Goal: Feedback & Contribution: Contribute content

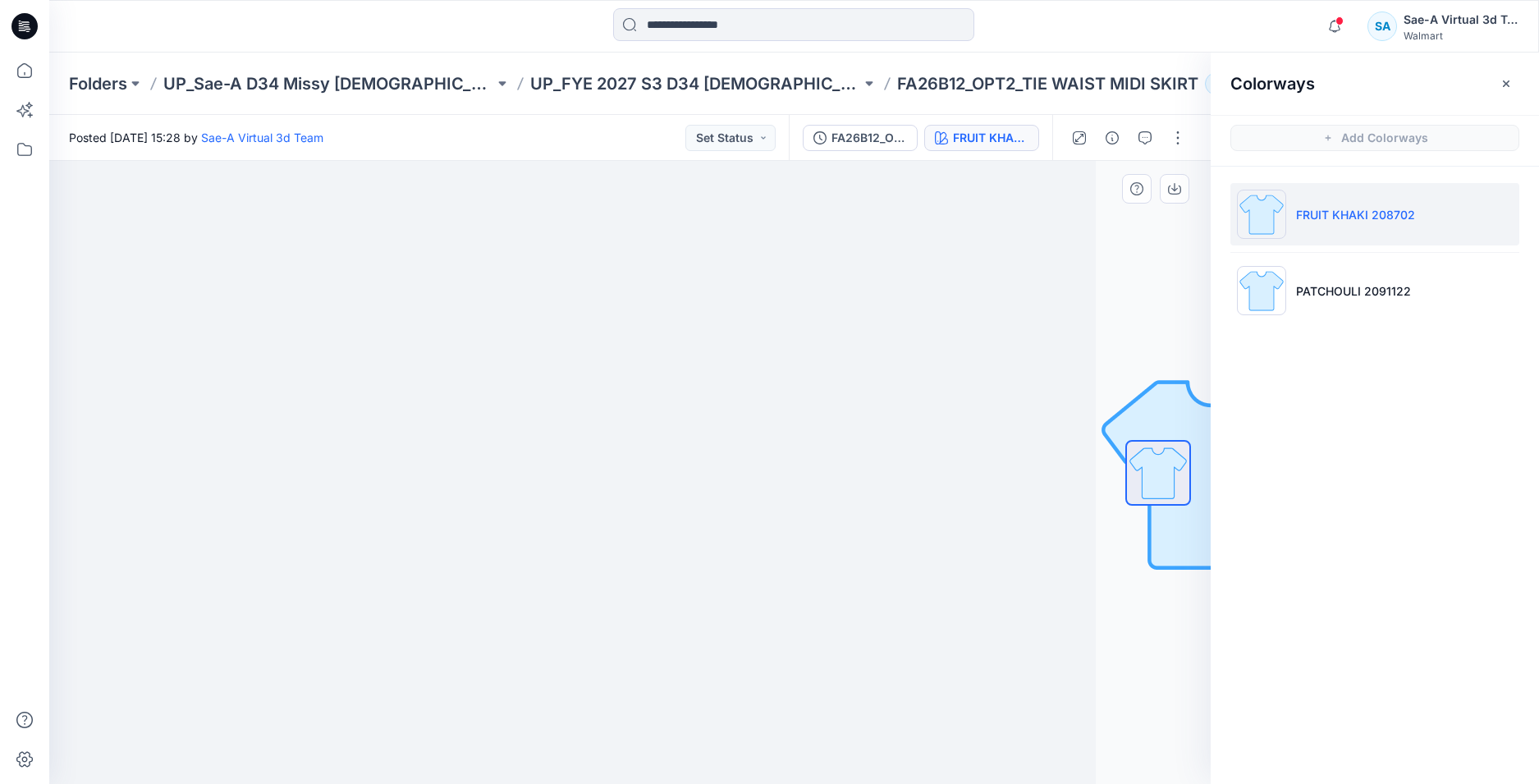
scroll to position [492, 0]
click at [1326, 13] on icon "button" at bounding box center [1335, 26] width 32 height 32
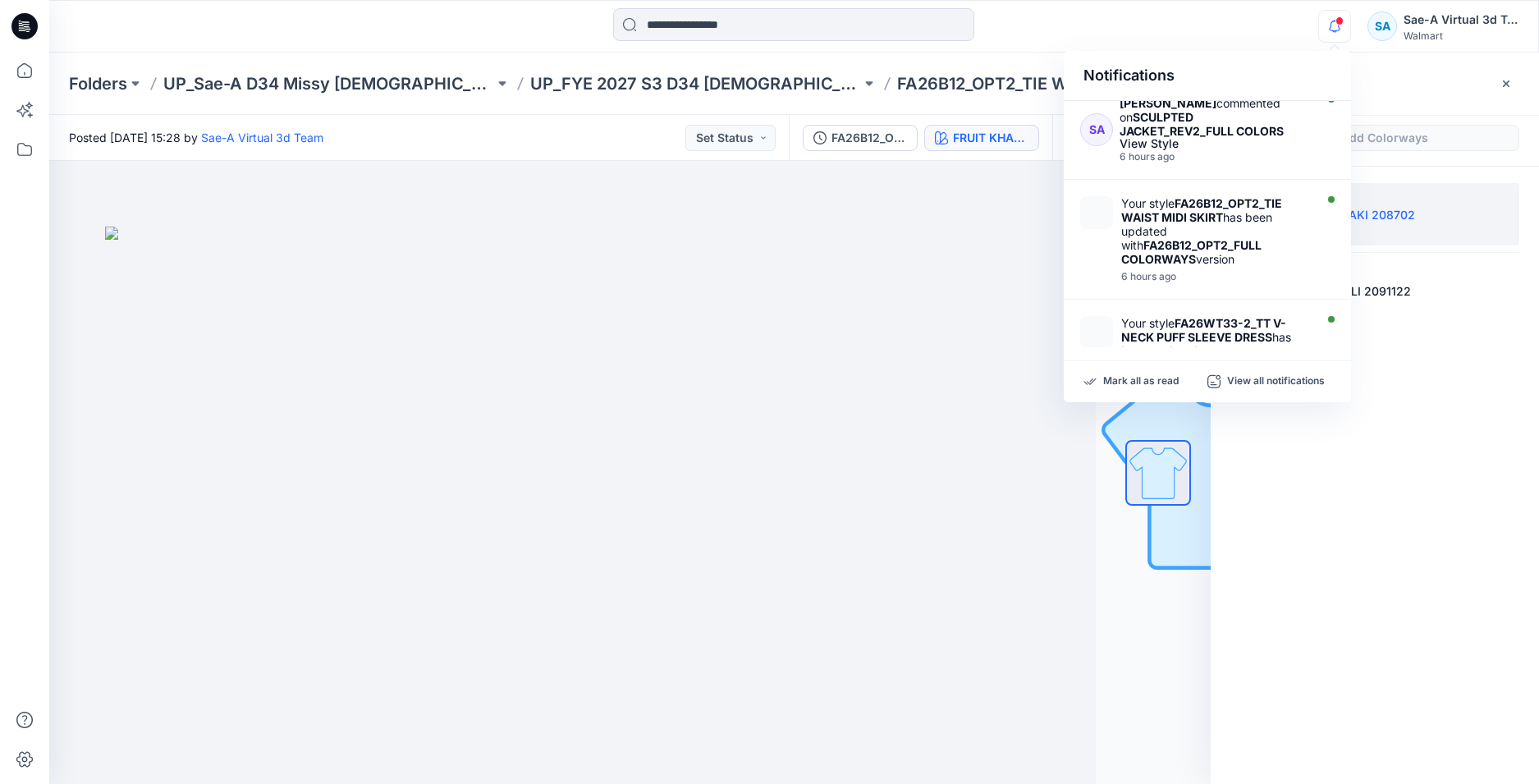
scroll to position [656, 0]
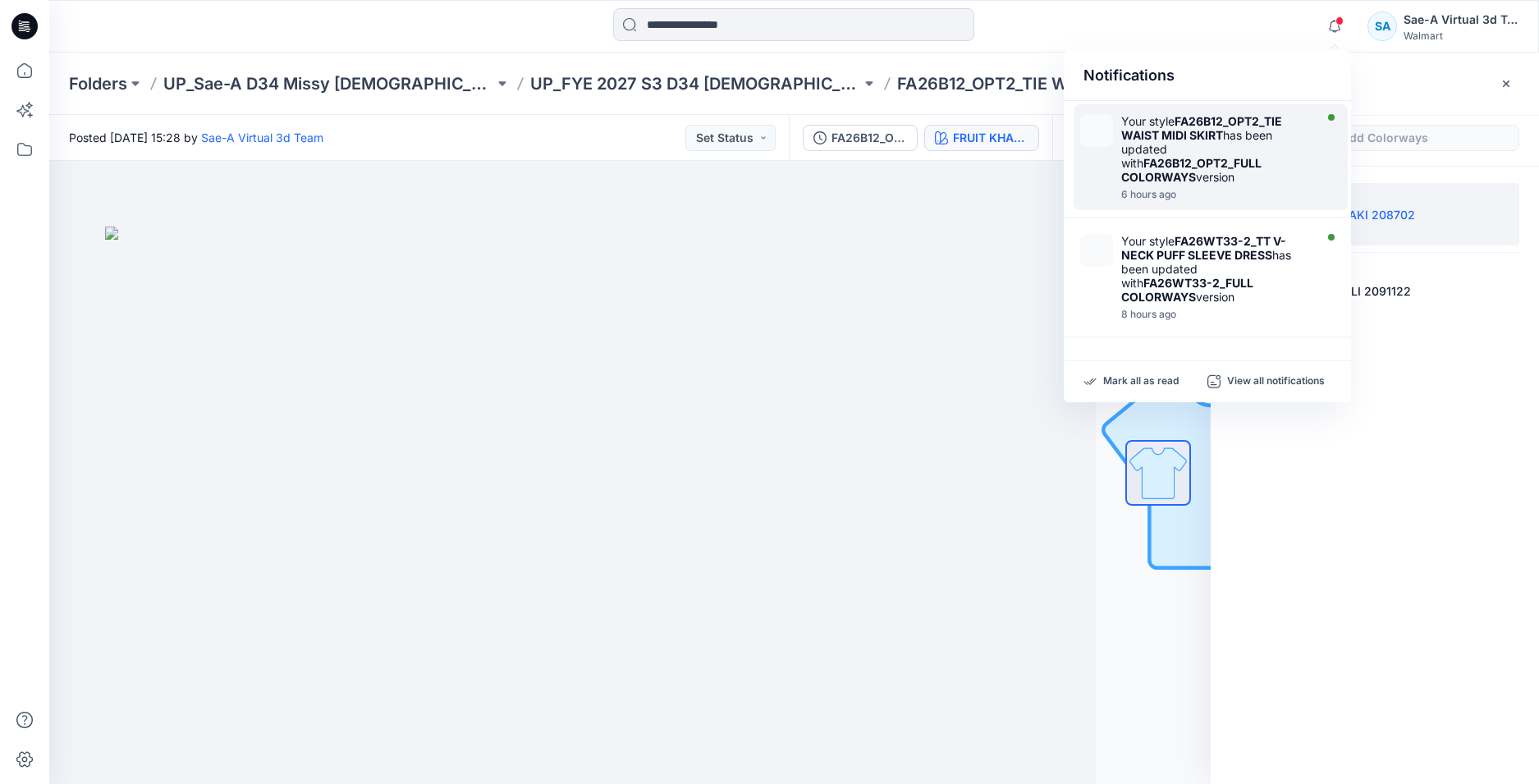
click at [1237, 184] on div at bounding box center [1216, 185] width 189 height 4
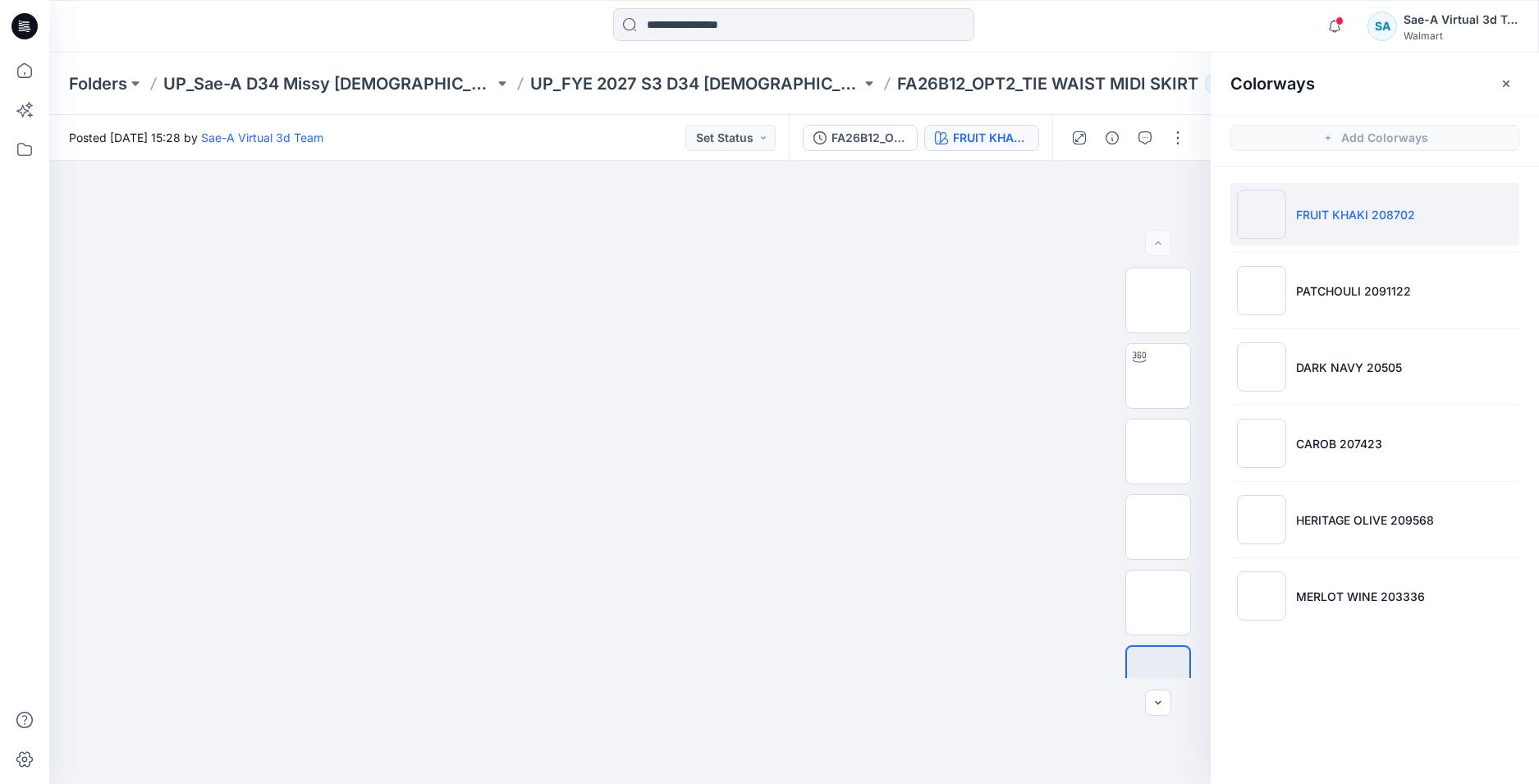
click at [31, 31] on icon at bounding box center [24, 26] width 26 height 26
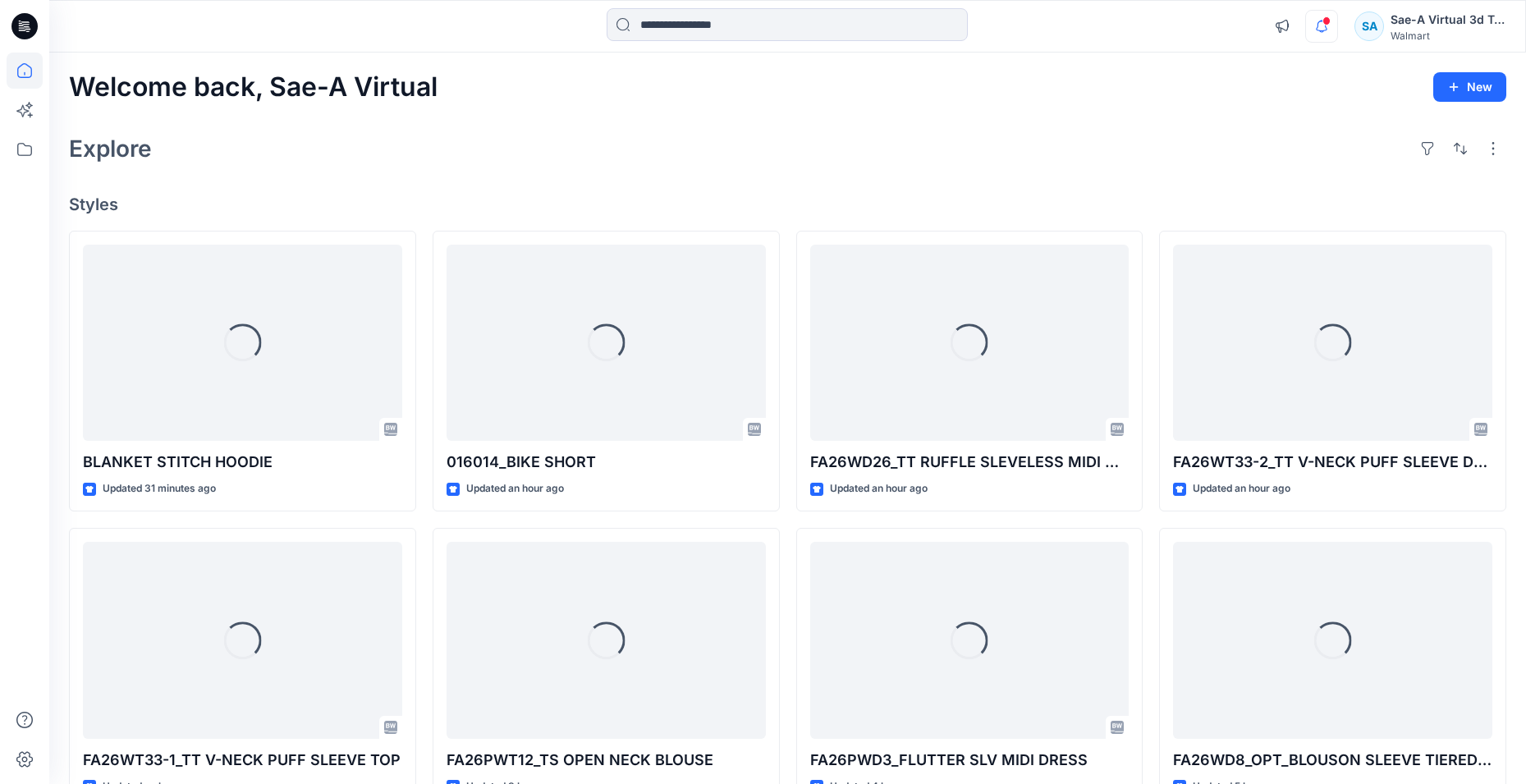
click at [1339, 34] on div "Notifications Your style FA26PWT12_TS OPEN NECK BLOUSE has been updated with FA…" at bounding box center [1386, 26] width 239 height 36
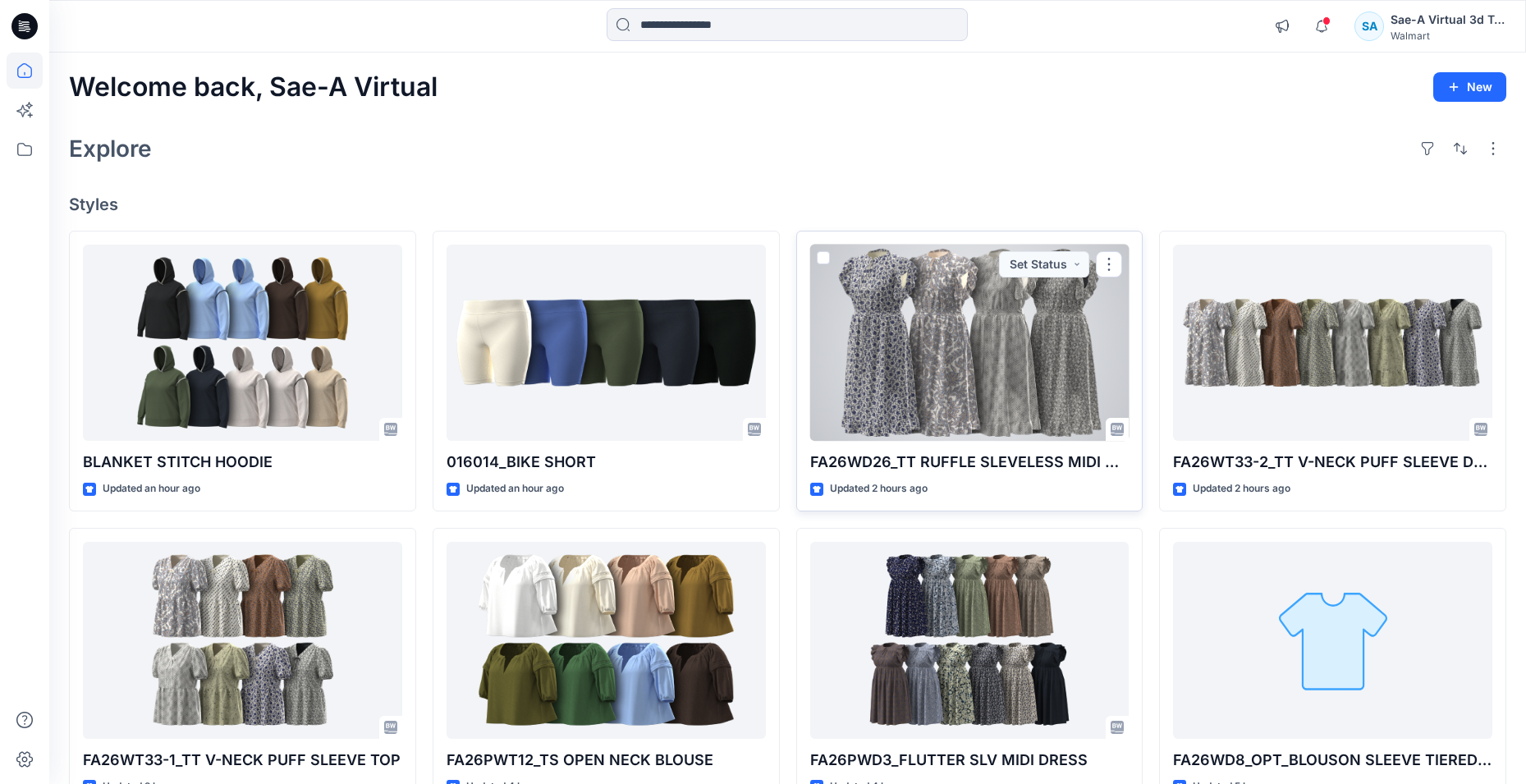
click at [1007, 407] on div at bounding box center [970, 343] width 320 height 197
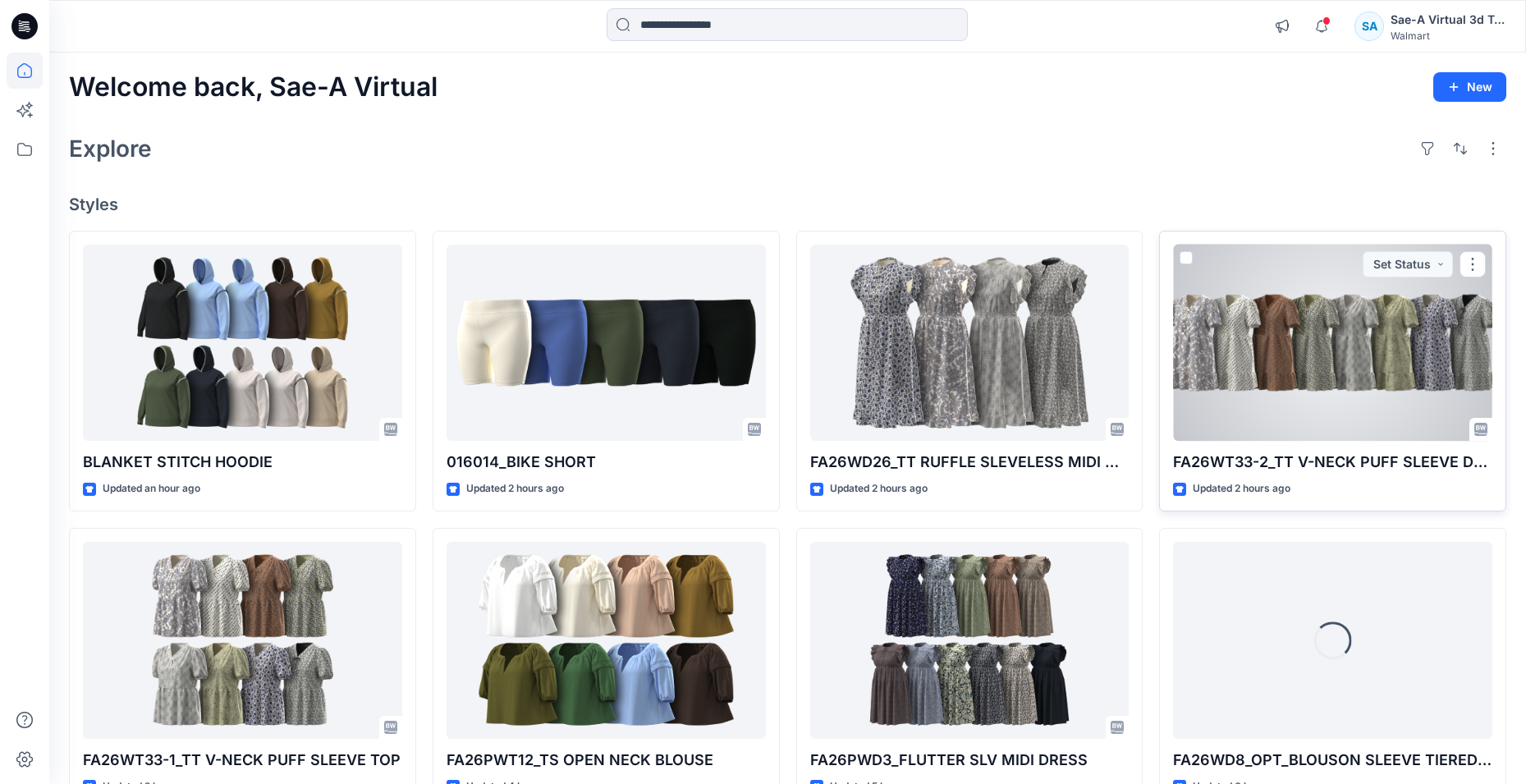
click at [1297, 368] on div at bounding box center [1332, 343] width 320 height 197
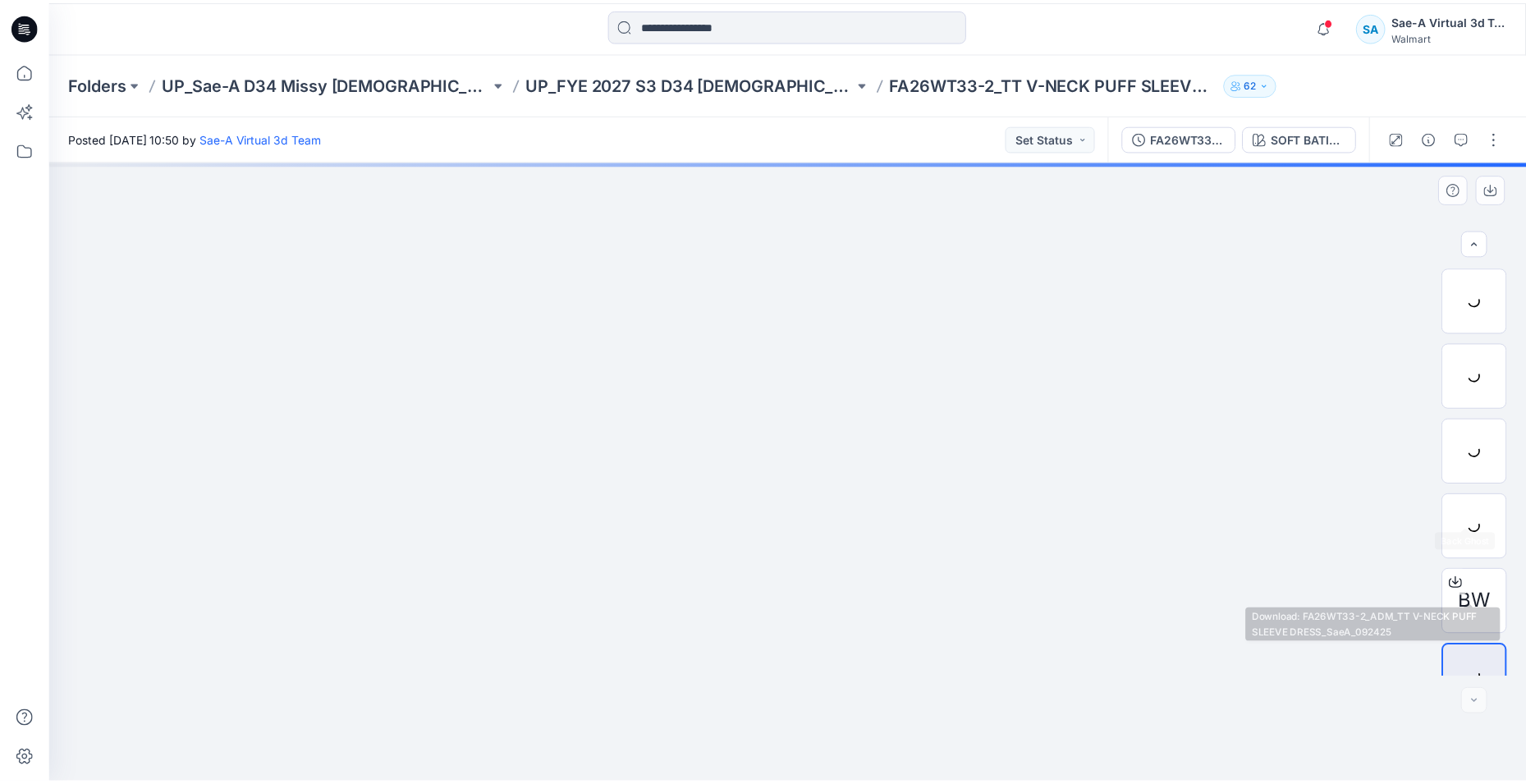
scroll to position [32, 0]
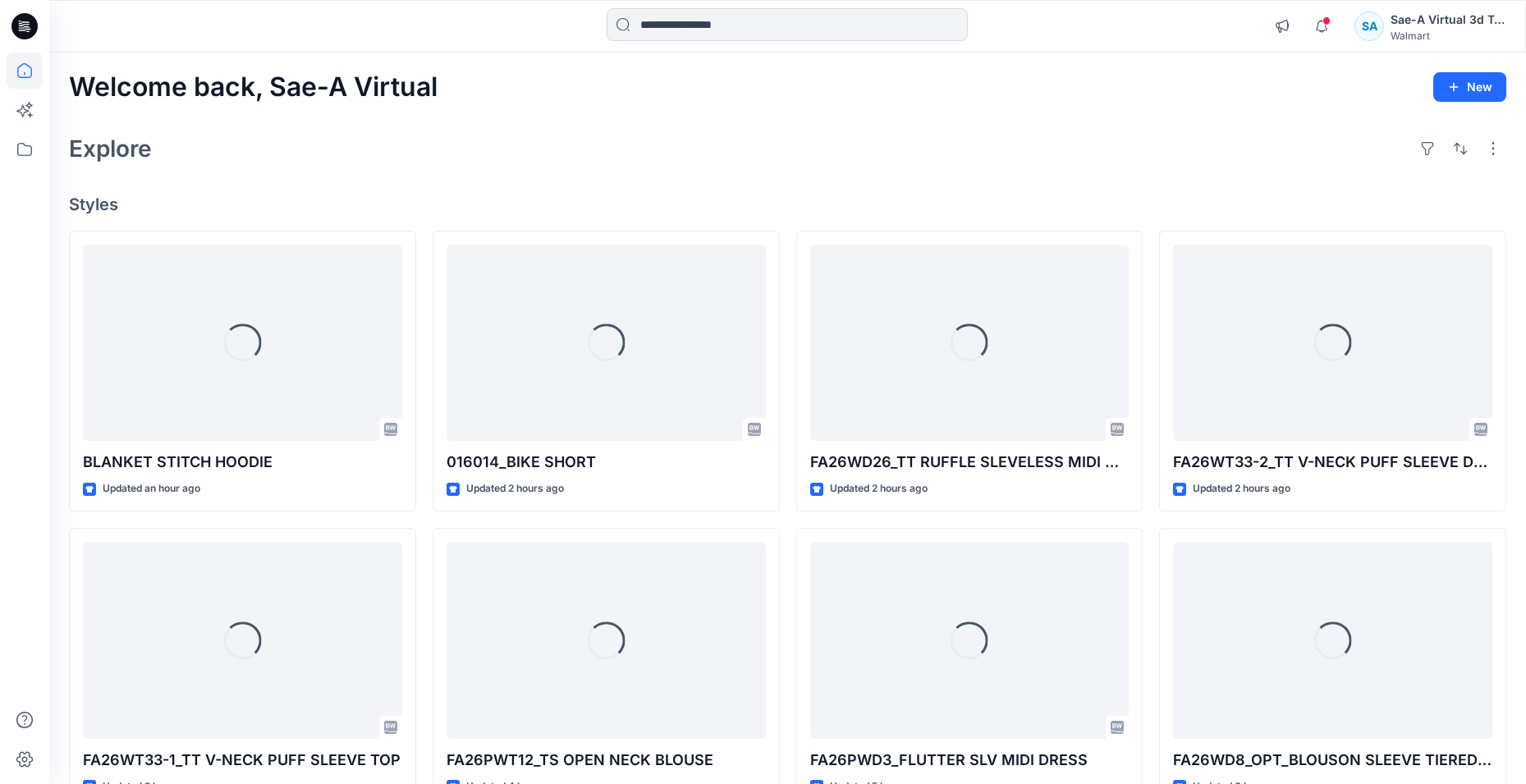
click at [15, 28] on icon at bounding box center [24, 26] width 26 height 26
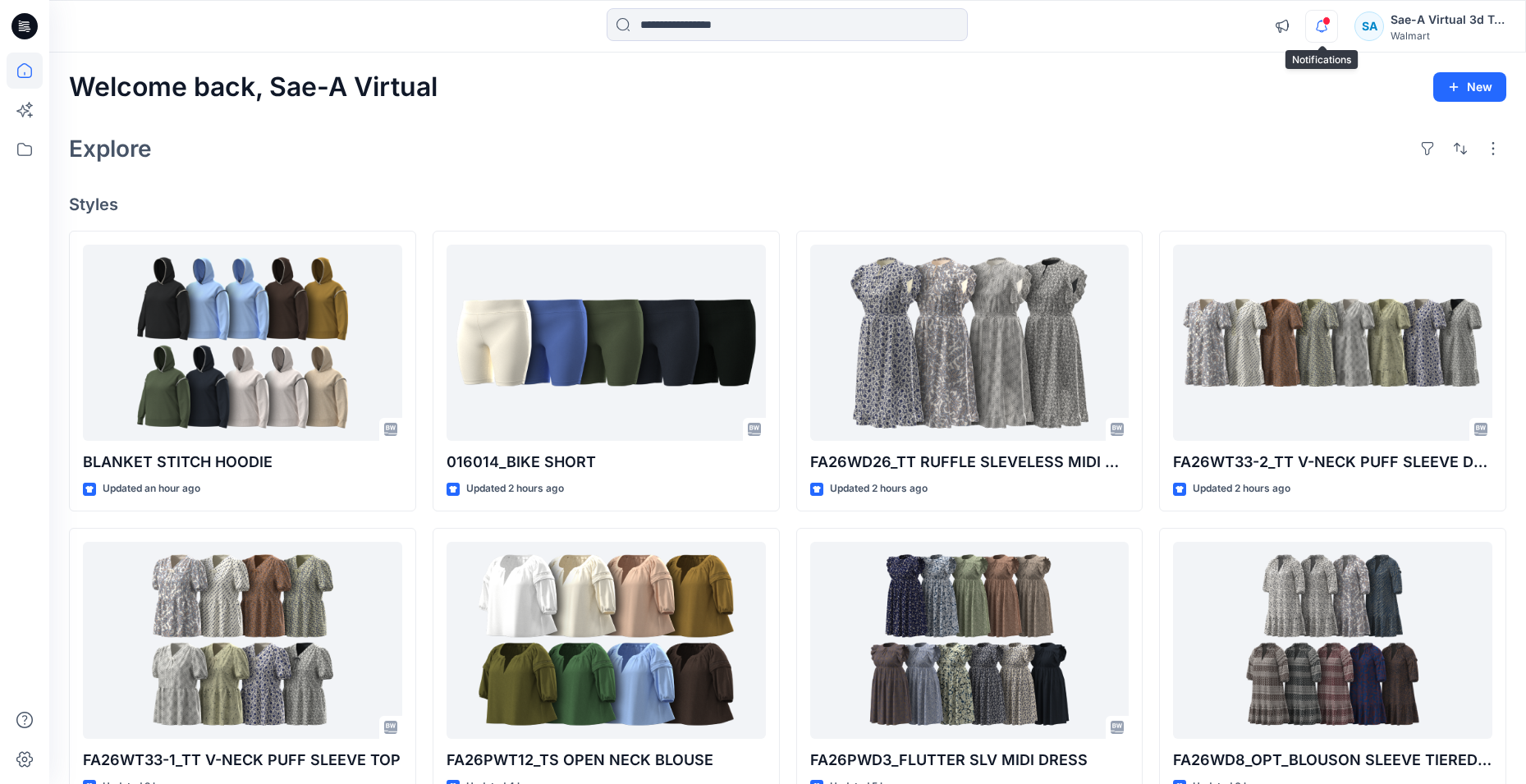
click at [1320, 23] on icon "button" at bounding box center [1322, 26] width 32 height 32
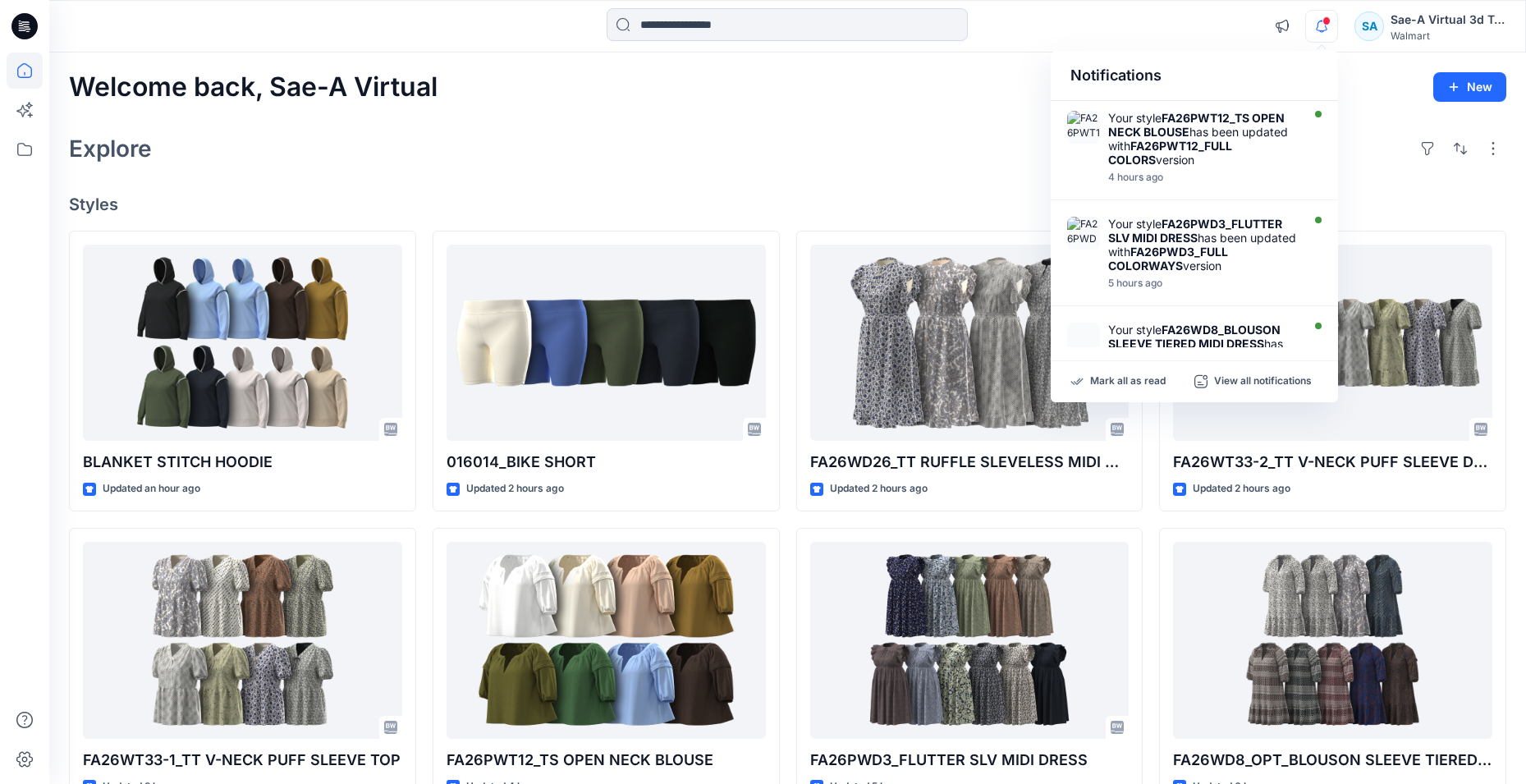
click at [25, 28] on icon at bounding box center [24, 26] width 26 height 26
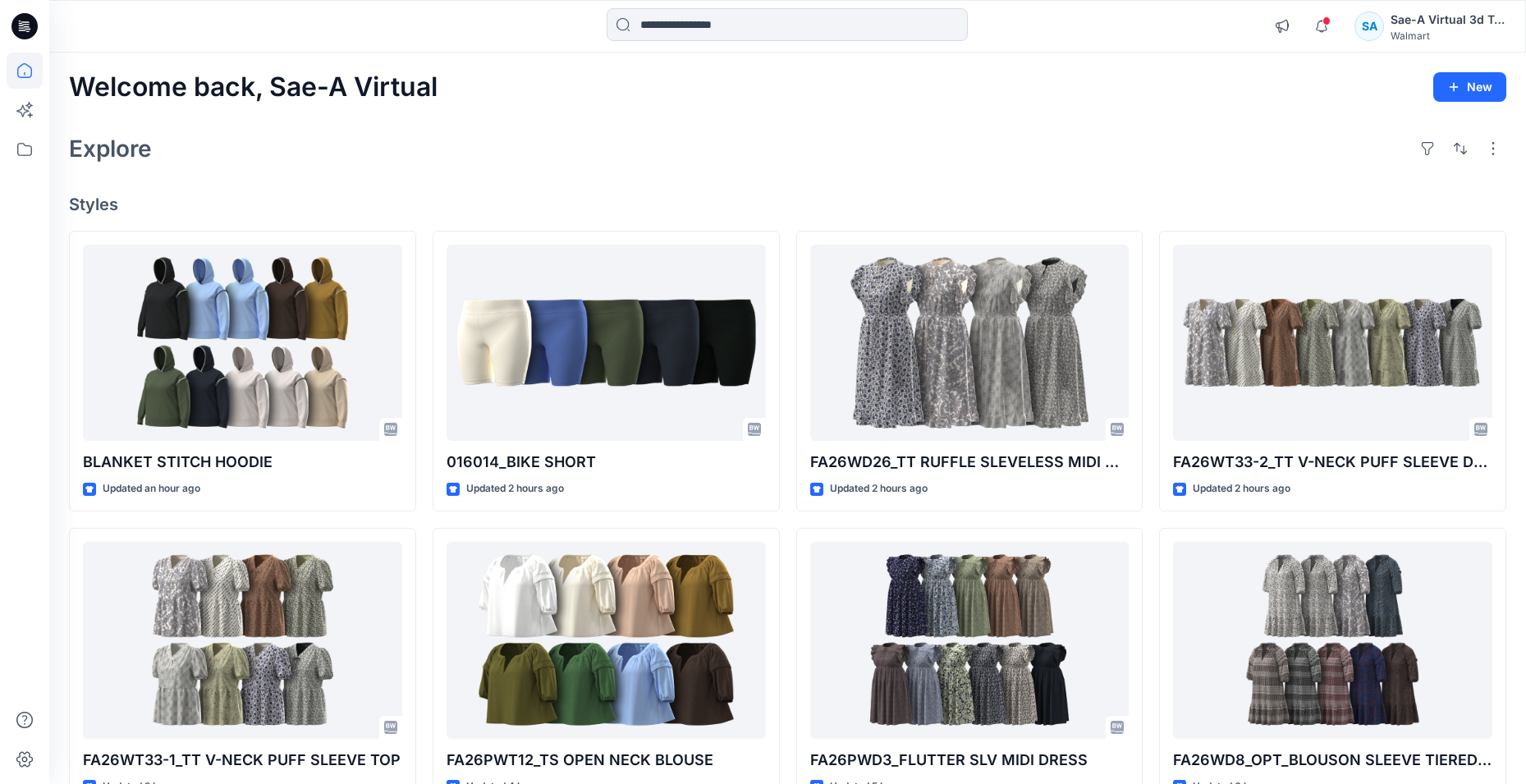
click at [23, 21] on icon at bounding box center [24, 26] width 26 height 26
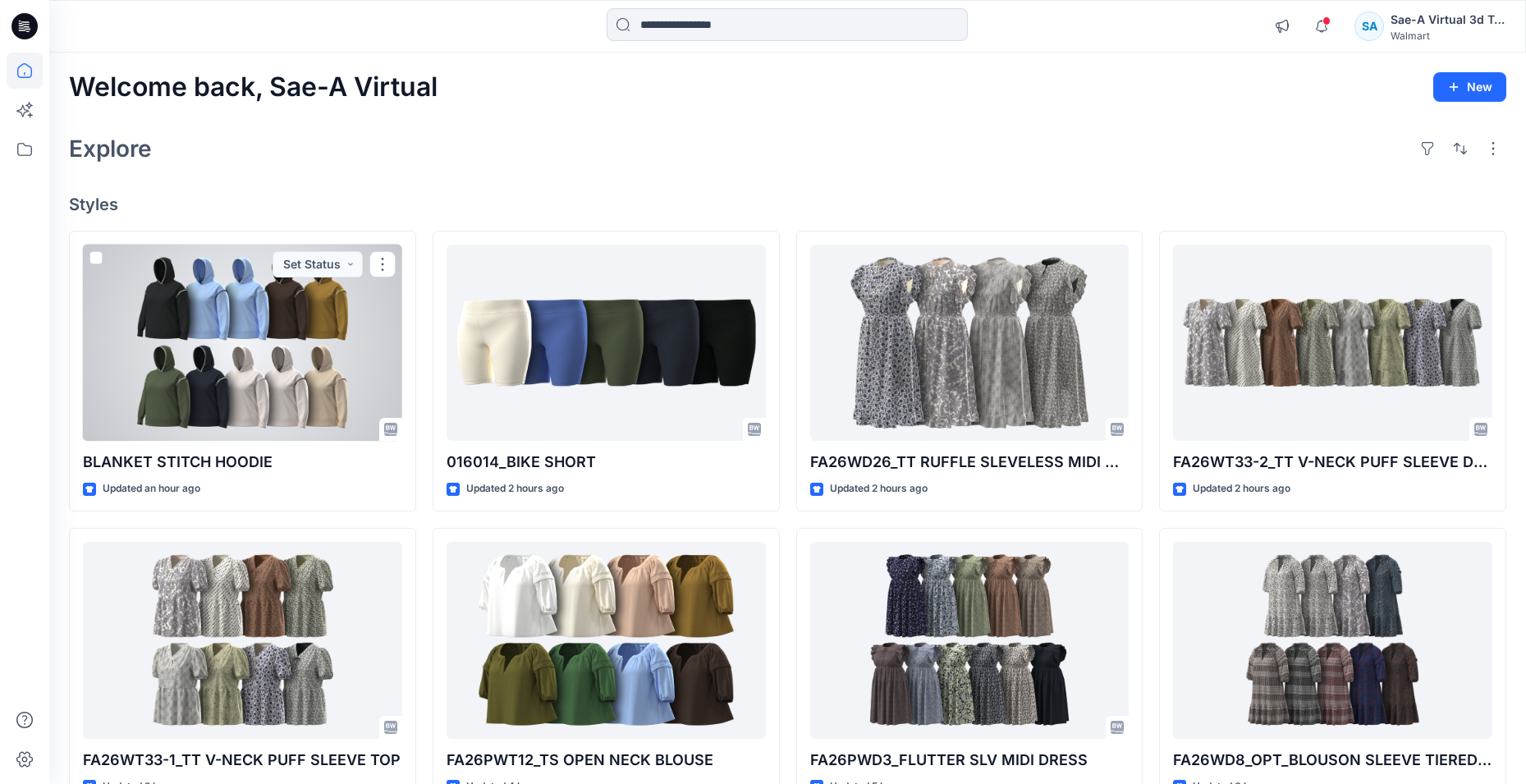
click at [262, 378] on div at bounding box center [242, 343] width 320 height 197
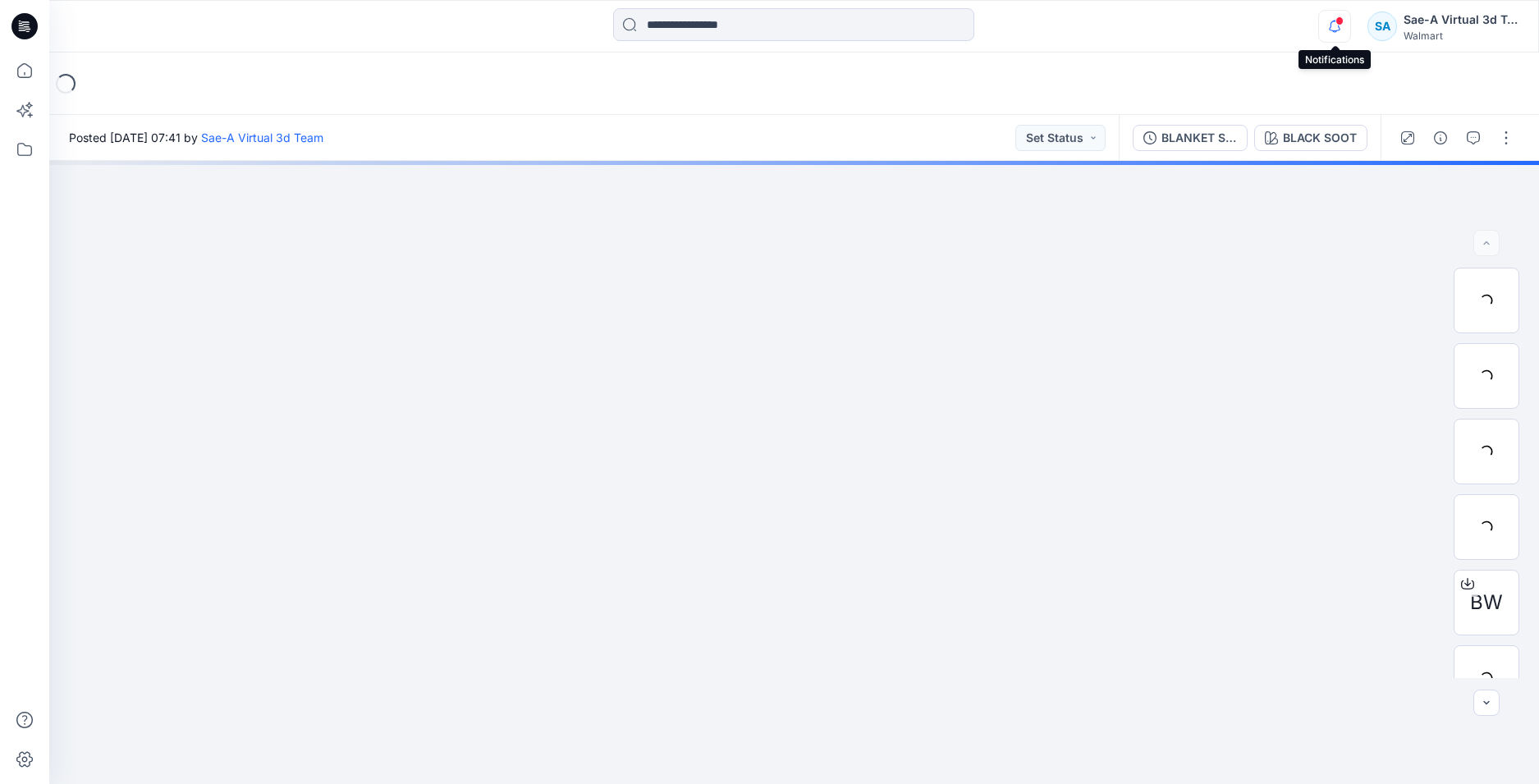
click at [1340, 32] on icon "button" at bounding box center [1335, 26] width 32 height 32
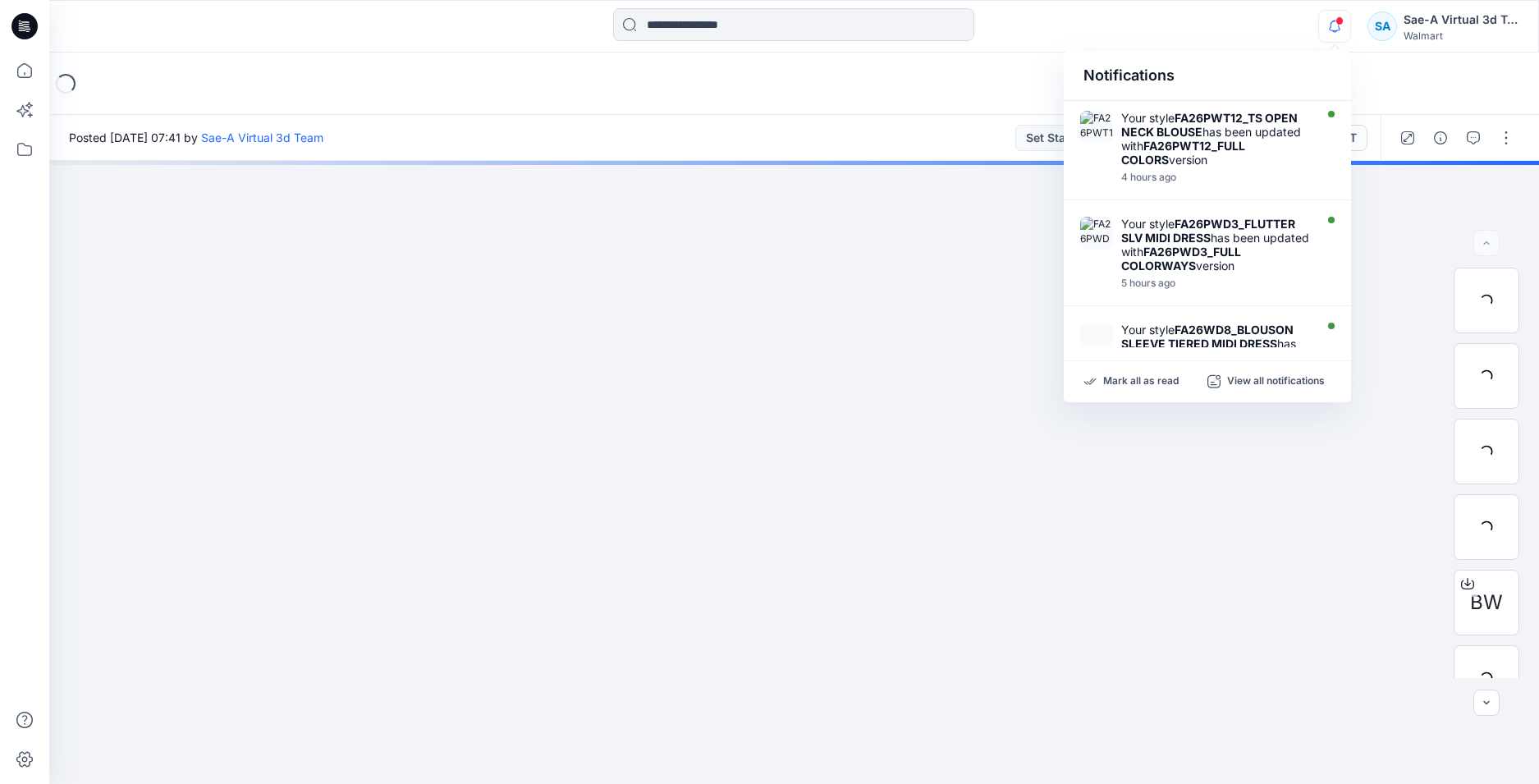
click at [1340, 32] on icon "button" at bounding box center [1335, 26] width 32 height 32
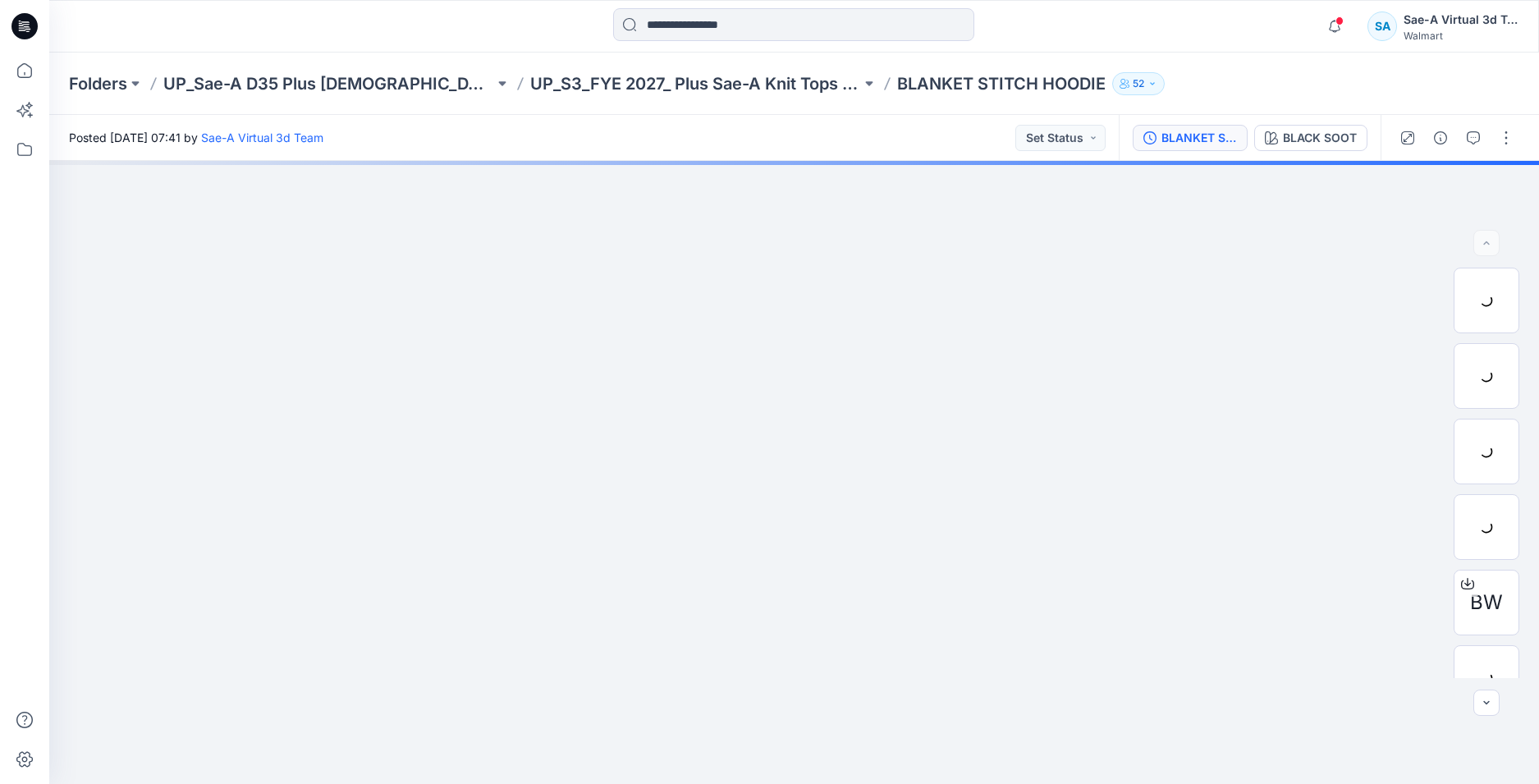
click at [1209, 138] on div "BLANKET STITCH HOODIE_FULL COLORWAYS" at bounding box center [1200, 138] width 76 height 18
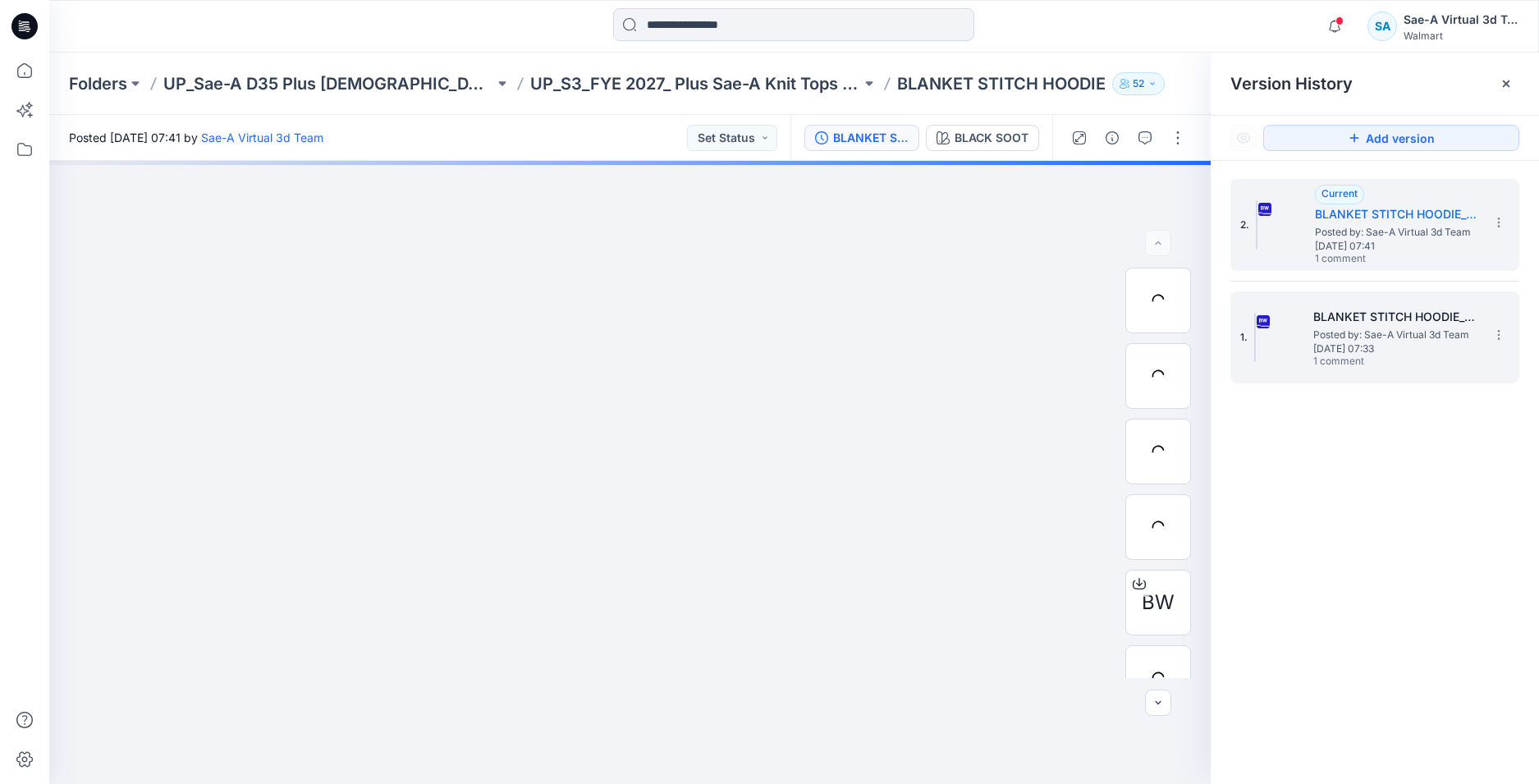
click at [1386, 335] on span "Posted by: Sae-A Virtual 3d Team" at bounding box center [1396, 335] width 164 height 16
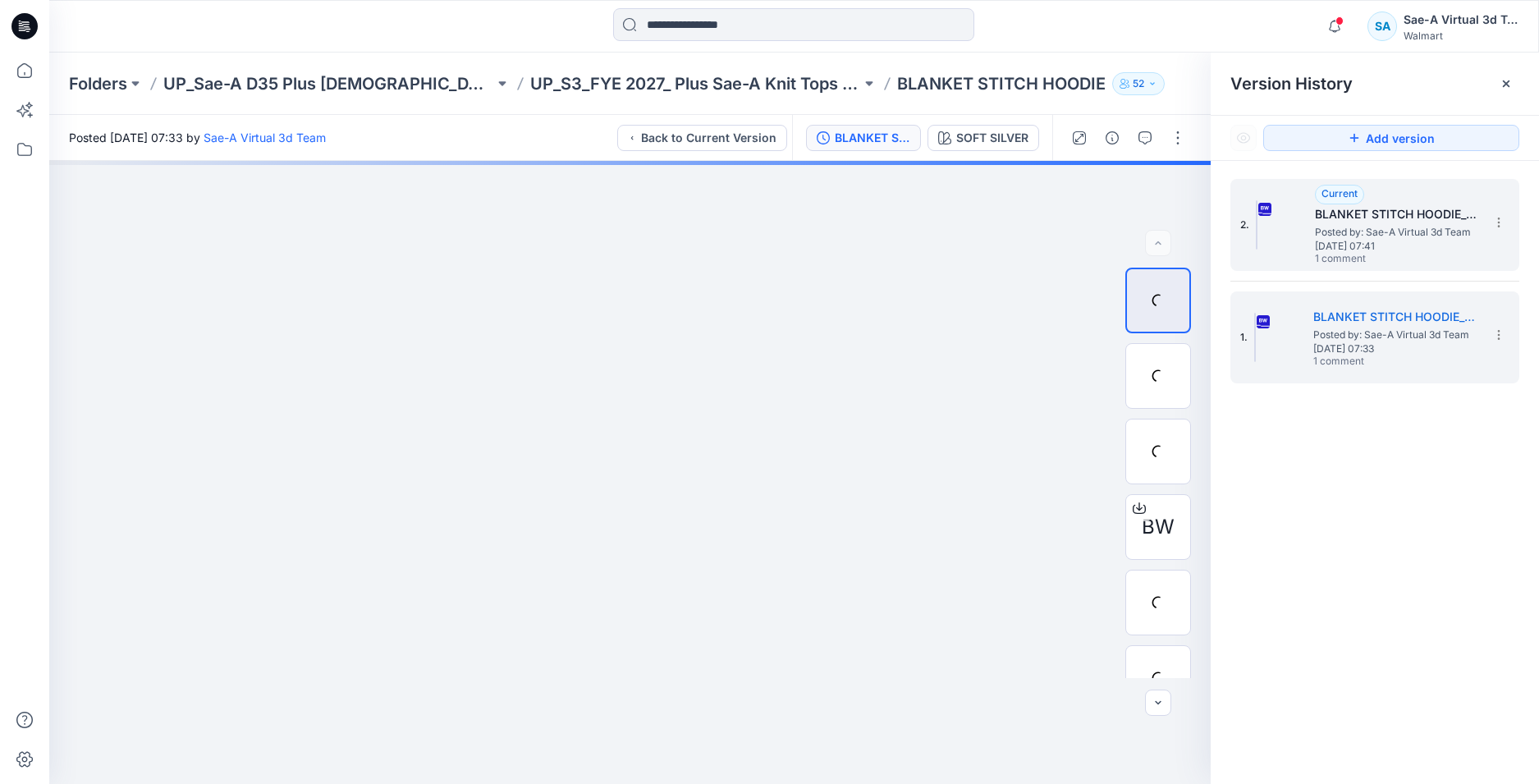
click at [1430, 240] on span "Wednesday, September 24, 2025 07:41" at bounding box center [1398, 246] width 164 height 12
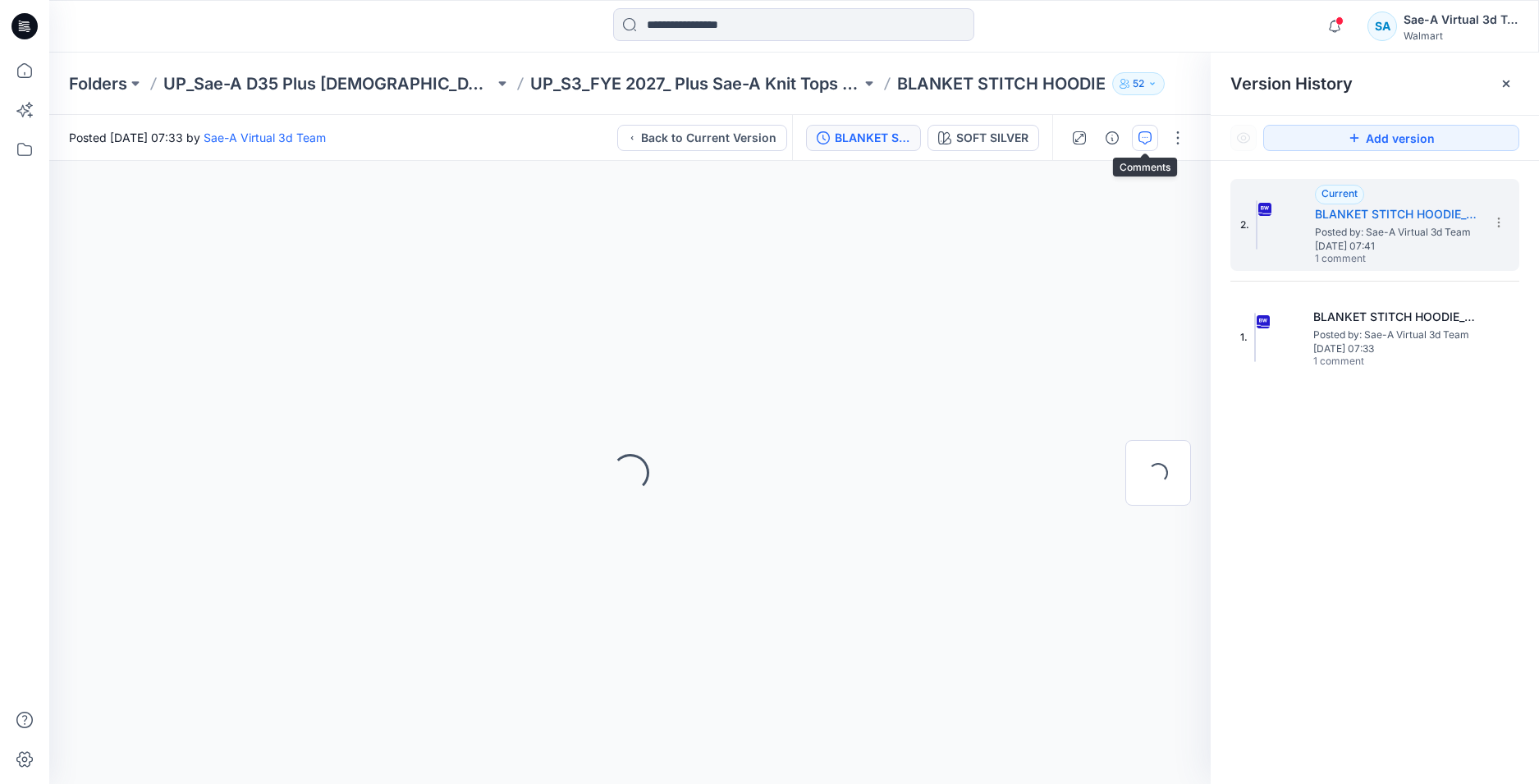
click at [1140, 140] on icon "button" at bounding box center [1145, 138] width 14 height 14
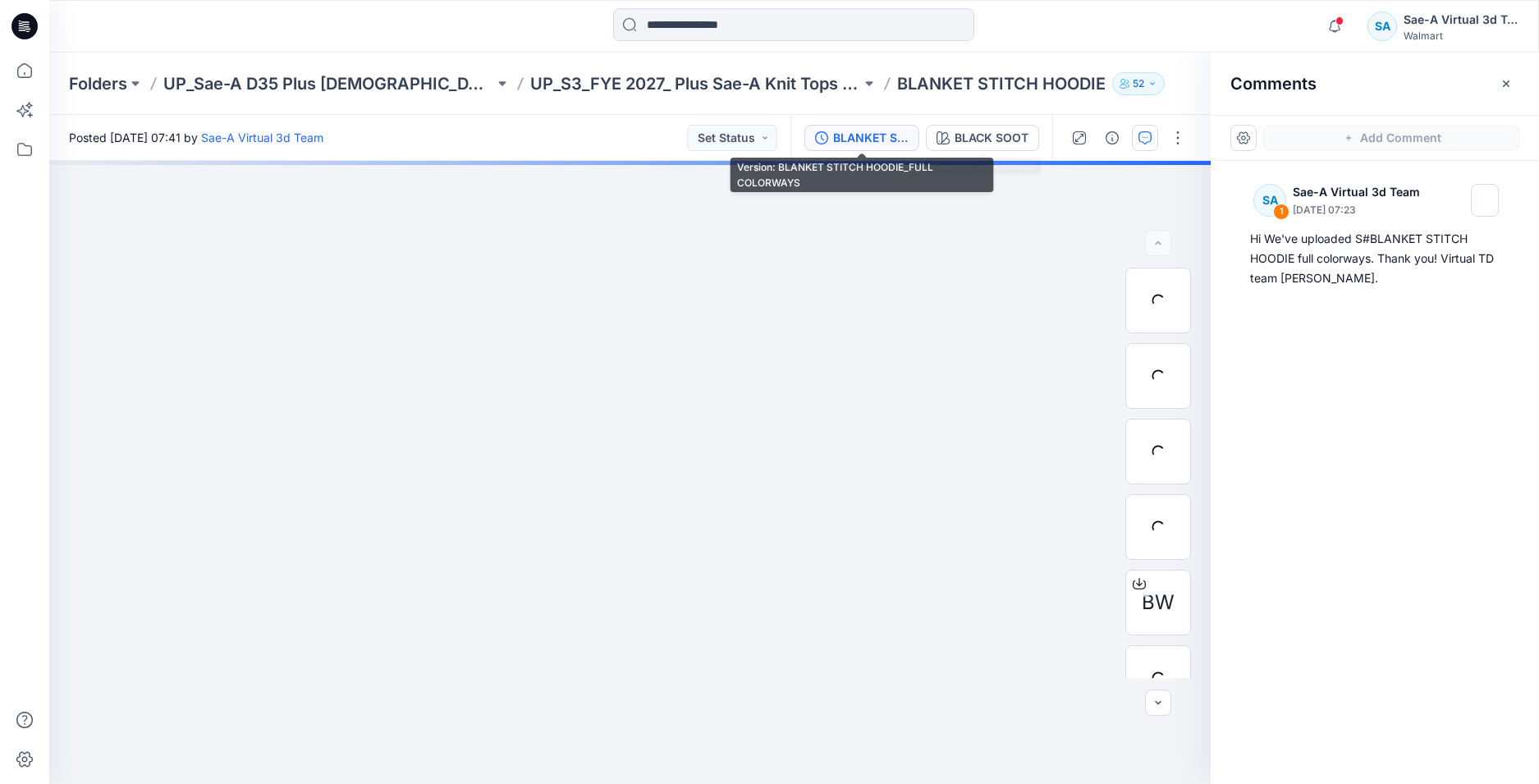
click at [870, 145] on div "BLANKET STITCH HOODIE_FULL COLORWAYS" at bounding box center [871, 138] width 76 height 18
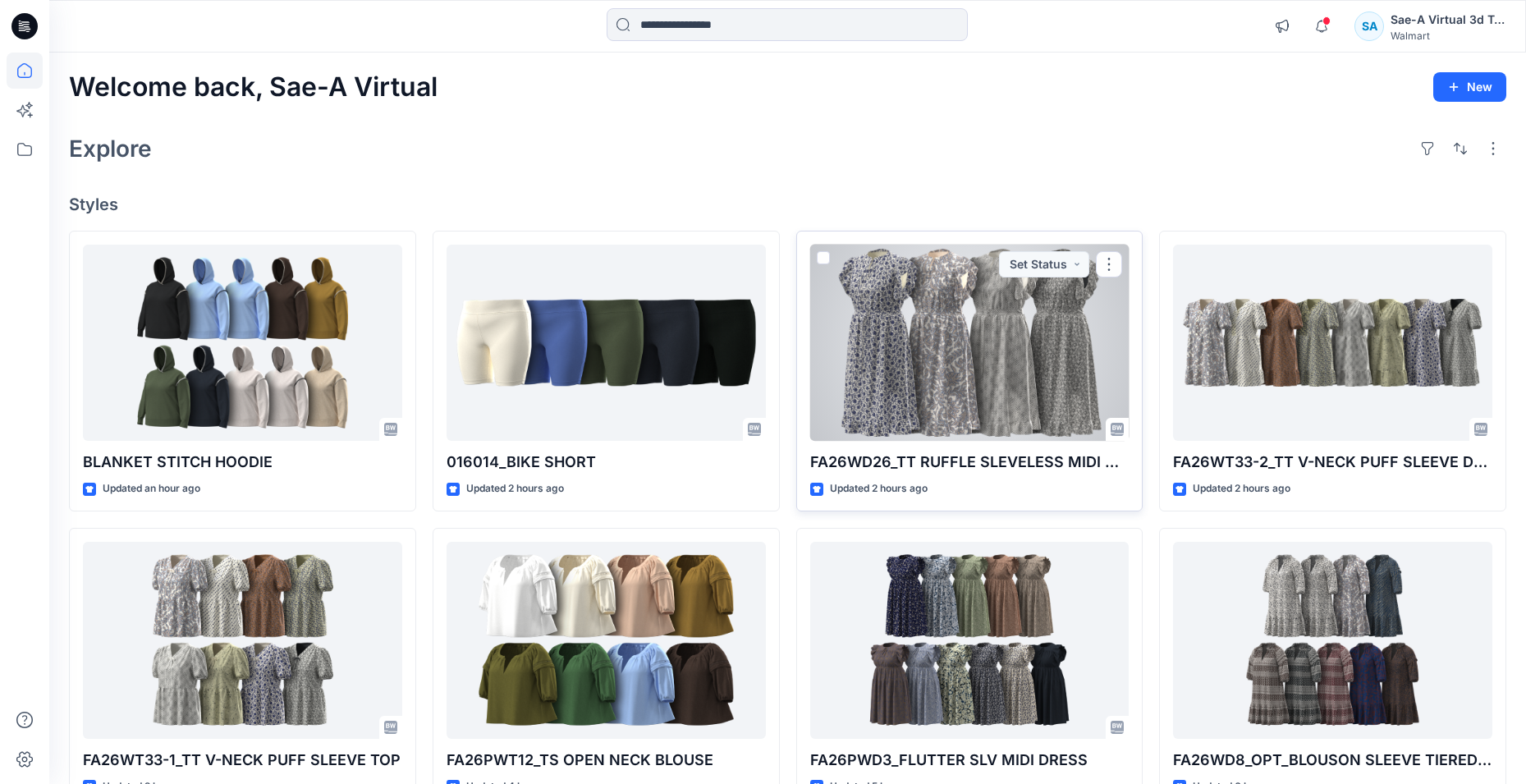
click at [944, 338] on div at bounding box center [970, 343] width 320 height 197
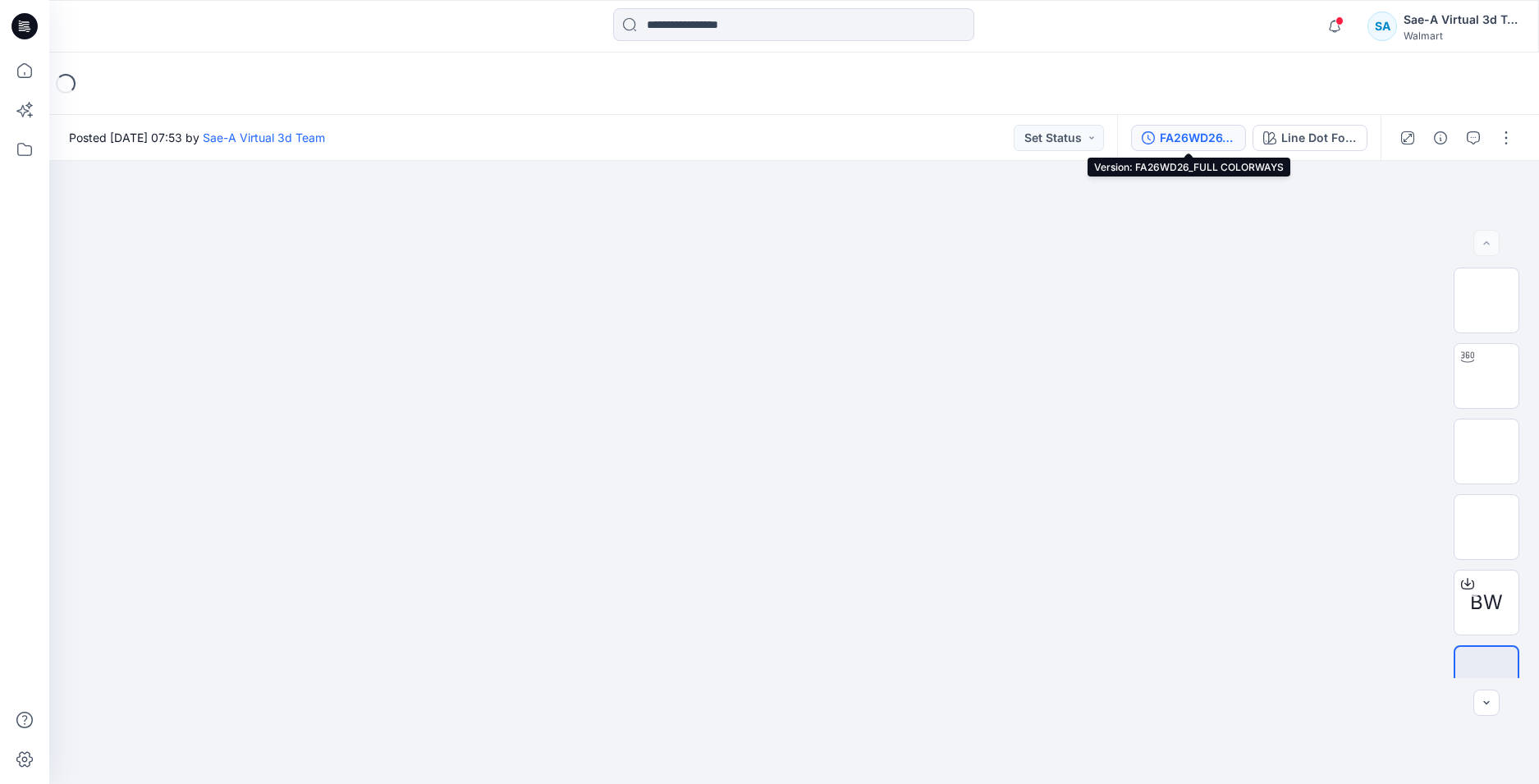
click at [1186, 129] on div "FA26WD26_FULL COLORWAYS" at bounding box center [1198, 138] width 76 height 18
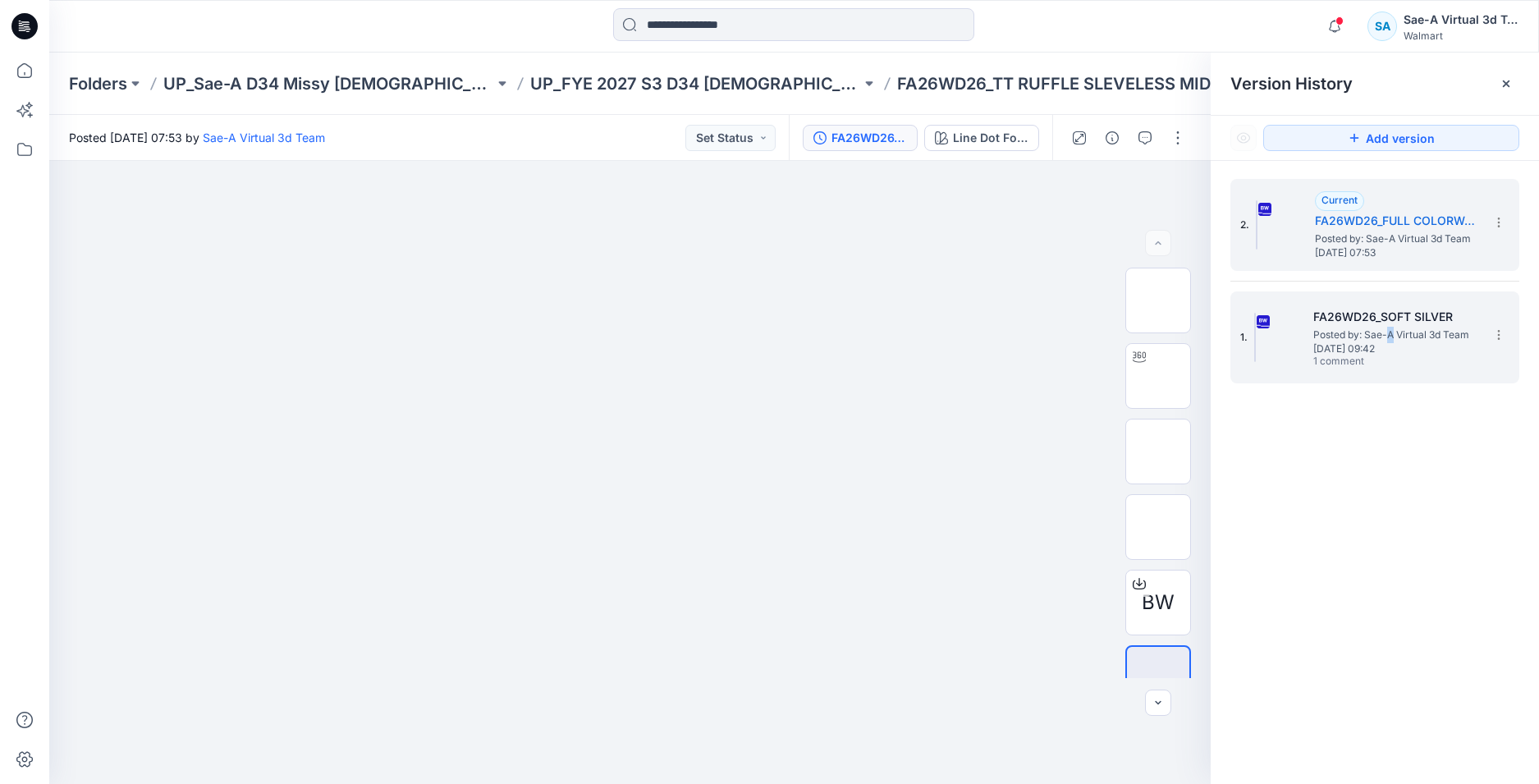
click at [1390, 336] on span "Posted by: Sae-A Virtual 3d Team" at bounding box center [1396, 335] width 164 height 16
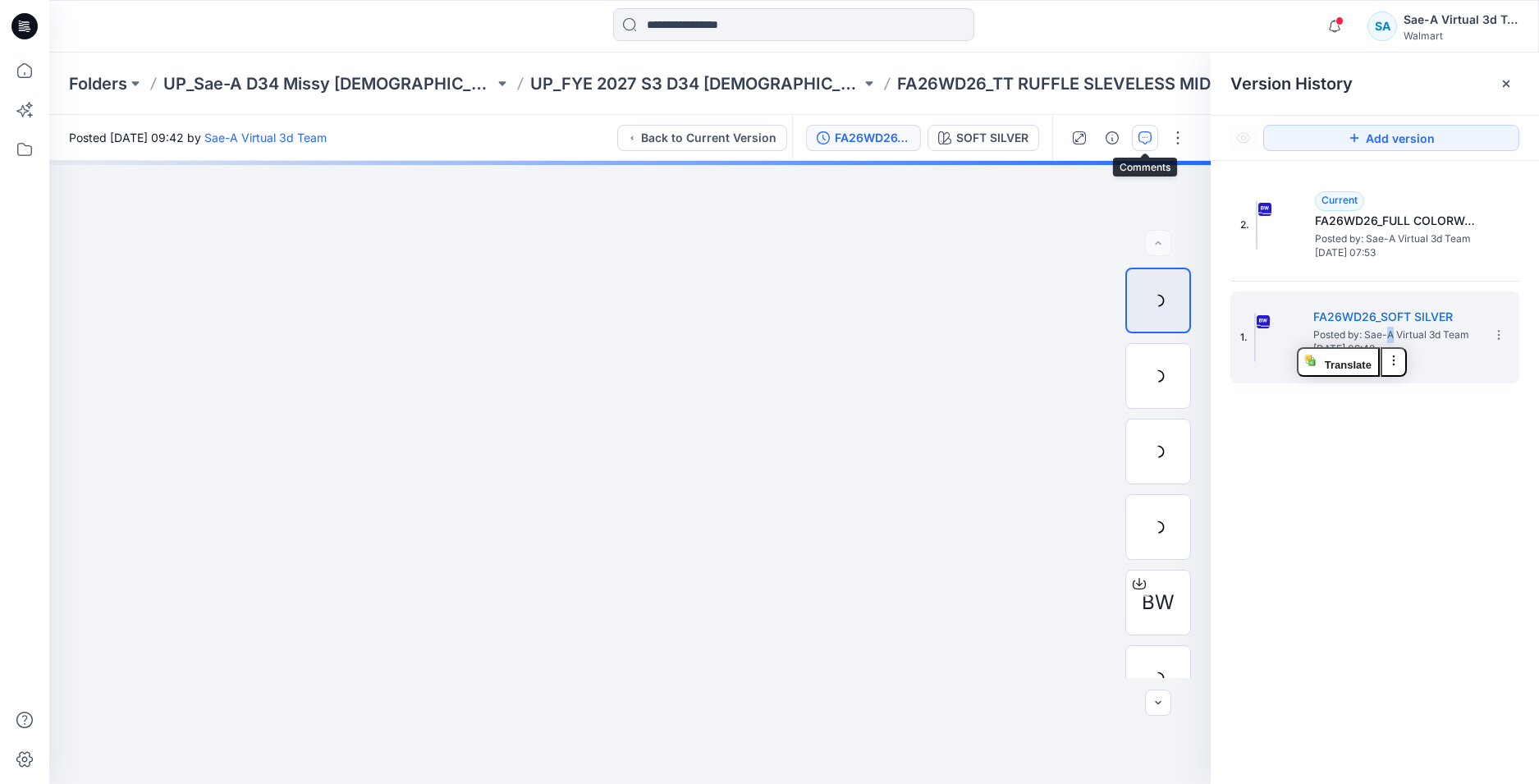
click at [1149, 136] on icon "button" at bounding box center [1145, 138] width 14 height 14
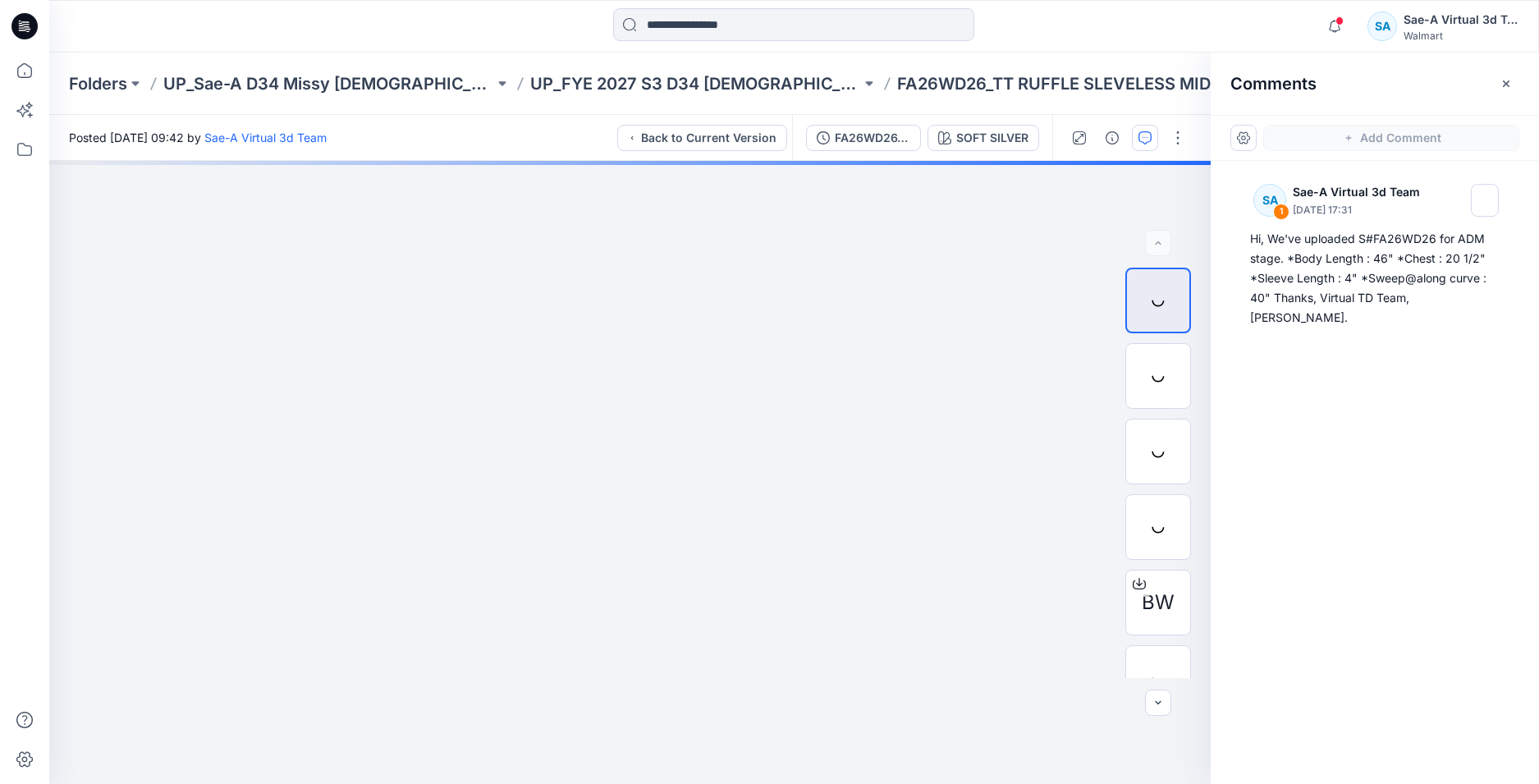
click at [1369, 431] on div "SA 1 Sae-A Virtual 3d Team September 22, 2025 17:31 Hi, We've uploaded S#FA26WD…" at bounding box center [1375, 442] width 329 height 563
click at [889, 141] on div "FA26WD26_SOFT SILVER" at bounding box center [873, 138] width 76 height 18
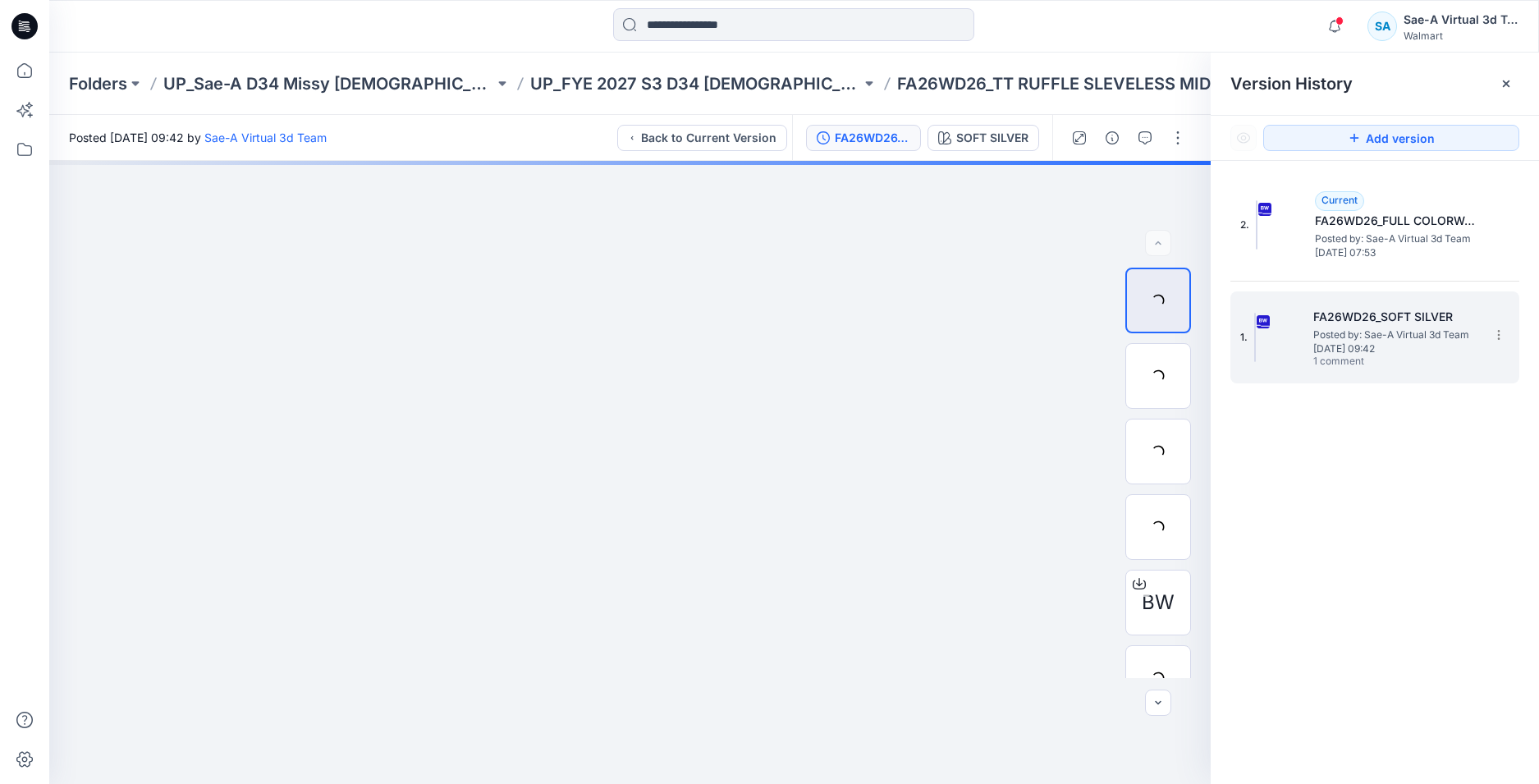
click at [1389, 356] on span "1 comment" at bounding box center [1372, 362] width 115 height 14
click at [870, 139] on div "FA26WD26_SOFT SILVER" at bounding box center [873, 138] width 76 height 18
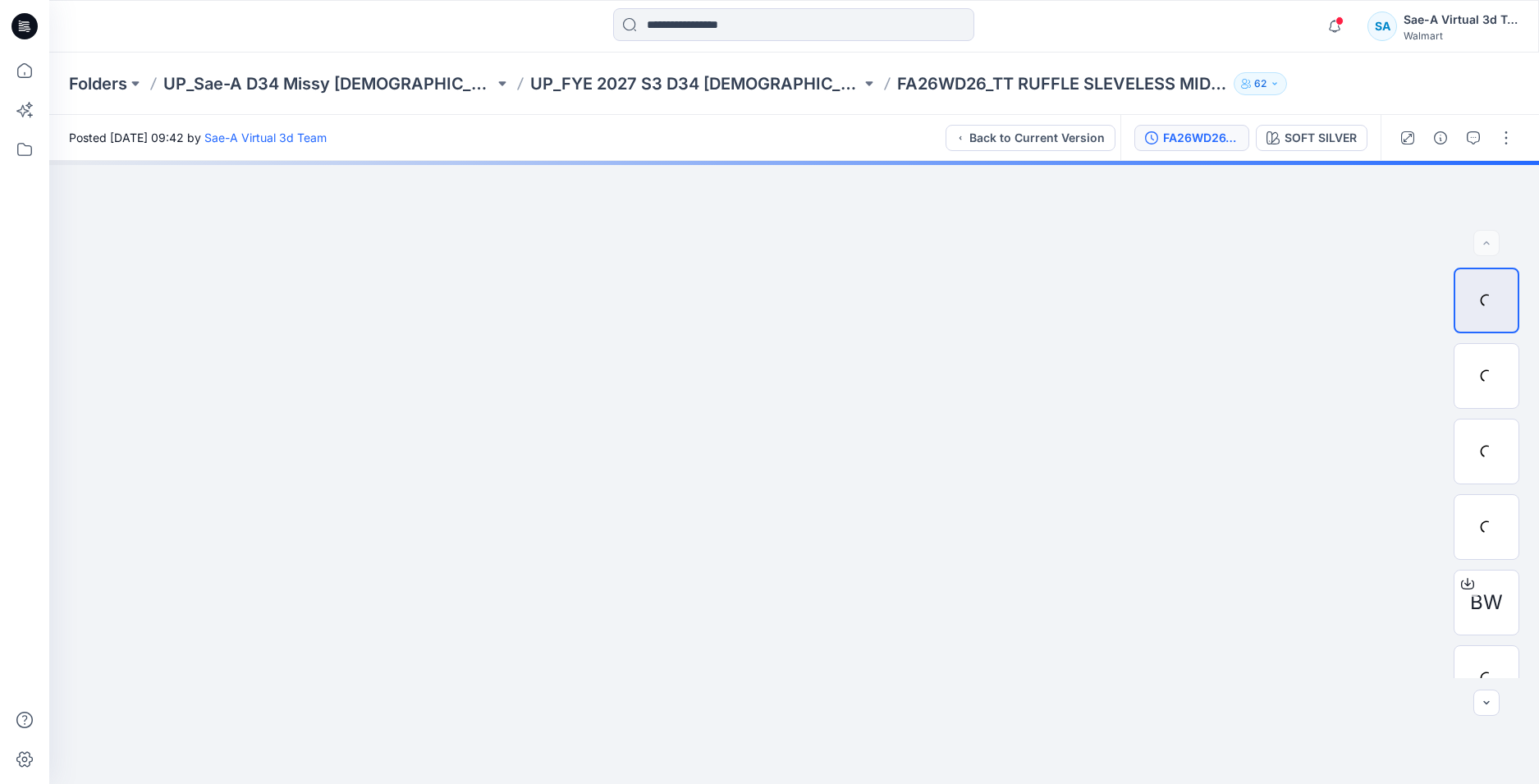
click at [1196, 141] on div "FA26WD26_SOFT SILVER" at bounding box center [1201, 138] width 76 height 18
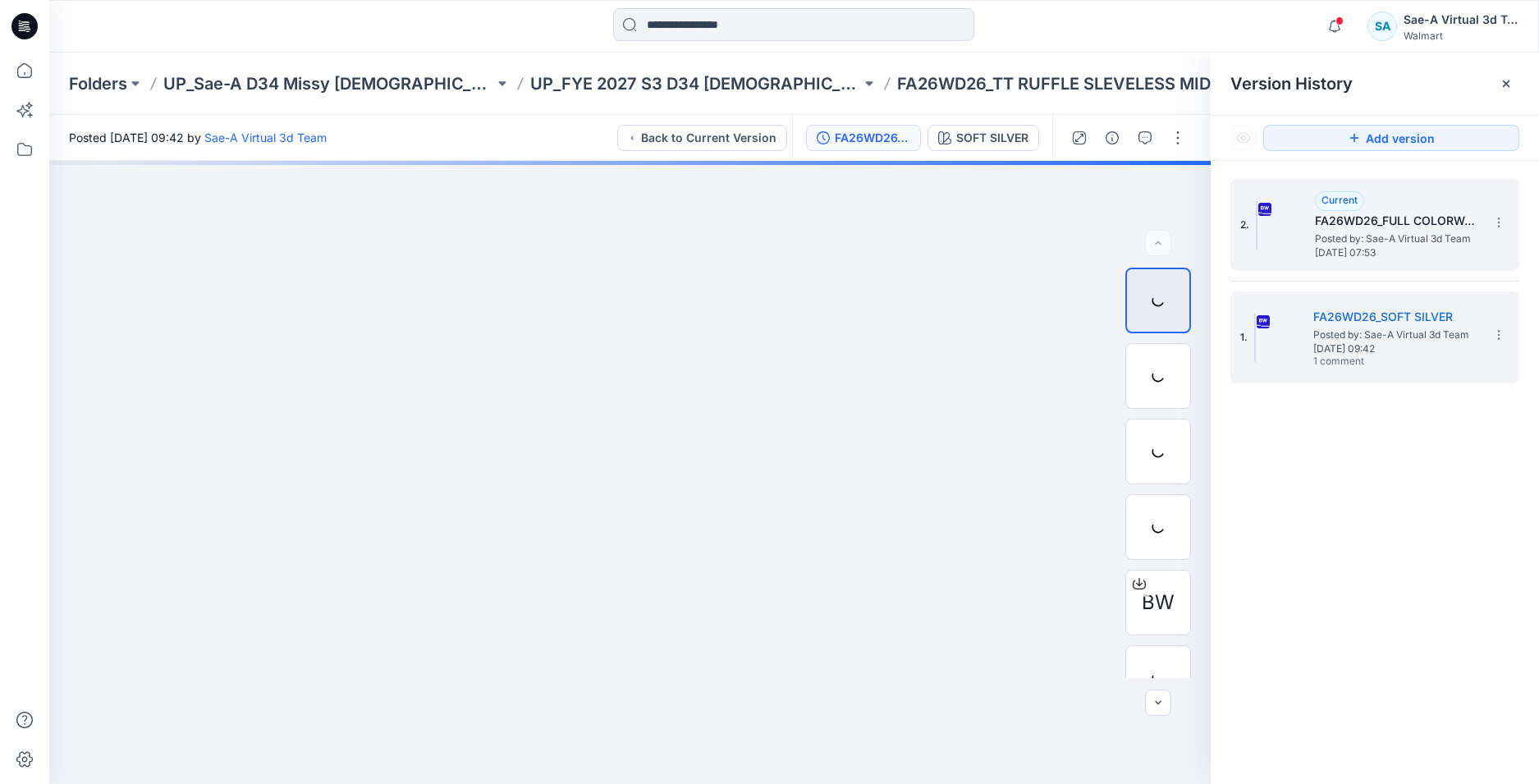
click at [1366, 224] on h5 "FA26WD26_FULL COLORWAYS" at bounding box center [1398, 221] width 164 height 20
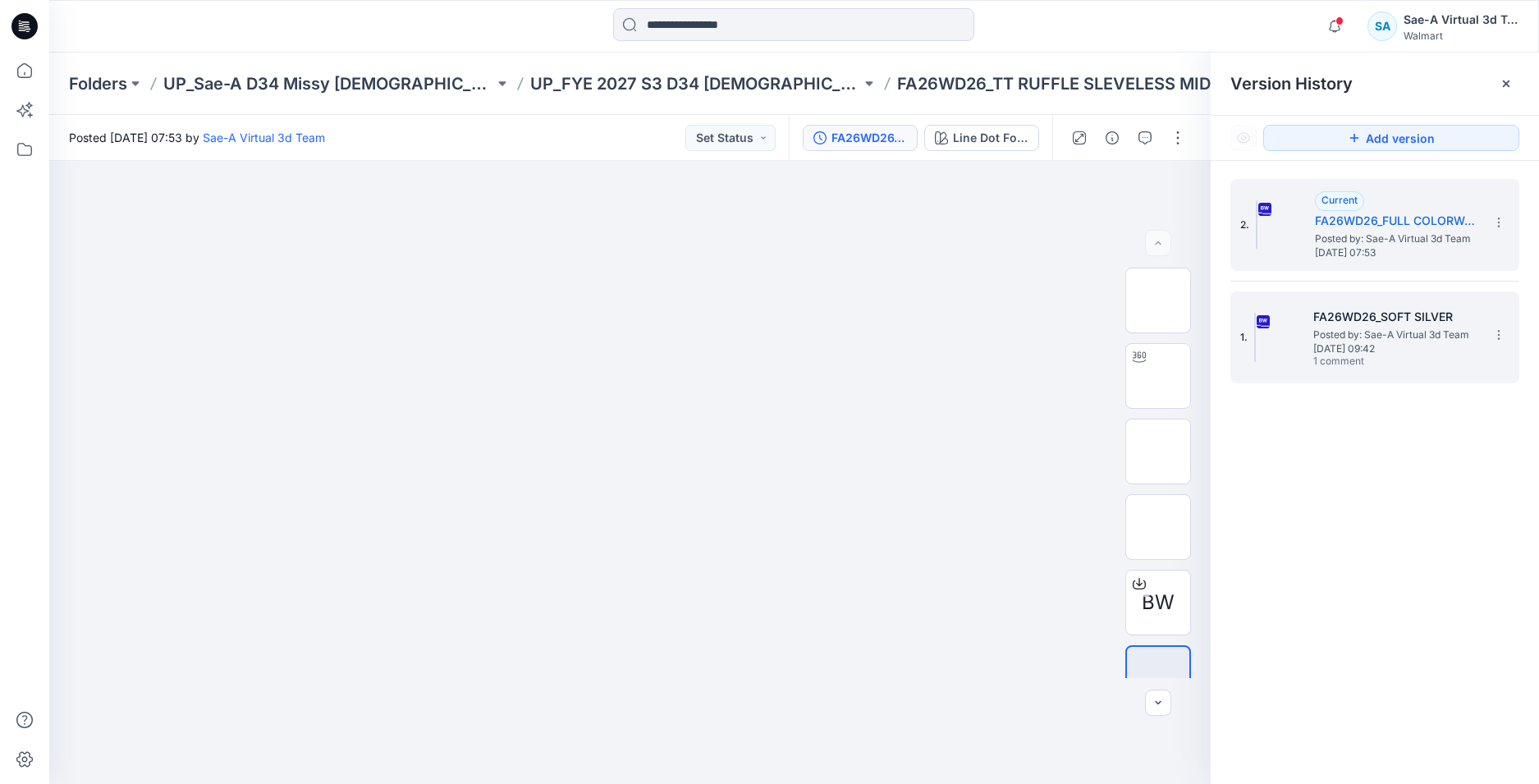
click at [1383, 358] on span "1 comment" at bounding box center [1372, 362] width 115 height 14
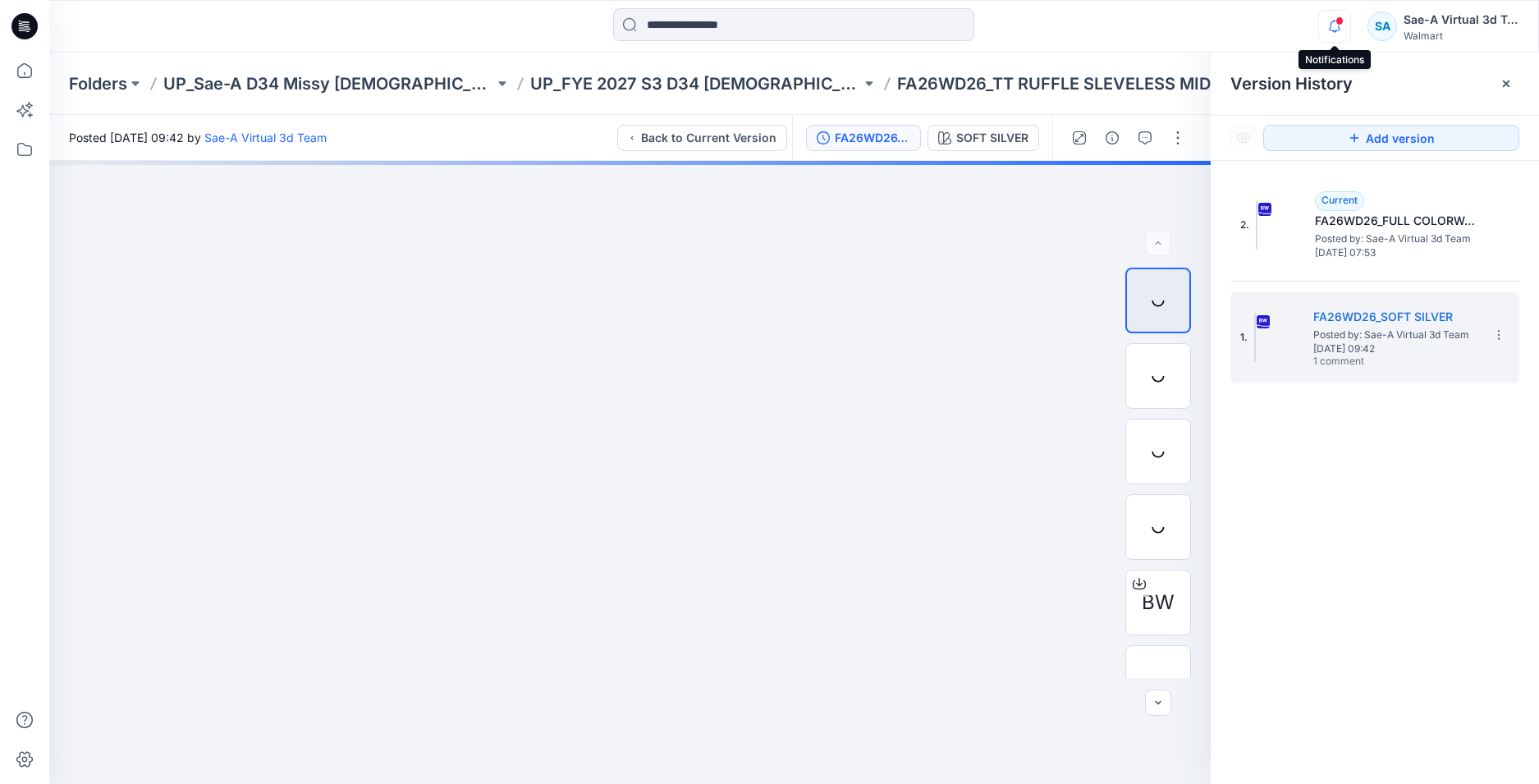
click at [1344, 19] on icon "button" at bounding box center [1335, 26] width 32 height 32
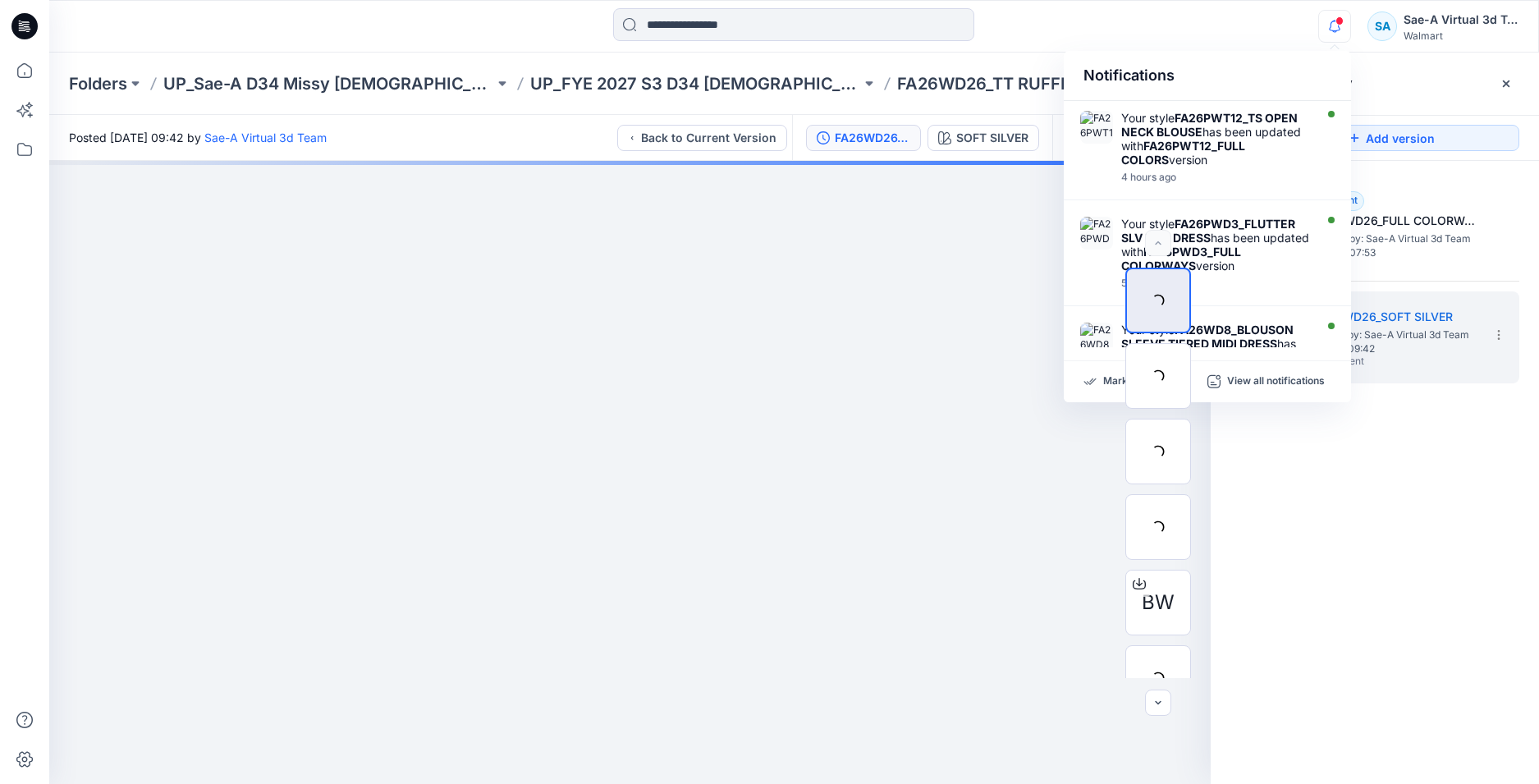
click at [1367, 674] on div "2. Current FA26WD26_FULL COLORWAYS Posted by: Sae-A Virtual 3d Team Wednesday, …" at bounding box center [1375, 484] width 329 height 646
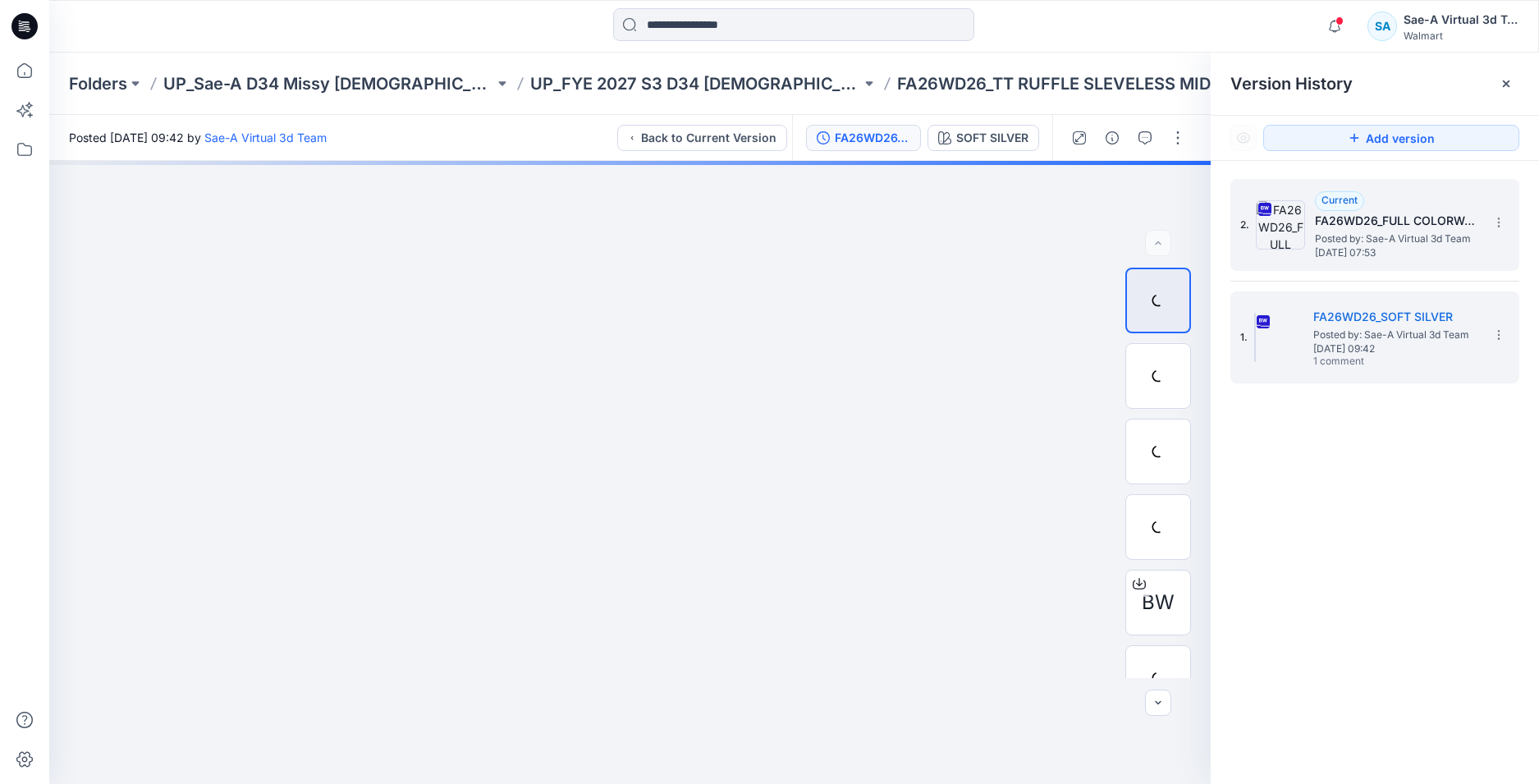
click at [1344, 247] on span "Wednesday, September 24, 2025 07:53" at bounding box center [1398, 252] width 164 height 12
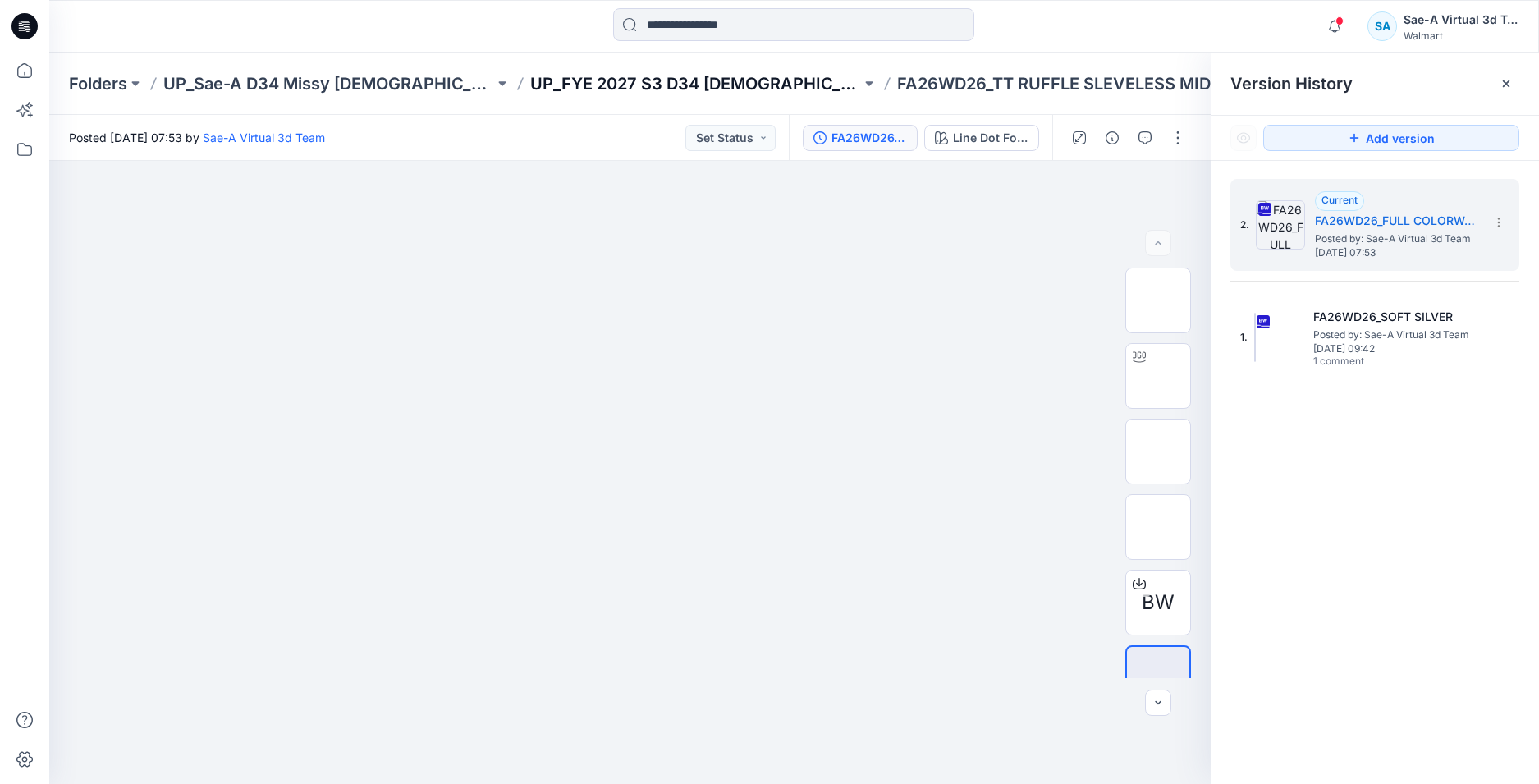
click at [782, 83] on p "UP_FYE 2027 S3 D34 Ladies Dresses" at bounding box center [695, 84] width 330 height 23
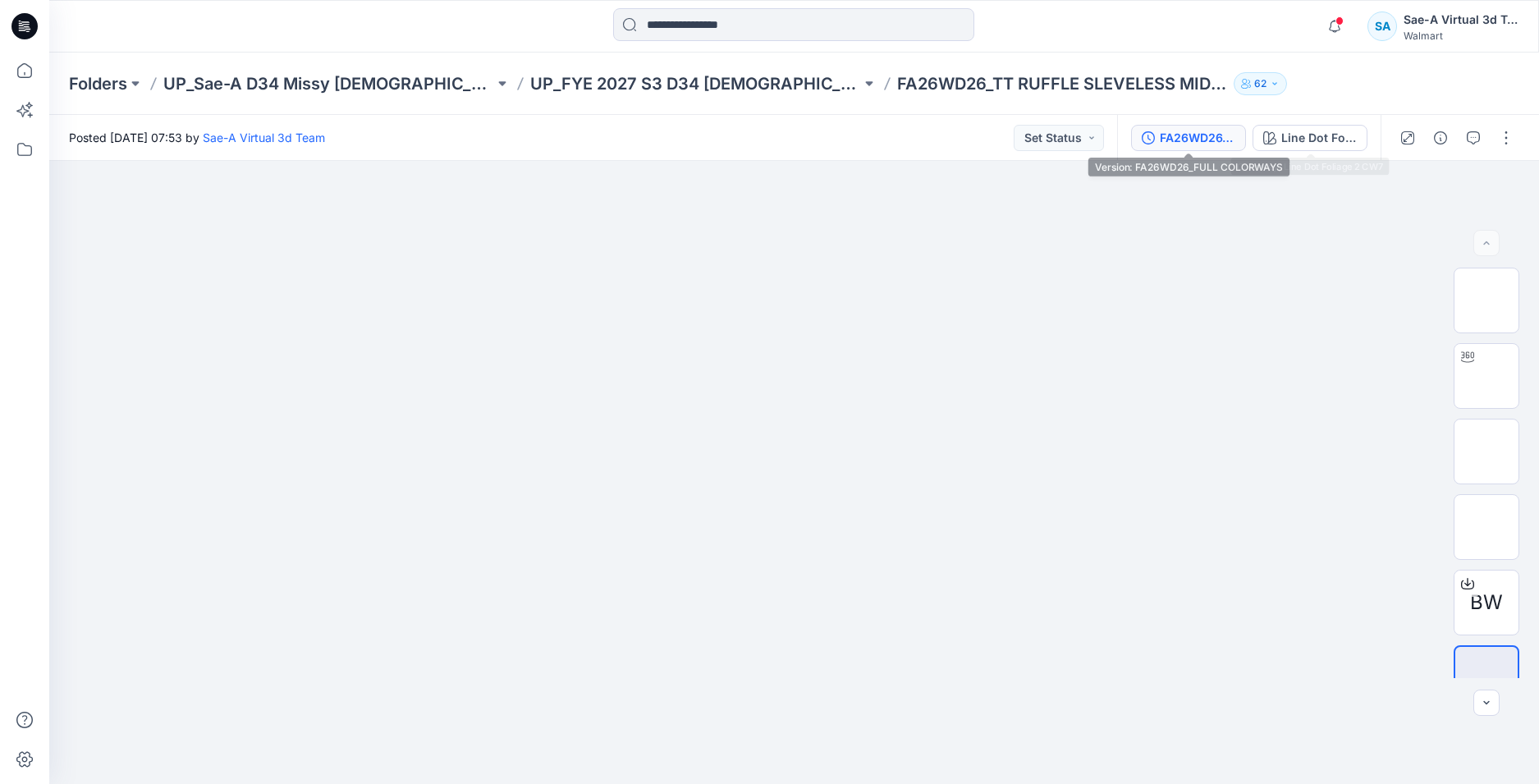
click at [1232, 143] on div "FA26WD26_FULL COLORWAYS" at bounding box center [1198, 138] width 76 height 18
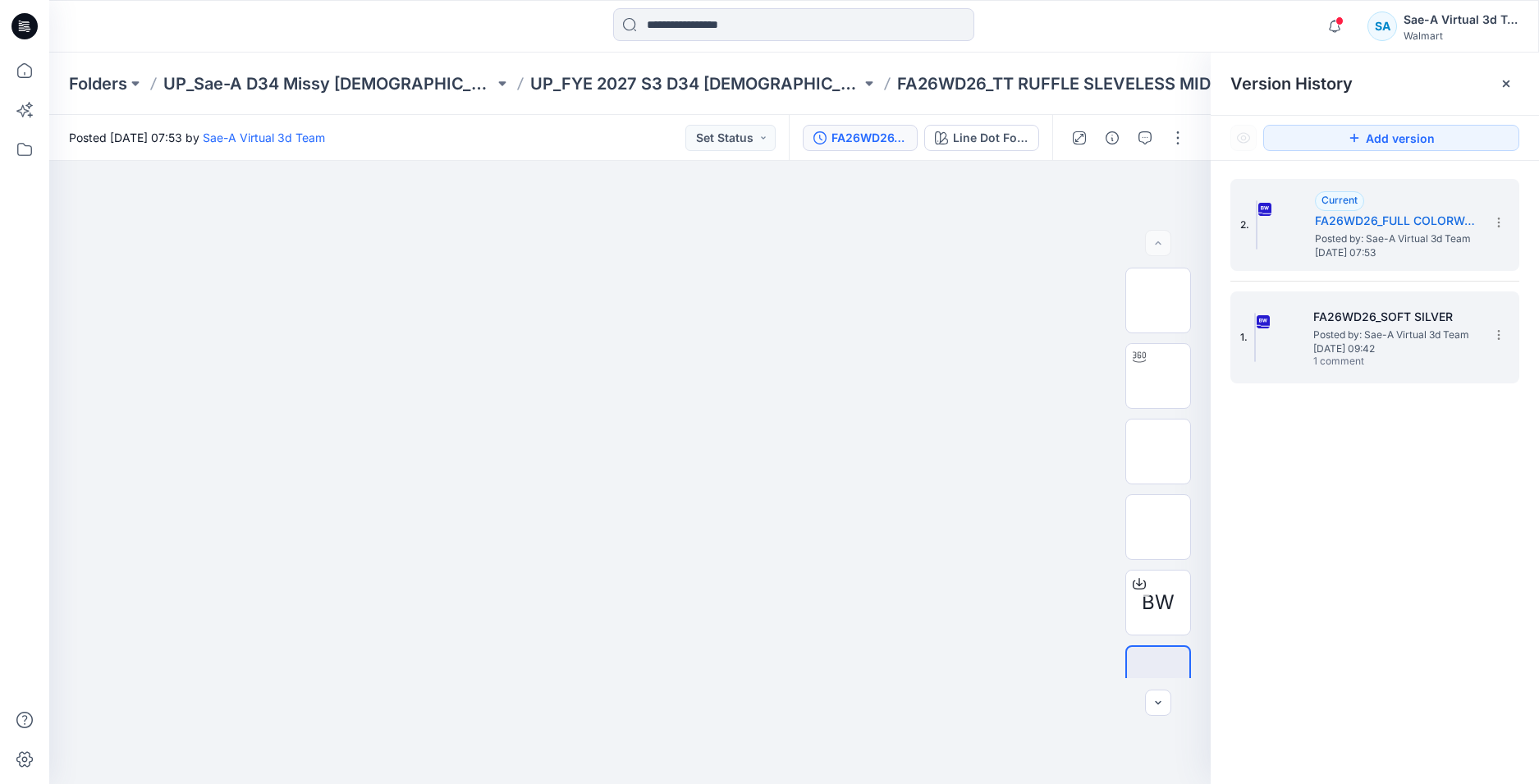
click at [1428, 332] on span "Posted by: Sae-A Virtual 3d Team" at bounding box center [1396, 335] width 164 height 16
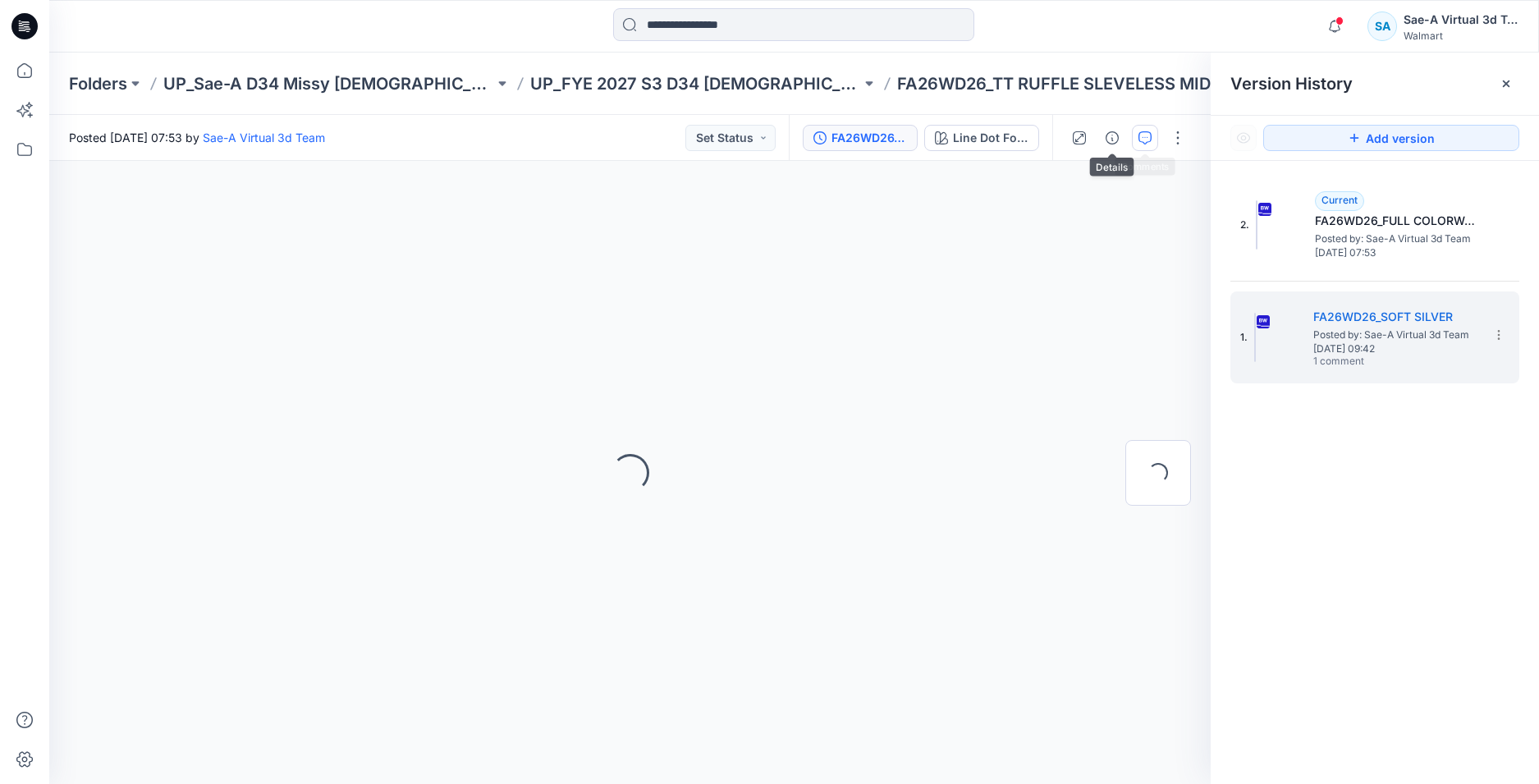
click at [1150, 141] on icon "button" at bounding box center [1145, 138] width 14 height 14
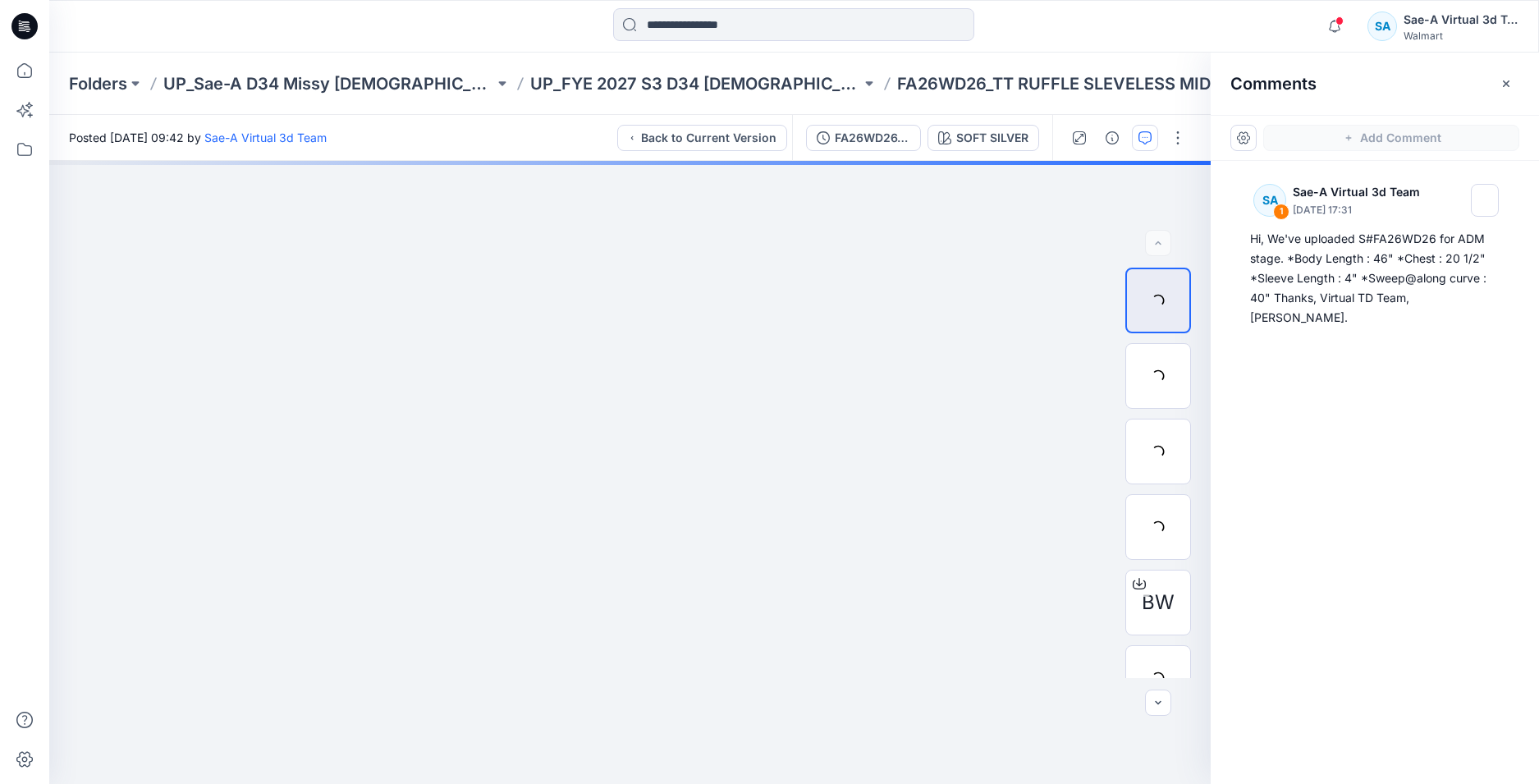
click at [23, 31] on icon at bounding box center [23, 30] width 7 height 1
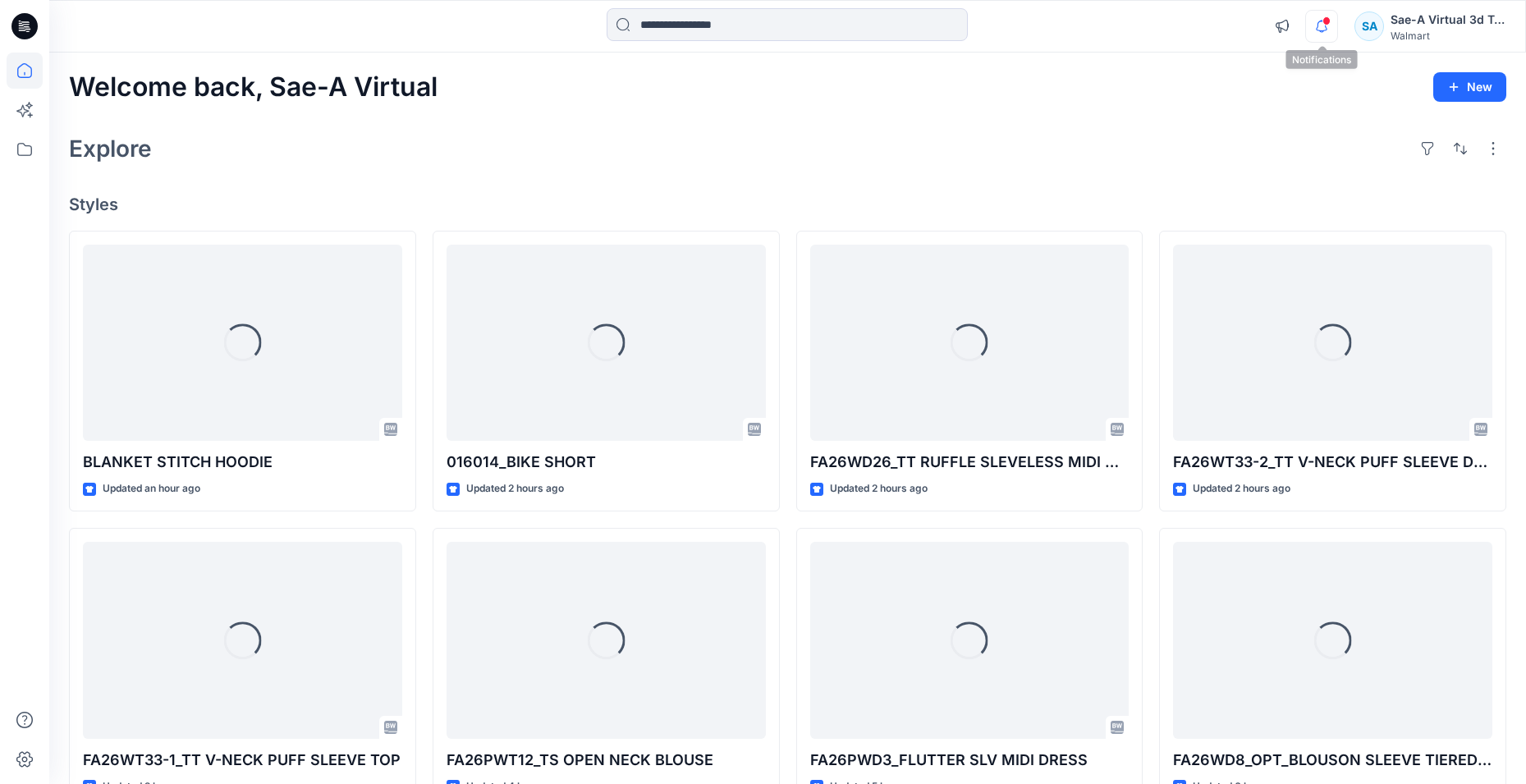
click at [1317, 23] on icon "button" at bounding box center [1322, 26] width 32 height 32
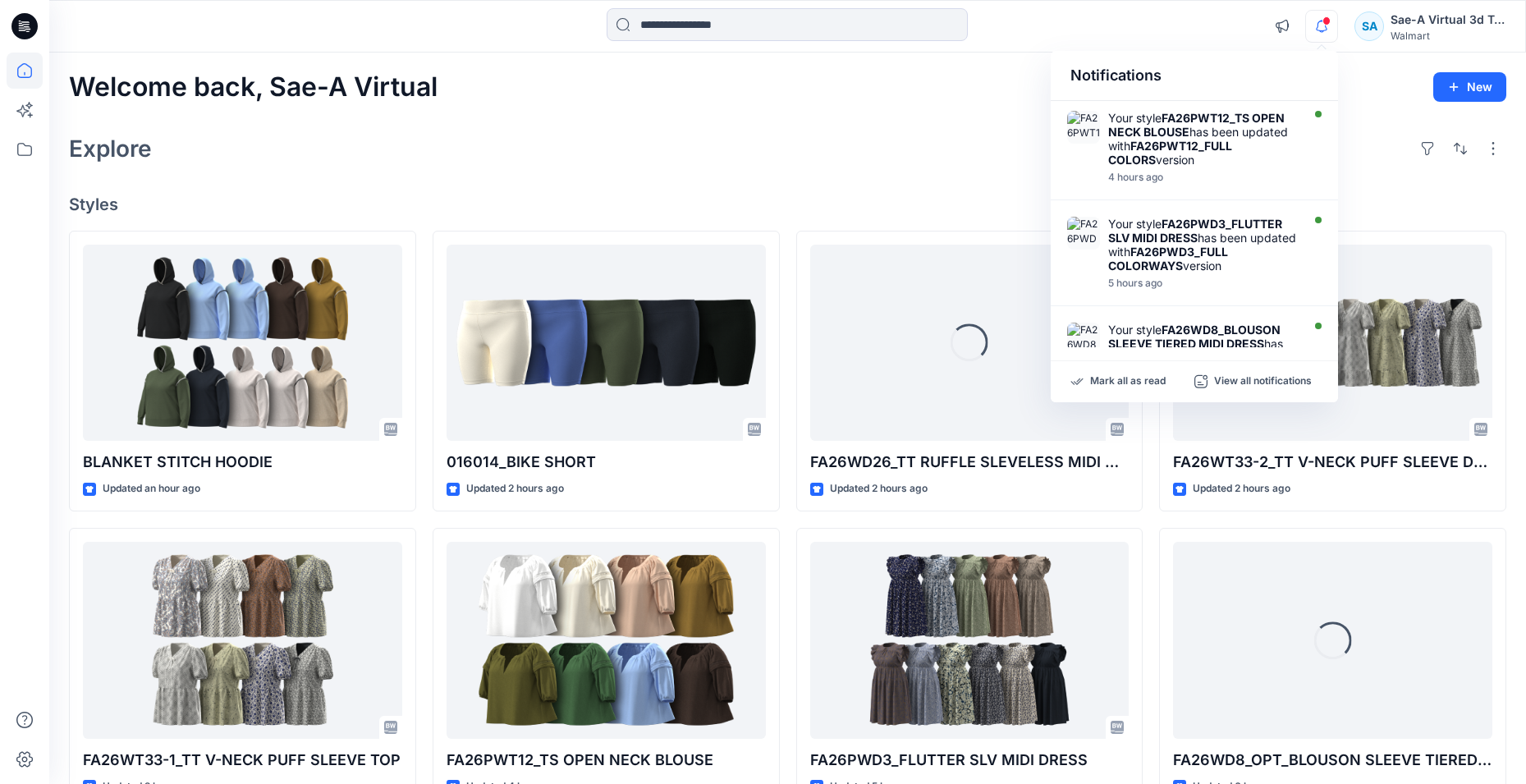
click at [894, 133] on div "Explore" at bounding box center [788, 149] width 1437 height 40
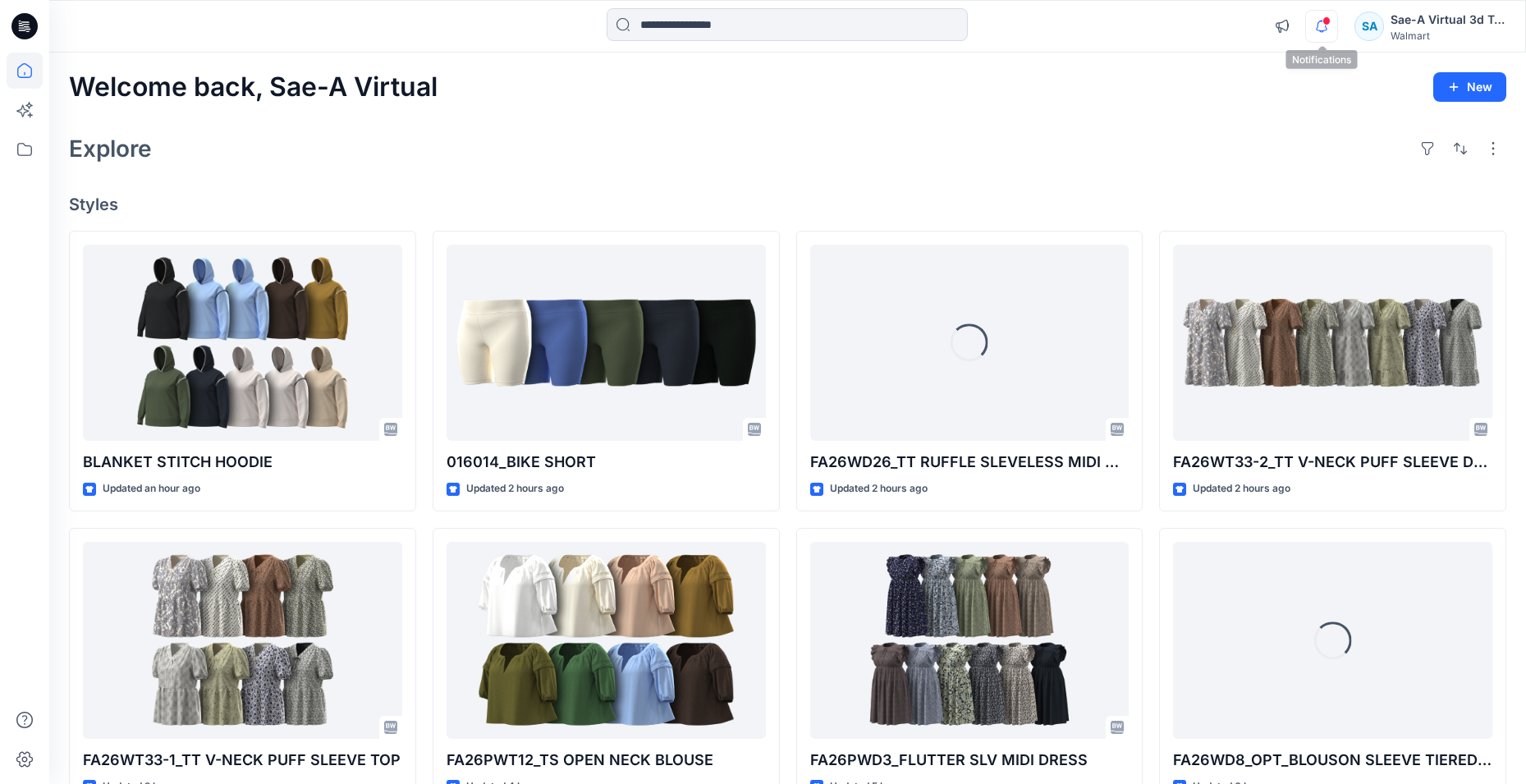
click at [1322, 29] on icon "button" at bounding box center [1322, 26] width 32 height 32
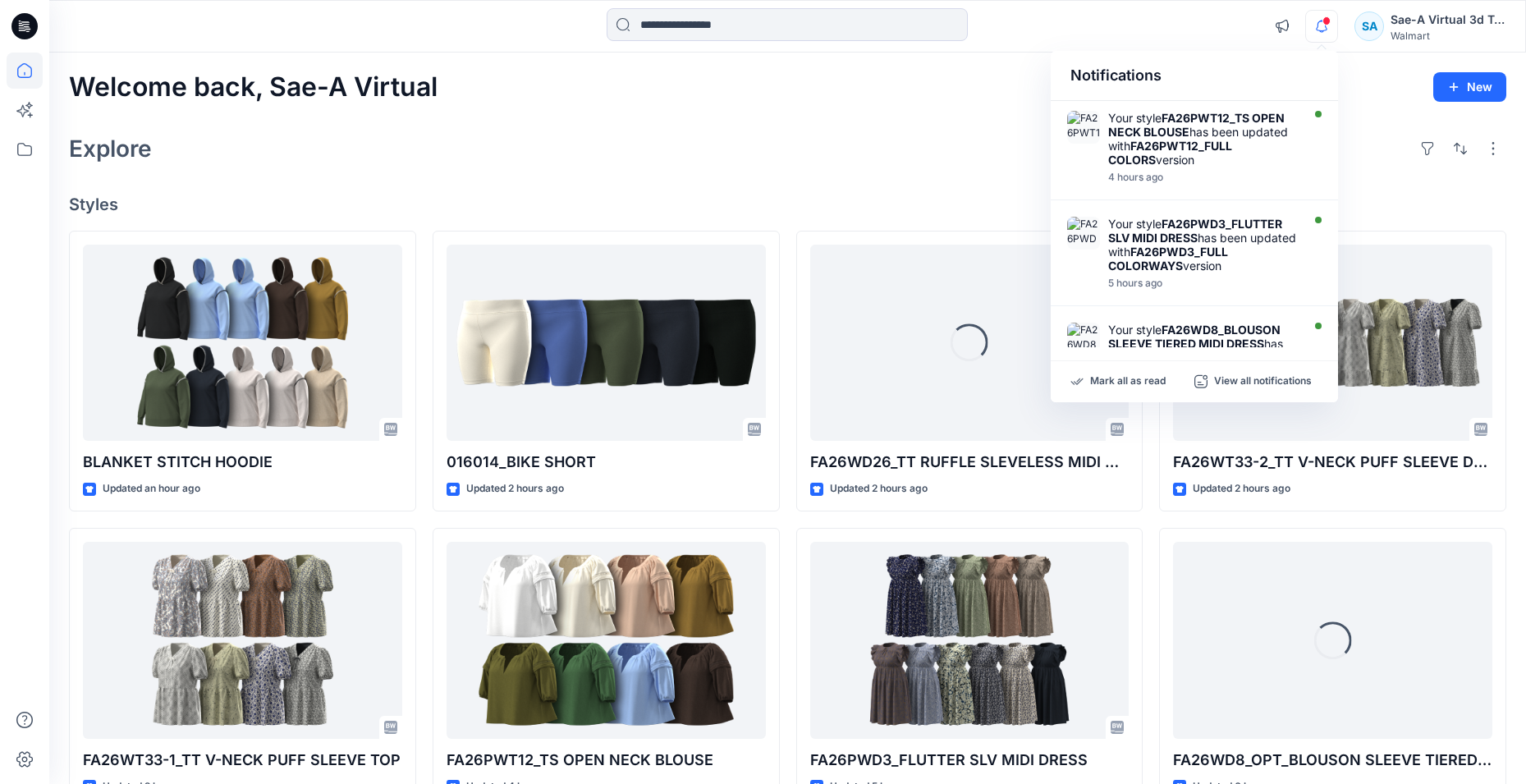
click at [1322, 30] on icon "button" at bounding box center [1322, 26] width 32 height 32
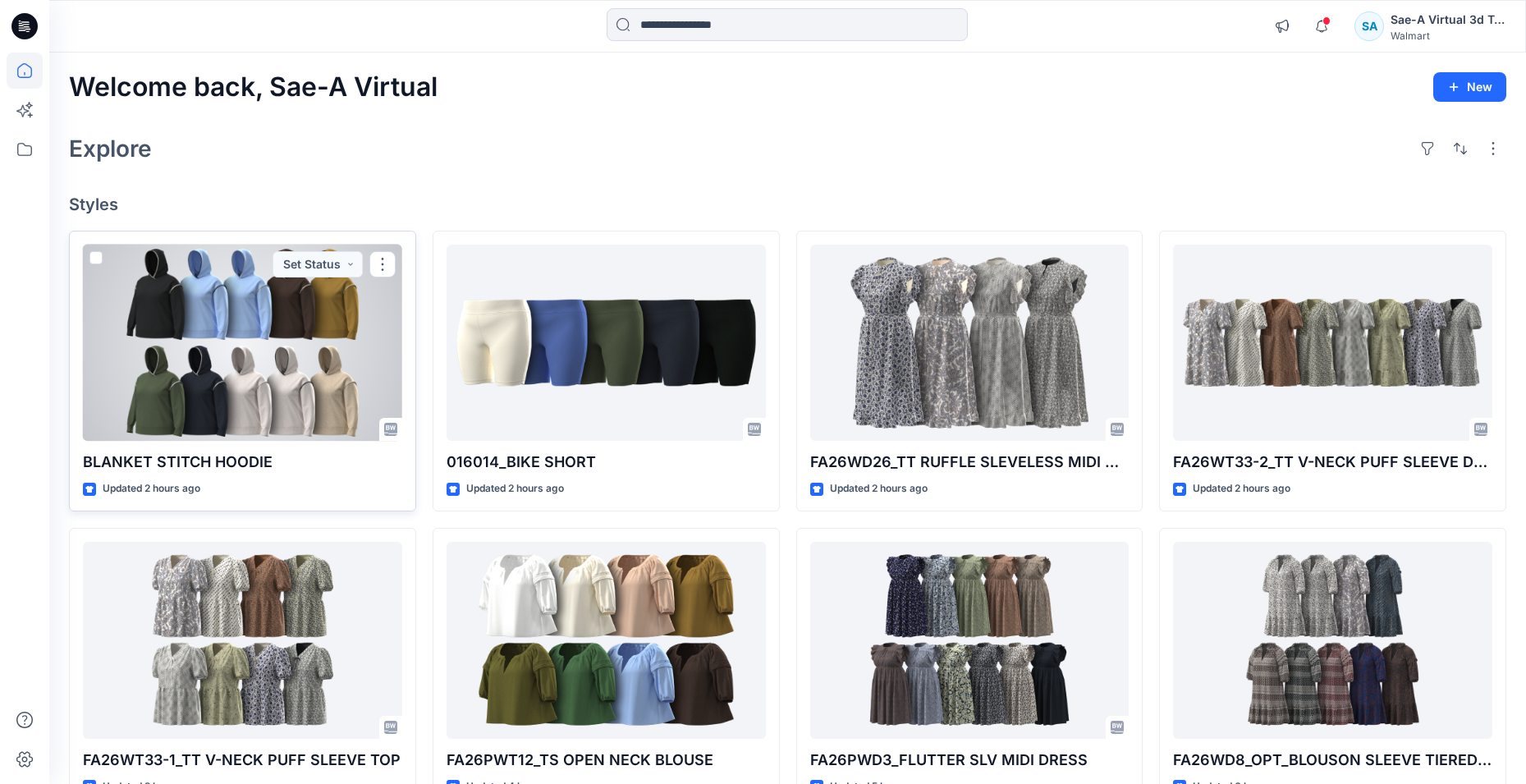
click at [264, 313] on div at bounding box center [242, 343] width 320 height 197
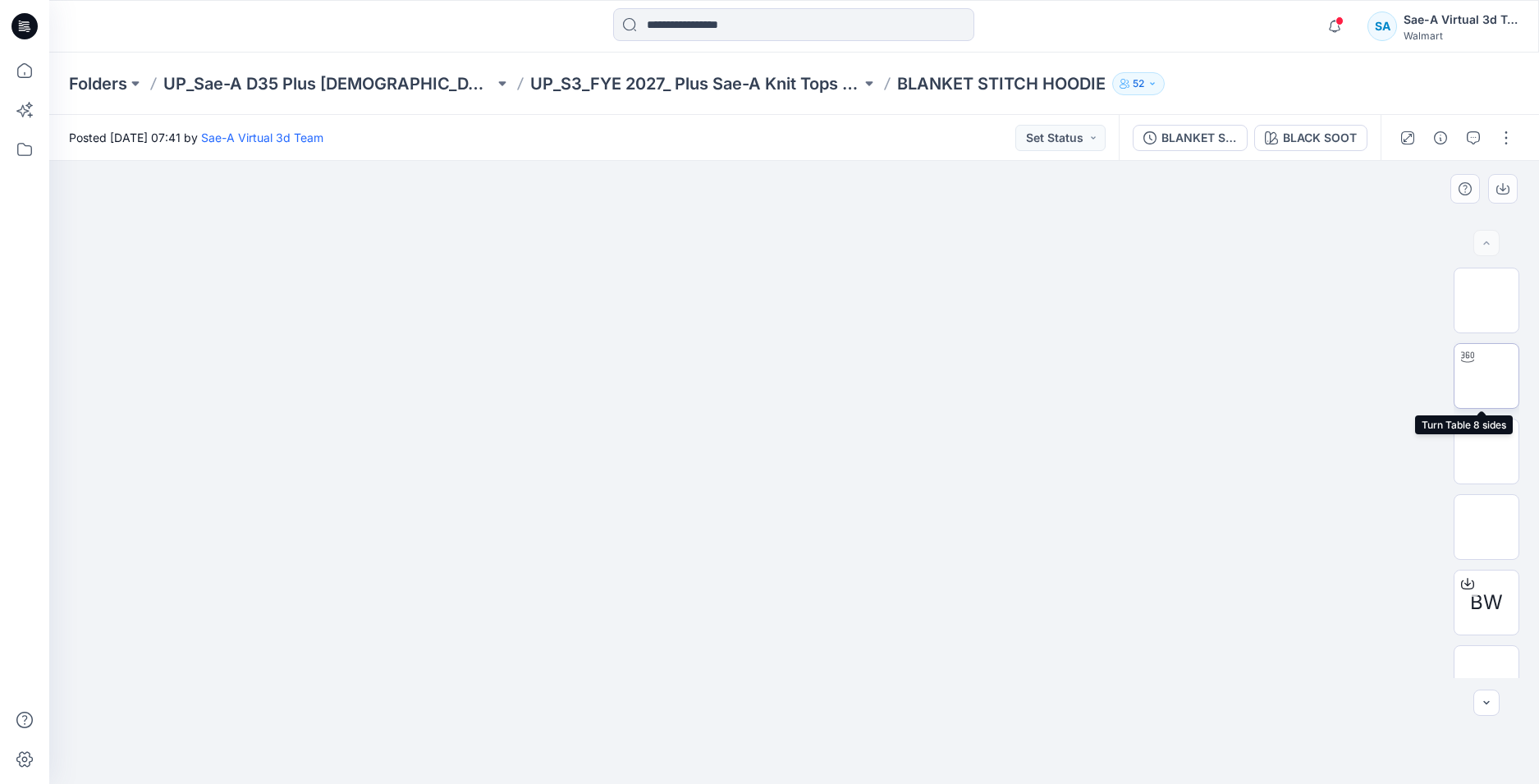
click at [1487, 376] on img at bounding box center [1487, 376] width 0 height 0
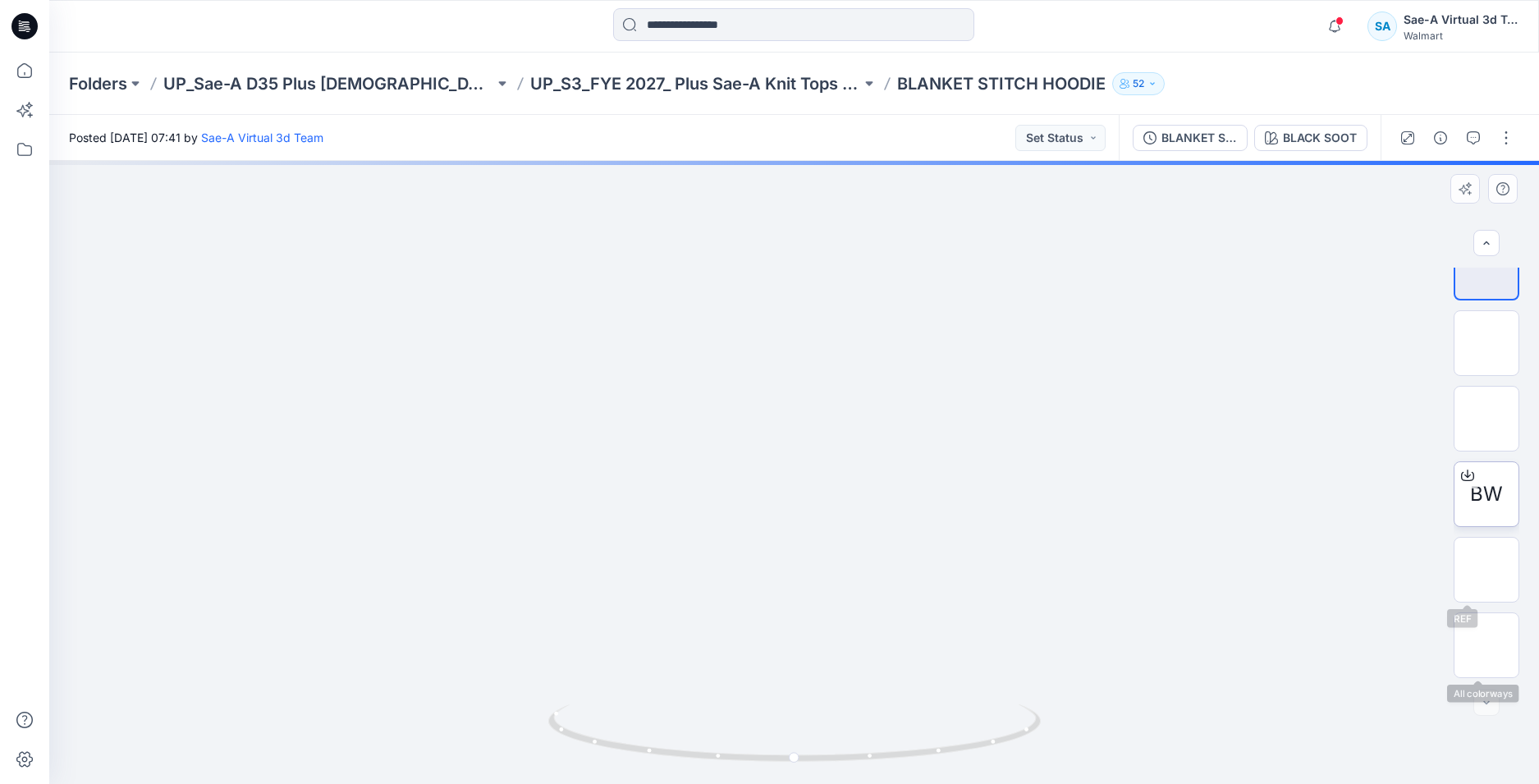
scroll to position [26, 0]
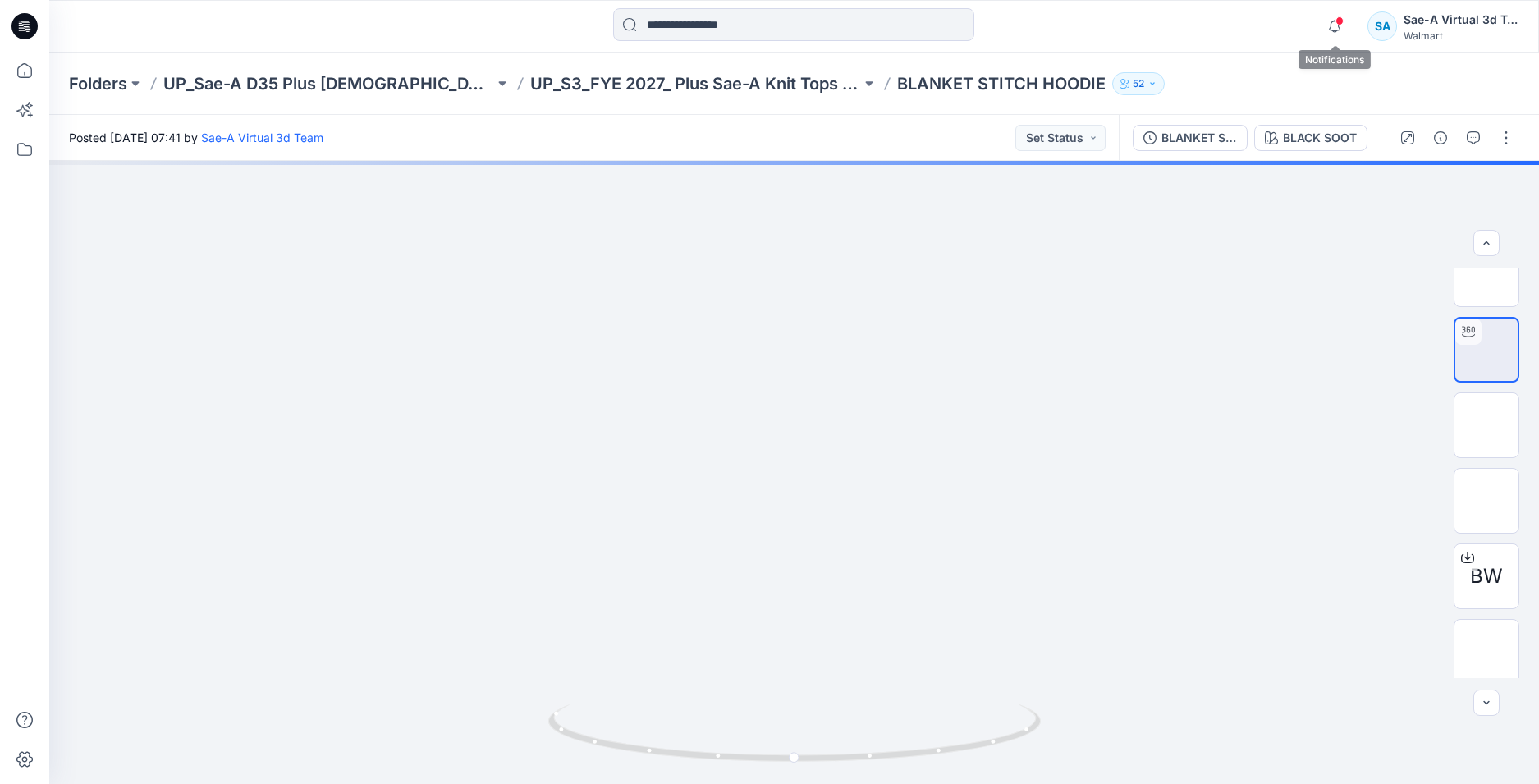
click at [1343, 18] on span at bounding box center [1339, 21] width 8 height 9
drag, startPoint x: 859, startPoint y: 384, endPoint x: 830, endPoint y: 495, distance: 114.7
drag, startPoint x: 898, startPoint y: 340, endPoint x: 881, endPoint y: 562, distance: 222.6
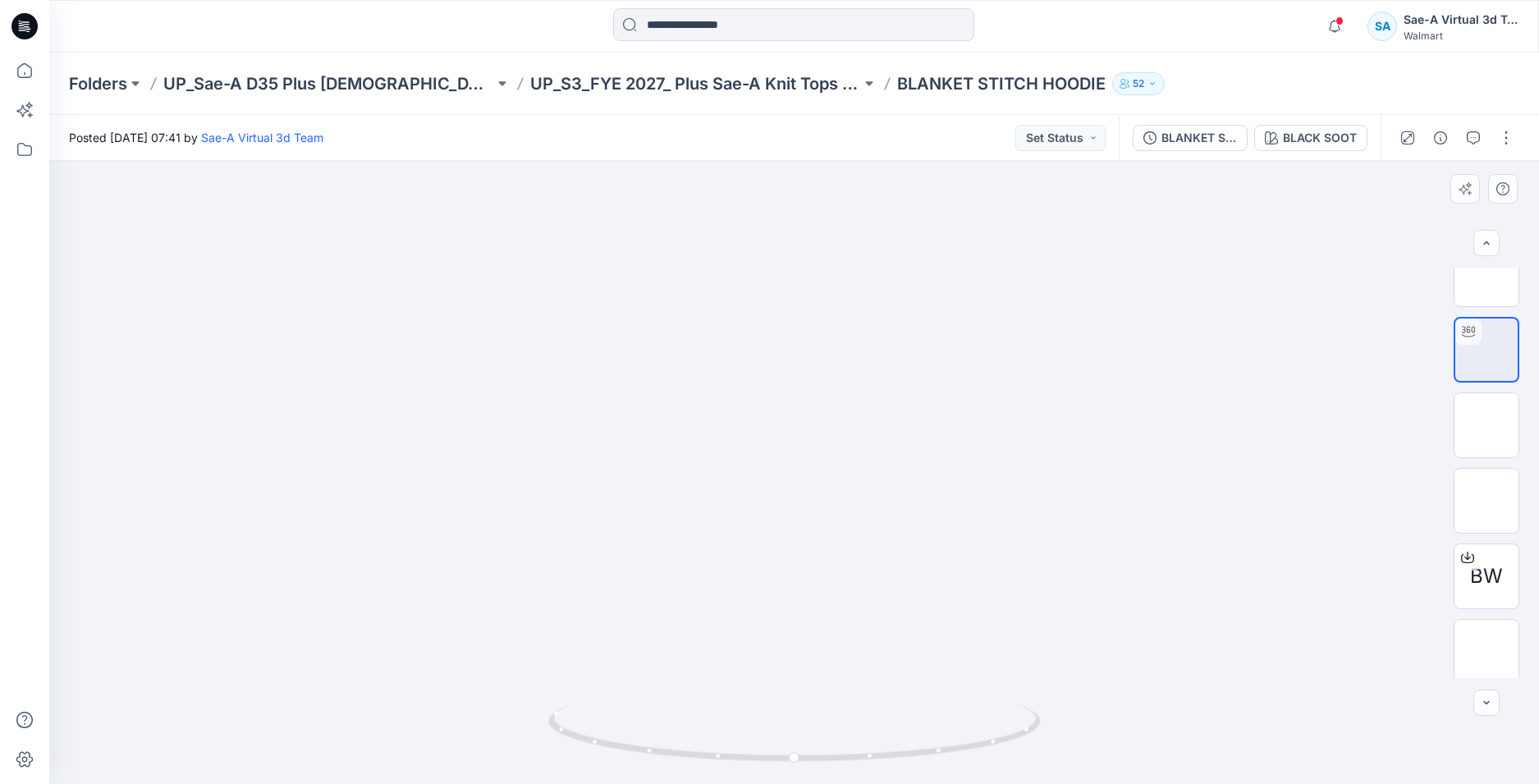
drag, startPoint x: 952, startPoint y: 354, endPoint x: 941, endPoint y: 248, distance: 106.6
drag, startPoint x: 998, startPoint y: 358, endPoint x: 986, endPoint y: 297, distance: 62.2
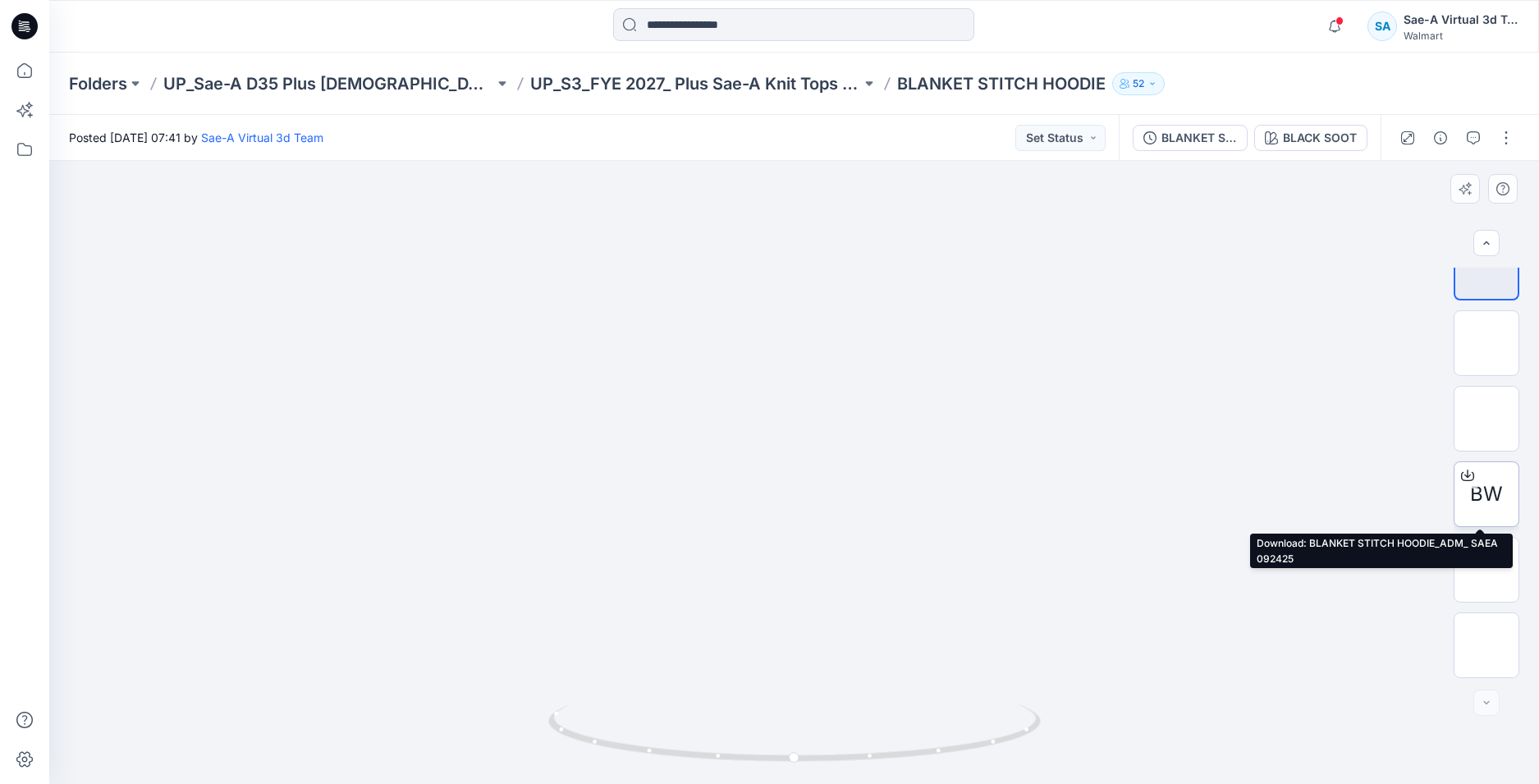
click at [1462, 473] on icon at bounding box center [1468, 475] width 14 height 14
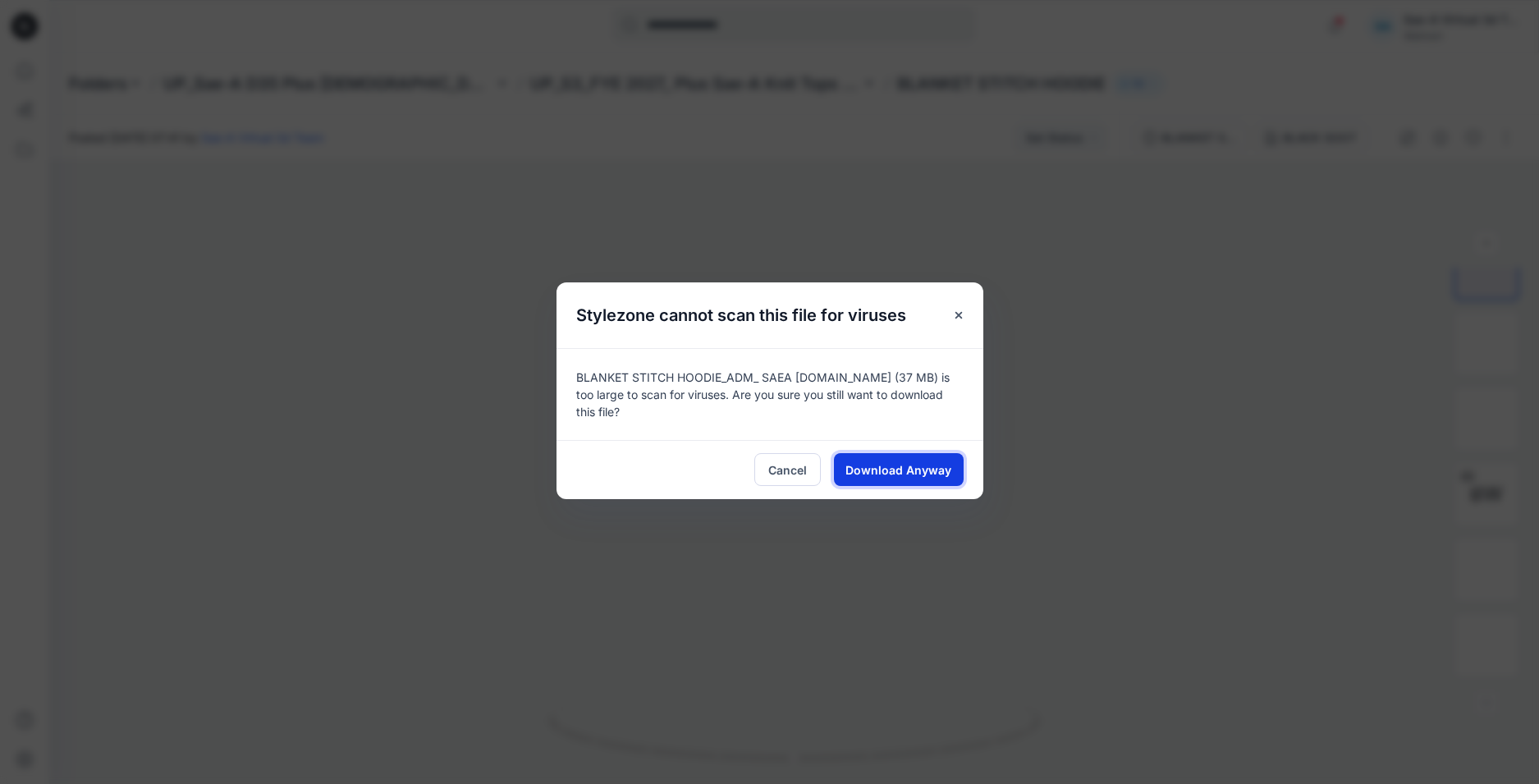
click at [870, 473] on span "Download Anyway" at bounding box center [899, 469] width 106 height 17
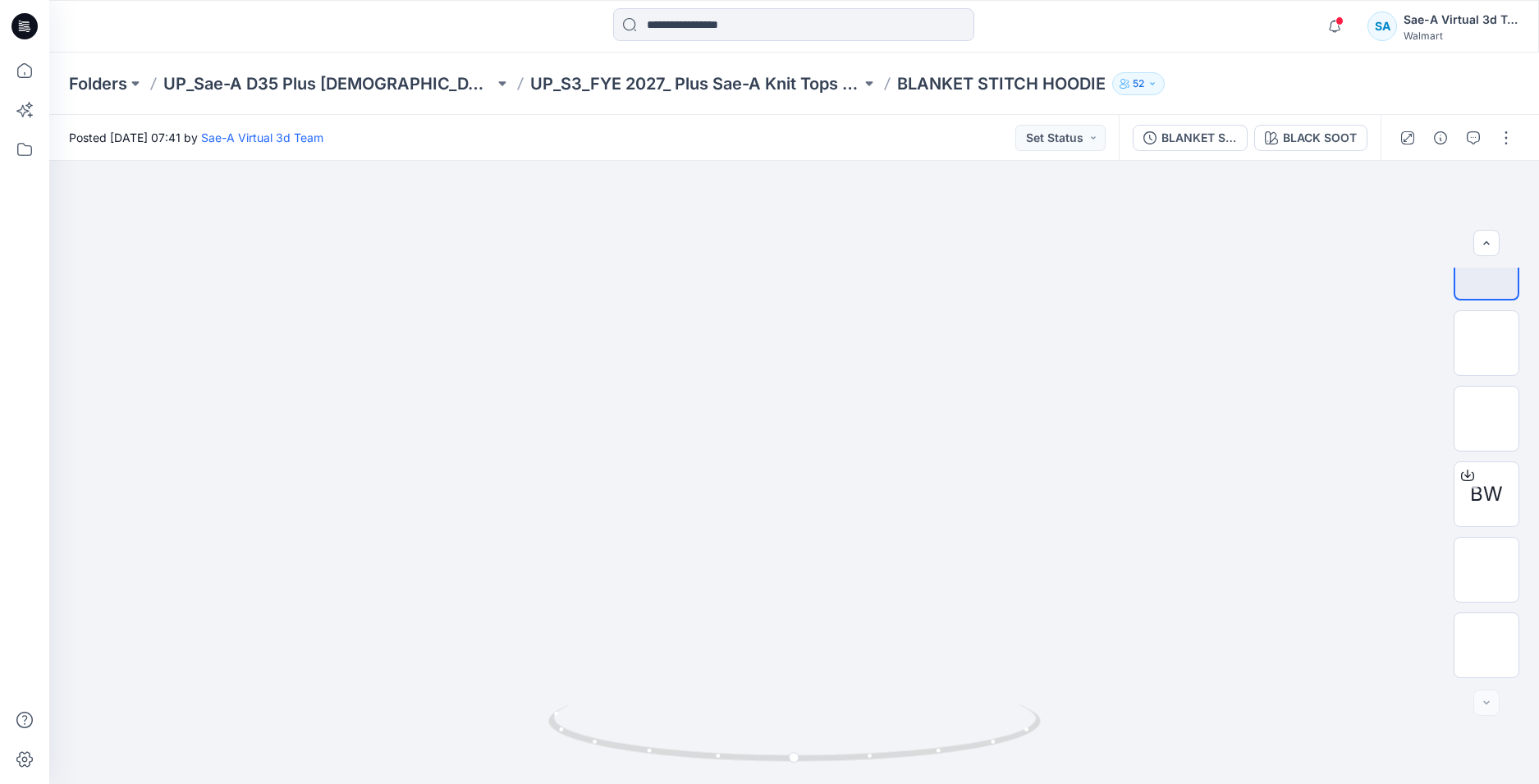
click at [28, 23] on icon at bounding box center [25, 22] width 8 height 1
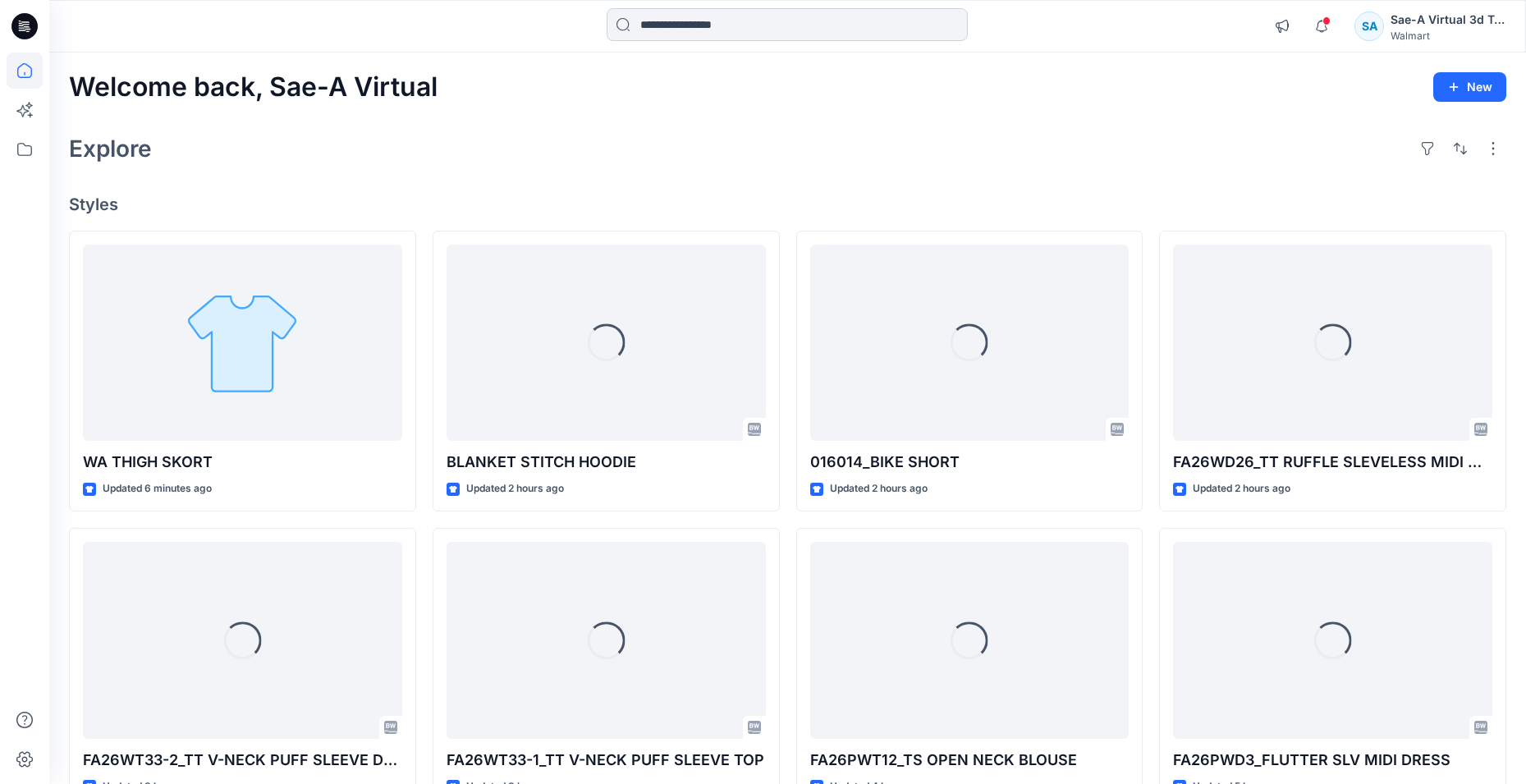
click at [667, 28] on input at bounding box center [787, 24] width 361 height 32
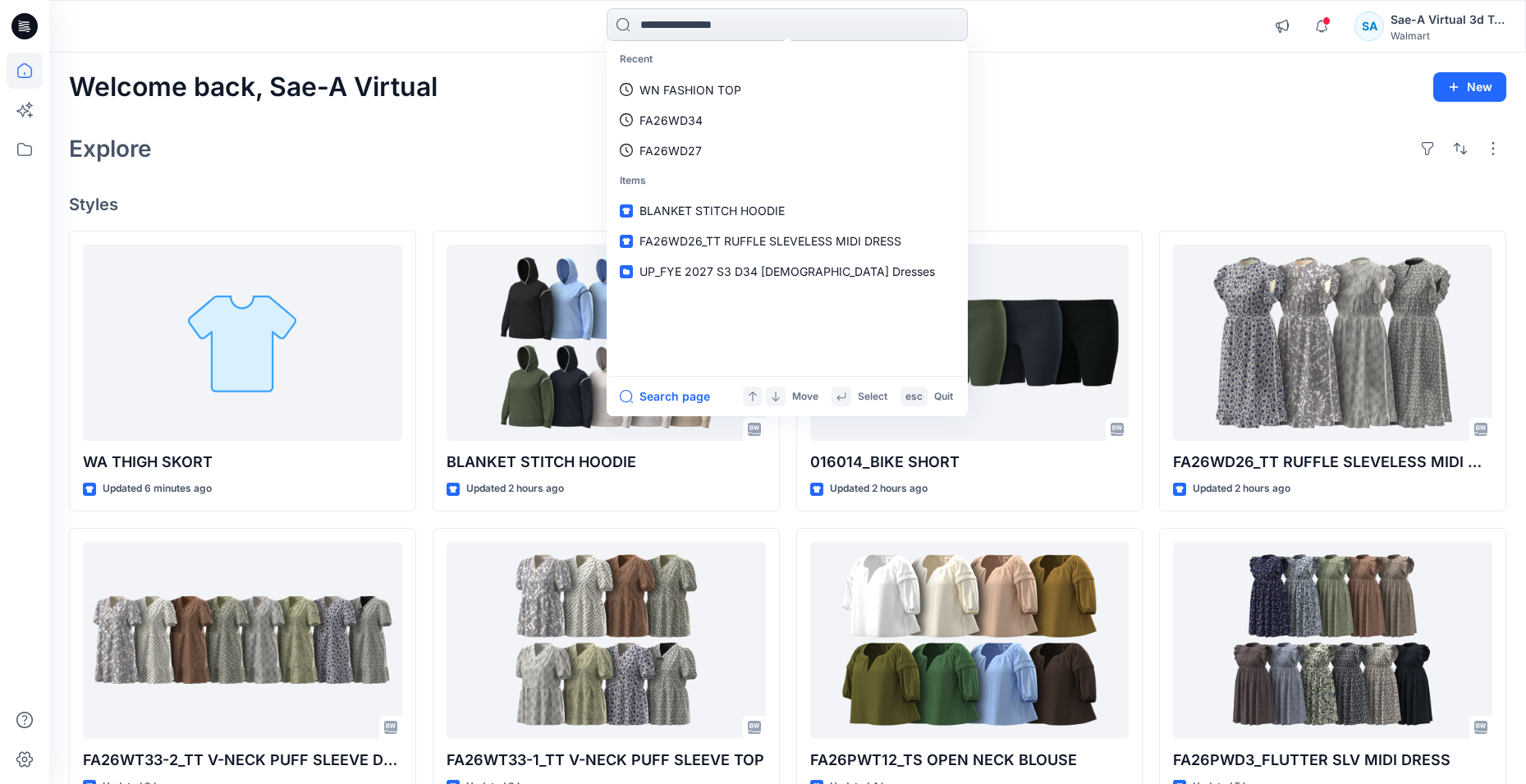
click at [722, 23] on input at bounding box center [787, 24] width 361 height 32
paste input "******"
type input "******"
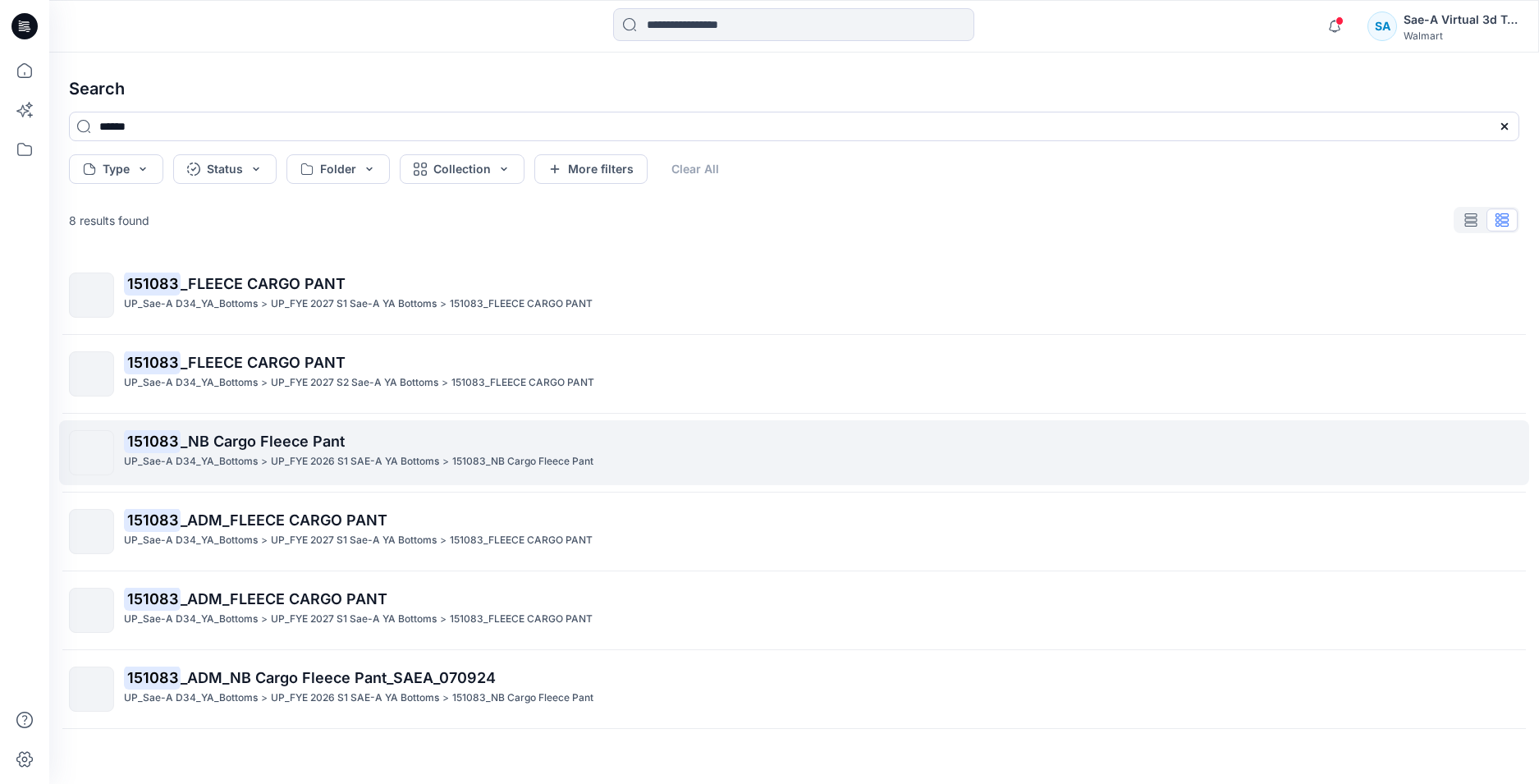
click at [301, 445] on span "_NB Cargo Fleece Pant" at bounding box center [263, 440] width 164 height 17
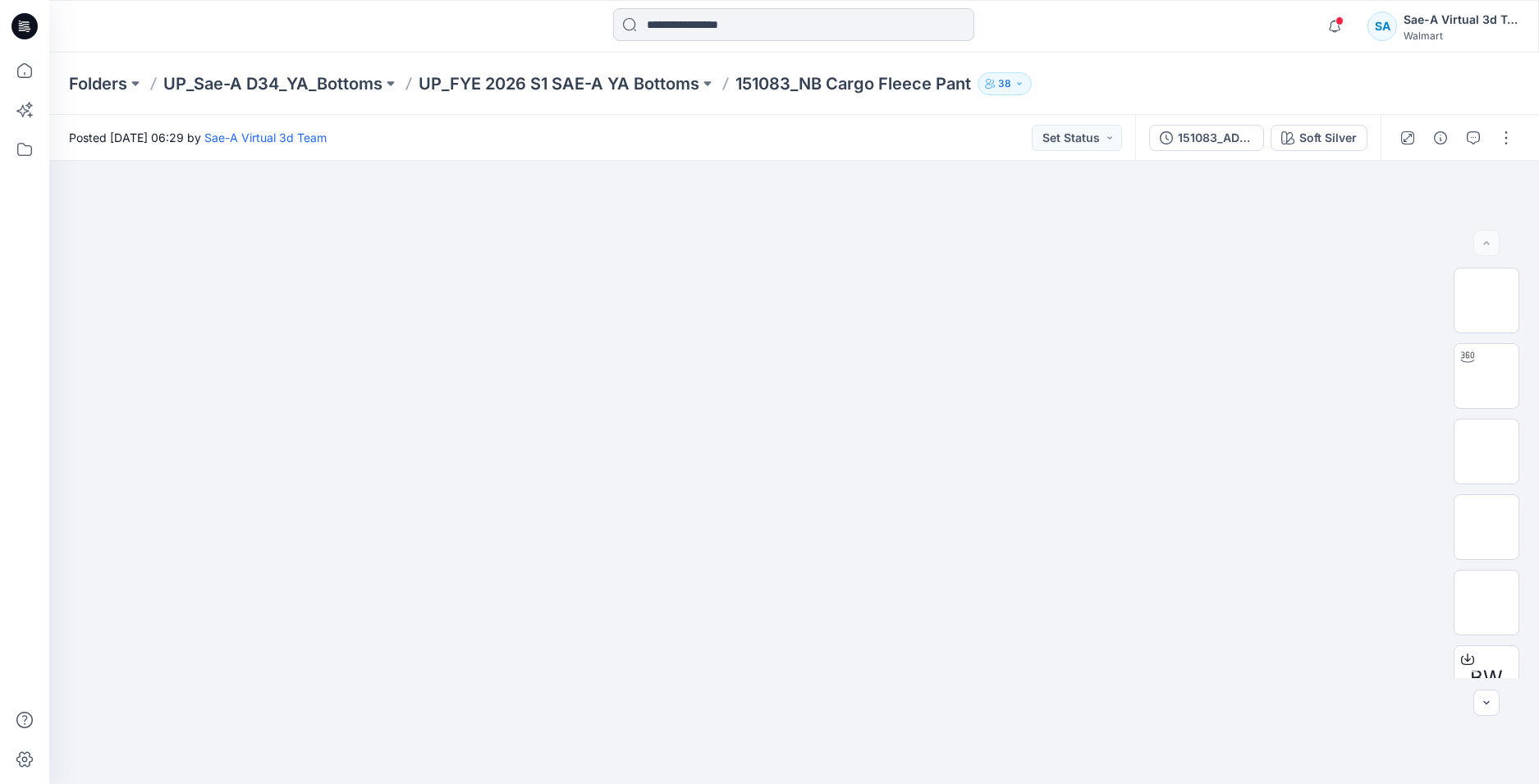
click at [772, 12] on input at bounding box center [793, 24] width 361 height 32
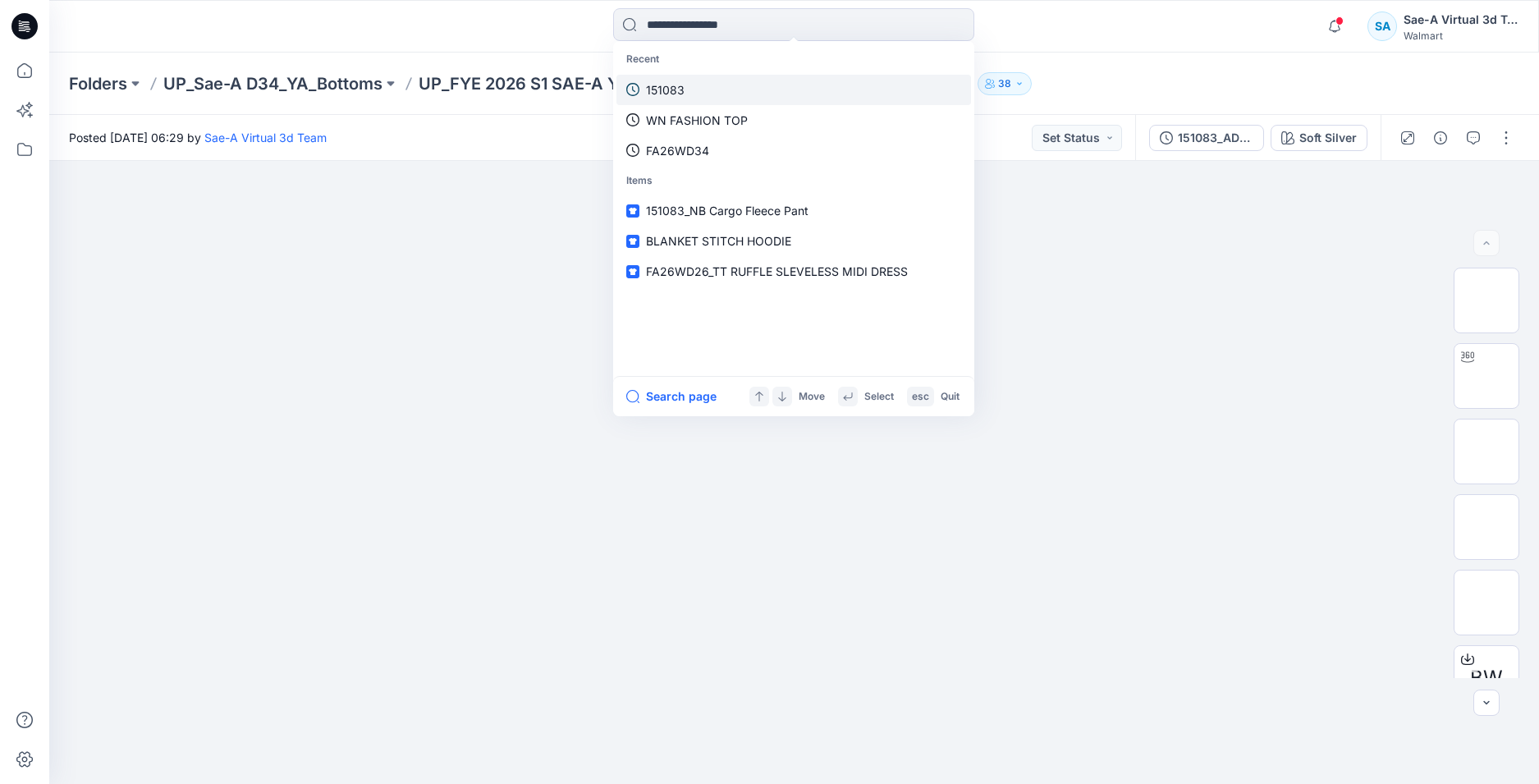
click at [704, 75] on link "151083" at bounding box center [794, 90] width 355 height 31
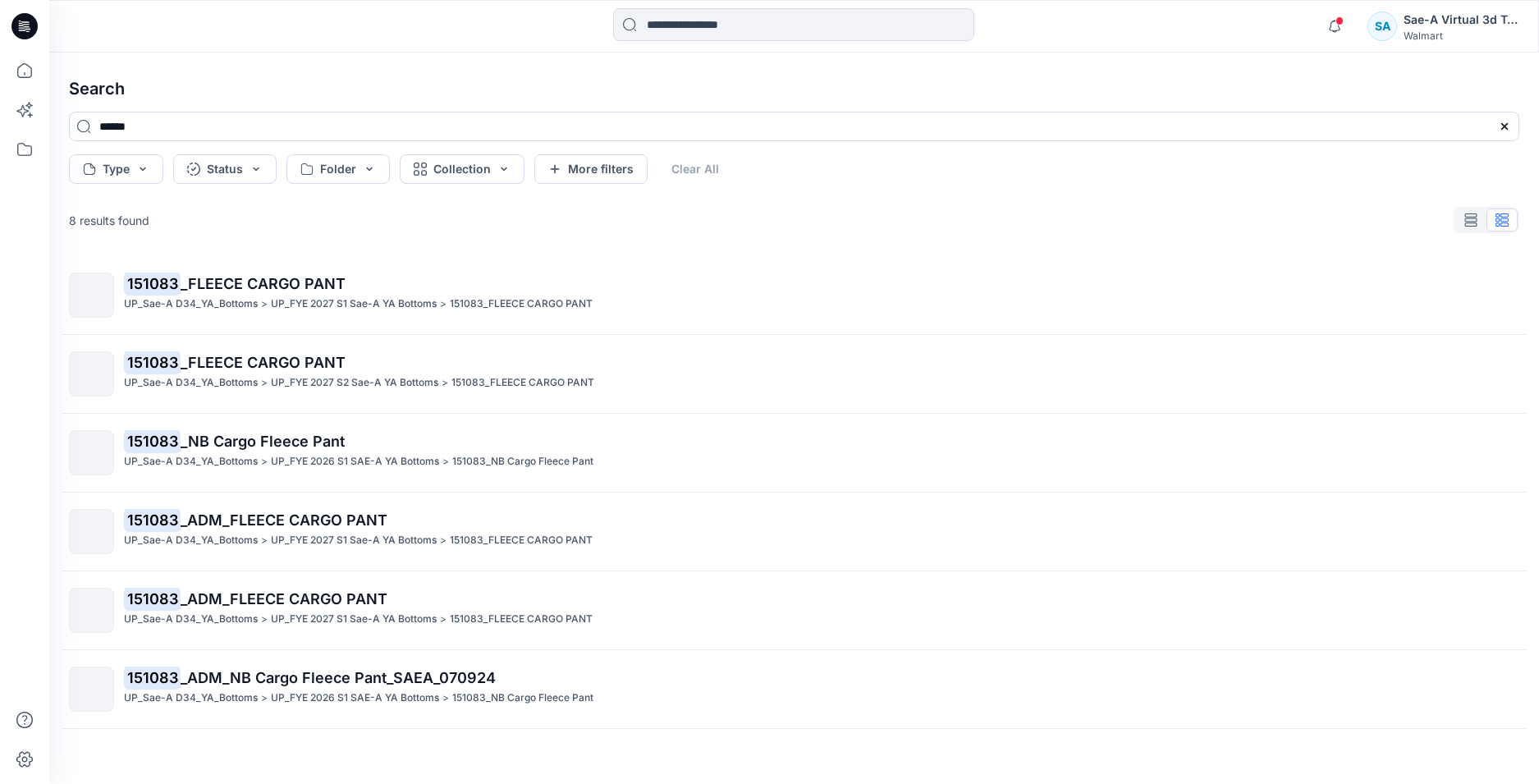
drag, startPoint x: 303, startPoint y: 366, endPoint x: 376, endPoint y: 422, distance: 92.0
click at [303, 365] on span "_FLEECE CARGO PANT" at bounding box center [263, 362] width 165 height 17
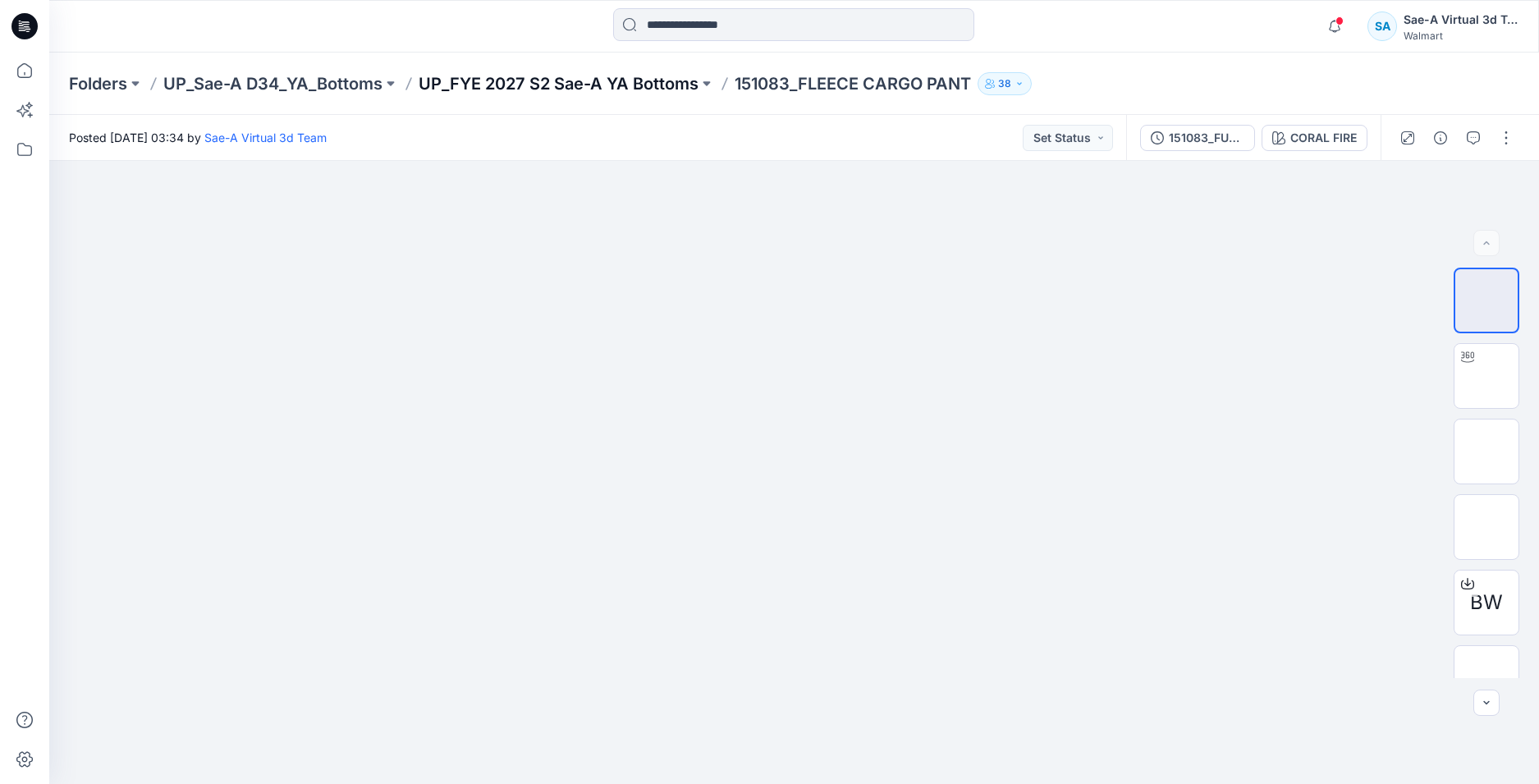
click at [595, 85] on p "UP_FYE 2027 S2 Sae-A YA Bottoms" at bounding box center [558, 84] width 280 height 23
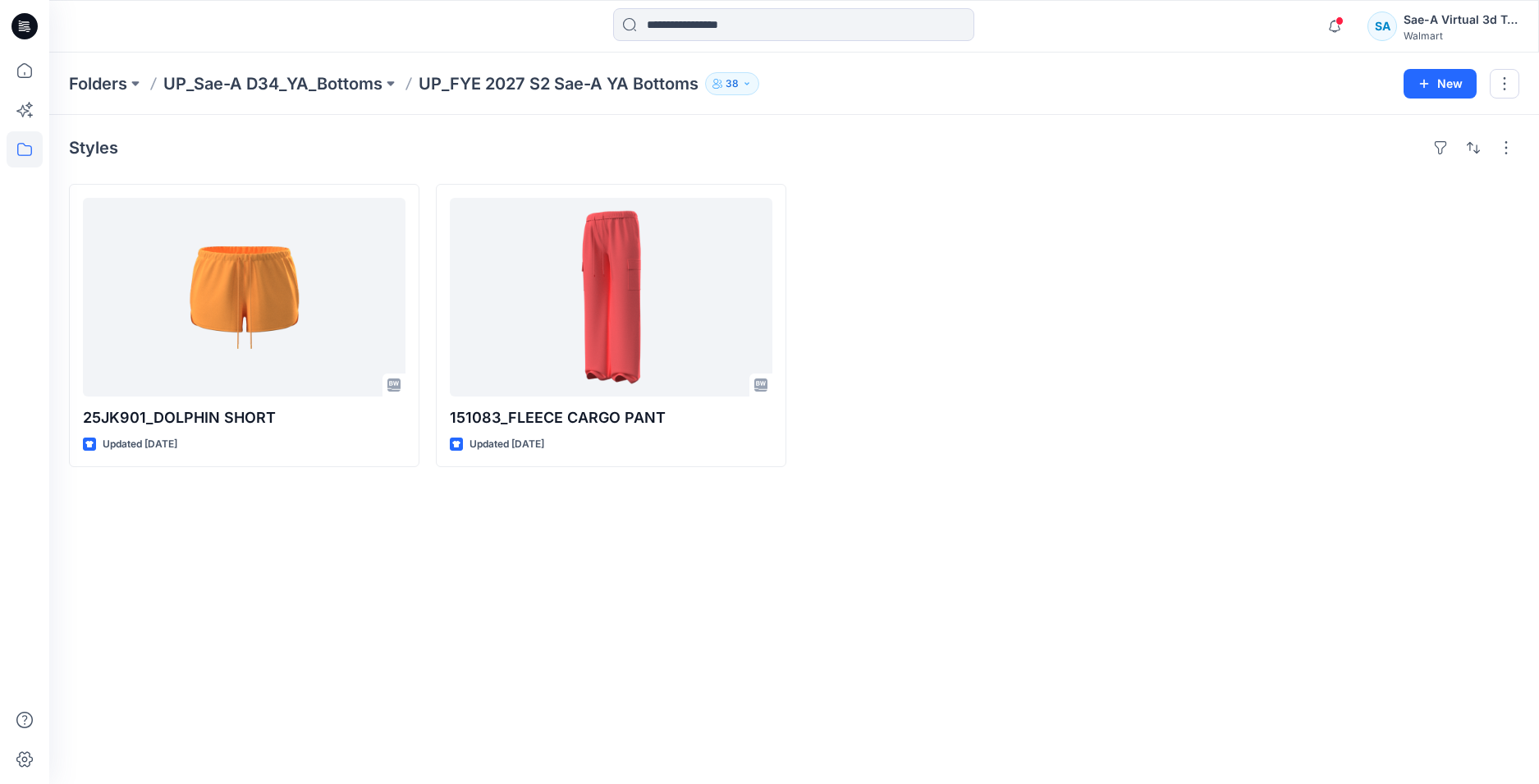
click at [1339, 286] on div at bounding box center [1344, 325] width 350 height 284
drag, startPoint x: 29, startPoint y: 24, endPoint x: 88, endPoint y: 36, distance: 60.2
click at [29, 24] on icon at bounding box center [26, 23] width 7 height 1
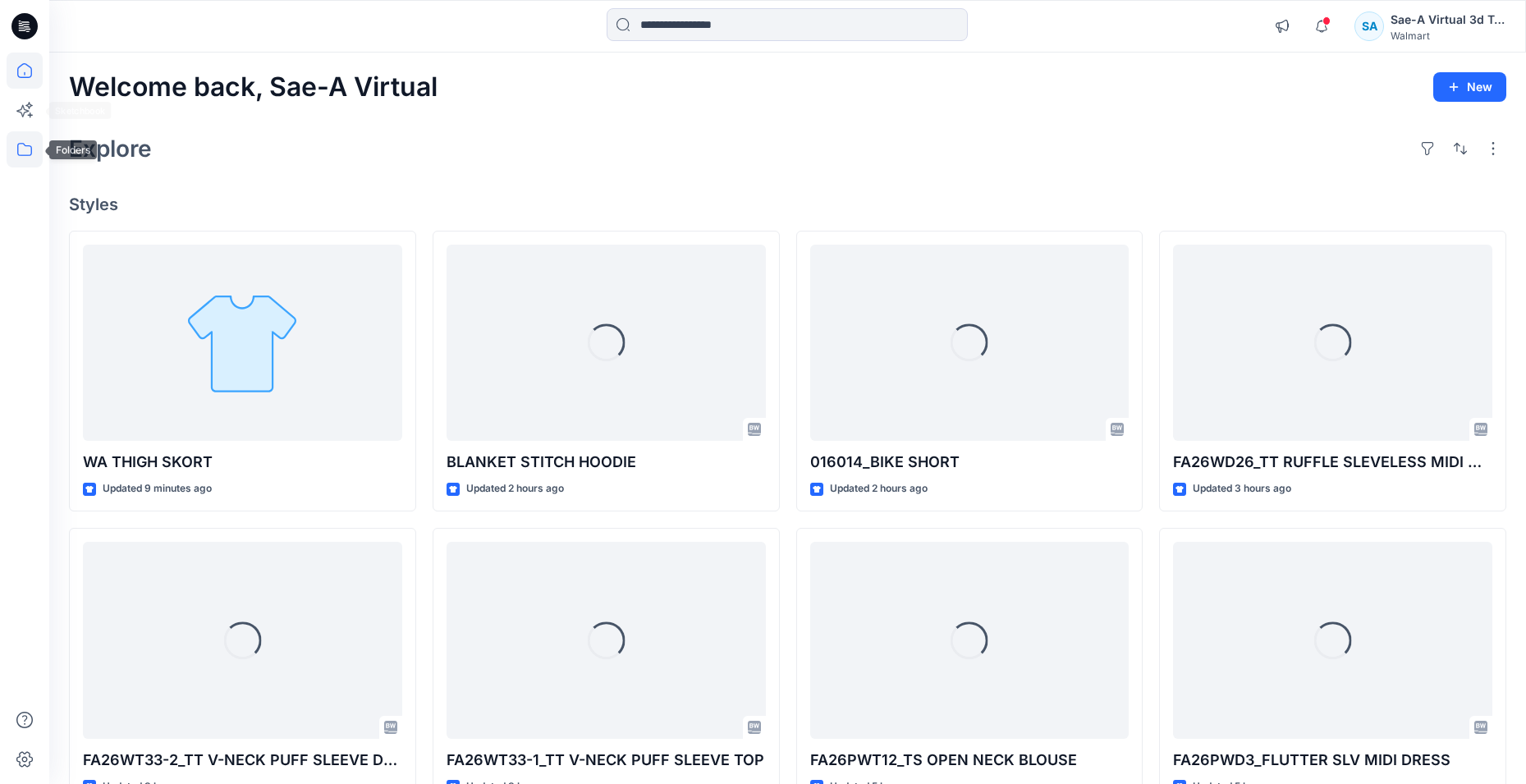
click at [21, 140] on icon at bounding box center [24, 149] width 36 height 36
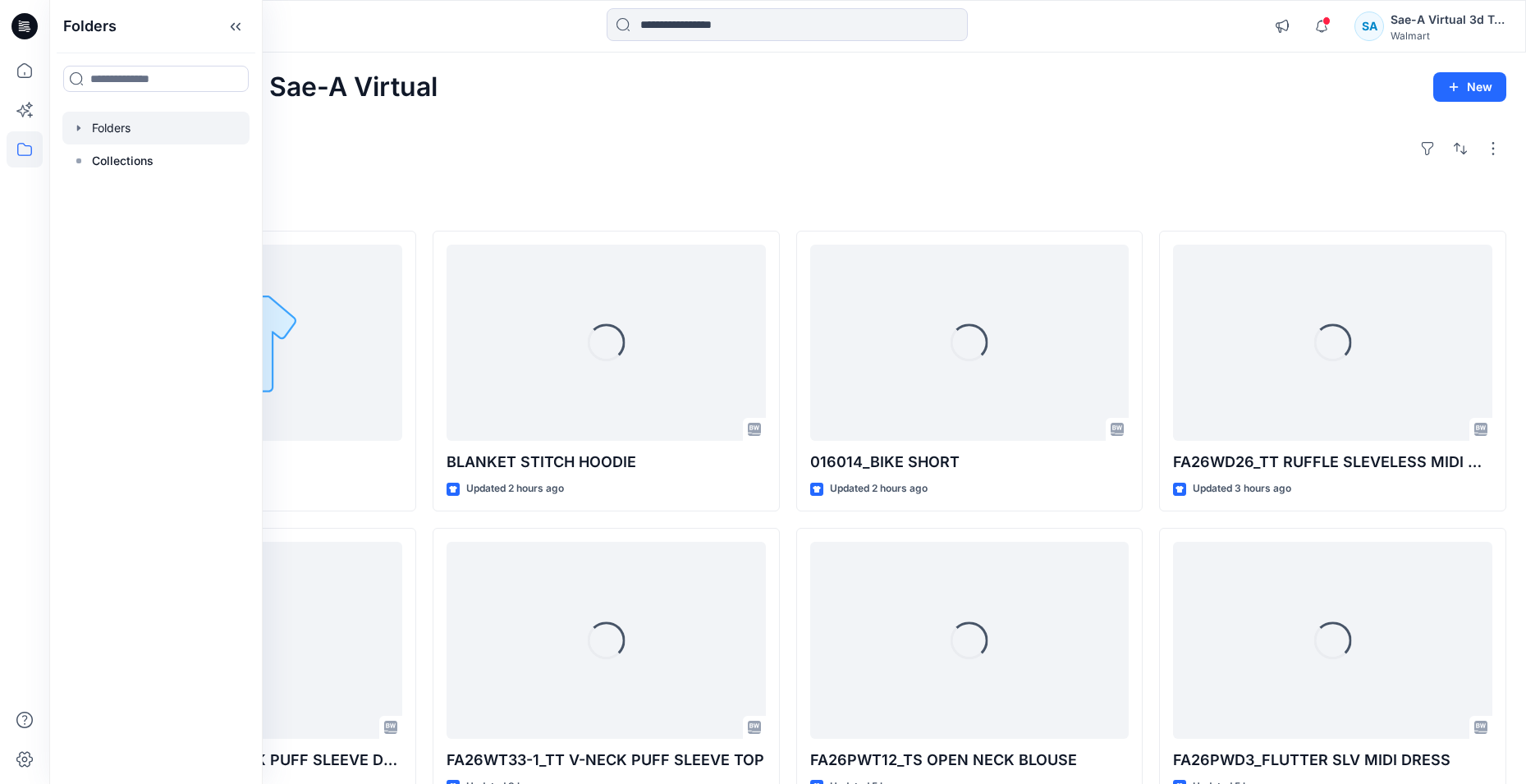
click at [134, 125] on div at bounding box center [156, 128] width 187 height 32
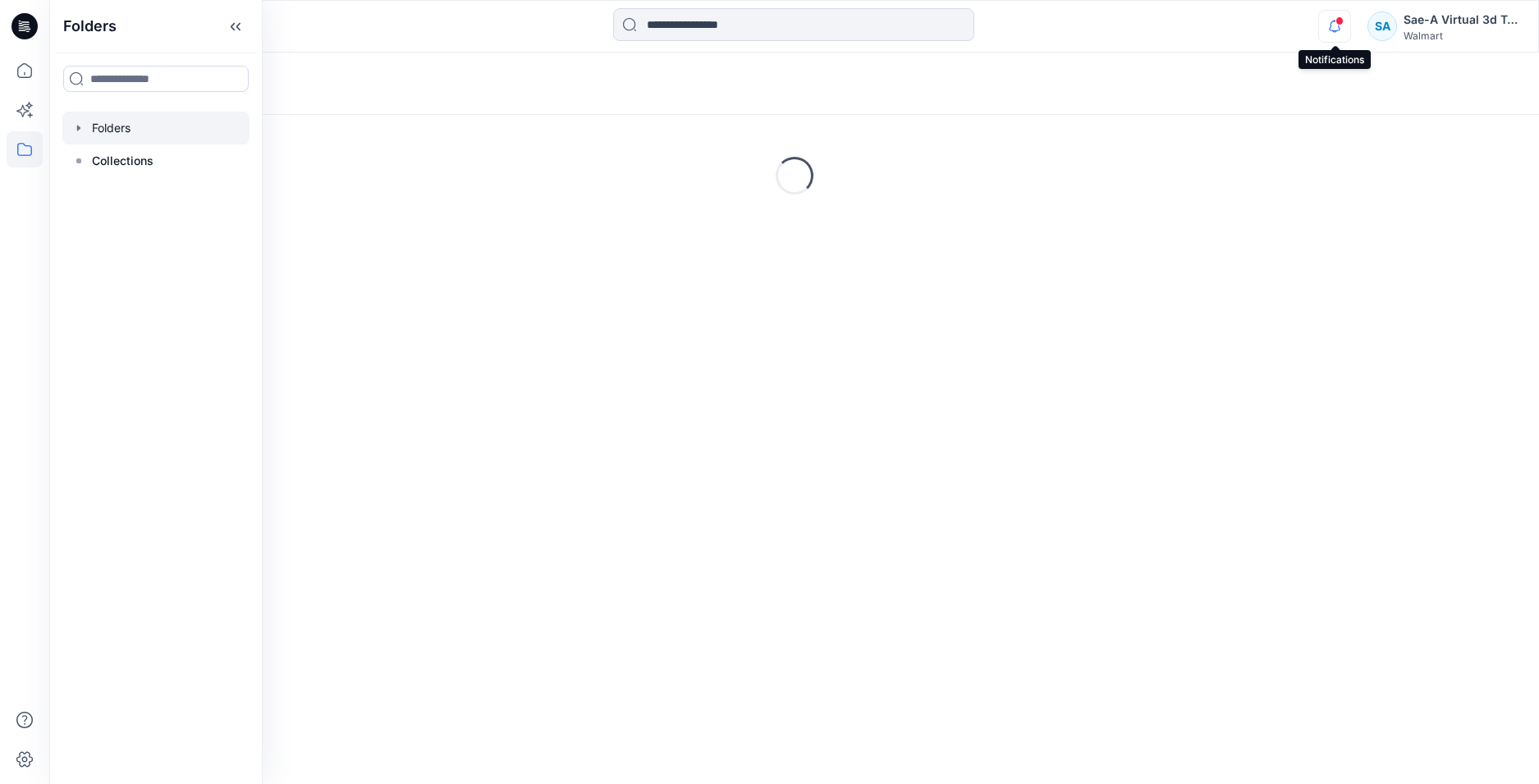
click at [1334, 26] on icon "button" at bounding box center [1335, 26] width 32 height 32
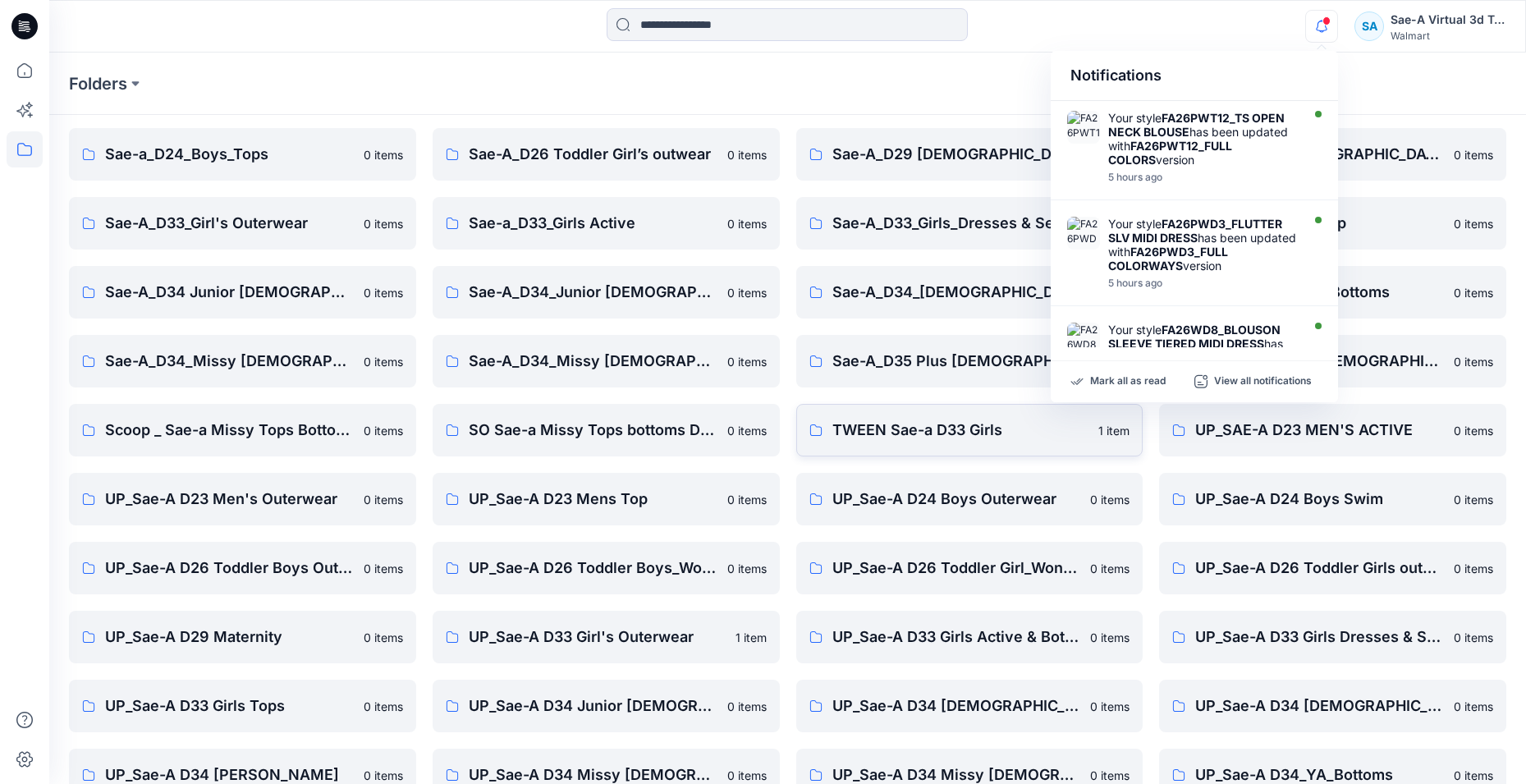
scroll to position [434, 0]
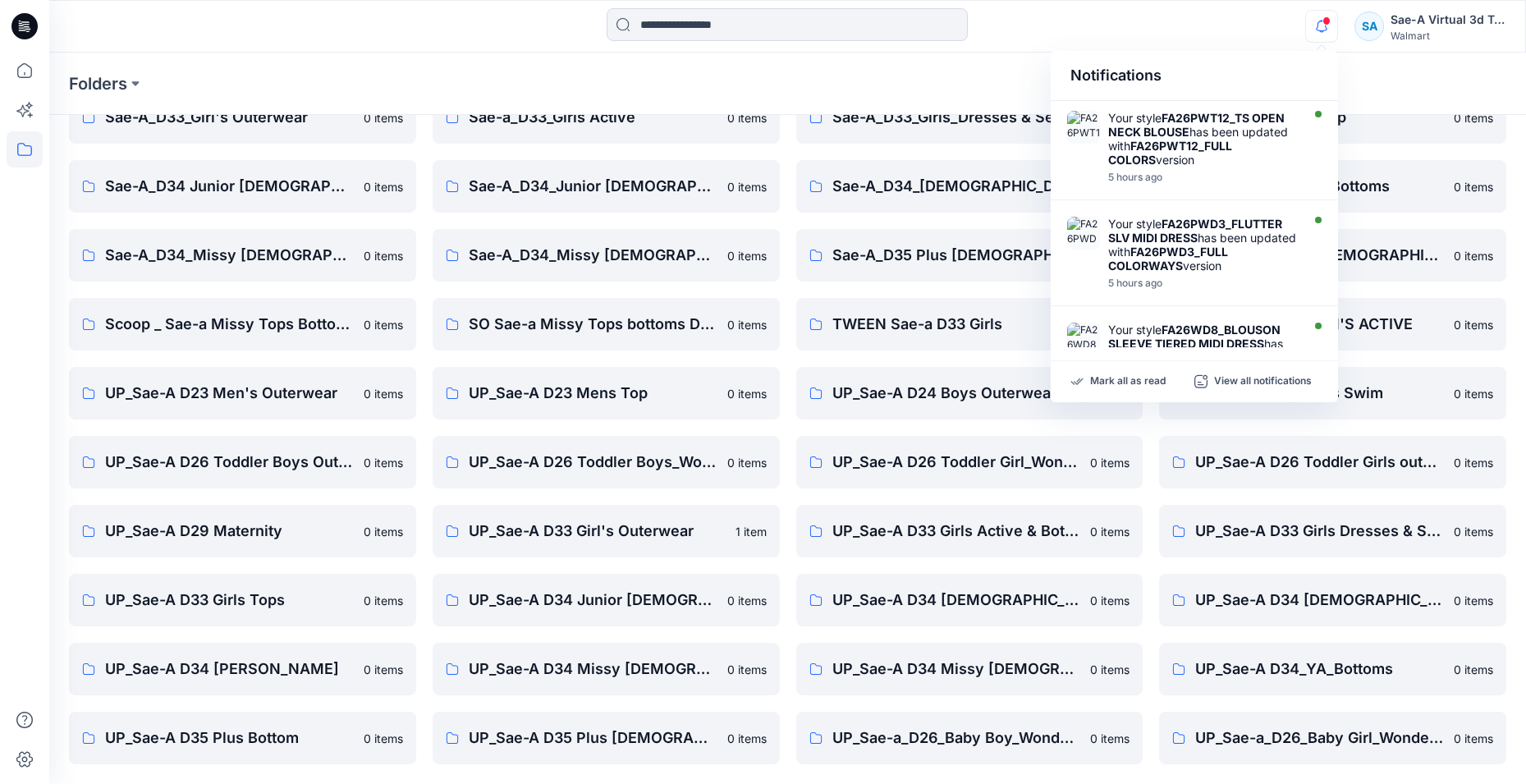
click at [1328, 23] on span at bounding box center [1326, 21] width 8 height 9
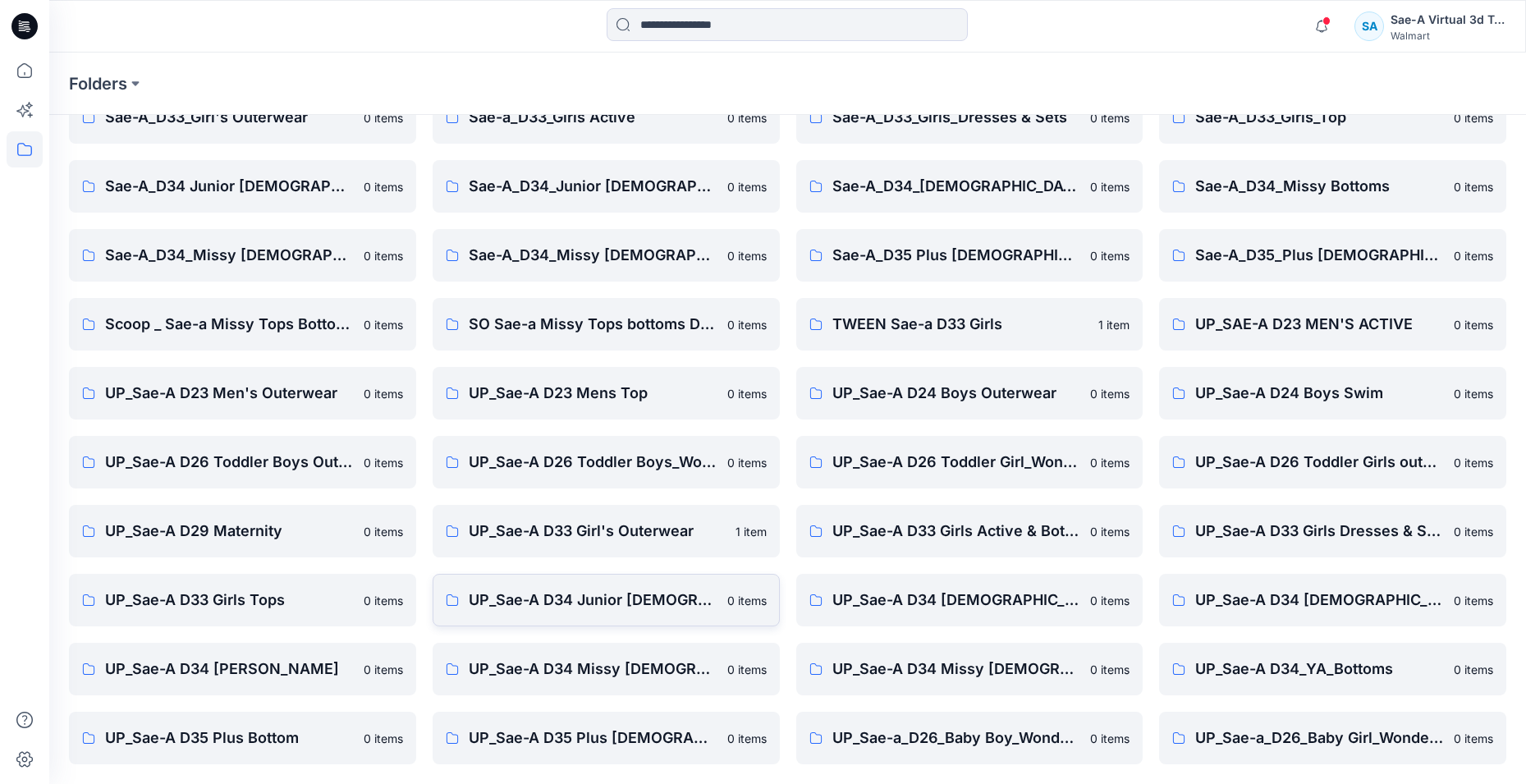
click at [639, 602] on p "UP_Sae-A D34 Junior ladies top" at bounding box center [593, 600] width 248 height 23
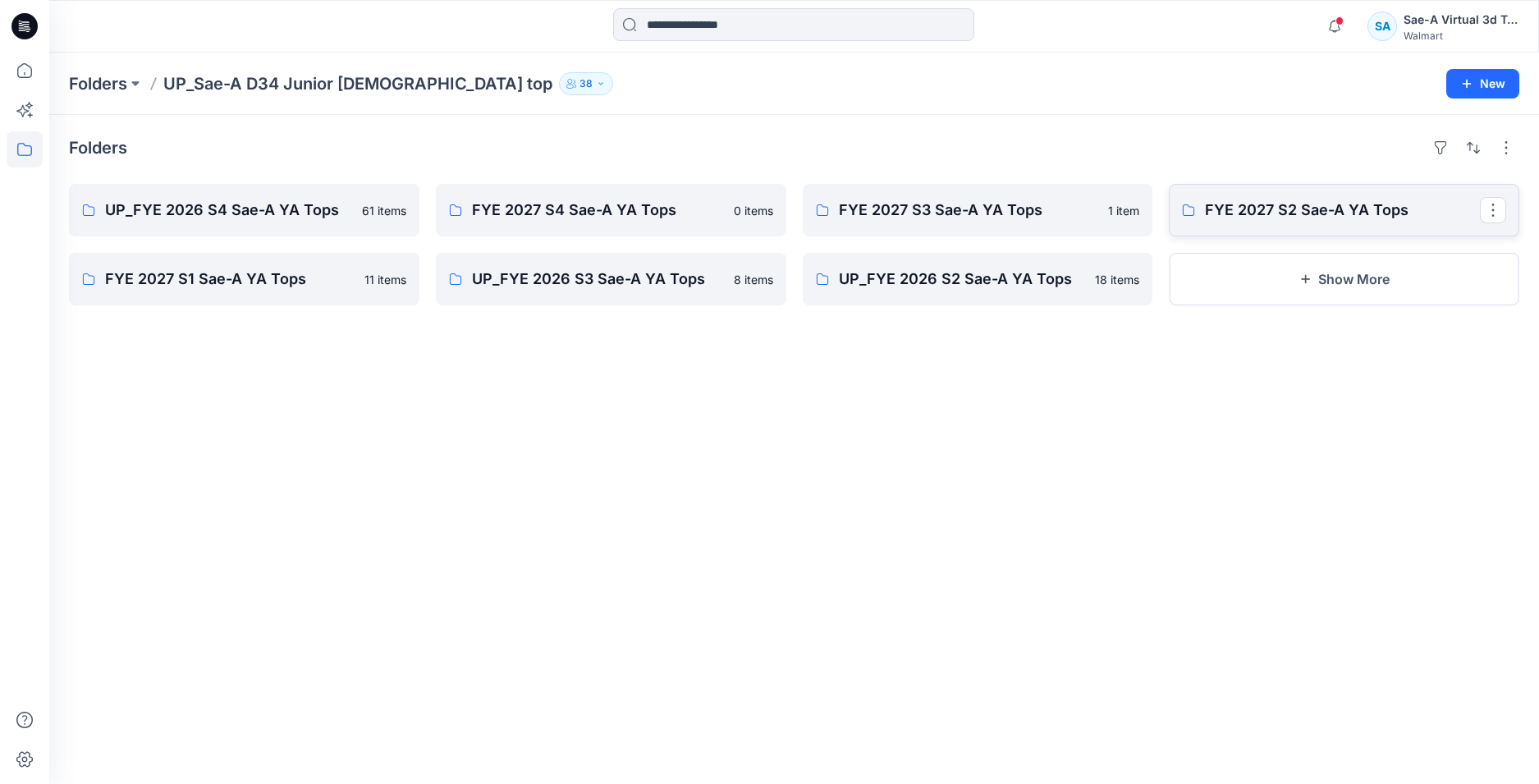
click at [1299, 218] on p "FYE 2027 S2 Sae-A YA Tops" at bounding box center [1342, 211] width 275 height 23
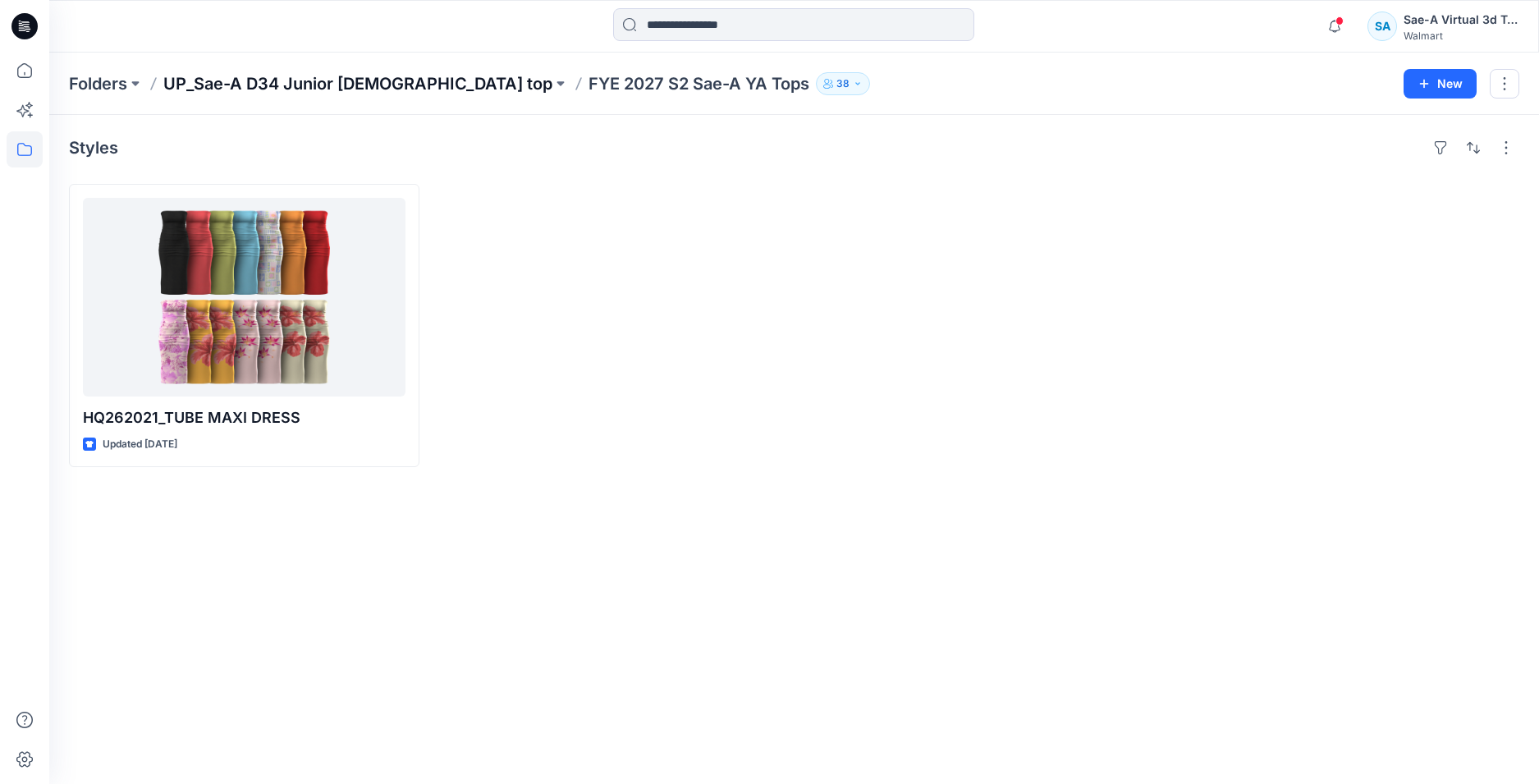
click at [363, 82] on p "UP_Sae-A D34 Junior ladies top" at bounding box center [358, 84] width 389 height 23
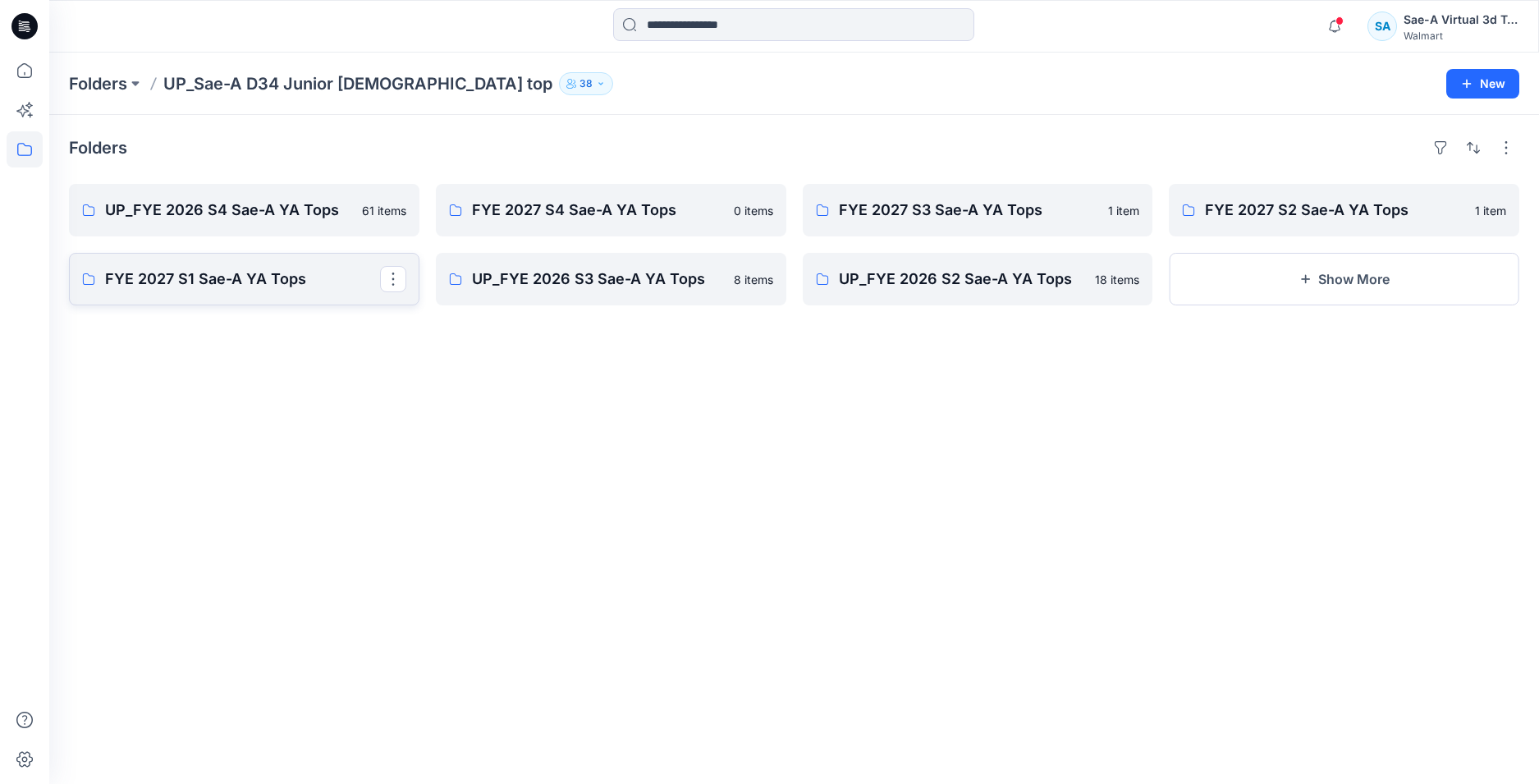
click at [209, 281] on p "FYE 2027 S1 Sae-A YA Tops" at bounding box center [242, 279] width 275 height 23
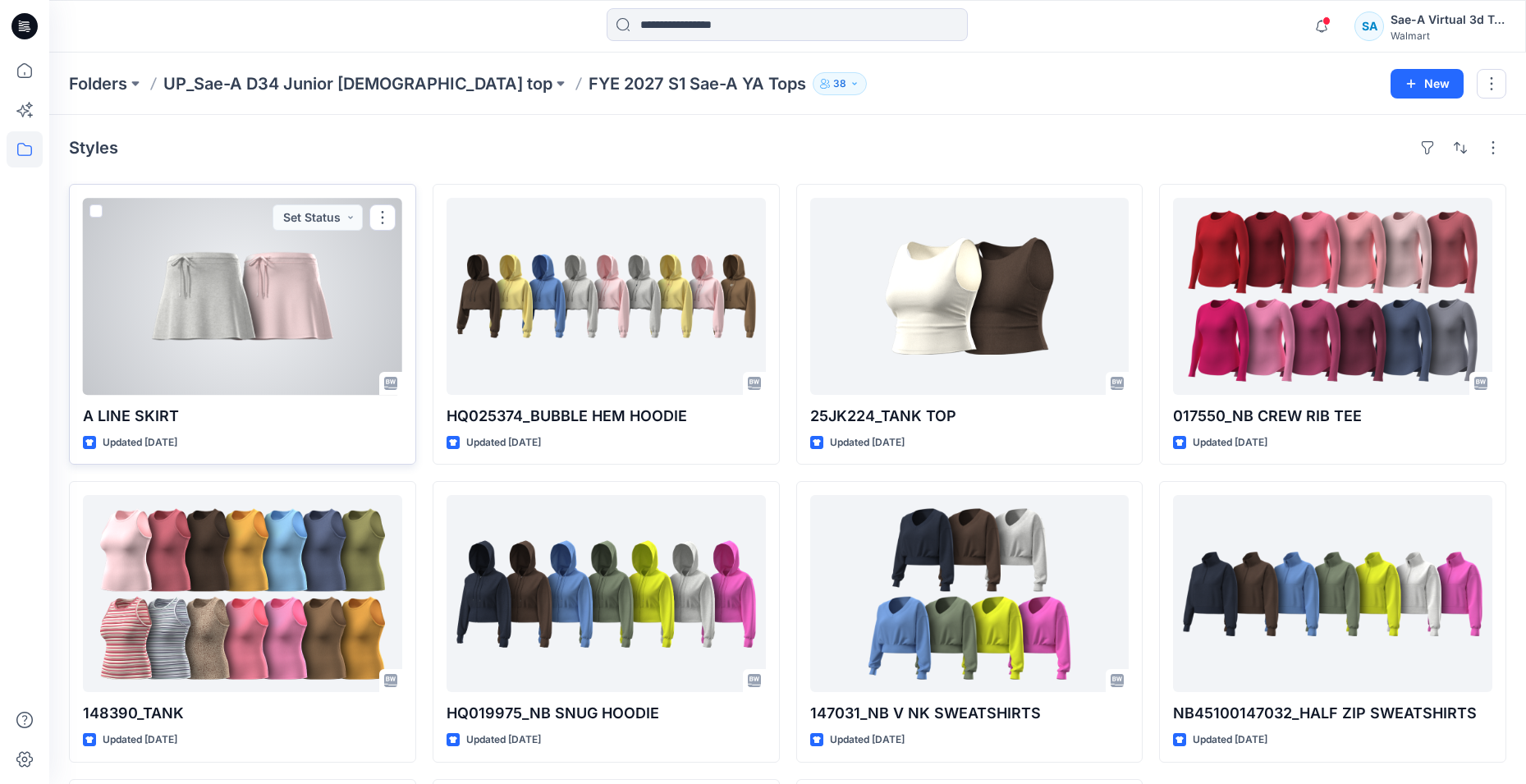
click at [281, 320] on div at bounding box center [242, 296] width 320 height 197
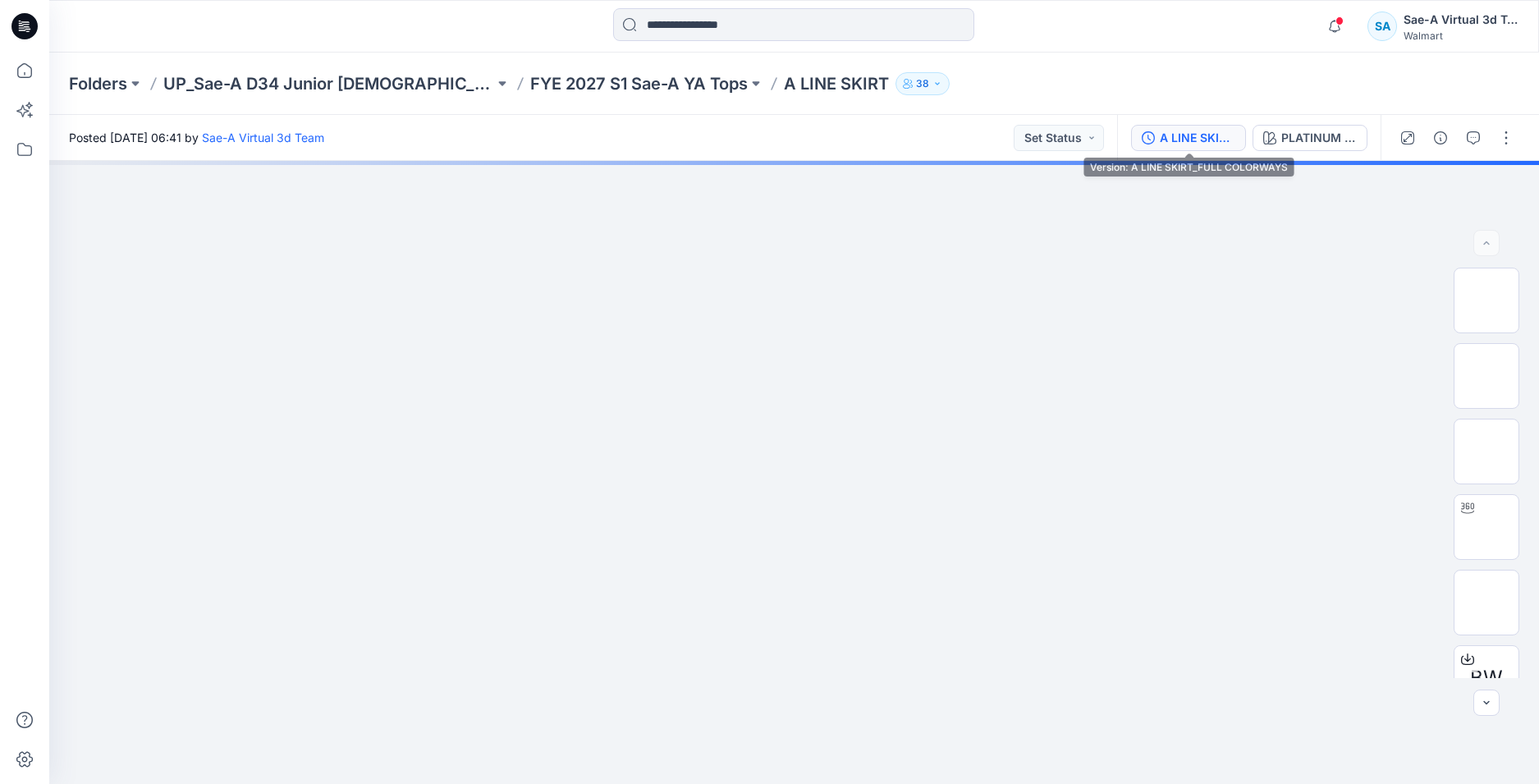
click at [1195, 143] on div "A LINE SKIRT_FULL COLORWAYS" at bounding box center [1198, 138] width 76 height 18
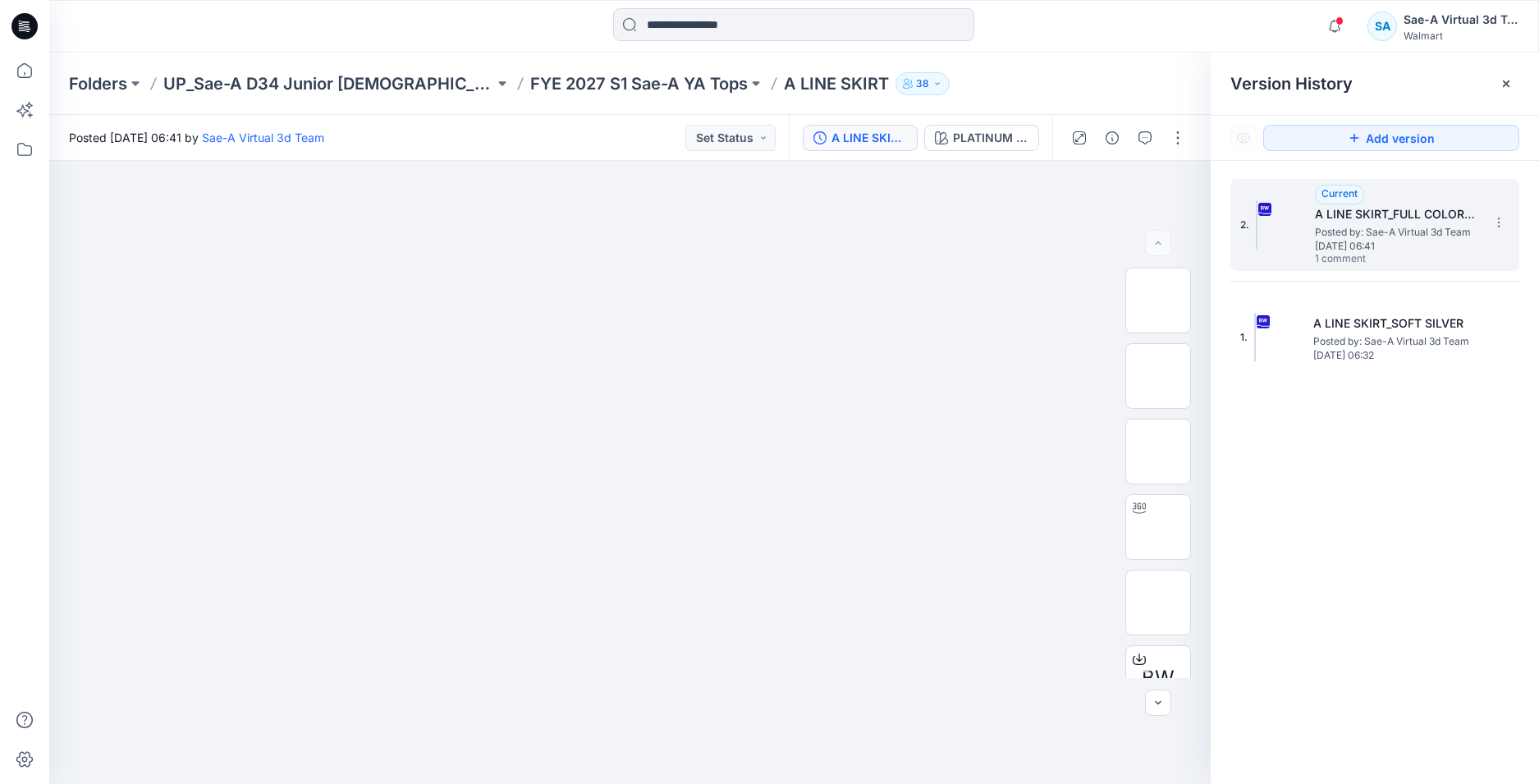
click at [1372, 225] on span "Posted by: Sae-A Virtual 3d Team" at bounding box center [1398, 232] width 164 height 16
click at [1400, 243] on span "Tuesday, June 24, 2025 06:41" at bounding box center [1398, 246] width 164 height 12
click at [1380, 230] on span "Posted by: Sae-A Virtual 3d Team" at bounding box center [1398, 232] width 164 height 16
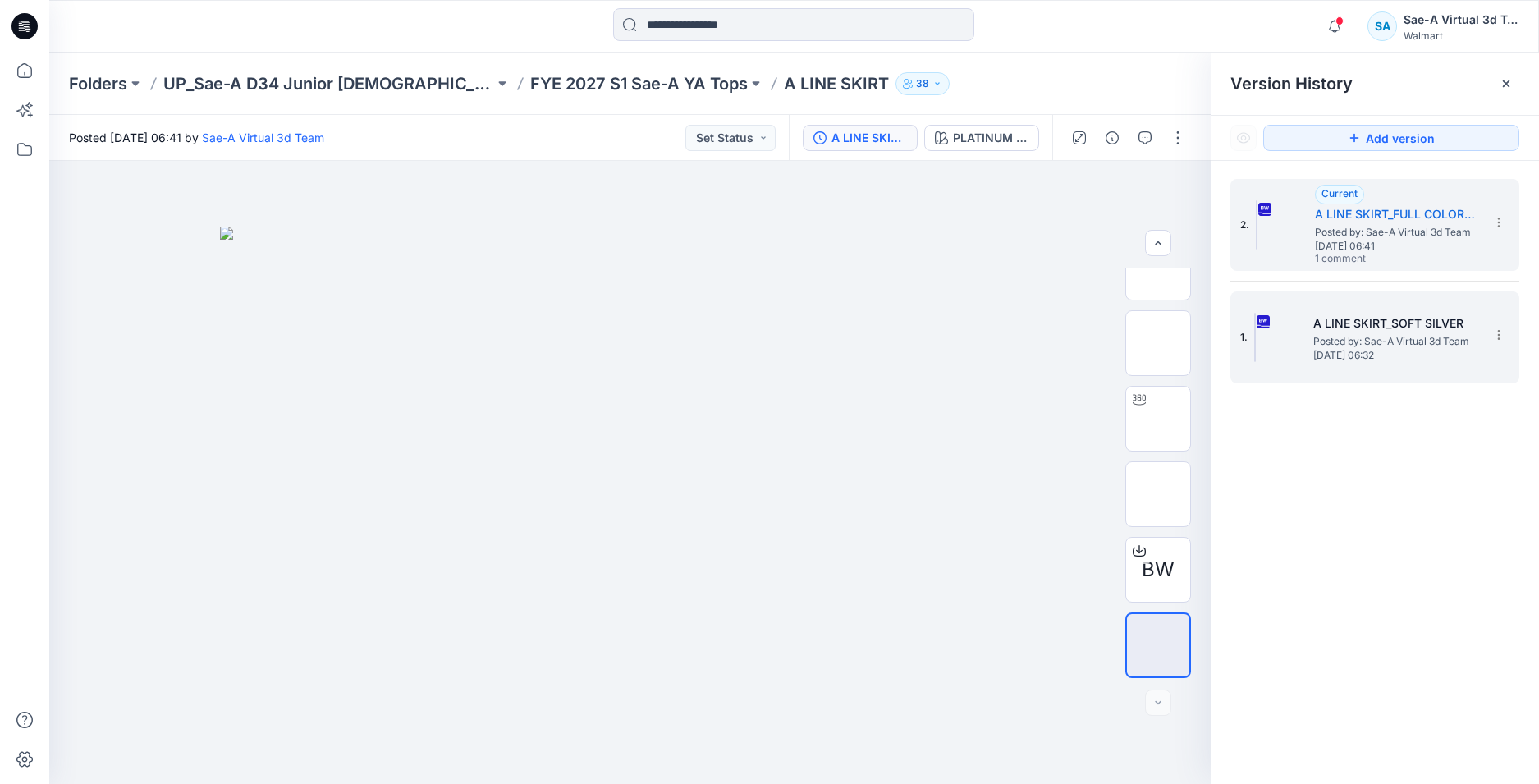
click at [1366, 338] on span "Posted by: Sae-A Virtual 3d Team" at bounding box center [1396, 341] width 164 height 16
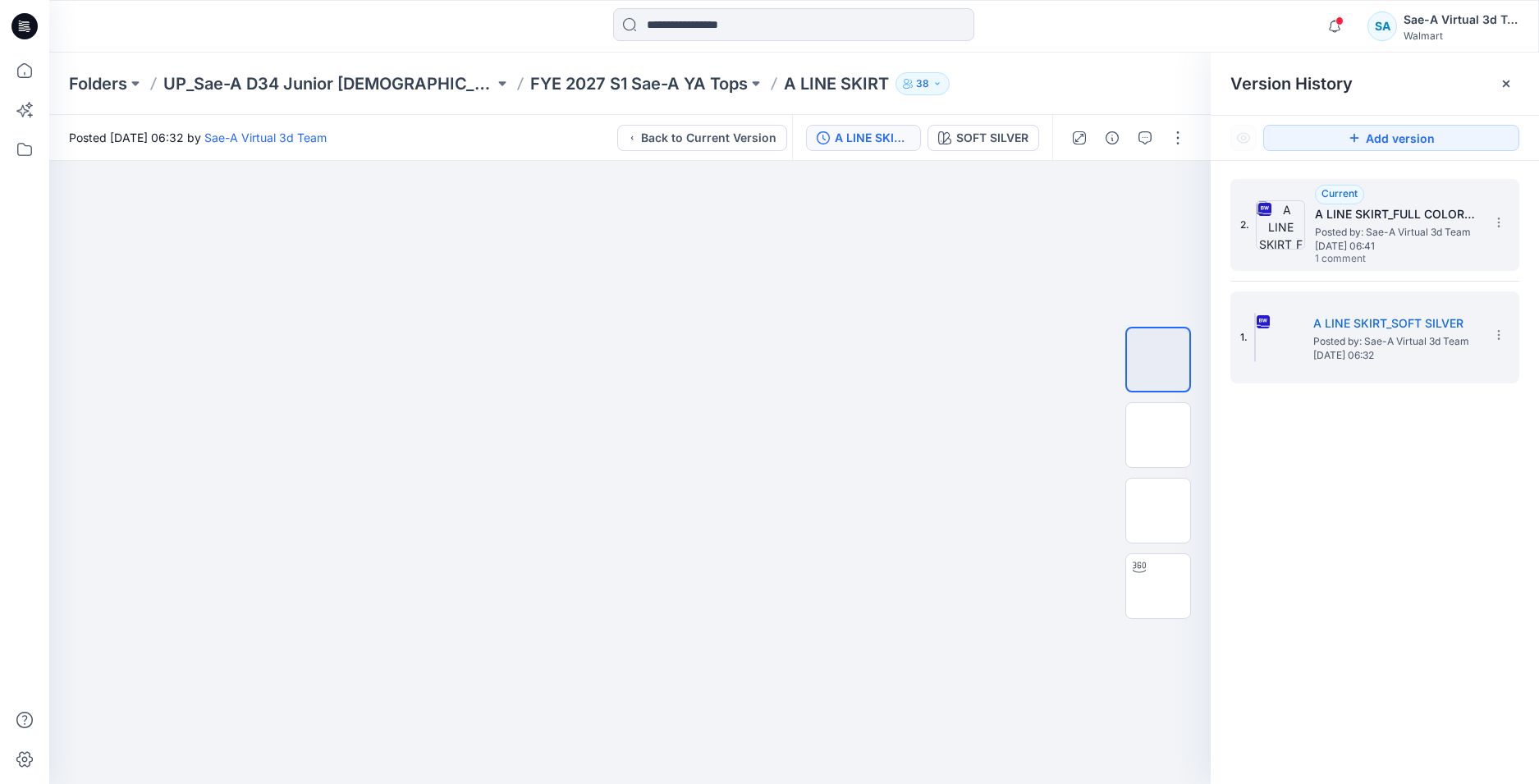
click at [1406, 238] on span "Posted by: Sae-A Virtual 3d Team" at bounding box center [1398, 232] width 164 height 16
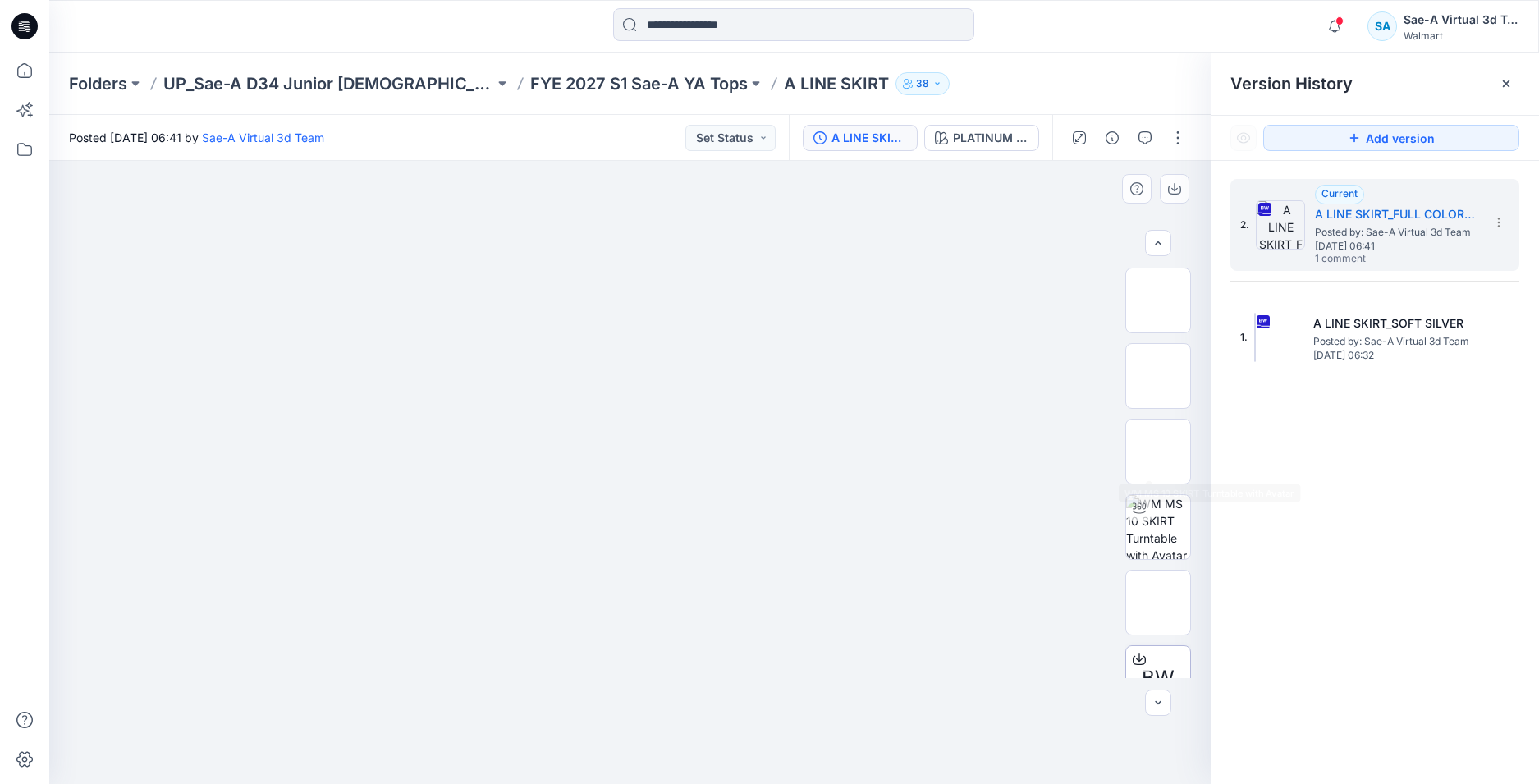
scroll to position [108, 0]
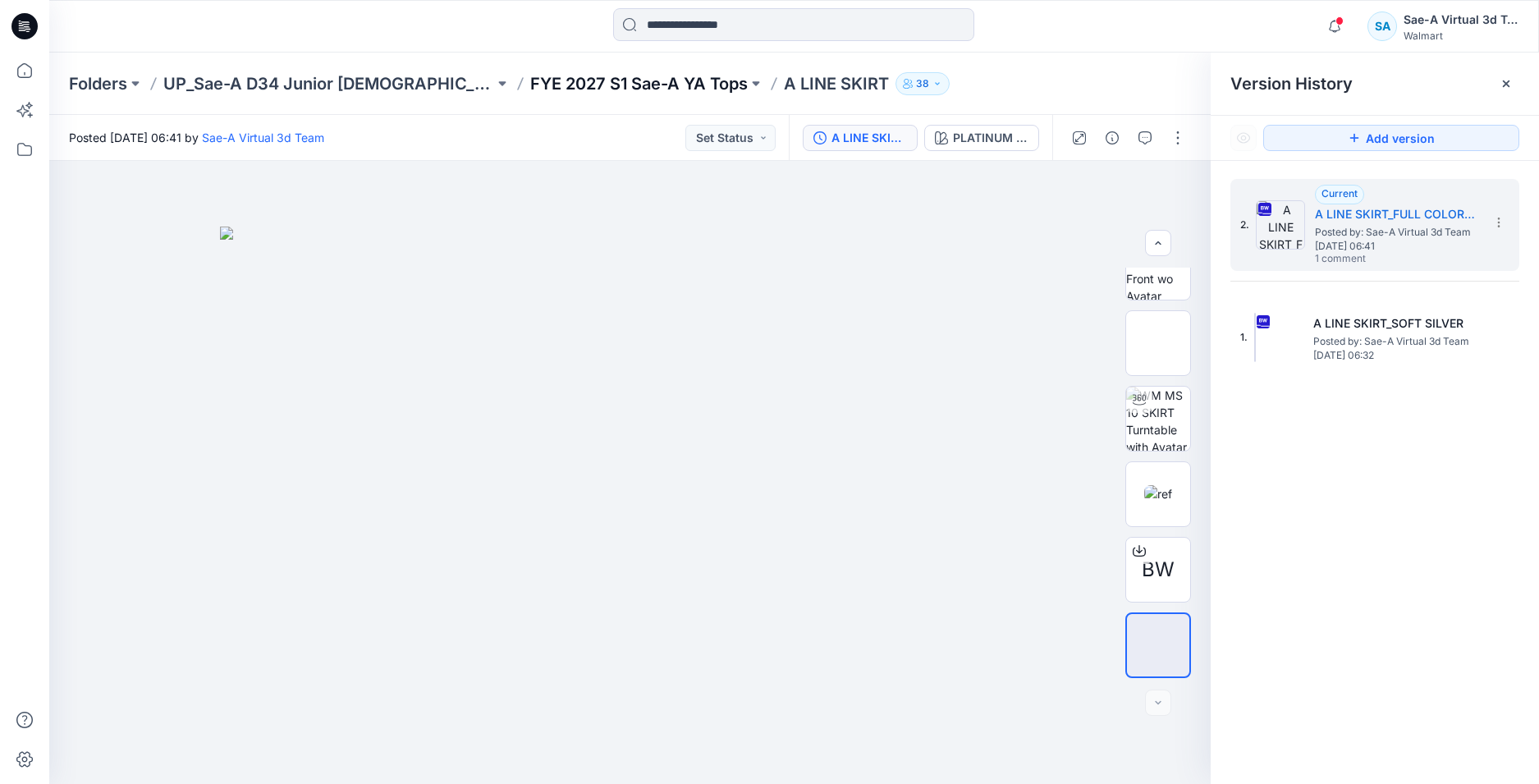
click at [653, 86] on p "FYE 2027 S1 Sae-A YA Tops" at bounding box center [639, 84] width 218 height 23
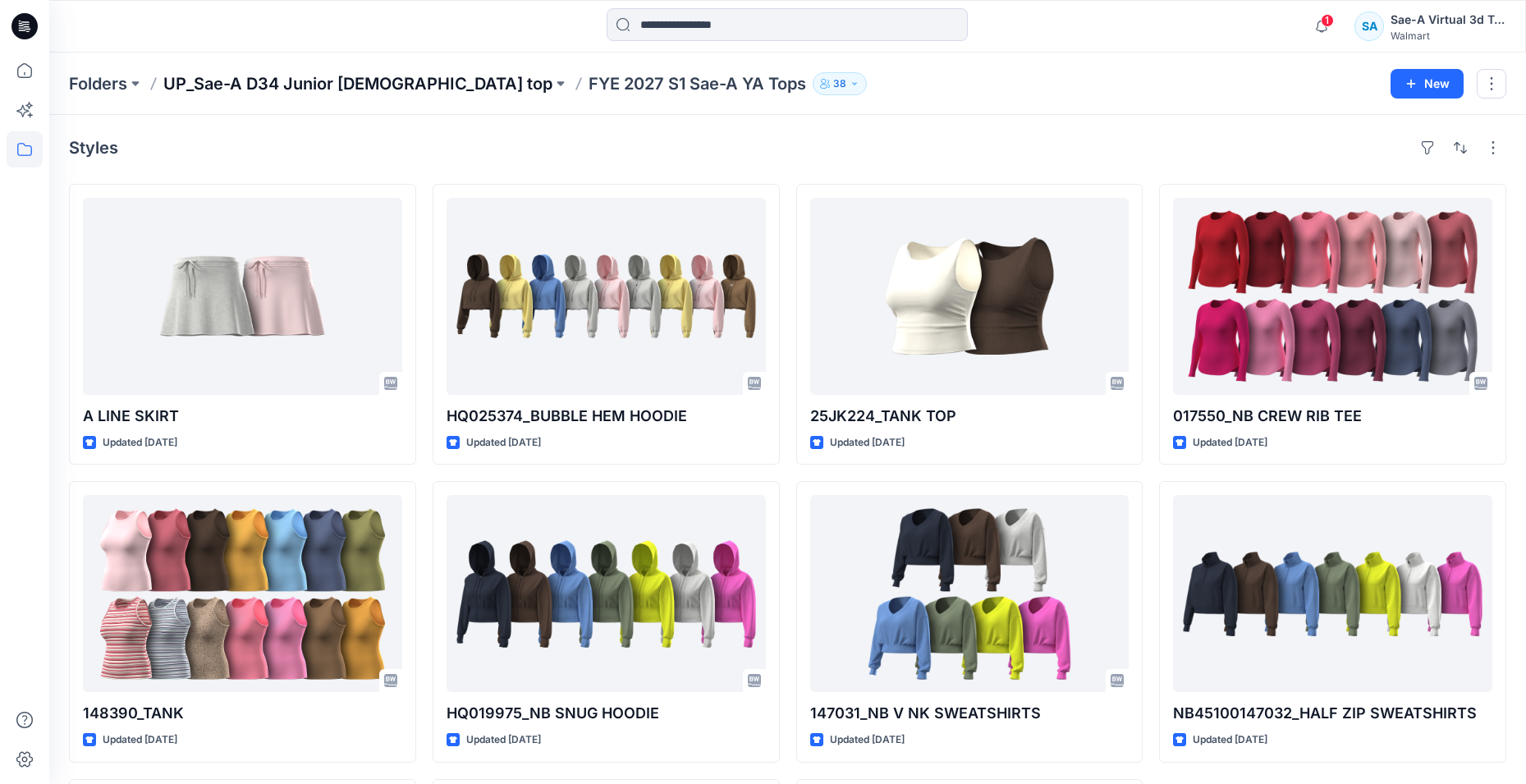
click at [386, 83] on p "UP_Sae-A D34 Junior ladies top" at bounding box center [357, 84] width 389 height 23
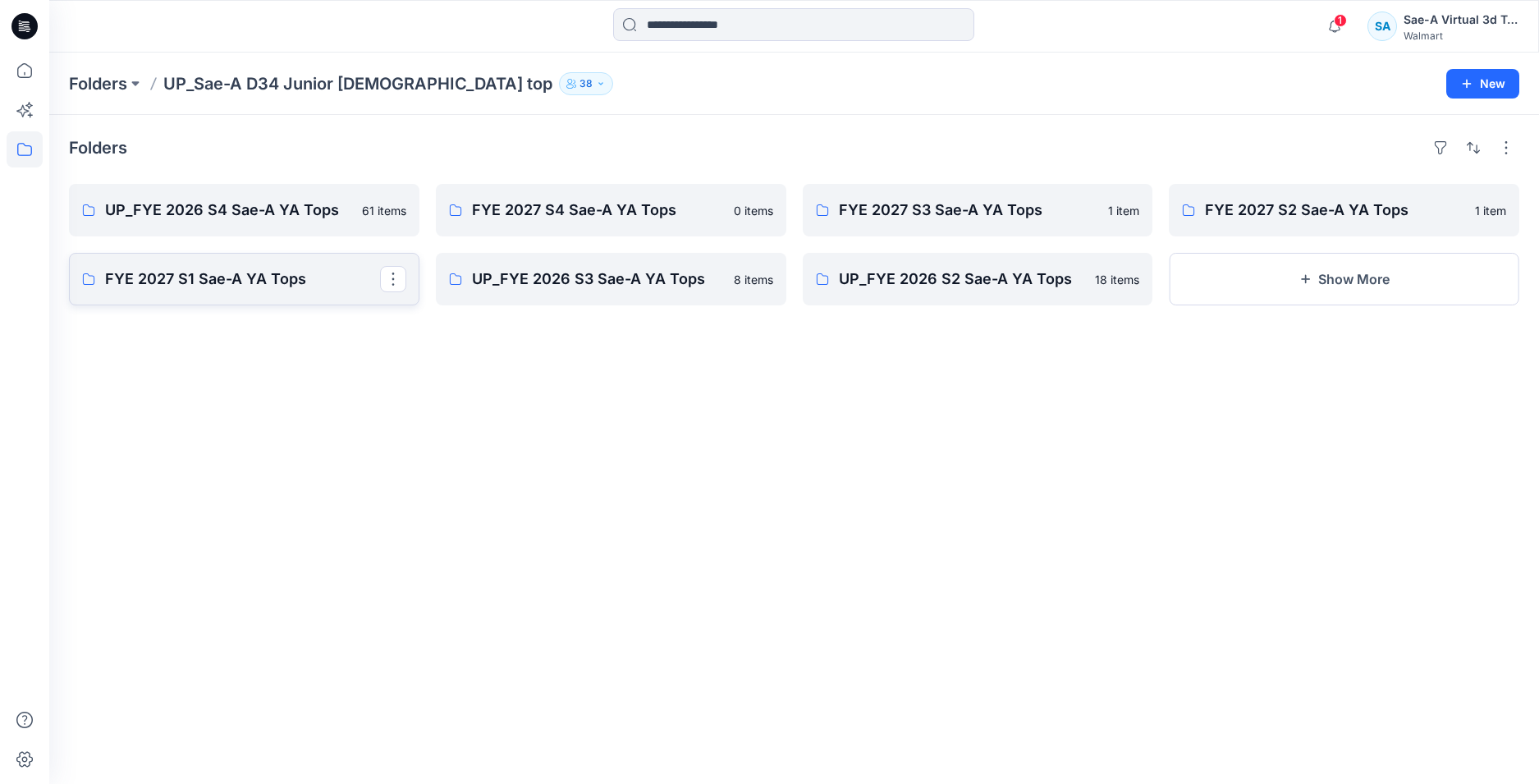
click at [258, 286] on p "FYE 2027 S1 Sae-A YA Tops" at bounding box center [242, 279] width 275 height 23
click at [1322, 219] on p "FYE 2027 S2 Sae-A YA Tops" at bounding box center [1342, 211] width 275 height 23
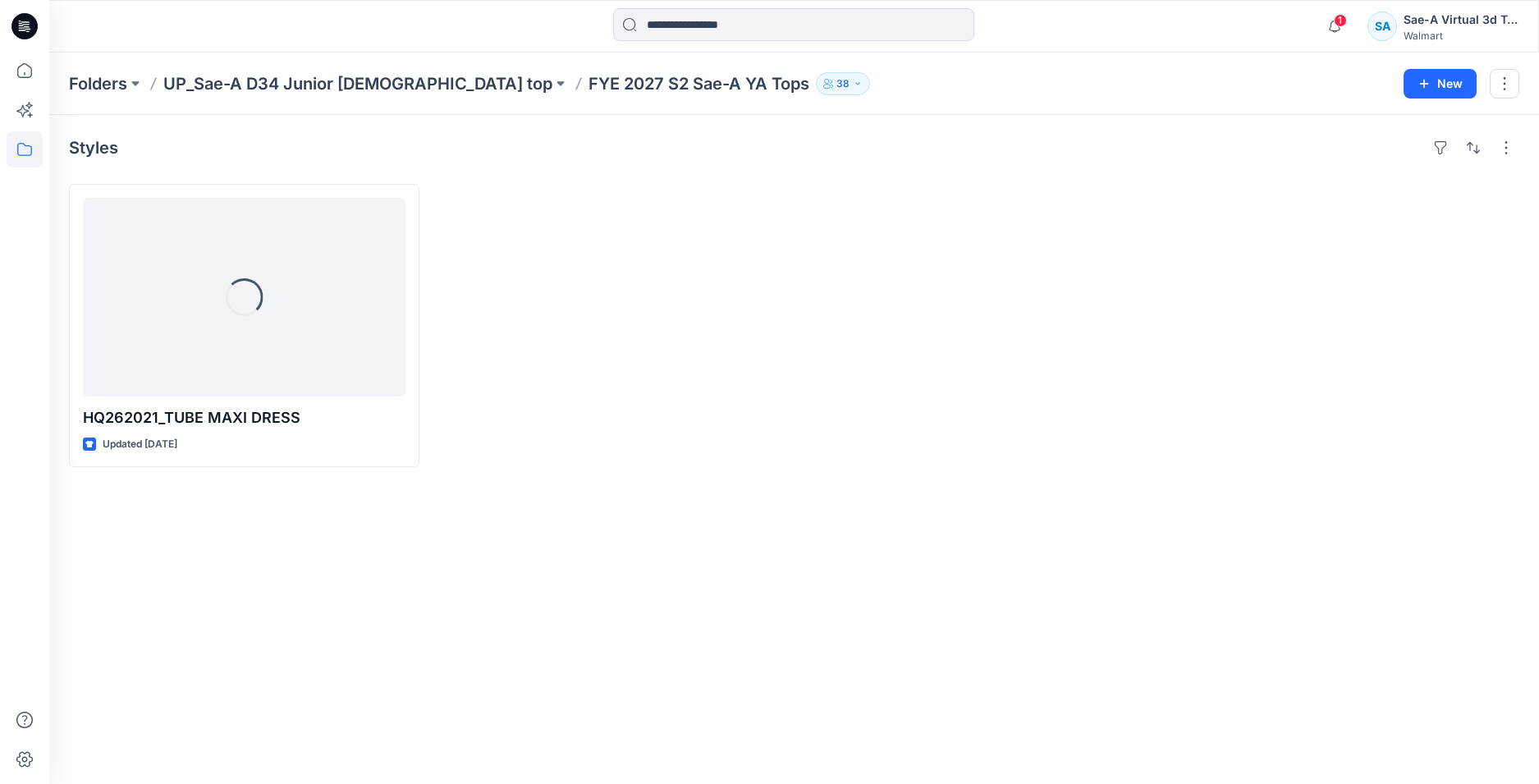
click at [1008, 405] on div at bounding box center [978, 325] width 350 height 284
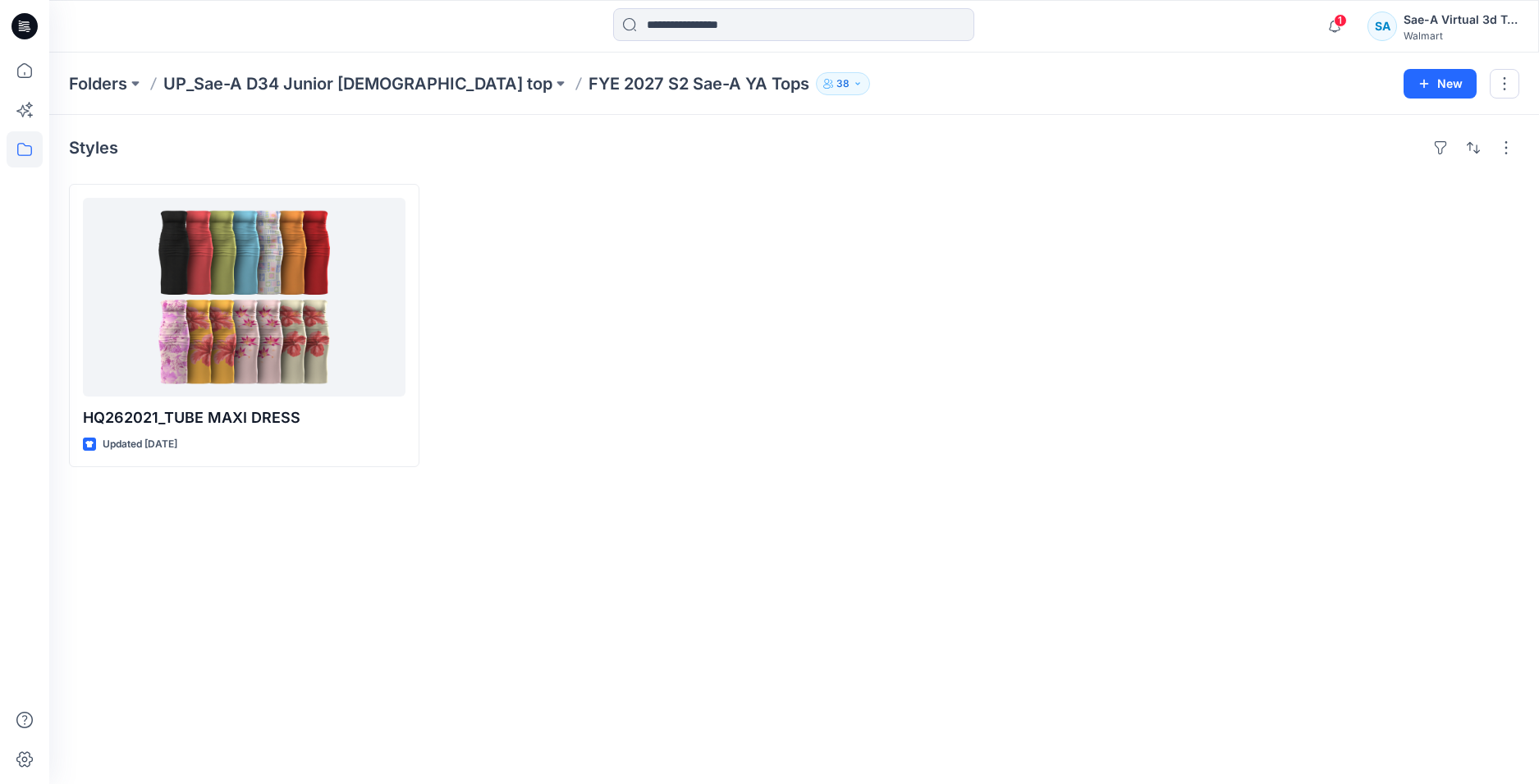
click at [996, 352] on div at bounding box center [978, 325] width 350 height 284
click at [655, 38] on input at bounding box center [793, 24] width 361 height 32
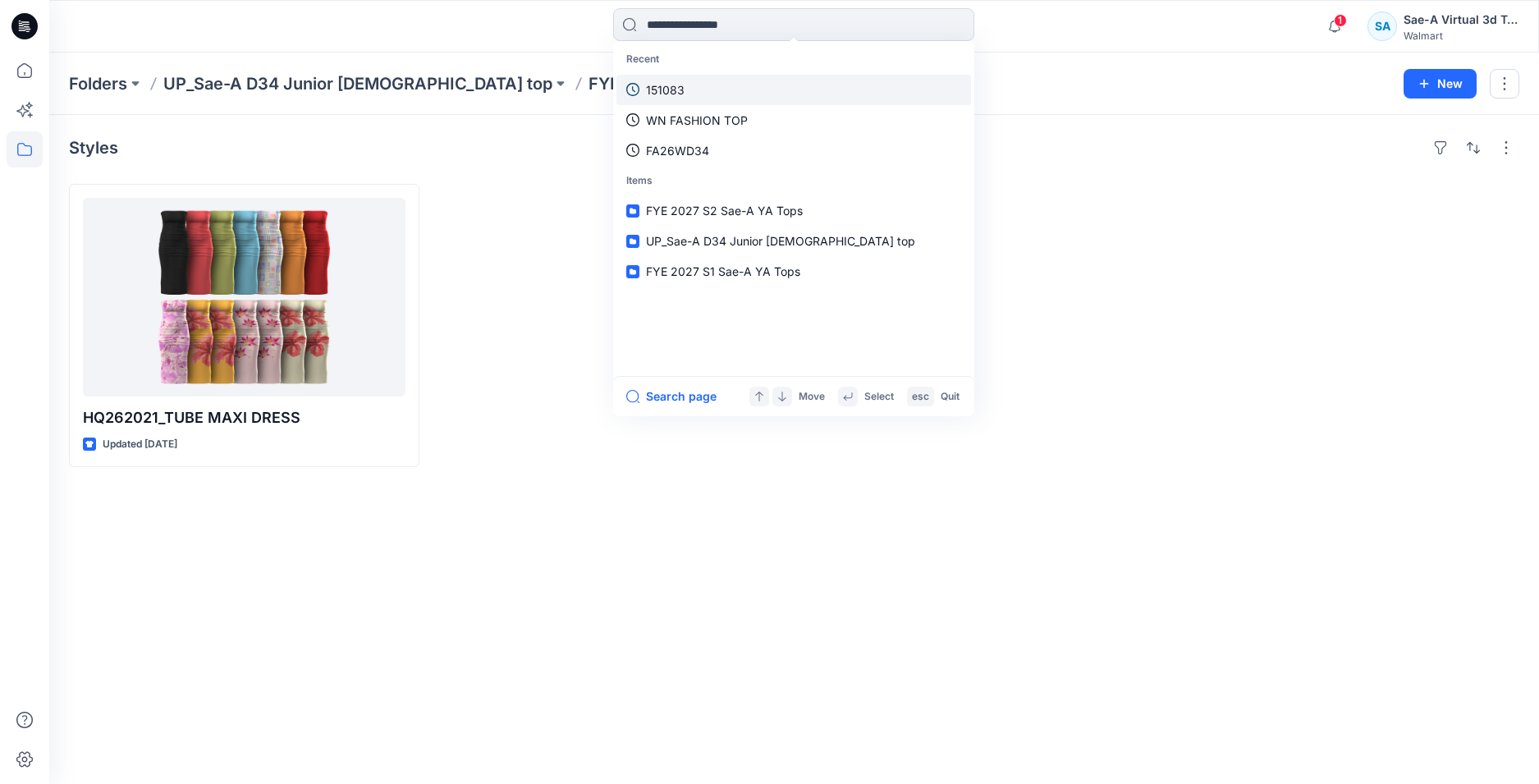
click at [728, 90] on link "151083" at bounding box center [794, 90] width 355 height 31
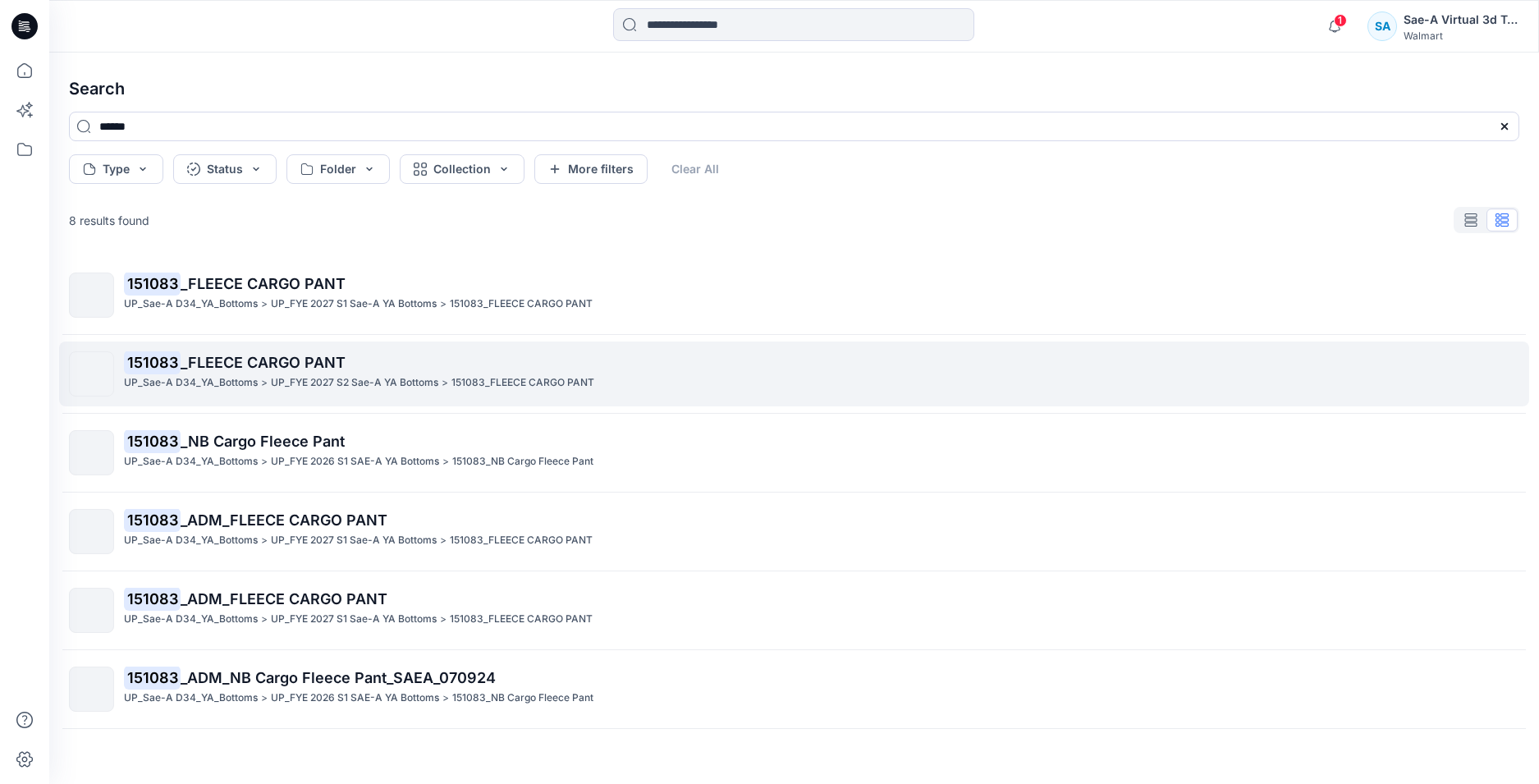
click at [309, 368] on span "_FLEECE CARGO PANT" at bounding box center [263, 362] width 165 height 17
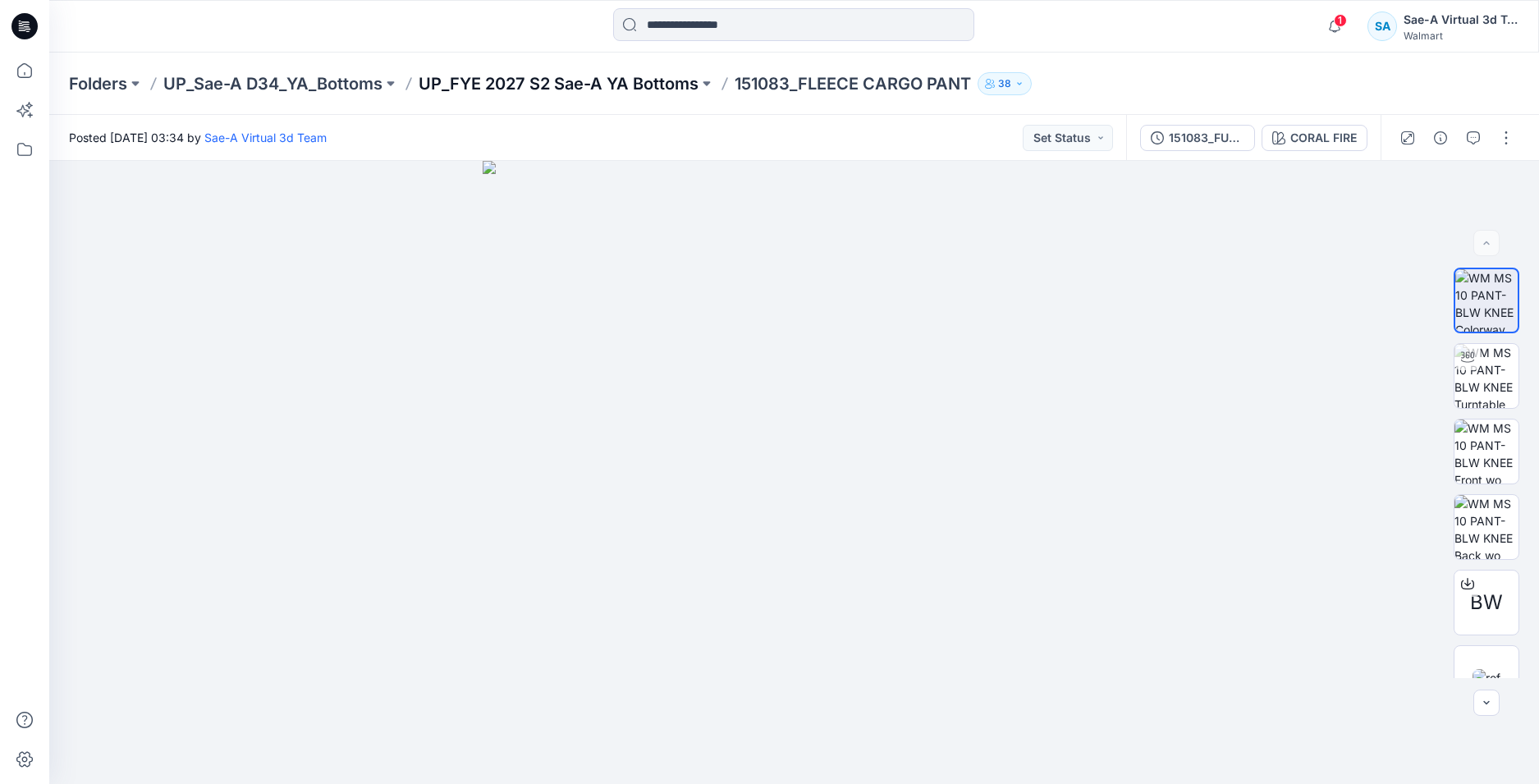
click at [647, 79] on p "UP_FYE 2027 S2 Sae-A YA Bottoms" at bounding box center [558, 84] width 280 height 23
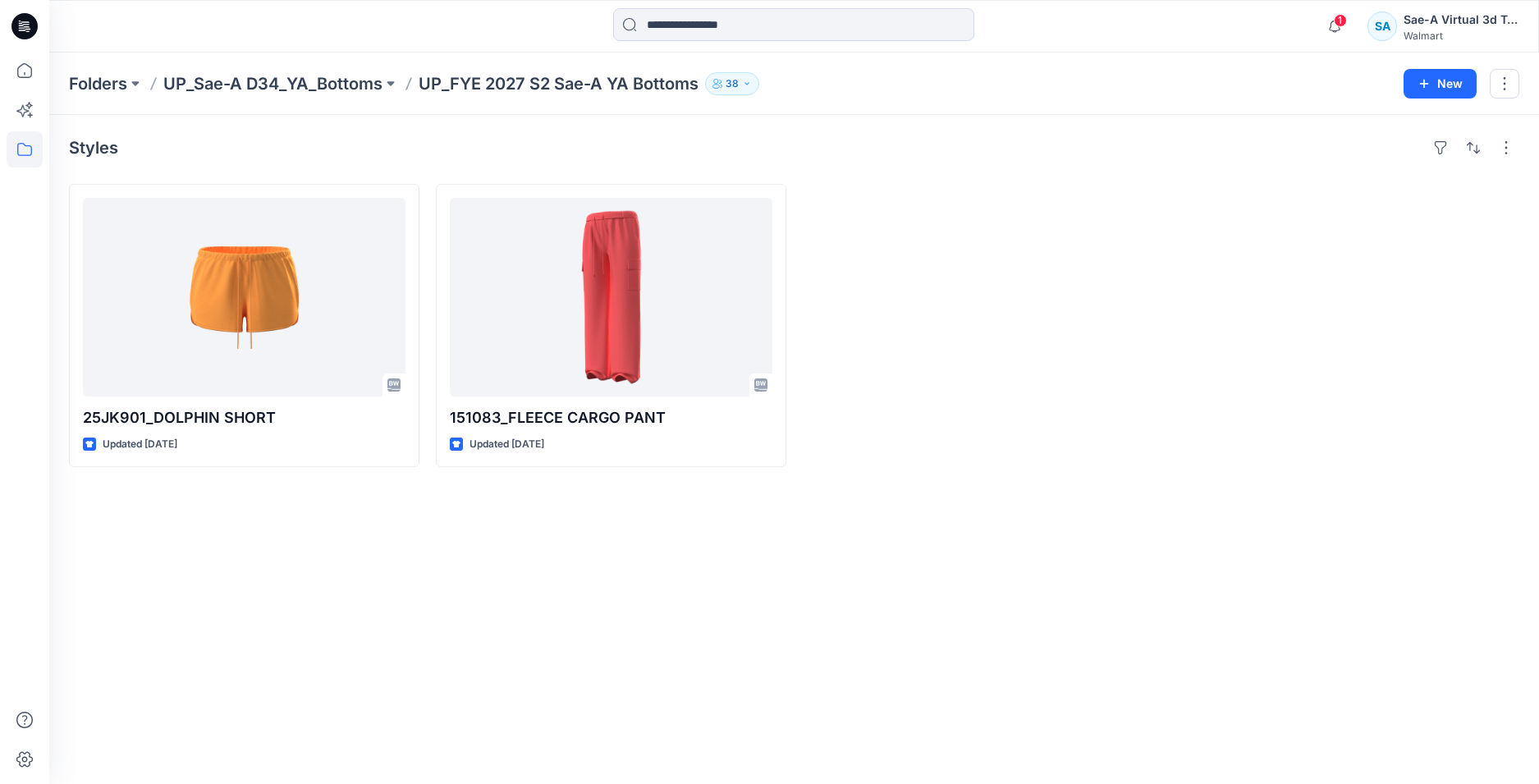
click at [611, 548] on div "Styles 25JK901_DOLPHIN SHORT Updated 9 days ago 151083_FLEECE CARGO PANT Update…" at bounding box center [794, 449] width 1490 height 669
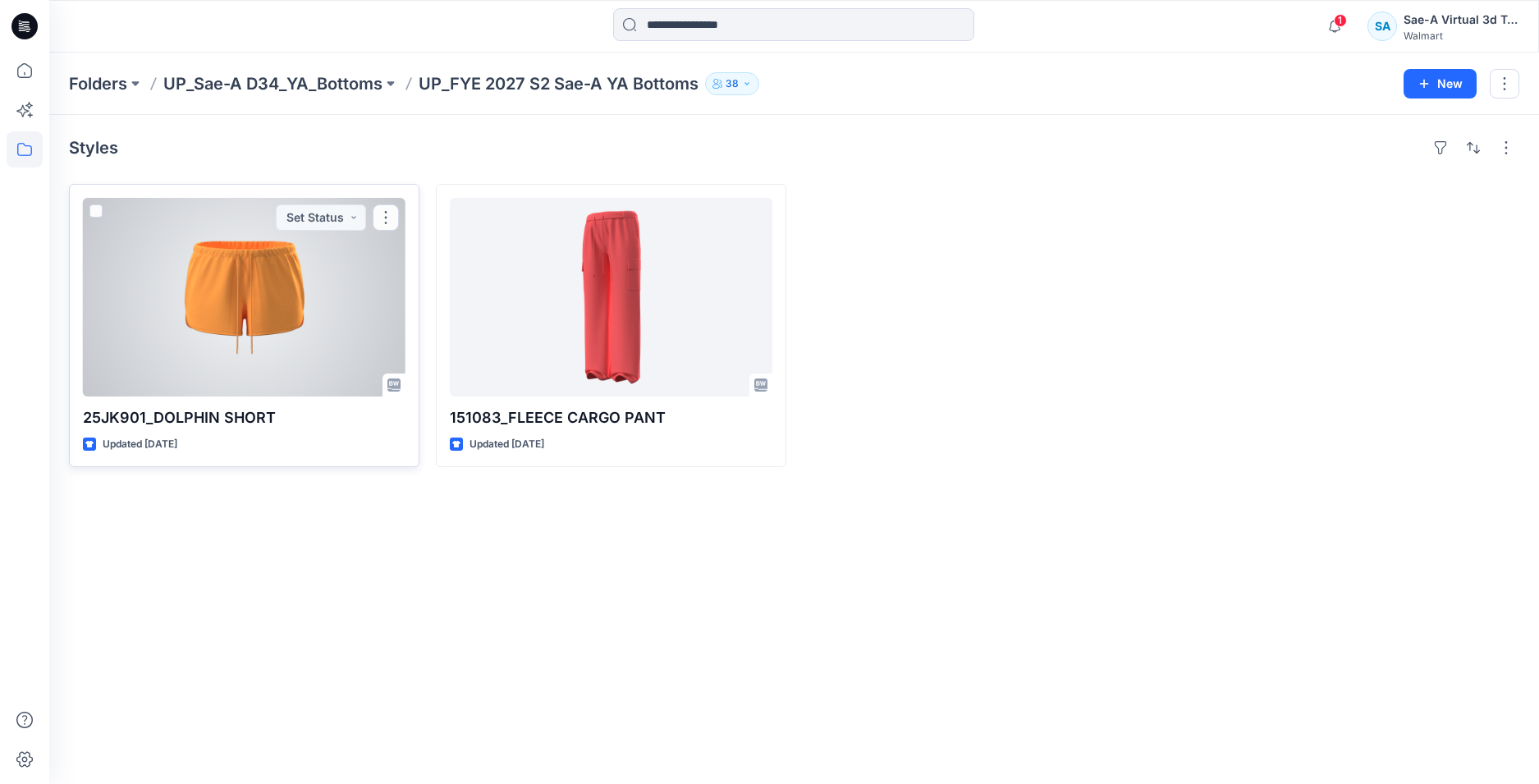
click at [216, 355] on div at bounding box center [244, 297] width 322 height 199
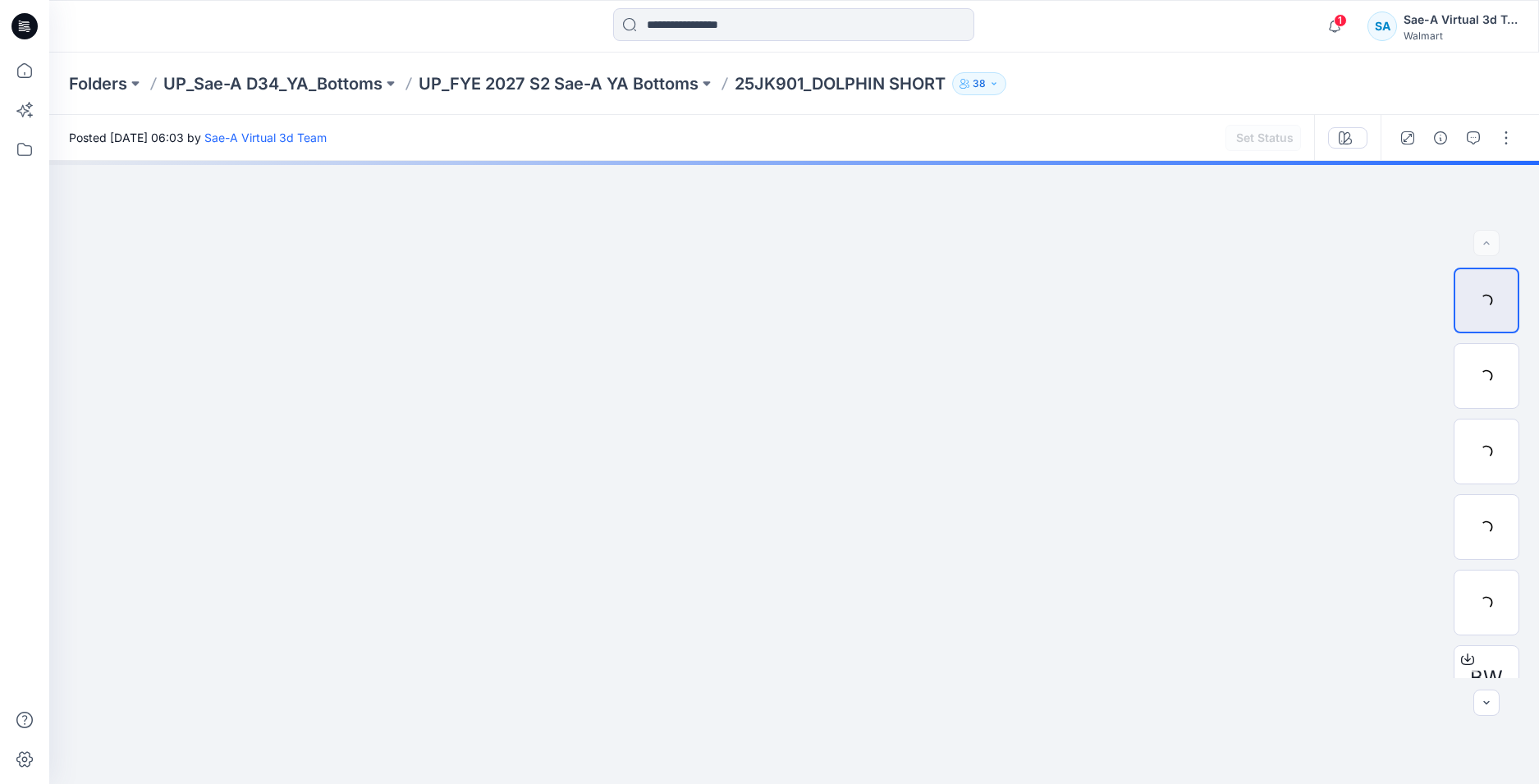
click at [656, 626] on div at bounding box center [794, 473] width 1490 height 623
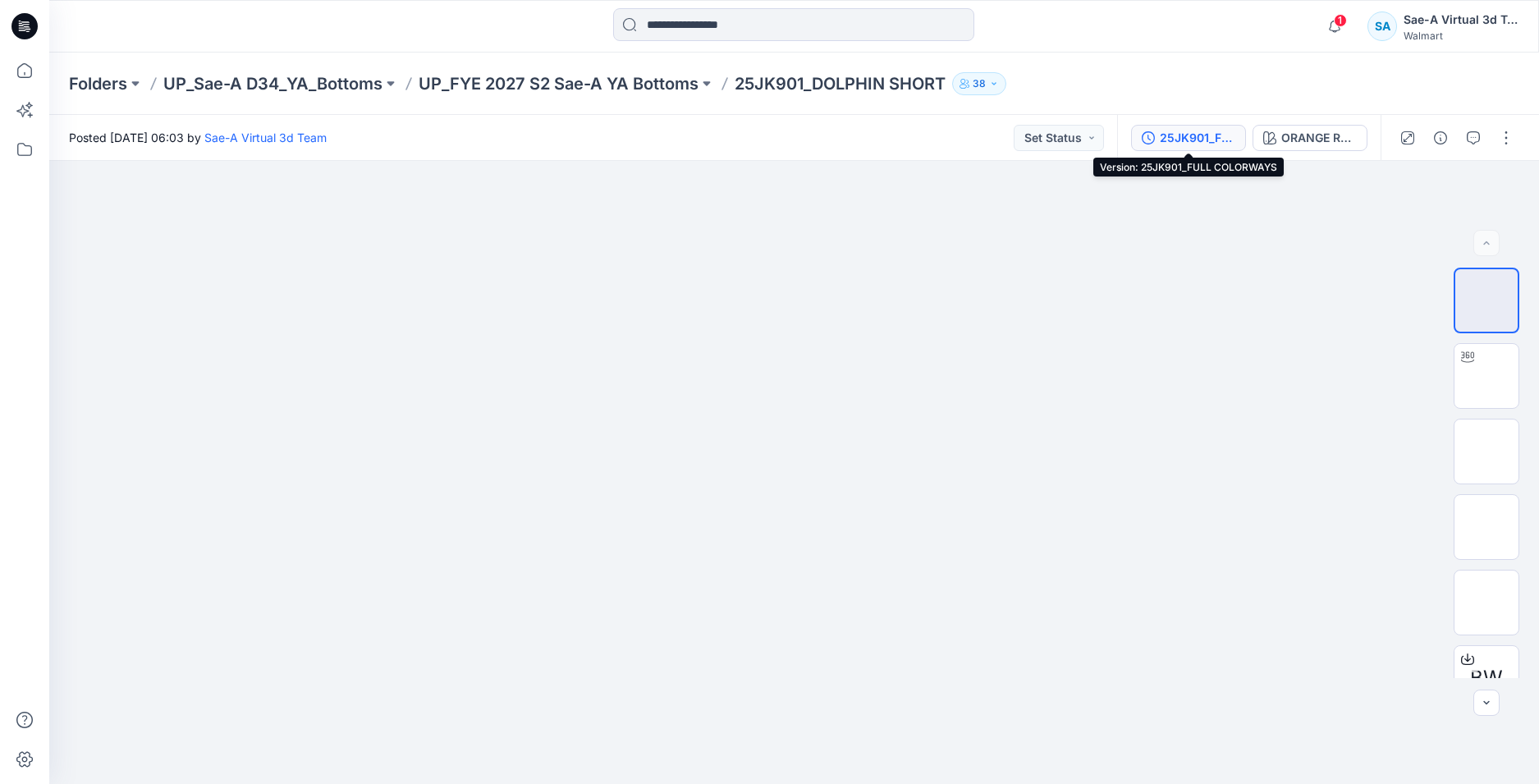
click at [1202, 135] on div "25JK901_FULL COLORWAYS" at bounding box center [1198, 138] width 76 height 18
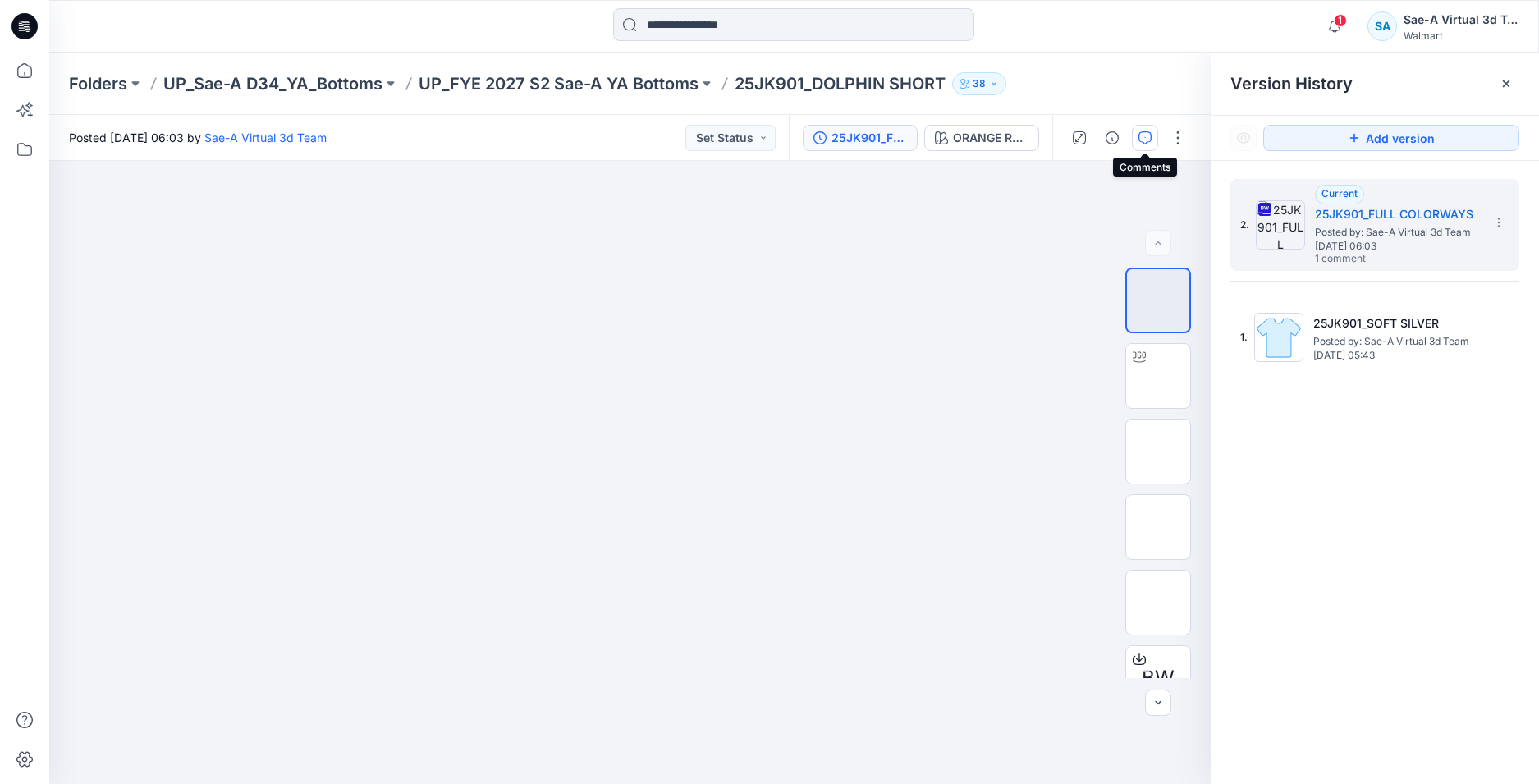
click at [1152, 135] on button "button" at bounding box center [1145, 138] width 26 height 26
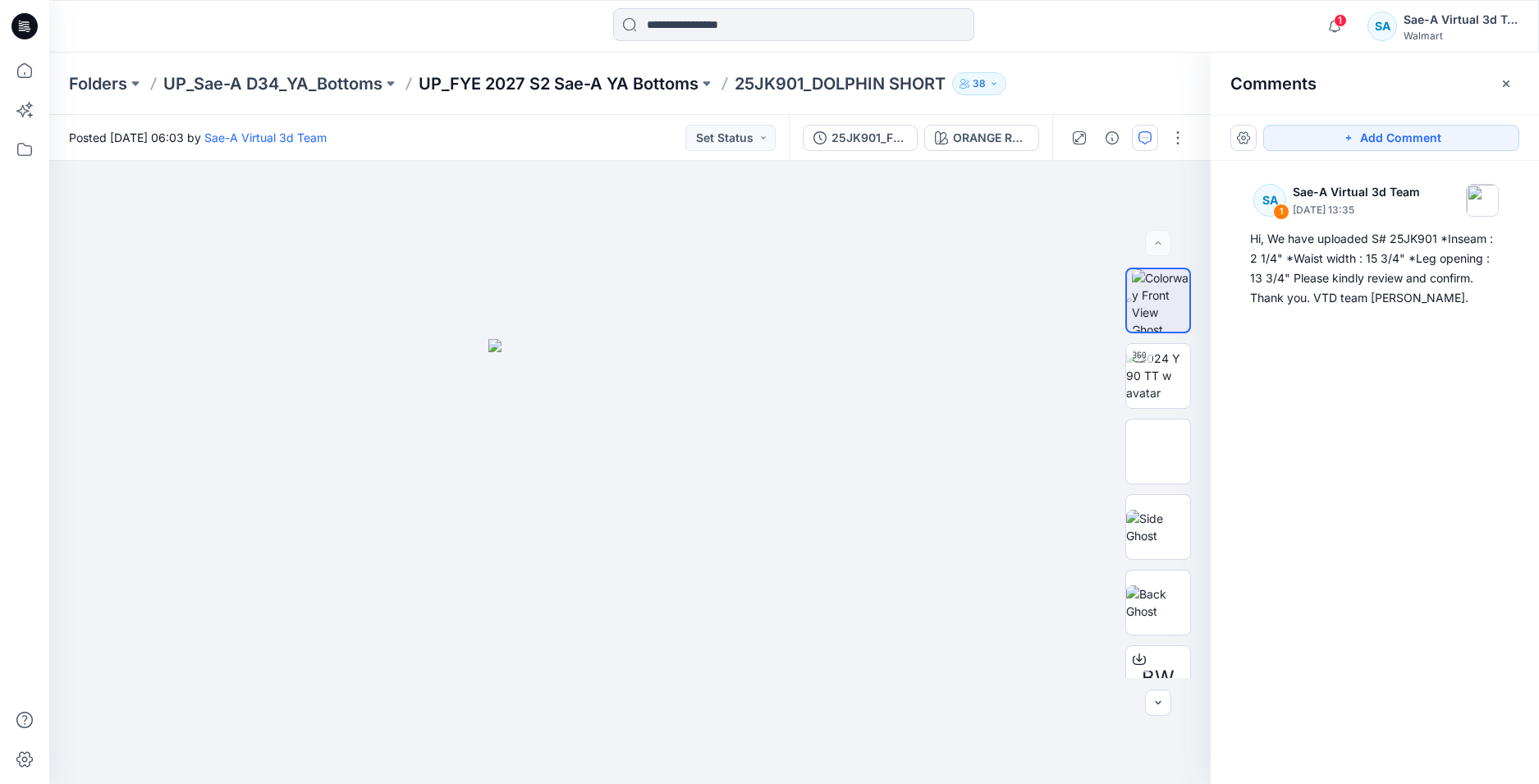
click at [591, 77] on p "UP_FYE 2027 S2 Sae-A YA Bottoms" at bounding box center [558, 84] width 280 height 23
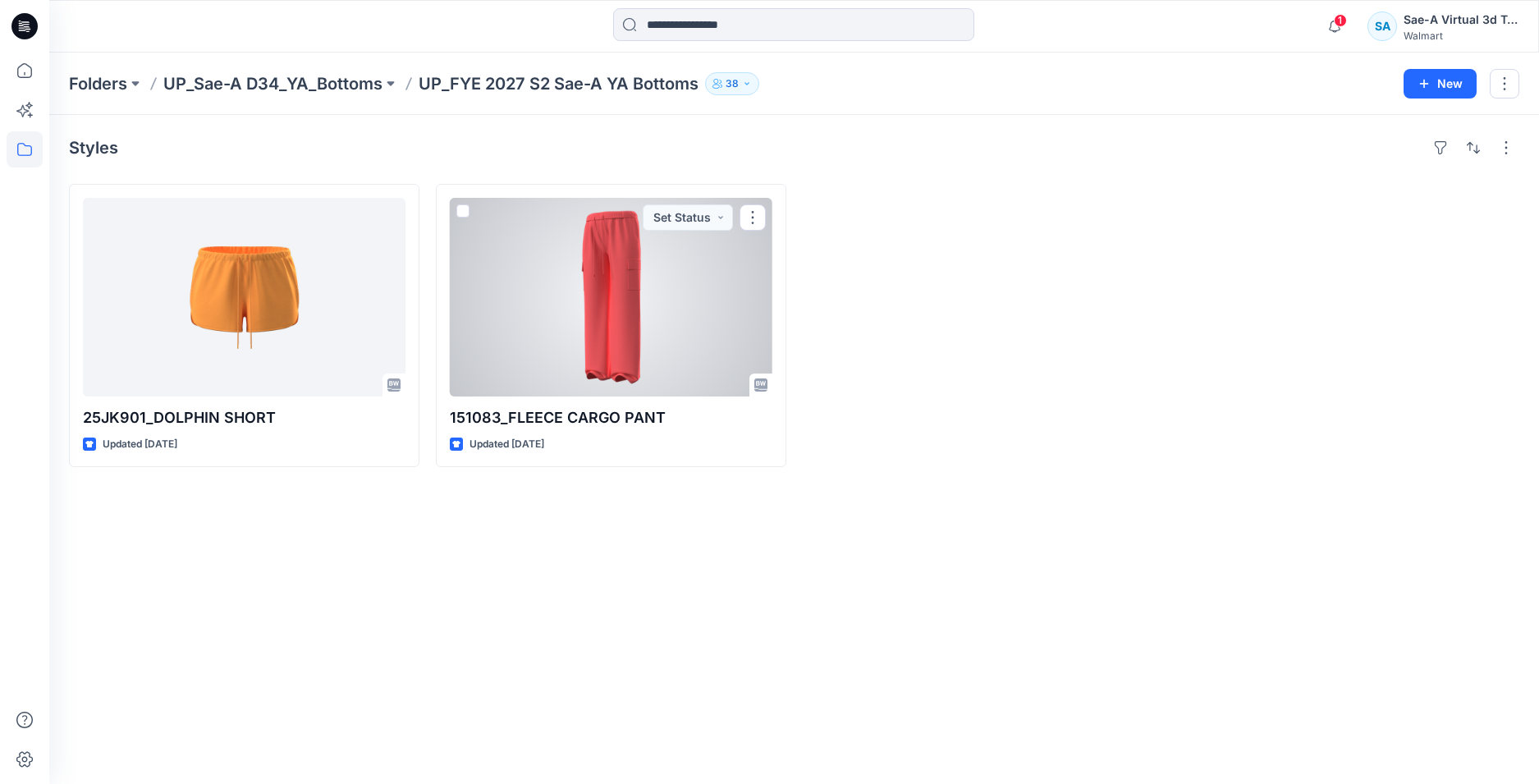
drag, startPoint x: 587, startPoint y: 256, endPoint x: 596, endPoint y: 309, distance: 53.8
click at [587, 255] on div at bounding box center [611, 297] width 322 height 199
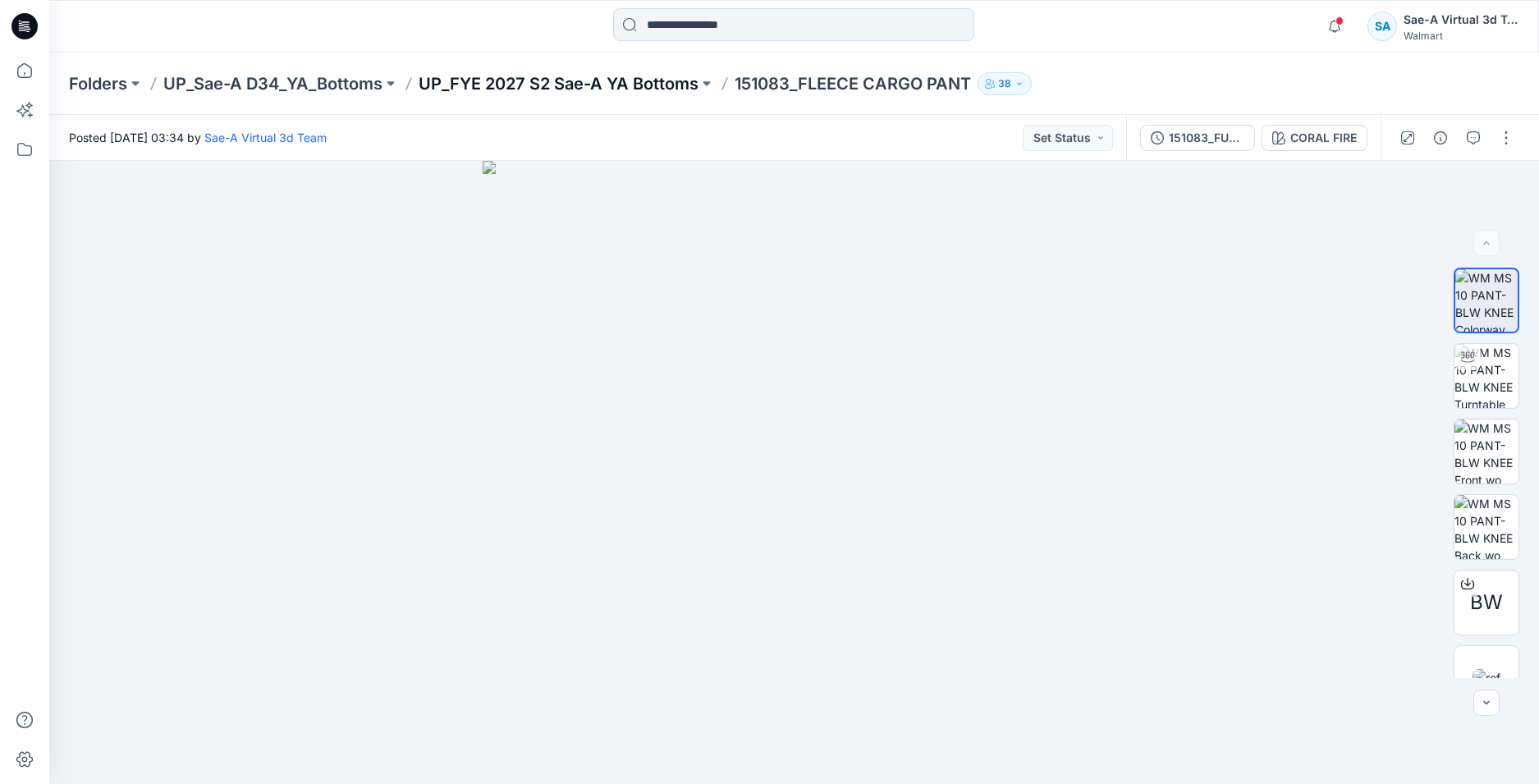
click at [652, 88] on p "UP_FYE 2027 S2 Sae-A YA Bottoms" at bounding box center [558, 84] width 280 height 23
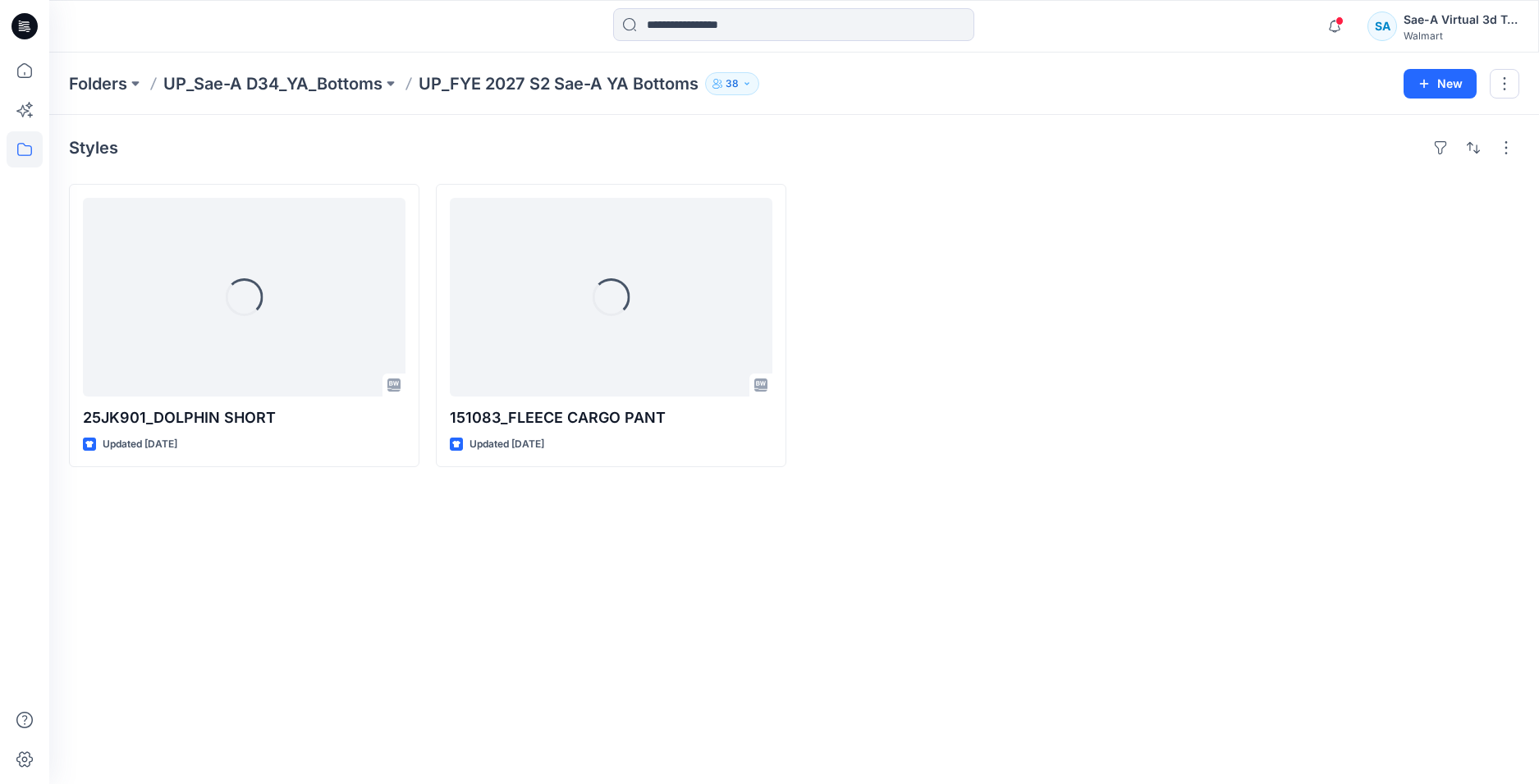
click at [355, 510] on div "Styles Loading... 25JK901_DOLPHIN SHORT Updated 9 days ago Loading... 151083_FL…" at bounding box center [794, 449] width 1490 height 669
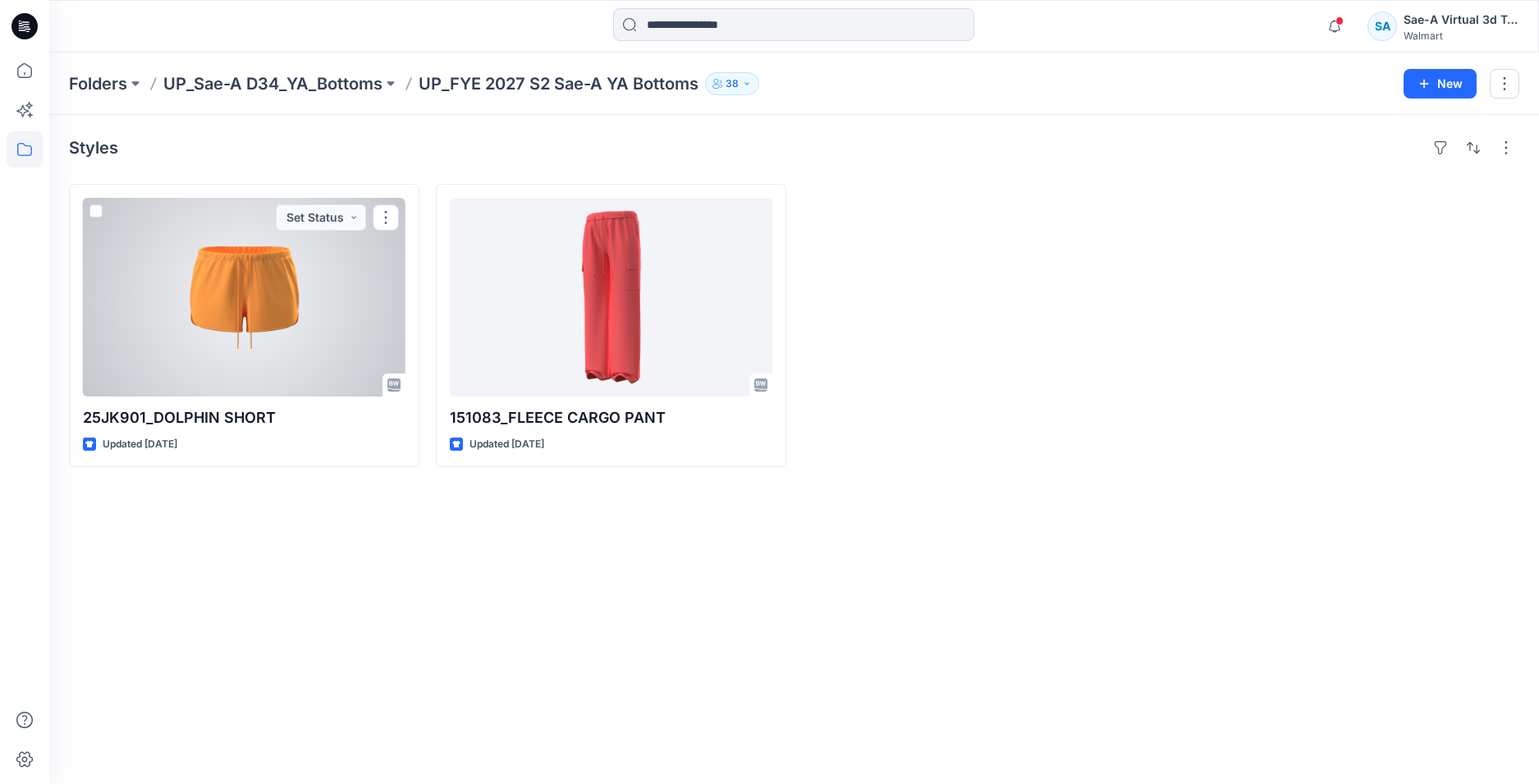
drag, startPoint x: 210, startPoint y: 326, endPoint x: 40, endPoint y: 267, distance: 179.9
click at [210, 326] on div at bounding box center [244, 297] width 322 height 199
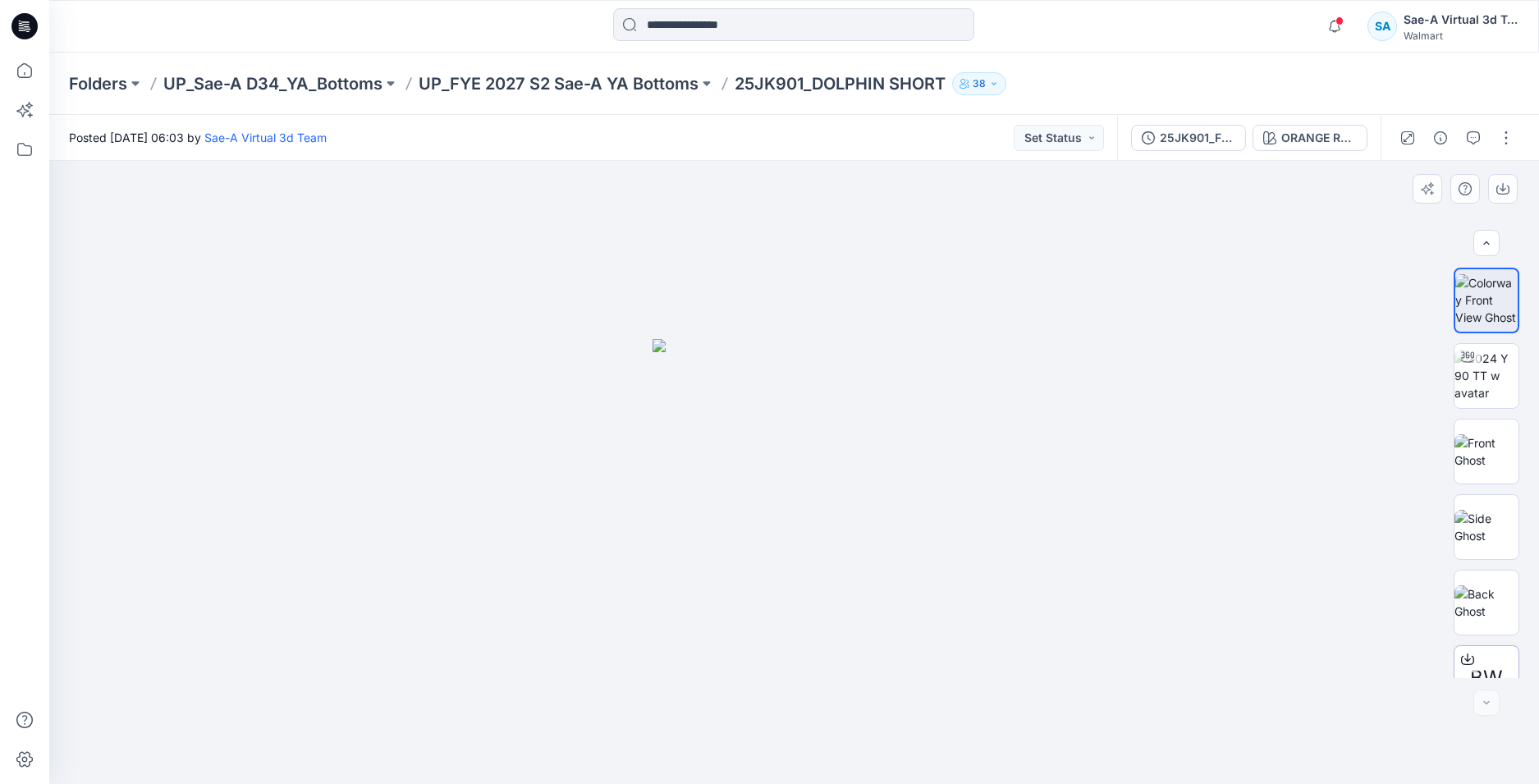
scroll to position [108, 0]
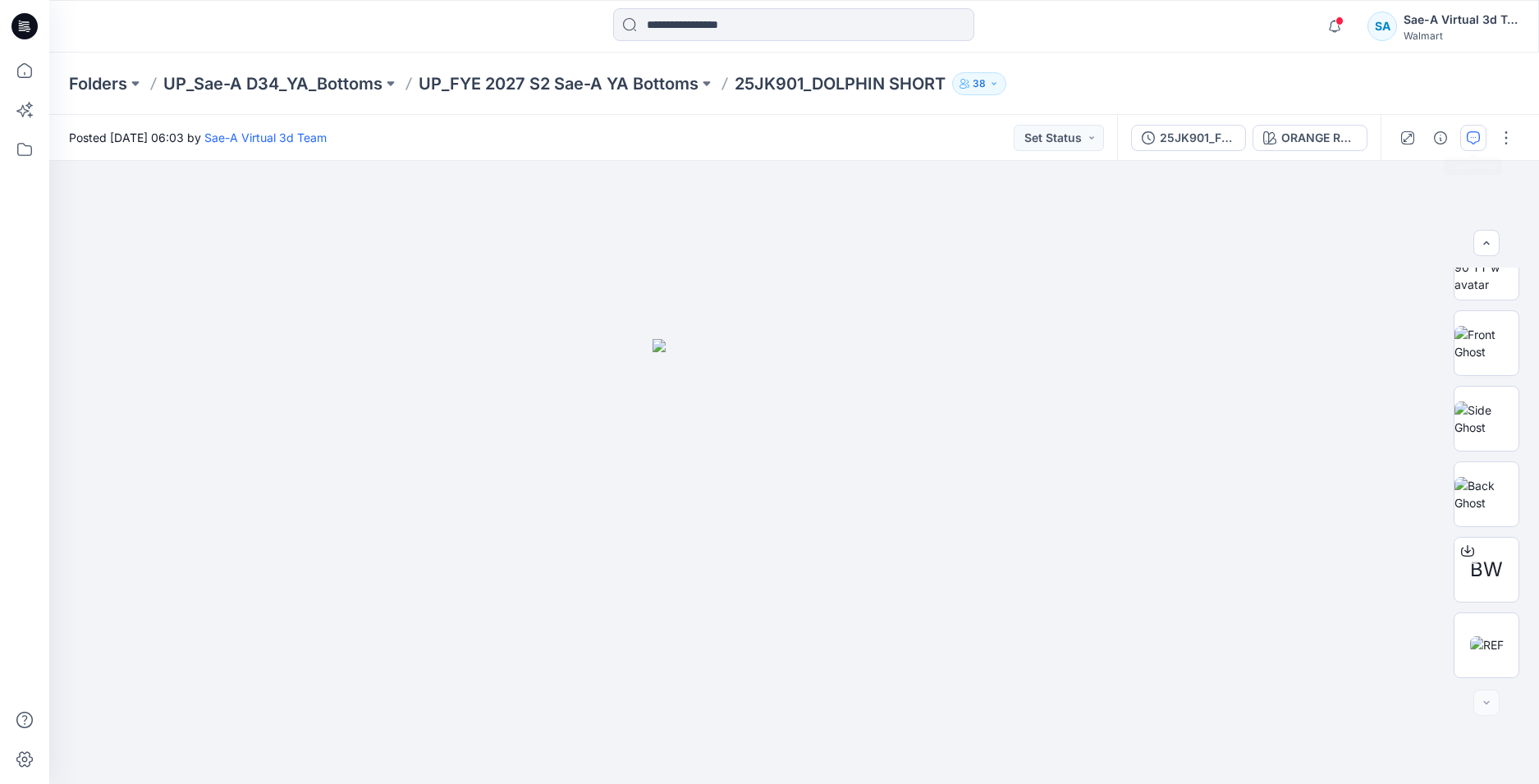
click at [1481, 132] on button "button" at bounding box center [1473, 138] width 26 height 26
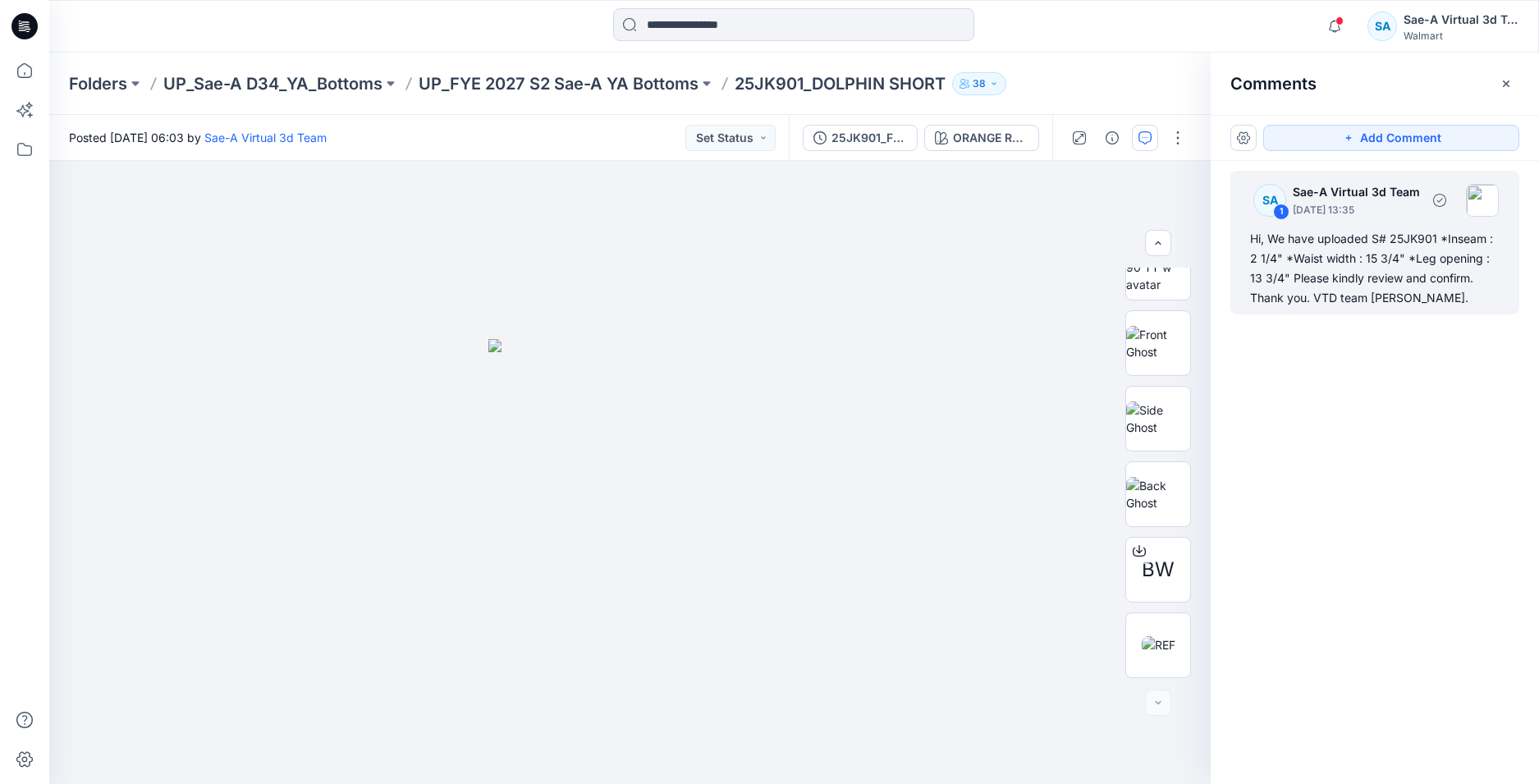
click at [1418, 266] on div "Hi, We have uploaded S# 25JK901 *Inseam : 2 1/4" *Waist width : 15 3/4" *Leg op…" at bounding box center [1375, 268] width 249 height 79
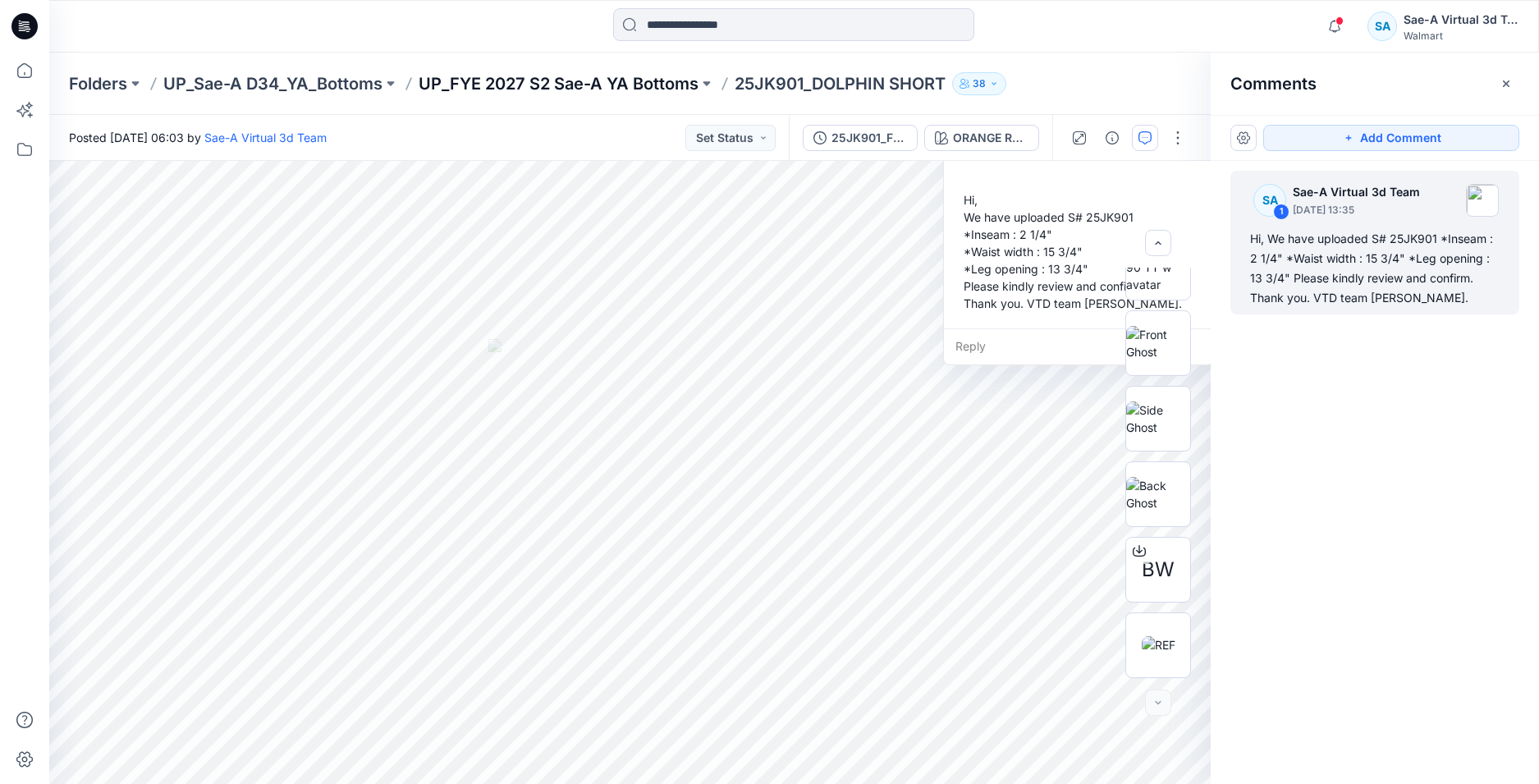
click at [622, 84] on p "UP_FYE 2027 S2 Sae-A YA Bottoms" at bounding box center [558, 84] width 280 height 23
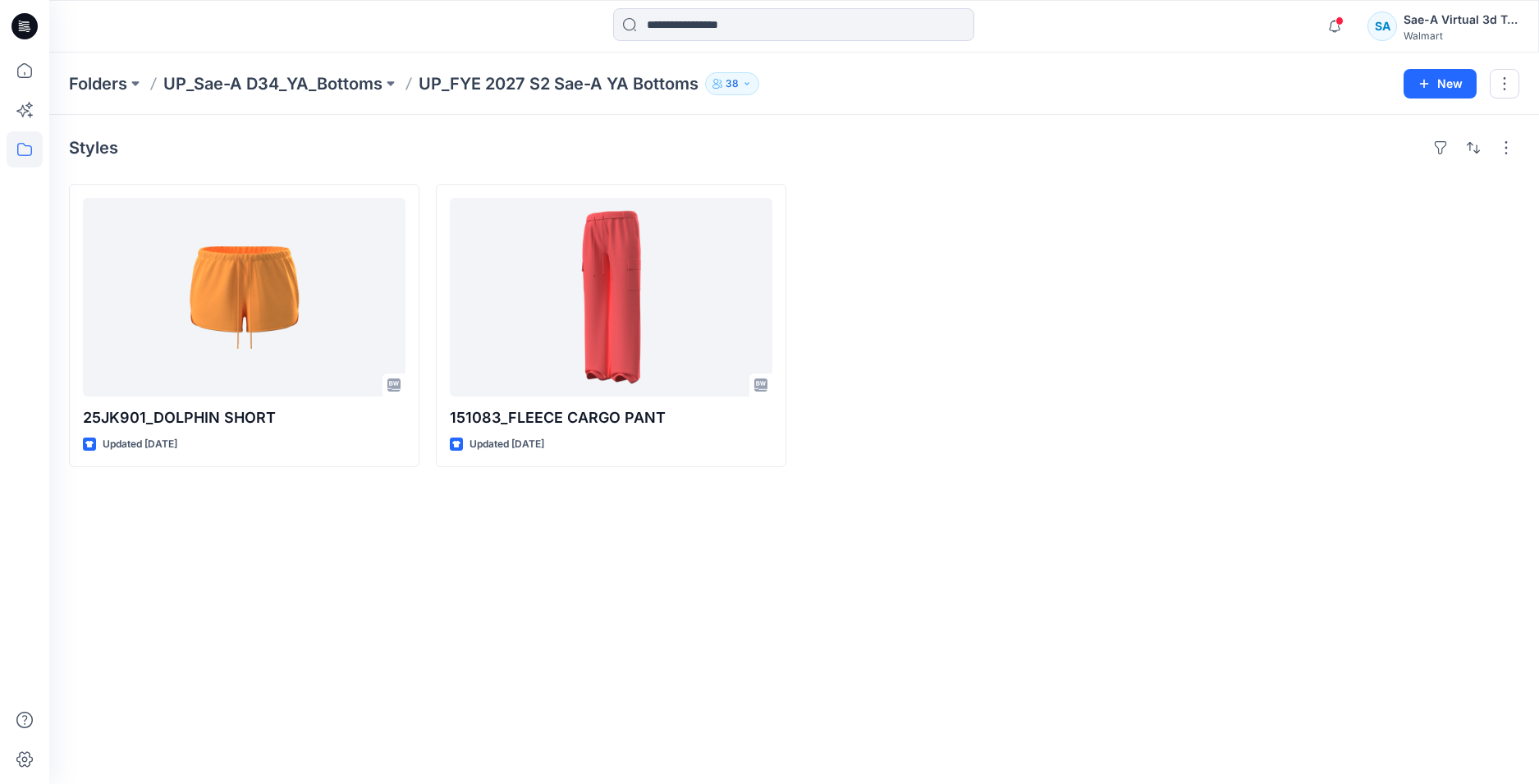
click at [587, 577] on div "Styles 25JK901_DOLPHIN SHORT Updated 9 days ago 151083_FLEECE CARGO PANT Update…" at bounding box center [794, 449] width 1490 height 669
click at [451, 682] on div "Styles 25JK901_DOLPHIN SHORT Updated 9 days ago 151083_FLEECE CARGO PANT Update…" at bounding box center [794, 449] width 1490 height 669
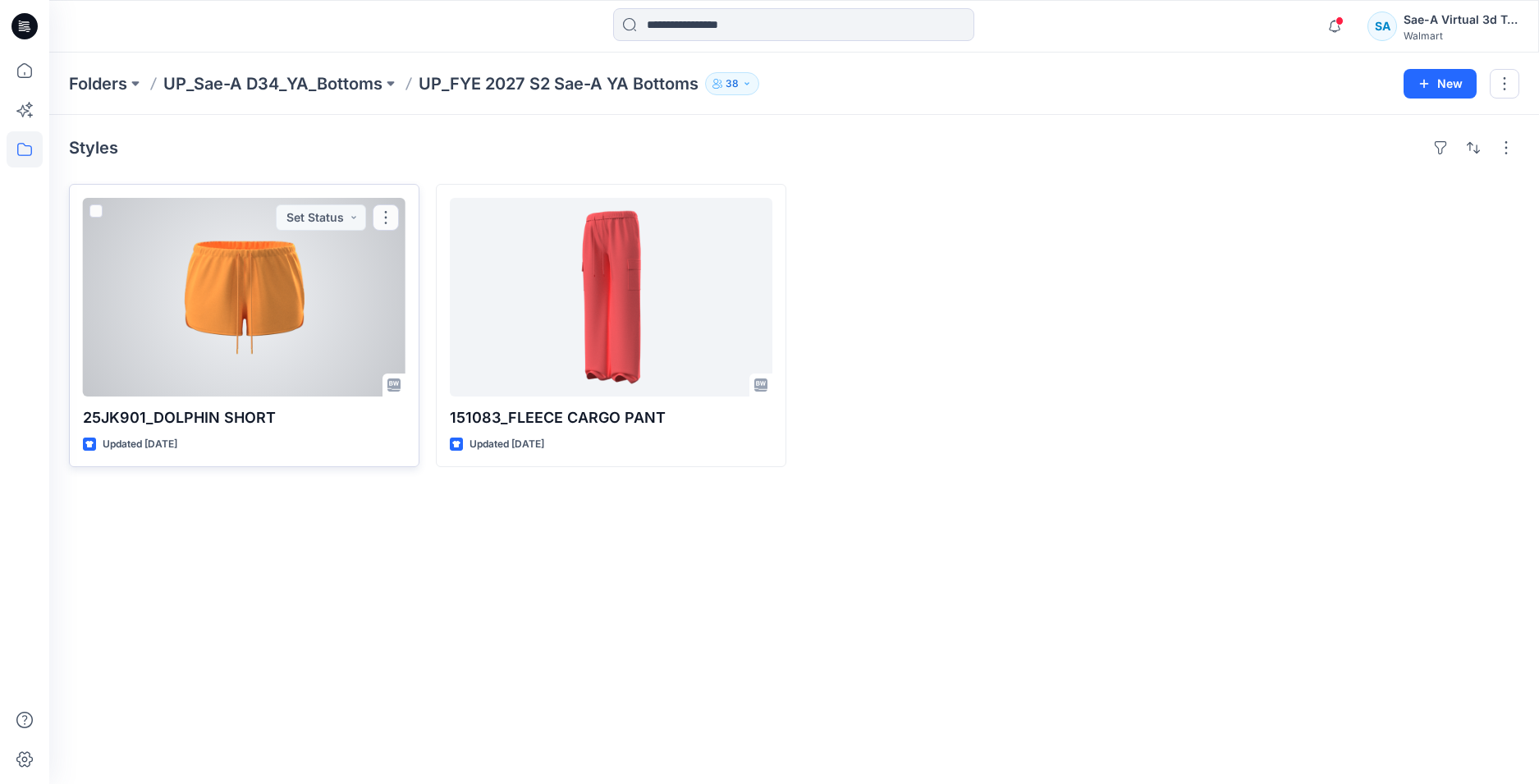
click at [269, 333] on div at bounding box center [244, 297] width 322 height 199
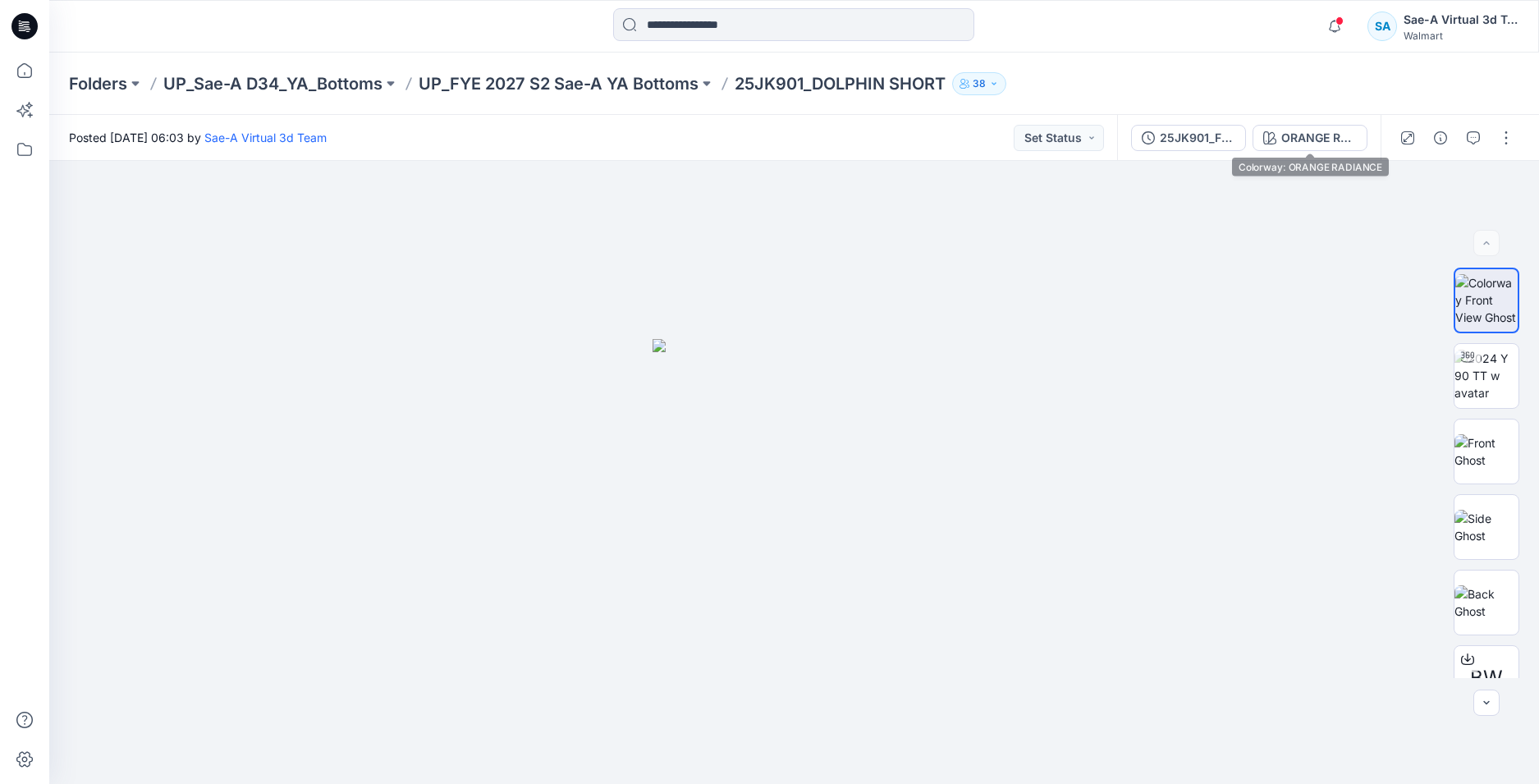
click at [1197, 135] on div "25JK901_FULL COLORWAYS" at bounding box center [1198, 138] width 76 height 18
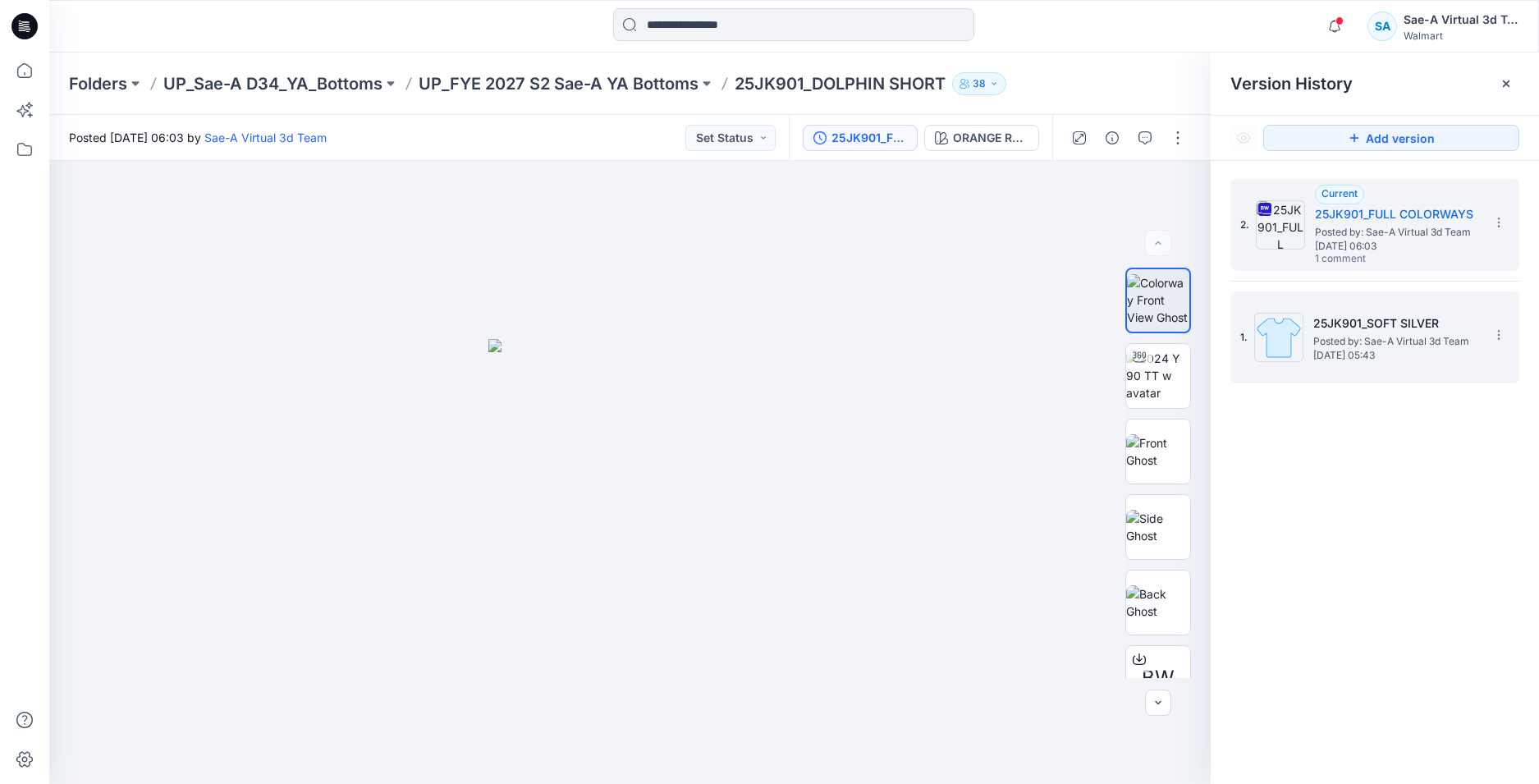
click at [1331, 329] on h5 "25JK901_SOFT SILVER" at bounding box center [1396, 323] width 164 height 20
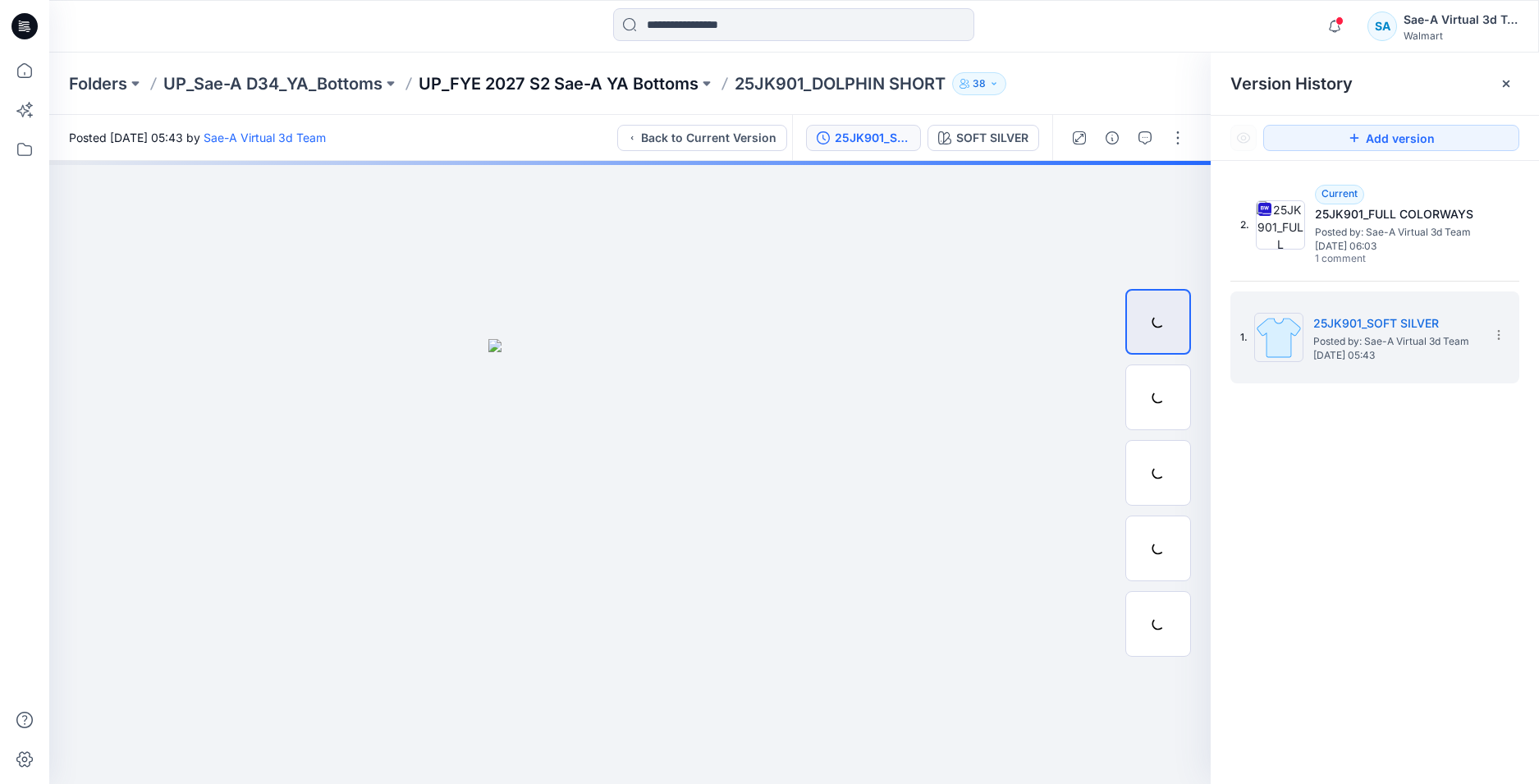
click at [606, 87] on p "UP_FYE 2027 S2 Sae-A YA Bottoms" at bounding box center [558, 84] width 280 height 23
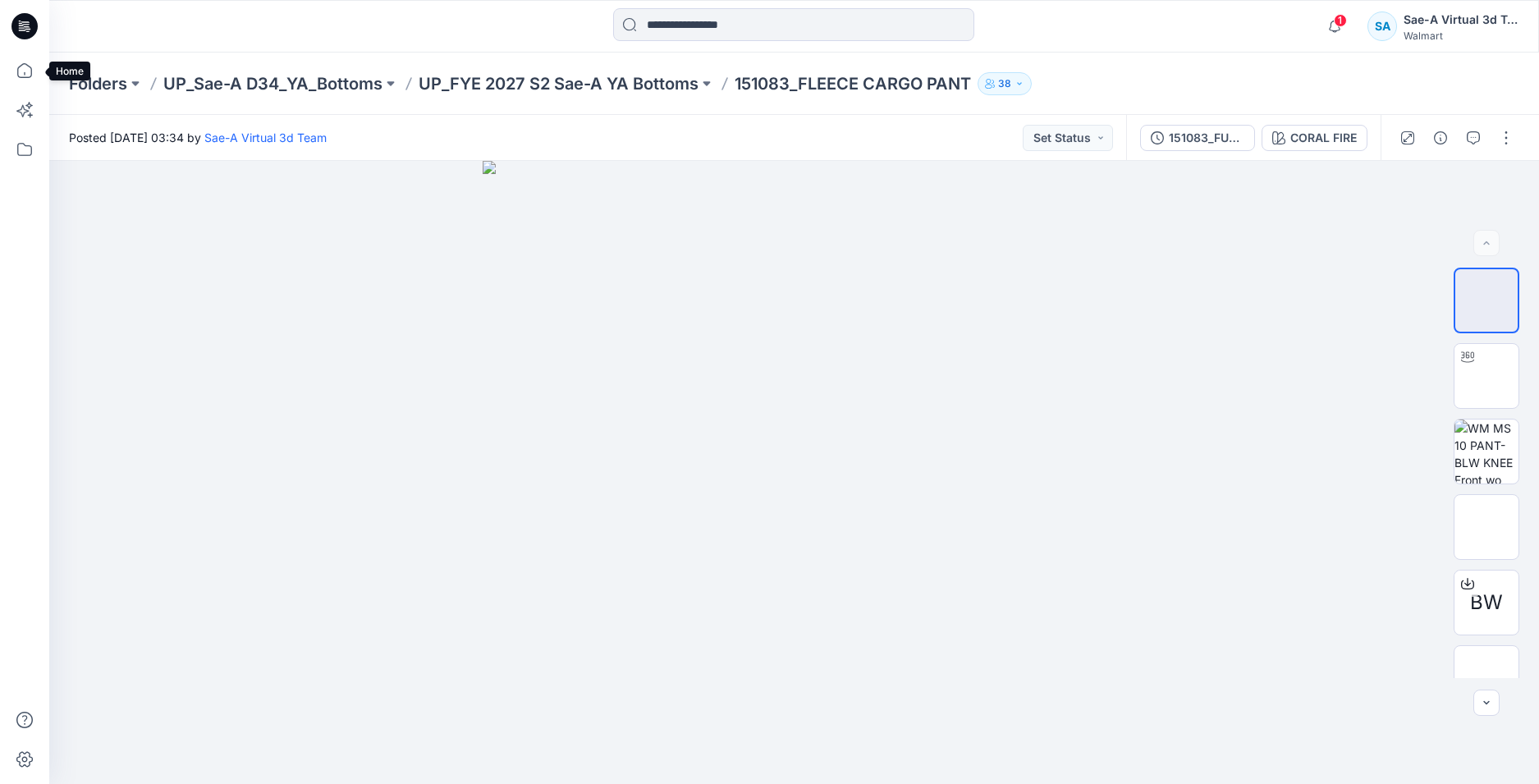
click at [23, 28] on icon at bounding box center [22, 27] width 5 height 1
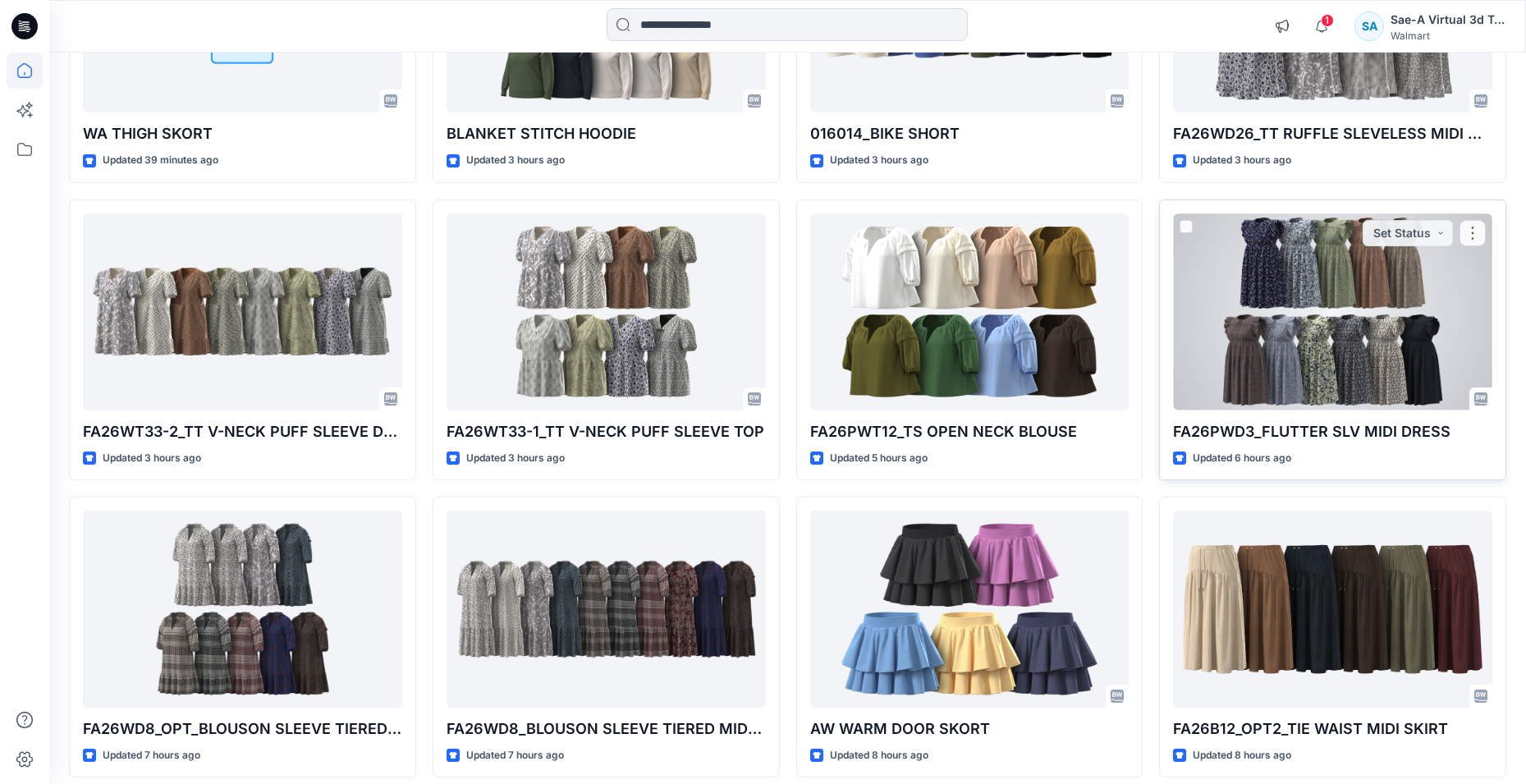
scroll to position [401, 0]
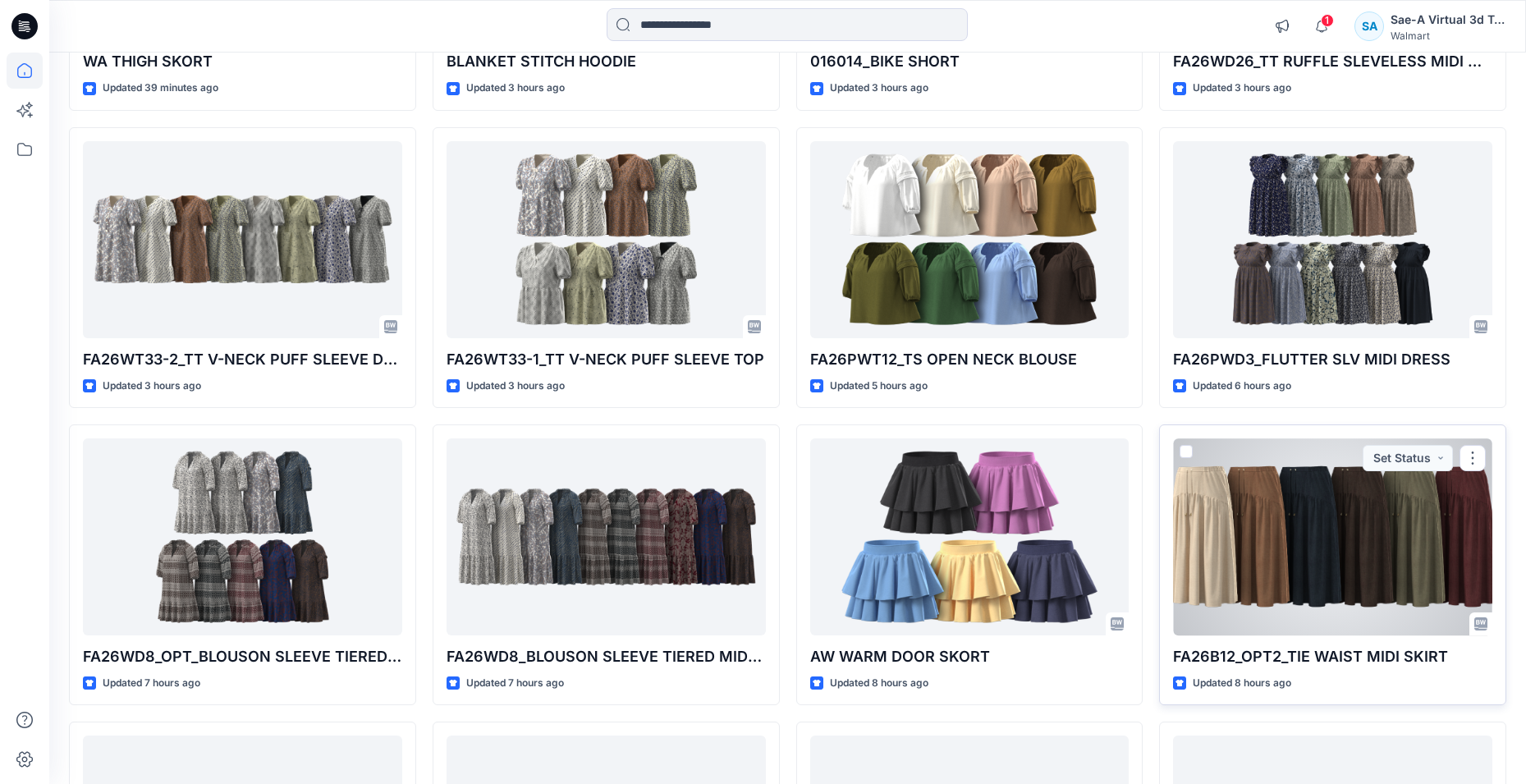
click at [1279, 505] on div at bounding box center [1332, 536] width 320 height 197
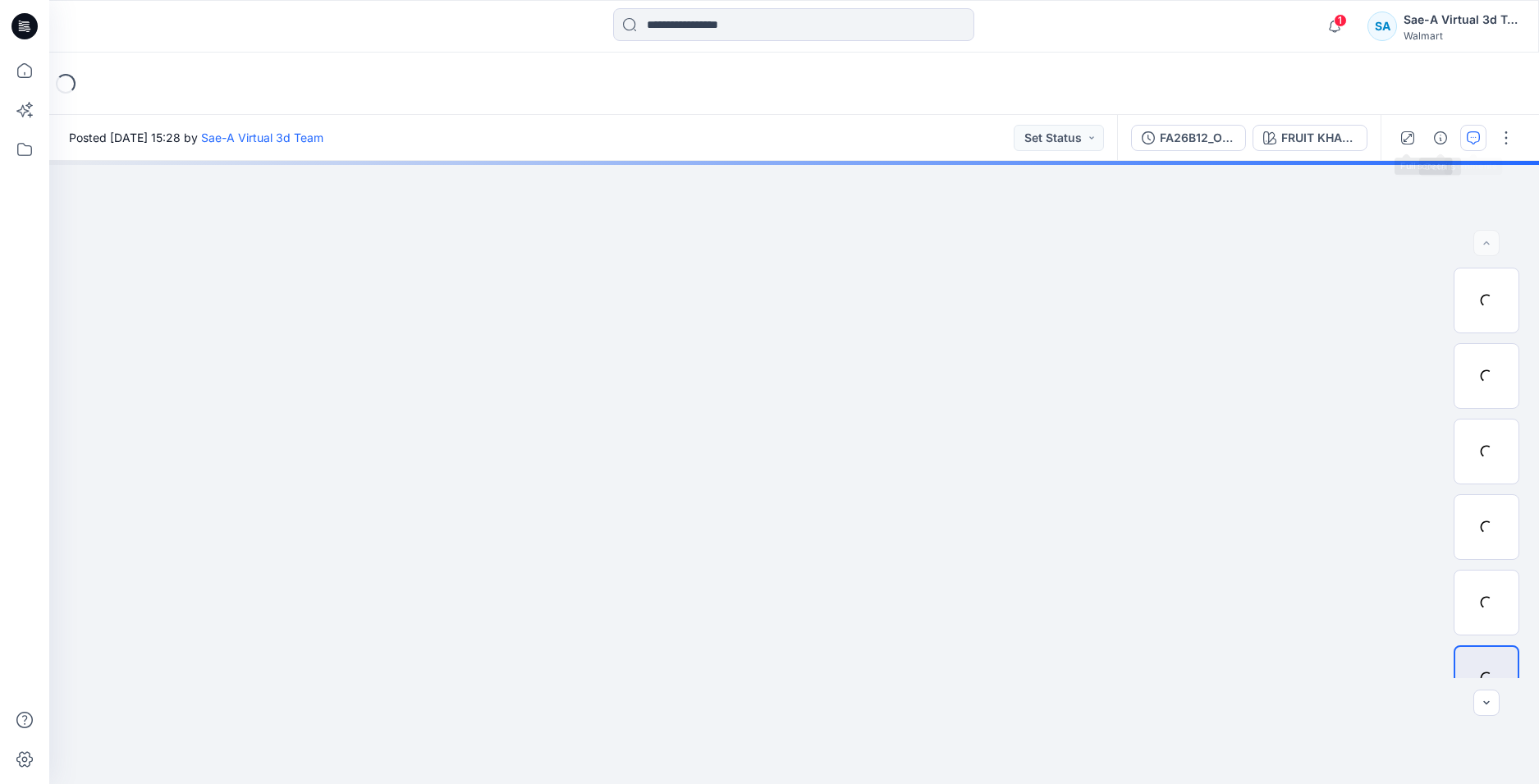
click at [1474, 142] on icon "button" at bounding box center [1473, 138] width 14 height 14
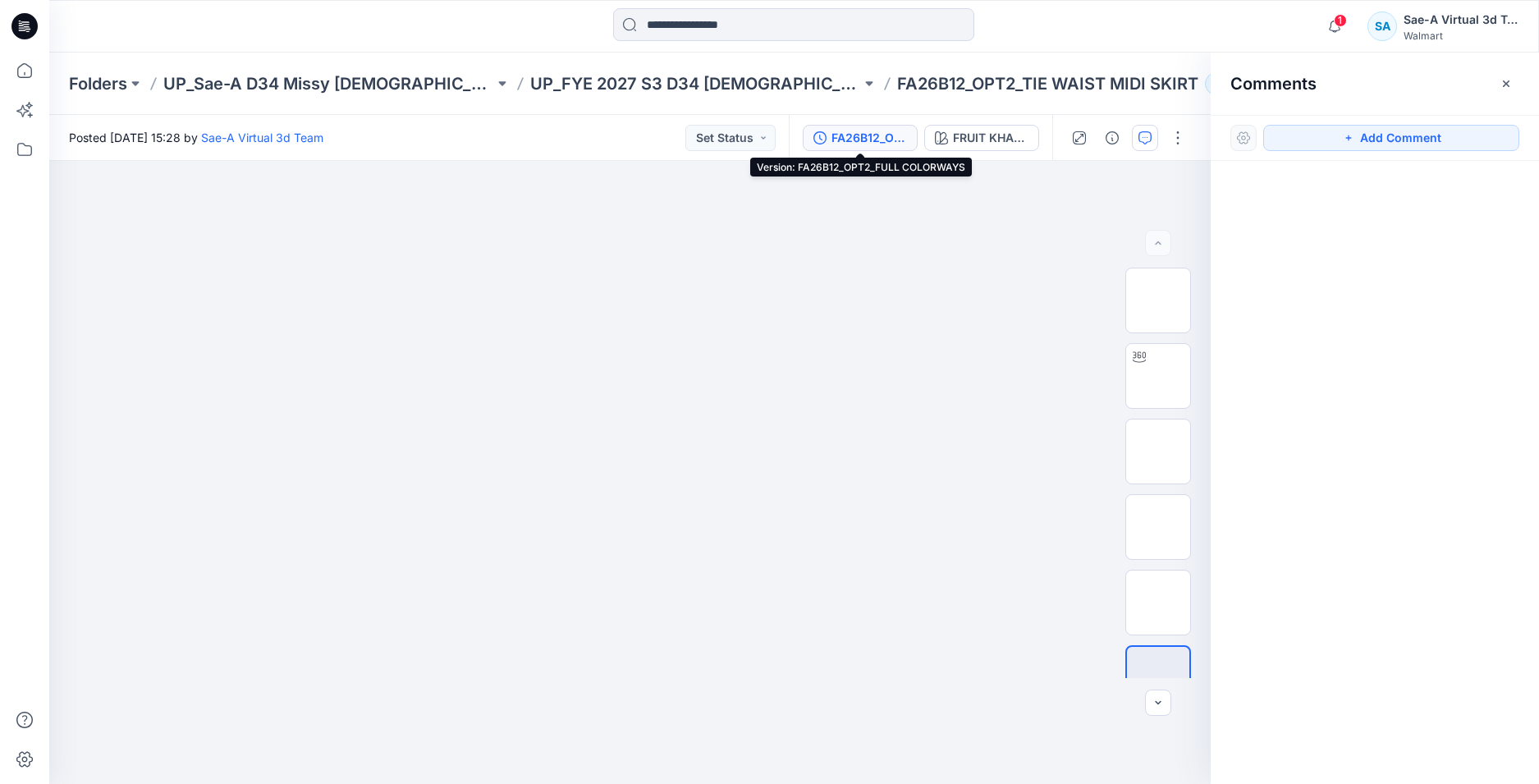
click at [881, 140] on div "FA26B12_OPT2_FULL COLORWAYS" at bounding box center [870, 138] width 76 height 18
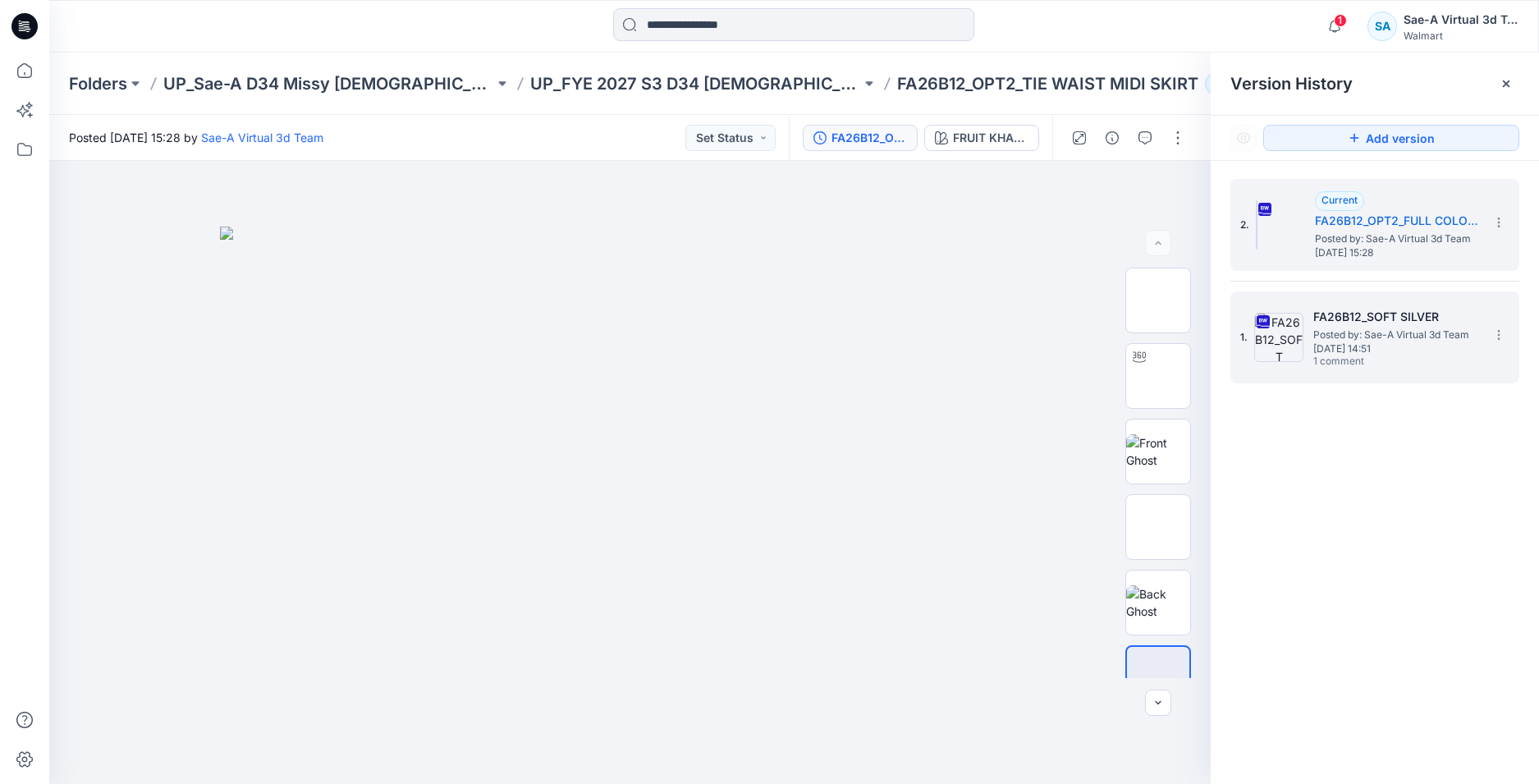
click at [1369, 333] on span "Posted by: Sae-A Virtual 3d Team" at bounding box center [1396, 335] width 164 height 16
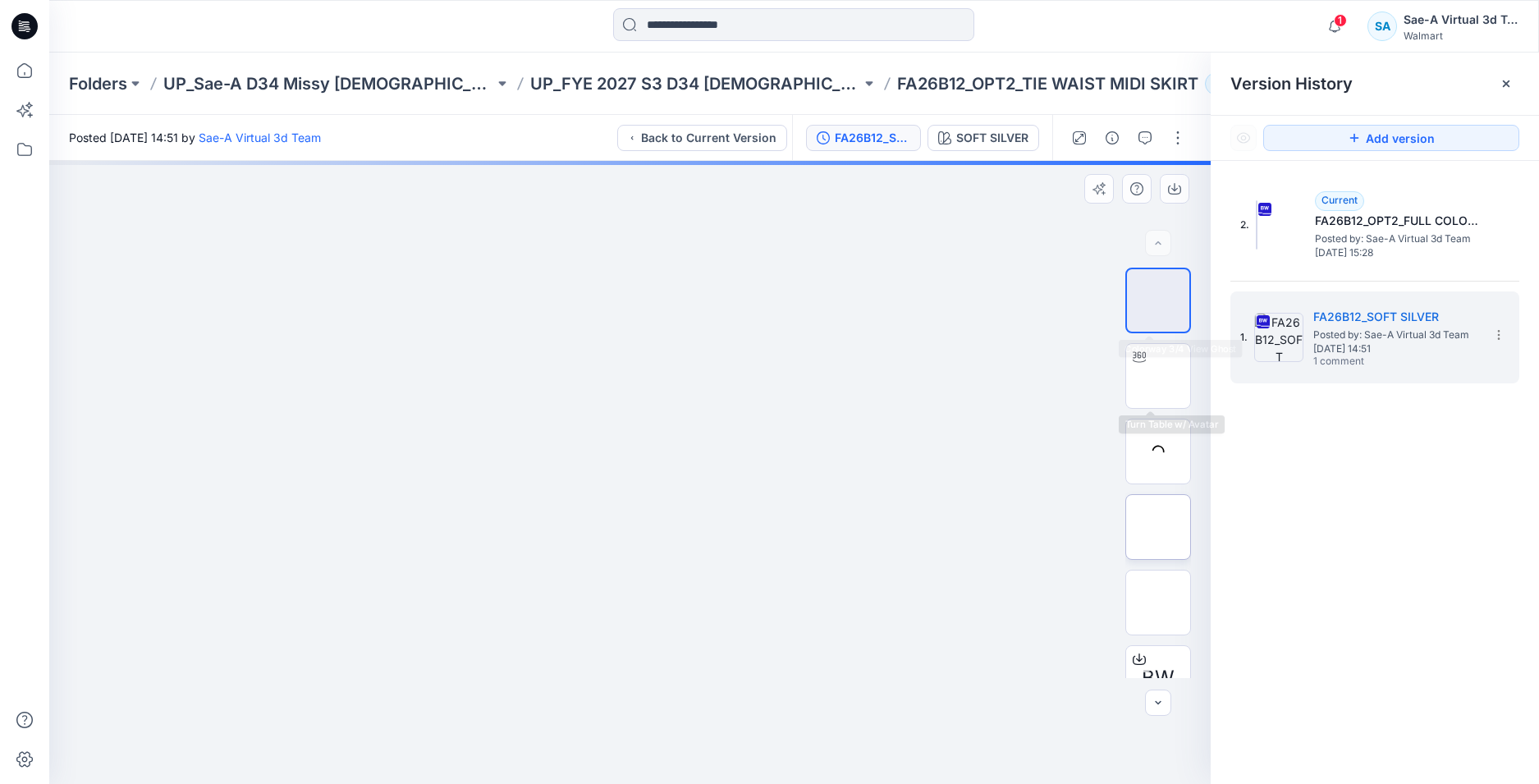
scroll to position [82, 0]
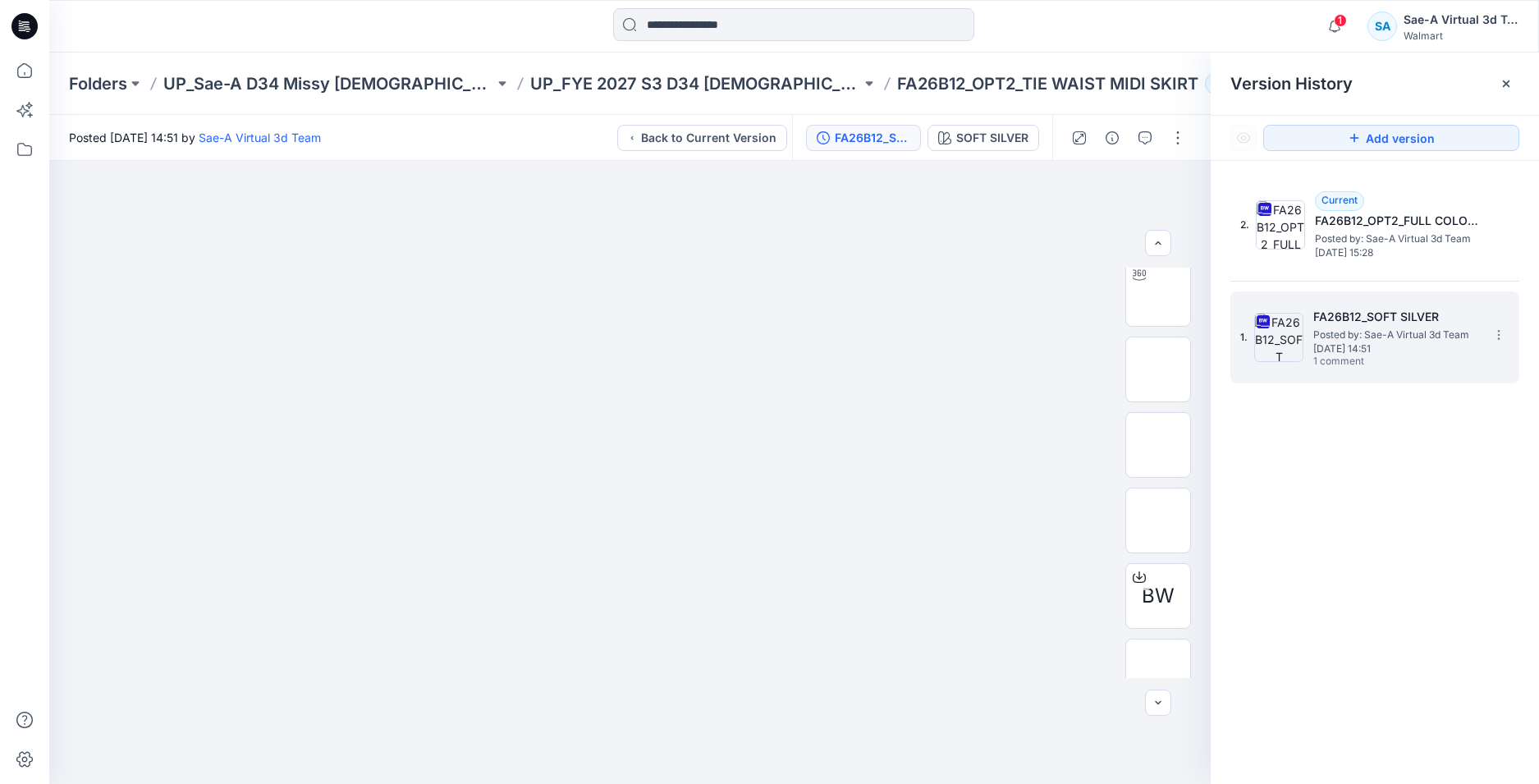
click at [1365, 344] on span "Wednesday, September 24, 2025 14:51" at bounding box center [1396, 348] width 164 height 12
click at [1366, 344] on span "Wednesday, September 24, 2025 14:51" at bounding box center [1396, 348] width 164 height 12
click at [1384, 343] on span "Wednesday, September 24, 2025 14:51" at bounding box center [1396, 348] width 164 height 12
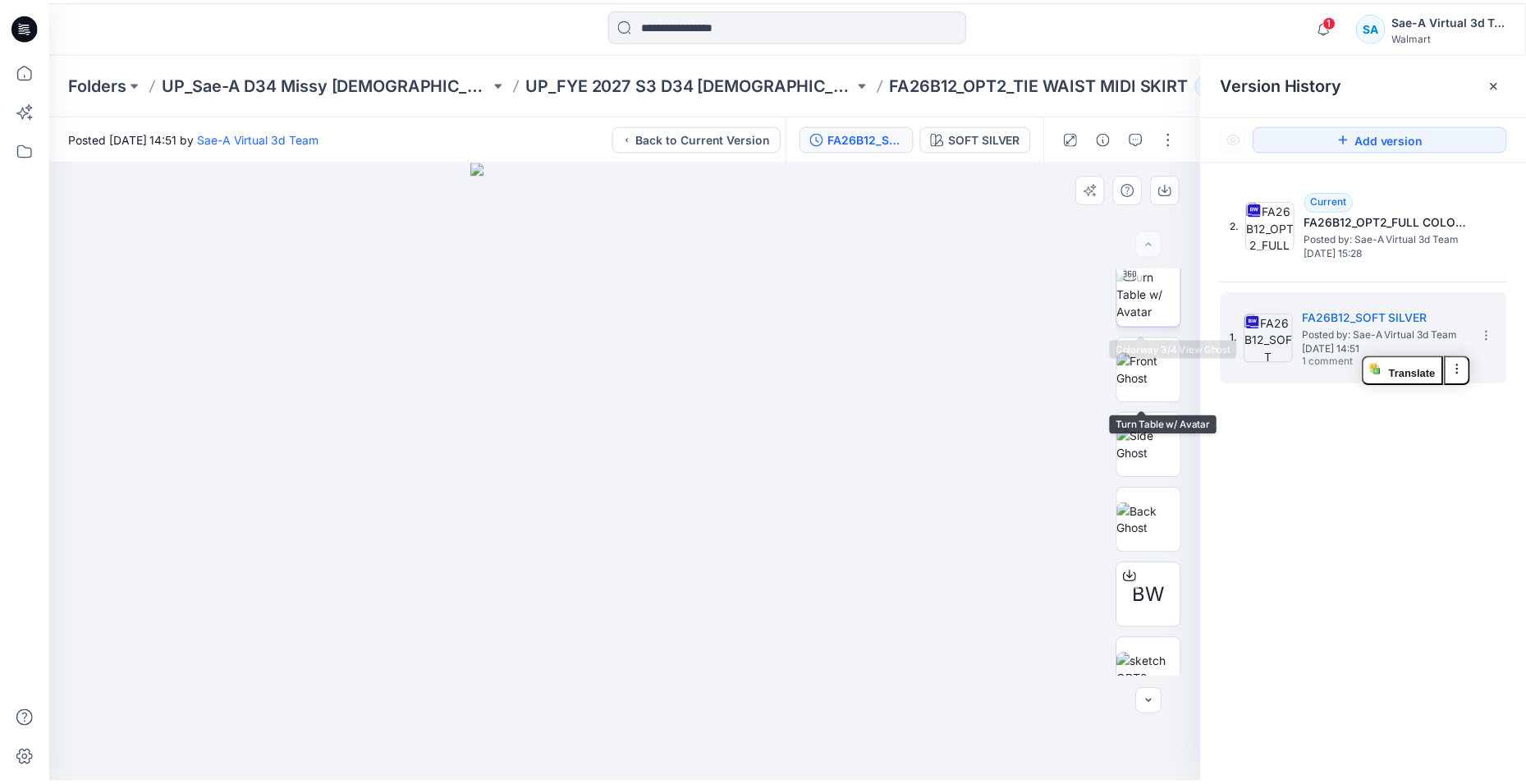
scroll to position [0, 0]
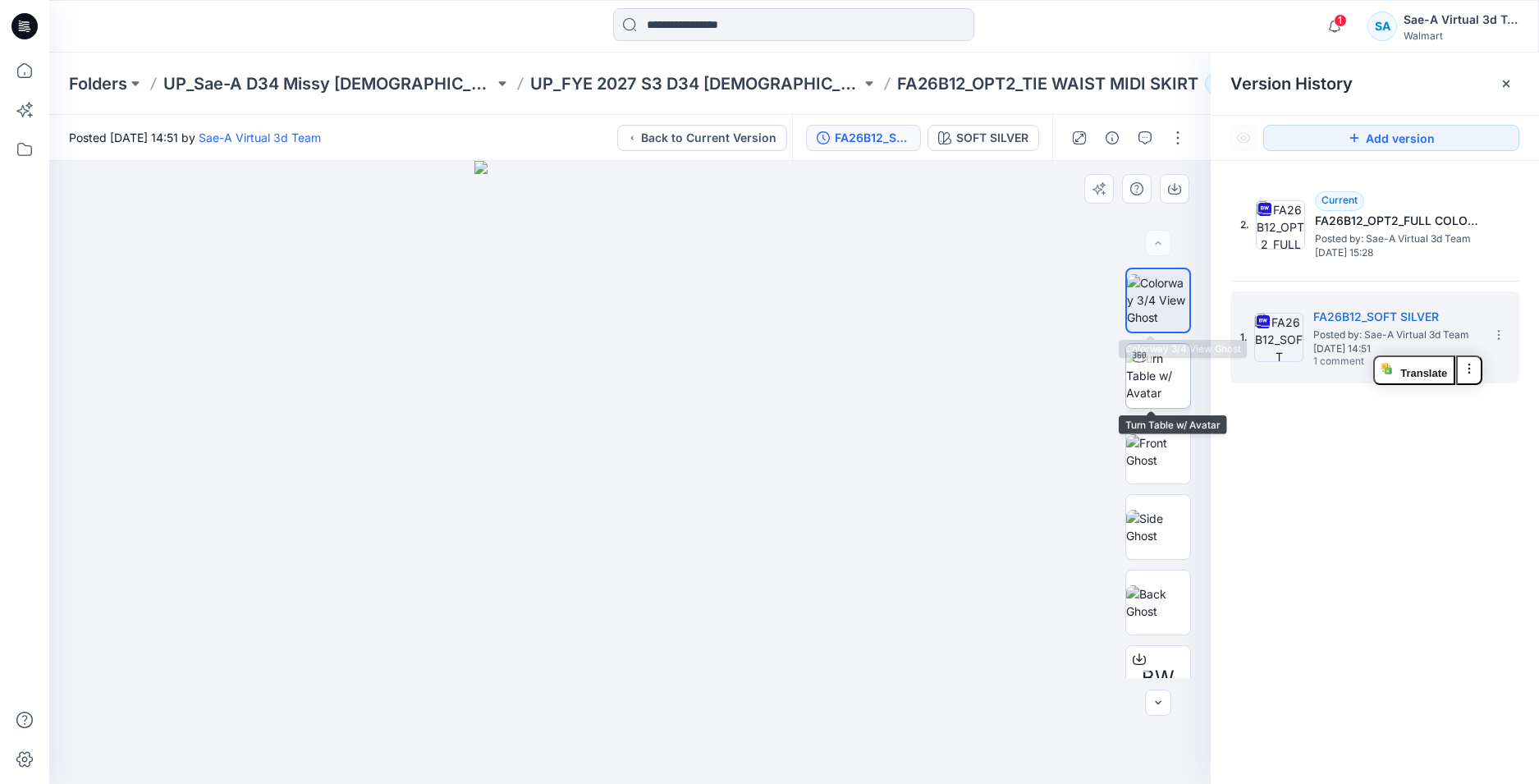
click at [1145, 288] on img at bounding box center [1158, 300] width 62 height 51
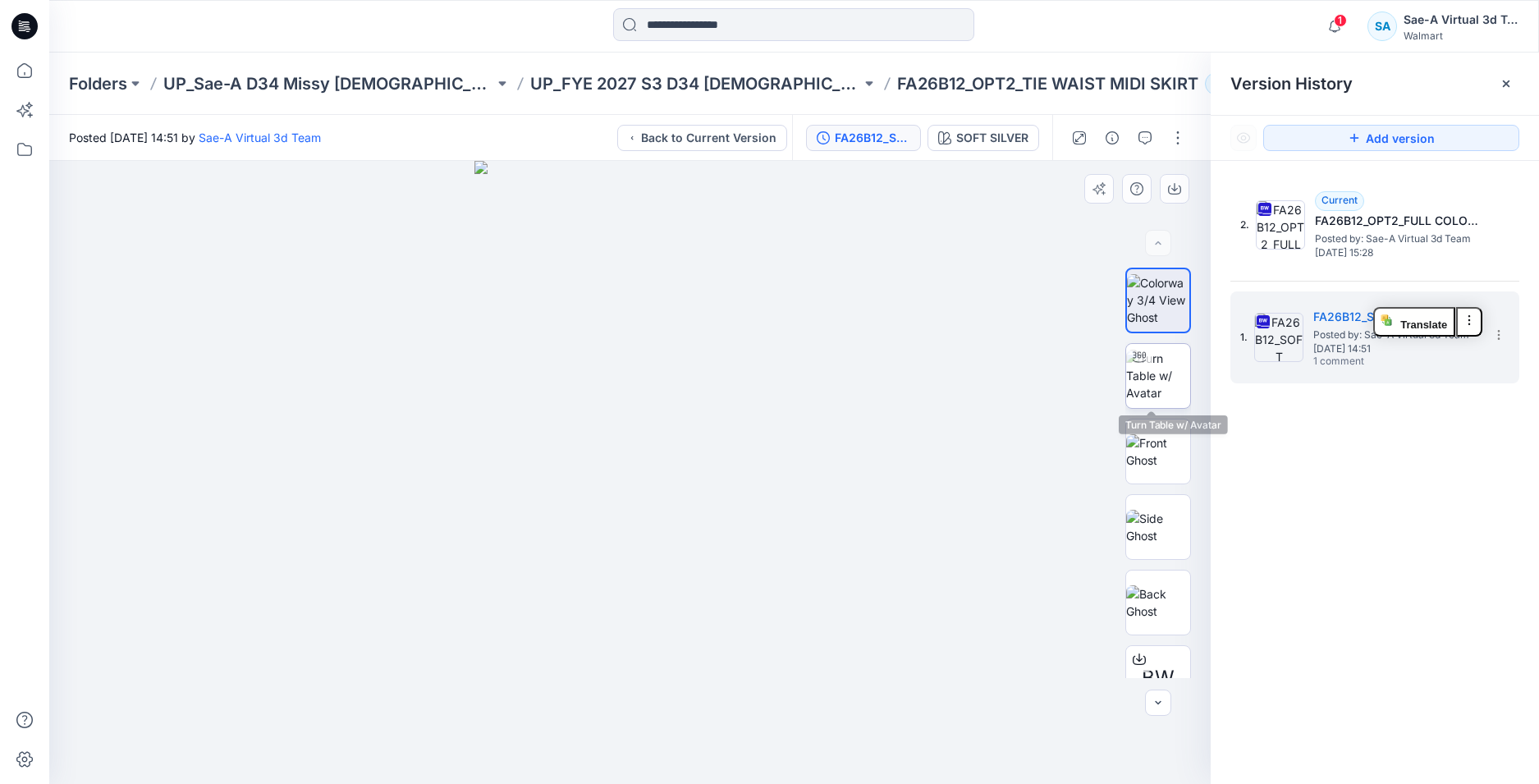
click at [1167, 369] on img at bounding box center [1158, 374] width 64 height 51
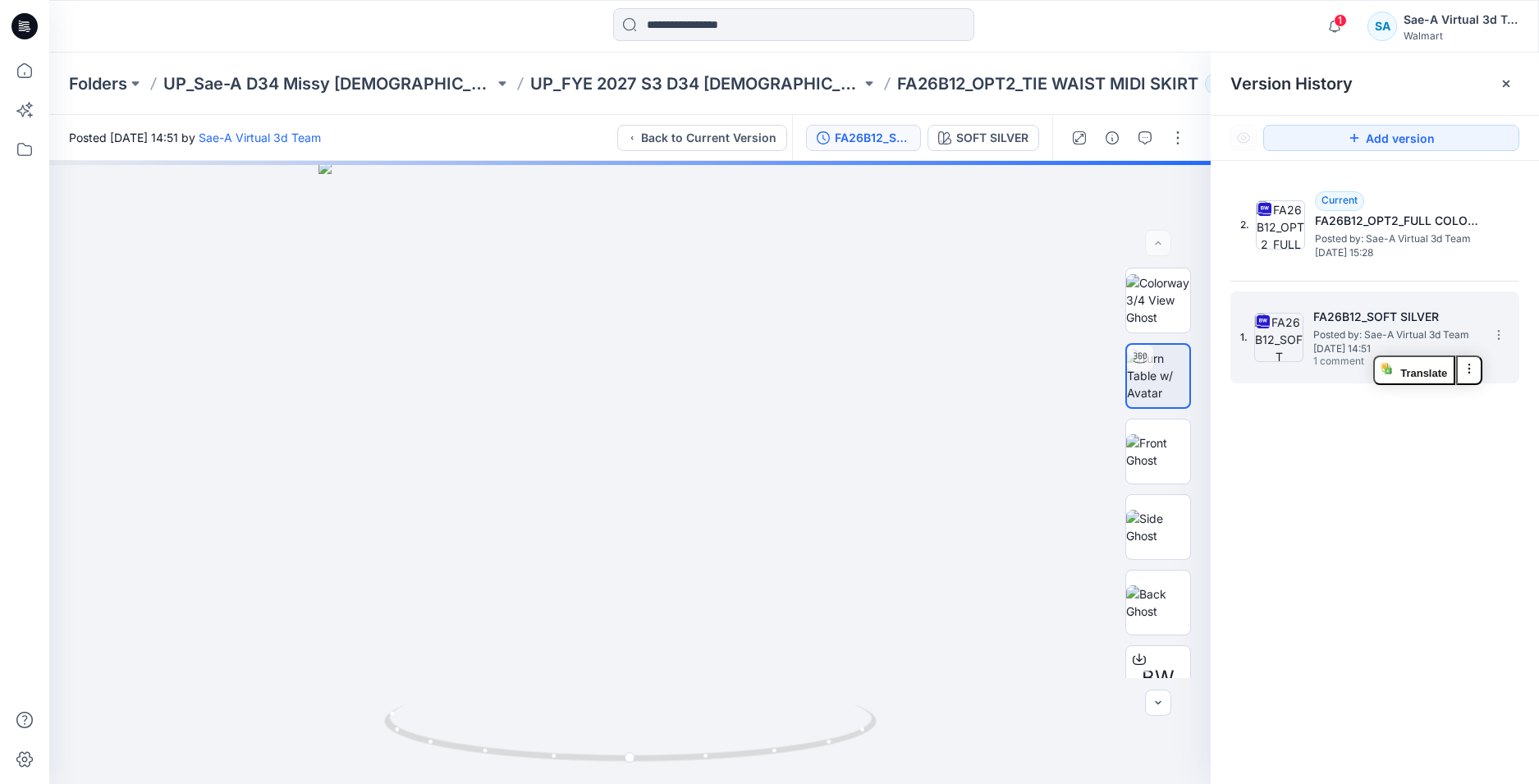
click at [1348, 329] on span "Posted by: Sae-A Virtual 3d Team" at bounding box center [1396, 335] width 164 height 16
click at [1394, 330] on span "Posted by: Sae-A Virtual 3d Team" at bounding box center [1396, 335] width 164 height 16
click at [1503, 331] on icon at bounding box center [1498, 335] width 14 height 14
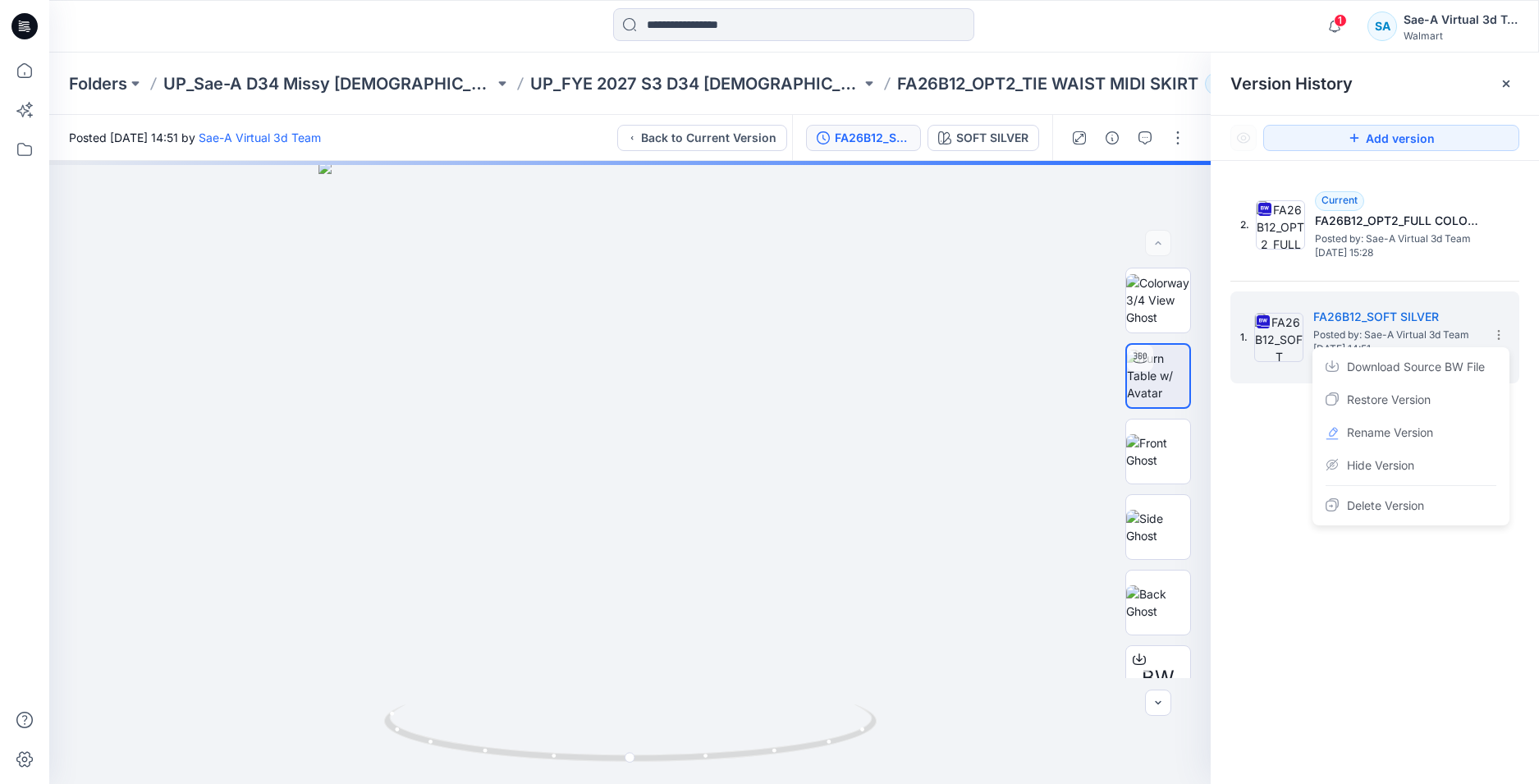
click at [1261, 442] on div "2. Current FA26B12_OPT2_FULL COLORWAYS Posted by: Sae-A Virtual 3d Team Wednesd…" at bounding box center [1375, 484] width 329 height 646
click at [1147, 140] on icon "button" at bounding box center [1145, 138] width 14 height 14
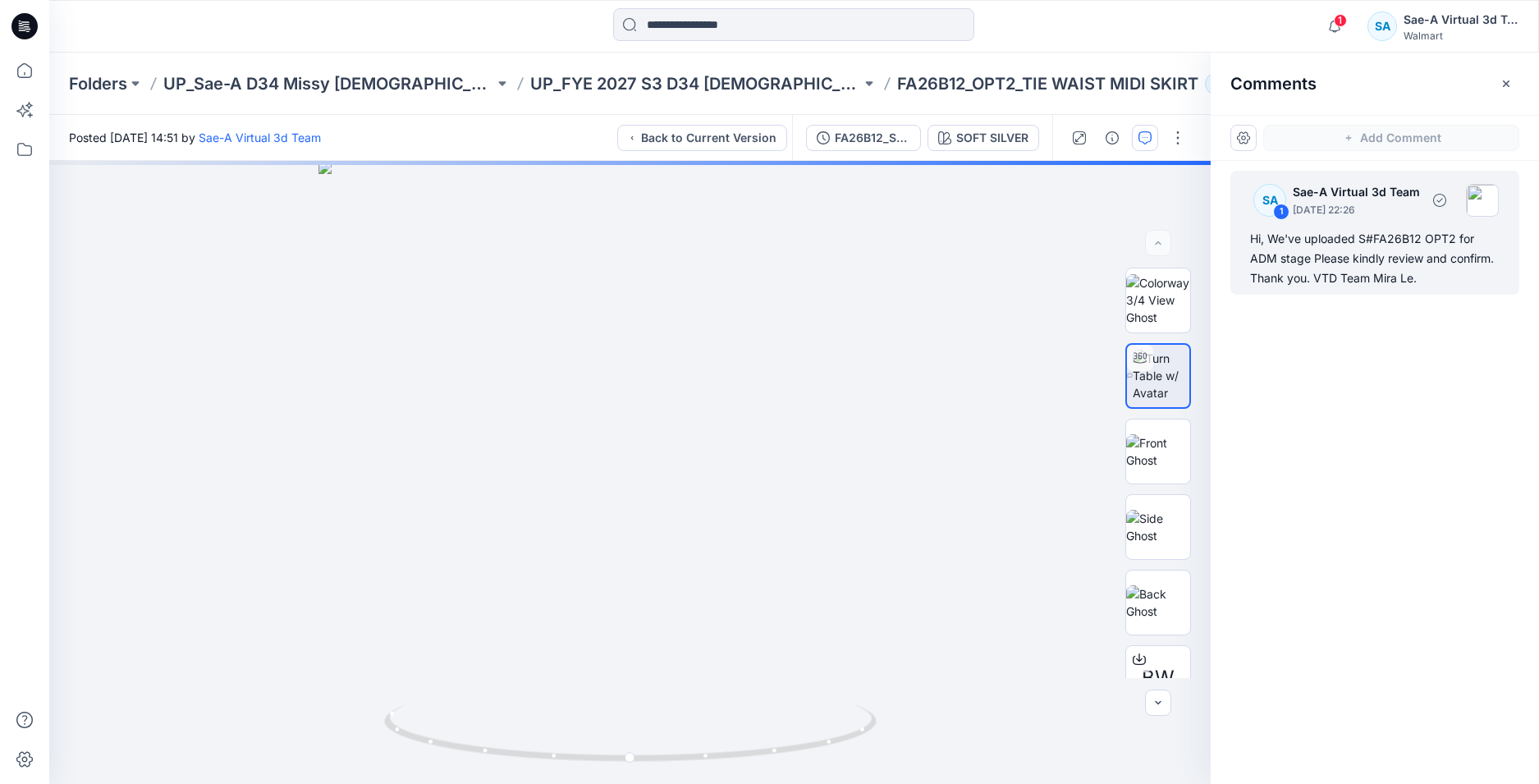
click at [1381, 284] on div "Hi, We've uploaded S#FA26B12 OPT2 for ADM stage Please kindly review and confir…" at bounding box center [1375, 258] width 249 height 59
click at [1409, 272] on div "Hi, We've uploaded S#FA26B12 OPT2 for ADM stage Please kindly review and confir…" at bounding box center [1375, 258] width 249 height 59
click at [1467, 267] on div "Hi, We've uploaded S#FA26B12 OPT2 for ADM stage Please kindly review and confir…" at bounding box center [1375, 258] width 249 height 59
drag, startPoint x: 1389, startPoint y: 233, endPoint x: 1453, endPoint y: 259, distance: 69.1
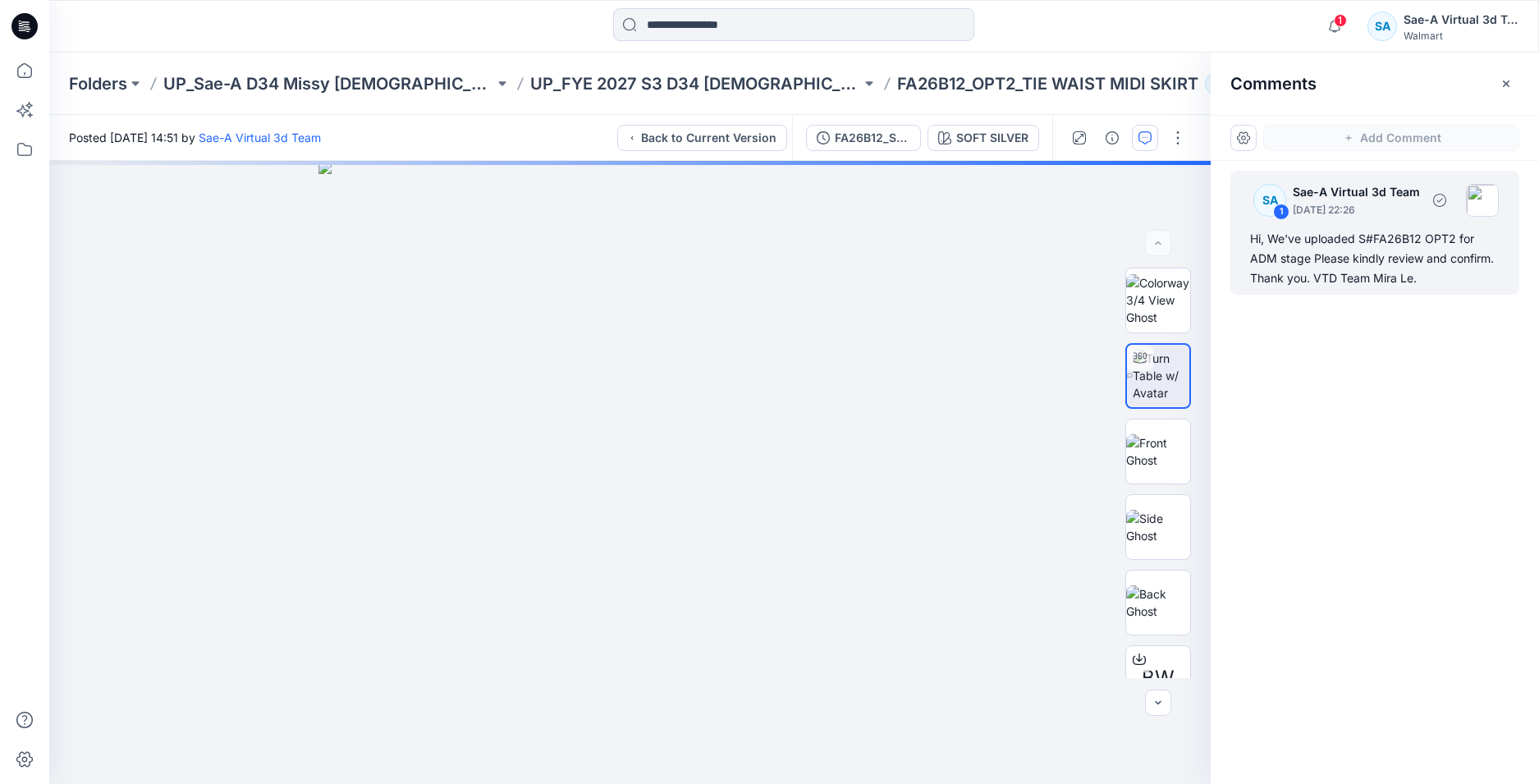
click at [1453, 259] on div "Hi, We've uploaded S#FA26B12 OPT2 for ADM stage Please kindly review and confir…" at bounding box center [1375, 258] width 249 height 59
click at [1132, 368] on div at bounding box center [1140, 357] width 26 height 26
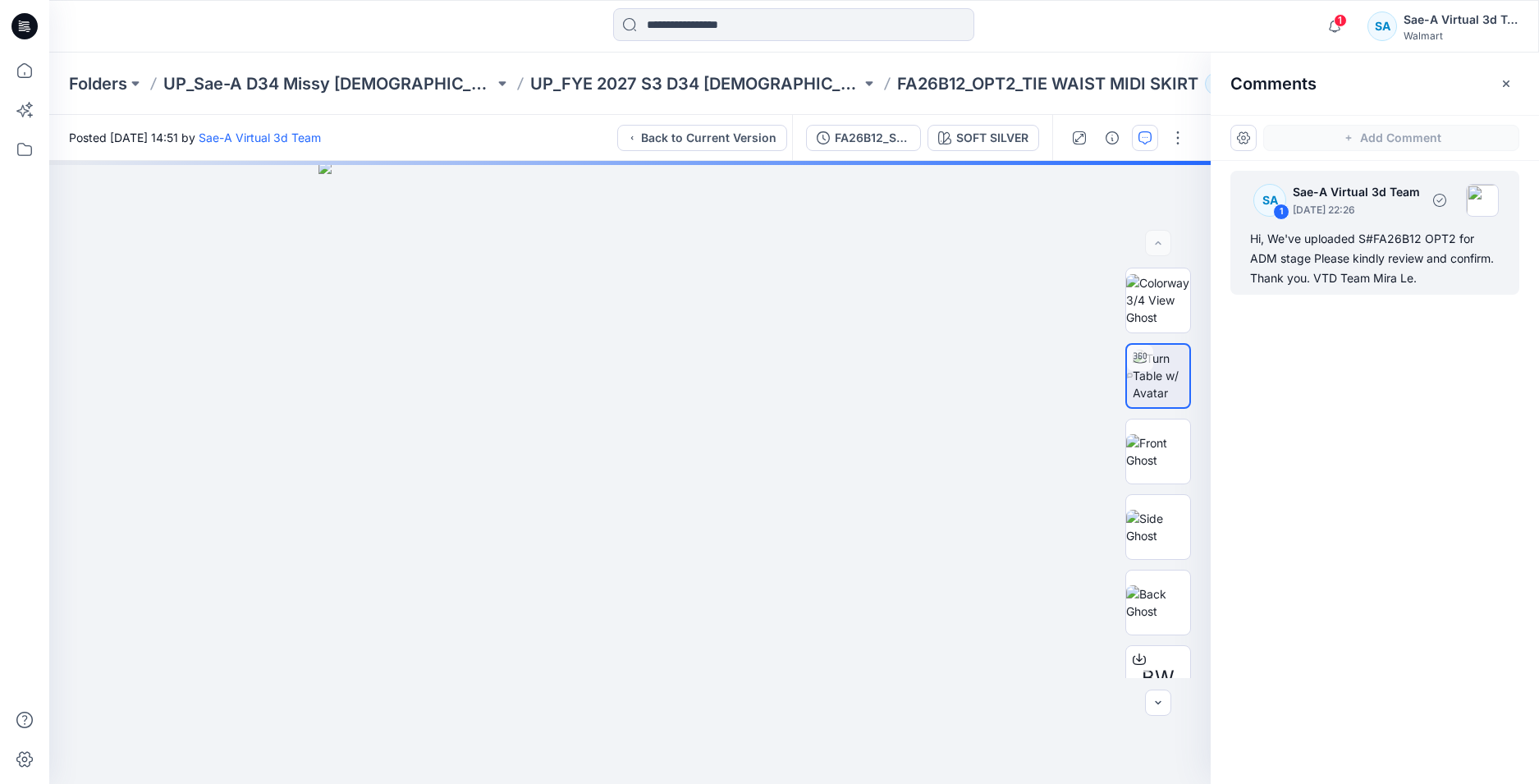
click at [1394, 266] on div "Hi, We've uploaded S#FA26B12 OPT2 for ADM stage Please kindly review and confir…" at bounding box center [1375, 258] width 249 height 59
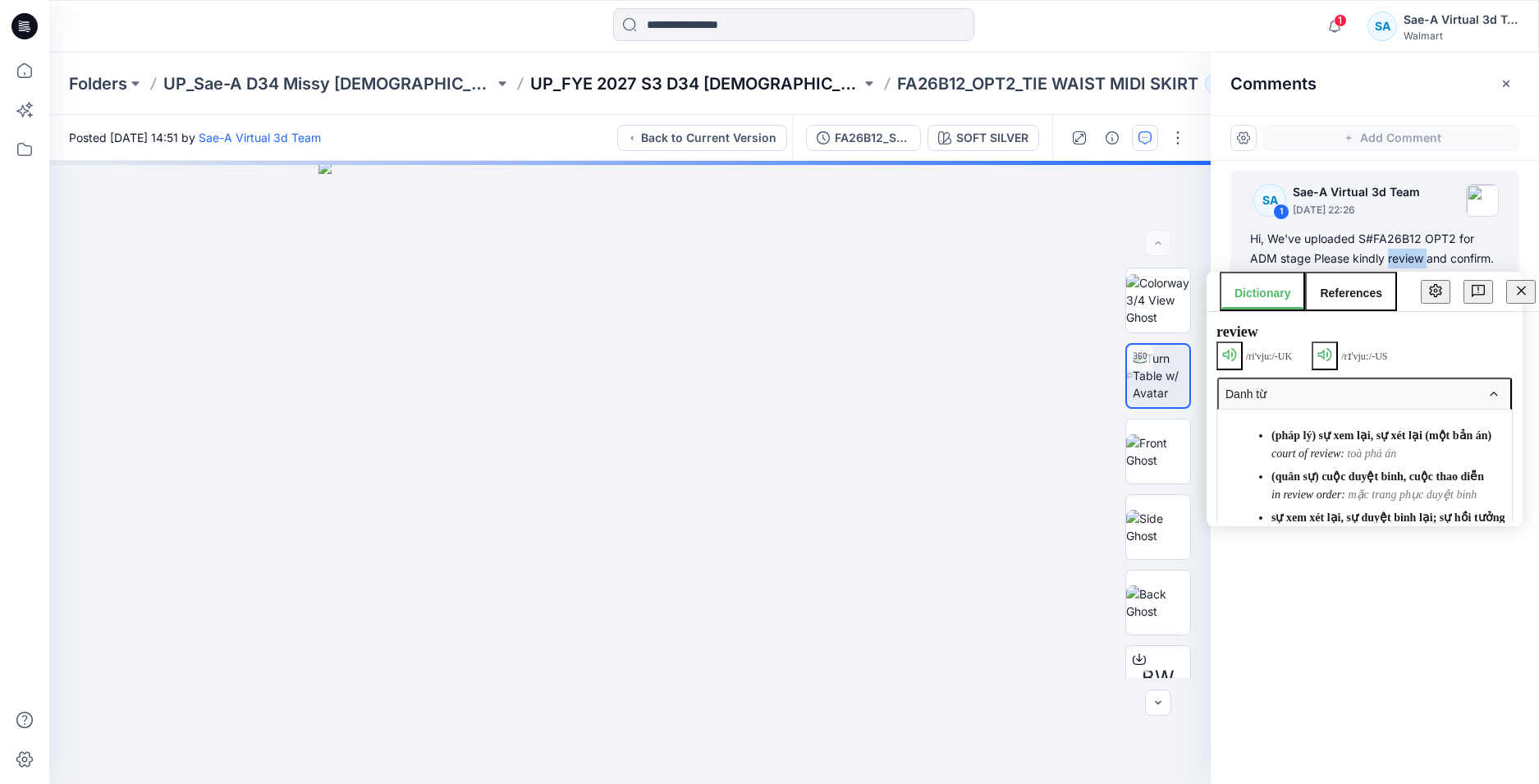
click at [752, 89] on p "UP_FYE 2027 S3 D34 Ladies Dresses" at bounding box center [695, 84] width 330 height 23
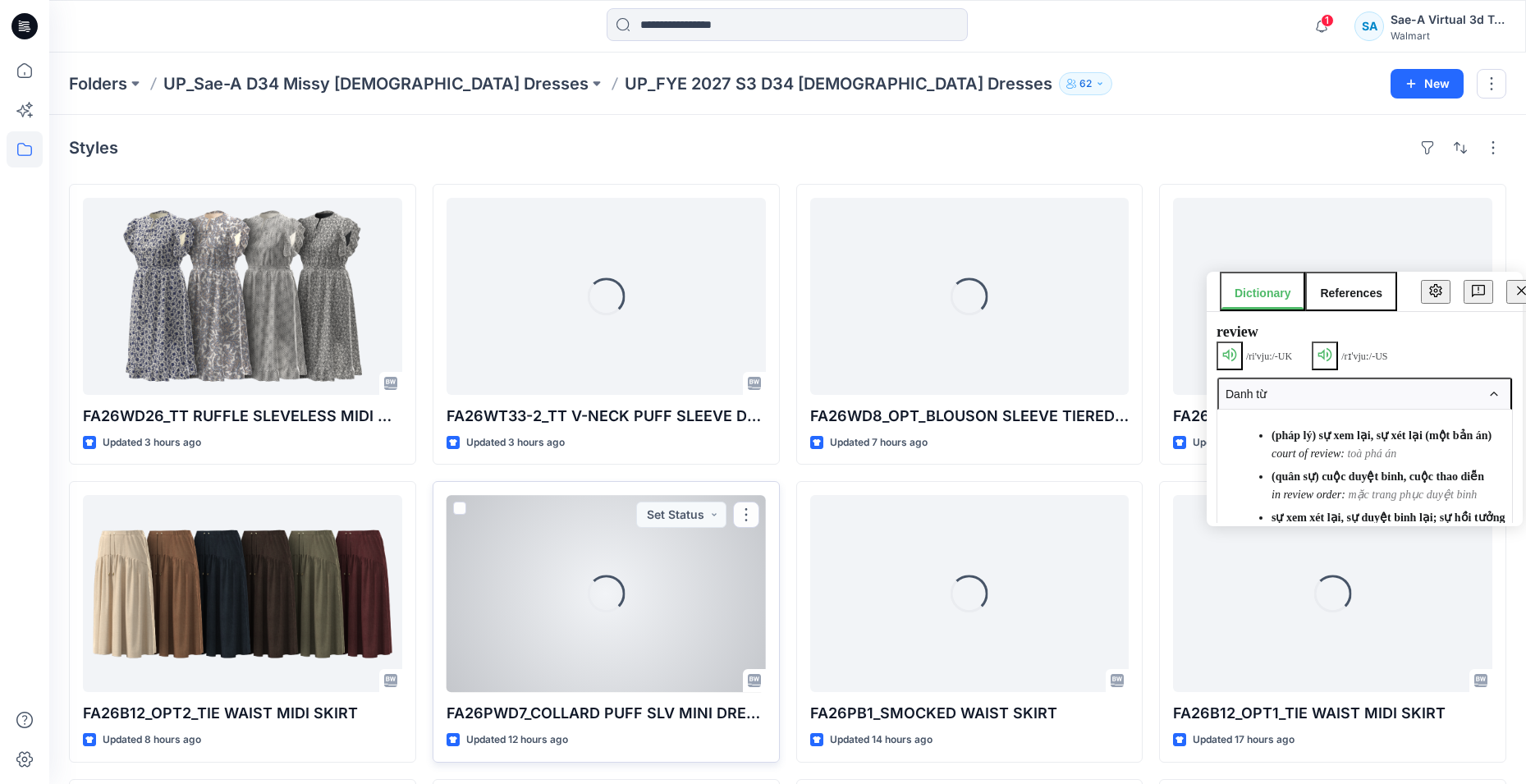
scroll to position [82, 0]
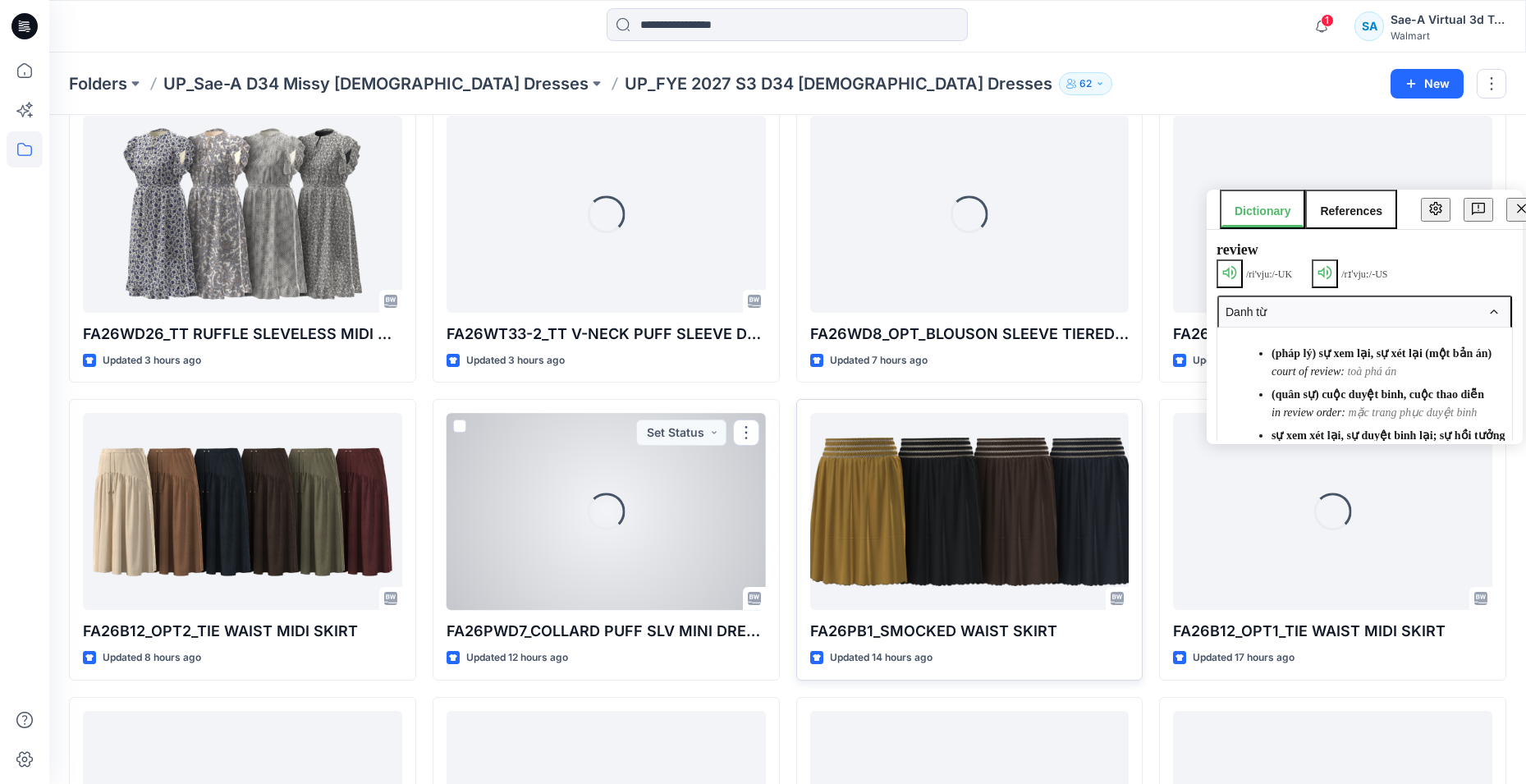
click at [975, 512] on div at bounding box center [970, 511] width 320 height 197
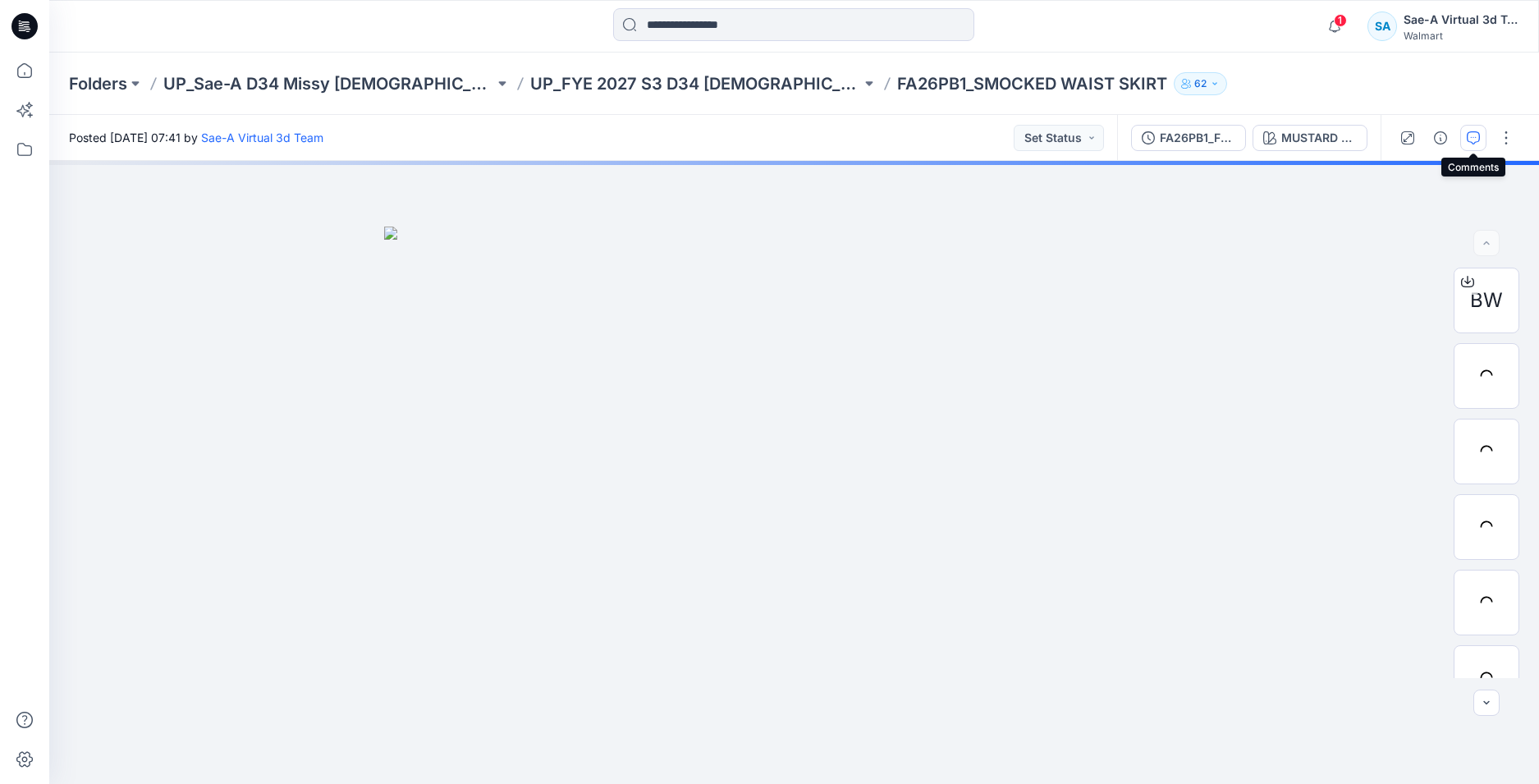
click at [1466, 135] on button "button" at bounding box center [1473, 138] width 26 height 26
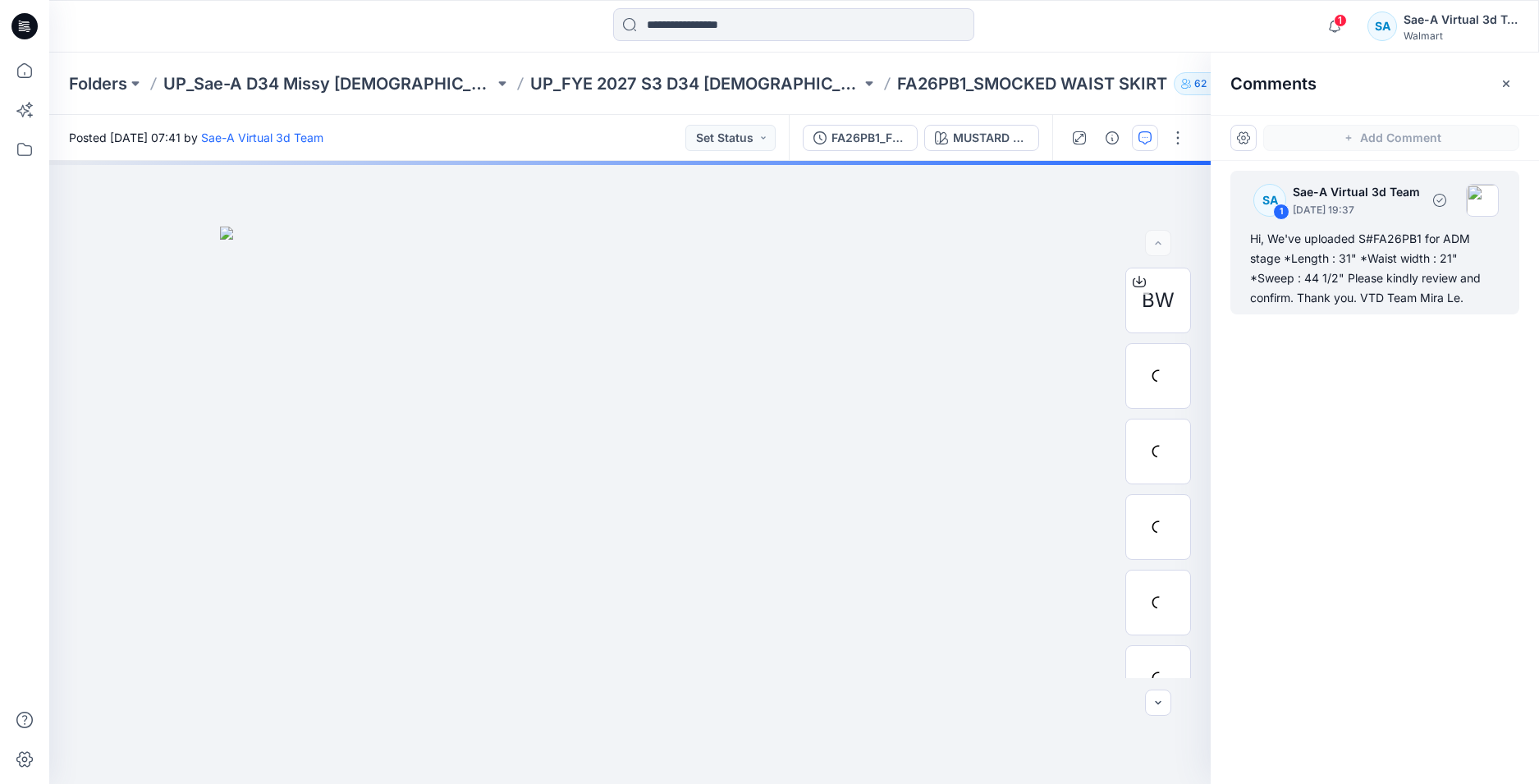
click at [1382, 295] on div "Hi, We've uploaded S#FA26PB1 for ADM stage *Length : 31" *Waist width : 21" *Sw…" at bounding box center [1375, 268] width 249 height 79
click at [1344, 27] on icon "button" at bounding box center [1335, 26] width 32 height 32
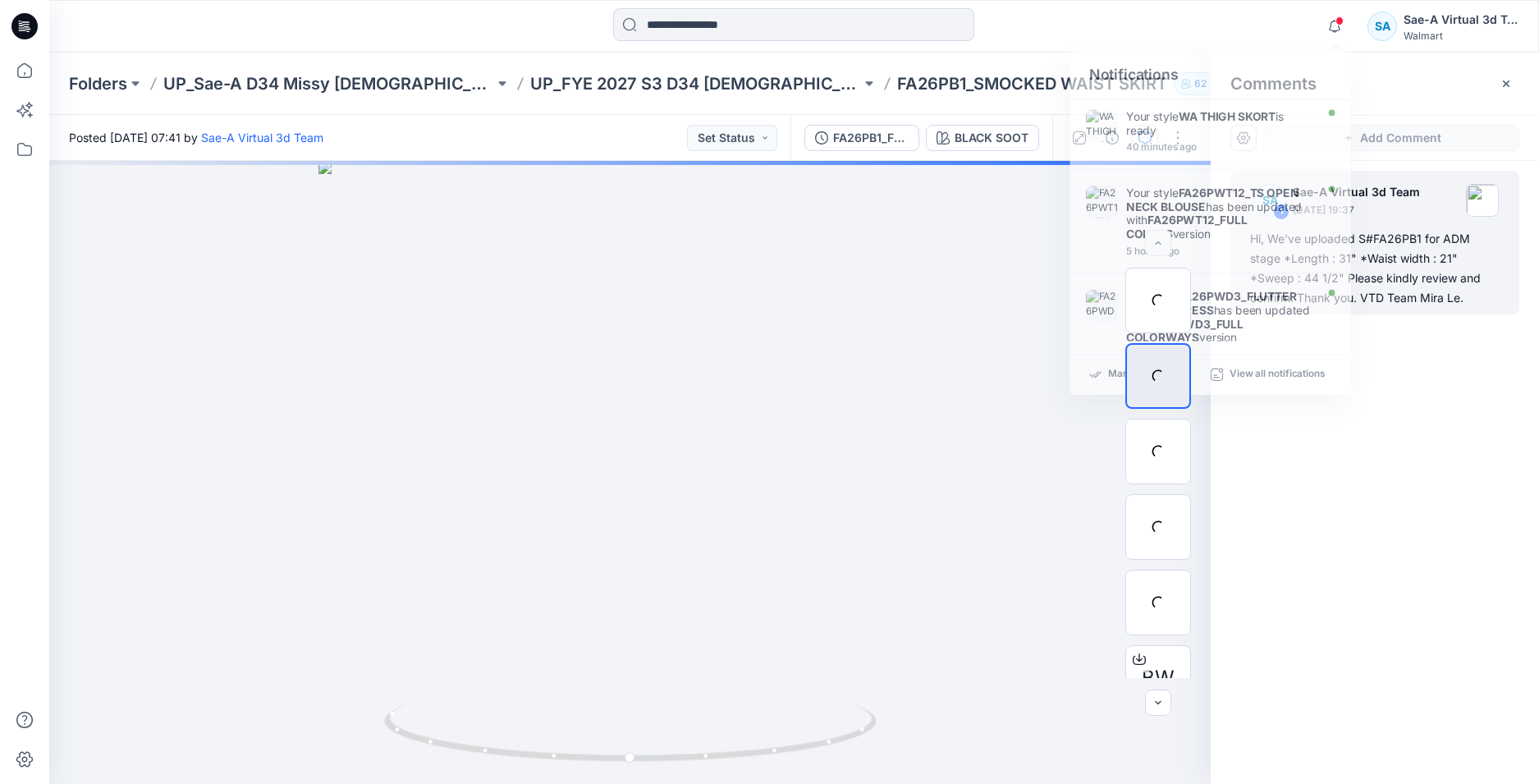
click at [1378, 558] on div "SA 1 Sae-A Virtual 3d Team September 24, 2025 19:37 Hi, We've uploaded S#FA26PB…" at bounding box center [1375, 442] width 329 height 563
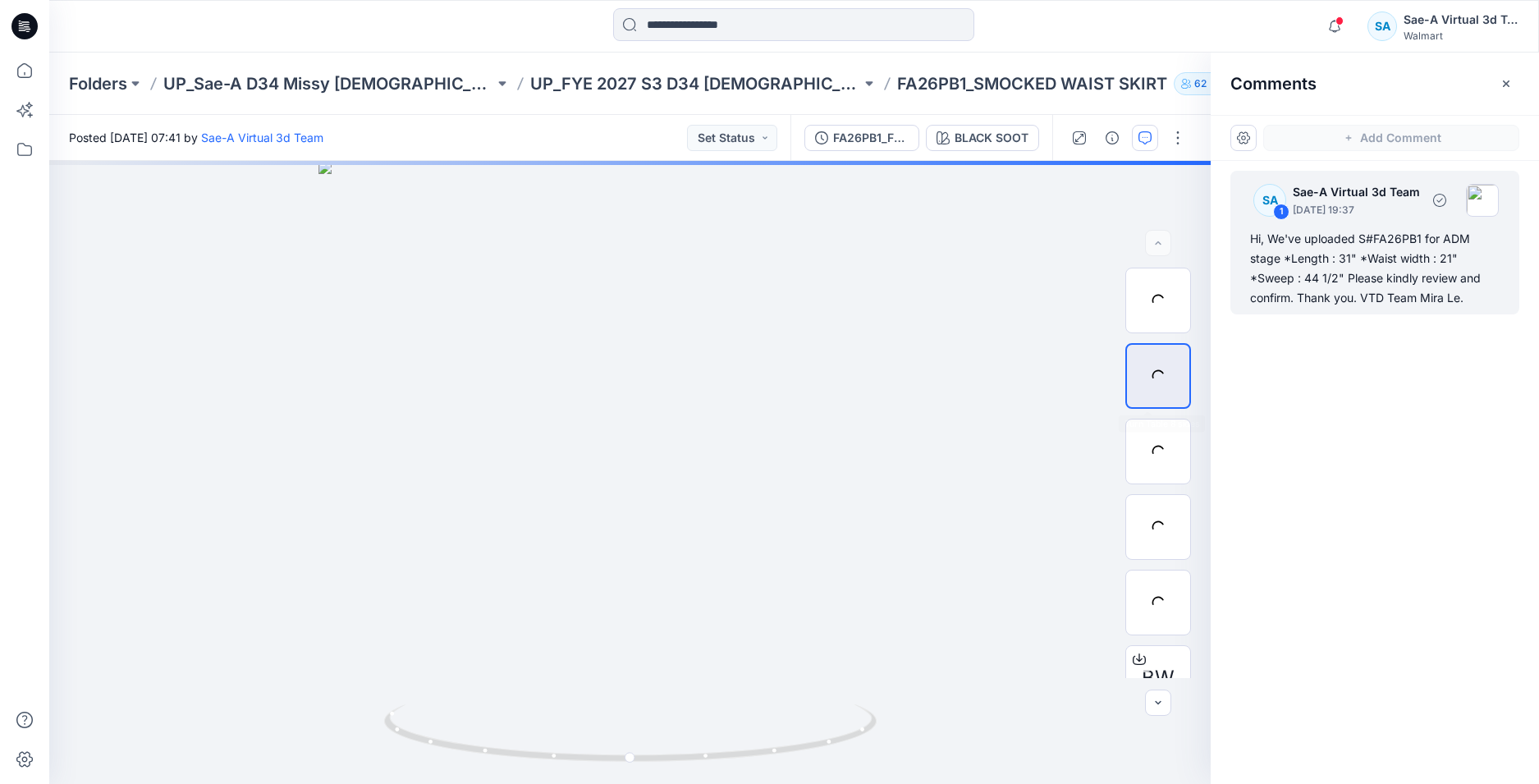
click at [1388, 270] on div "Hi, We've uploaded S#FA26PB1 for ADM stage *Length : 31" *Waist width : 21" *Sw…" at bounding box center [1375, 268] width 249 height 79
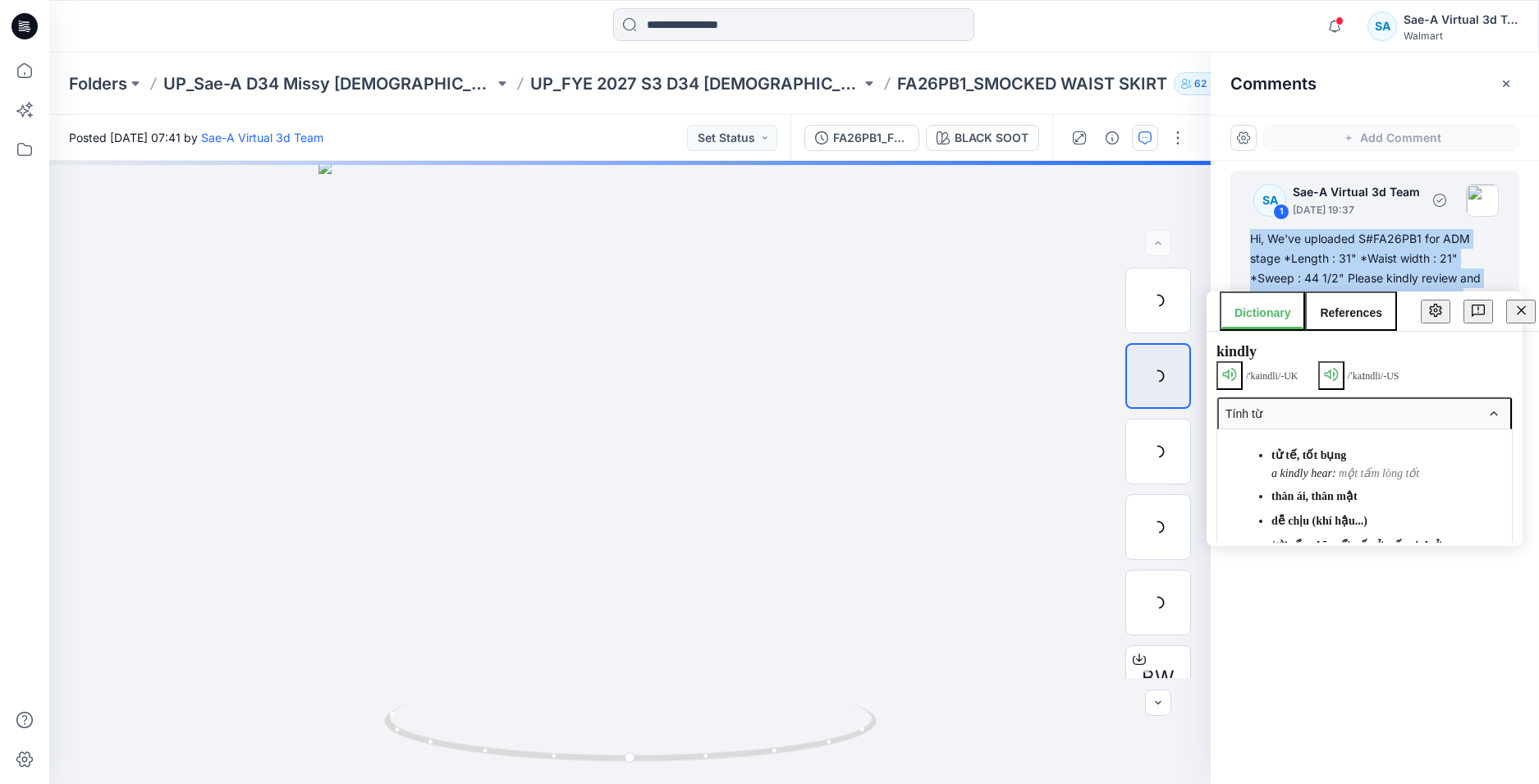
click at [1388, 270] on div "Hi, We've uploaded S#FA26PB1 for ADM stage *Length : 31" *Waist width : 21" *Sw…" at bounding box center [1375, 268] width 249 height 79
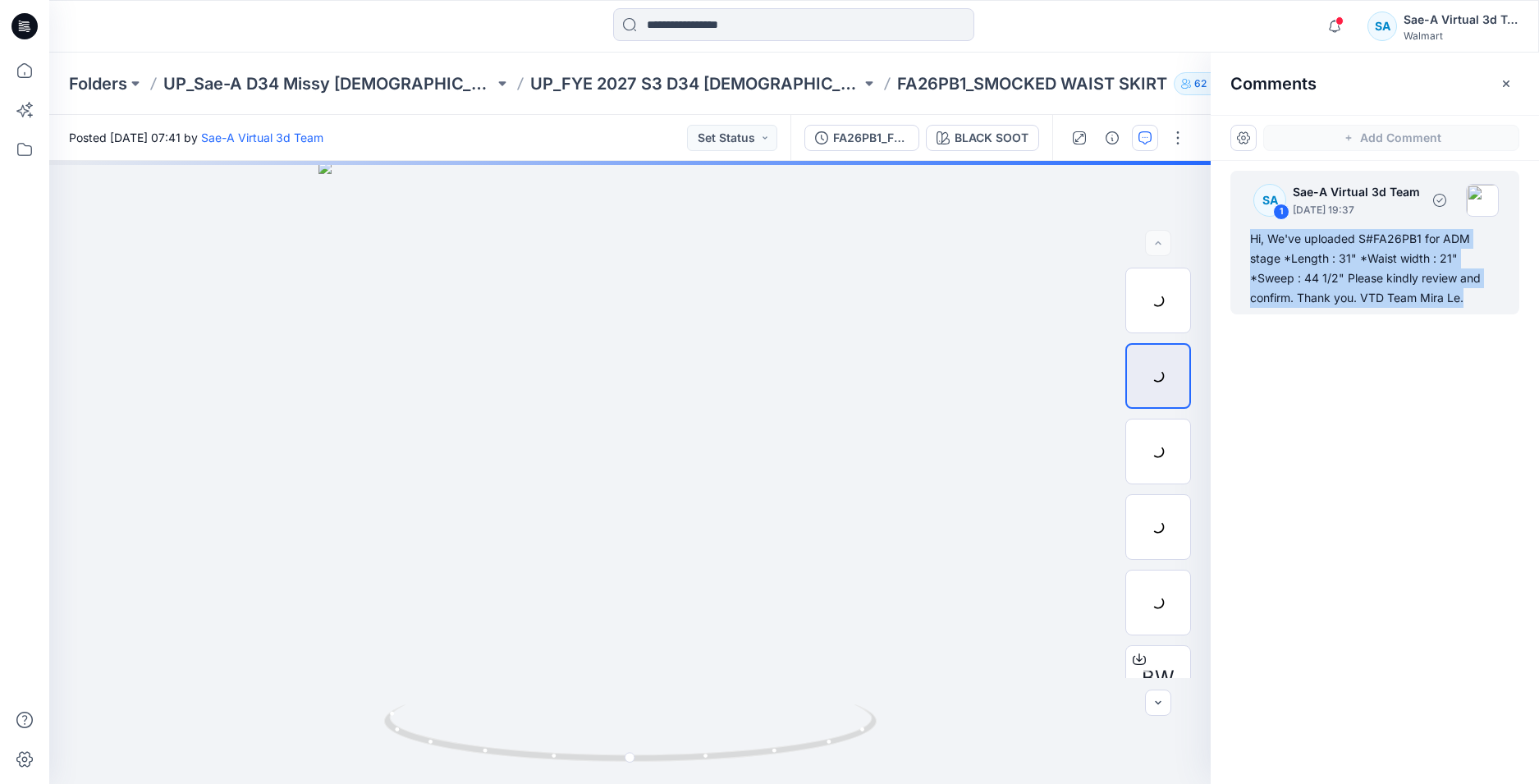
click at [1369, 279] on div "Hi, We've uploaded S#FA26PB1 for ADM stage *Length : 31" *Waist width : 21" *Sw…" at bounding box center [1375, 268] width 249 height 79
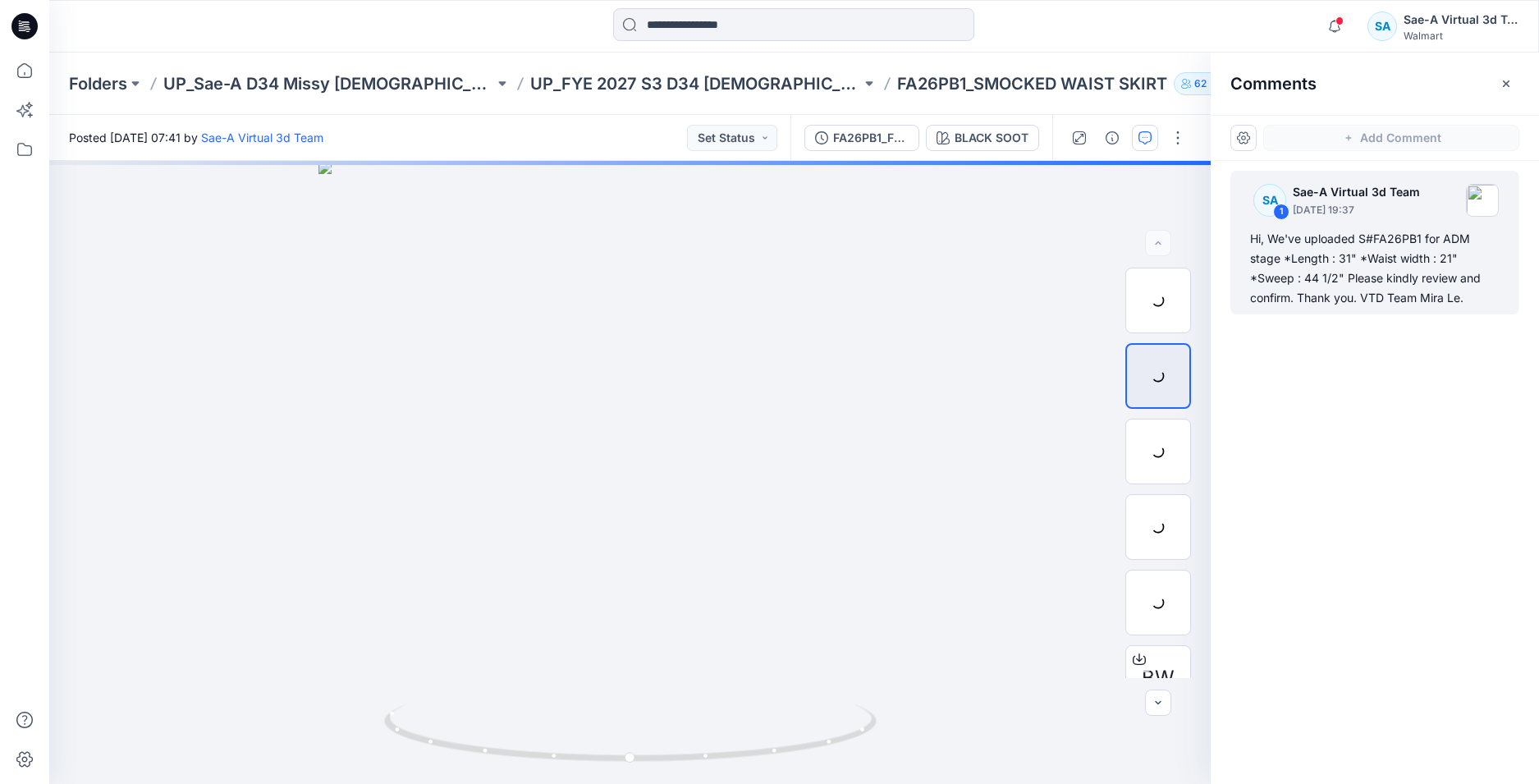
click at [1362, 415] on div "SA 1 Sae-A Virtual 3d Team September 24, 2025 19:37 Hi, We've uploaded S#FA26PB…" at bounding box center [1375, 442] width 329 height 563
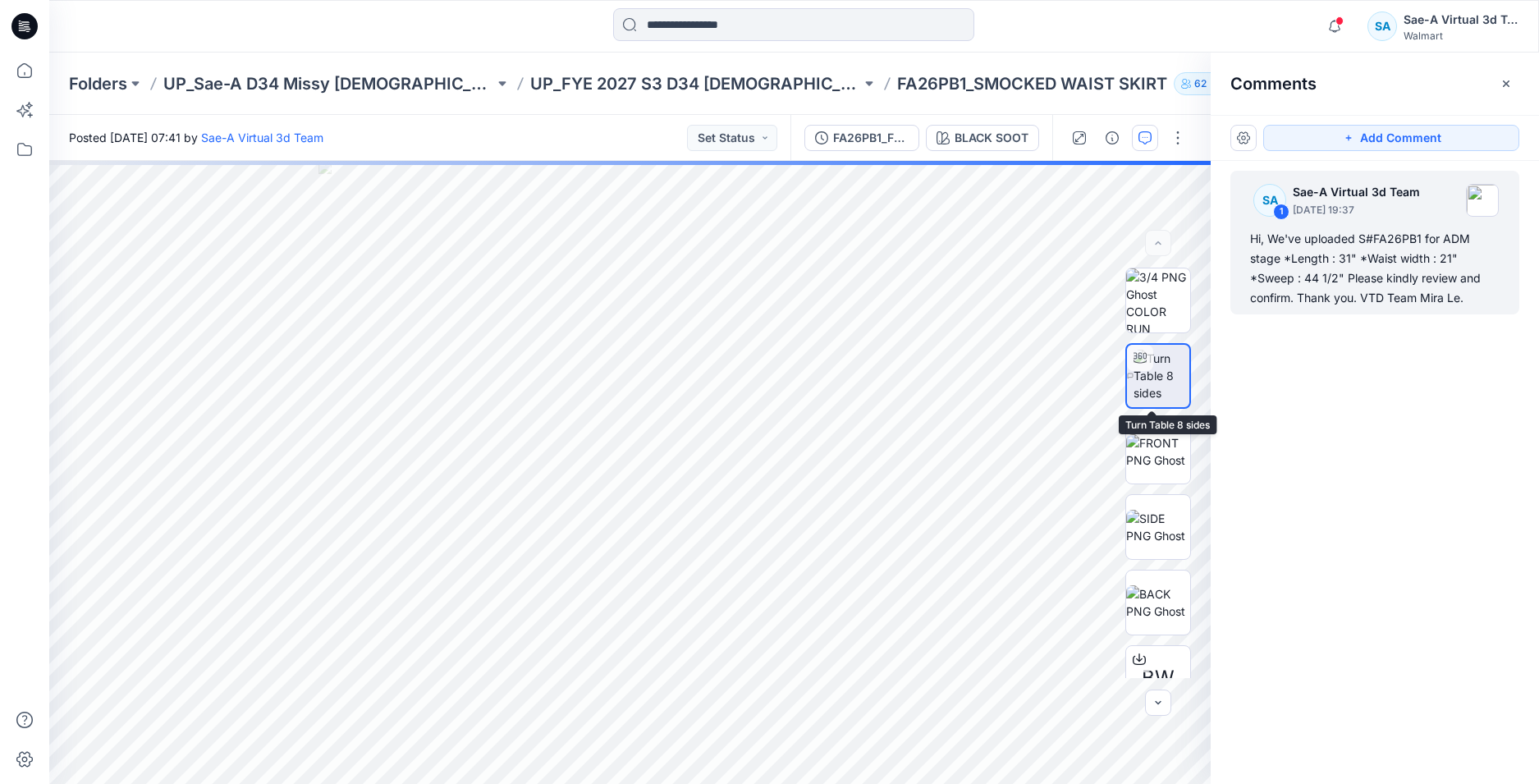
click at [1430, 244] on div "Hi, We've uploaded S#FA26PB1 for ADM stage *Length : 31" *Waist width : 21" *Sw…" at bounding box center [1375, 268] width 249 height 79
click at [1383, 258] on div "Hi, We've uploaded S#FA26PB1 for ADM stage *Length : 31" *Waist width : 21" *Sw…" at bounding box center [1375, 268] width 249 height 79
click at [1338, 265] on div "Hi, We've uploaded S#FA26PB1 for ADM stage *Length : 31" *Waist width : 21" *Sw…" at bounding box center [1375, 268] width 249 height 79
click at [1312, 279] on div "Hi, We've uploaded S#FA26PB1 for ADM stage *Length : 31" *Waist width : 21" *Sw…" at bounding box center [1375, 268] width 249 height 79
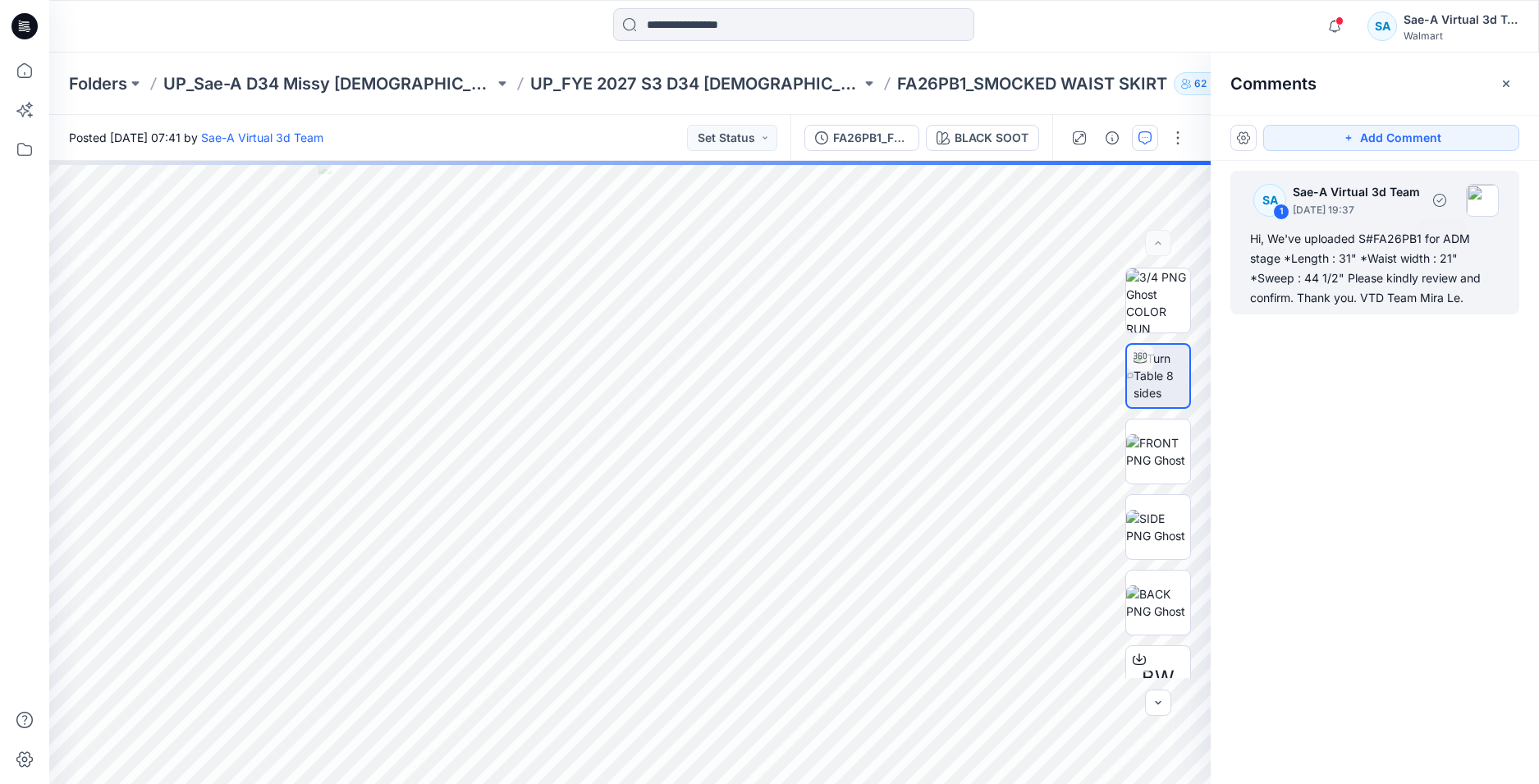
click at [1302, 272] on div "Hi, We've uploaded S#FA26PB1 for ADM stage *Length : 31" *Waist width : 21" *Sw…" at bounding box center [1375, 268] width 249 height 79
click at [1358, 286] on div "Hi, We've uploaded S#FA26PB1 for ADM stage *Length : 31" *Waist width : 21" *Sw…" at bounding box center [1375, 268] width 249 height 79
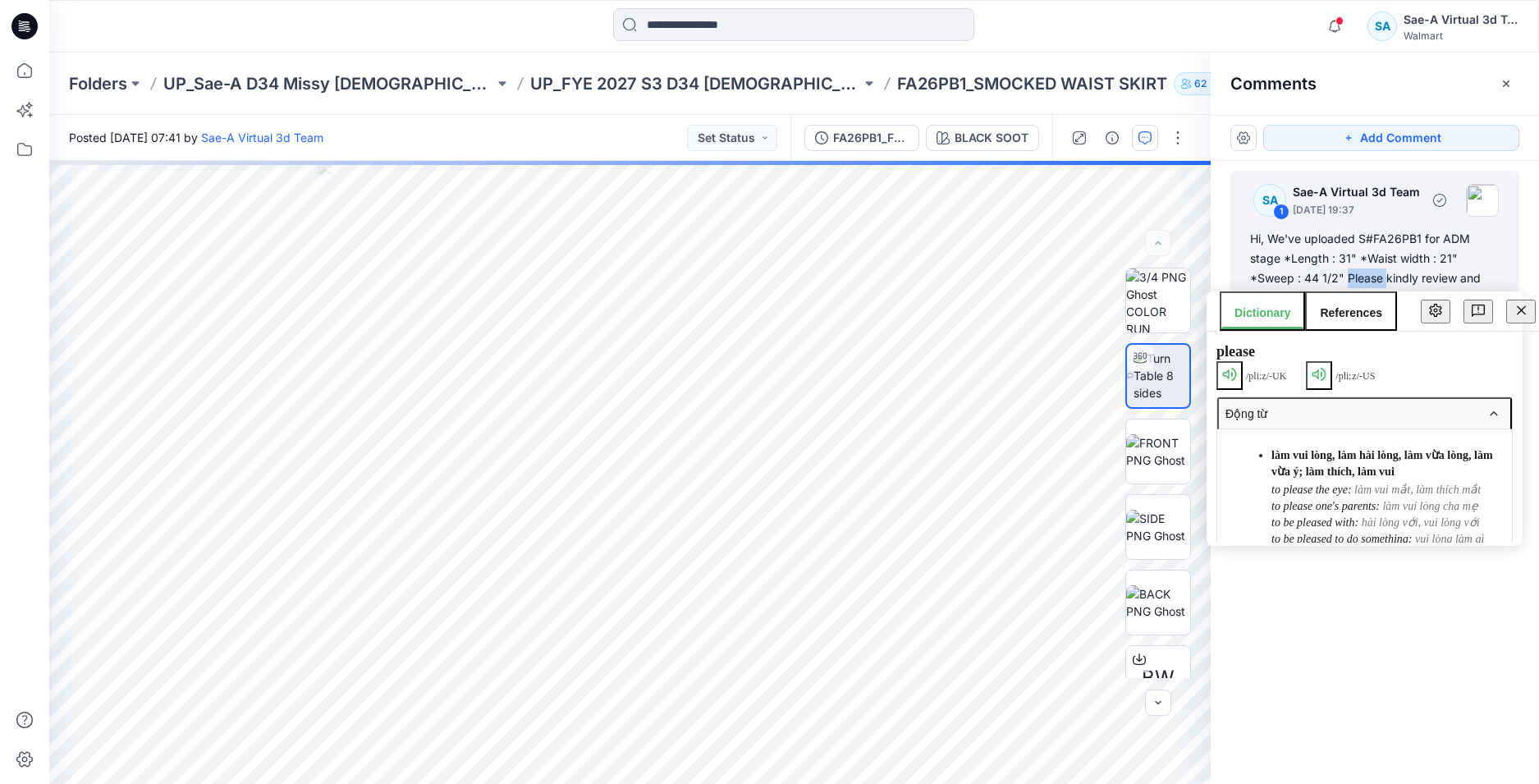
click at [1349, 272] on div "Hi, We've uploaded S#FA26PB1 for ADM stage *Length : 31" *Waist width : 21" *Sw…" at bounding box center [1375, 268] width 249 height 79
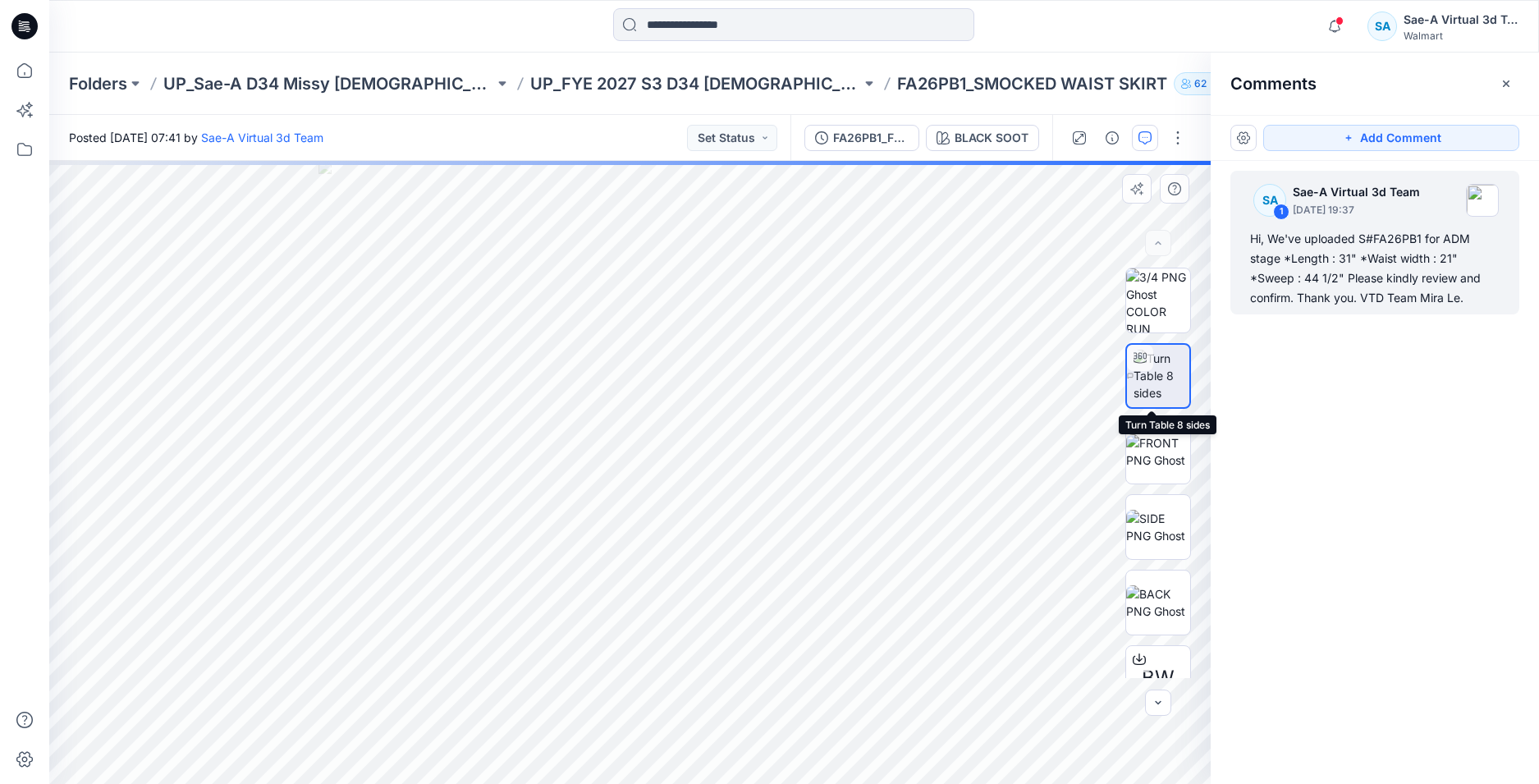
click at [1177, 357] on img at bounding box center [1162, 374] width 56 height 51
click at [870, 135] on div "FA26PB1_FULL COLORWAYS" at bounding box center [871, 138] width 76 height 18
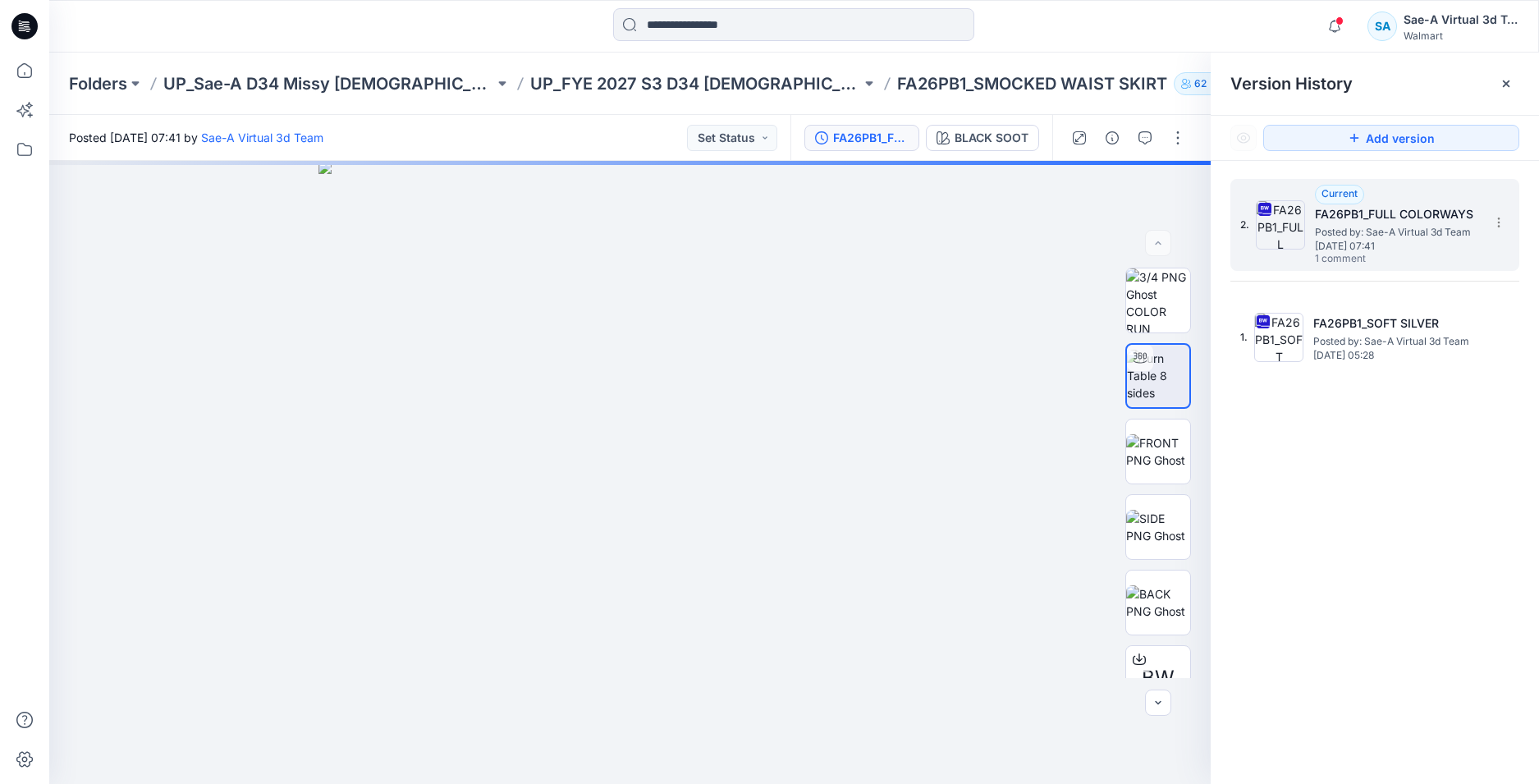
click at [1413, 227] on span "Posted by: Sae-A Virtual 3d Team" at bounding box center [1398, 232] width 164 height 16
click at [1130, 140] on div at bounding box center [1128, 138] width 152 height 46
click at [1145, 138] on icon "button" at bounding box center [1145, 138] width 14 height 14
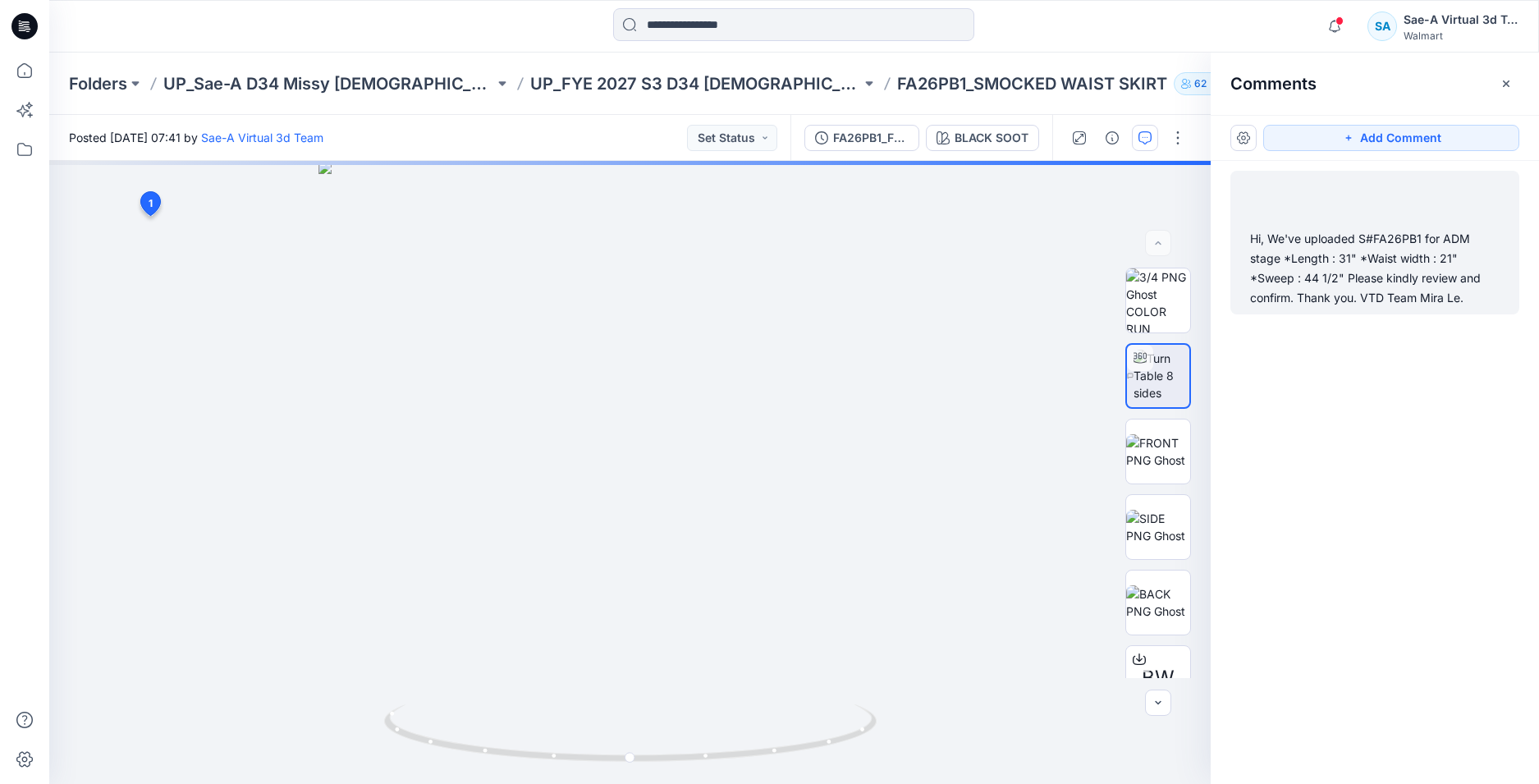
click at [1384, 272] on div "Hi, We've uploaded S#FA26PB1 for ADM stage *Length : 31" *Waist width : 21" *Sw…" at bounding box center [1375, 268] width 249 height 79
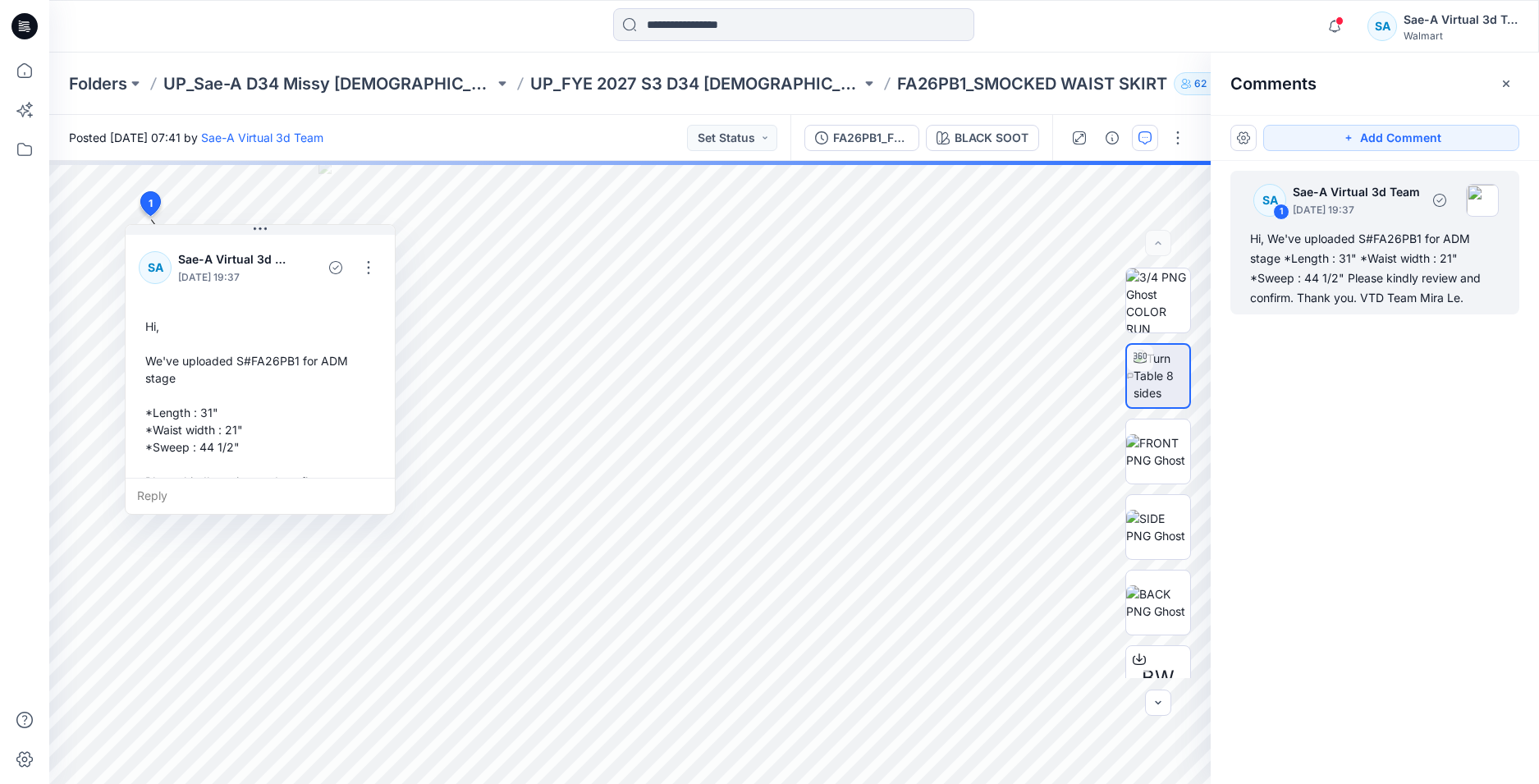
click at [1385, 276] on div "Hi, We've uploaded S#FA26PB1 for ADM stage *Length : 31" *Waist width : 21" *Sw…" at bounding box center [1375, 268] width 249 height 79
click at [359, 266] on button "button" at bounding box center [368, 267] width 26 height 26
click at [343, 303] on p "Edit comment" at bounding box center [373, 305] width 74 height 17
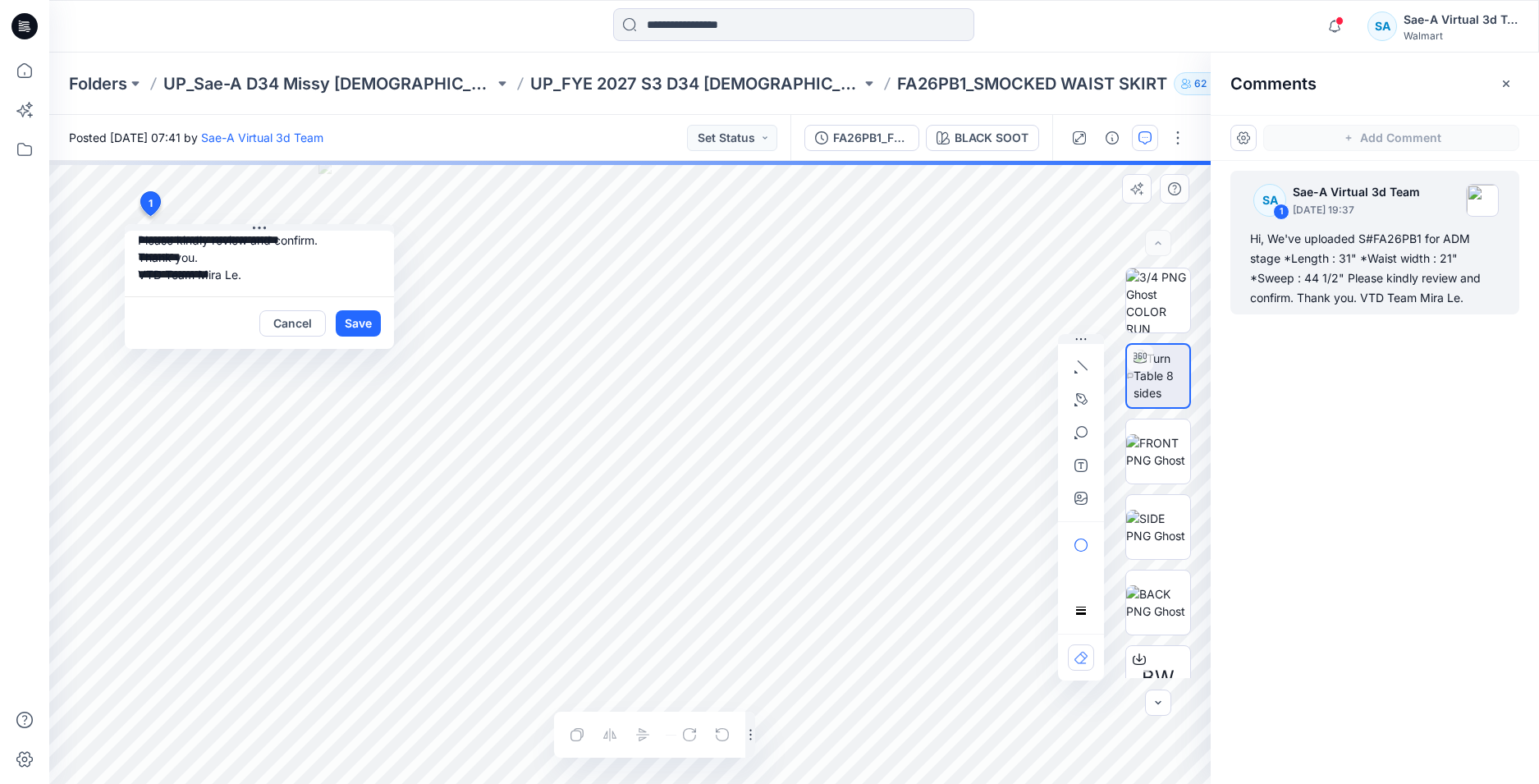
scroll to position [86, 0]
click at [280, 281] on textarea "**********" at bounding box center [259, 263] width 269 height 66
click at [345, 284] on textarea "**********" at bounding box center [259, 263] width 269 height 66
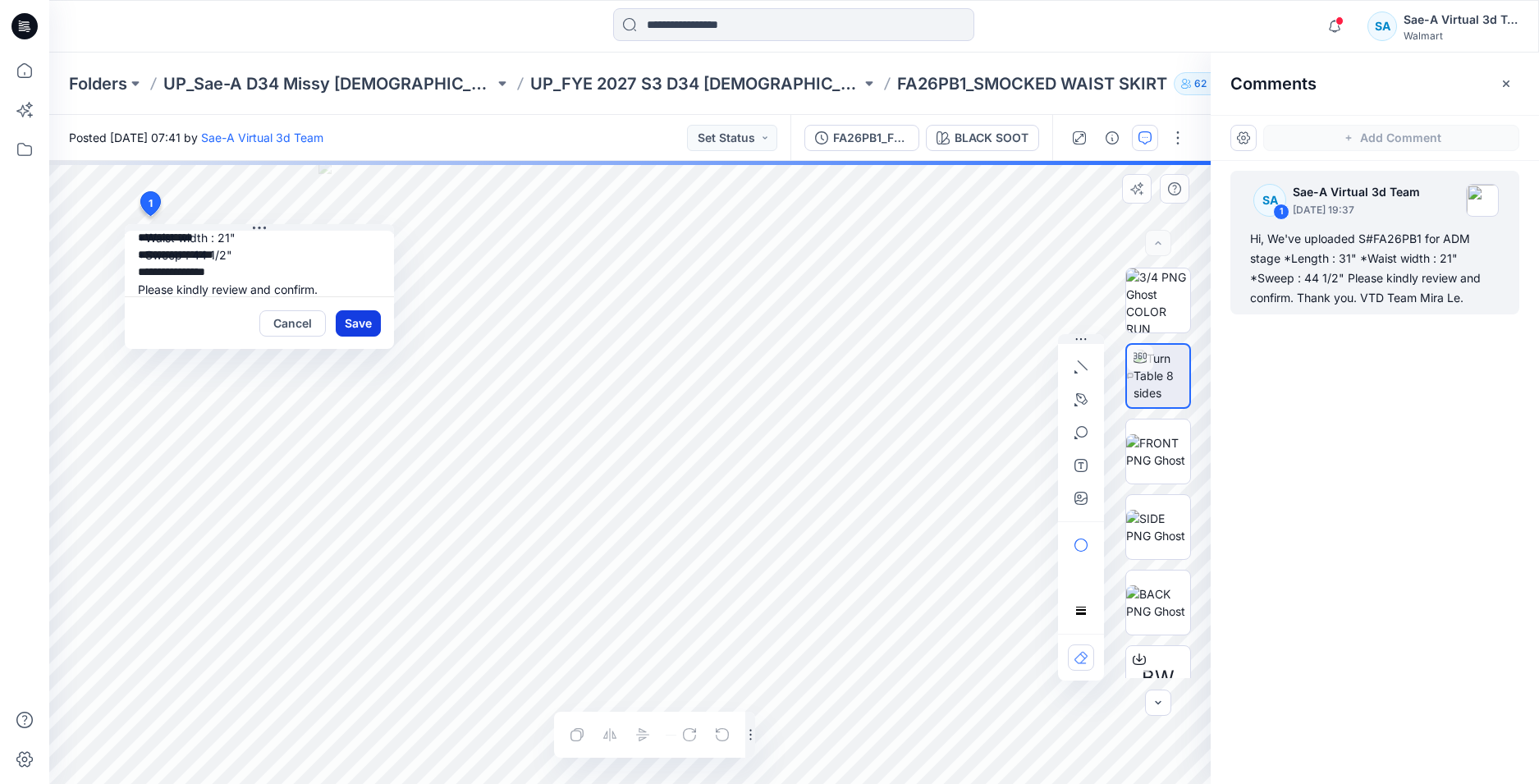
type textarea "**********"
click at [358, 317] on button "Save" at bounding box center [358, 323] width 45 height 26
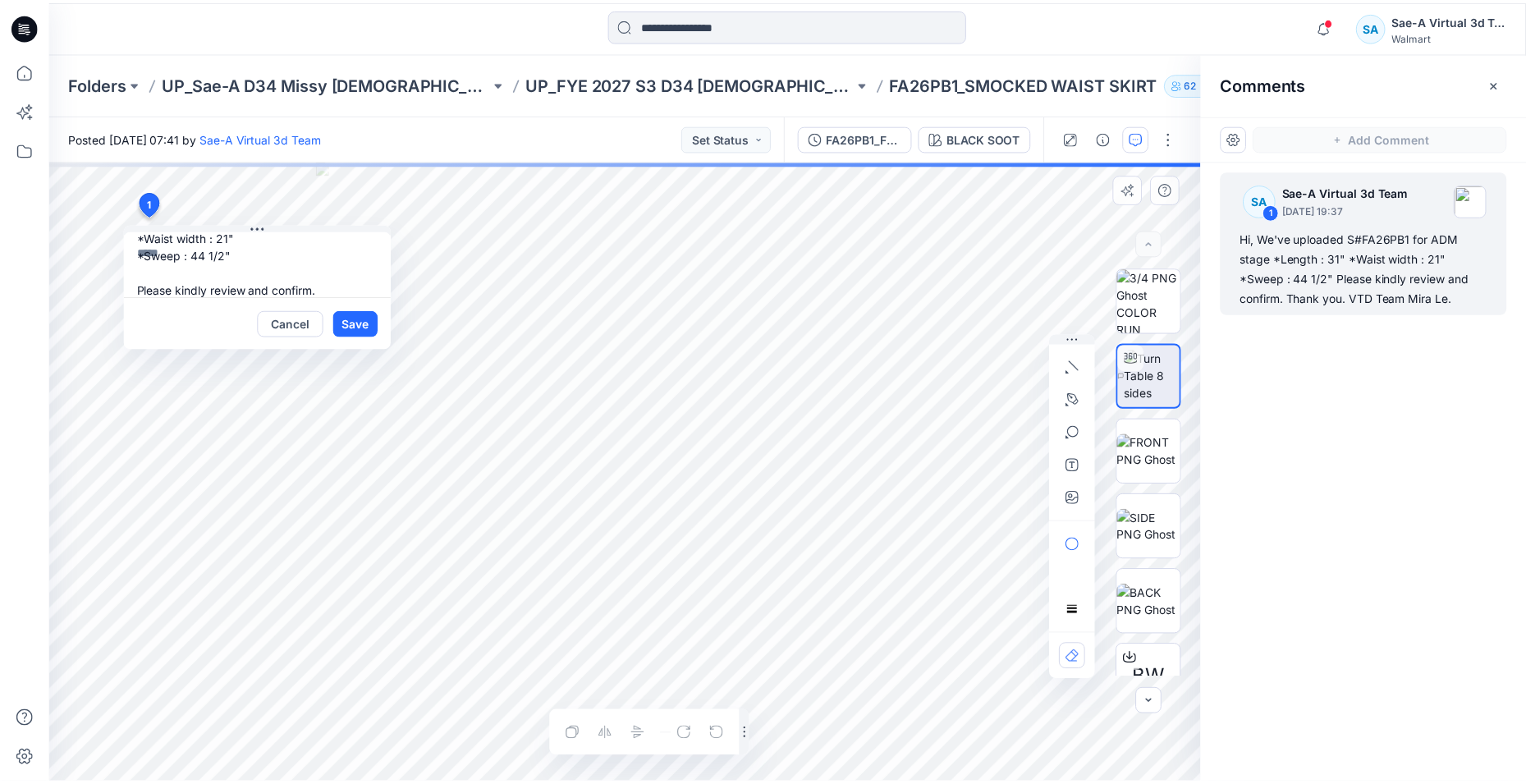
scroll to position [0, 0]
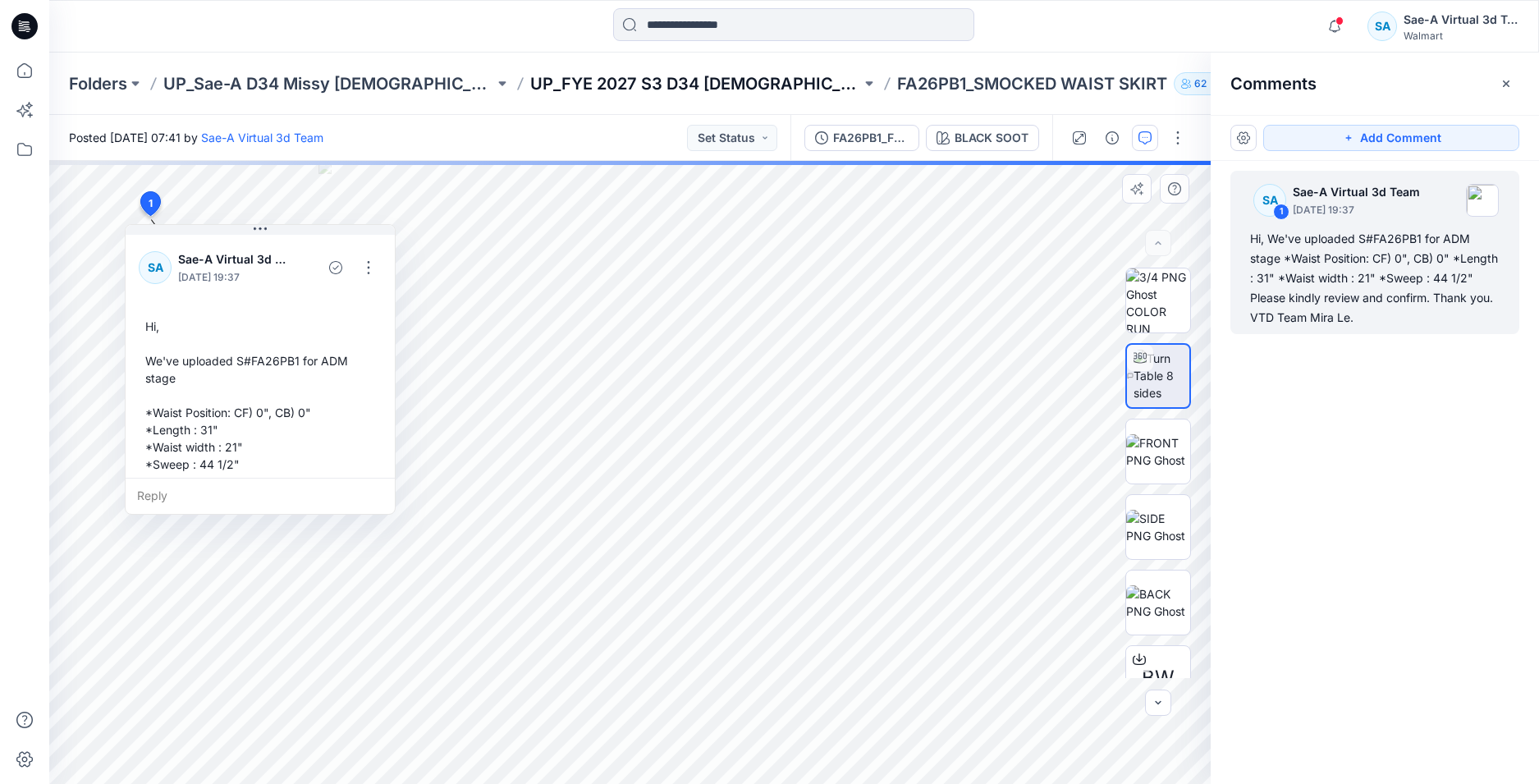
click at [679, 78] on p "UP_FYE 2027 S3 D34 Ladies Dresses" at bounding box center [695, 84] width 330 height 23
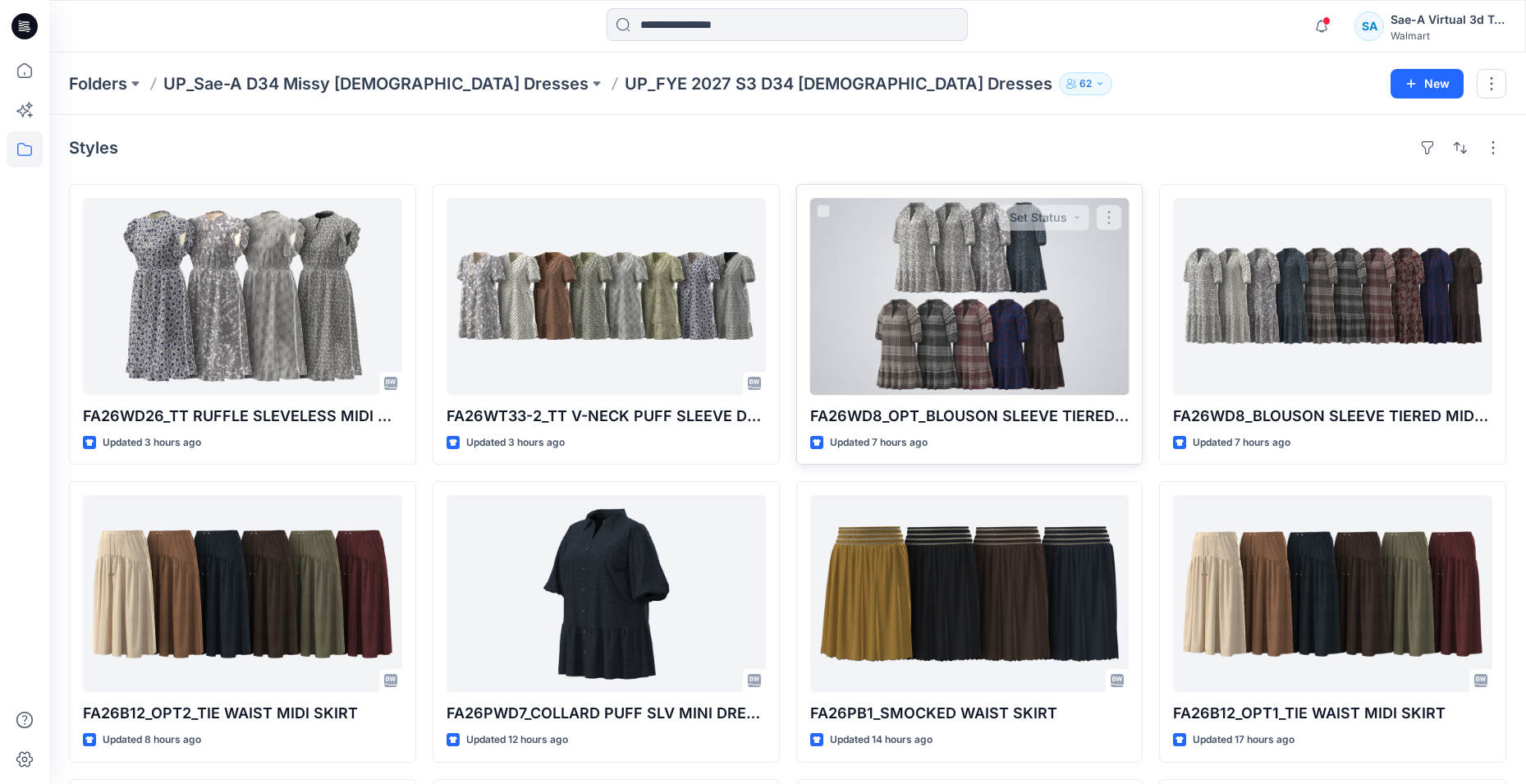
scroll to position [164, 0]
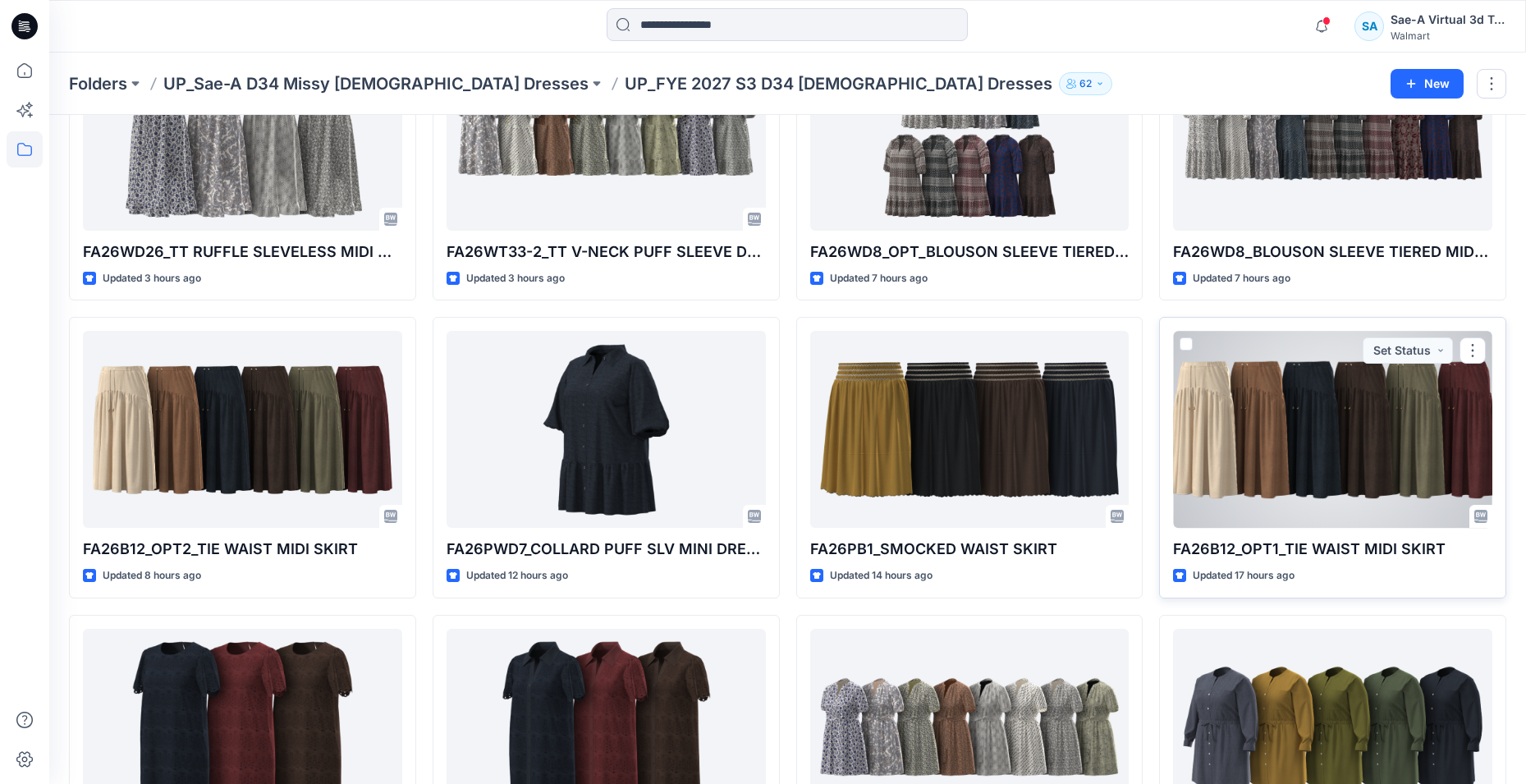
click at [1310, 418] on div at bounding box center [1332, 428] width 320 height 197
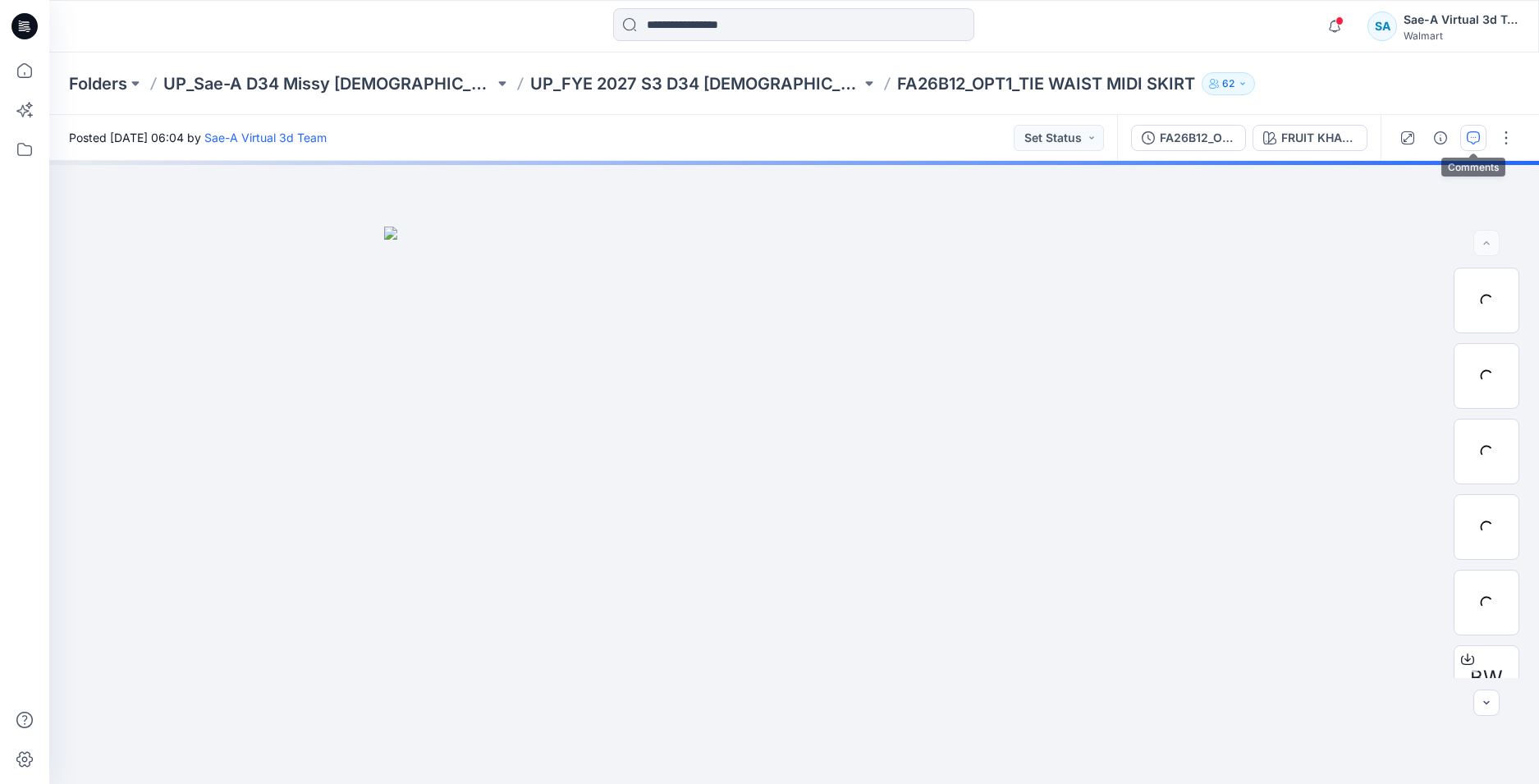
click at [1477, 142] on icon "button" at bounding box center [1473, 138] width 14 height 14
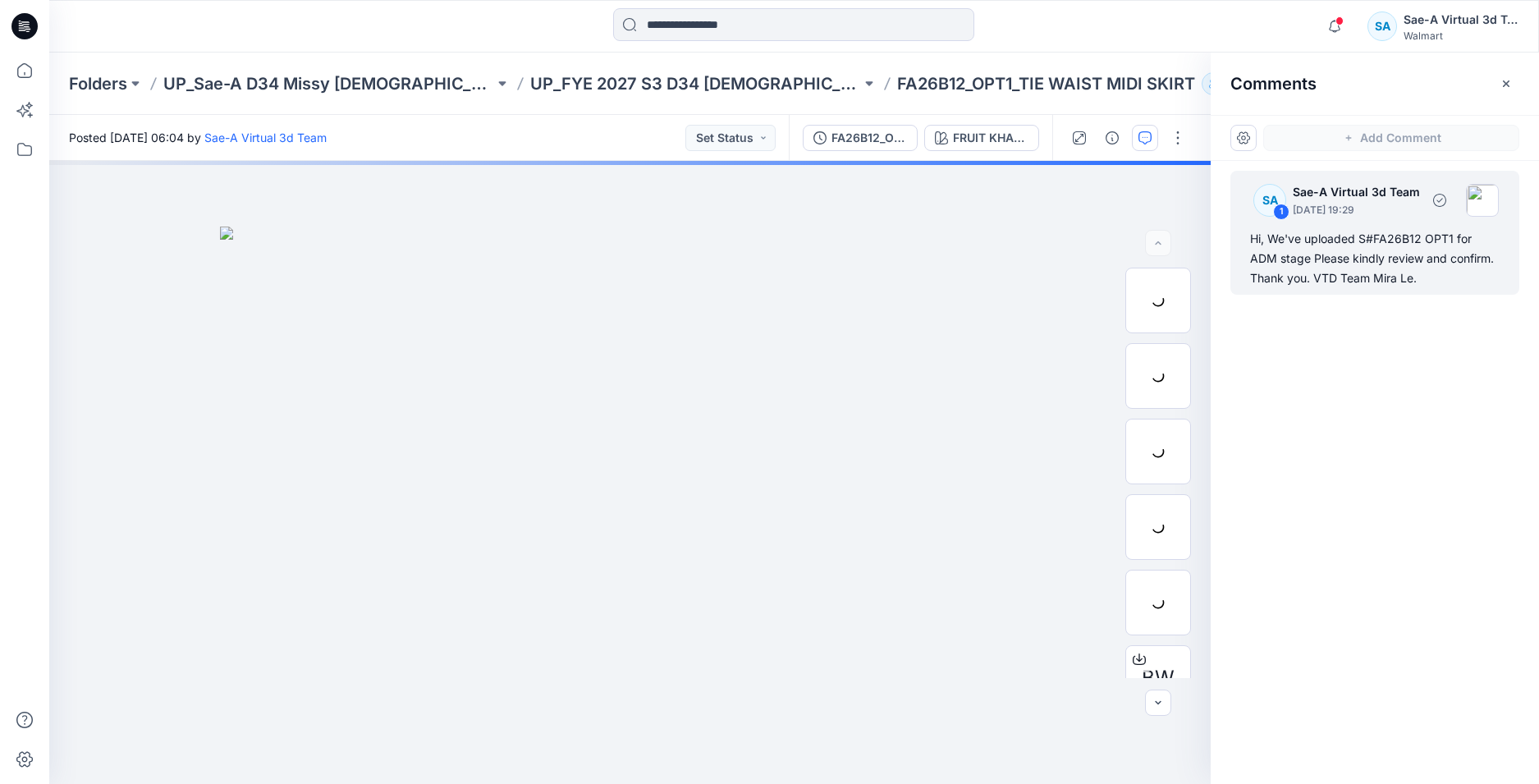
click at [1304, 265] on div "Hi, We've uploaded S#FA26B12 OPT1 for ADM stage Please kindly review and confir…" at bounding box center [1375, 258] width 249 height 59
click at [1354, 271] on div "Hi, We've uploaded S#FA26B12 OPT1 for ADM stage Please kindly review and confir…" at bounding box center [1375, 258] width 249 height 59
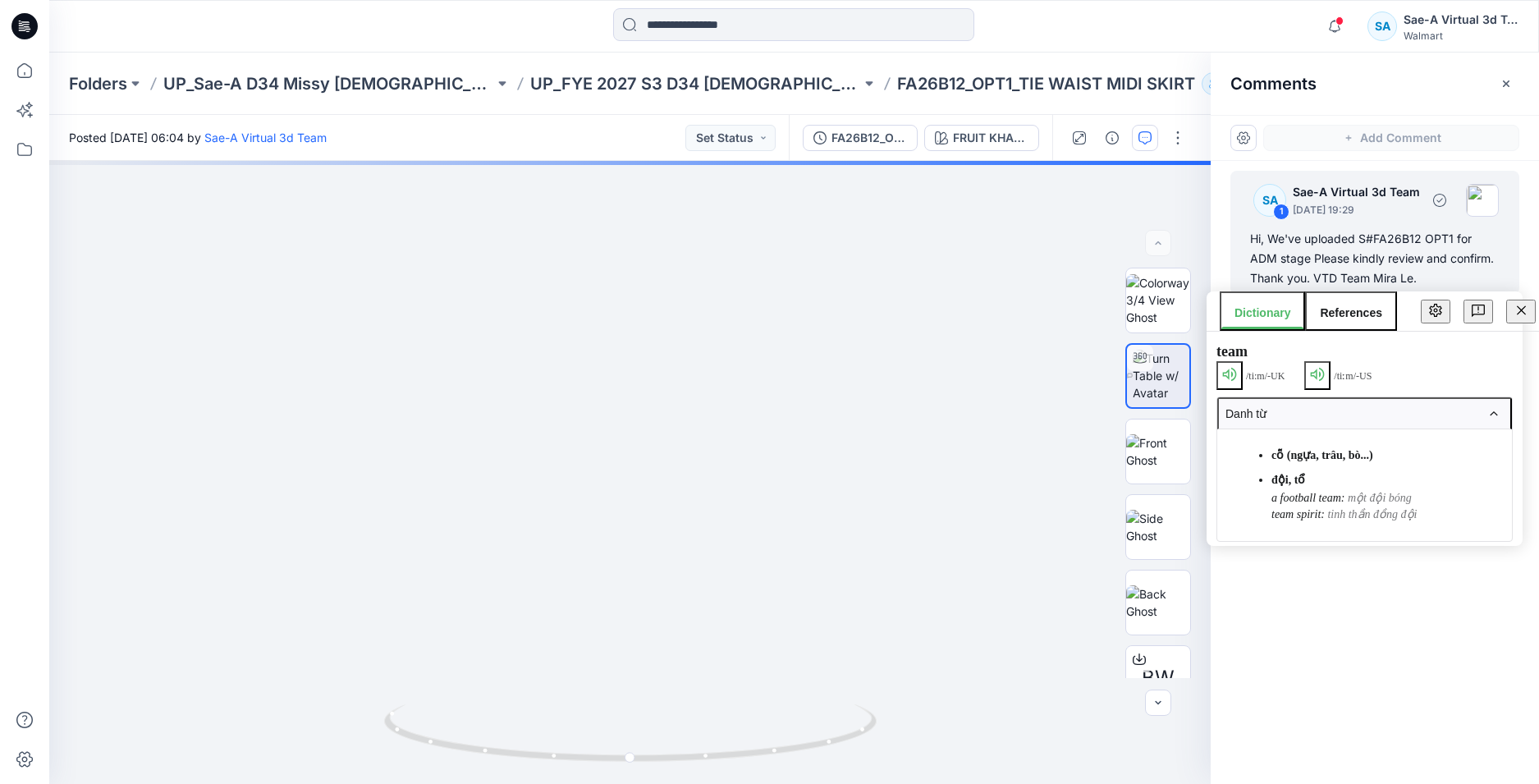
click at [1308, 245] on div "Hi, We've uploaded S#FA26B12 OPT1 for ADM stage Please kindly review and confir…" at bounding box center [1375, 258] width 249 height 59
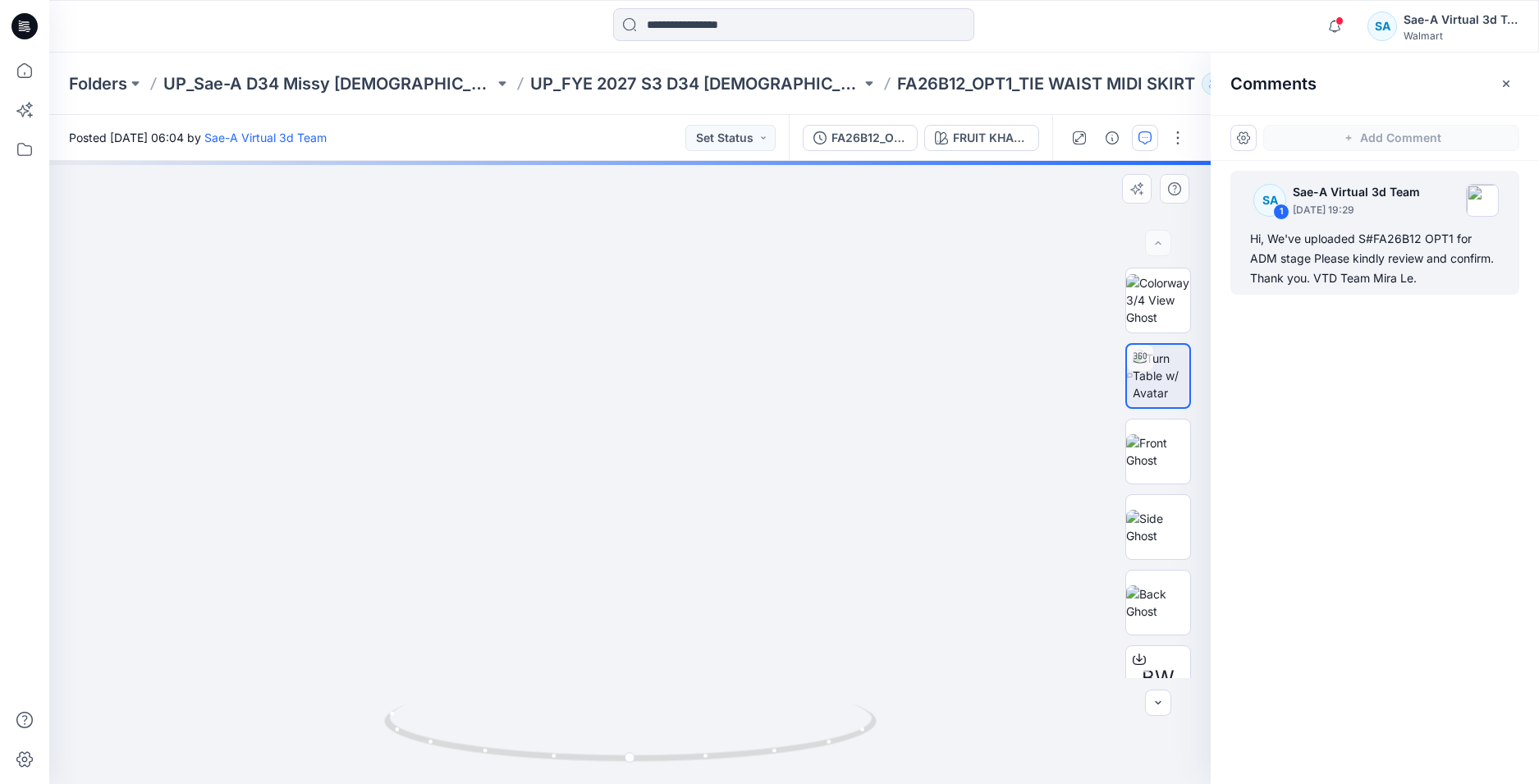
drag, startPoint x: 609, startPoint y: 380, endPoint x: 813, endPoint y: 392, distance: 204.4
click at [609, 380] on div "FRUIT KHAKI 208702 Loading... Material Properties Loading..." at bounding box center [630, 473] width 1162 height 623
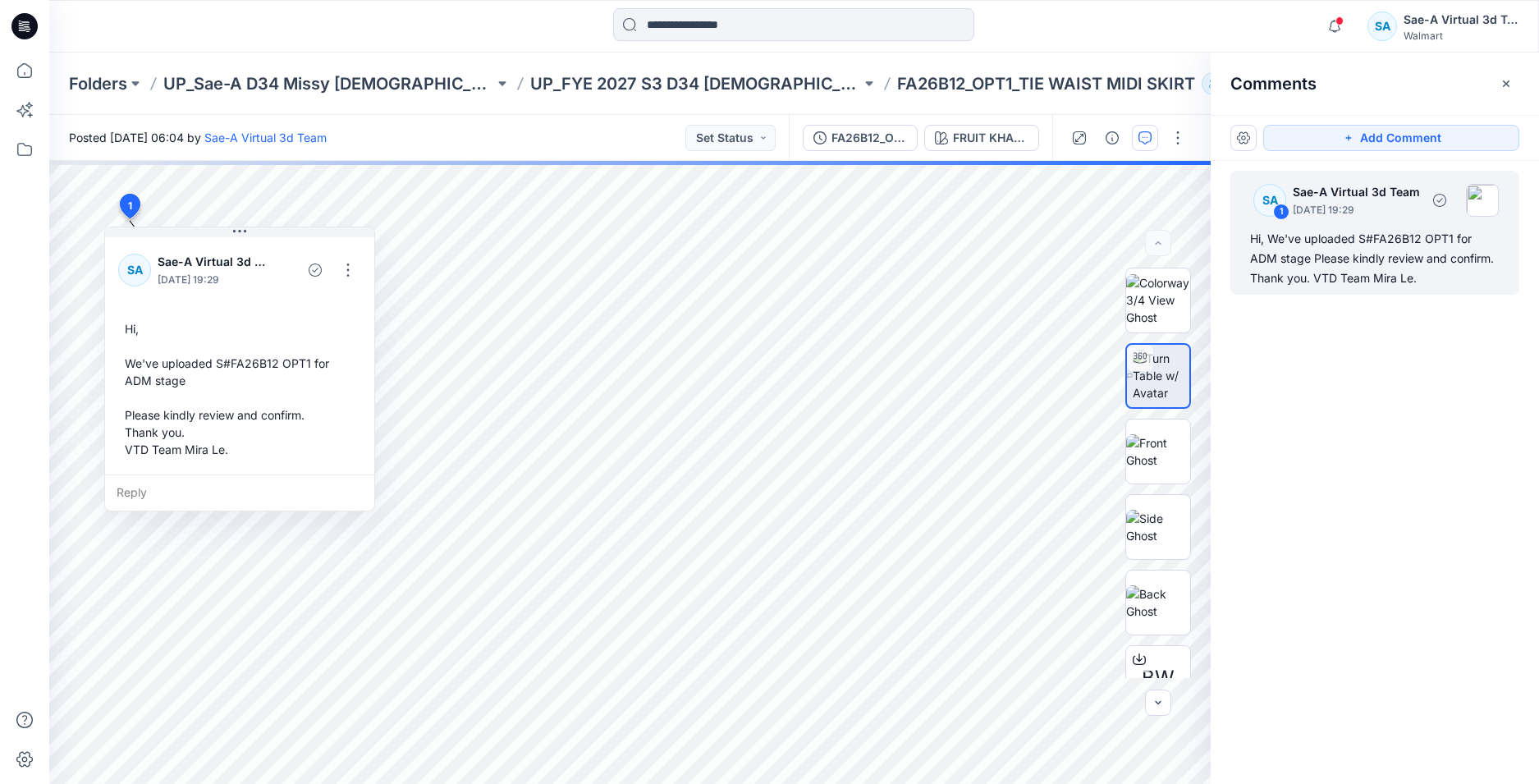
click at [1399, 284] on div "Hi, We've uploaded S#FA26B12 OPT1 for ADM stage Please kindly review and confir…" at bounding box center [1375, 258] width 249 height 59
click at [344, 265] on button "button" at bounding box center [348, 269] width 26 height 26
click at [327, 316] on p "Edit comment" at bounding box center [352, 308] width 74 height 17
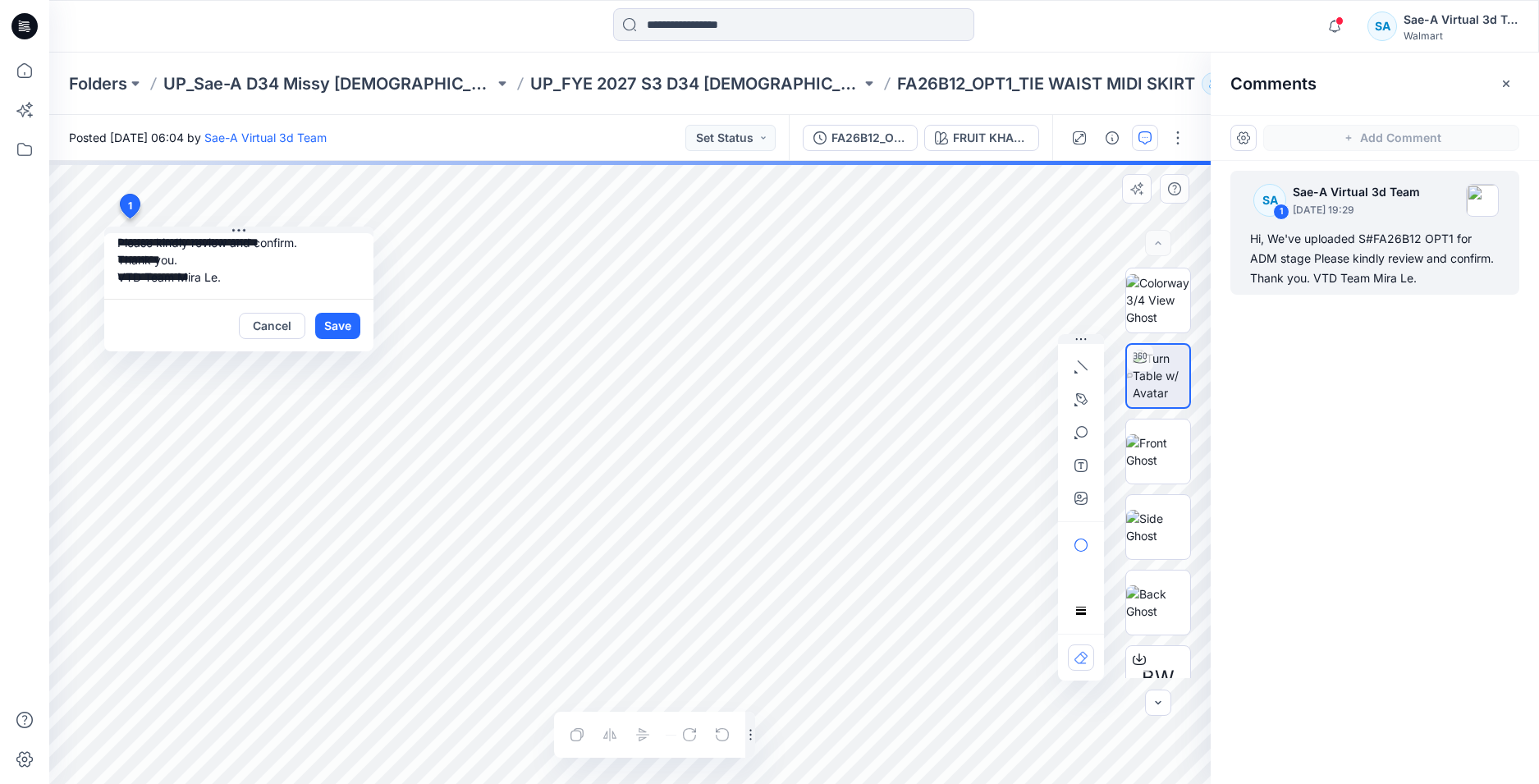
scroll to position [16, 0]
click at [216, 291] on textarea "**********" at bounding box center [239, 266] width 269 height 66
type textarea "**********"
click at [345, 330] on button "Save" at bounding box center [338, 325] width 45 height 26
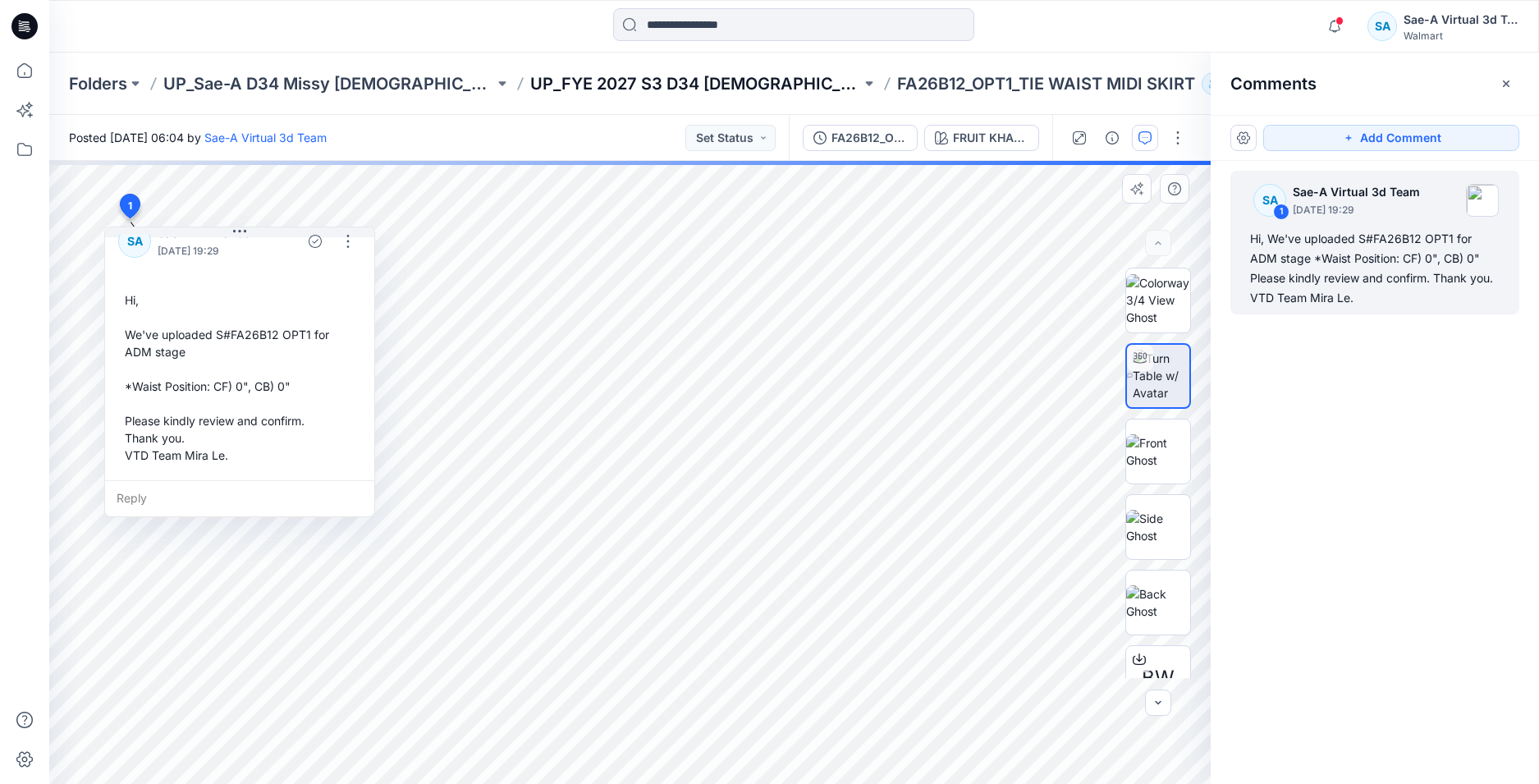
click at [737, 88] on p "UP_FYE 2027 S3 D34 Ladies Dresses" at bounding box center [695, 84] width 330 height 23
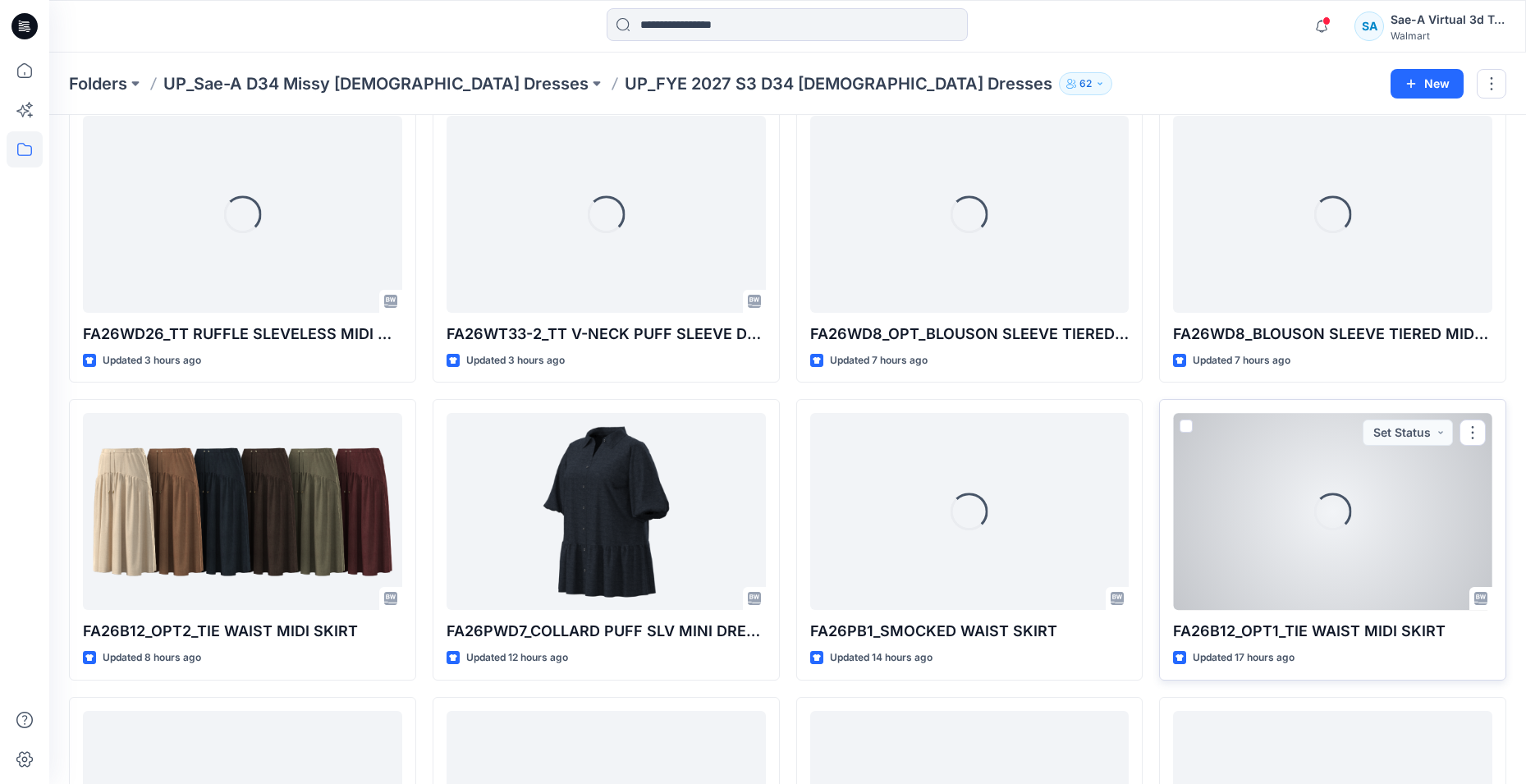
click at [1382, 535] on div "Loading..." at bounding box center [1332, 511] width 320 height 197
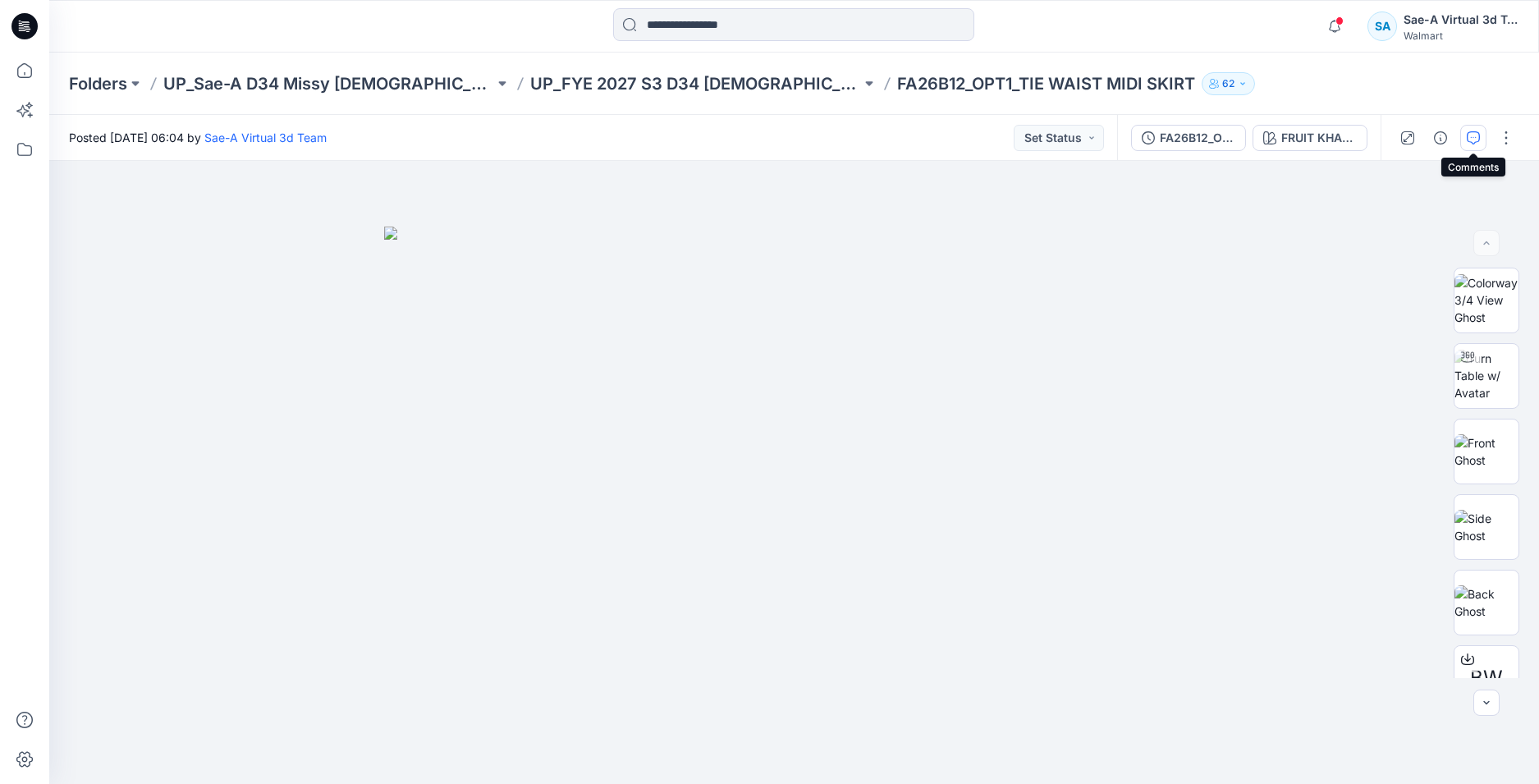
click at [1470, 140] on icon "button" at bounding box center [1473, 138] width 14 height 14
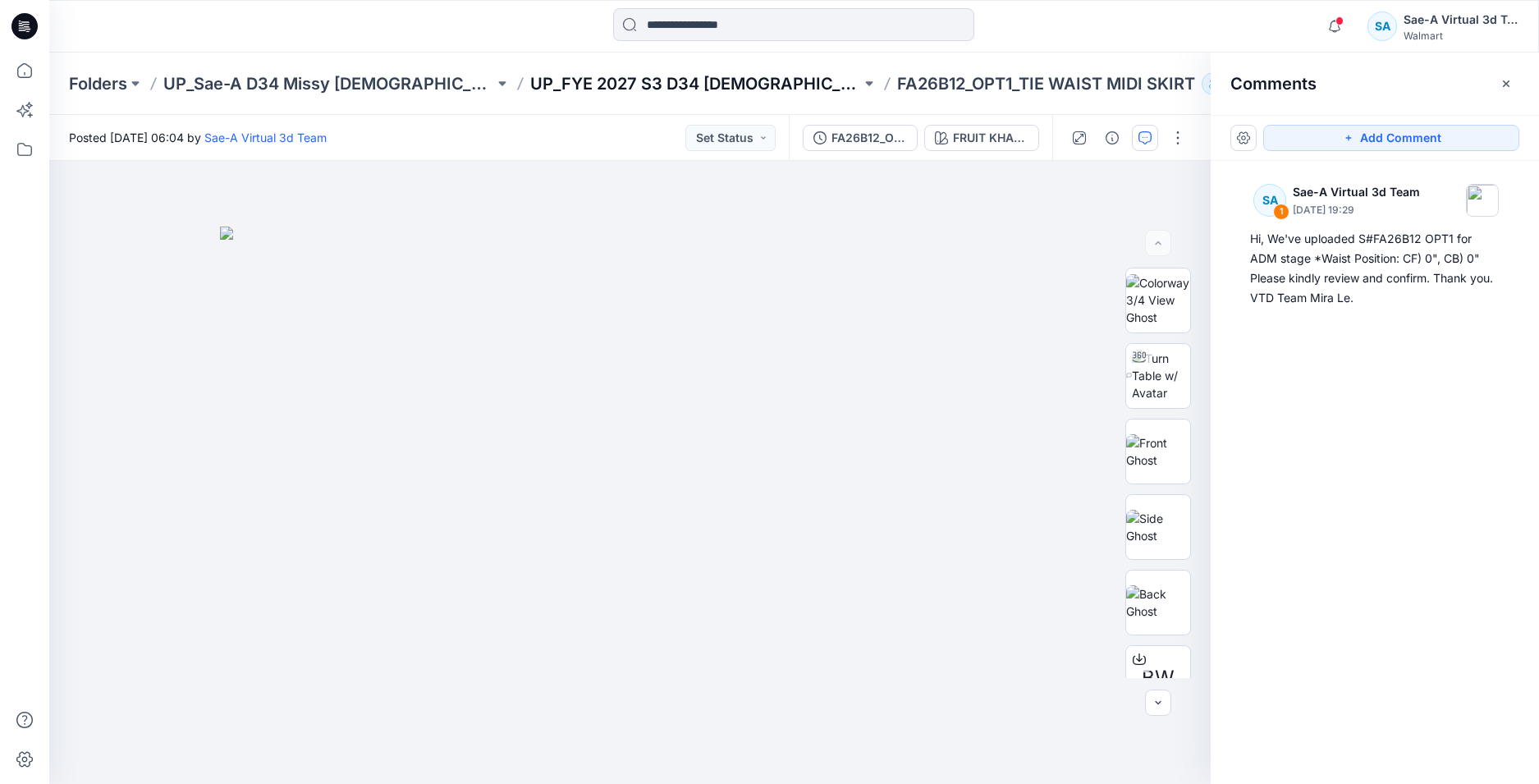
click at [674, 84] on p "UP_FYE 2027 S3 D34 Ladies Dresses" at bounding box center [695, 84] width 330 height 23
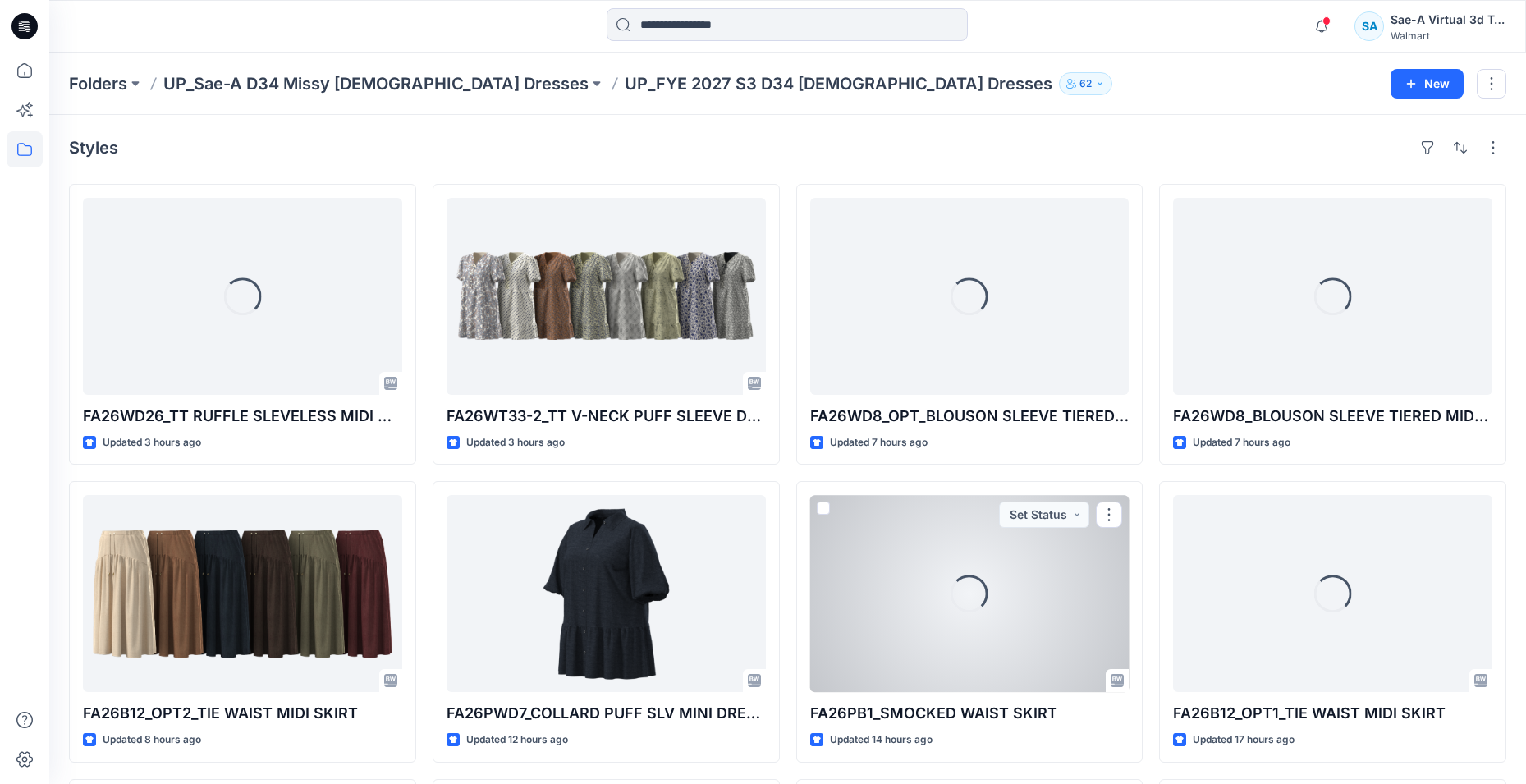
click at [987, 653] on div "Loading..." at bounding box center [970, 593] width 320 height 197
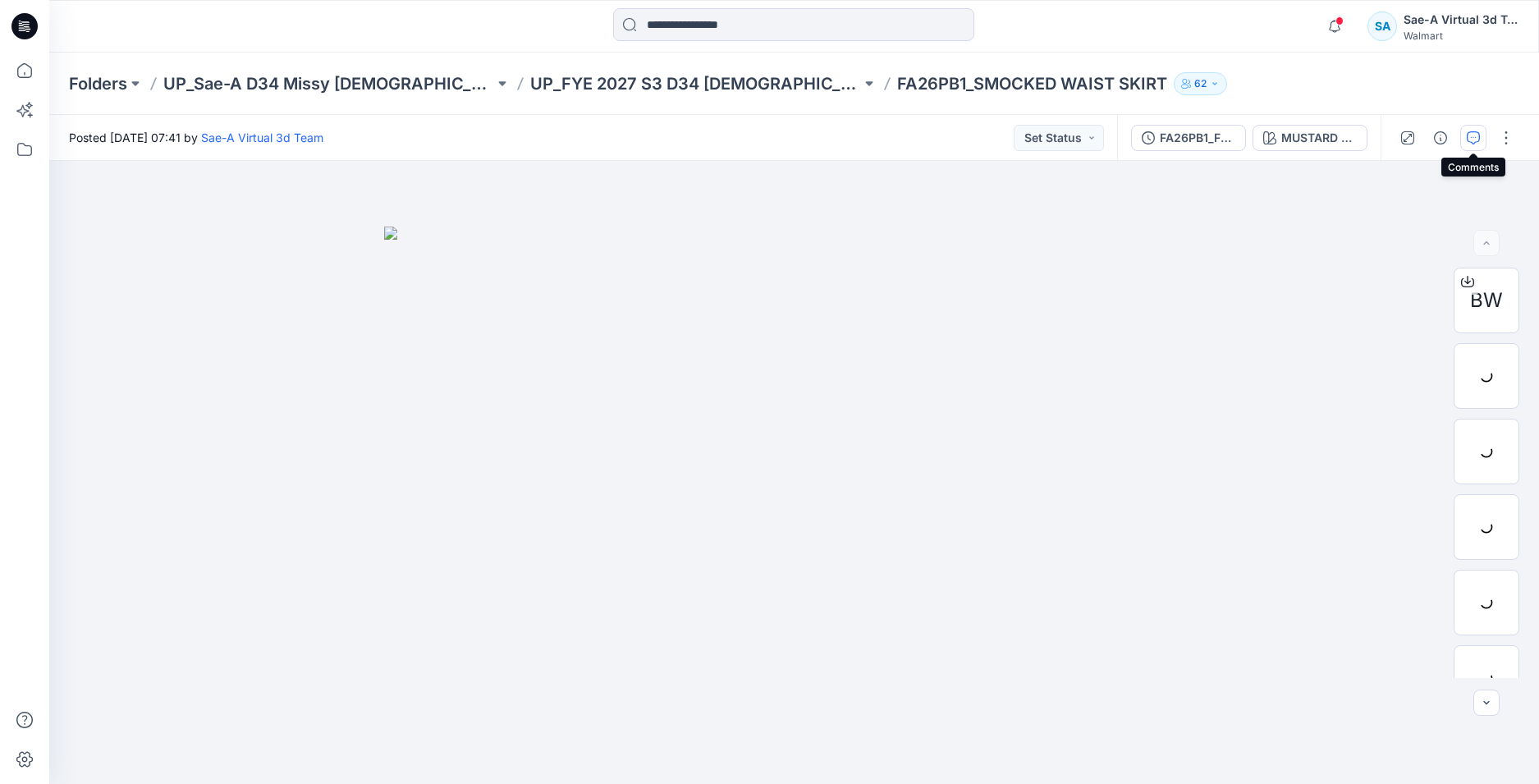
click at [1484, 135] on button "button" at bounding box center [1473, 138] width 26 height 26
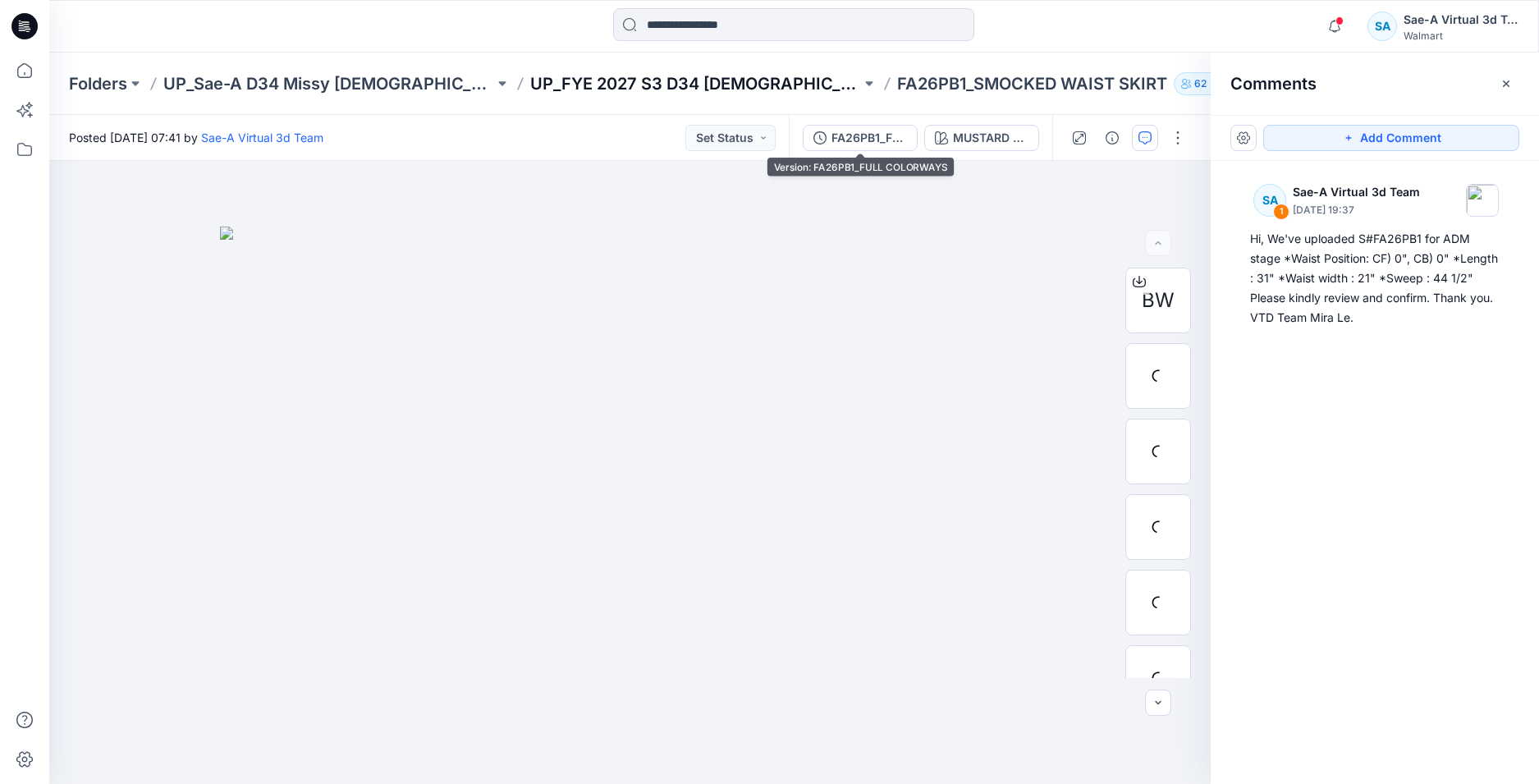
click at [722, 79] on p "UP_FYE 2027 S3 D34 Ladies Dresses" at bounding box center [695, 84] width 330 height 23
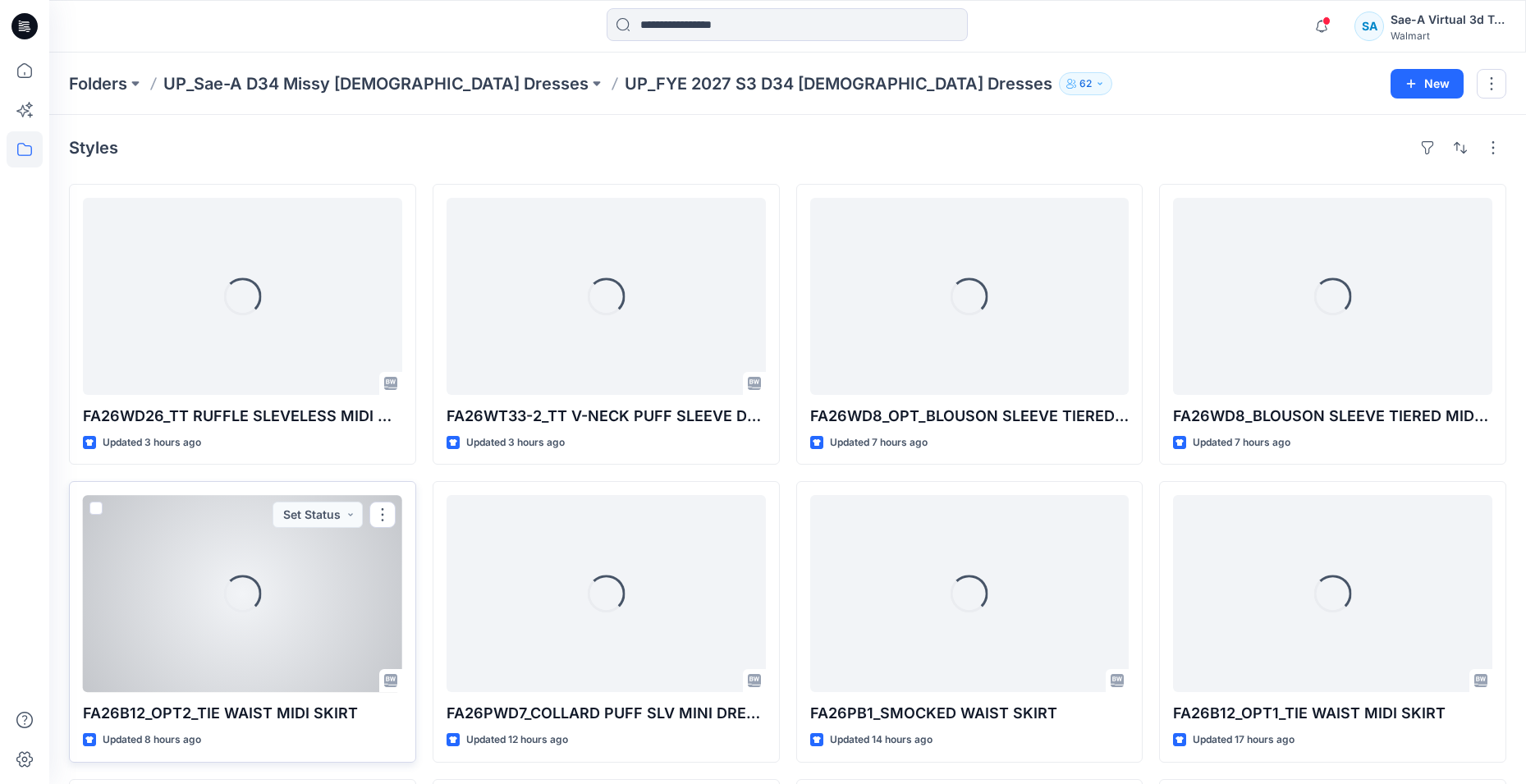
click at [212, 607] on div "Loading..." at bounding box center [242, 593] width 320 height 197
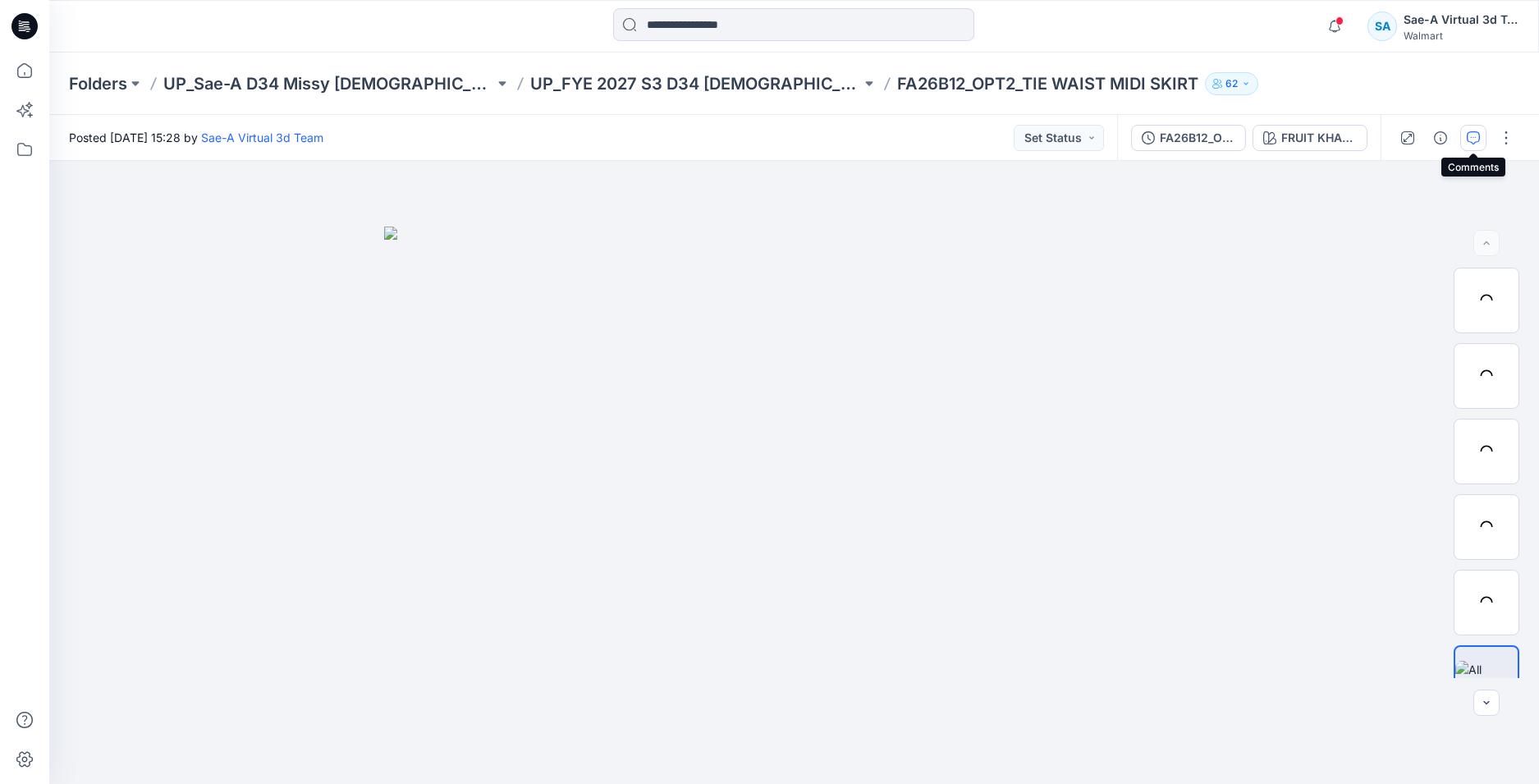
click at [1482, 140] on button "button" at bounding box center [1473, 138] width 26 height 26
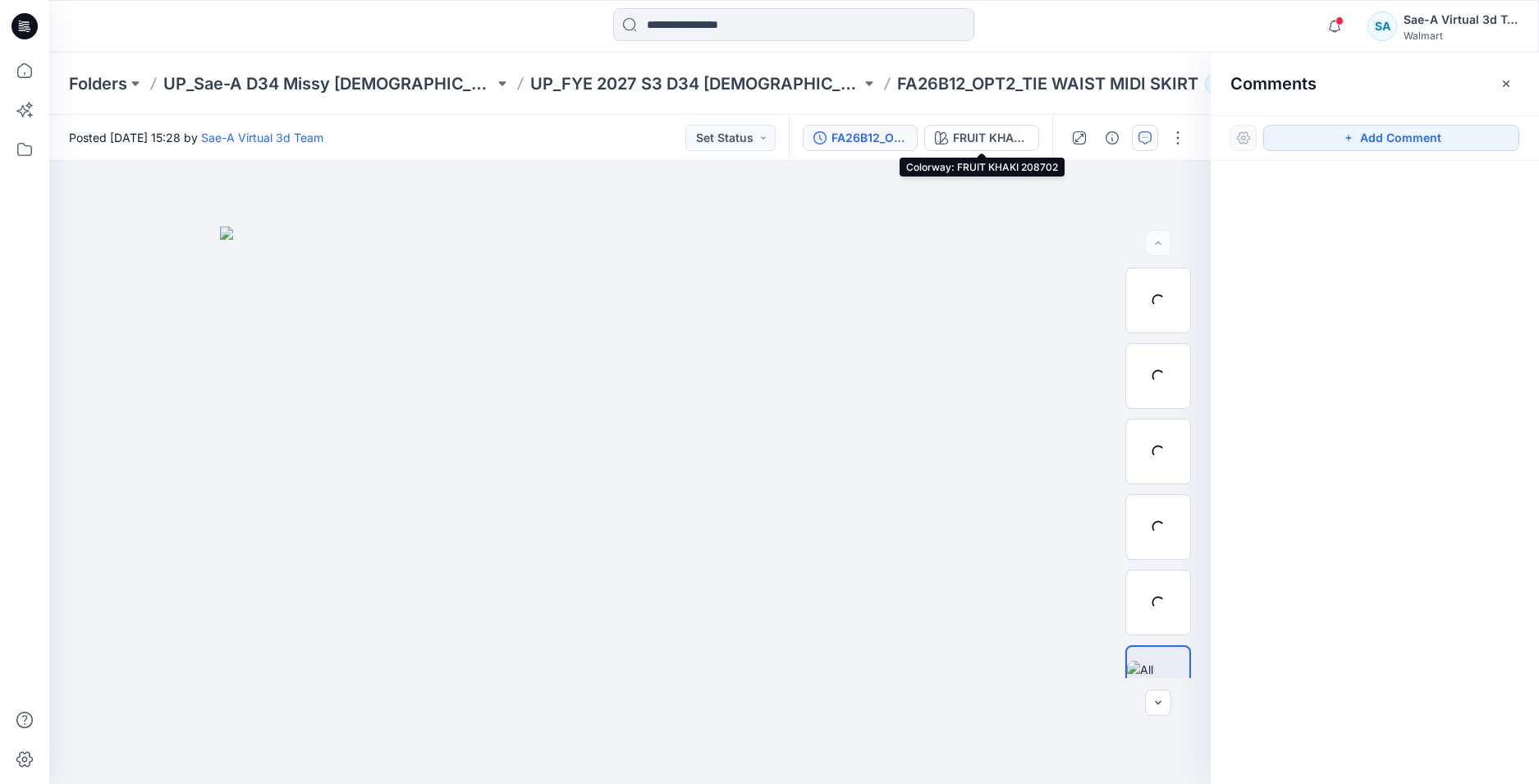
click at [871, 134] on div "FA26B12_OPT2_FULL COLORWAYS" at bounding box center [870, 138] width 76 height 18
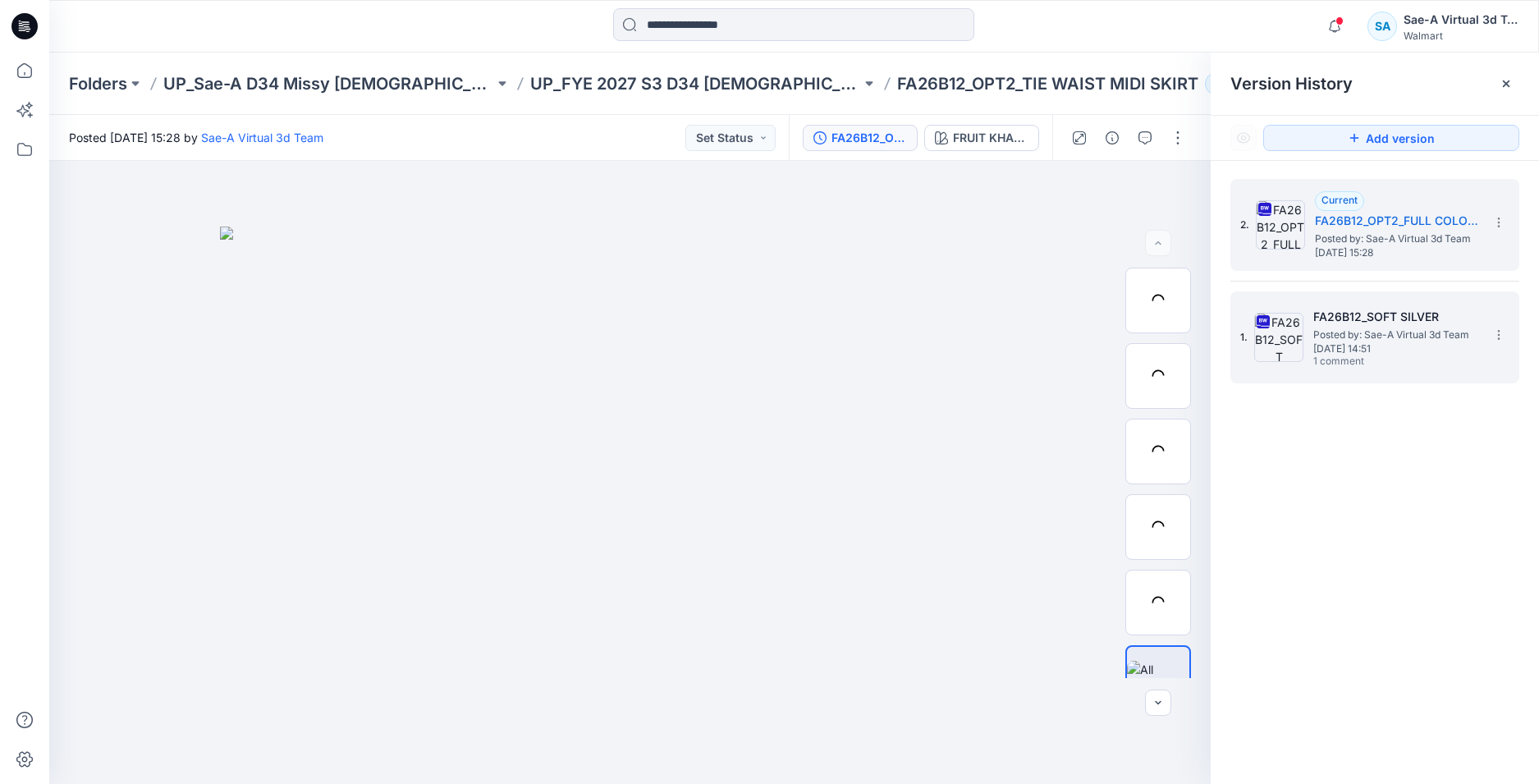
click at [1362, 327] on span "Posted by: Sae-A Virtual 3d Team" at bounding box center [1396, 335] width 164 height 16
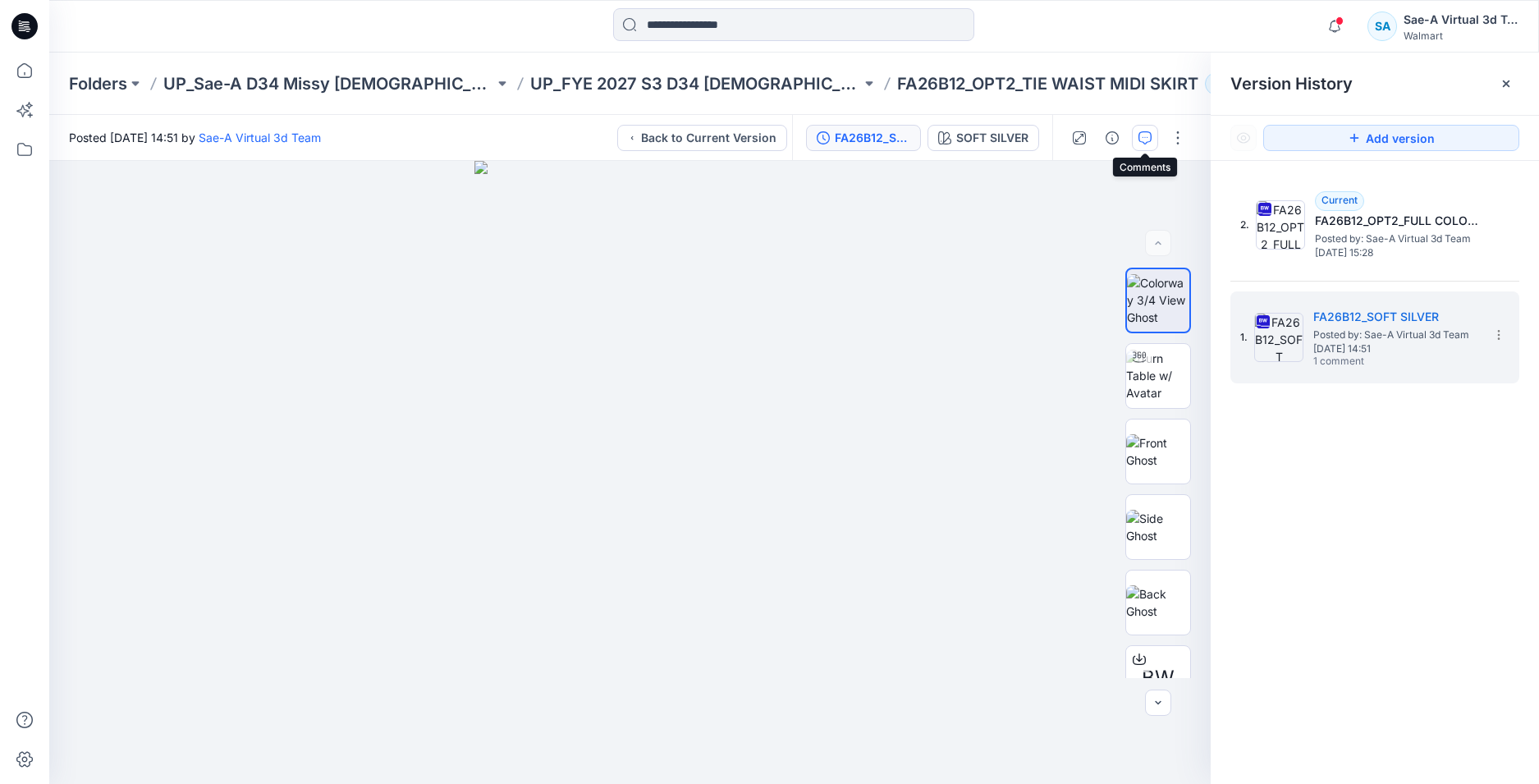
click at [1140, 141] on icon "button" at bounding box center [1145, 138] width 14 height 14
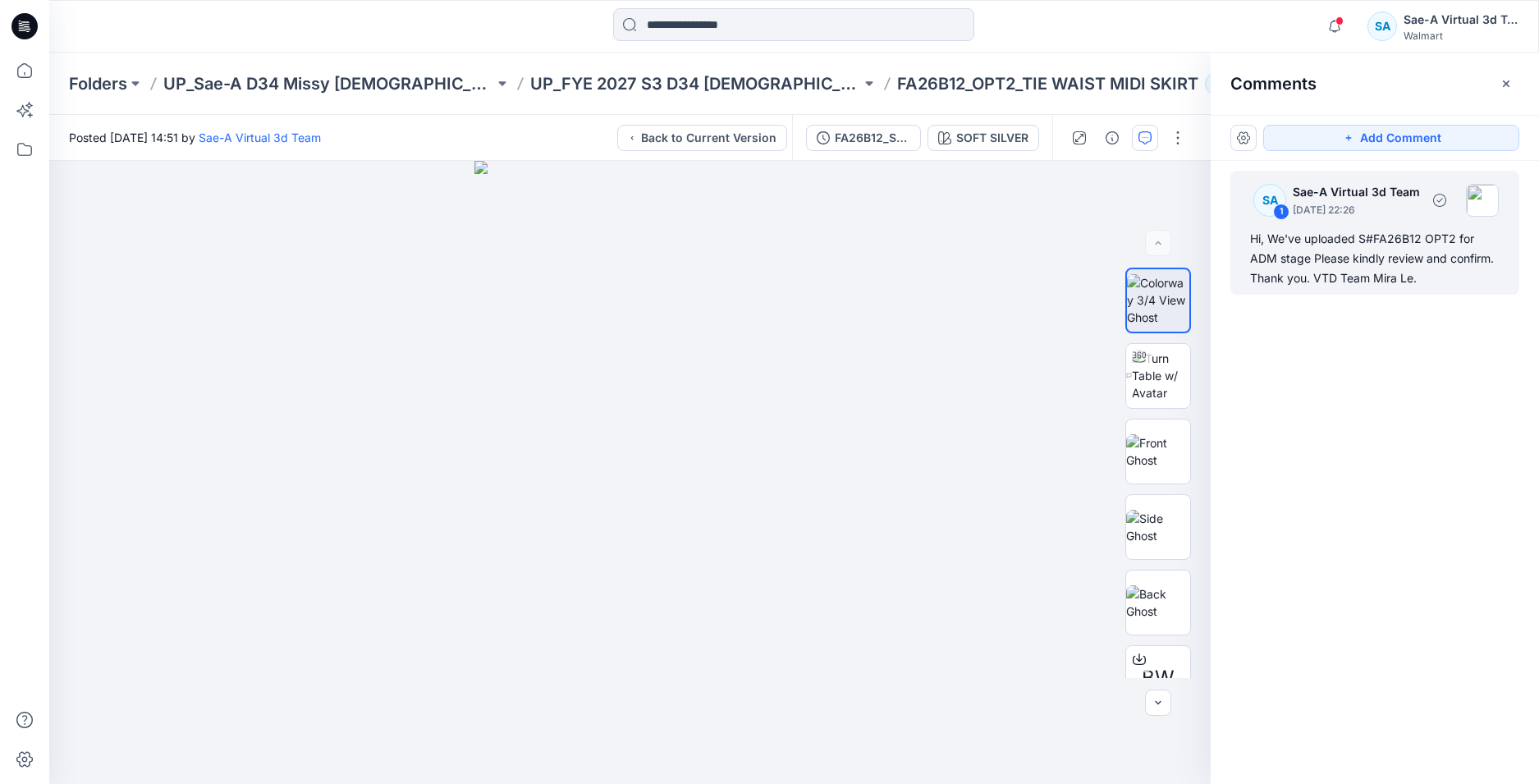
click at [1375, 250] on div "Hi, We've uploaded S#FA26B12 OPT2 for ADM stage Please kindly review and confir…" at bounding box center [1375, 258] width 249 height 59
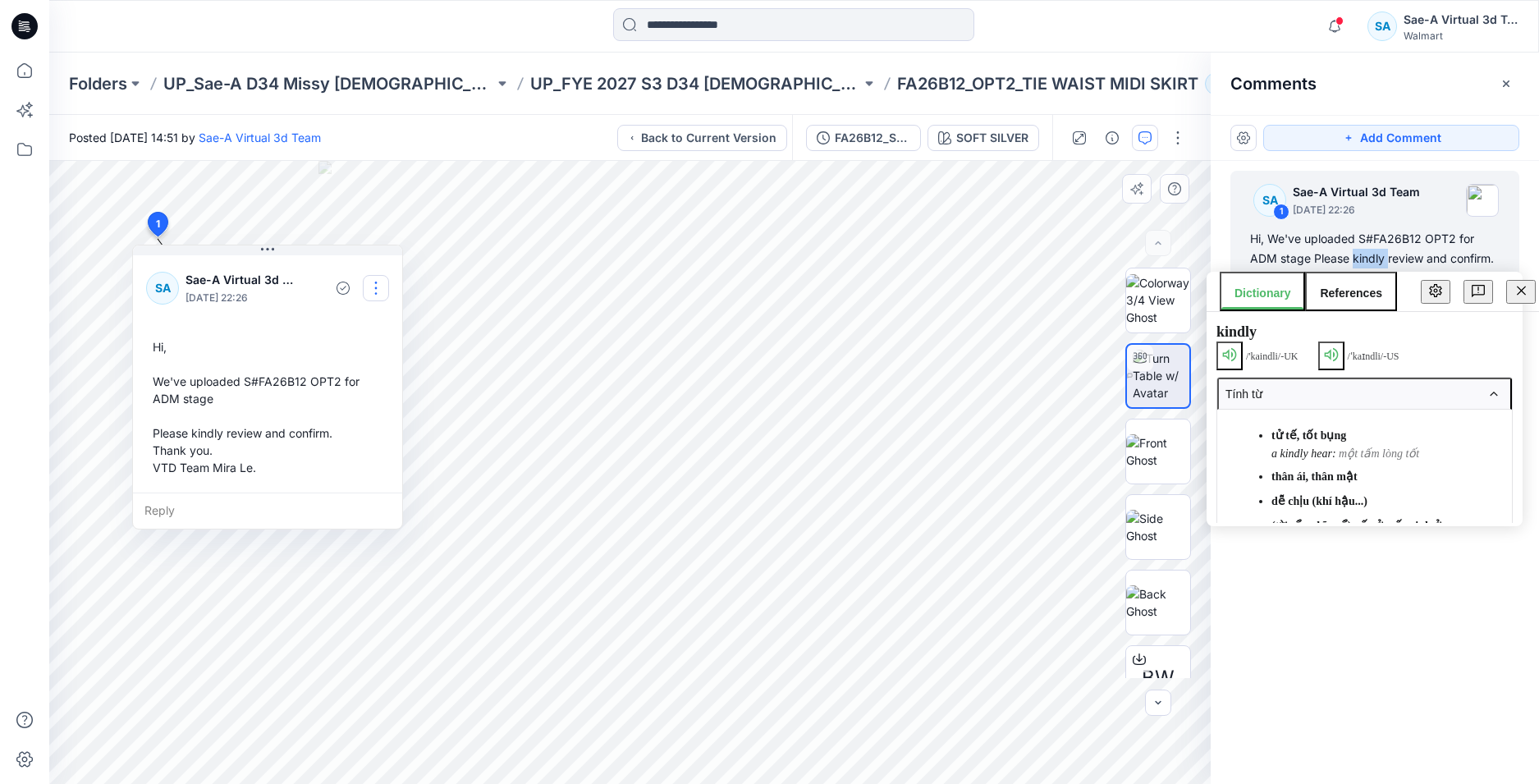
click at [380, 287] on button "button" at bounding box center [376, 287] width 26 height 26
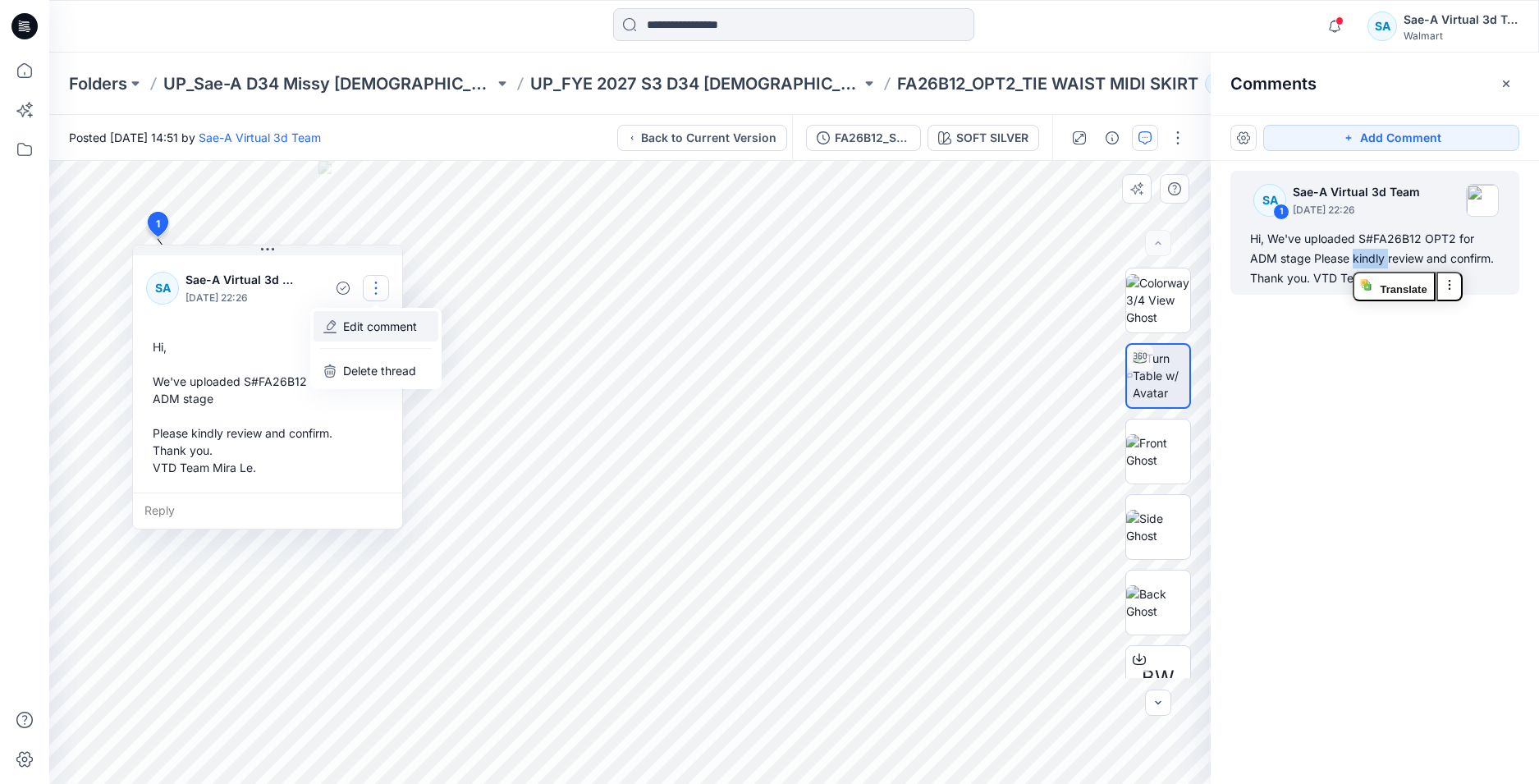
click at [365, 326] on p "Edit comment" at bounding box center [380, 326] width 74 height 17
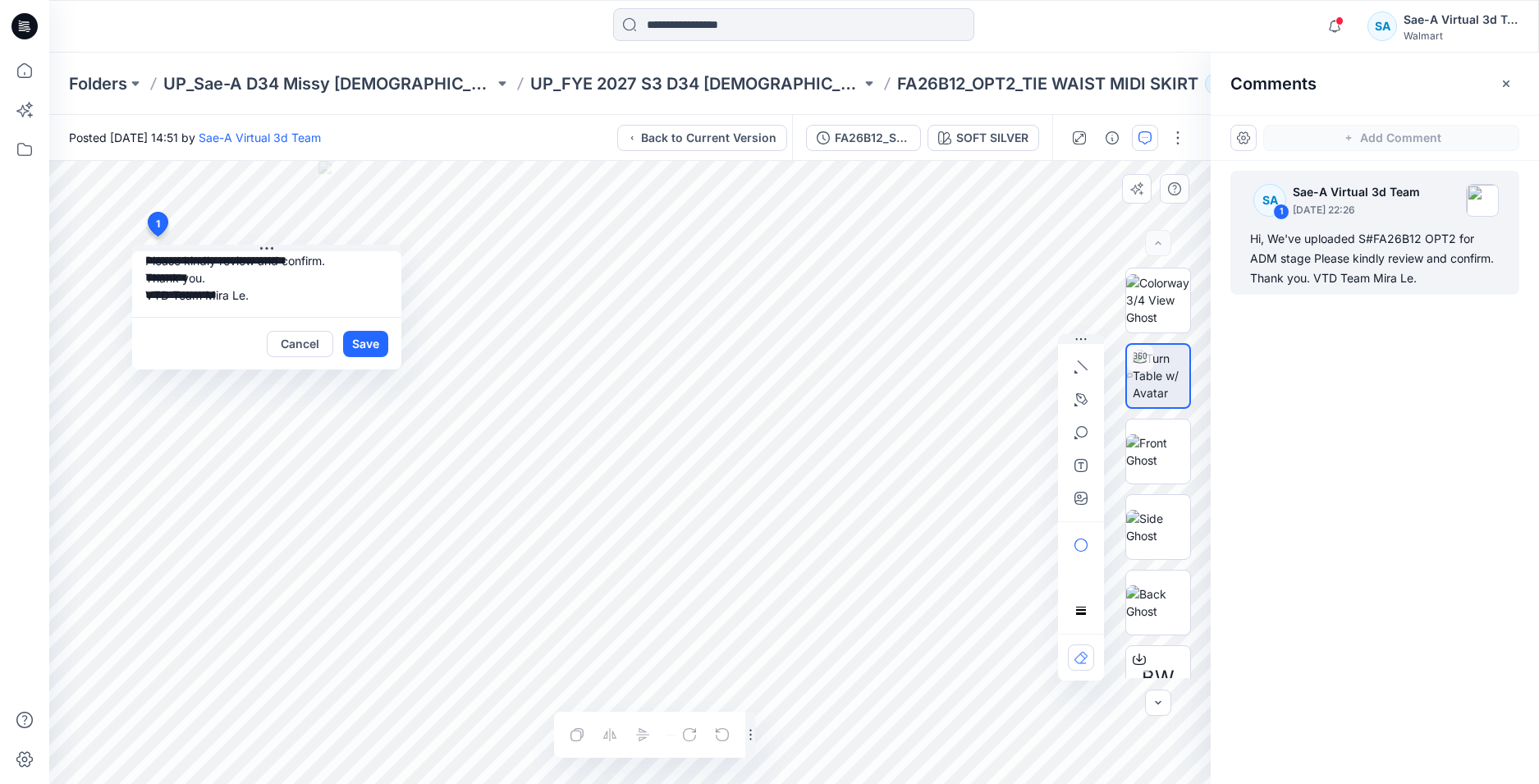
scroll to position [16, 0]
click at [195, 275] on textarea "**********" at bounding box center [267, 284] width 269 height 66
type textarea "**********"
click at [355, 355] on button "Save" at bounding box center [366, 343] width 45 height 26
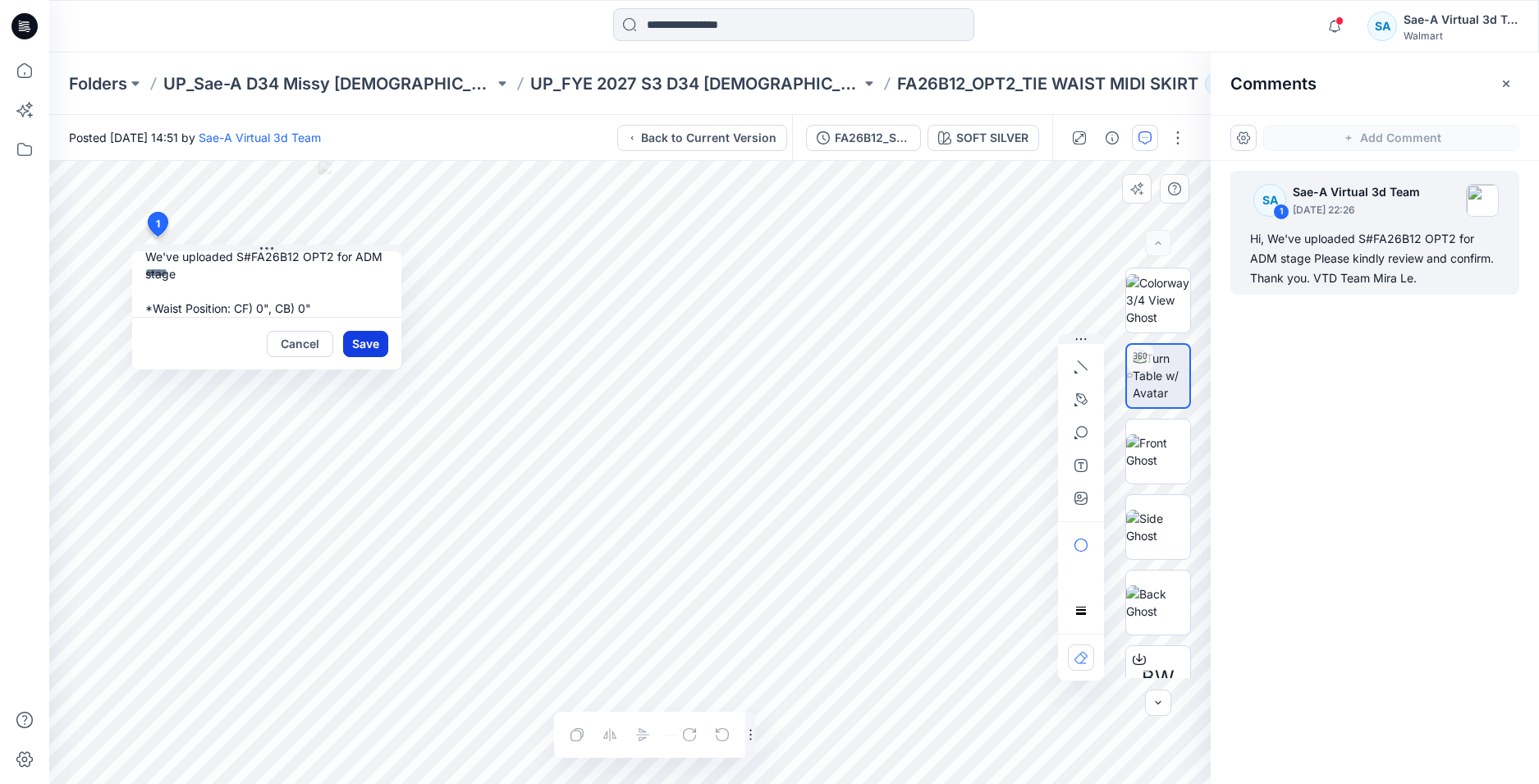
scroll to position [0, 0]
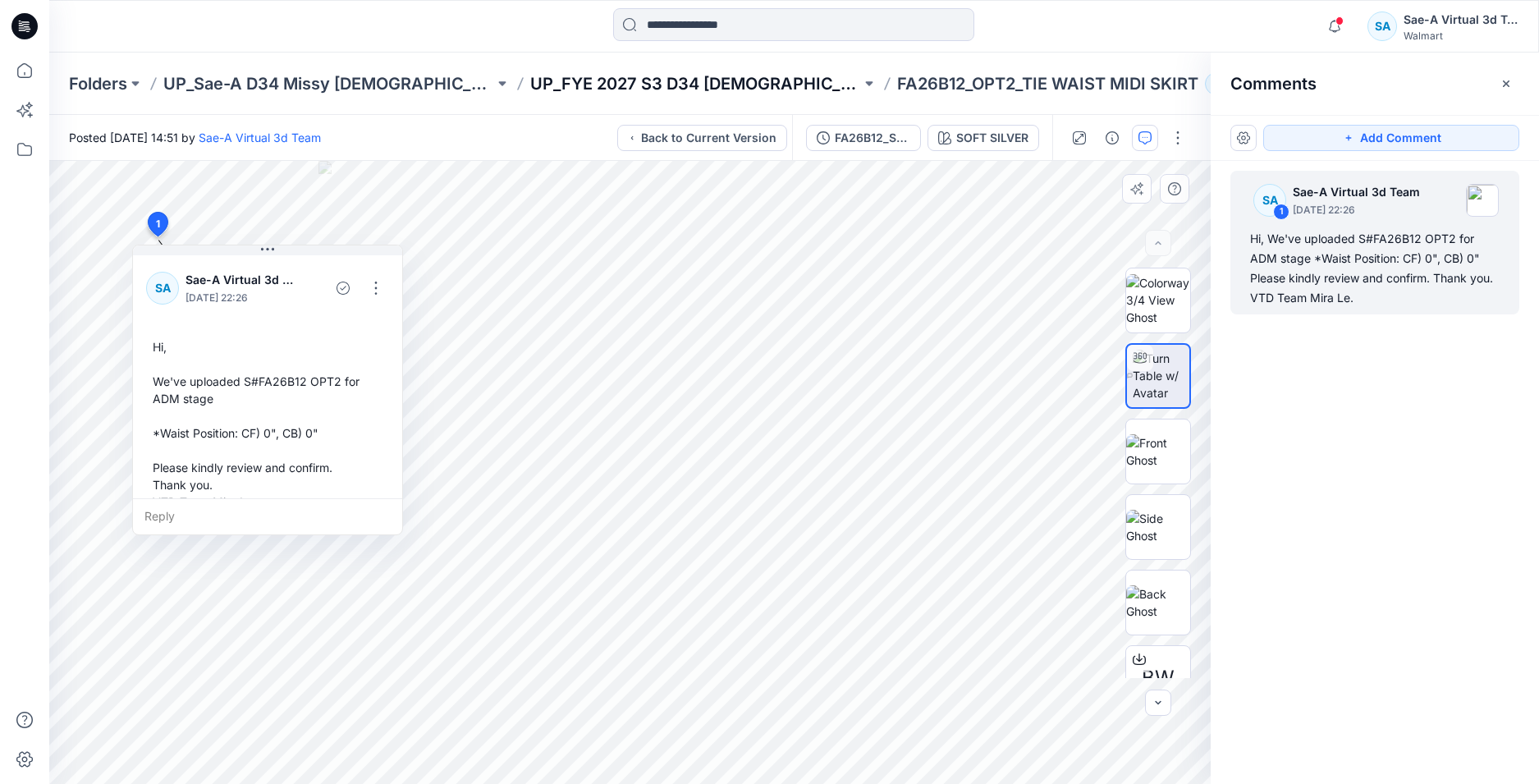
click at [765, 89] on p "UP_FYE 2027 S3 D34 Ladies Dresses" at bounding box center [695, 84] width 330 height 23
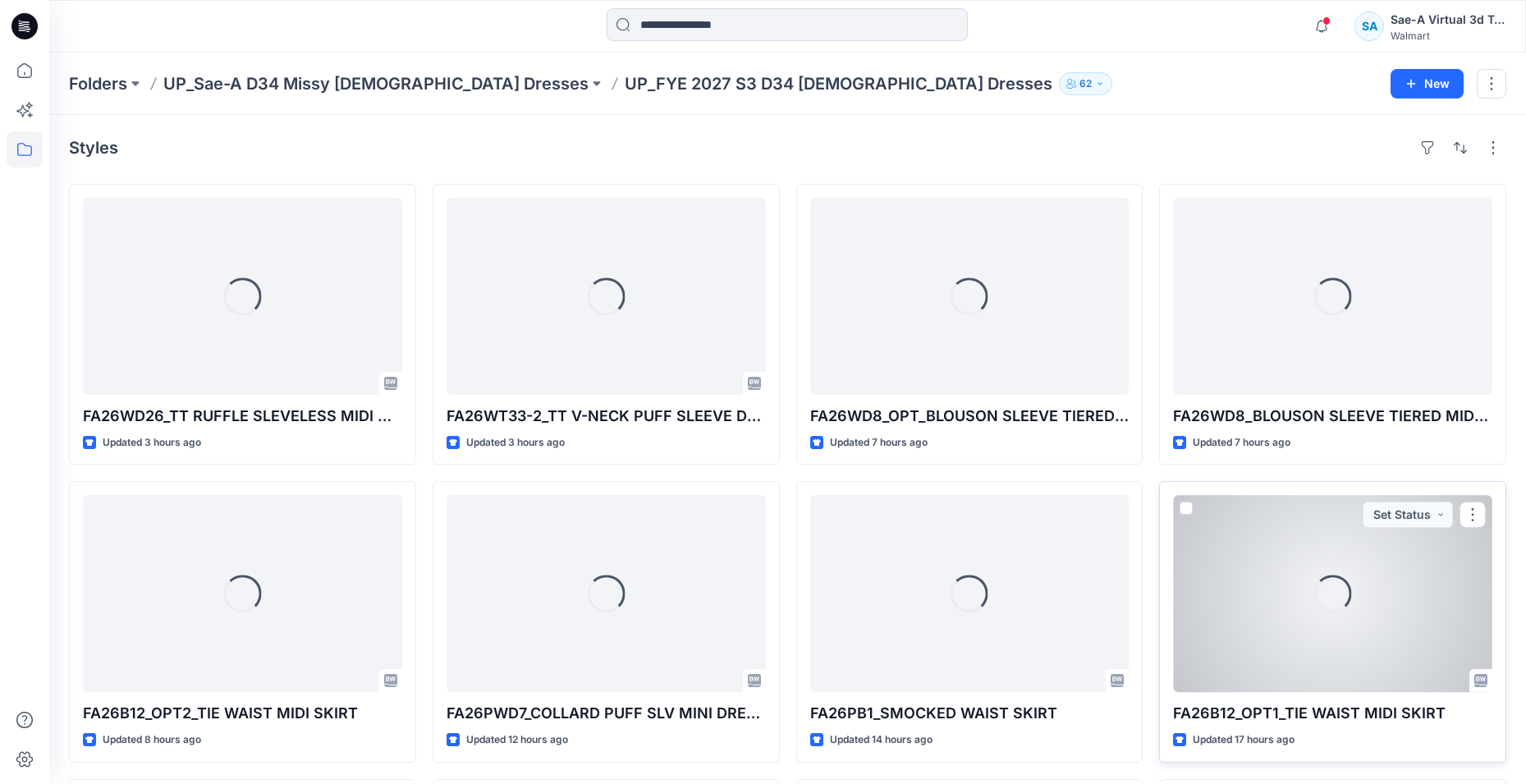
click at [1322, 581] on div "Loading..." at bounding box center [1333, 593] width 38 height 38
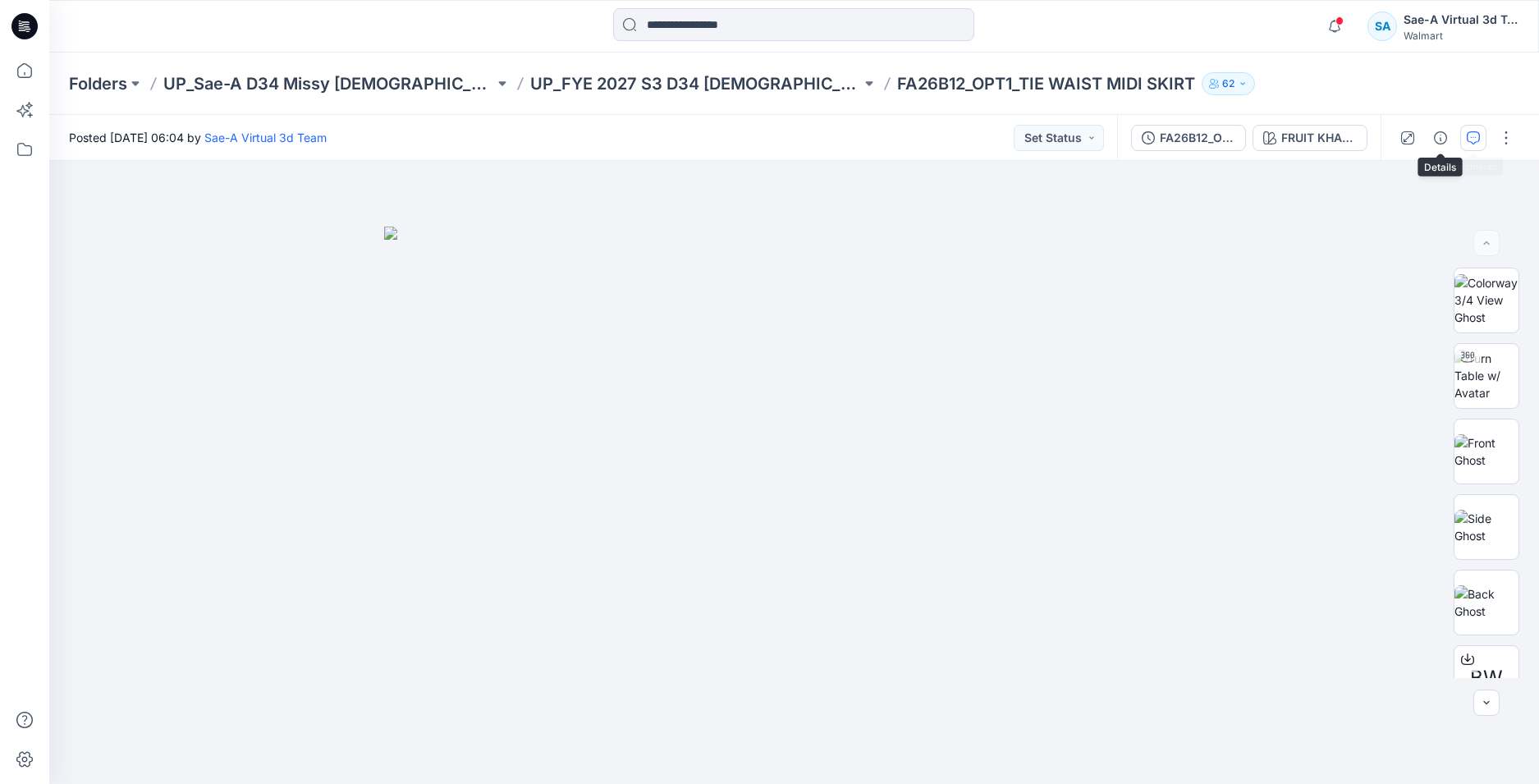
click at [1480, 135] on icon "button" at bounding box center [1473, 138] width 14 height 14
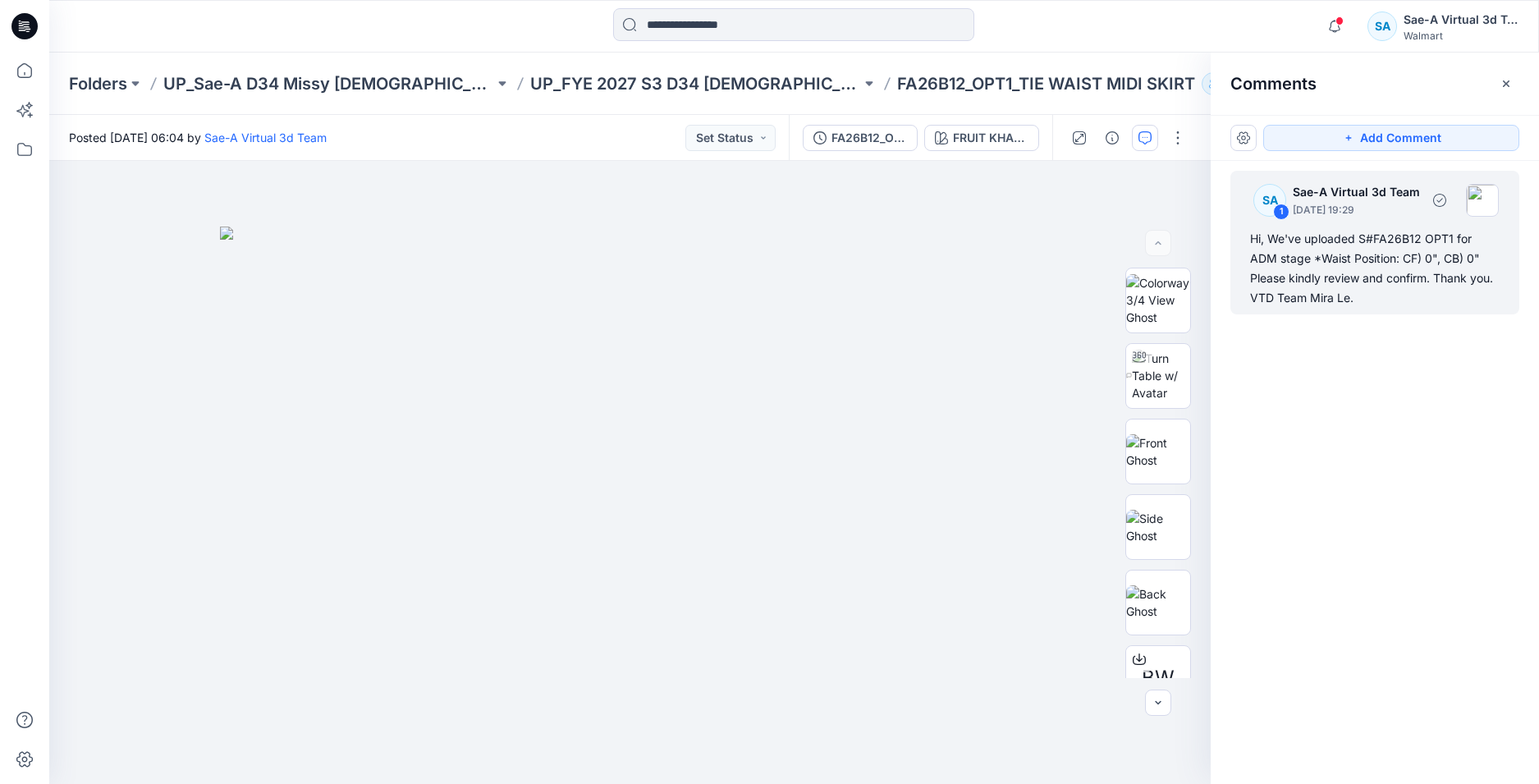
click at [1355, 275] on div "Hi, We've uploaded S#FA26B12 OPT1 for ADM stage *Waist Position: CF) 0", CB) 0"…" at bounding box center [1375, 268] width 249 height 79
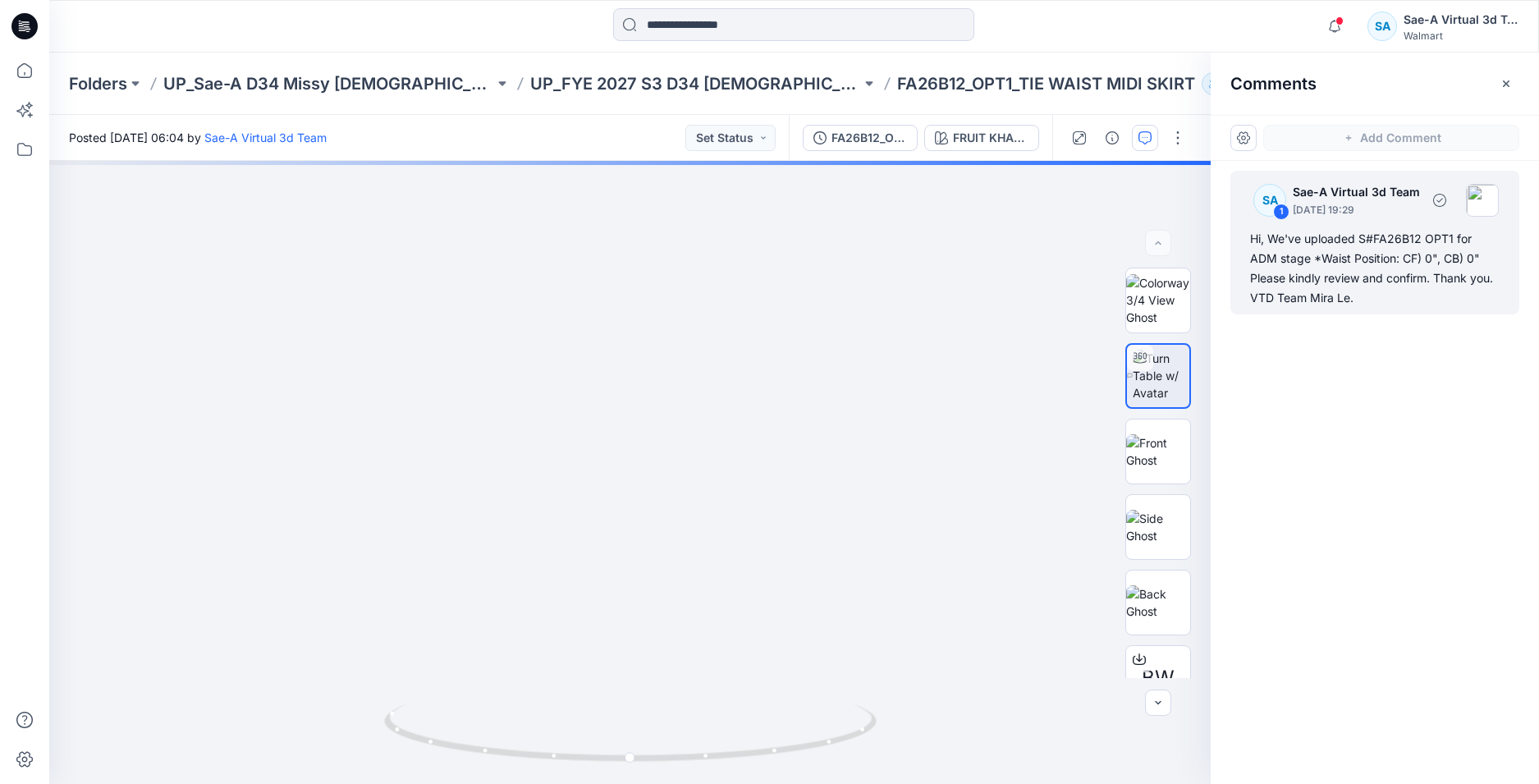
click at [1373, 282] on div "Hi, We've uploaded S#FA26B12 OPT1 for ADM stage *Waist Position: CF) 0", CB) 0"…" at bounding box center [1375, 268] width 249 height 79
click at [1359, 269] on div "Hi, We've uploaded S#FA26B12 OPT1 for ADM stage *Waist Position: CF) 0", CB) 0"…" at bounding box center [1375, 268] width 249 height 79
click at [1380, 281] on div "Hi, We've uploaded S#FA26B12 OPT1 for ADM stage *Waist Position: CF) 0", CB) 0"…" at bounding box center [1375, 268] width 249 height 79
click at [1344, 223] on div "SA 1 Sae-A Virtual 3d Team September 24, 2025 19:29 Hi, We've uploaded S#FA26B1…" at bounding box center [1375, 243] width 289 height 144
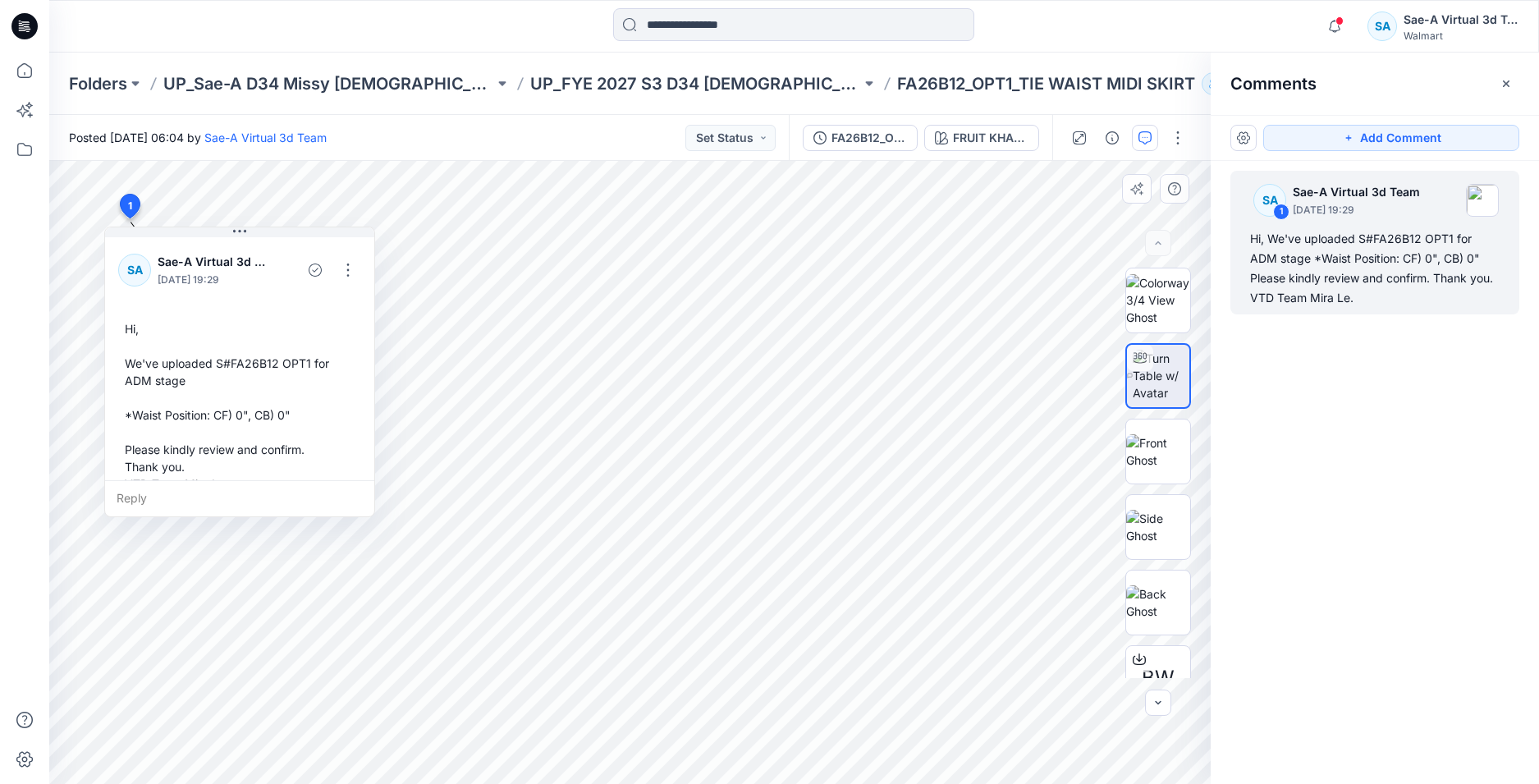
scroll to position [29, 0]
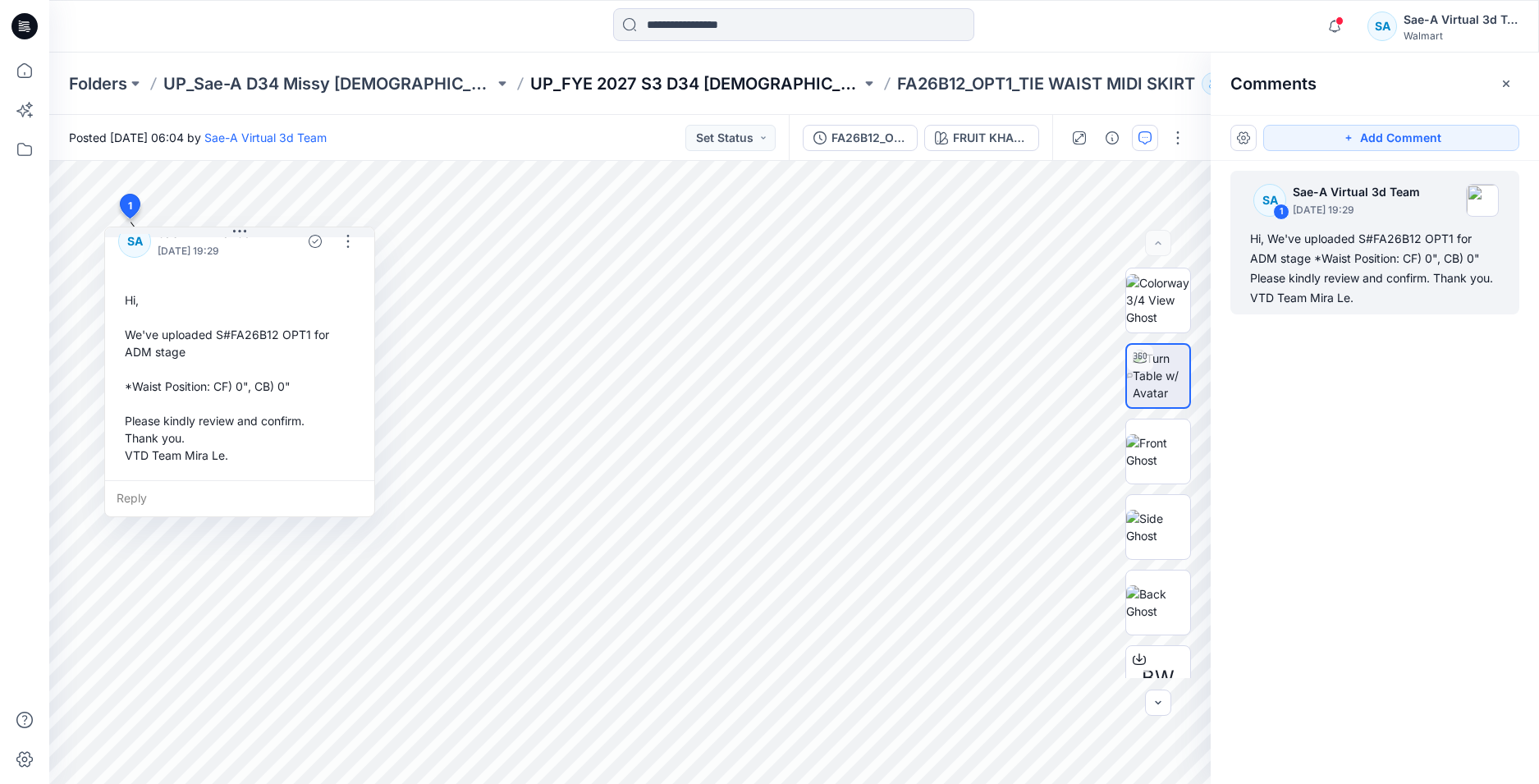
click at [707, 79] on p "UP_FYE 2027 S3 D34 Ladies Dresses" at bounding box center [695, 84] width 330 height 23
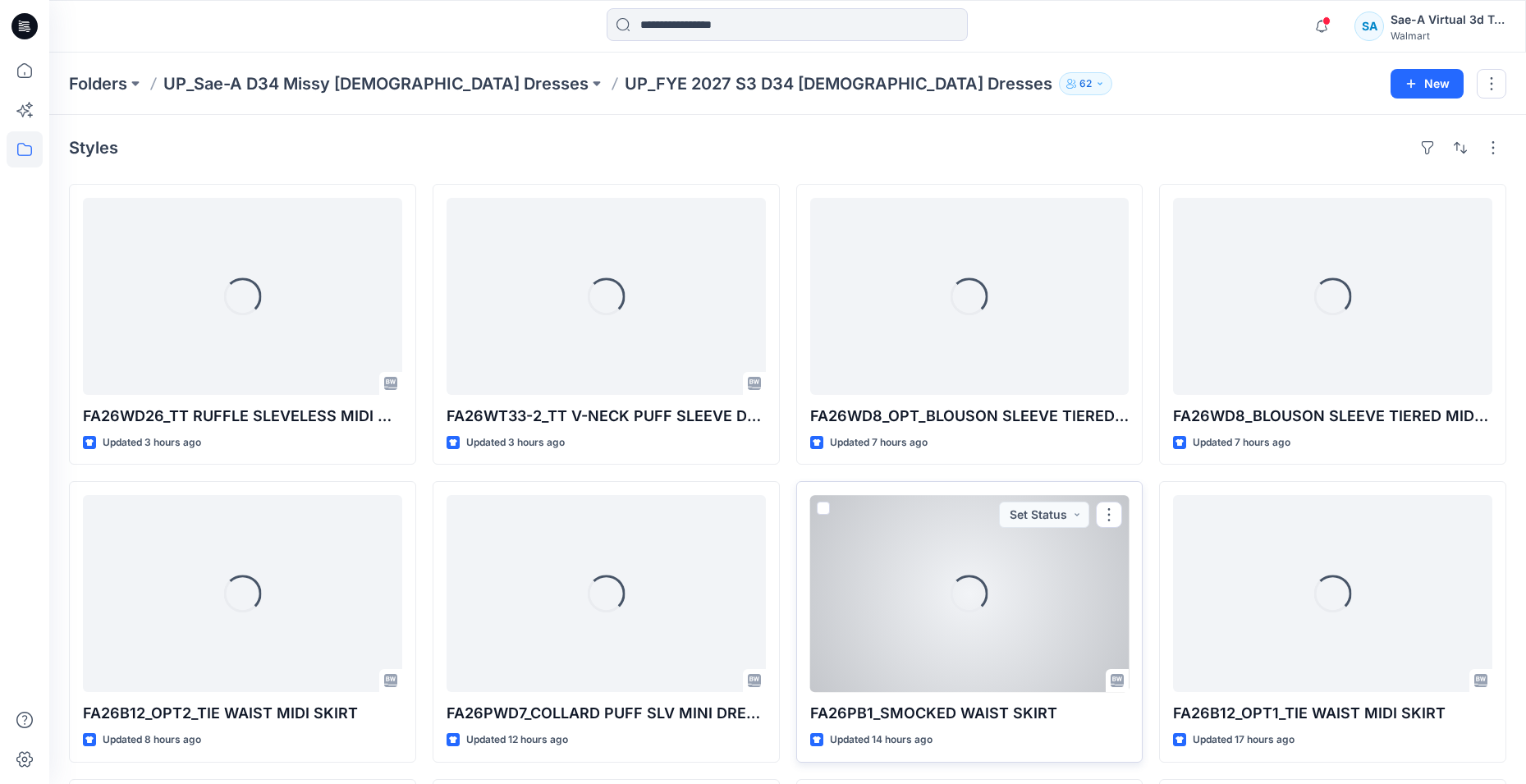
click at [970, 591] on div "Loading..." at bounding box center [970, 593] width 38 height 38
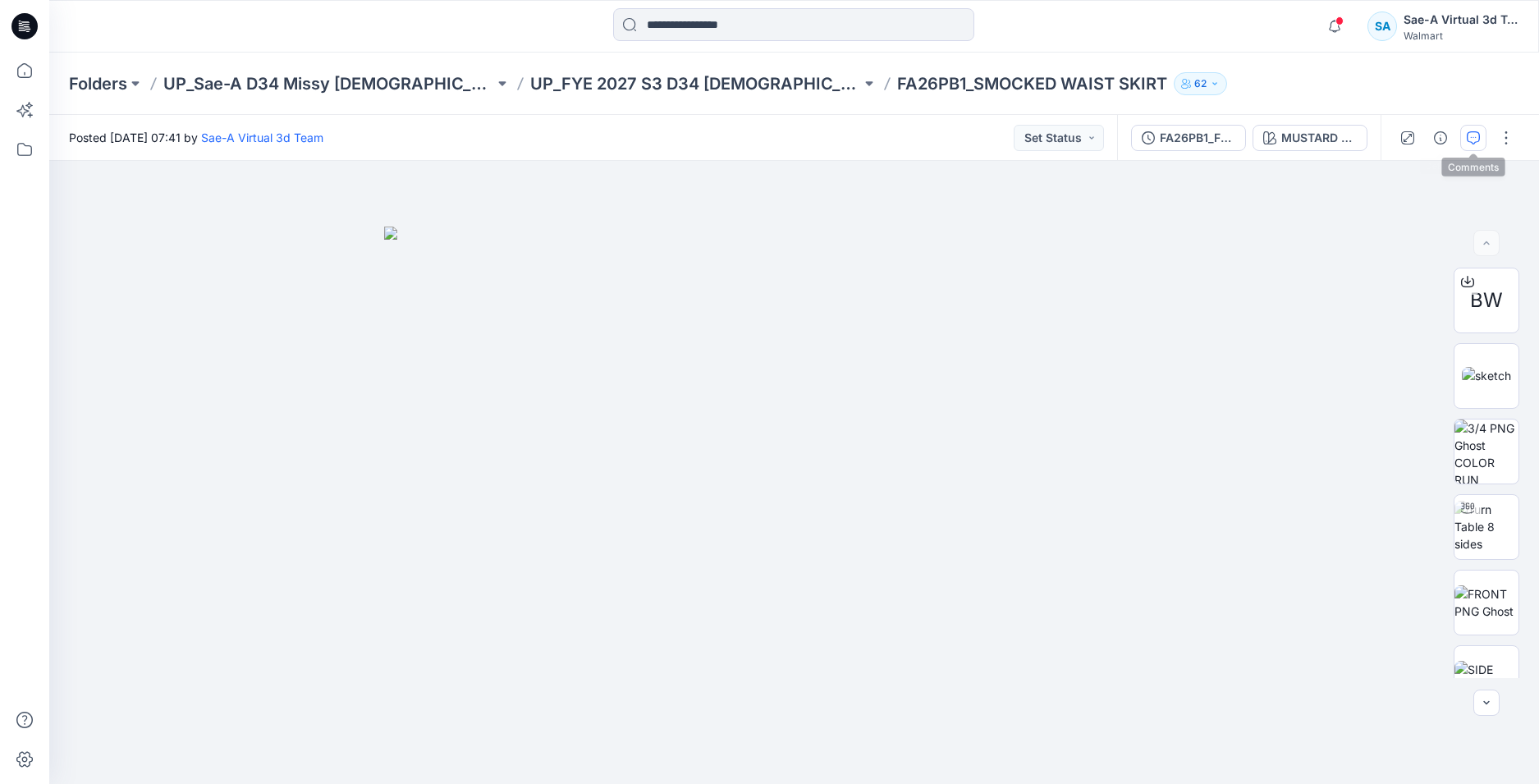
click at [1467, 141] on icon "button" at bounding box center [1473, 138] width 14 height 14
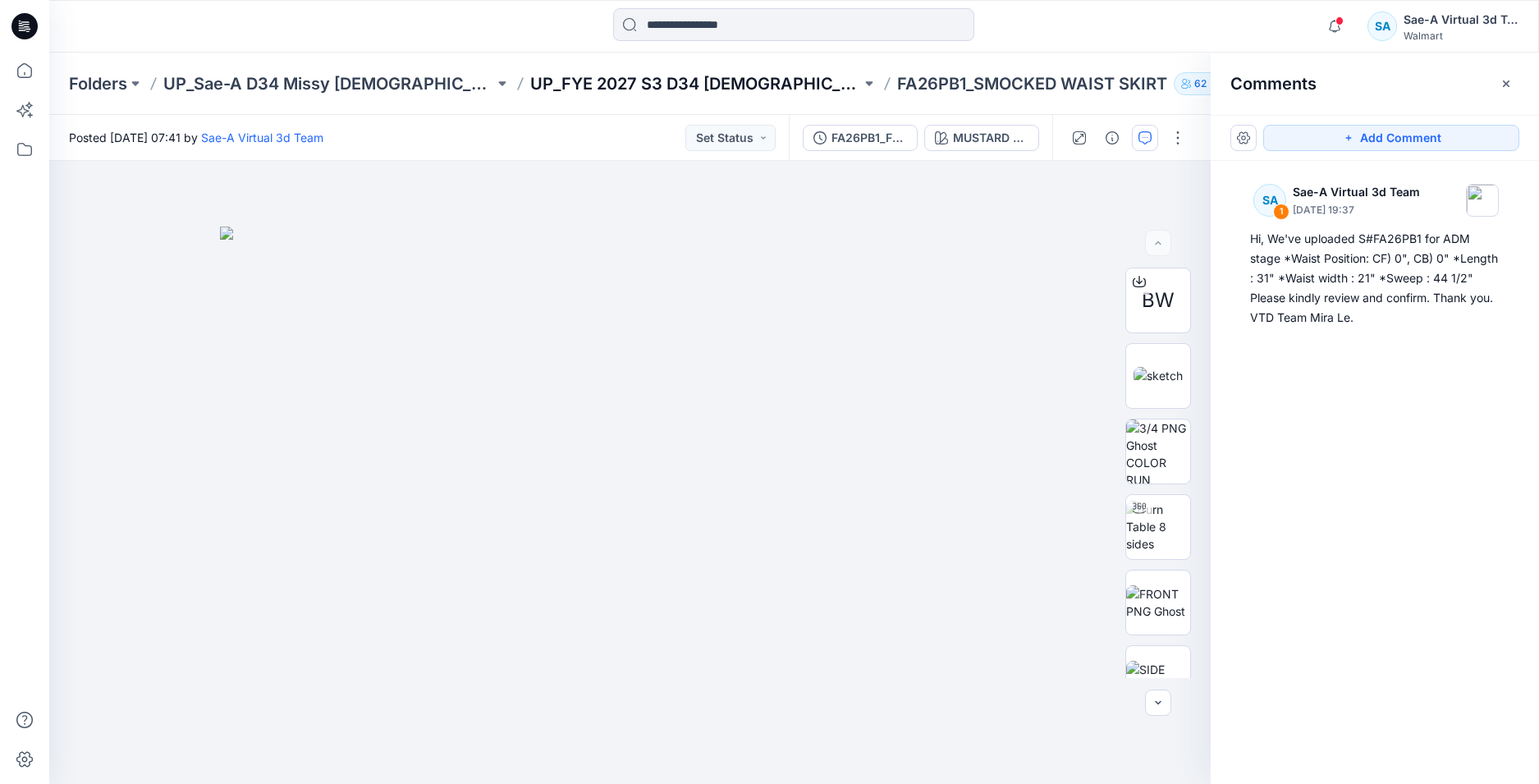
click at [693, 93] on p "UP_FYE 2027 S3 D34 Ladies Dresses" at bounding box center [695, 84] width 330 height 23
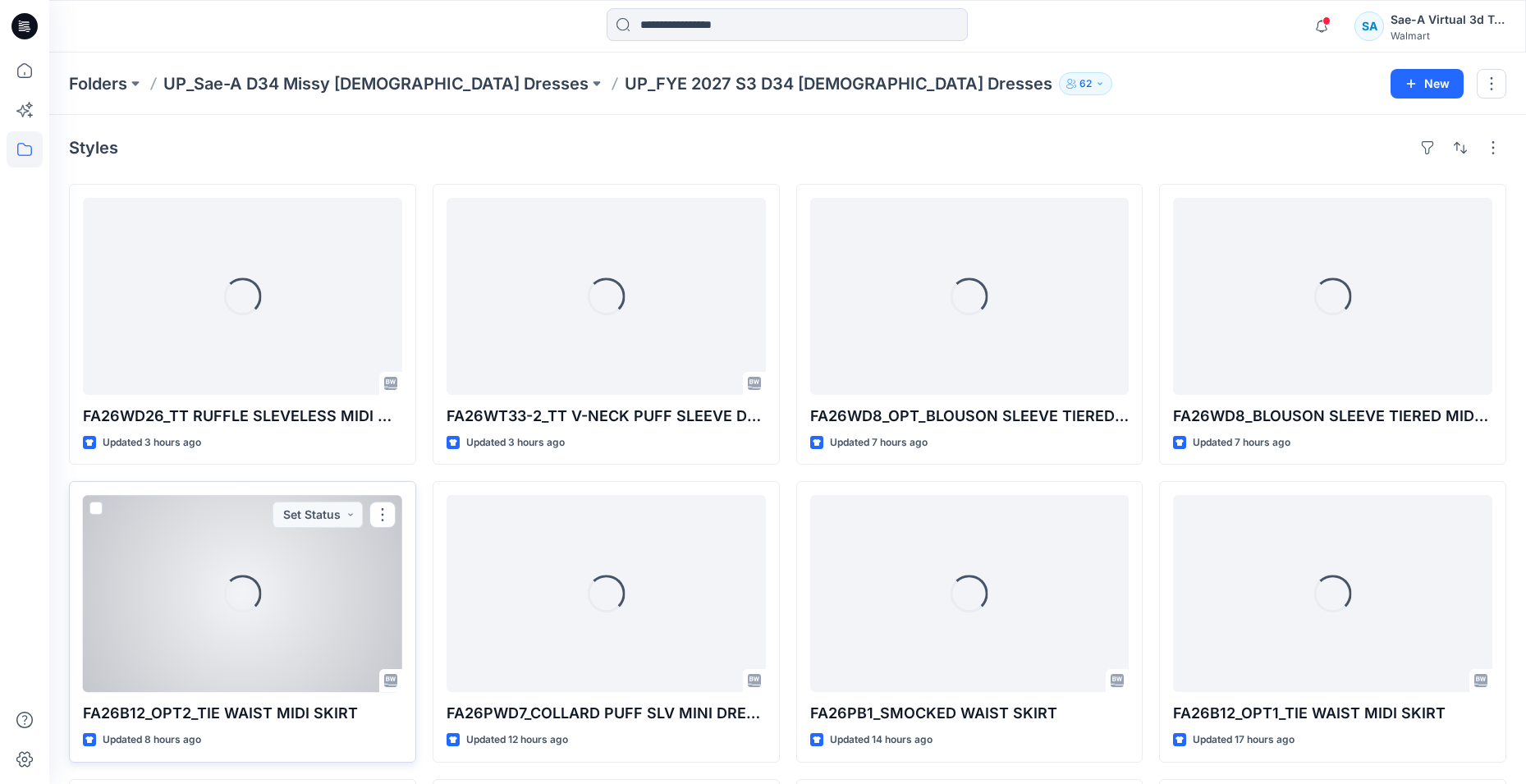
click at [108, 724] on p "FA26B12_OPT2_TIE WAIST MIDI SKIRT" at bounding box center [242, 714] width 320 height 23
click at [189, 633] on div "Loading..." at bounding box center [242, 593] width 320 height 197
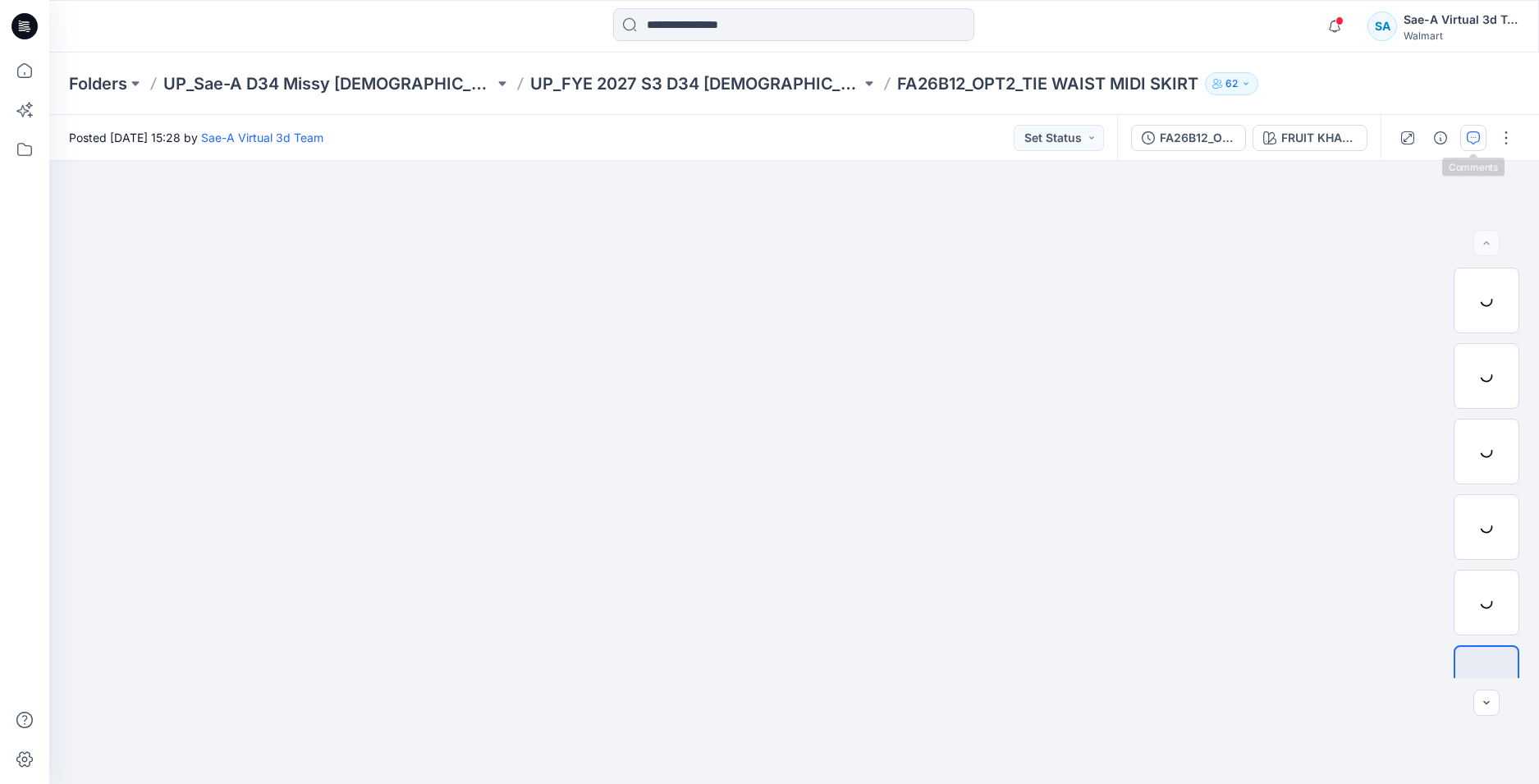
click at [1474, 138] on icon "button" at bounding box center [1473, 138] width 14 height 14
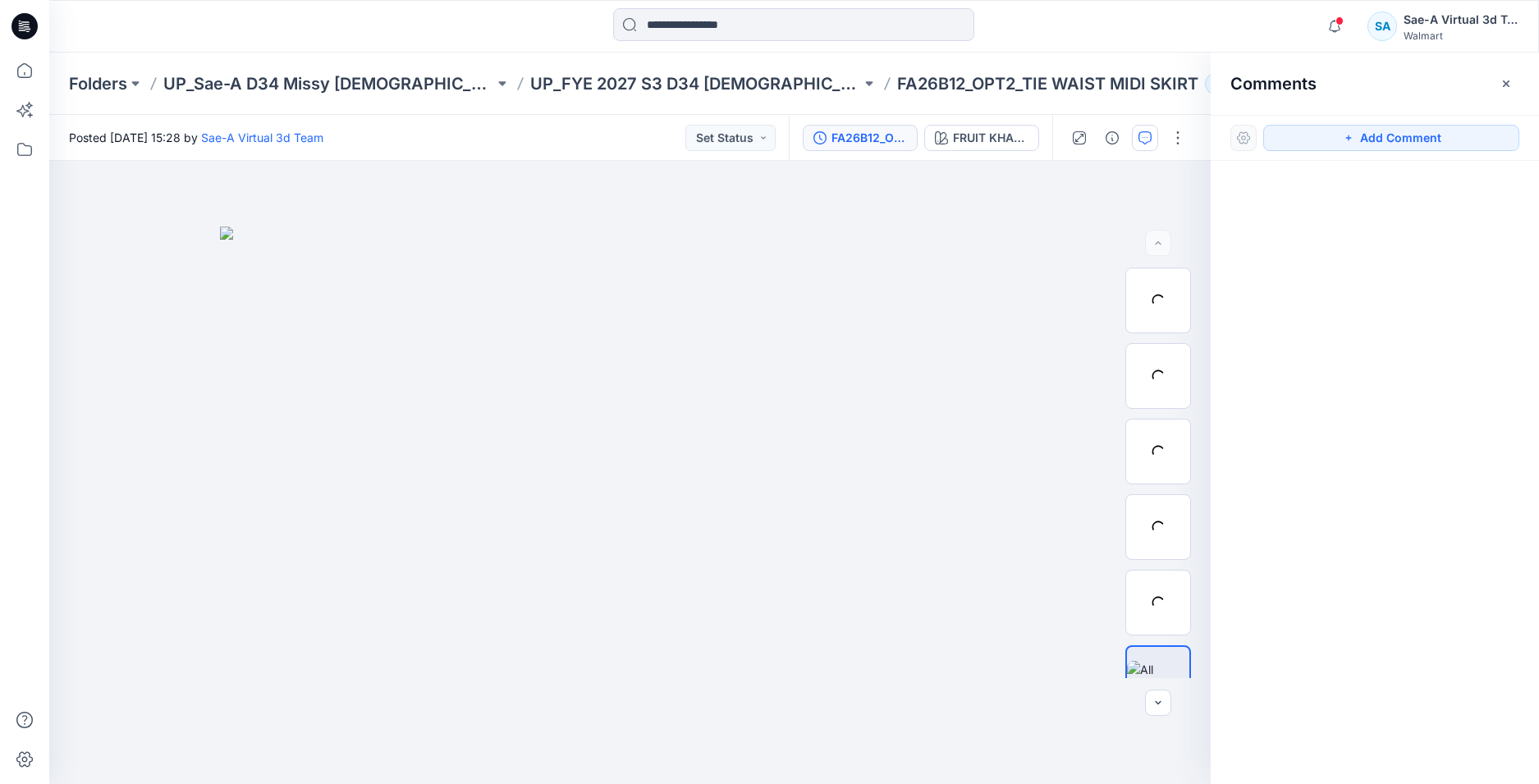
click at [852, 133] on div "FA26B12_OPT2_FULL COLORWAYS" at bounding box center [870, 138] width 76 height 18
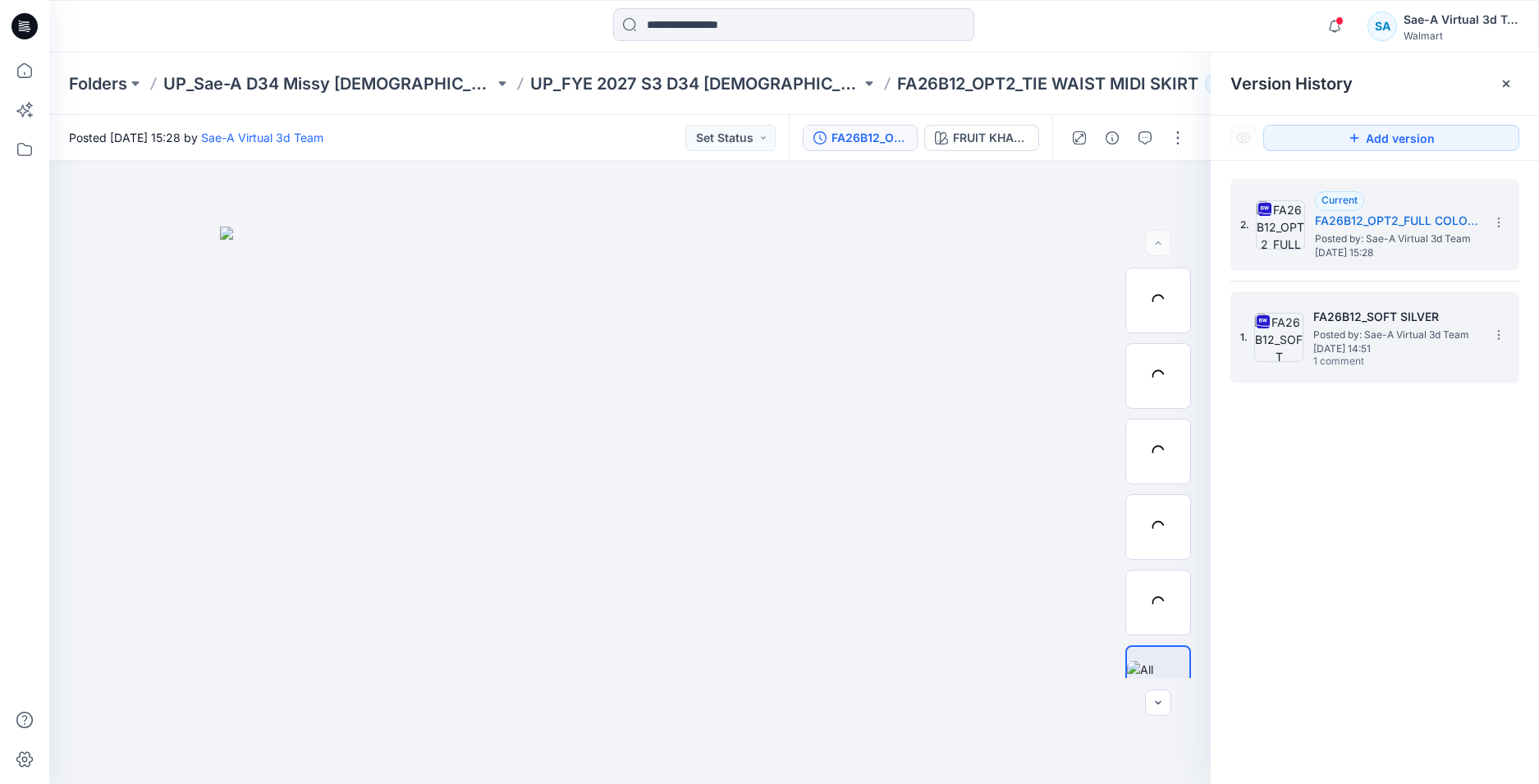
click at [1378, 311] on h5 "FA26B12_SOFT SILVER" at bounding box center [1396, 317] width 164 height 20
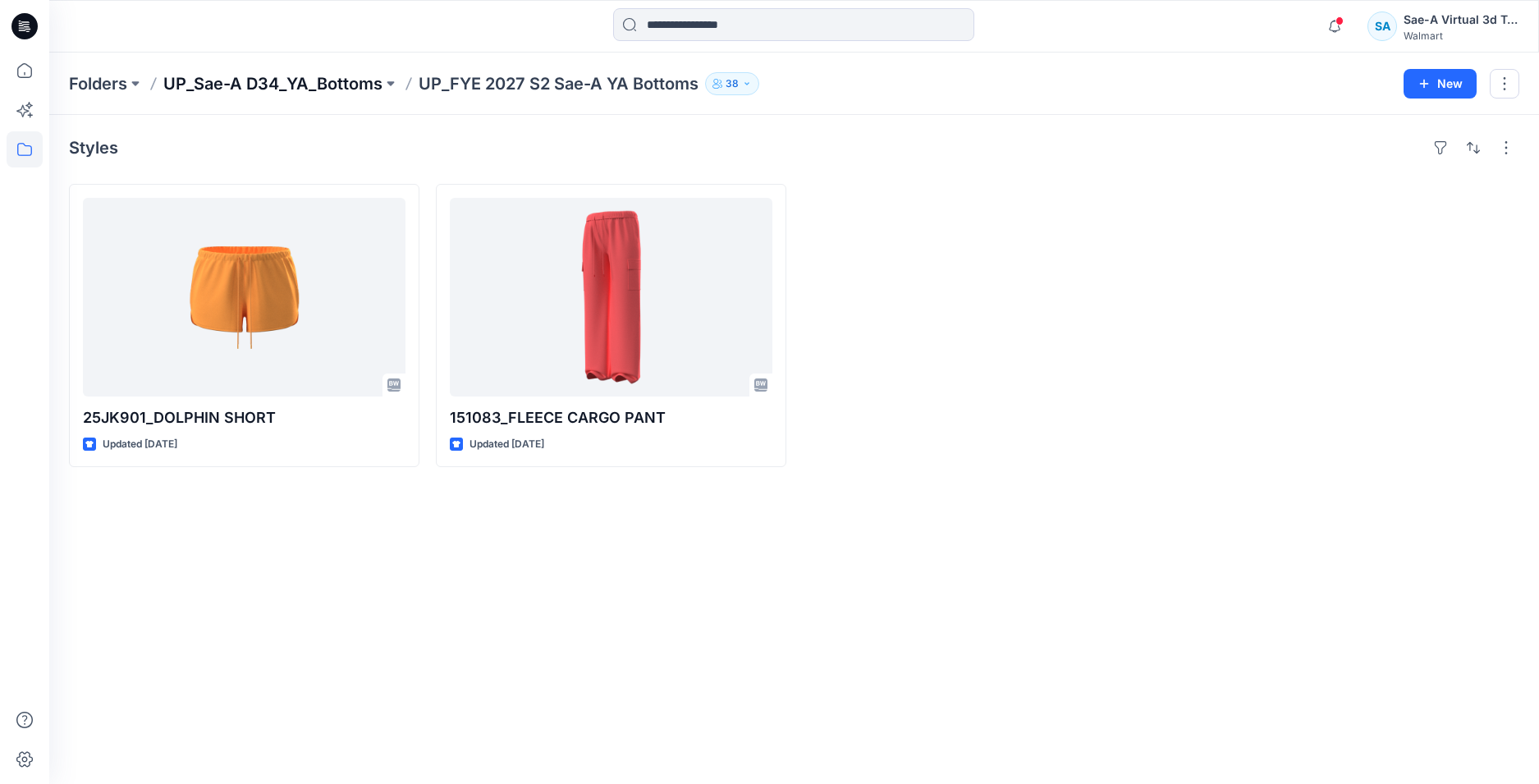
click at [317, 81] on p "UP_Sae-A D34_YA_Bottoms" at bounding box center [272, 84] width 219 height 23
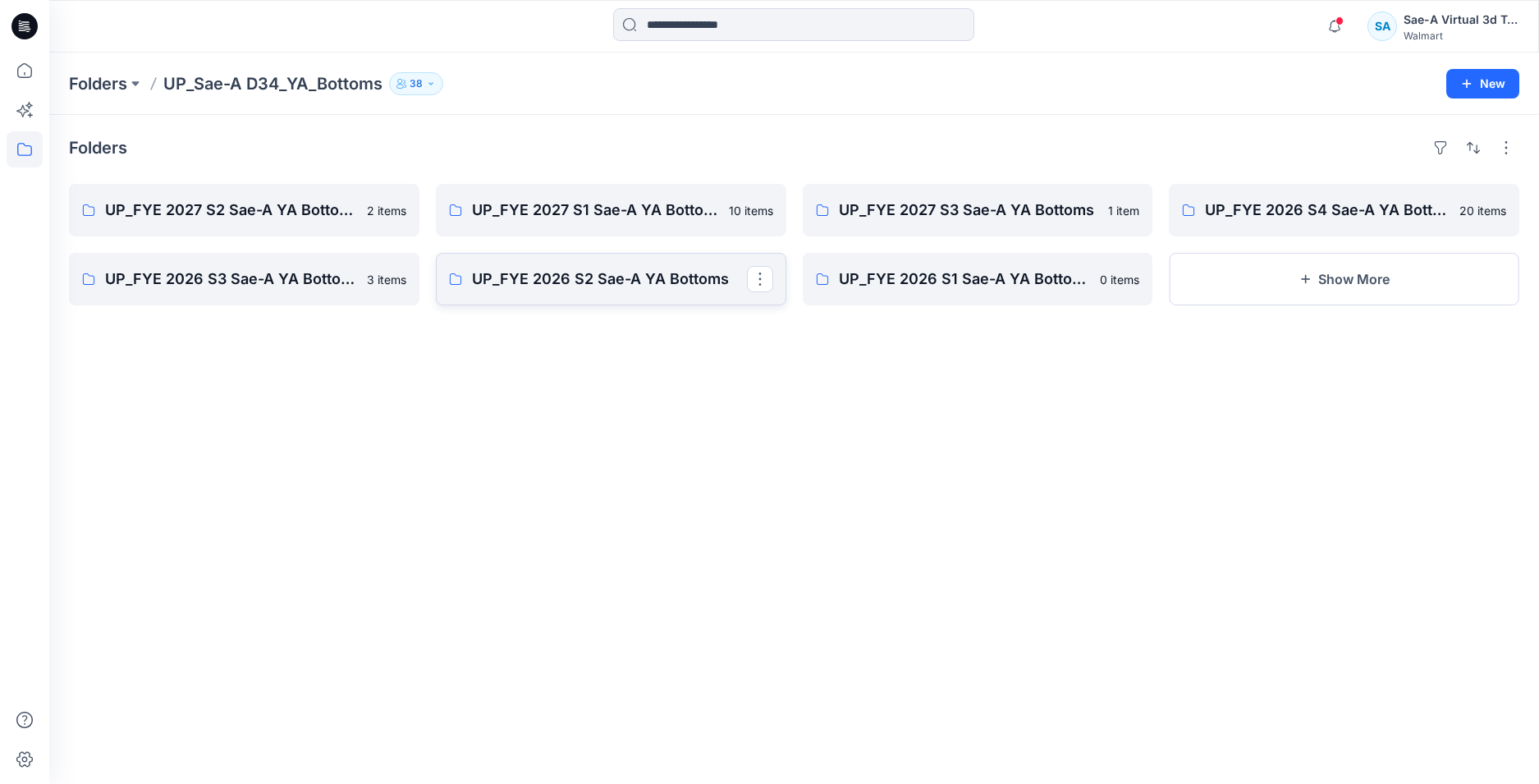
click at [635, 293] on link "UP_FYE 2026 S2 Sae-A YA Bottoms" at bounding box center [611, 279] width 350 height 52
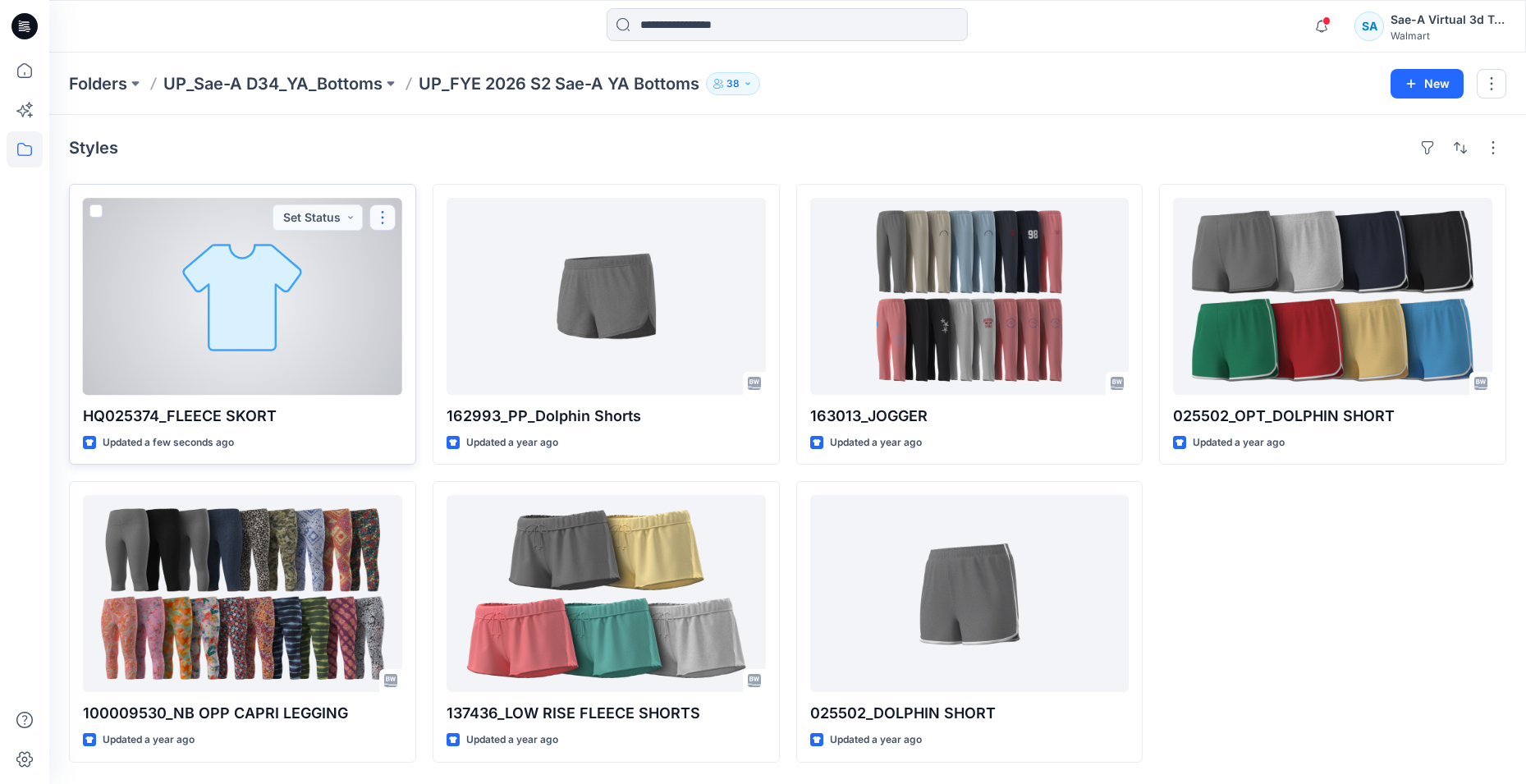
click at [382, 213] on button "button" at bounding box center [382, 217] width 26 height 26
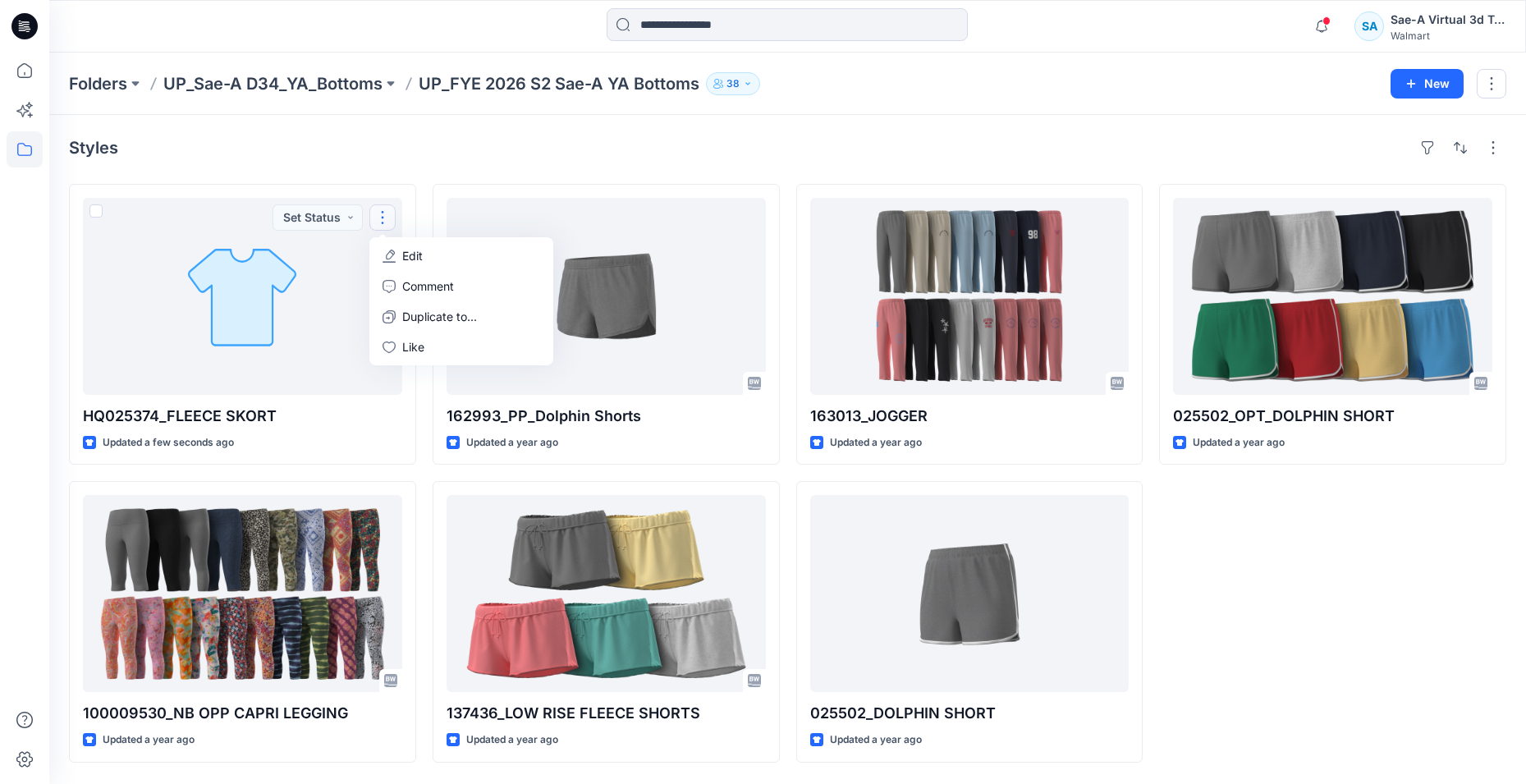
click at [1452, 563] on div "025502_OPT_DOLPHIN SHORT Updated a year ago" at bounding box center [1332, 473] width 348 height 579
click at [377, 82] on p "UP_Sae-A D34_YA_Bottoms" at bounding box center [272, 84] width 219 height 23
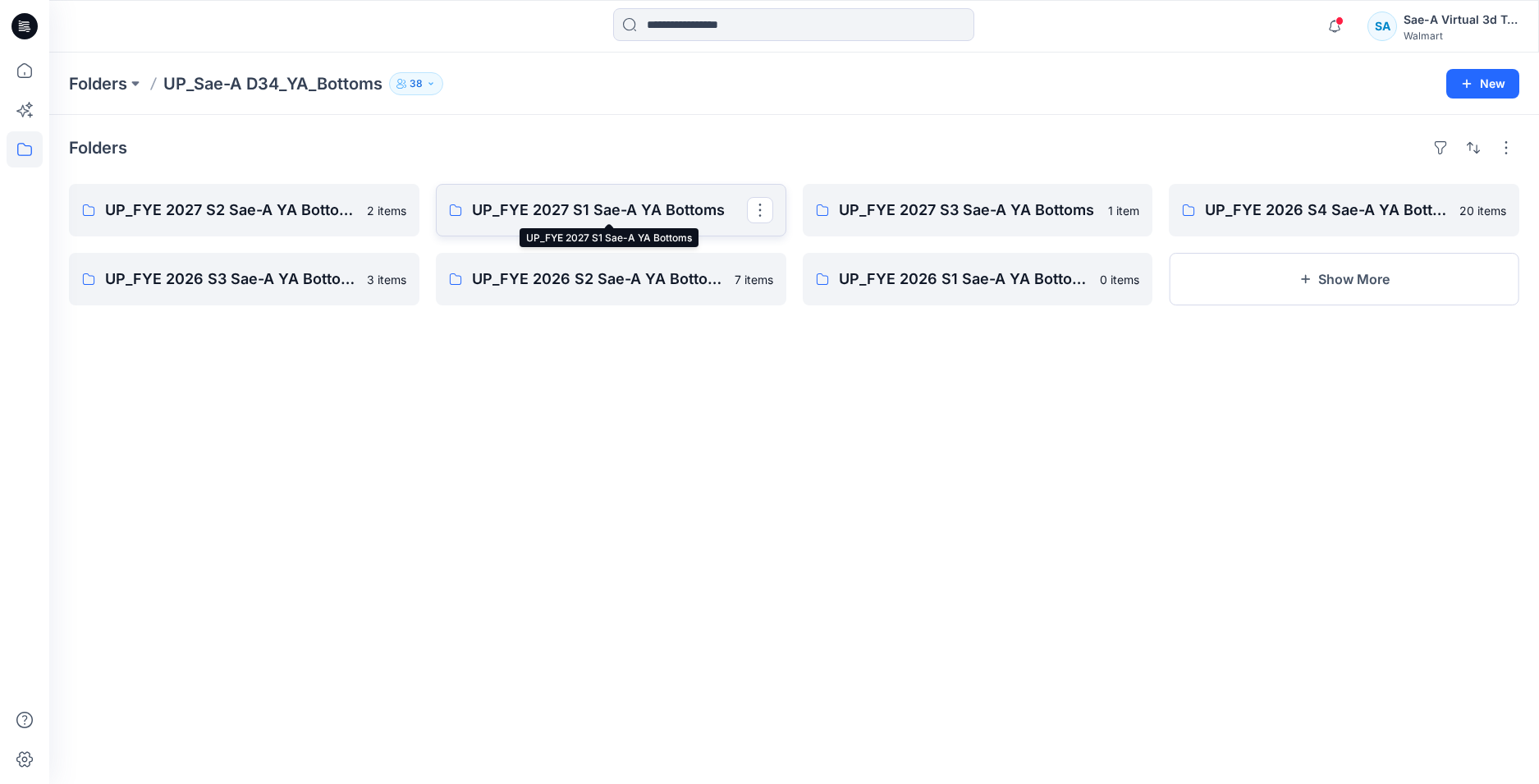
click at [643, 209] on p "UP_FYE 2027 S1 Sae-A YA Bottoms" at bounding box center [609, 211] width 275 height 23
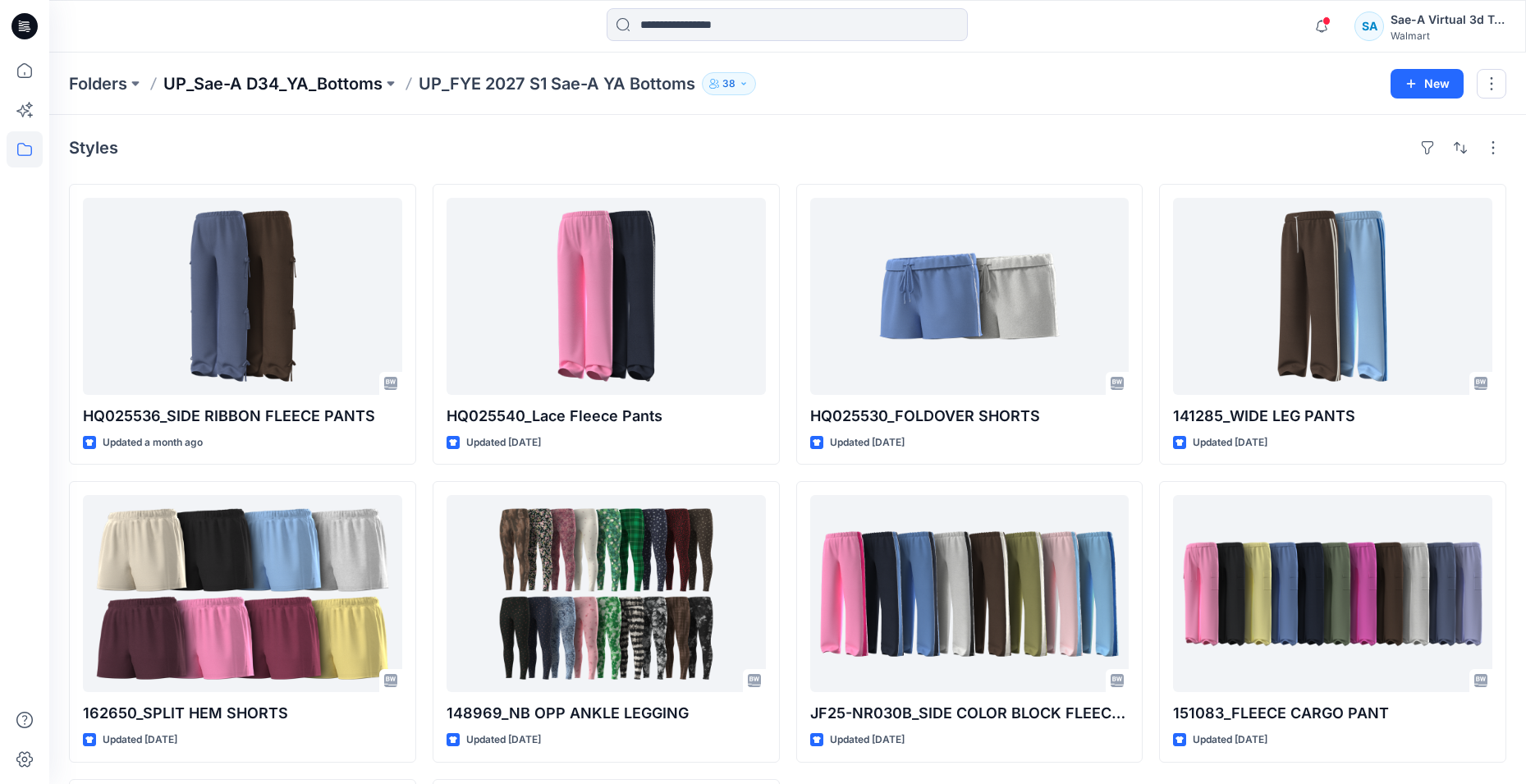
click at [353, 77] on p "UP_Sae-A D34_YA_Bottoms" at bounding box center [272, 84] width 219 height 23
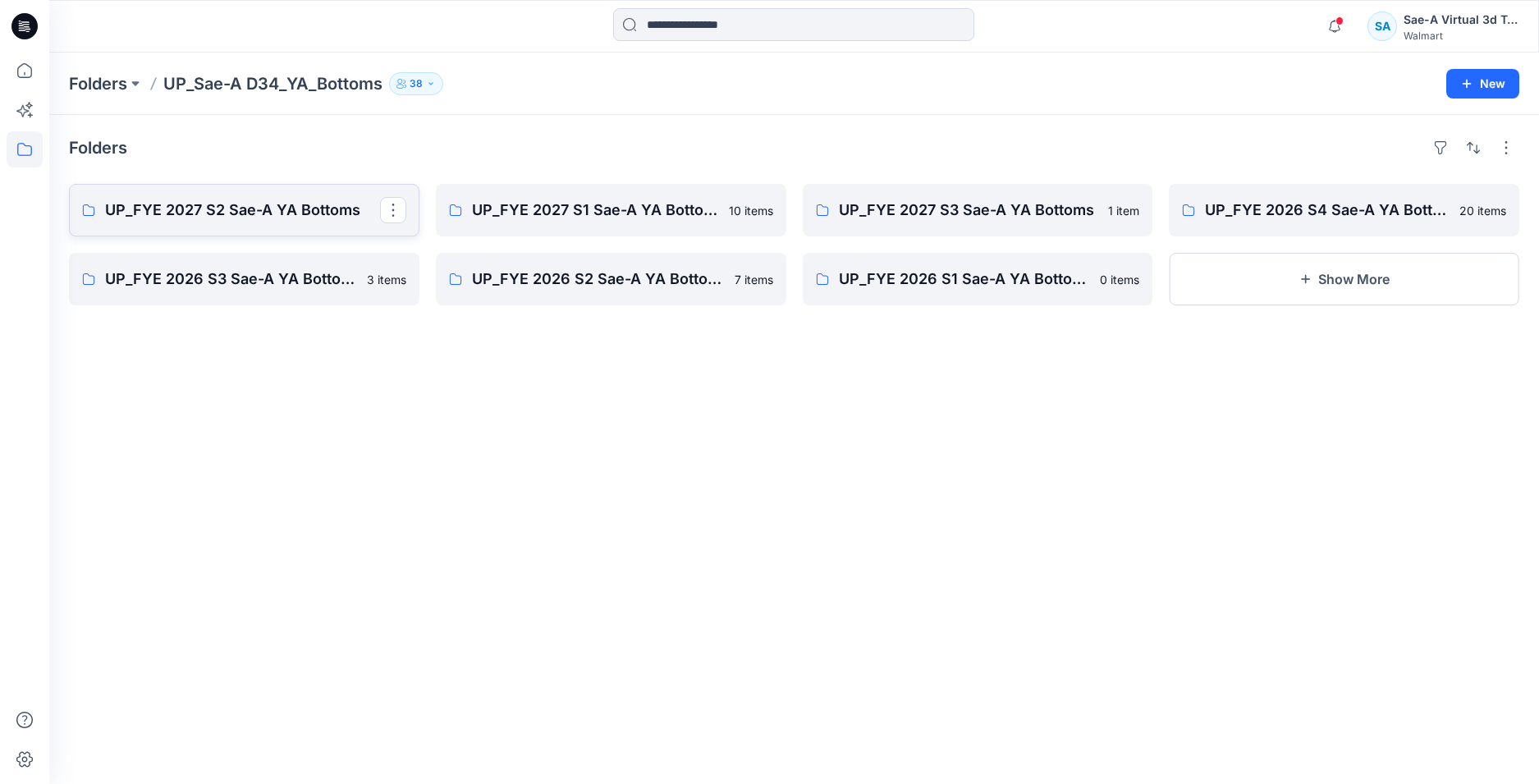
click at [266, 215] on p "UP_FYE 2027 S2 Sae-A YA Bottoms" at bounding box center [242, 211] width 275 height 23
click at [636, 284] on p "UP_FYE 2026 S2 Sae-A YA Bottoms" at bounding box center [609, 279] width 275 height 23
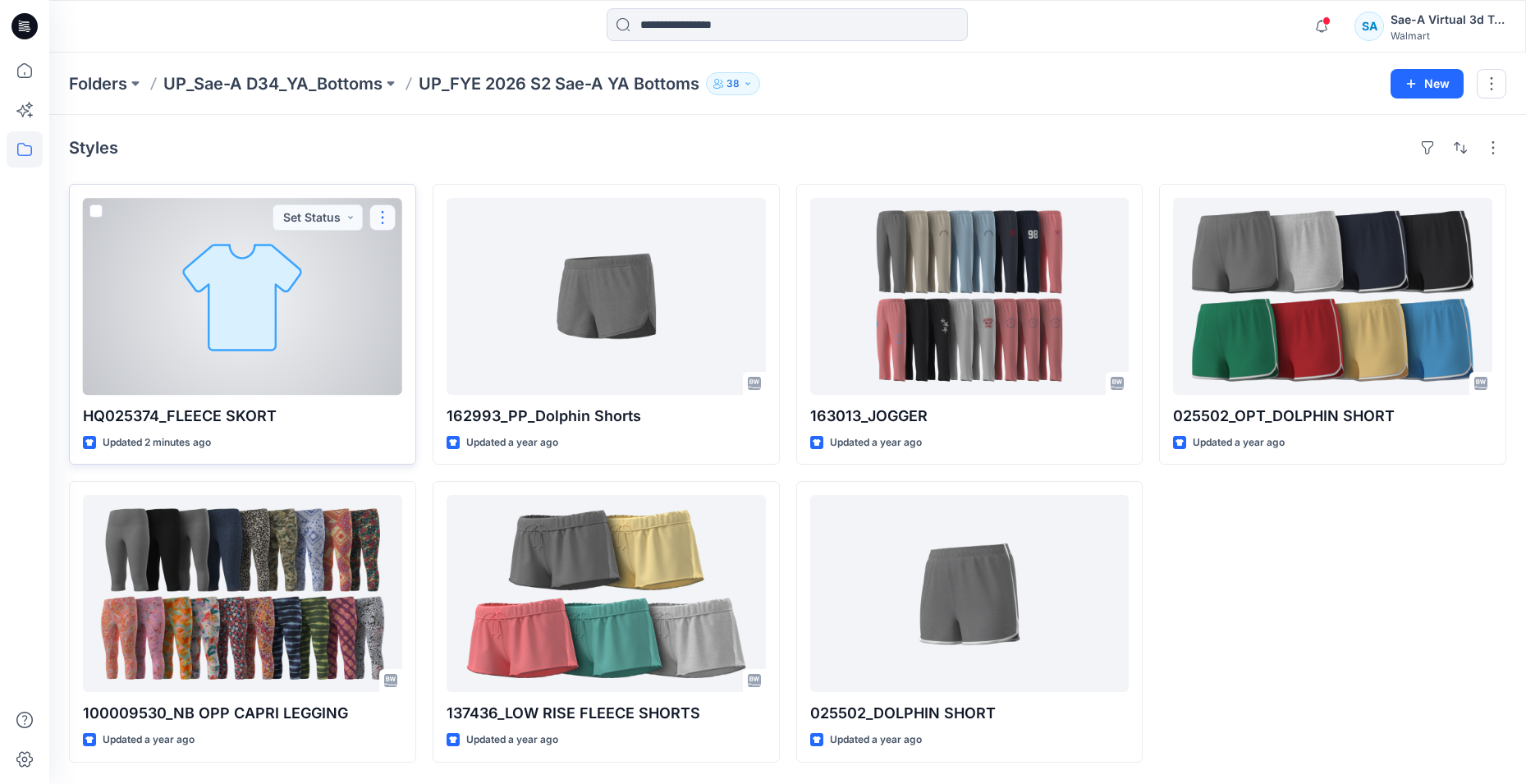
click at [383, 223] on button "button" at bounding box center [382, 217] width 26 height 26
click at [378, 219] on button "button" at bounding box center [382, 217] width 26 height 26
click at [386, 219] on button "button" at bounding box center [382, 217] width 26 height 26
click at [411, 254] on p "Edit" at bounding box center [412, 255] width 21 height 17
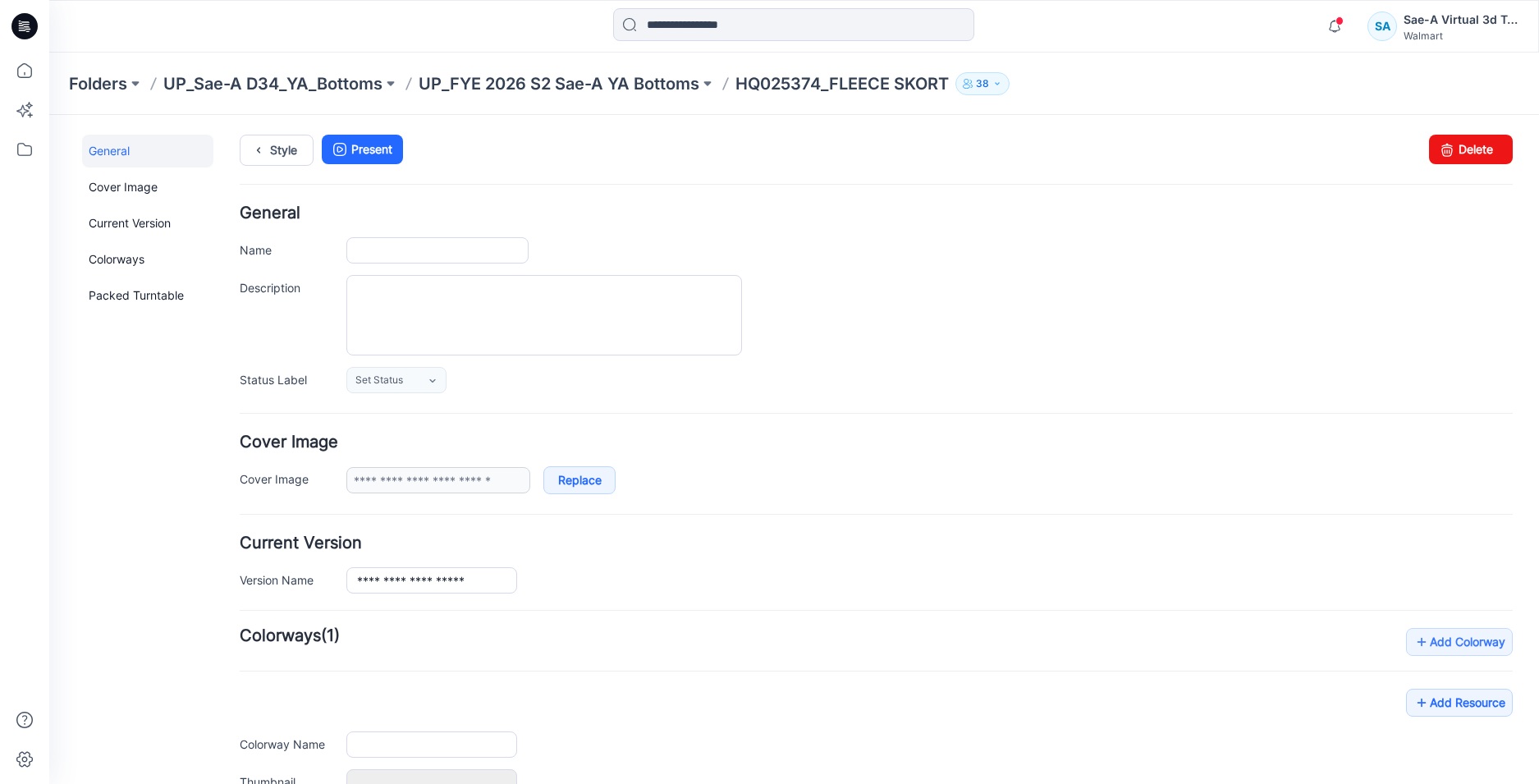
type input "**********"
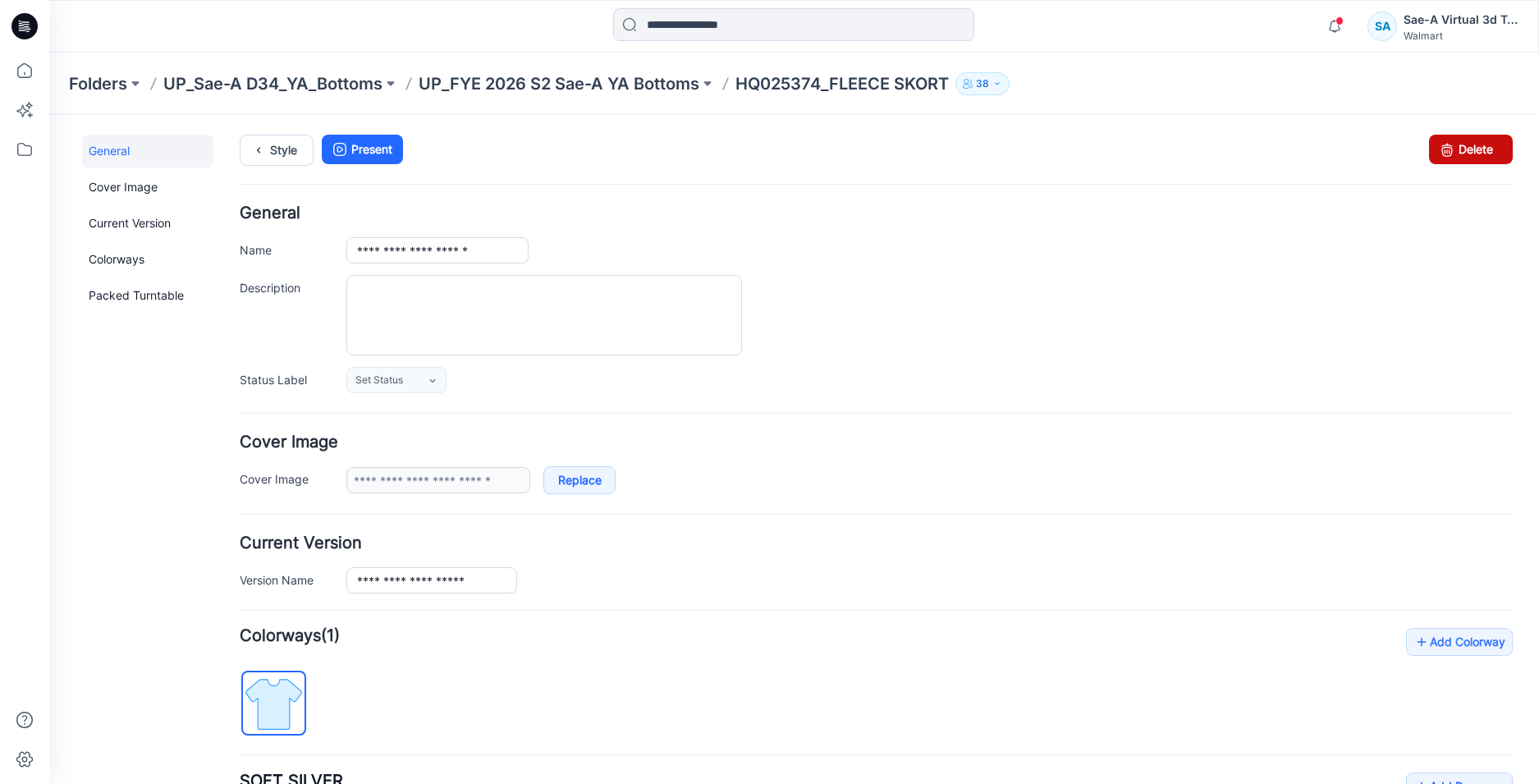
click at [1454, 153] on link "Delete" at bounding box center [1471, 149] width 84 height 30
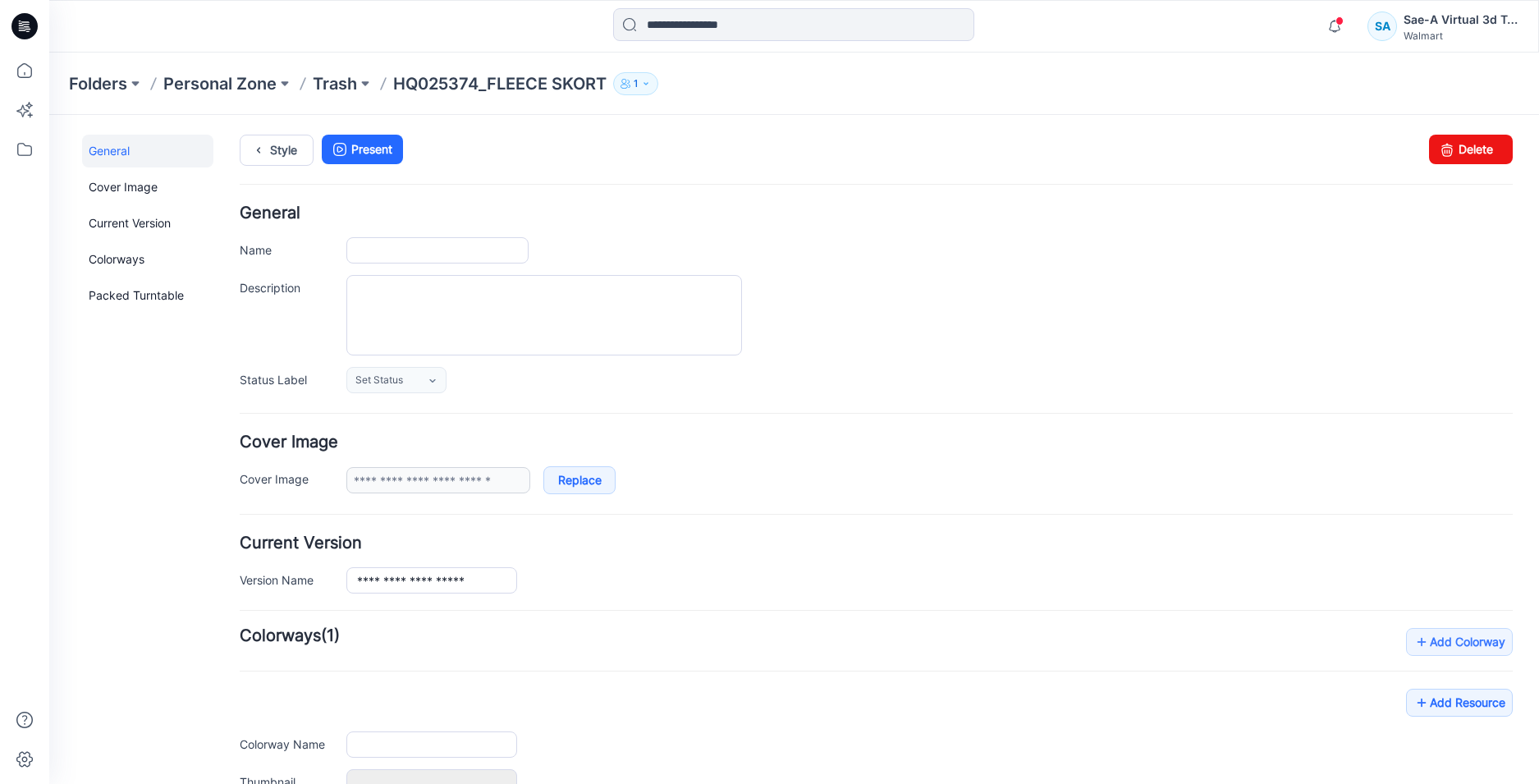
type input "**********"
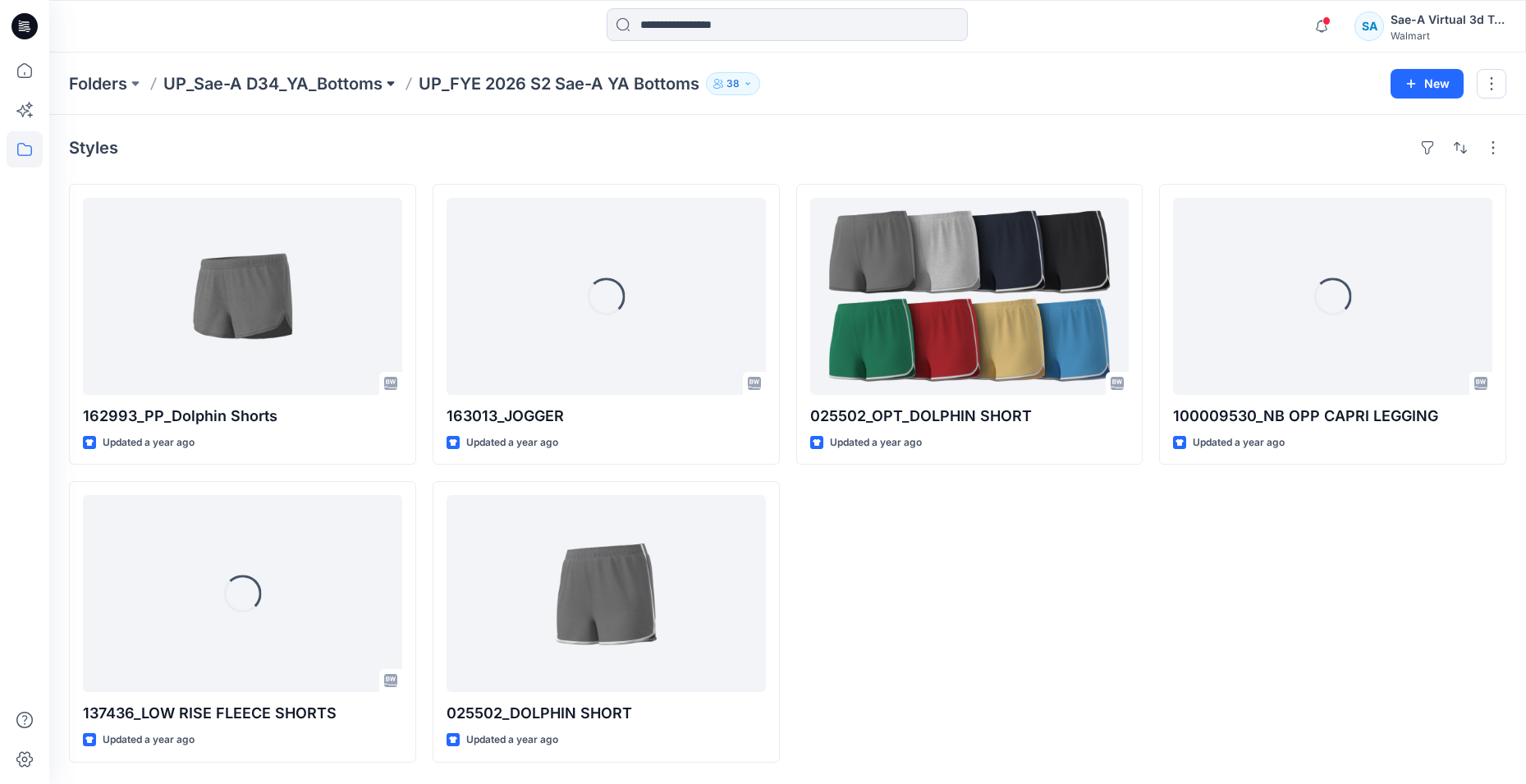
click at [386, 86] on button at bounding box center [391, 84] width 16 height 23
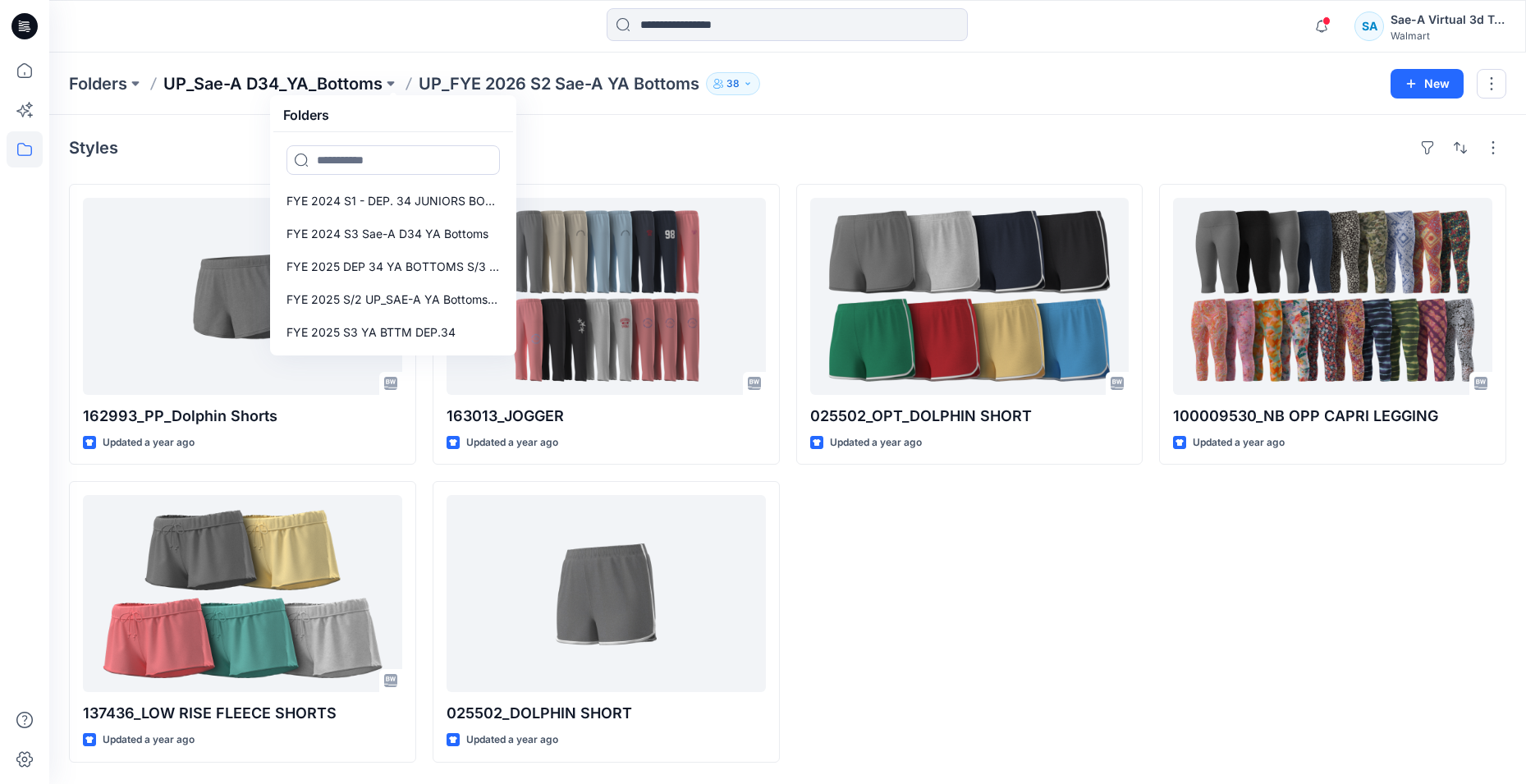
click at [314, 75] on p "UP_Sae-A D34_YA_Bottoms" at bounding box center [272, 84] width 219 height 23
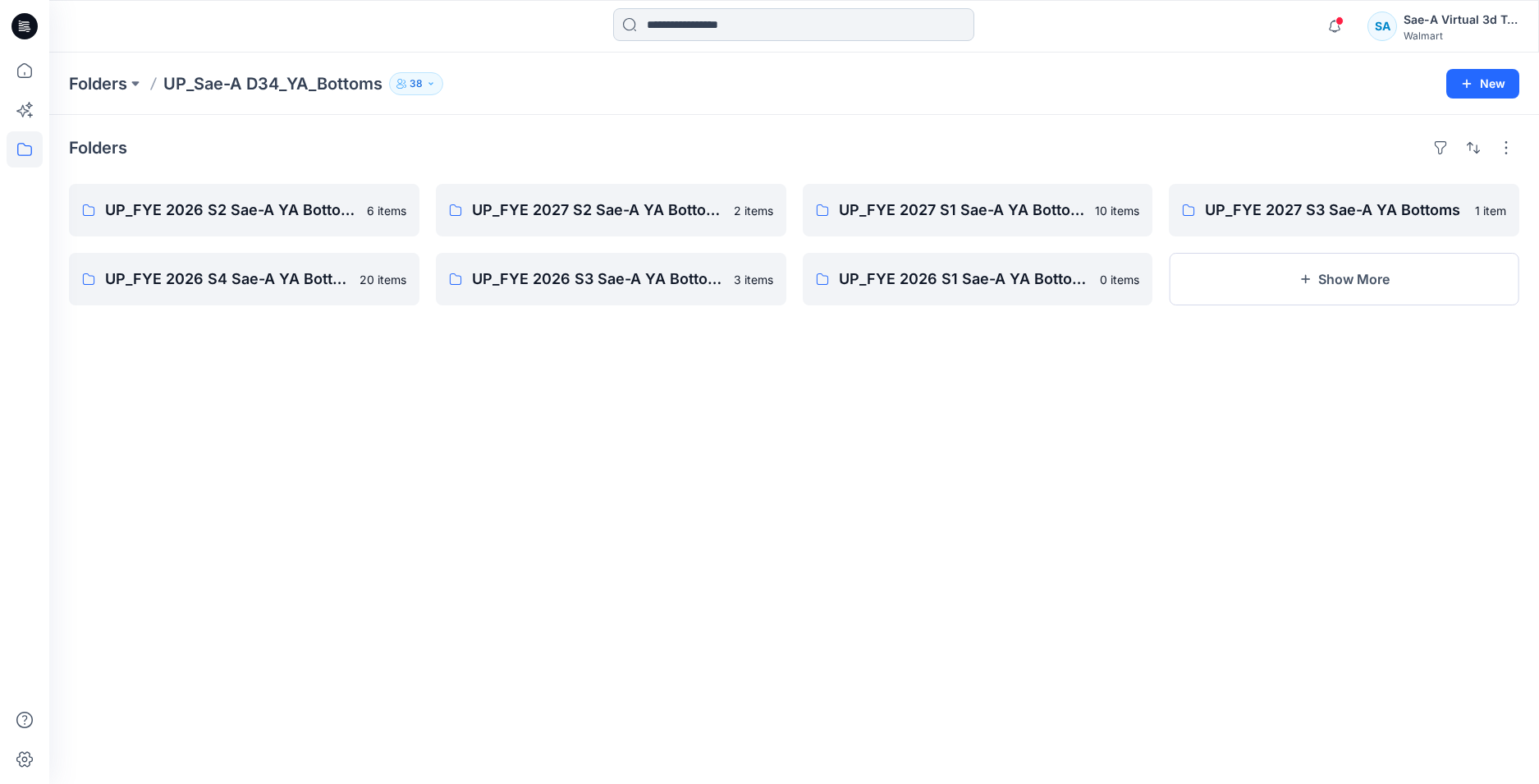
click at [687, 25] on input at bounding box center [793, 24] width 361 height 32
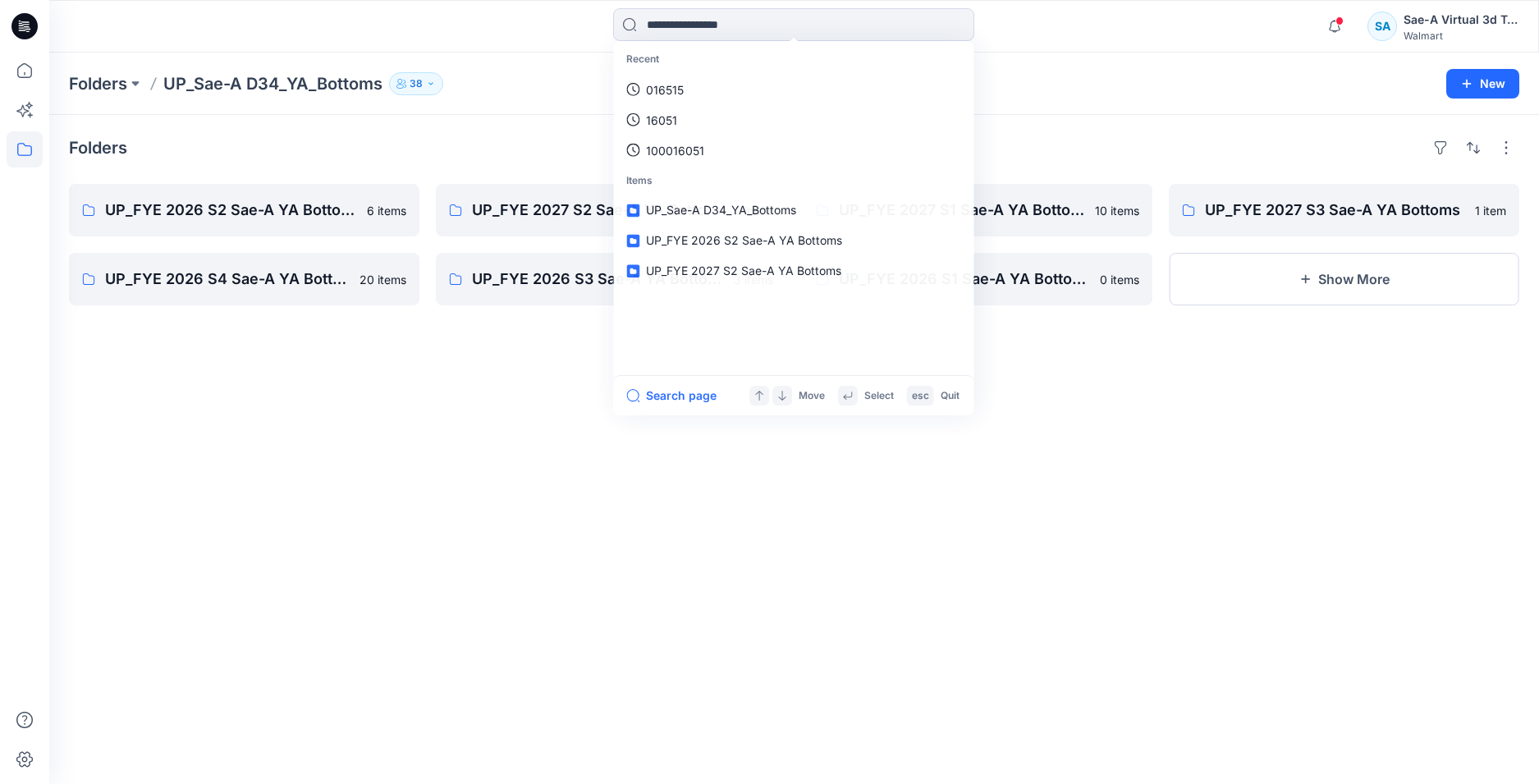
click at [384, 550] on div "Folders UP_FYE 2026 S2 Sae-A YA Bottoms 6 items UP_FYE 2026 S4 Sae-A YA Bottoms…" at bounding box center [794, 449] width 1490 height 669
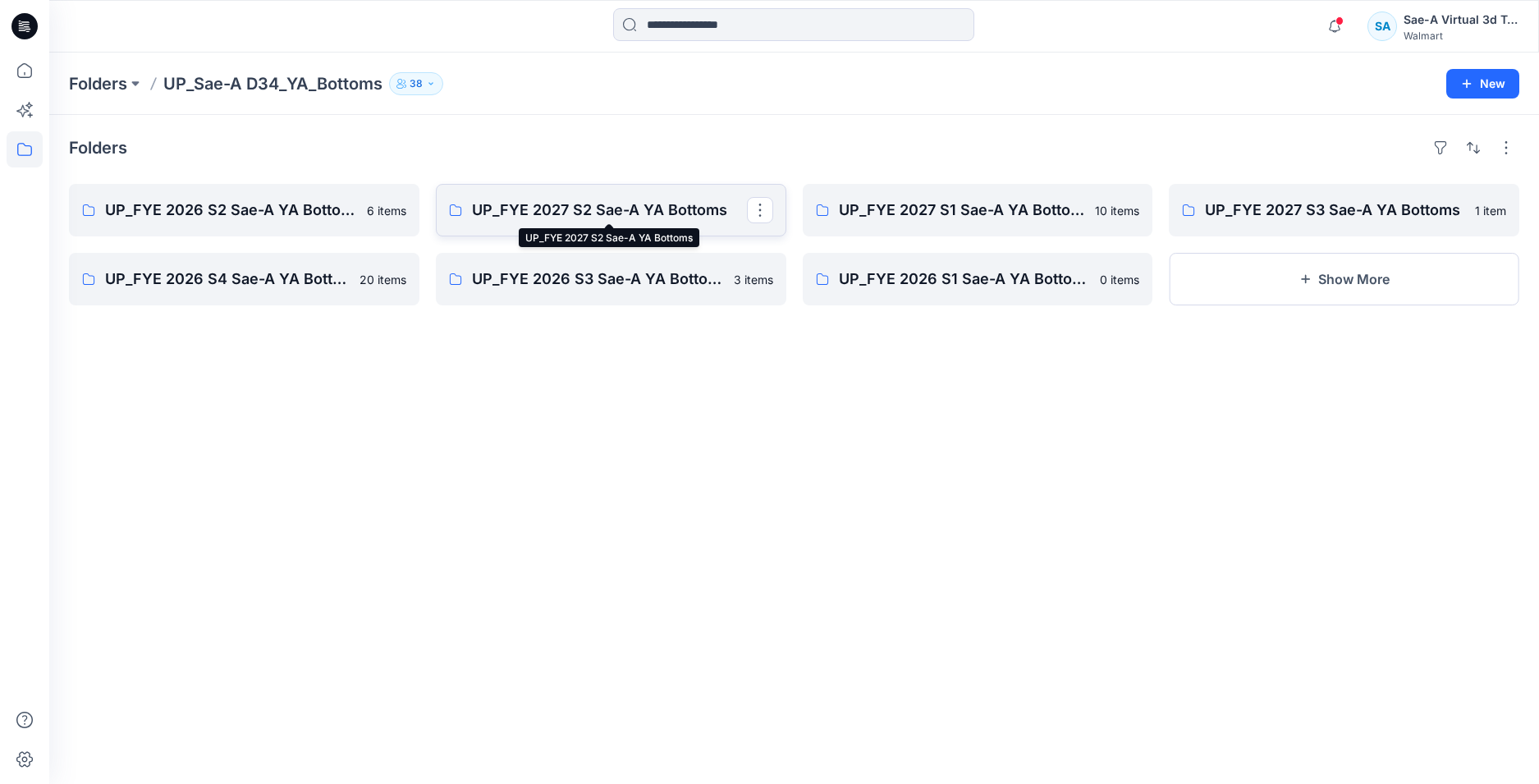
click at [586, 212] on p "UP_FYE 2027 S2 Sae-A YA Bottoms" at bounding box center [609, 211] width 275 height 23
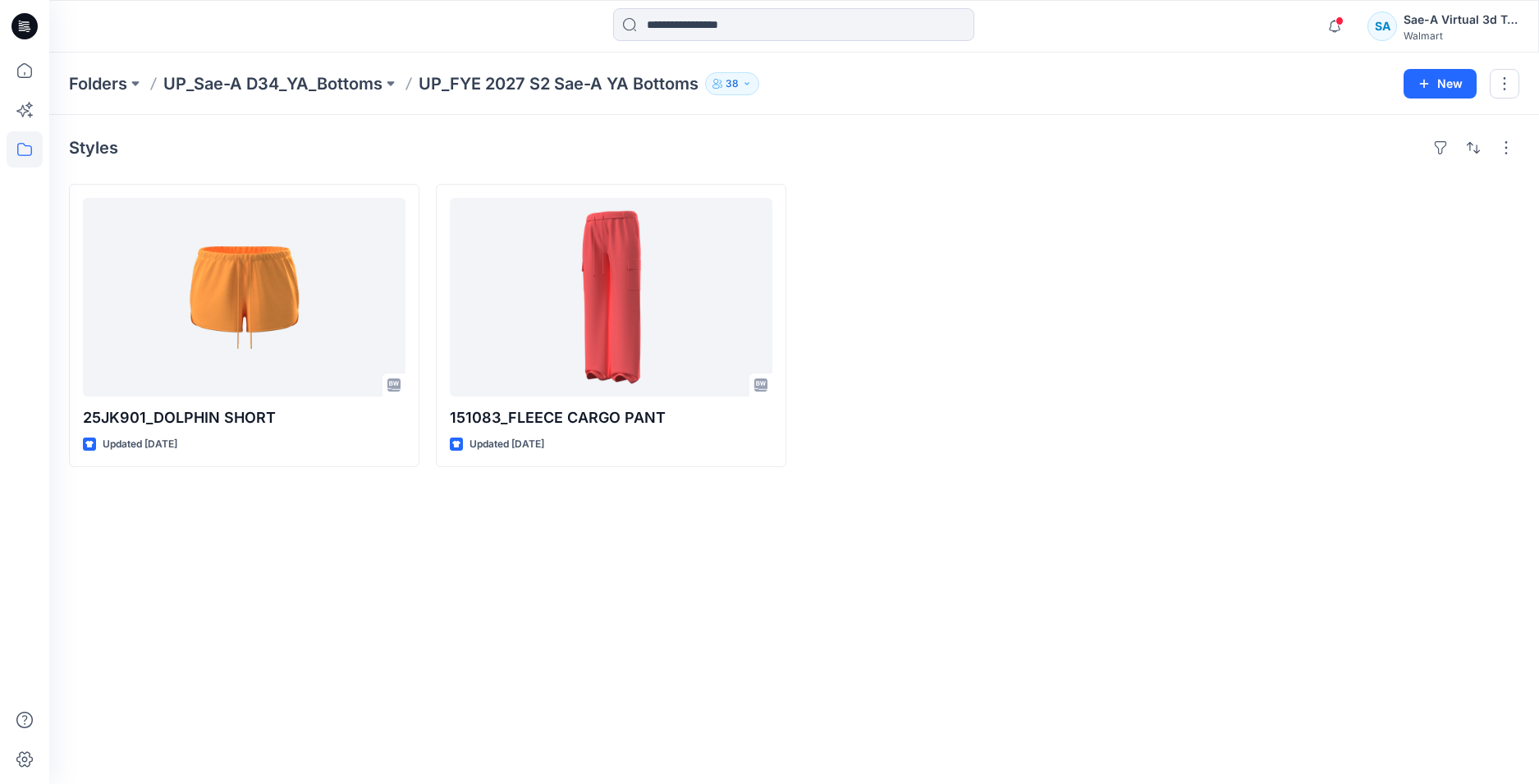
click at [602, 718] on div "Styles 25JK901_DOLPHIN SHORT Updated 9 days ago 151083_FLEECE CARGO PANT Update…" at bounding box center [794, 449] width 1490 height 669
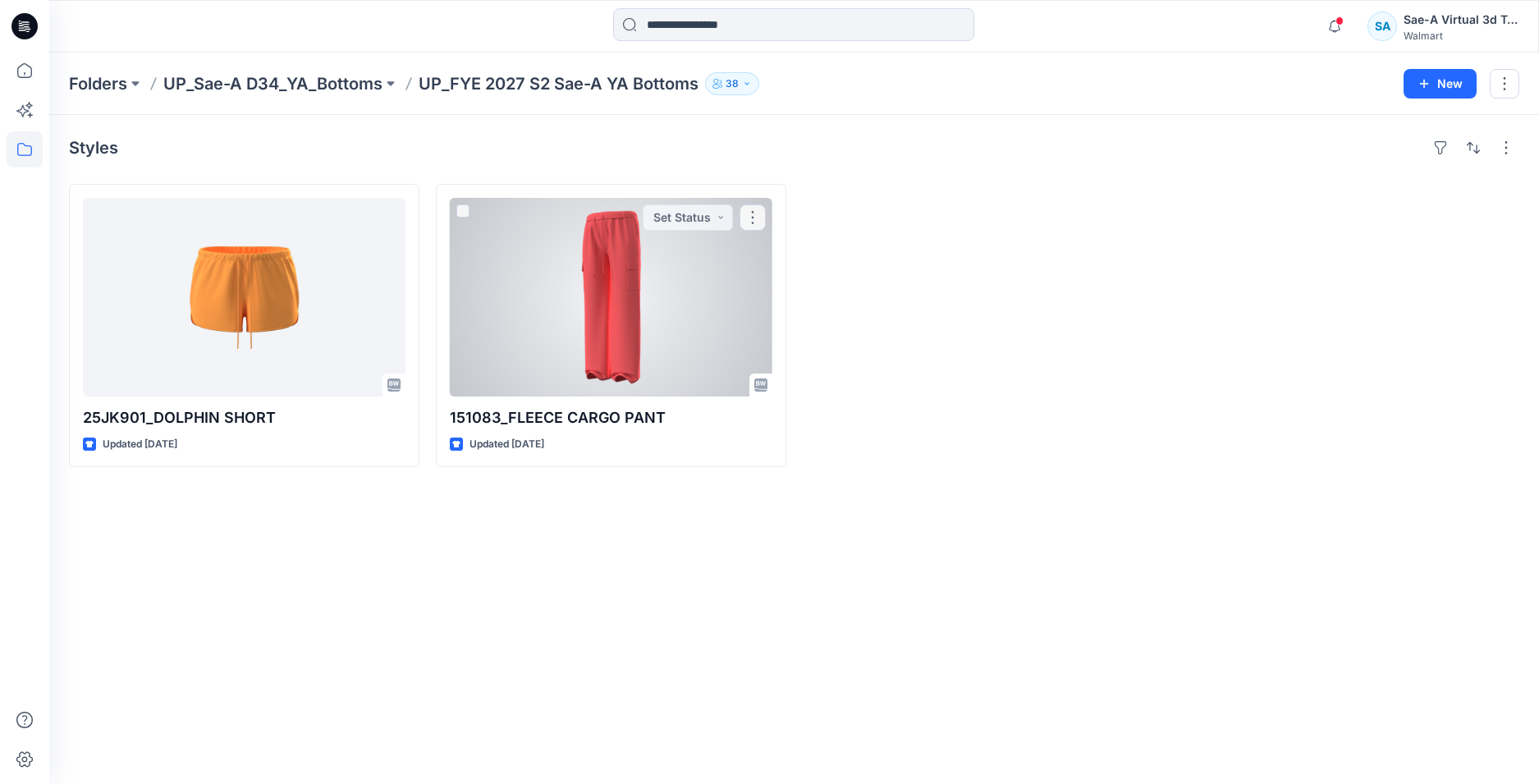
drag, startPoint x: 615, startPoint y: 381, endPoint x: 618, endPoint y: 398, distance: 17.3
click at [616, 380] on div at bounding box center [611, 297] width 322 height 199
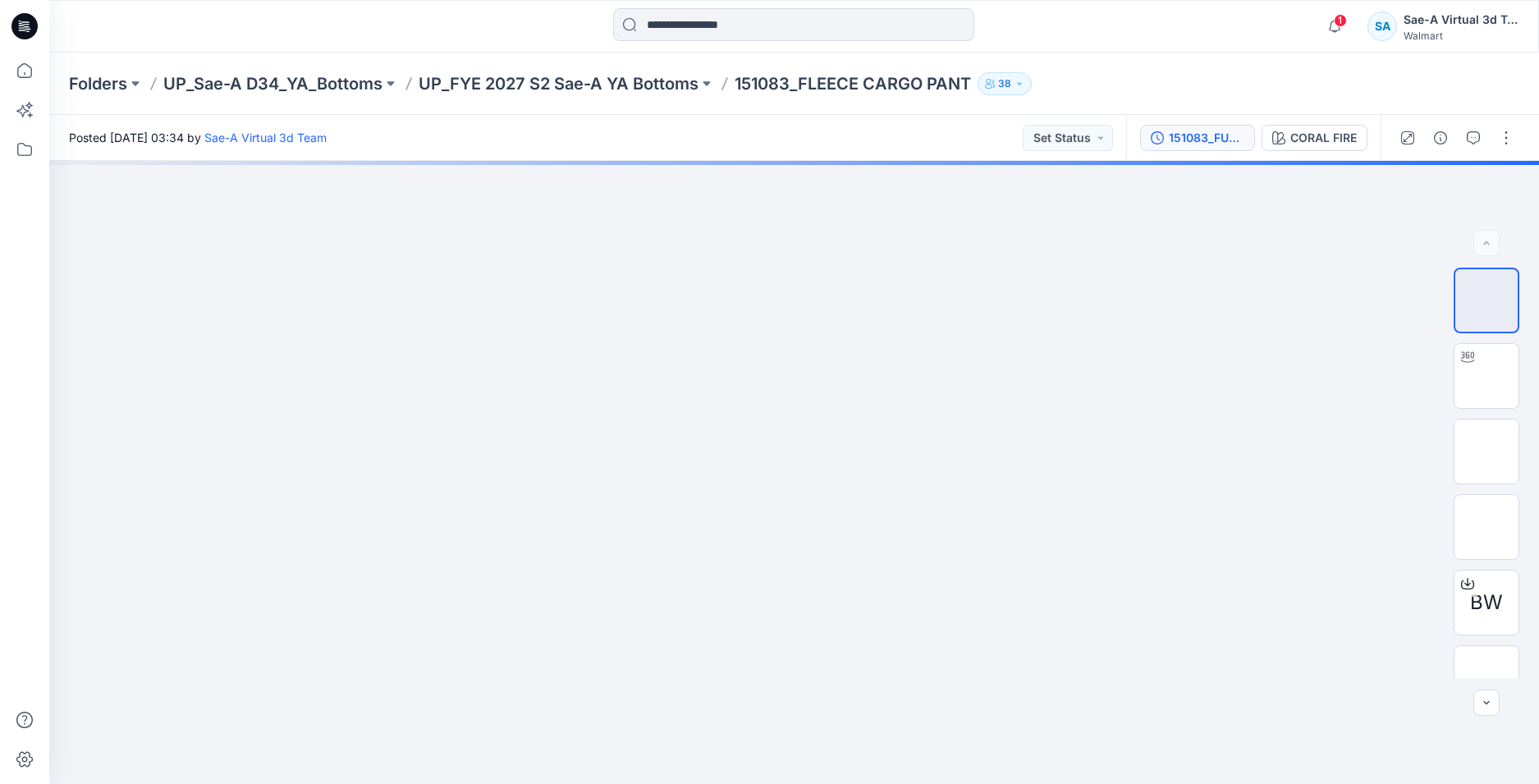
click at [1224, 140] on div "151083_FULL COLORWAYS" at bounding box center [1207, 138] width 76 height 18
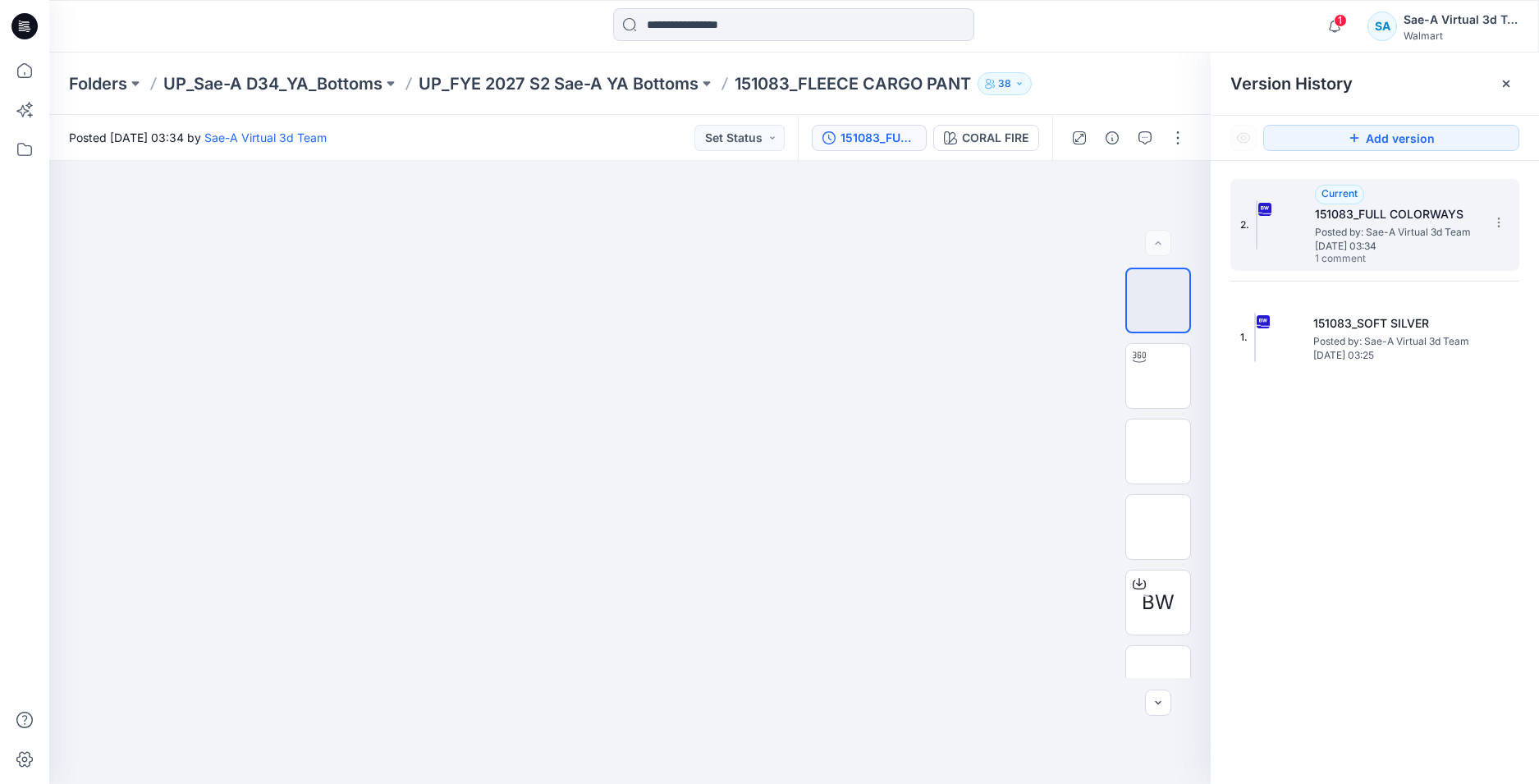
click at [1367, 237] on span "Posted by: Sae-A Virtual 3d Team" at bounding box center [1398, 232] width 164 height 16
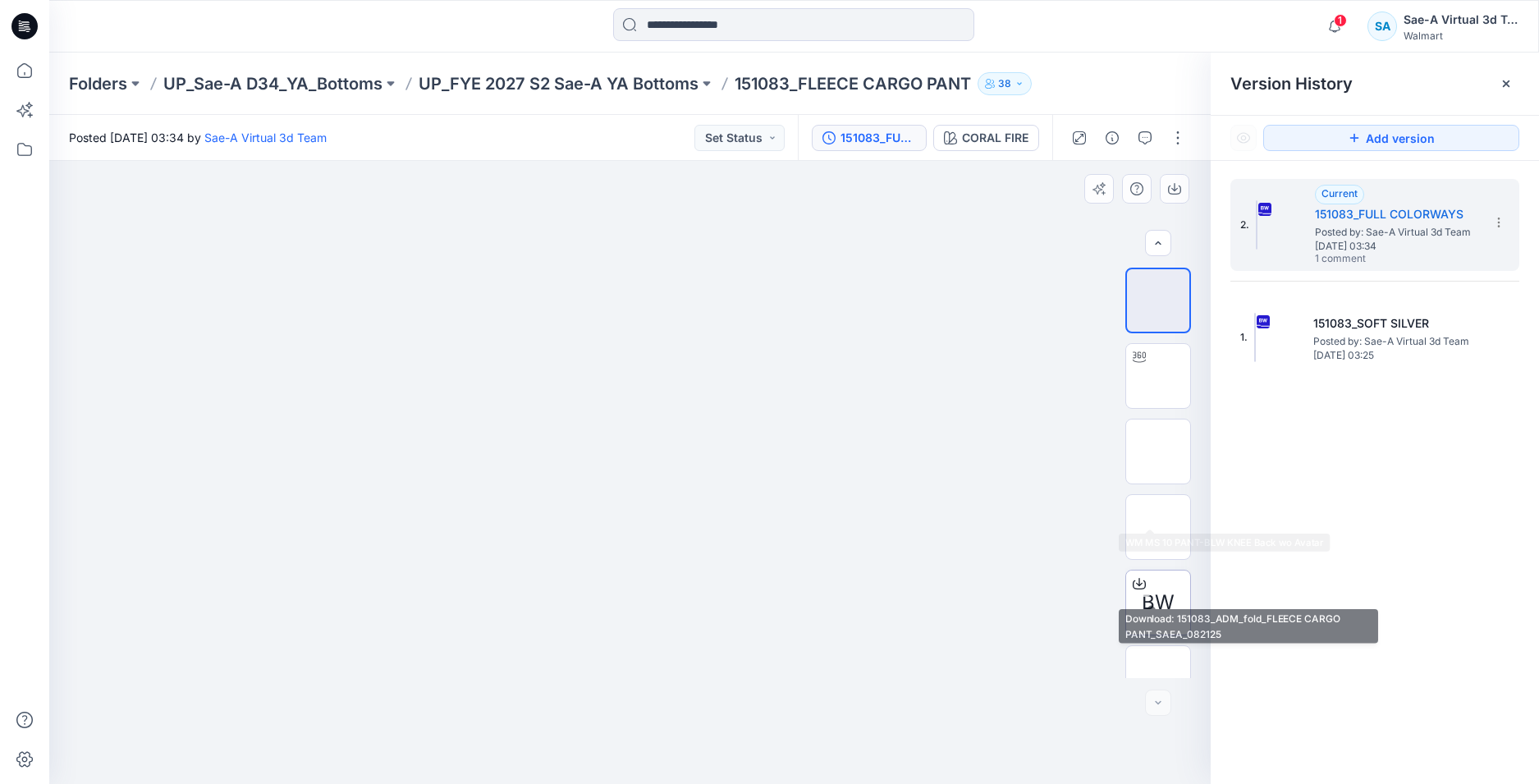
scroll to position [32, 0]
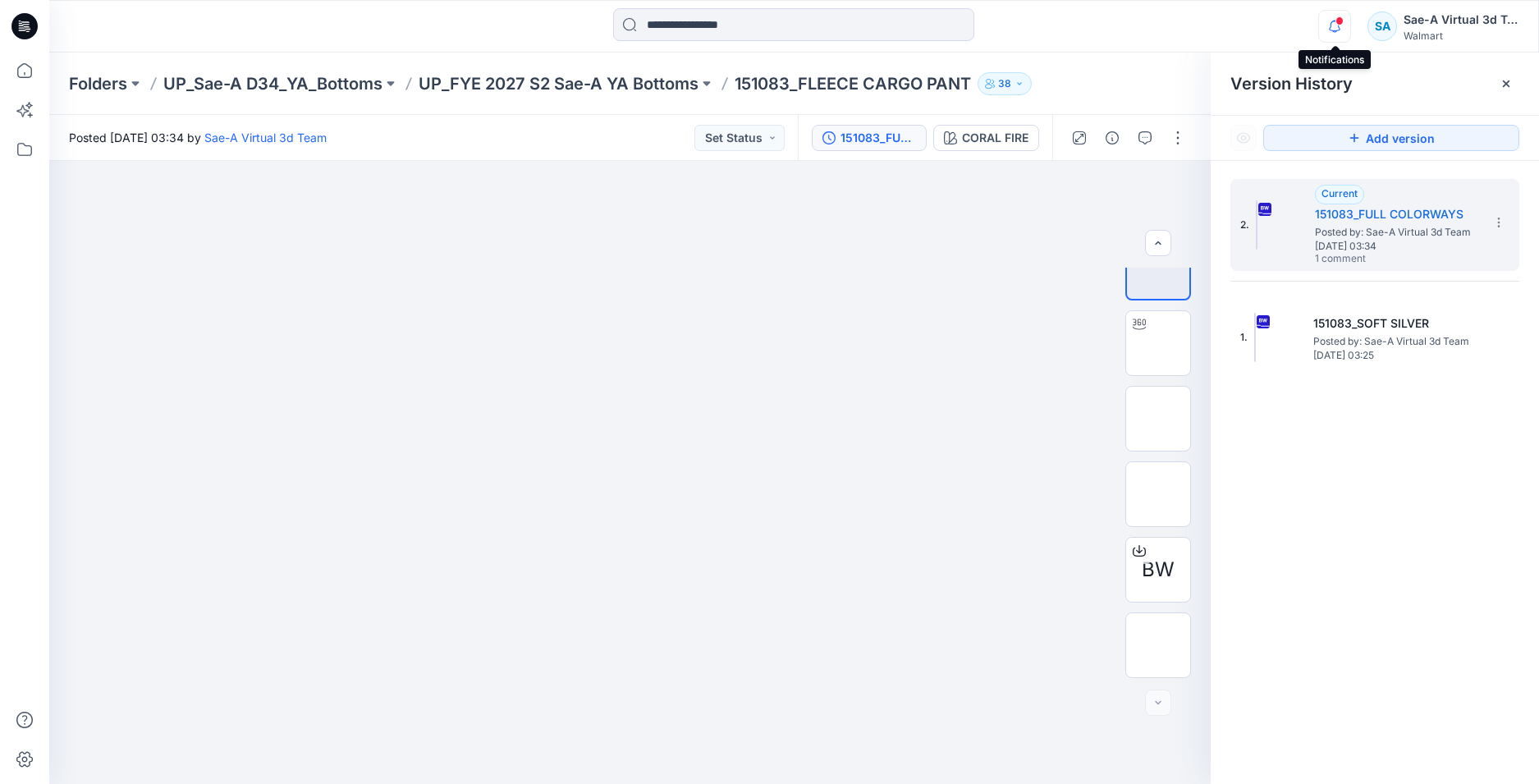
click at [1332, 30] on icon "button" at bounding box center [1335, 26] width 32 height 32
click at [567, 86] on p "UP_FYE 2027 S2 Sae-A YA Bottoms" at bounding box center [558, 84] width 280 height 23
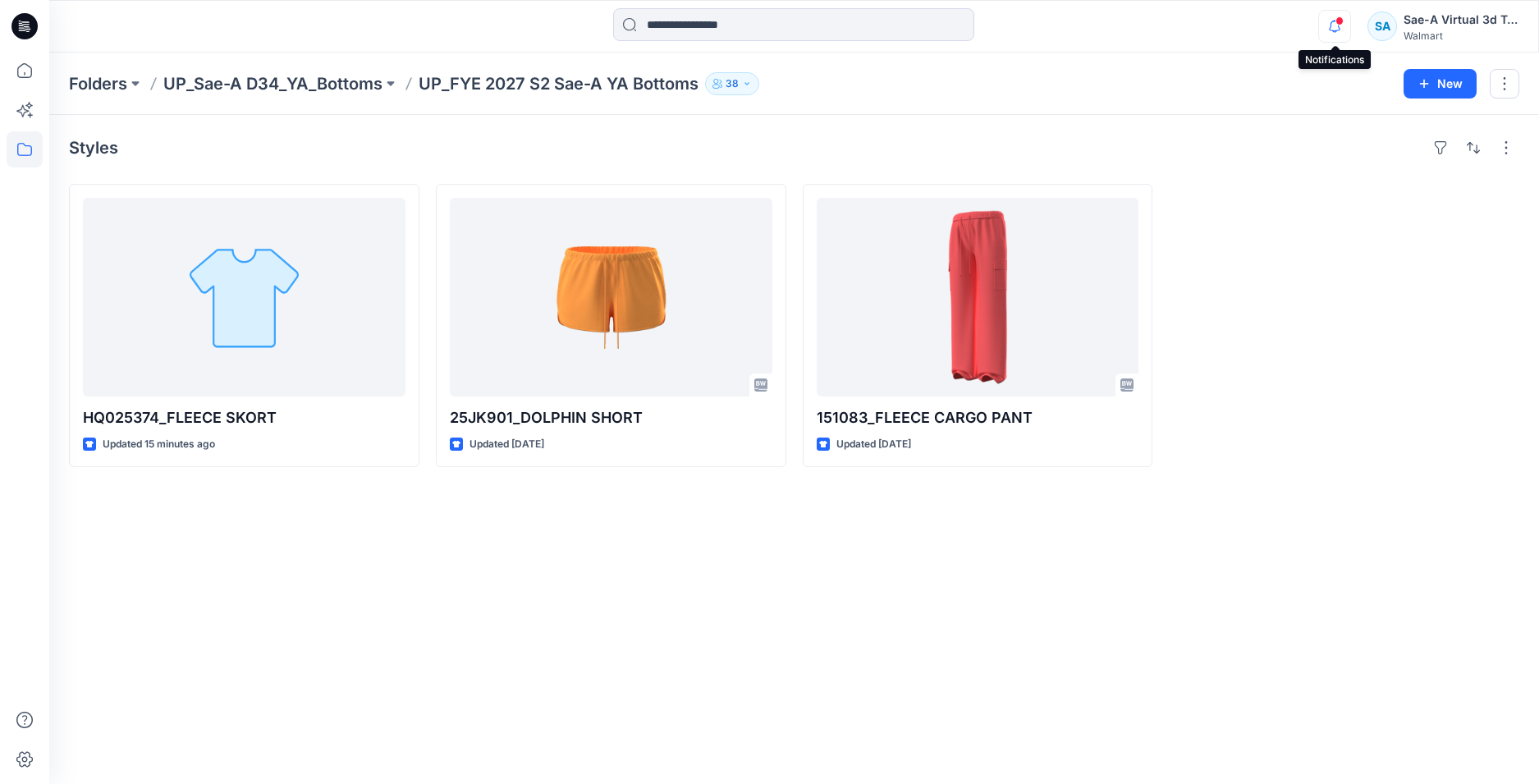
click at [1326, 33] on icon "button" at bounding box center [1335, 26] width 32 height 32
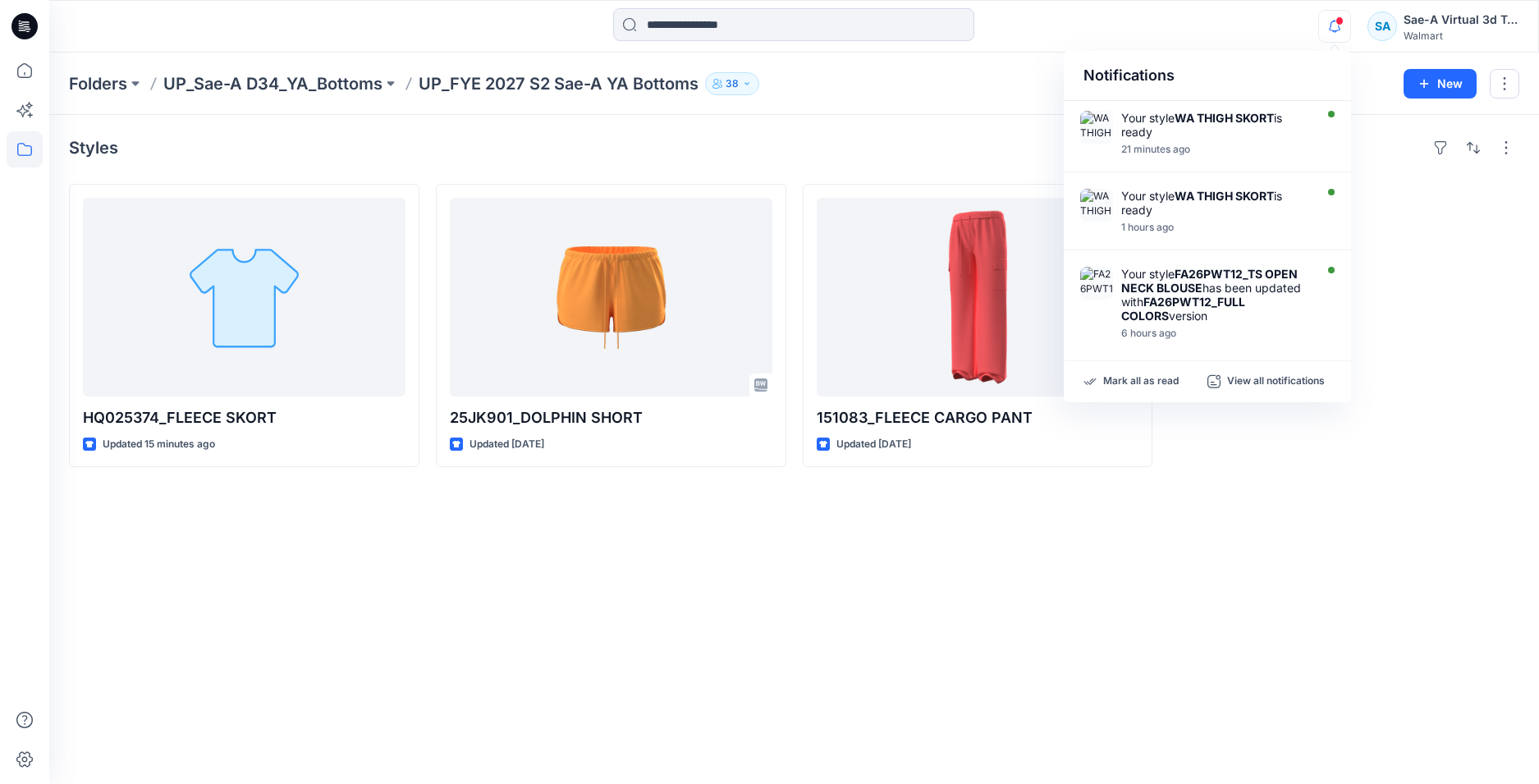
click at [908, 561] on div "Styles HQ025374_FLEECE SKORT Updated 15 minutes ago 25JK901_DOLPHIN SHORT Updat…" at bounding box center [794, 449] width 1490 height 669
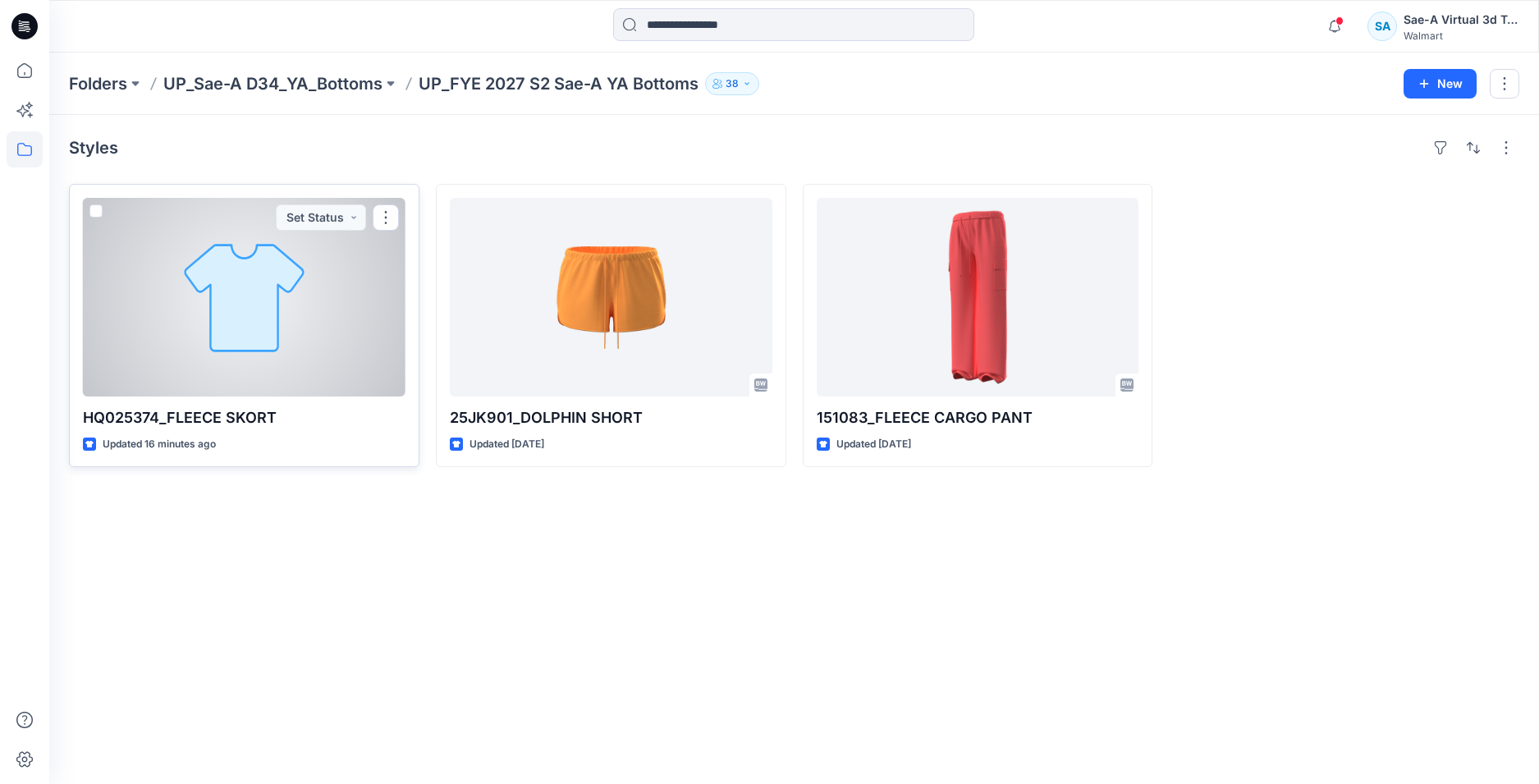
click at [312, 289] on div at bounding box center [244, 297] width 322 height 199
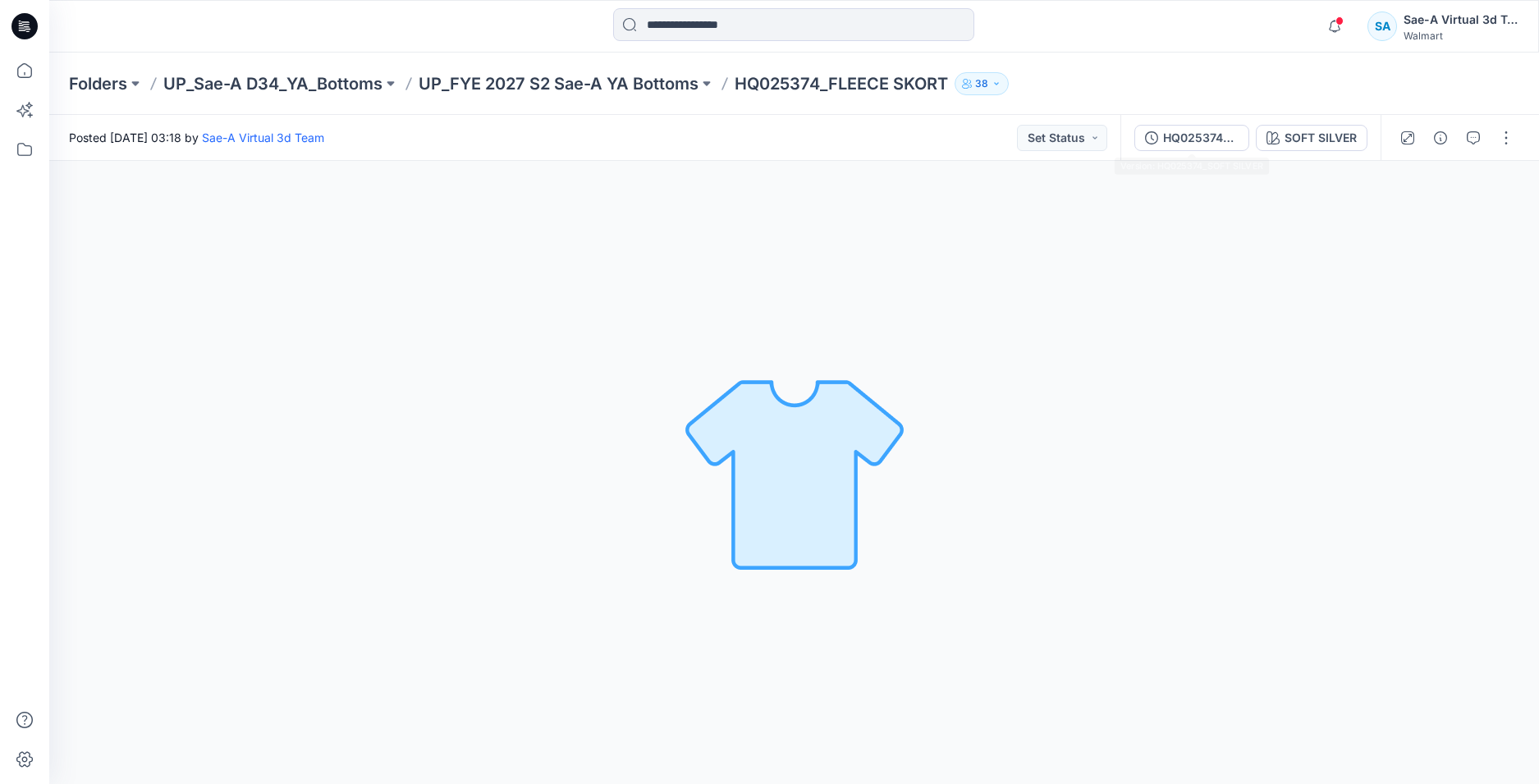
click at [1185, 122] on div "HQ025374_SOFT SILVER SOFT SILVER" at bounding box center [1250, 138] width 260 height 46
click at [1183, 149] on button "HQ025374_SOFT SILVER" at bounding box center [1192, 138] width 115 height 26
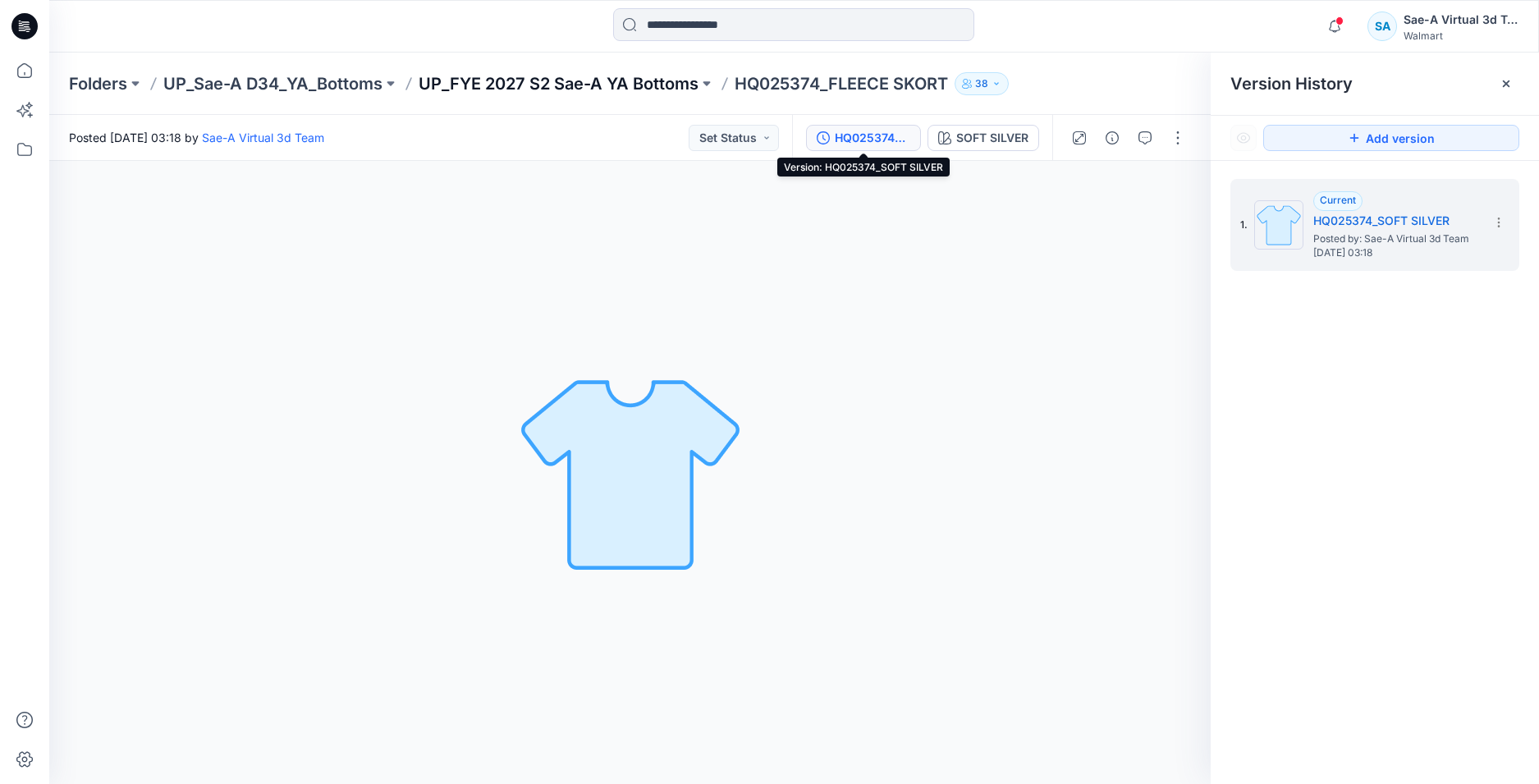
click at [611, 82] on p "UP_FYE 2027 S2 Sae-A YA Bottoms" at bounding box center [558, 84] width 280 height 23
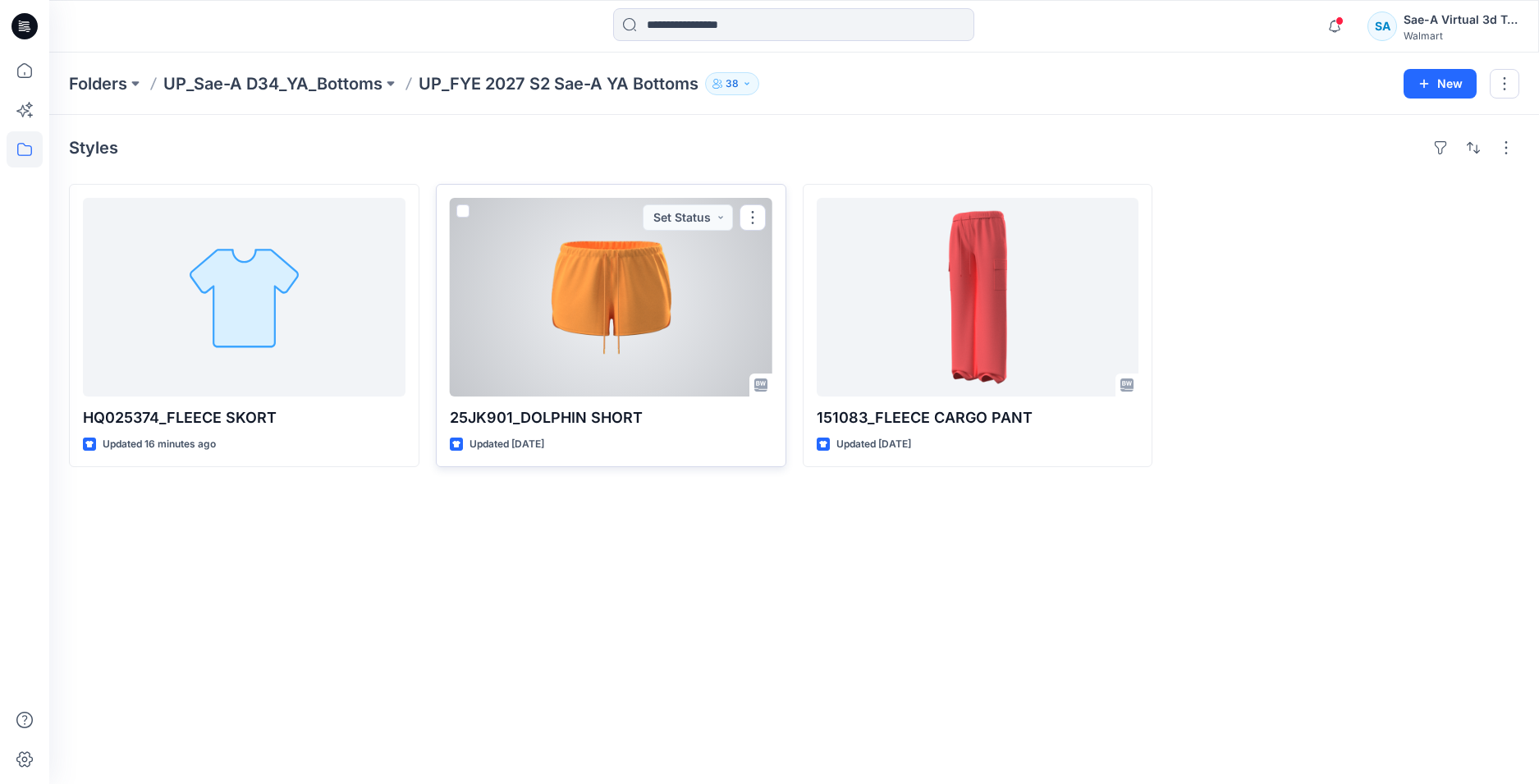
click at [556, 292] on div at bounding box center [611, 297] width 322 height 199
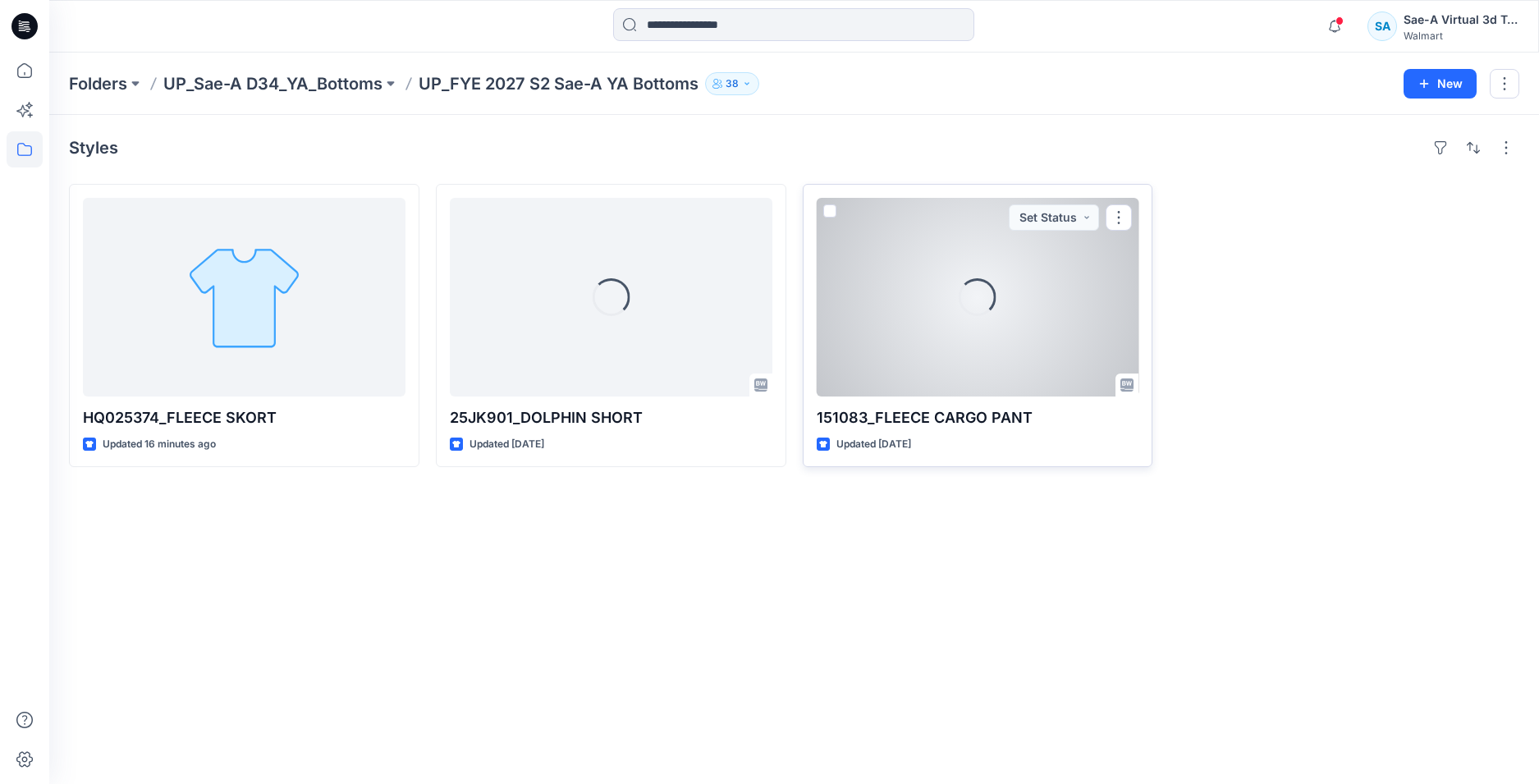
click at [1019, 345] on div "Loading..." at bounding box center [978, 297] width 322 height 199
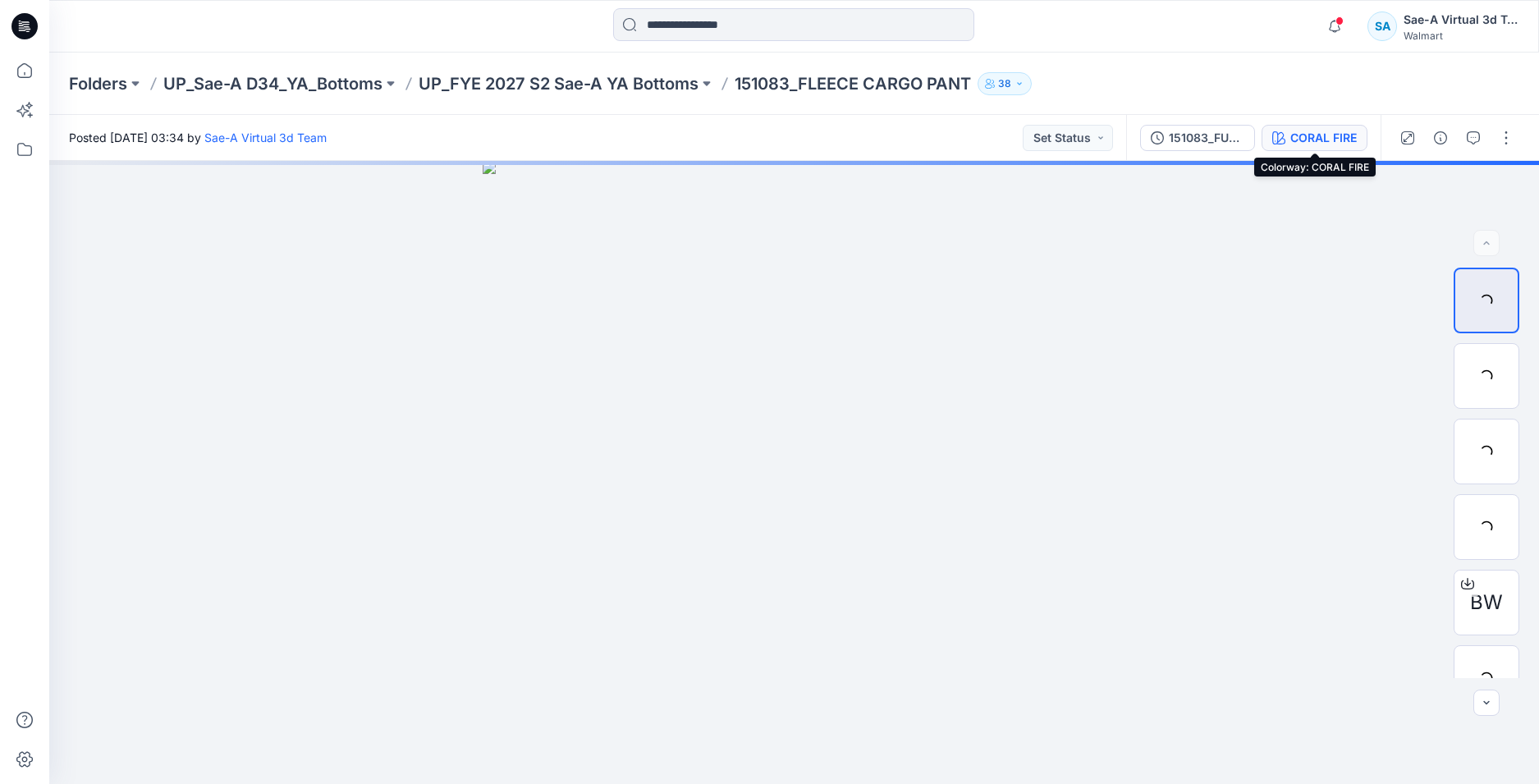
click at [1301, 137] on div "CORAL FIRE" at bounding box center [1324, 138] width 67 height 18
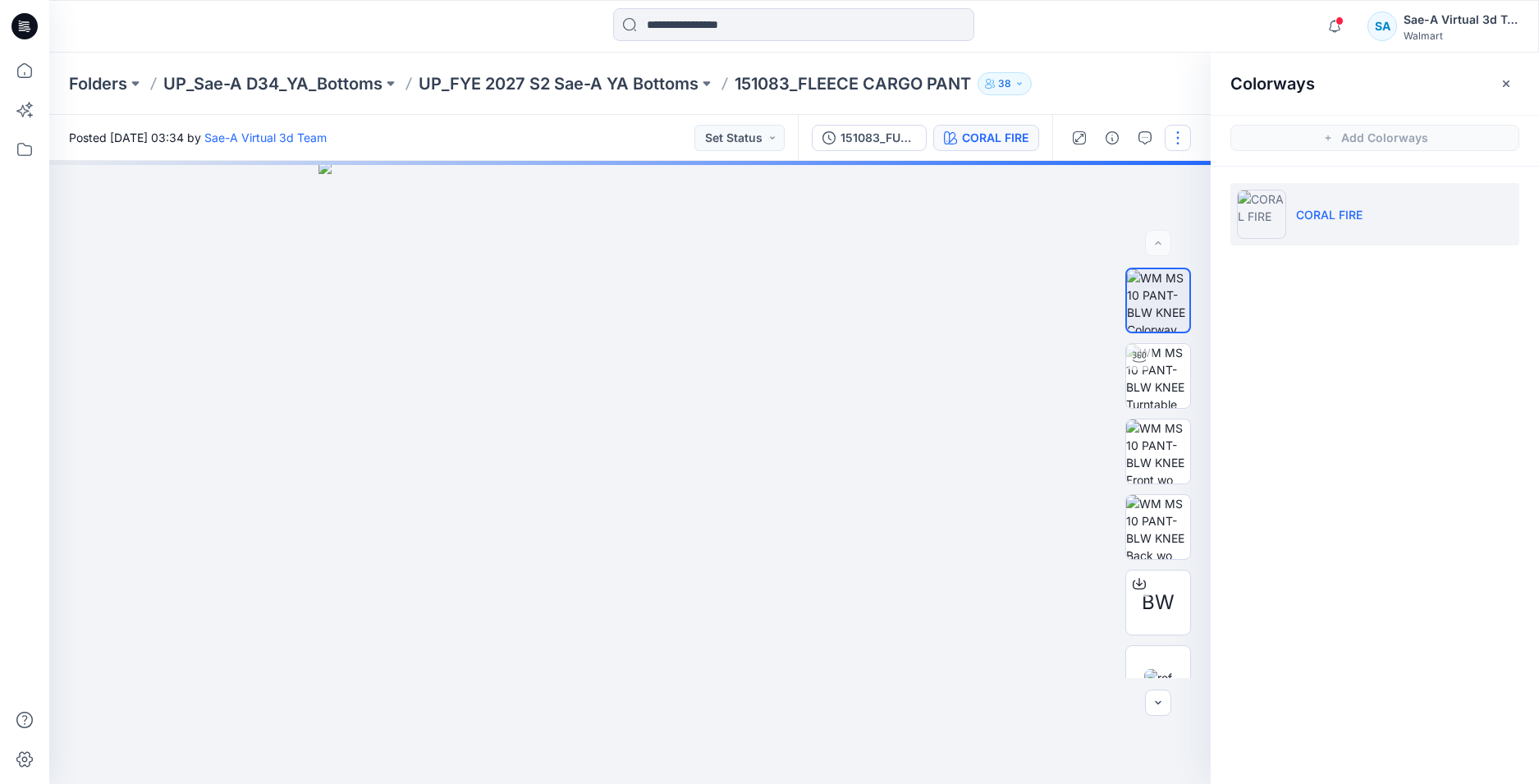
click at [1174, 139] on button "button" at bounding box center [1178, 138] width 26 height 26
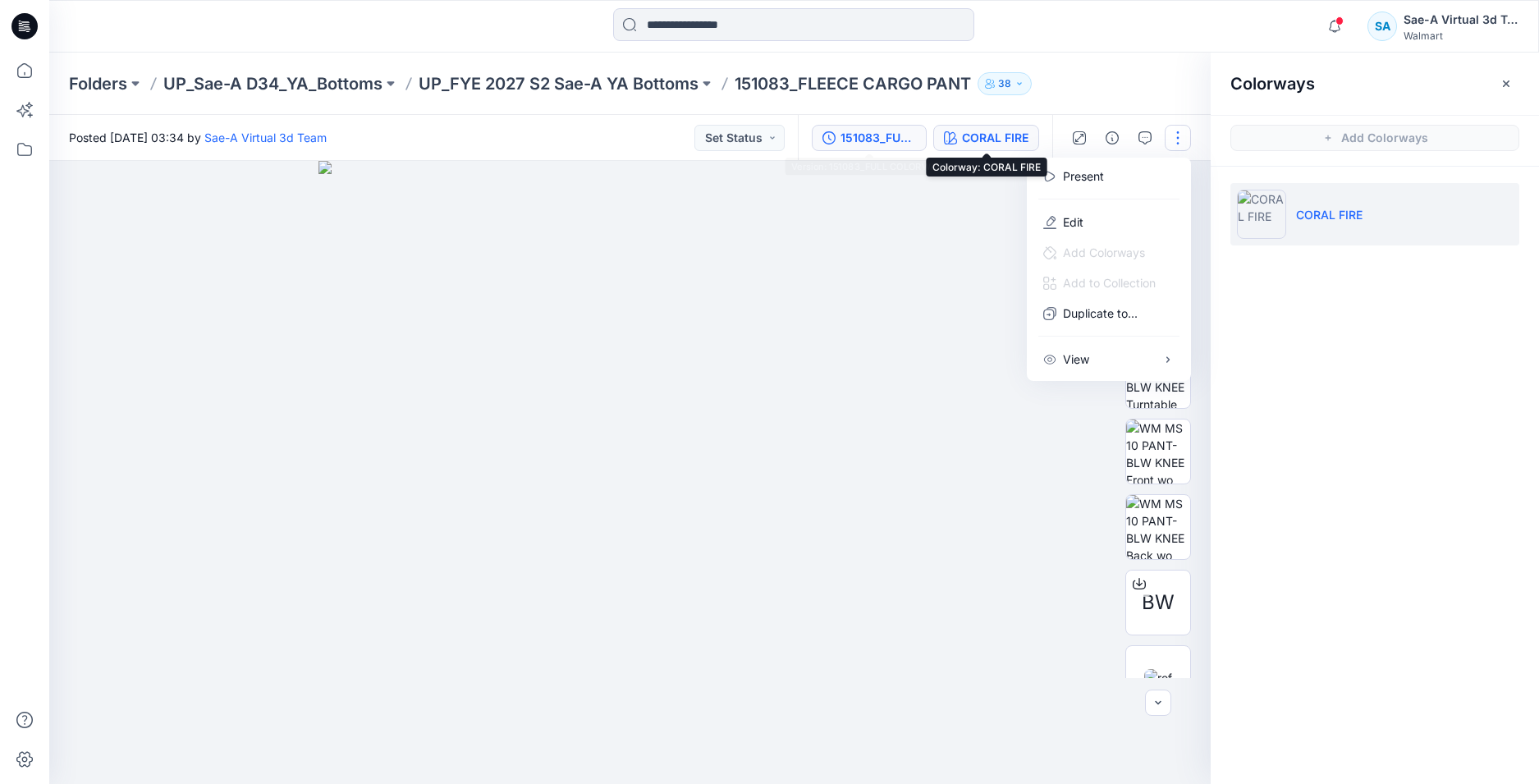
click at [879, 134] on div "151083_FULL COLORWAYS" at bounding box center [879, 138] width 76 height 18
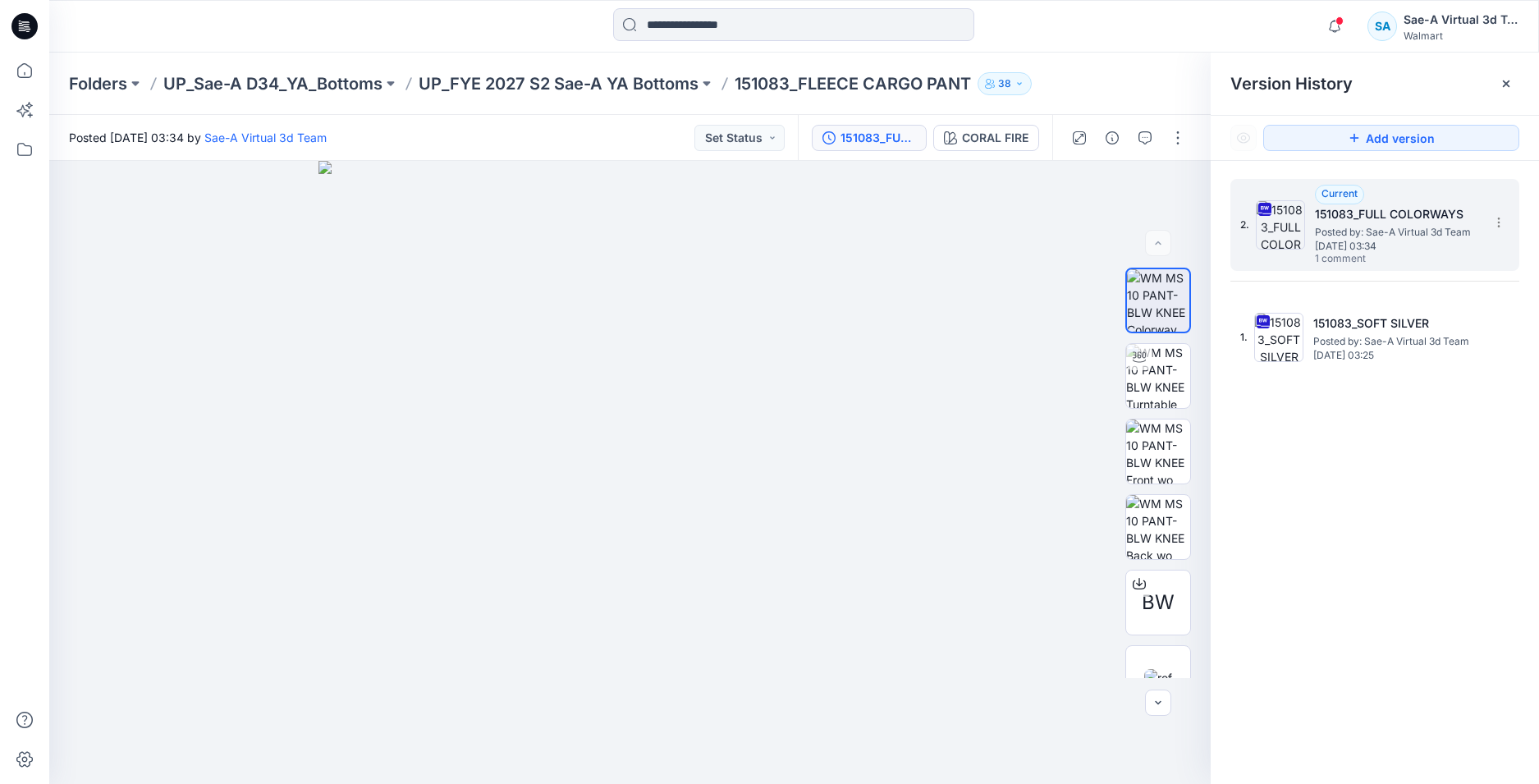
click at [1435, 238] on span "Posted by: Sae-A Virtual 3d Team" at bounding box center [1398, 232] width 164 height 16
click at [1147, 141] on icon "button" at bounding box center [1145, 138] width 14 height 14
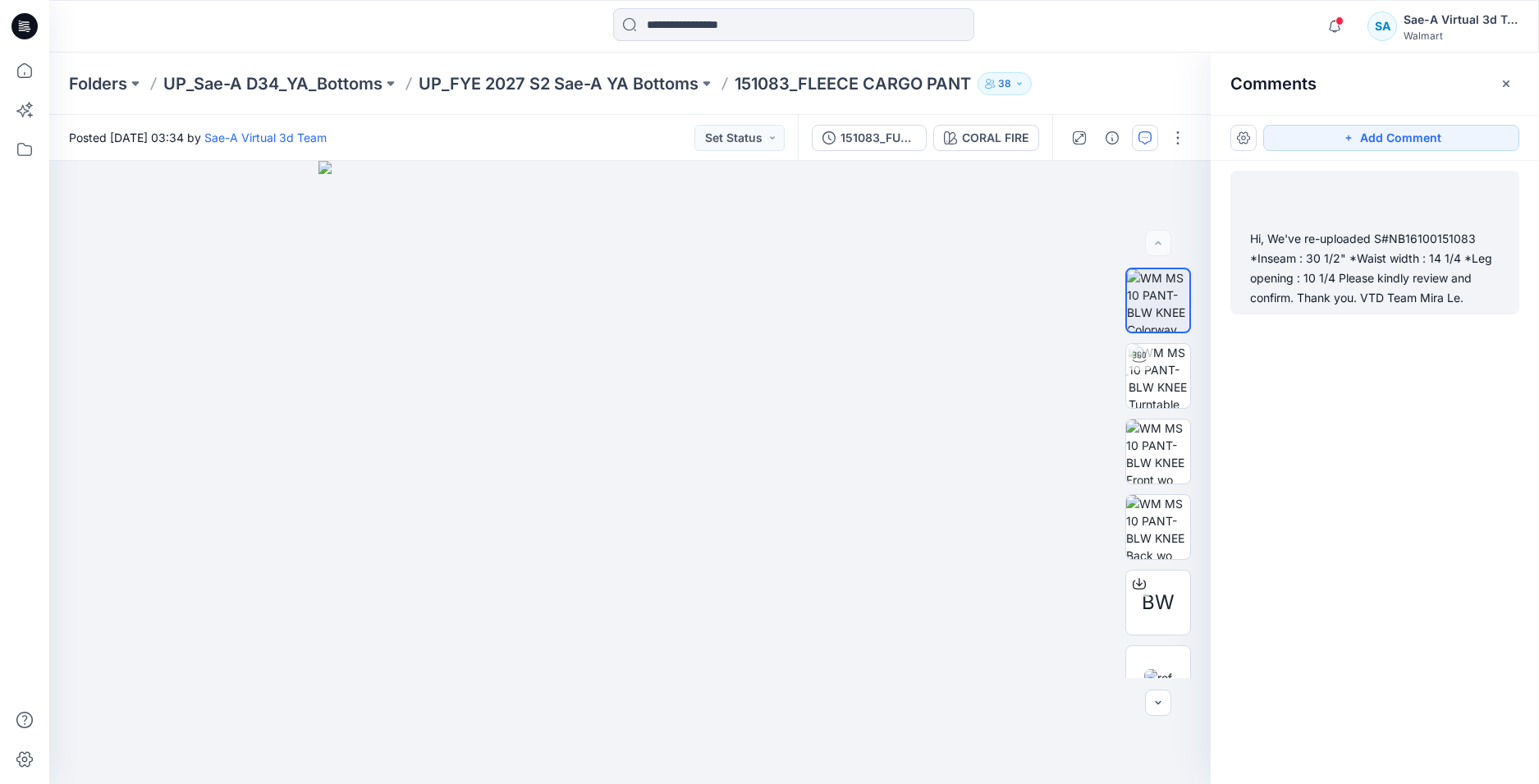
click at [1344, 258] on div "Hi, We've re-uploaded S#NB16100151083 *Inseam : 30 1/2" *Waist width : 14 1/4 *…" at bounding box center [1375, 268] width 249 height 79
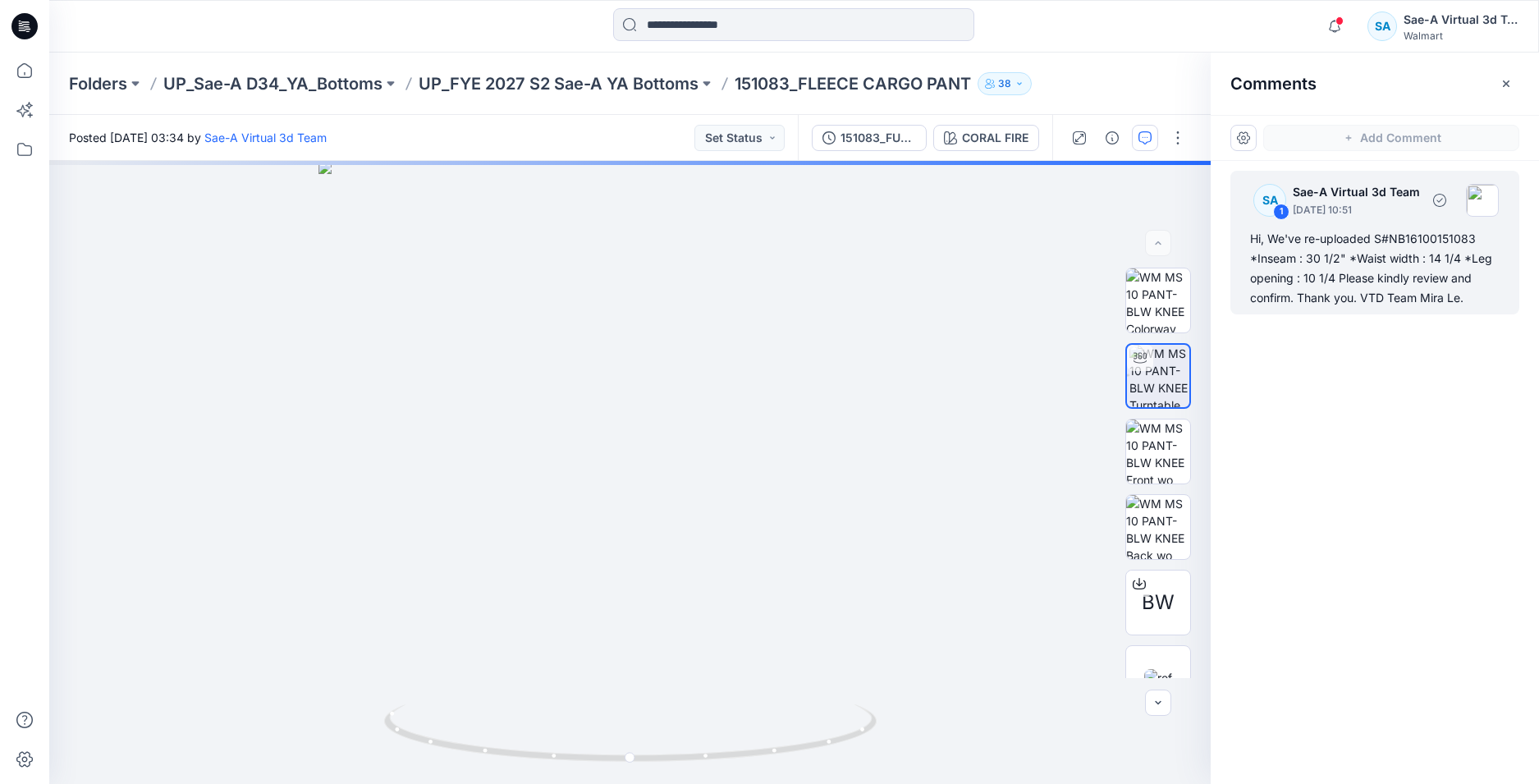
click at [1381, 289] on div "Hi, We've re-uploaded S#NB16100151083 *Inseam : 30 1/2" *Waist width : 14 1/4 *…" at bounding box center [1375, 268] width 249 height 79
click at [1392, 271] on div "Hi, We've re-uploaded S#NB16100151083 *Inseam : 30 1/2" *Waist width : 14 1/4 *…" at bounding box center [1375, 268] width 249 height 79
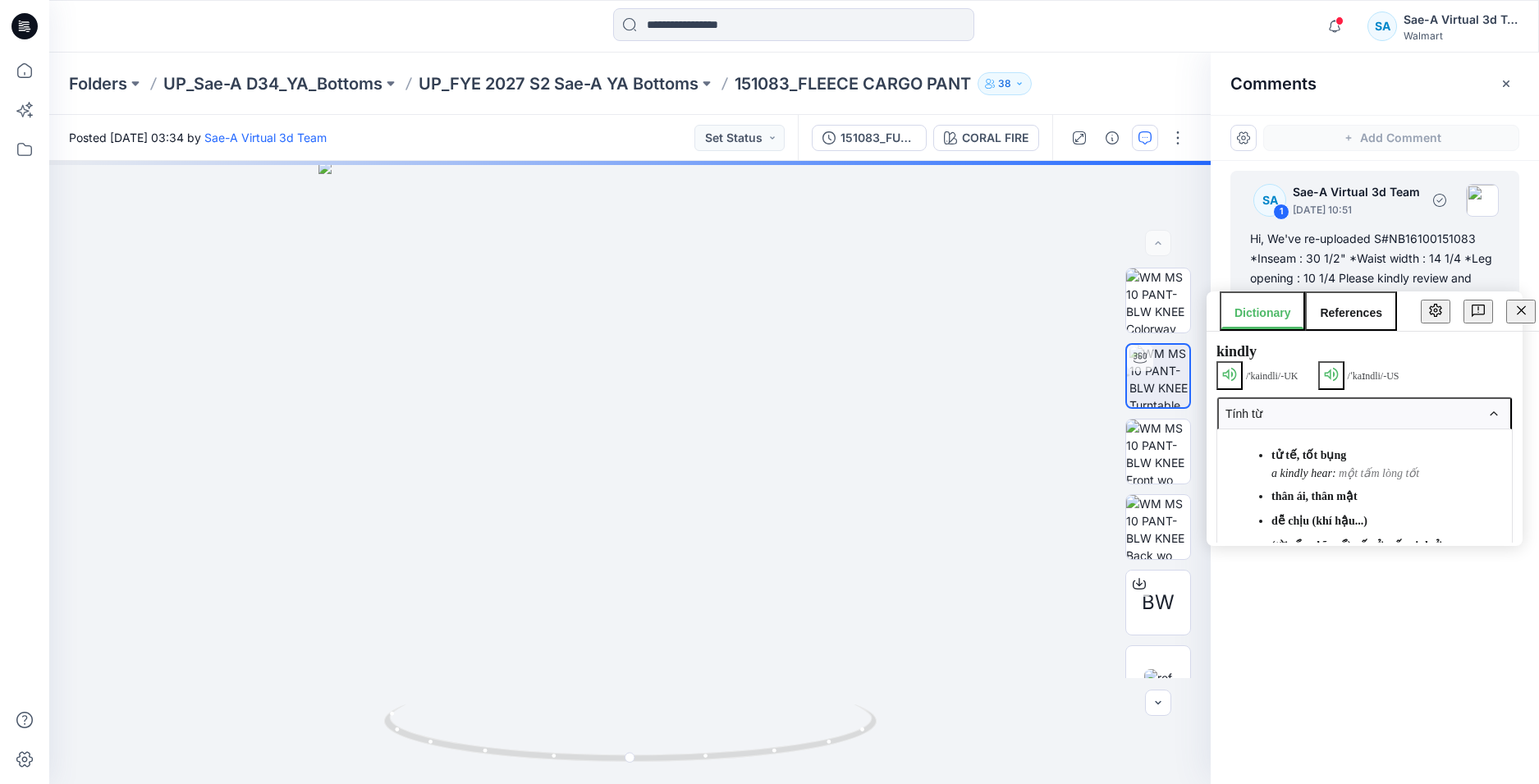
click at [1427, 265] on div "Hi, We've re-uploaded S#NB16100151083 *Inseam : 30 1/2" *Waist width : 14 1/4 *…" at bounding box center [1375, 268] width 249 height 79
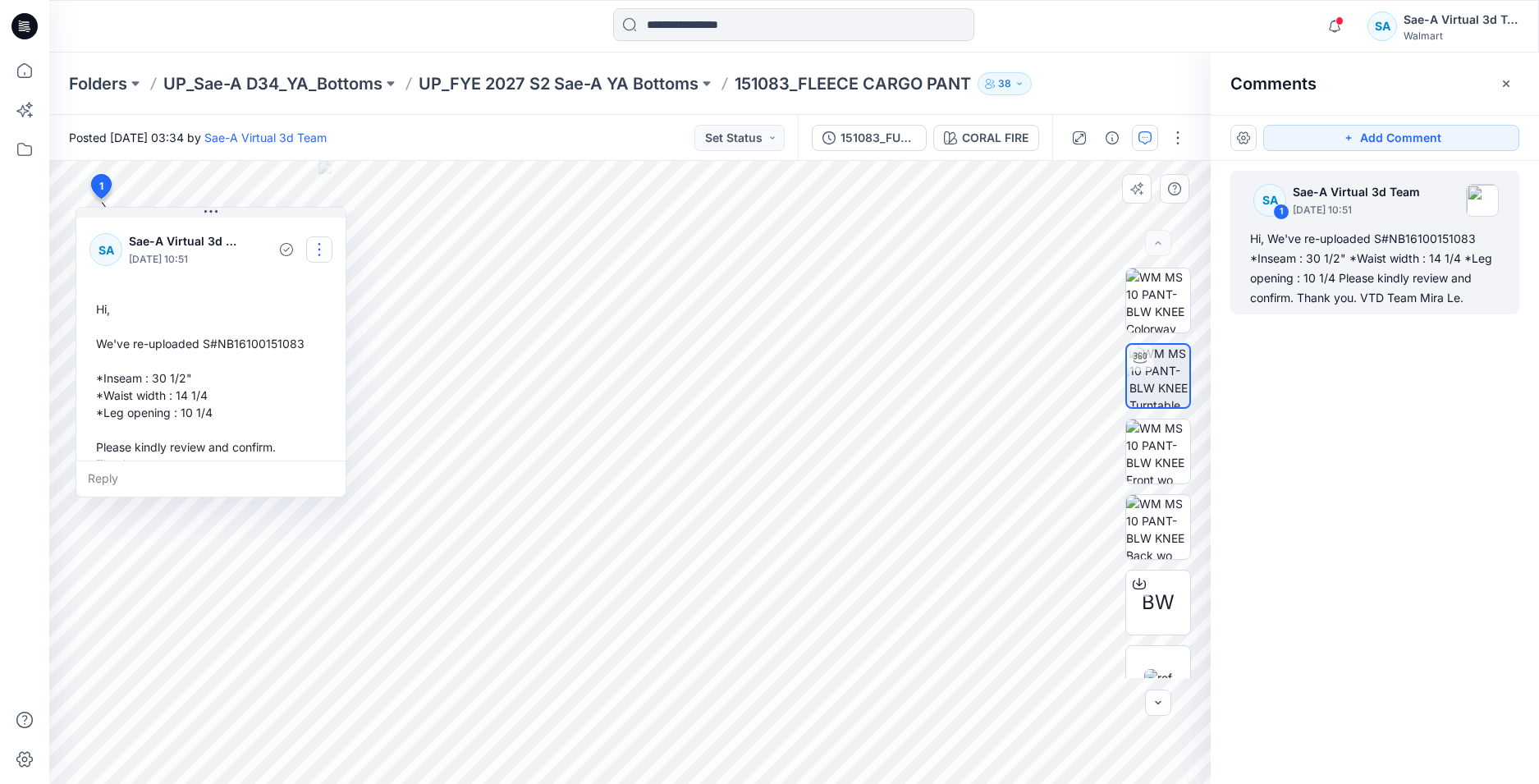
click at [328, 253] on button "button" at bounding box center [319, 249] width 26 height 26
click at [327, 290] on p "Edit comment" at bounding box center [323, 288] width 74 height 17
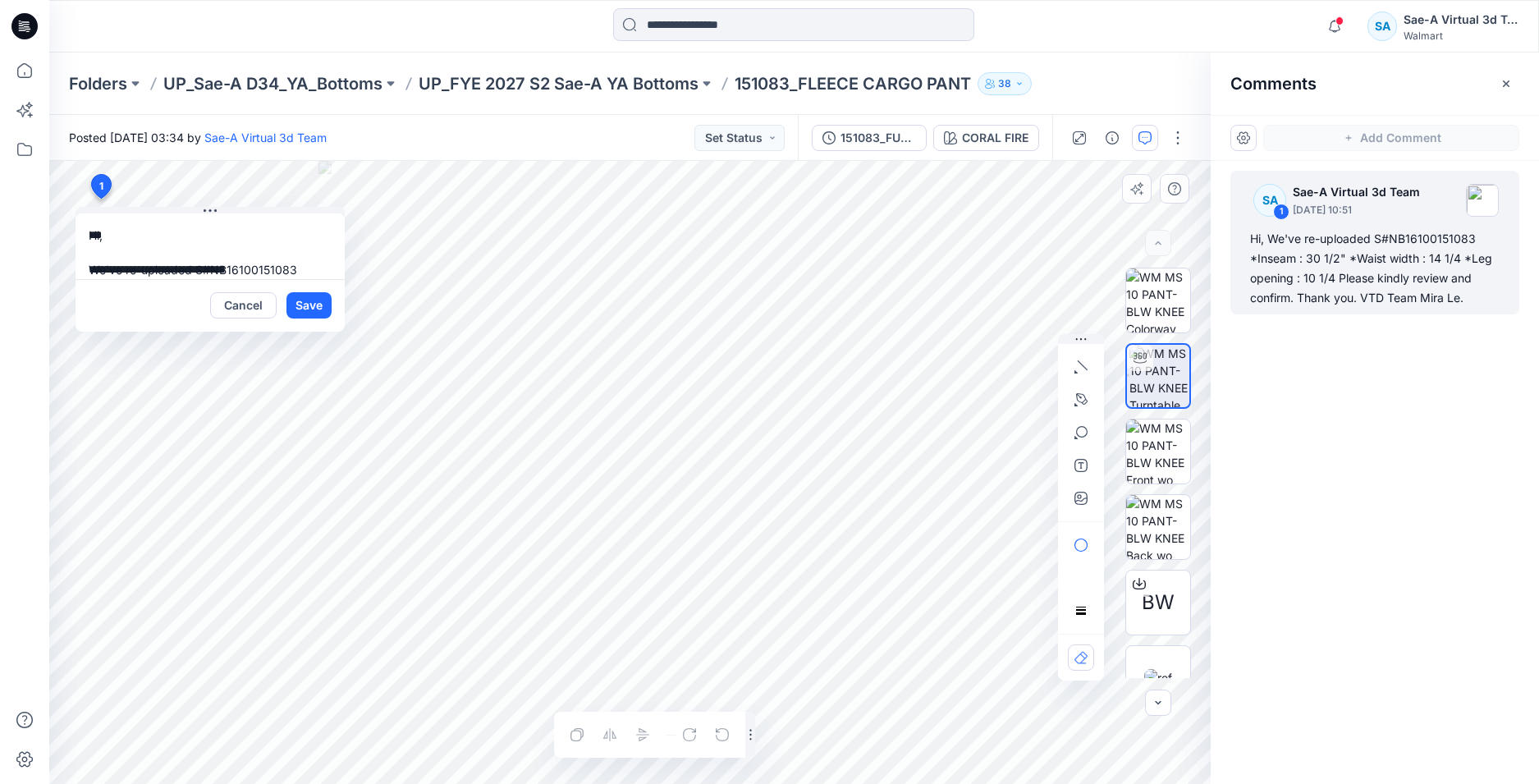
scroll to position [150, 0]
click at [246, 302] on button "Cancel" at bounding box center [243, 305] width 67 height 26
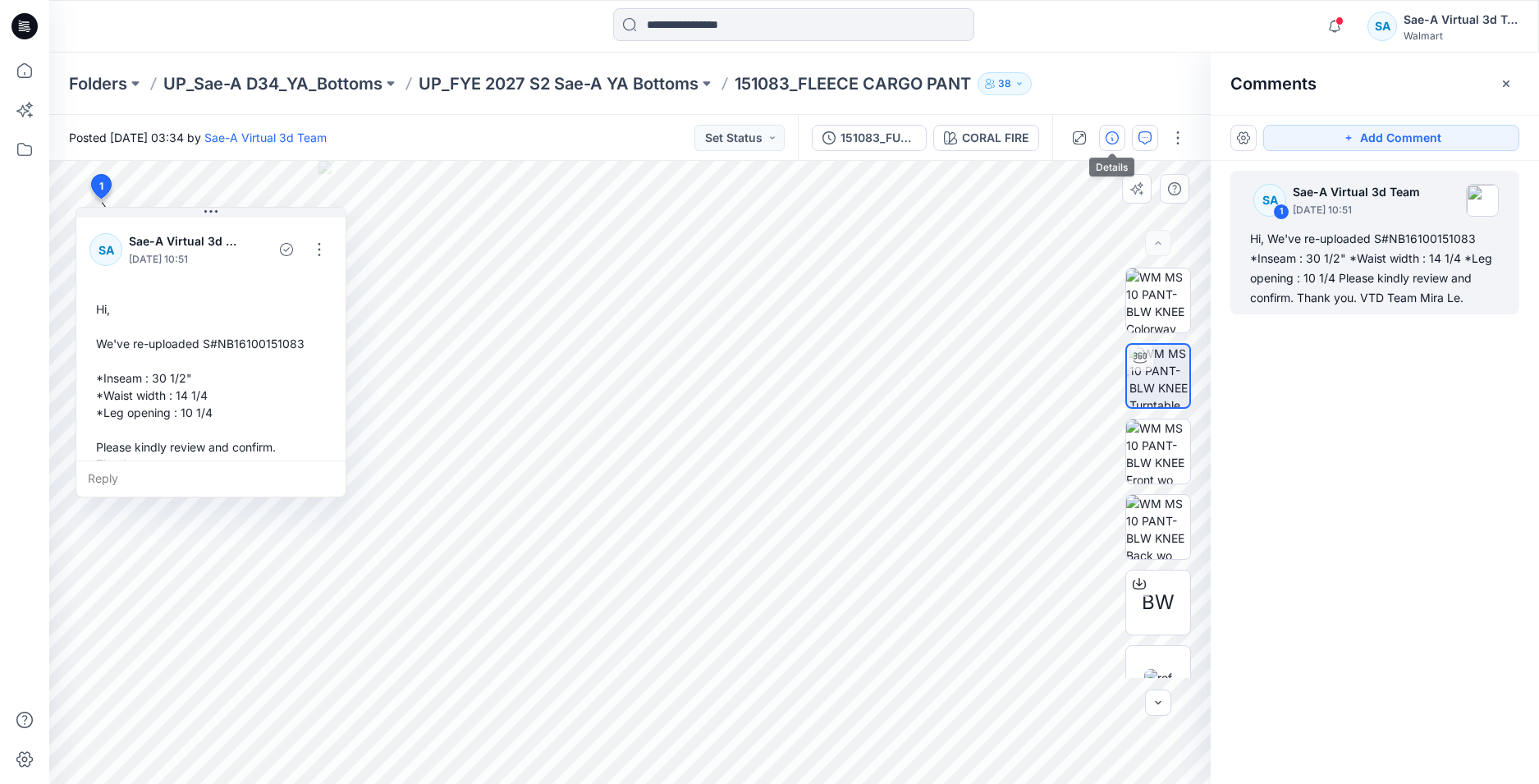
click at [1103, 138] on button "button" at bounding box center [1112, 138] width 26 height 26
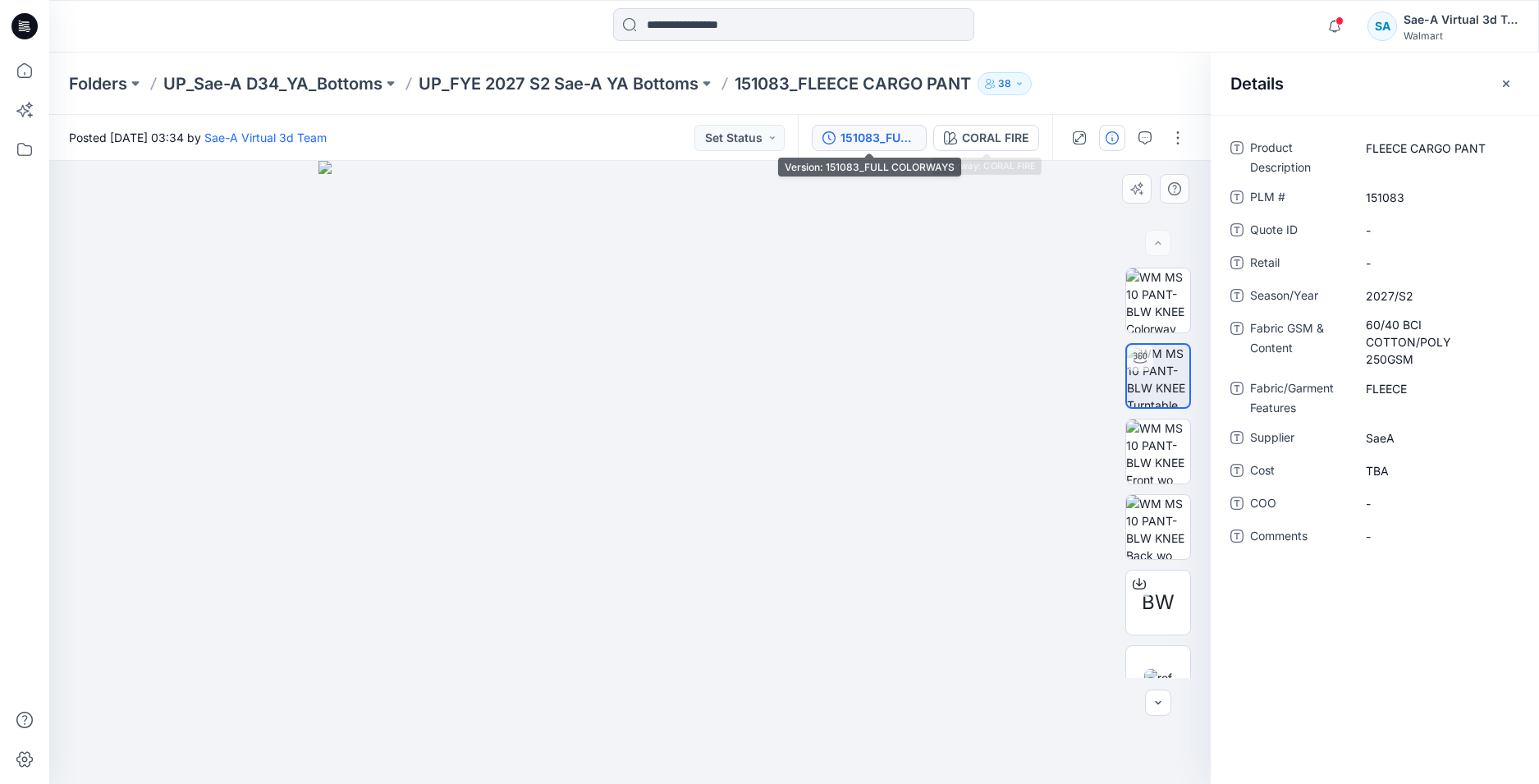
click at [876, 135] on div "151083_FULL COLORWAYS" at bounding box center [879, 138] width 76 height 18
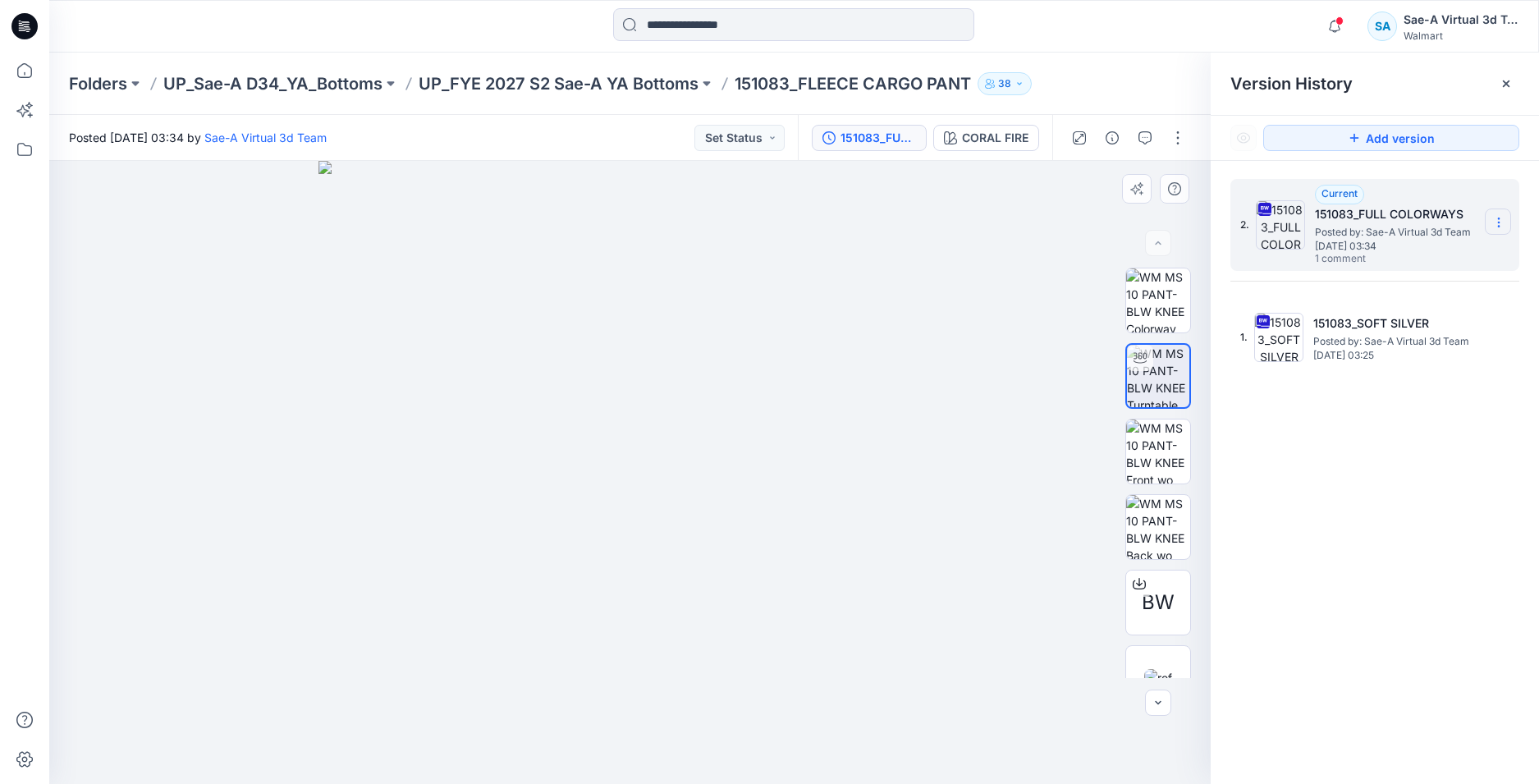
click at [1502, 225] on icon at bounding box center [1498, 222] width 14 height 14
click at [1403, 361] on span "Delete Version" at bounding box center [1386, 360] width 77 height 20
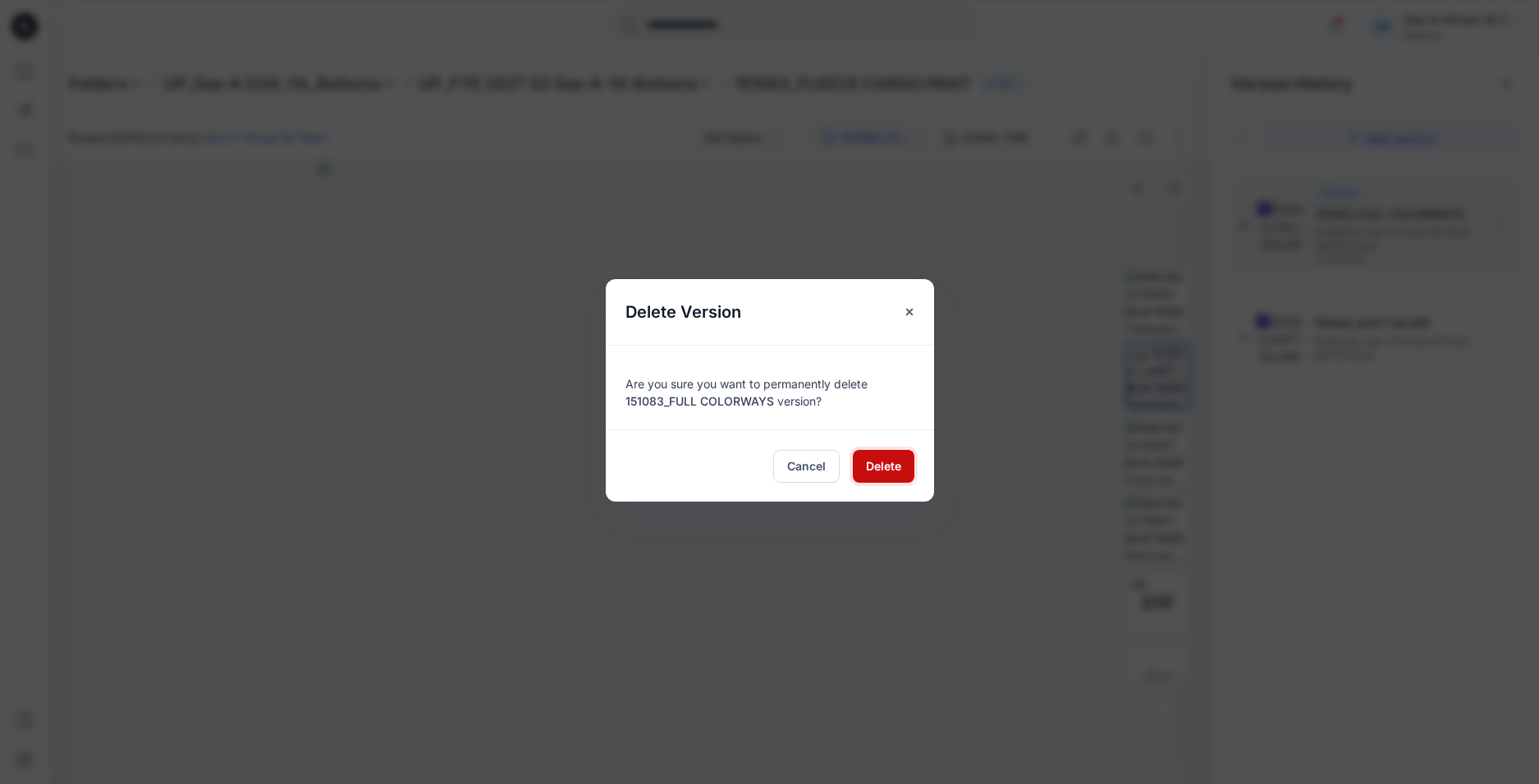
click at [884, 460] on span "Delete" at bounding box center [883, 465] width 35 height 17
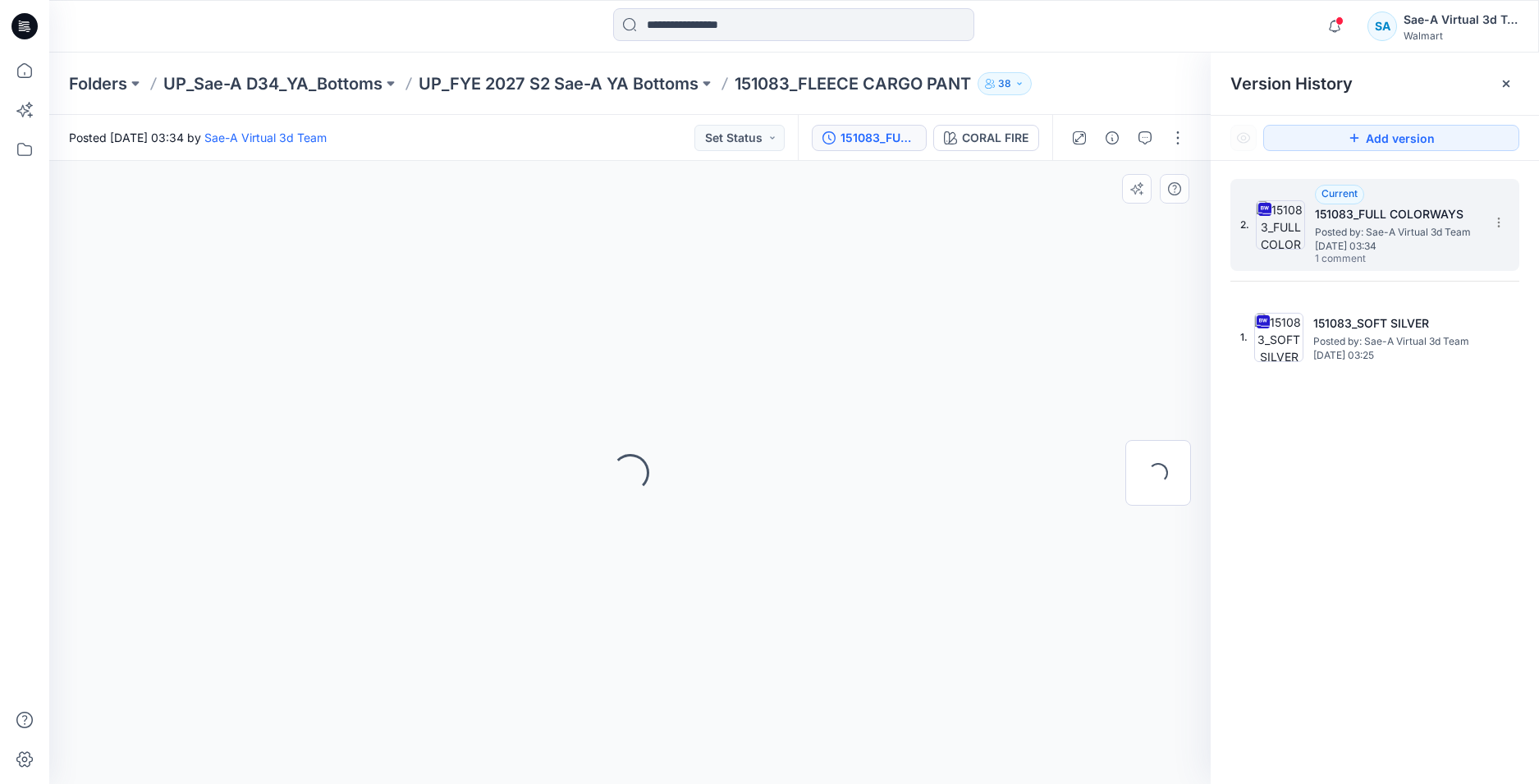
click at [884, 470] on div "Loading..." at bounding box center [630, 473] width 1162 height 623
click at [1176, 140] on button "button" at bounding box center [1178, 138] width 26 height 26
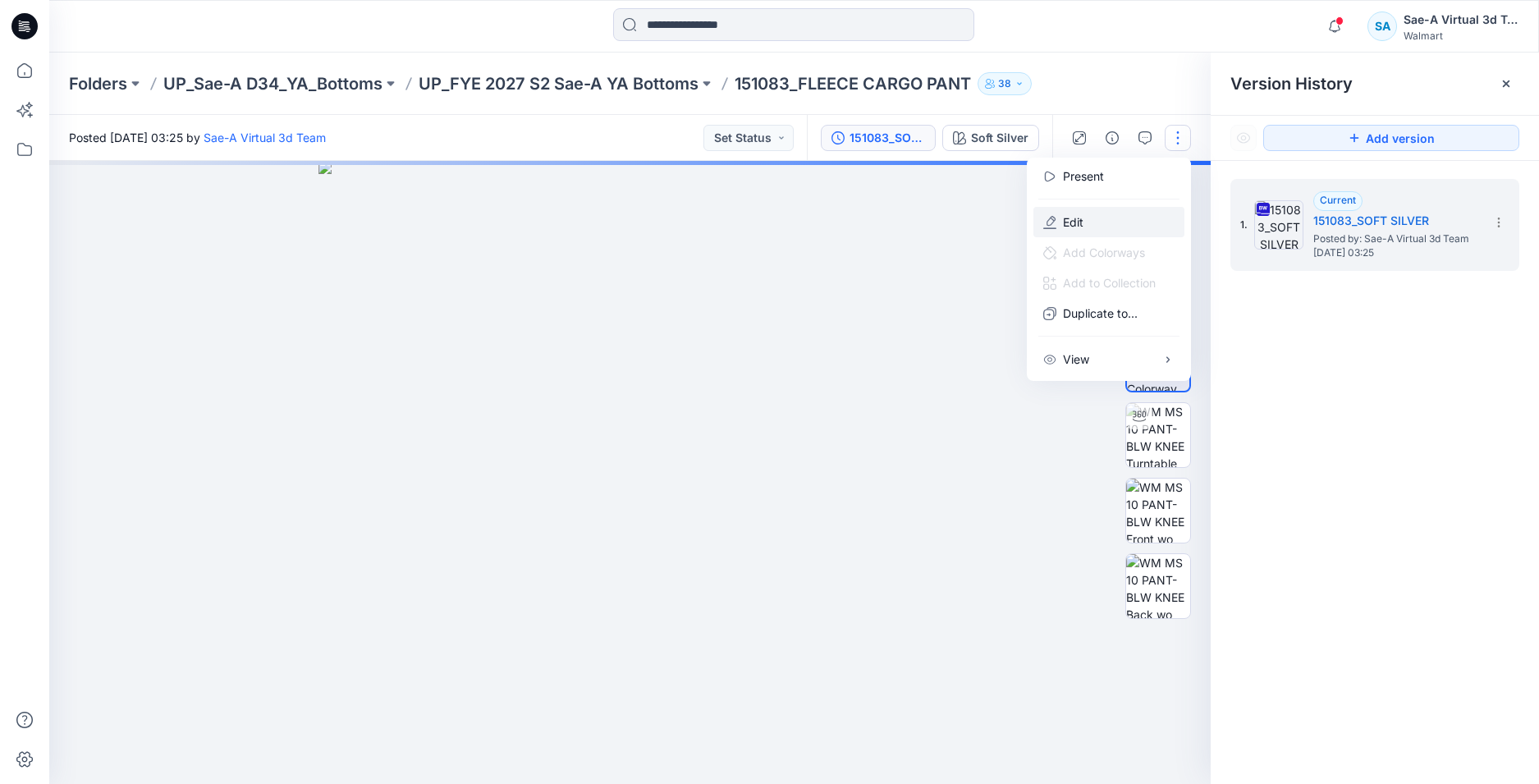
click at [1099, 224] on button "Edit" at bounding box center [1109, 222] width 151 height 31
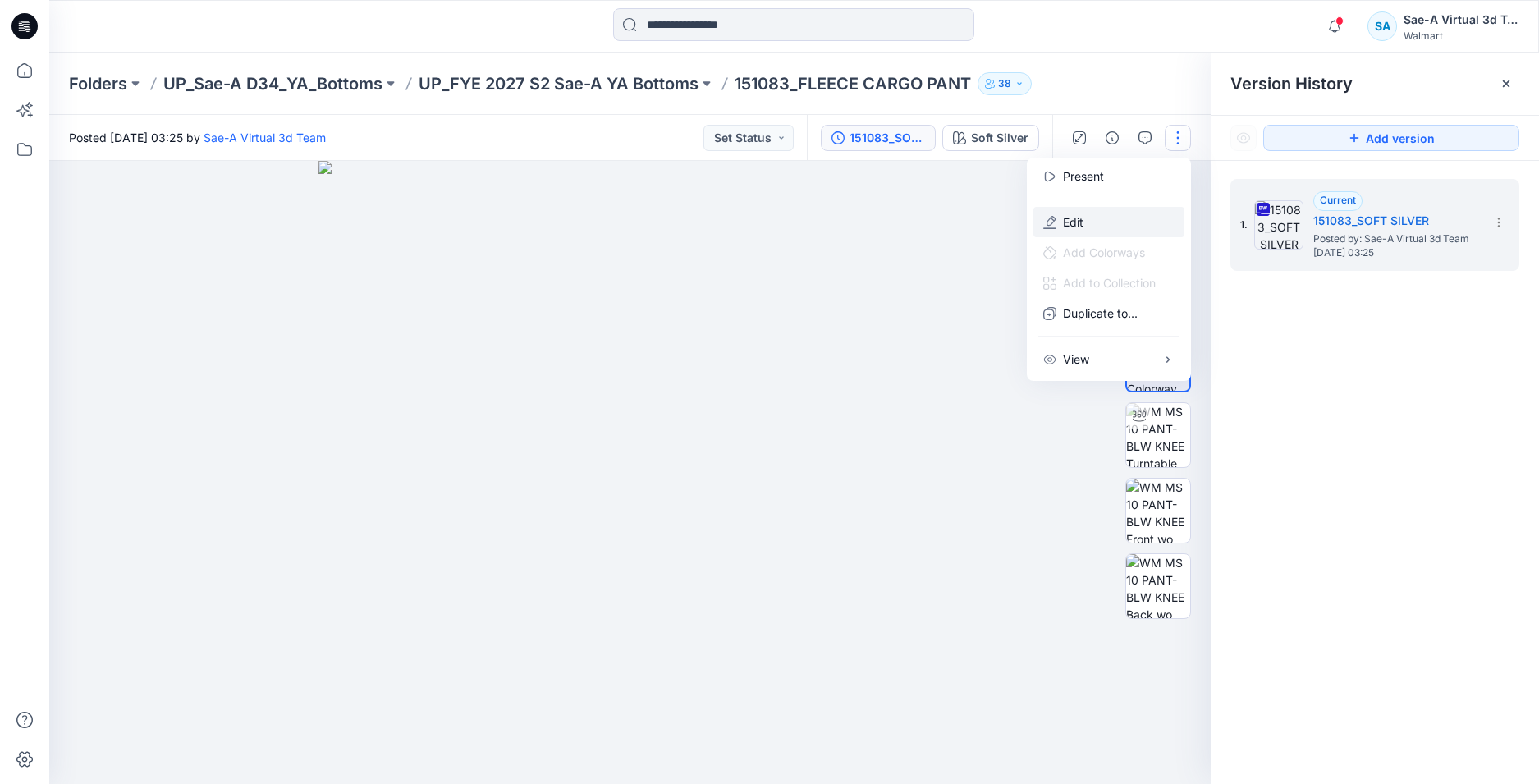
click at [1077, 224] on p "Edit" at bounding box center [1073, 221] width 21 height 17
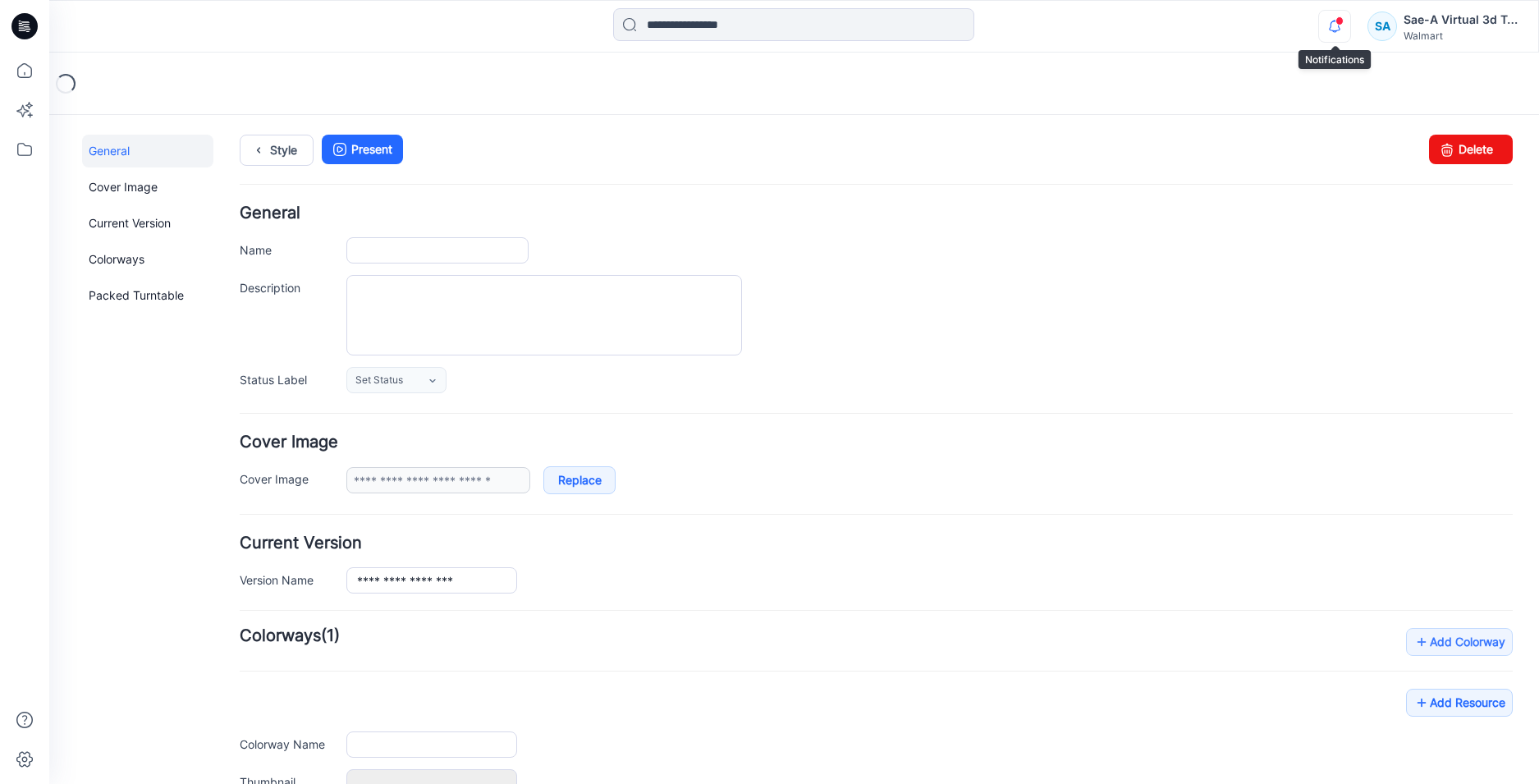
click at [1335, 32] on icon "button" at bounding box center [1335, 26] width 32 height 32
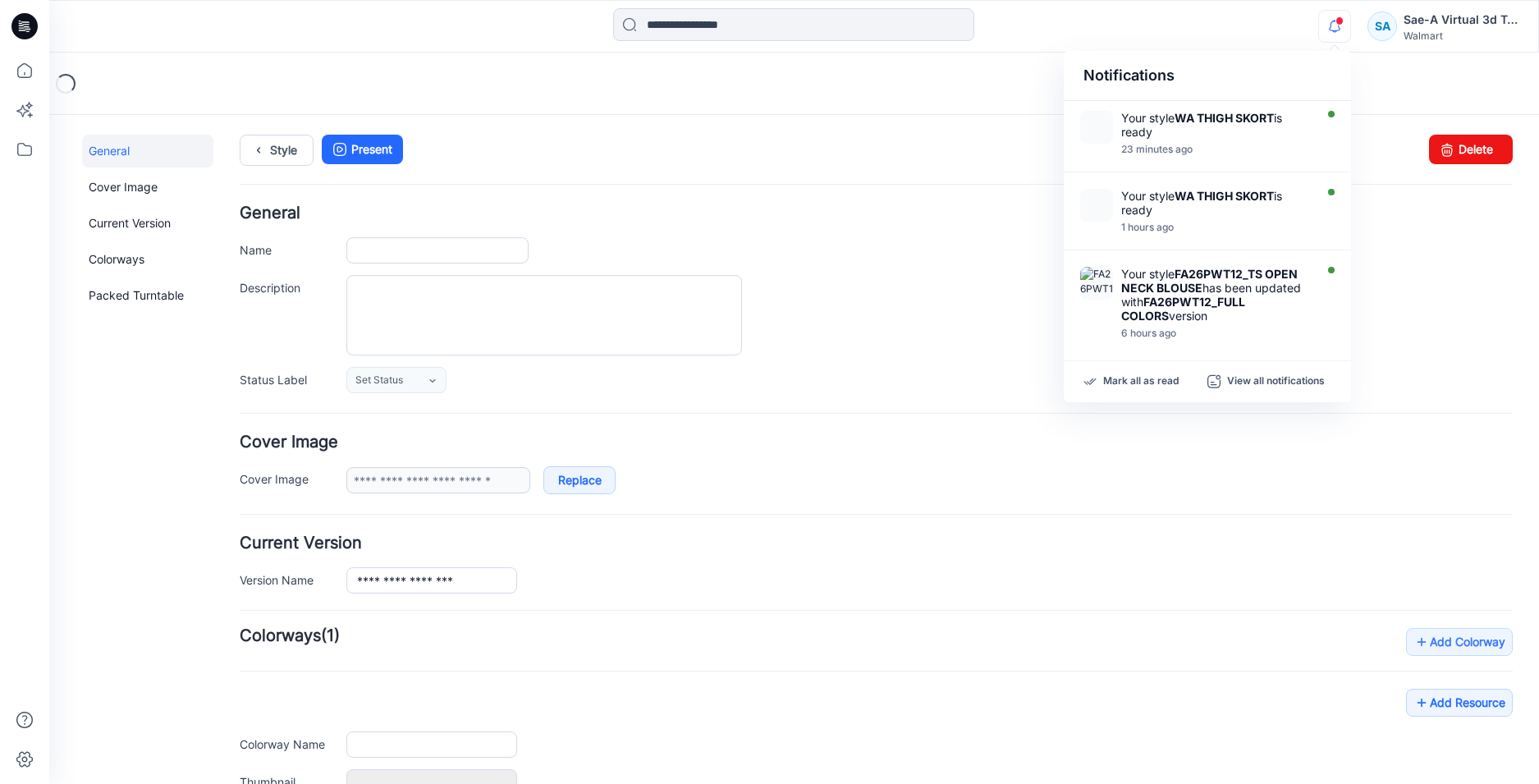
type input "**********"
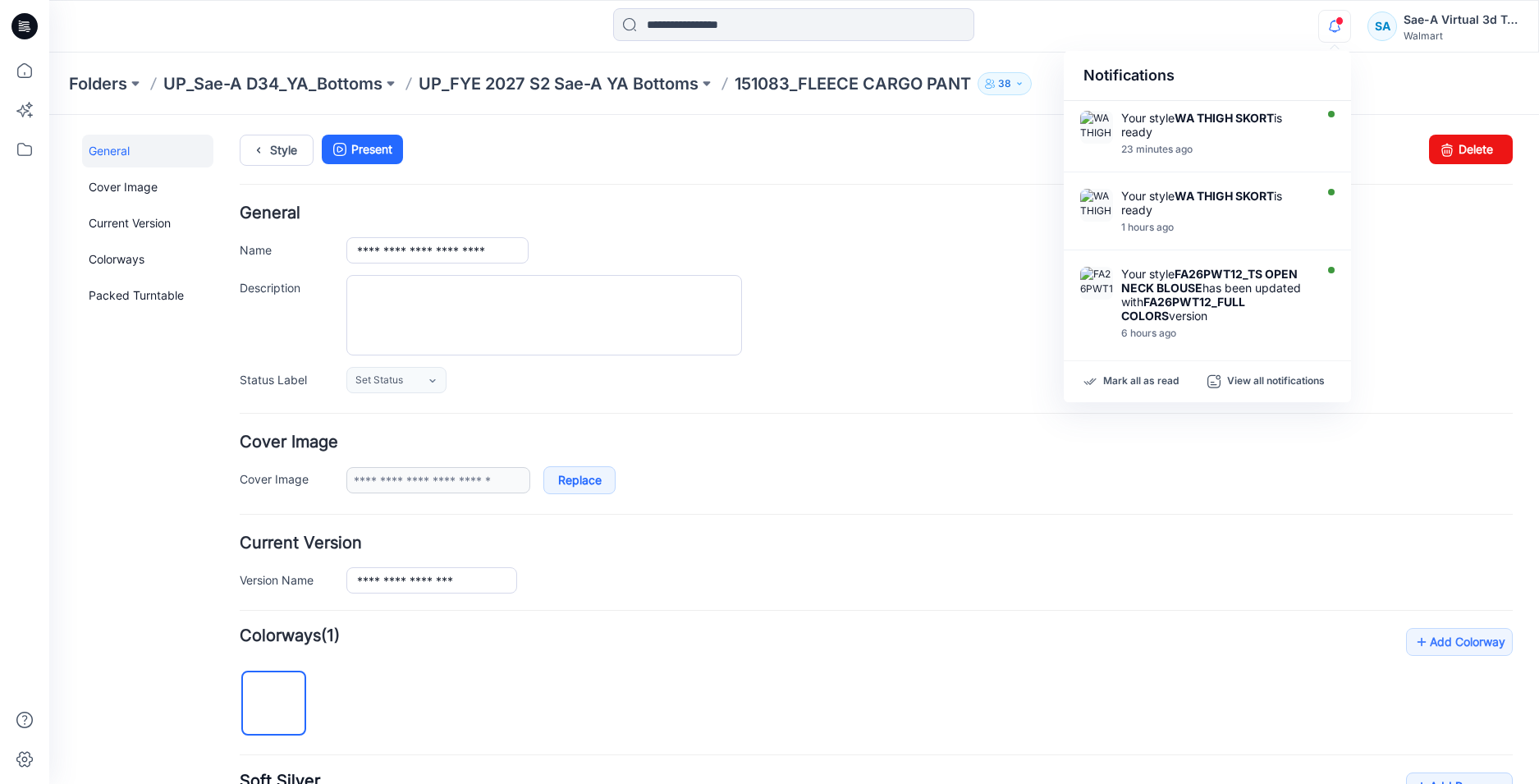
click at [1334, 30] on icon "button" at bounding box center [1335, 26] width 32 height 32
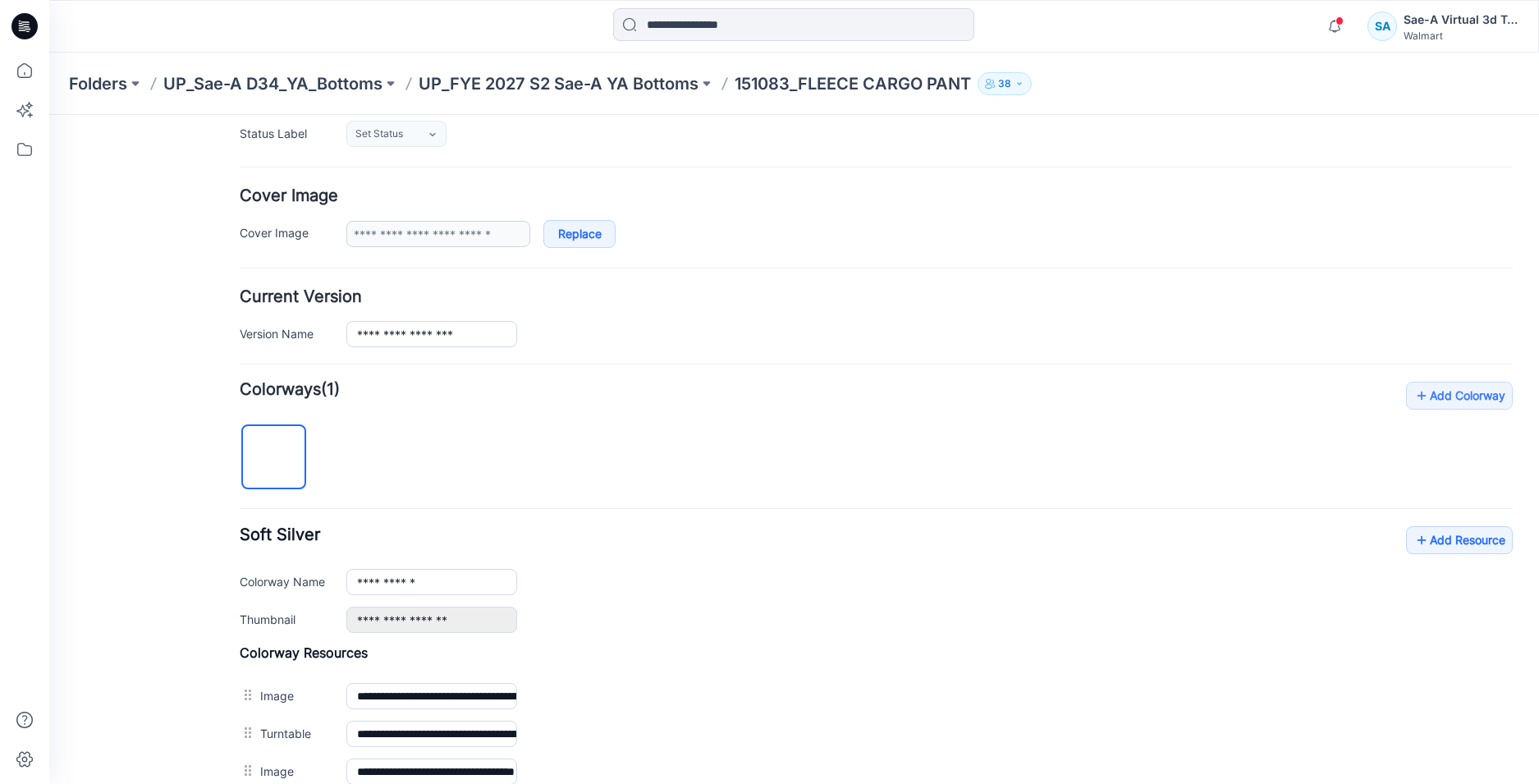
scroll to position [479, 0]
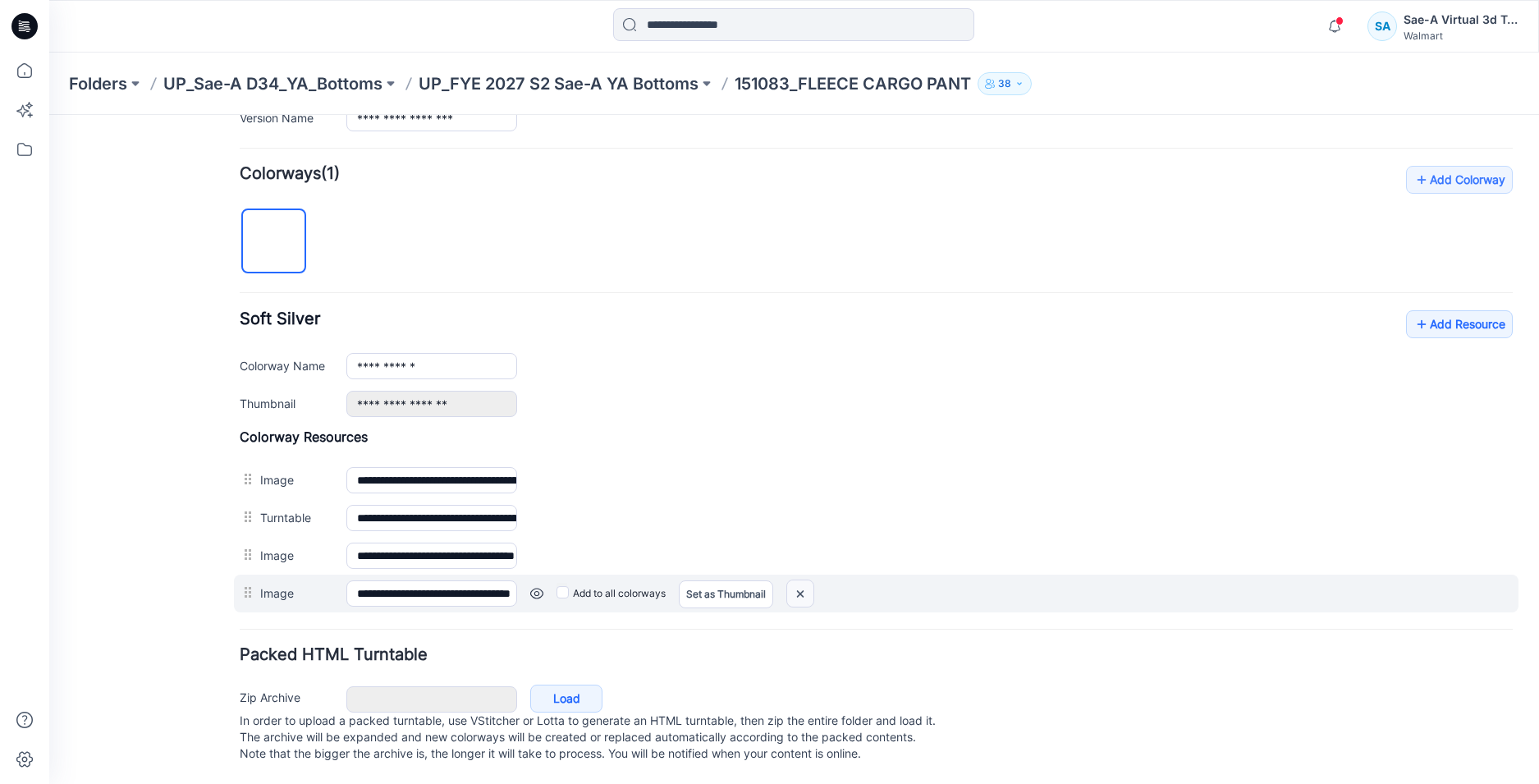
drag, startPoint x: 792, startPoint y: 581, endPoint x: 890, endPoint y: 225, distance: 369.2
click at [792, 581] on img at bounding box center [800, 594] width 26 height 27
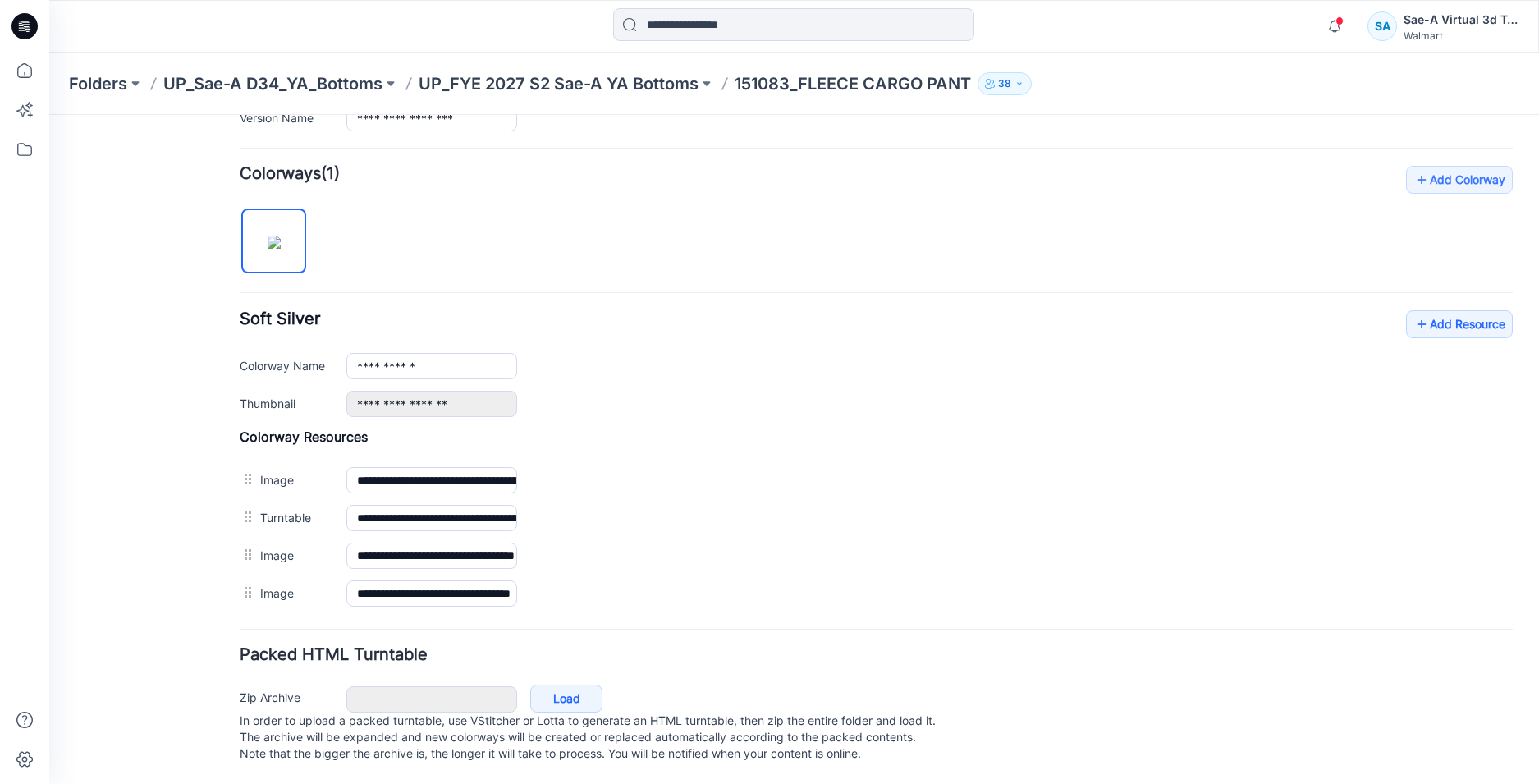
scroll to position [441, 0]
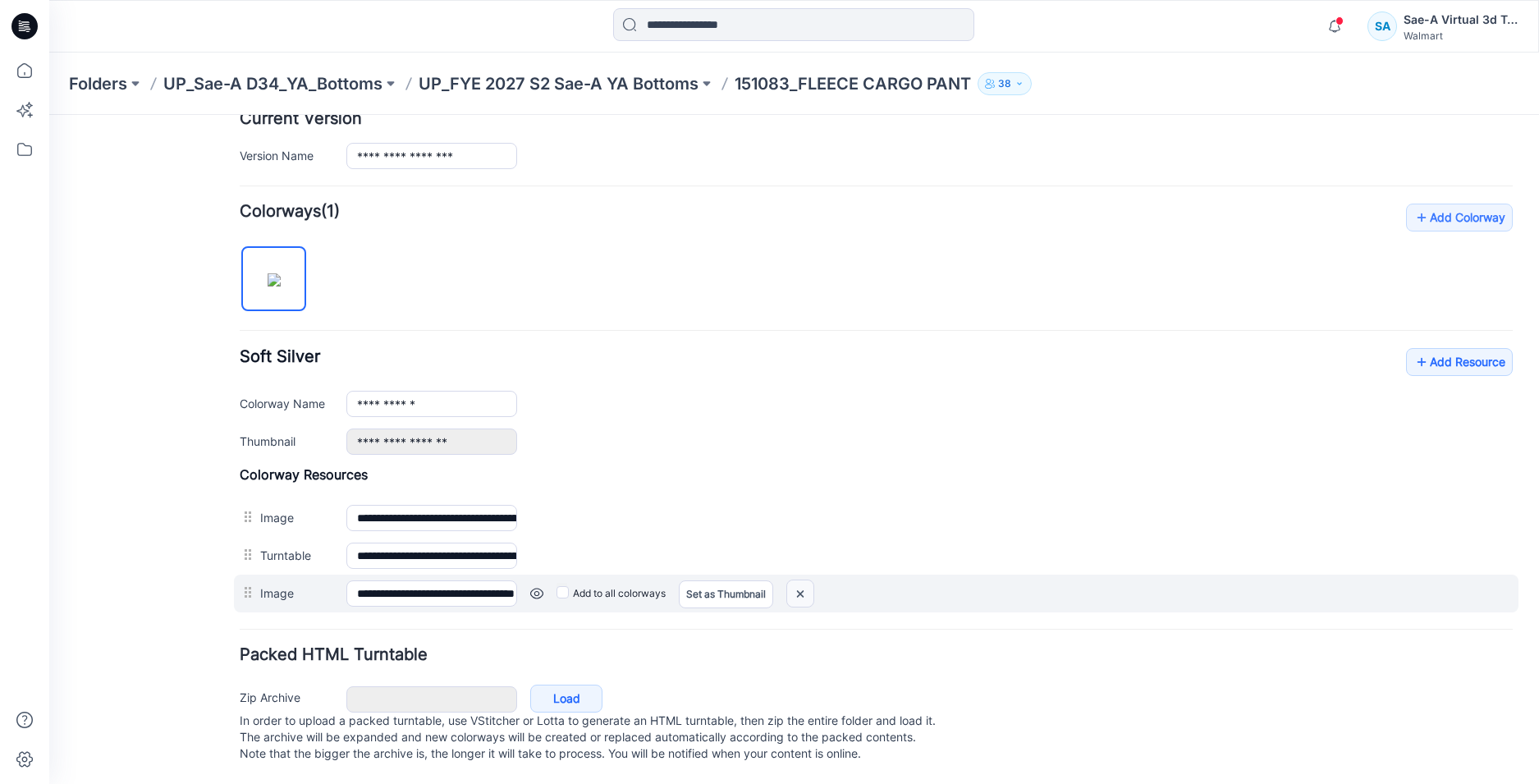
click at [797, 582] on img at bounding box center [800, 594] width 26 height 27
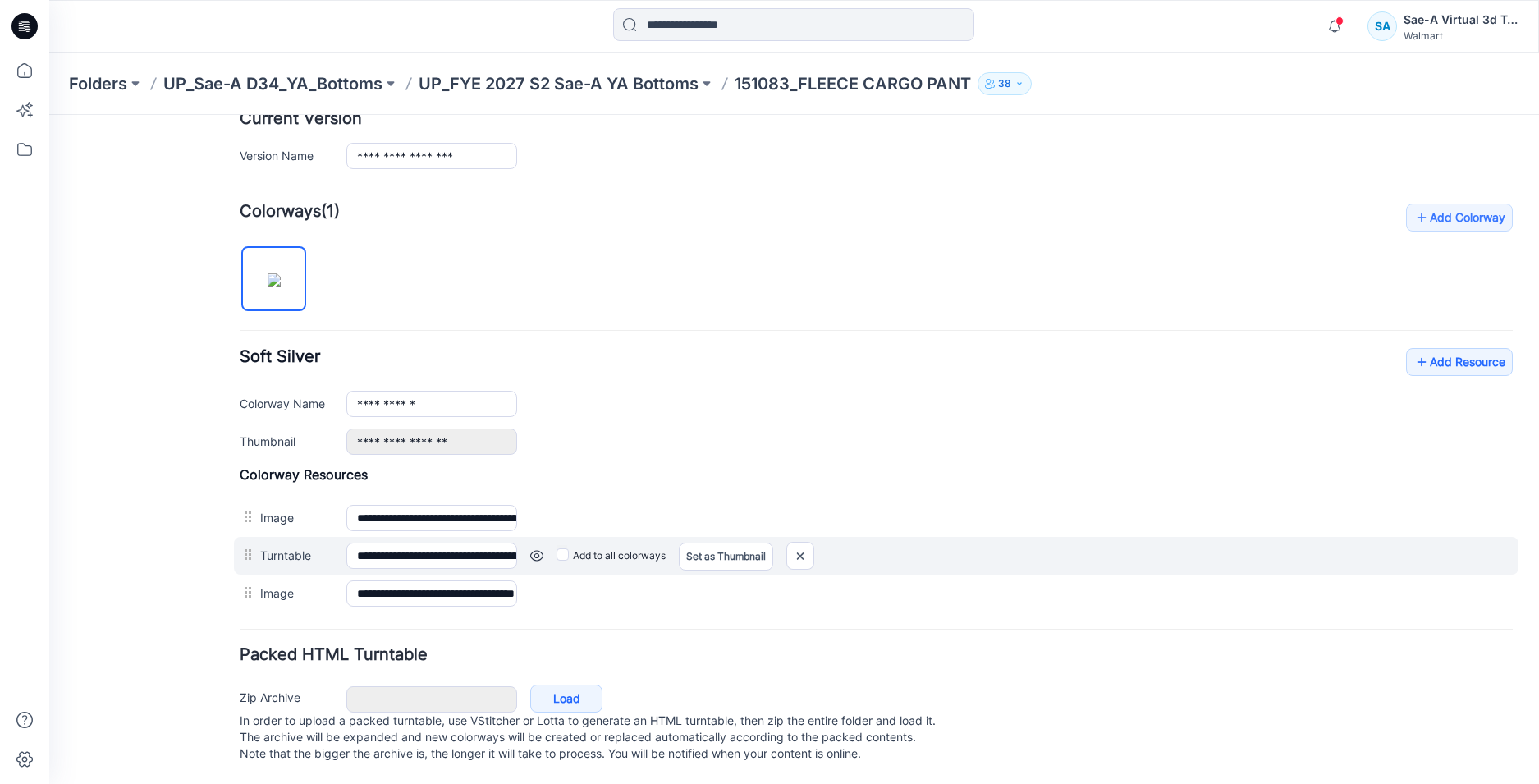
scroll to position [403, 0]
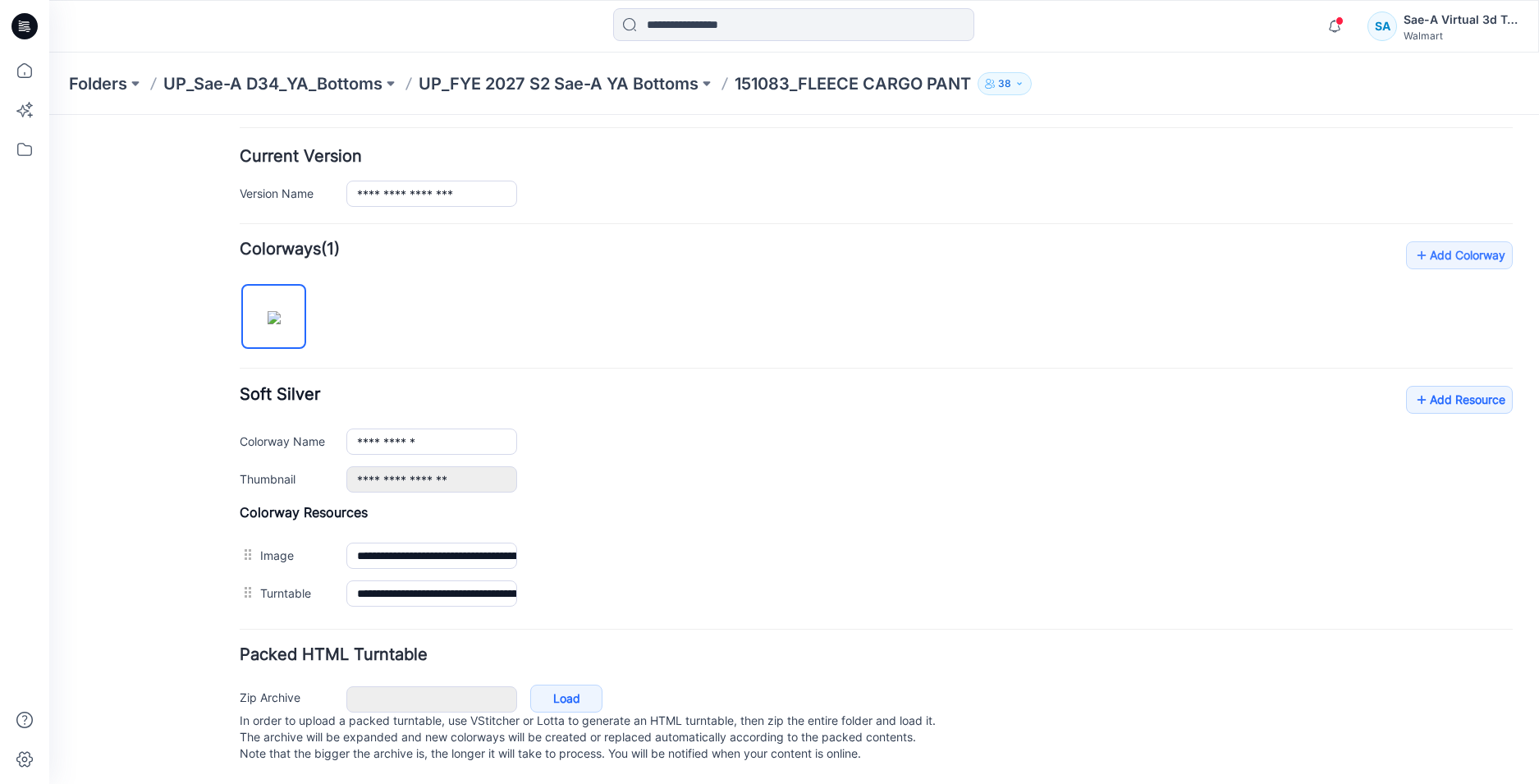
click at [50, 115] on img at bounding box center [50, 115] width 0 height 0
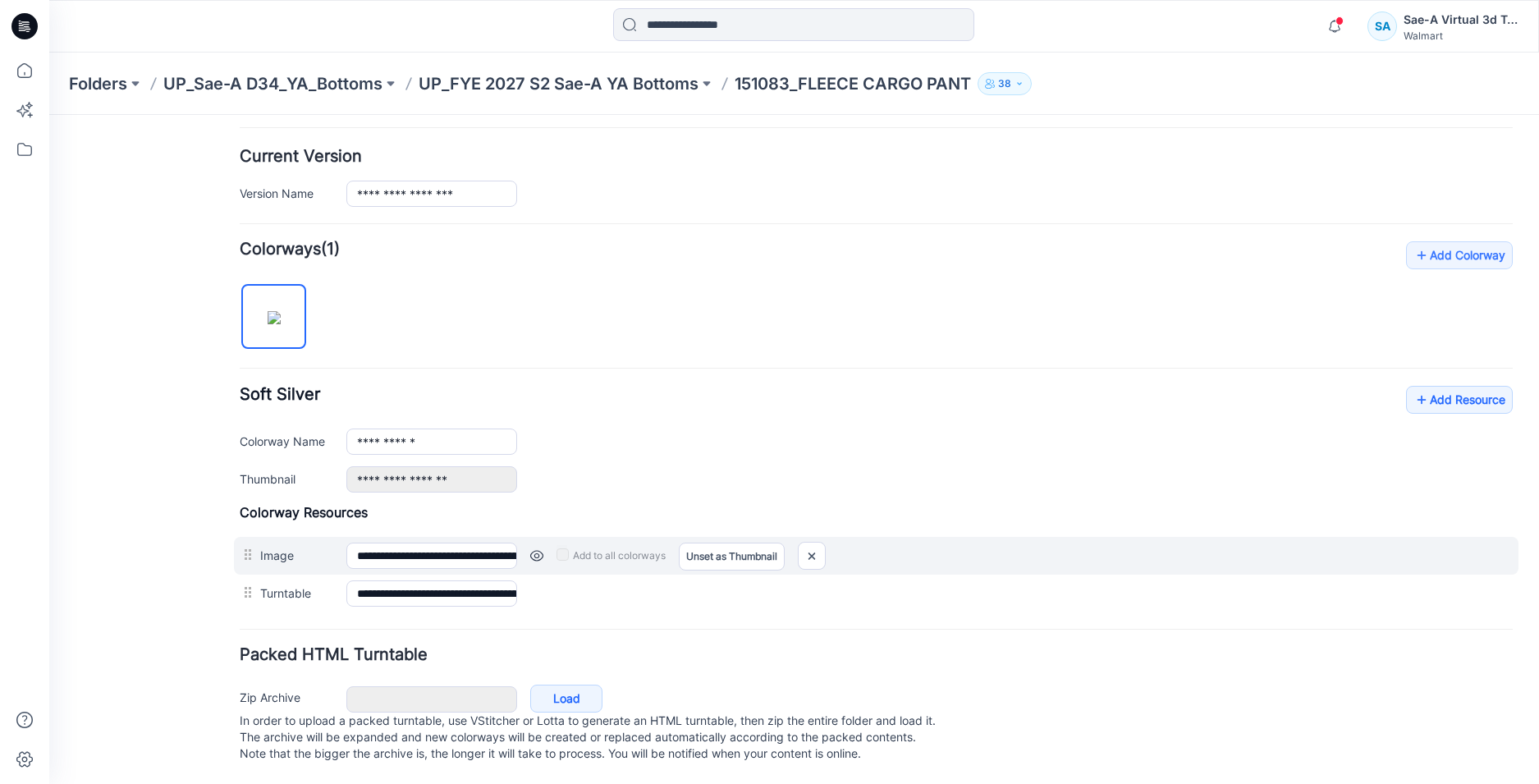
scroll to position [365, 0]
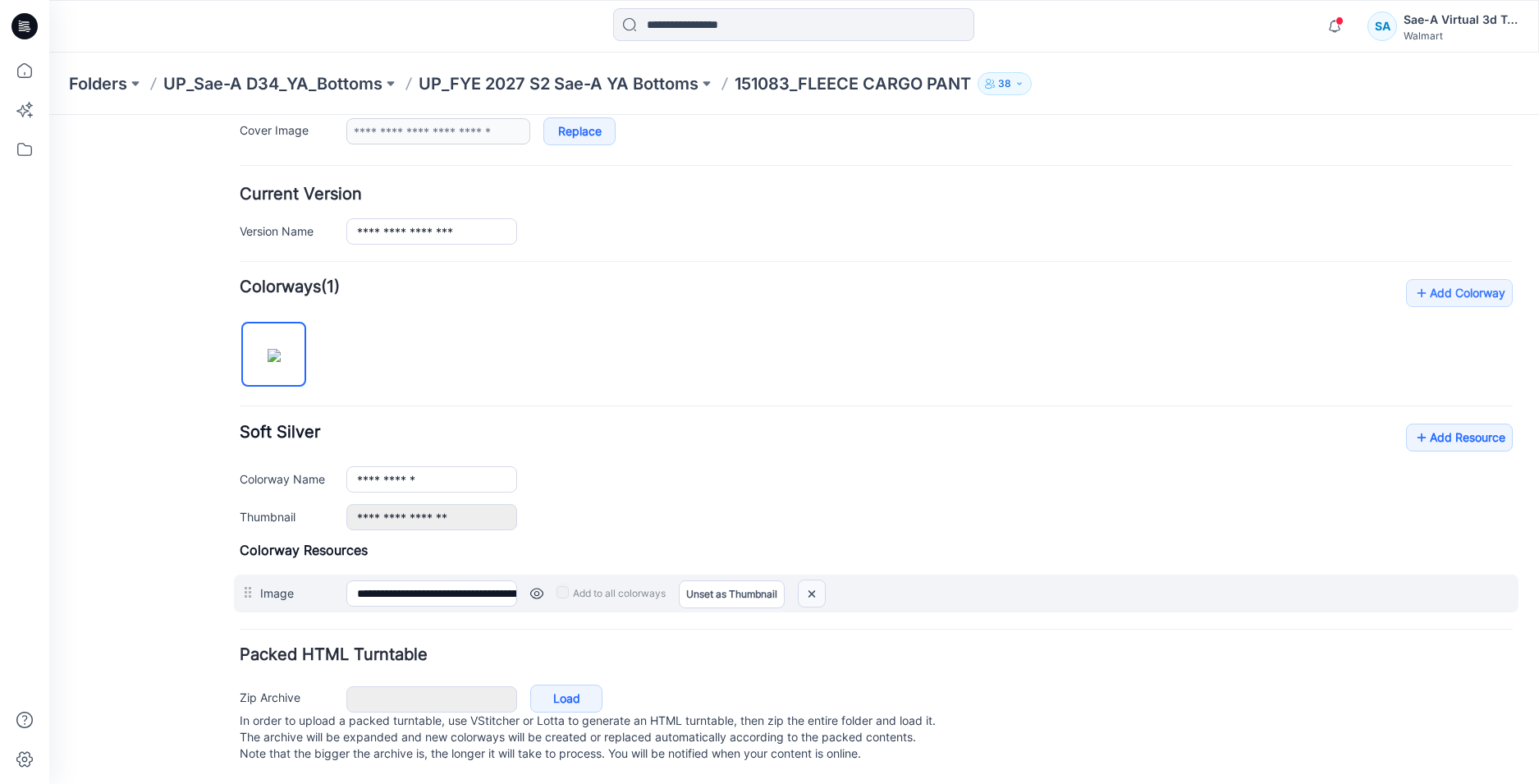
click at [815, 581] on img at bounding box center [811, 594] width 26 height 27
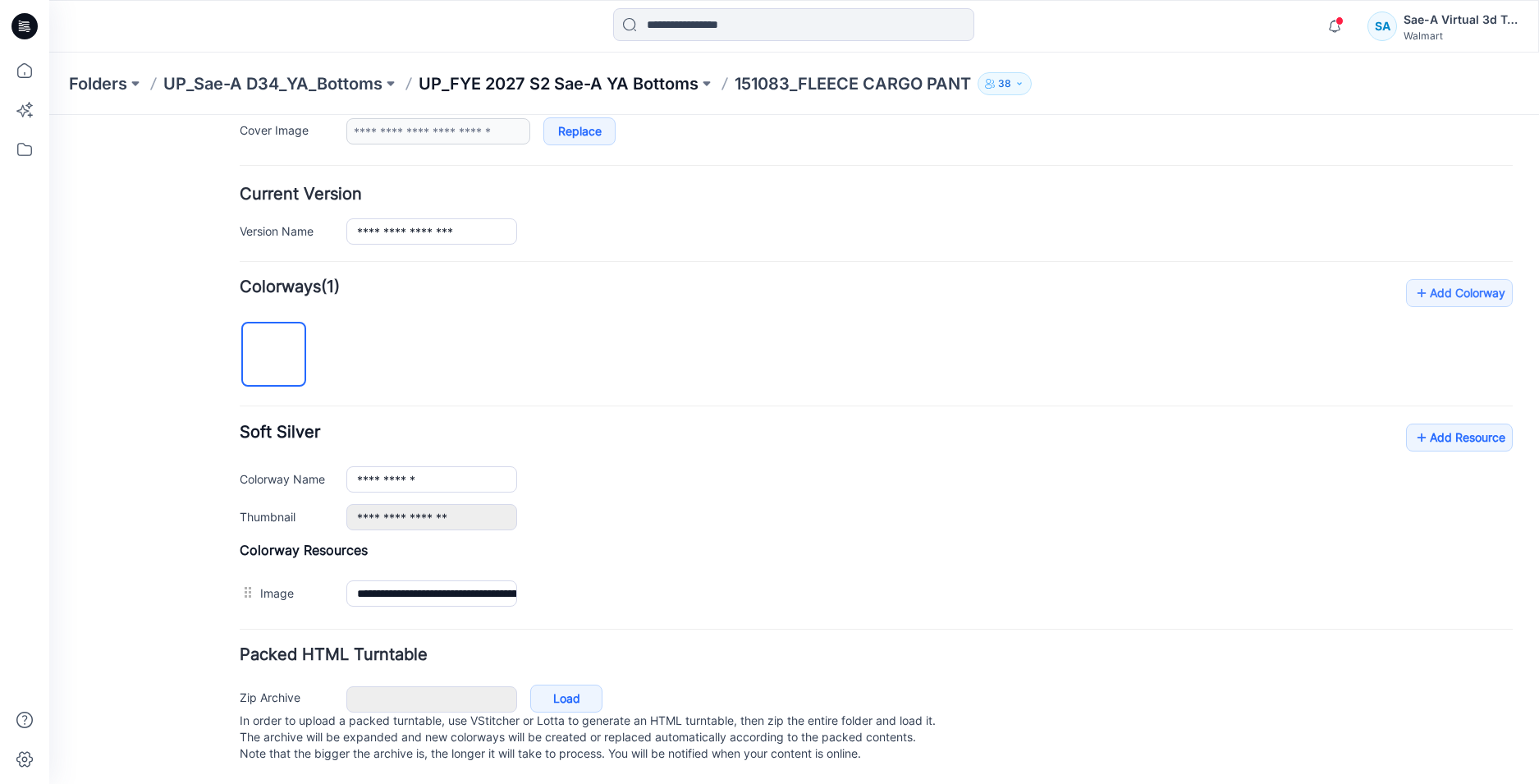
click at [664, 84] on p "UP_FYE 2027 S2 Sae-A YA Bottoms" at bounding box center [558, 84] width 280 height 23
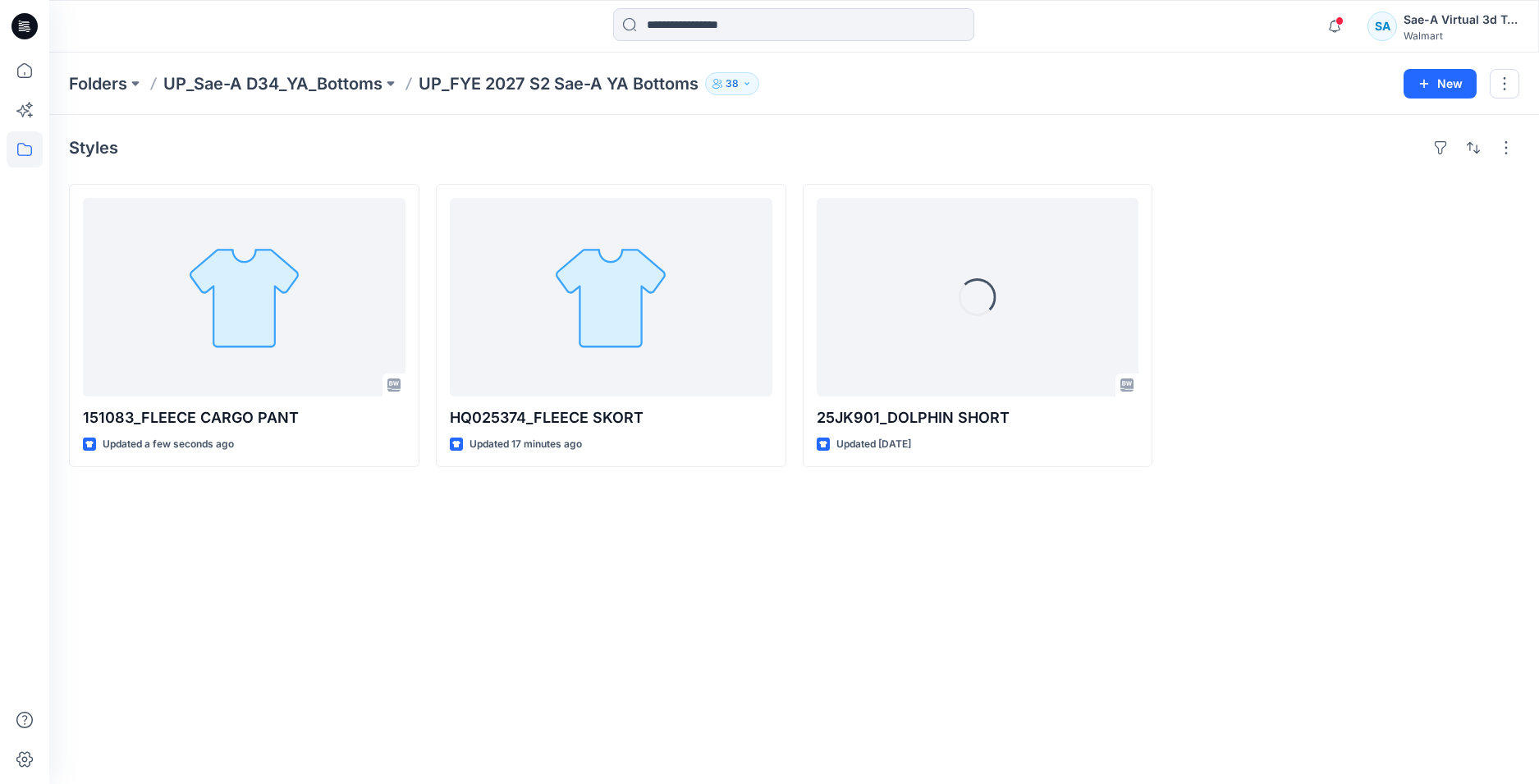
click at [865, 515] on div "Styles 151083_FLEECE CARGO PANT Updated a few seconds ago HQ025374_FLEECE SKORT…" at bounding box center [794, 449] width 1490 height 669
click at [1319, 24] on div "Notifications Your style WA THIGH SKORT is ready 23 minutes ago Your style WA T…" at bounding box center [794, 26] width 1489 height 36
click at [1328, 23] on icon "button" at bounding box center [1335, 26] width 32 height 32
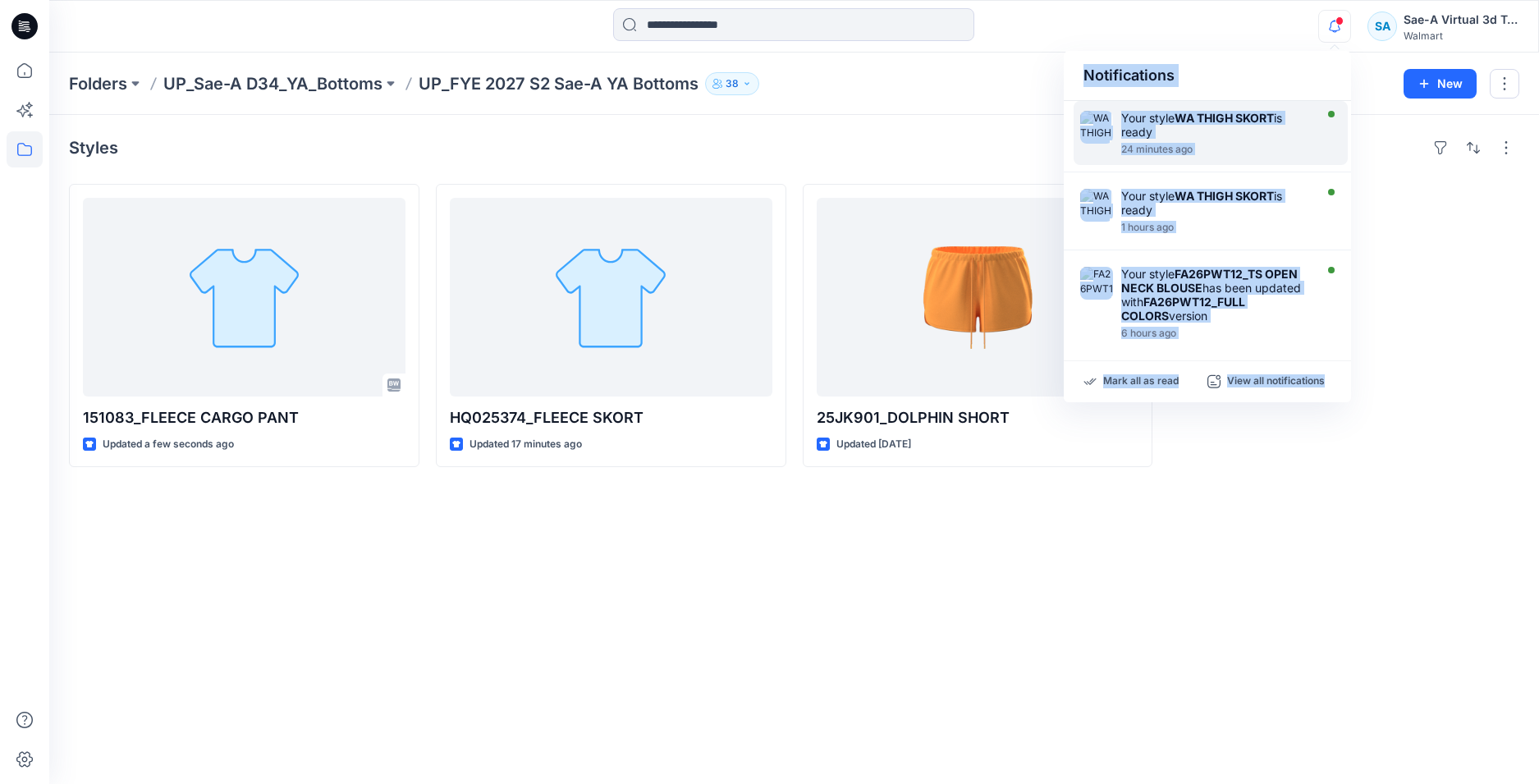
click at [1246, 116] on strong "WA THIGH SKORT" at bounding box center [1225, 117] width 99 height 14
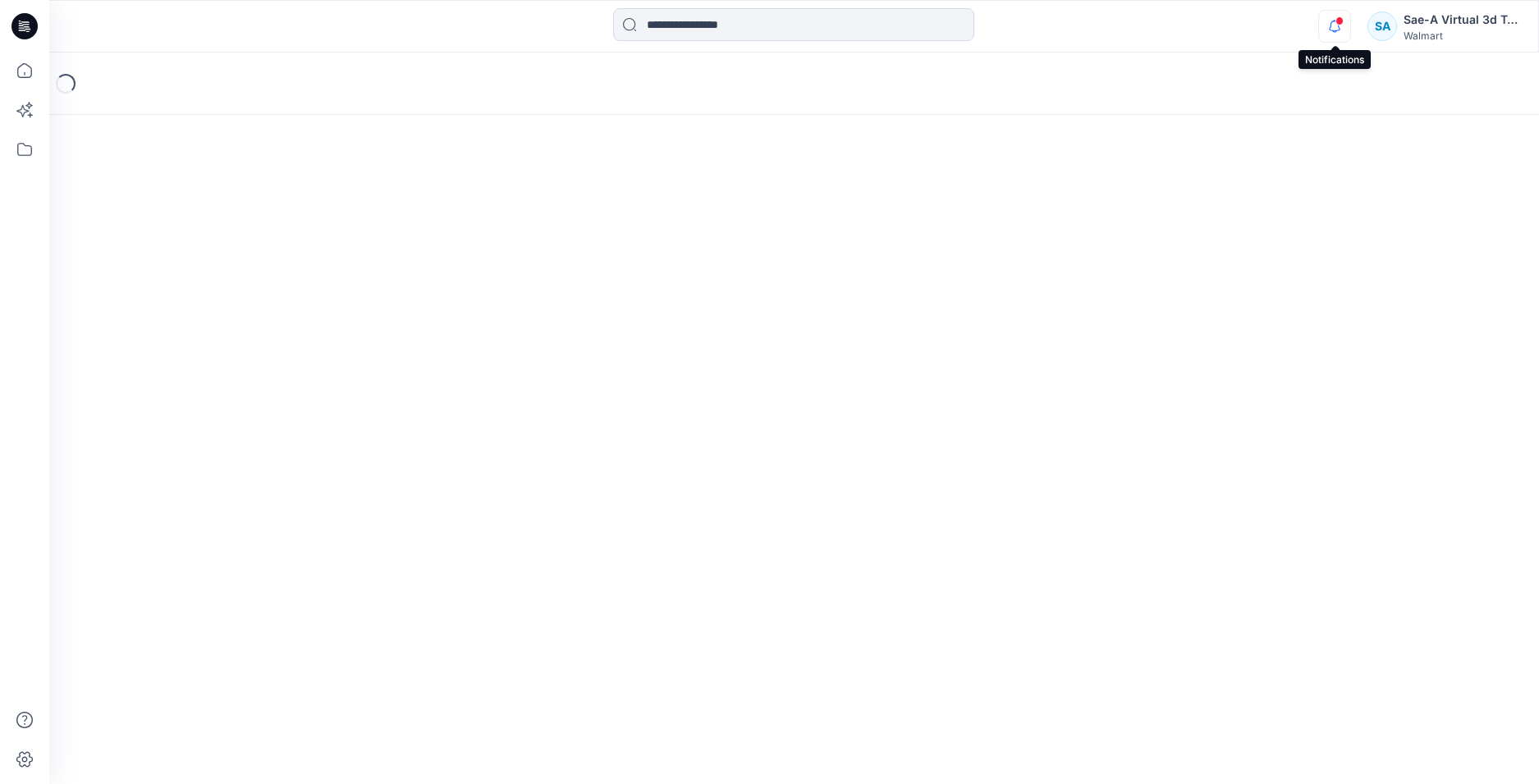
click at [1331, 32] on icon "button" at bounding box center [1335, 26] width 32 height 32
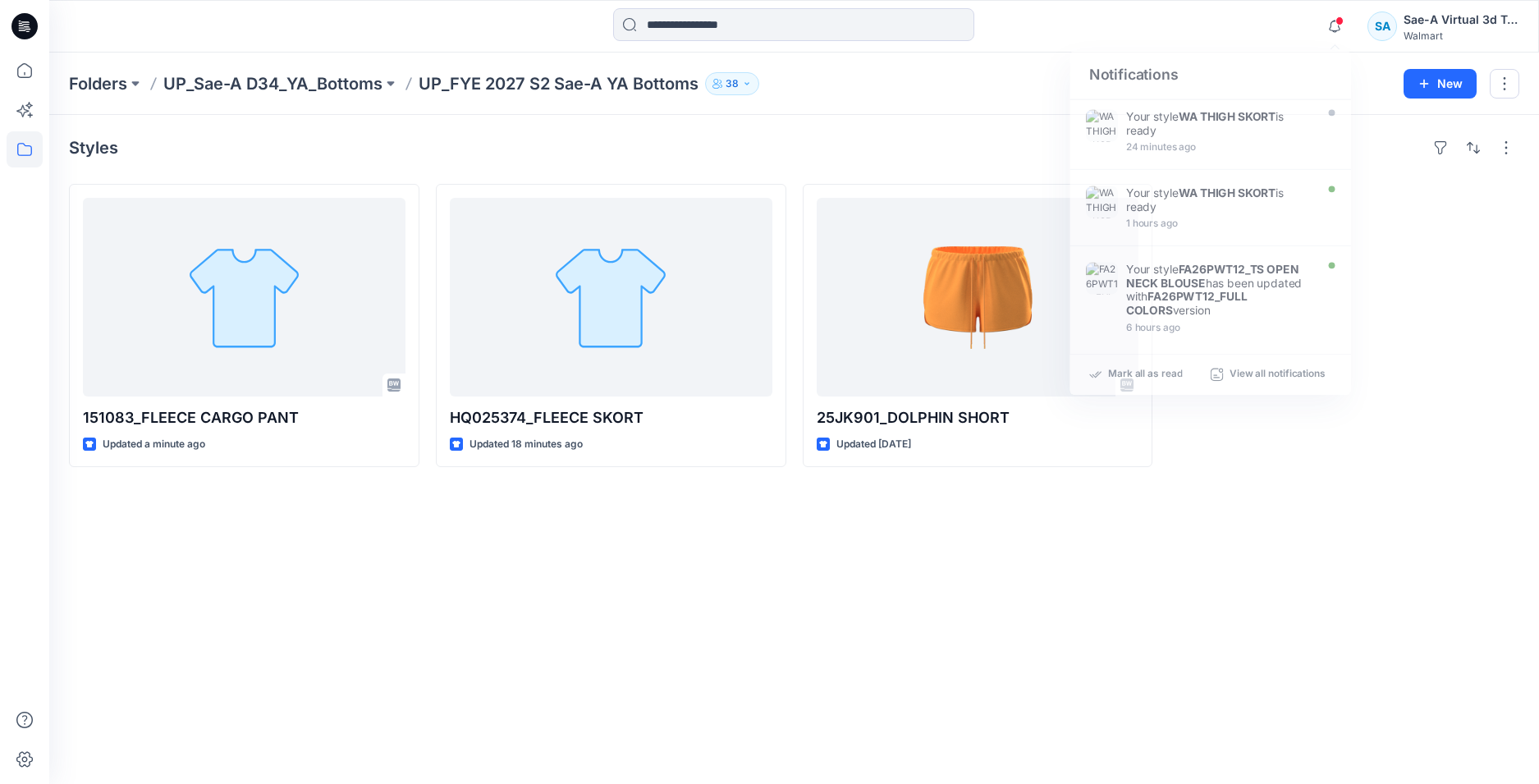
click at [391, 608] on div "Styles 151083_FLEECE CARGO PANT Updated a minute ago HQ025374_FLEECE SKORT Upda…" at bounding box center [794, 449] width 1490 height 669
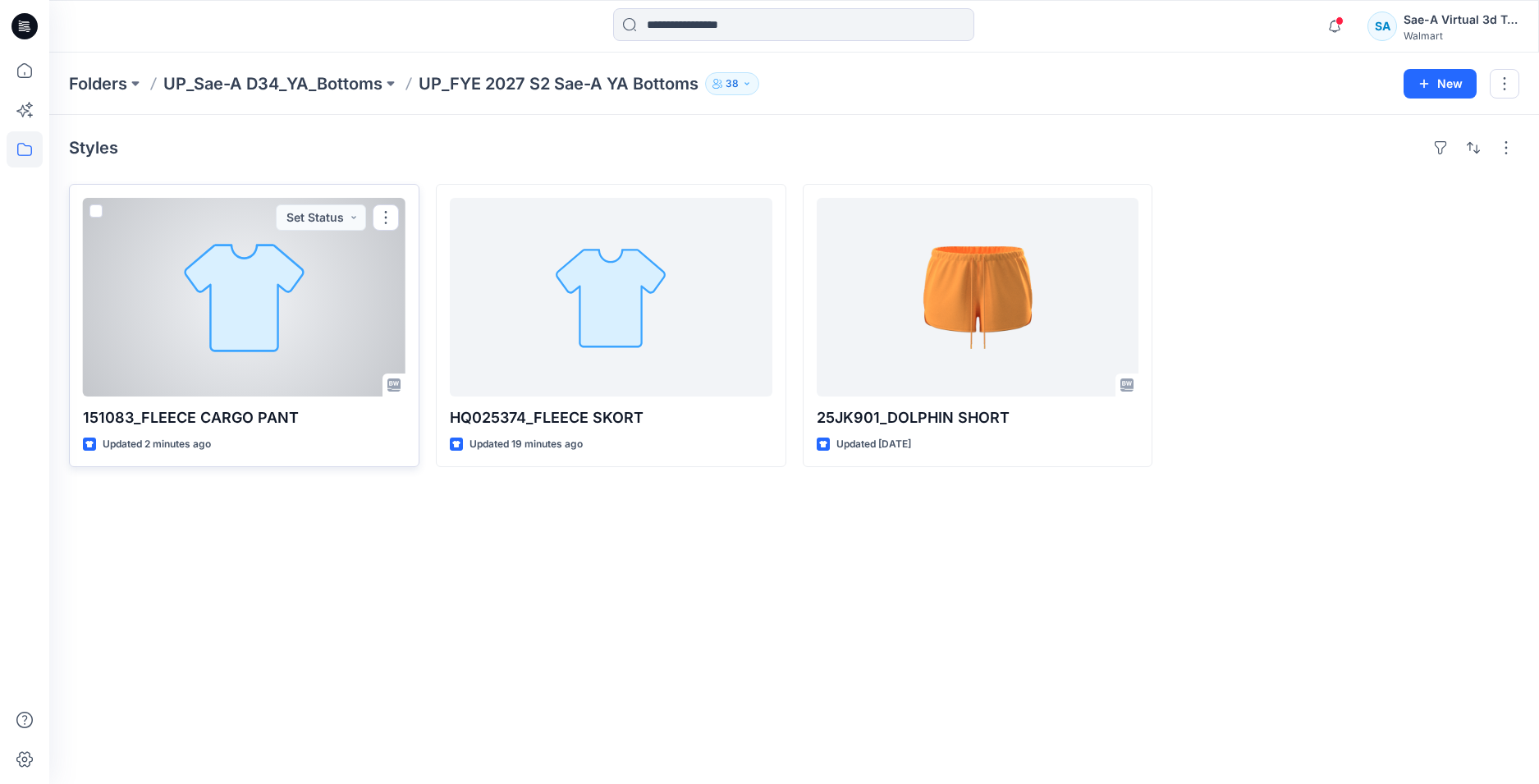
click at [258, 338] on div at bounding box center [244, 297] width 322 height 199
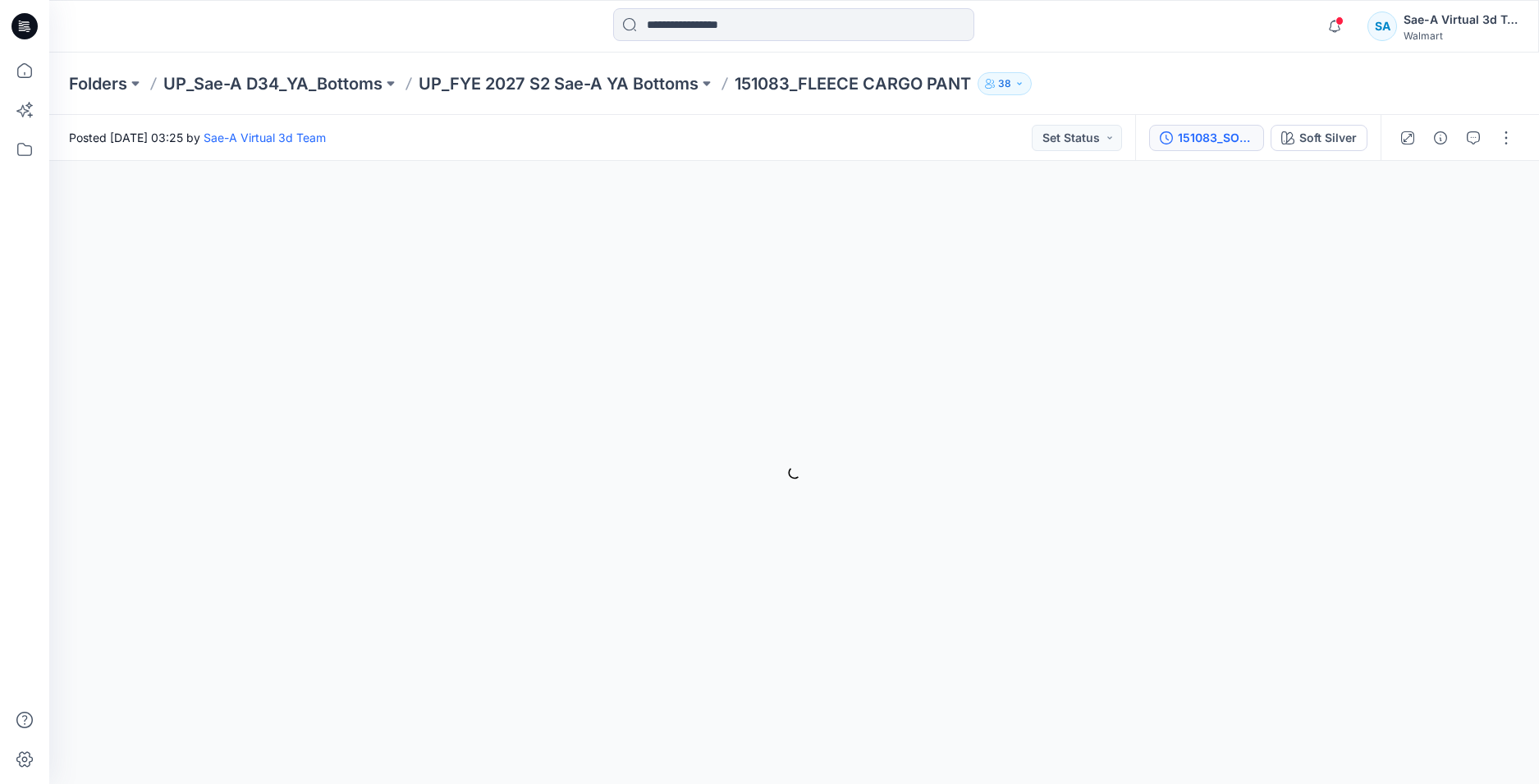
click at [1217, 144] on div "151083_SOFT SILVER" at bounding box center [1216, 138] width 76 height 18
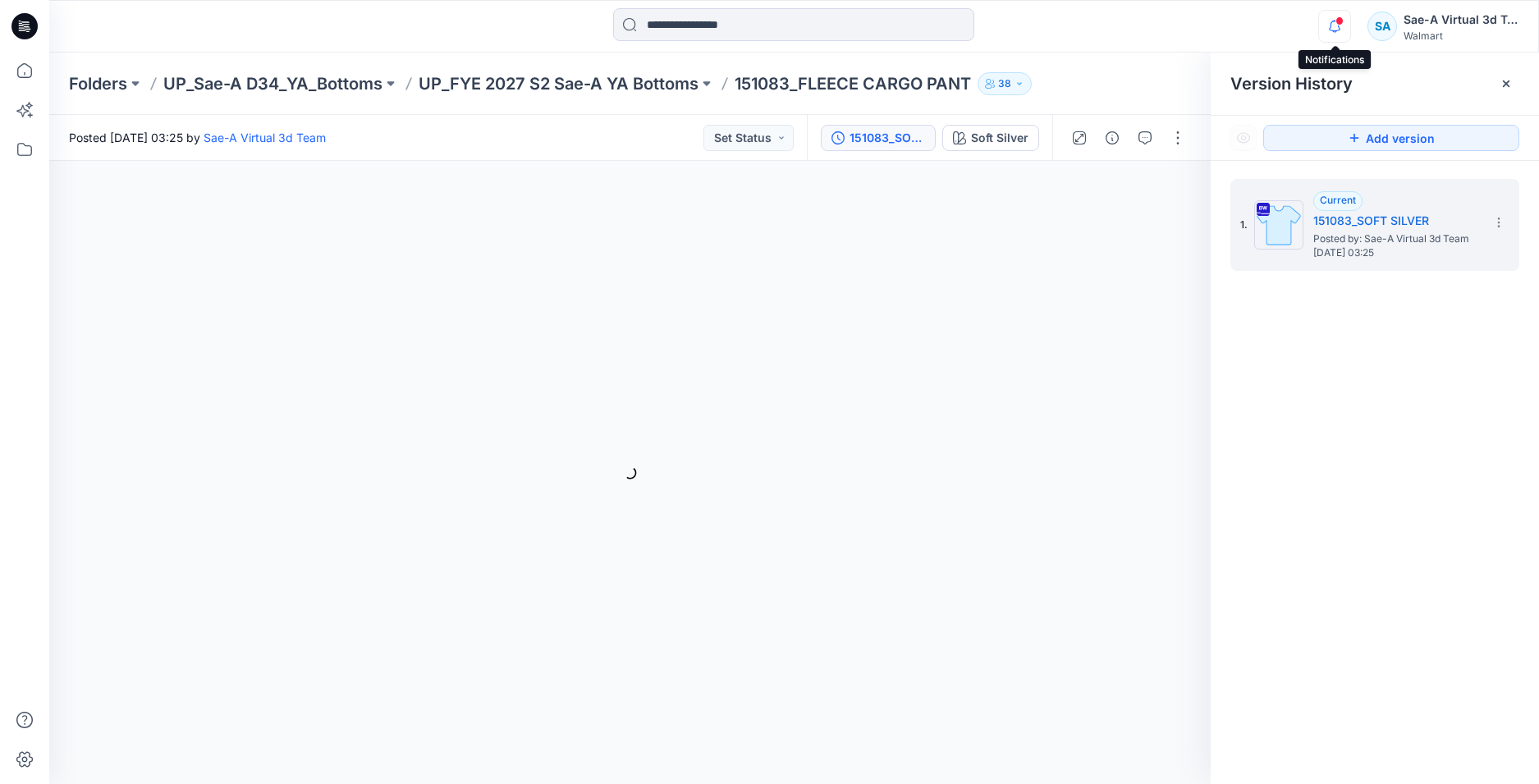
click at [1333, 22] on icon "button" at bounding box center [1335, 26] width 12 height 11
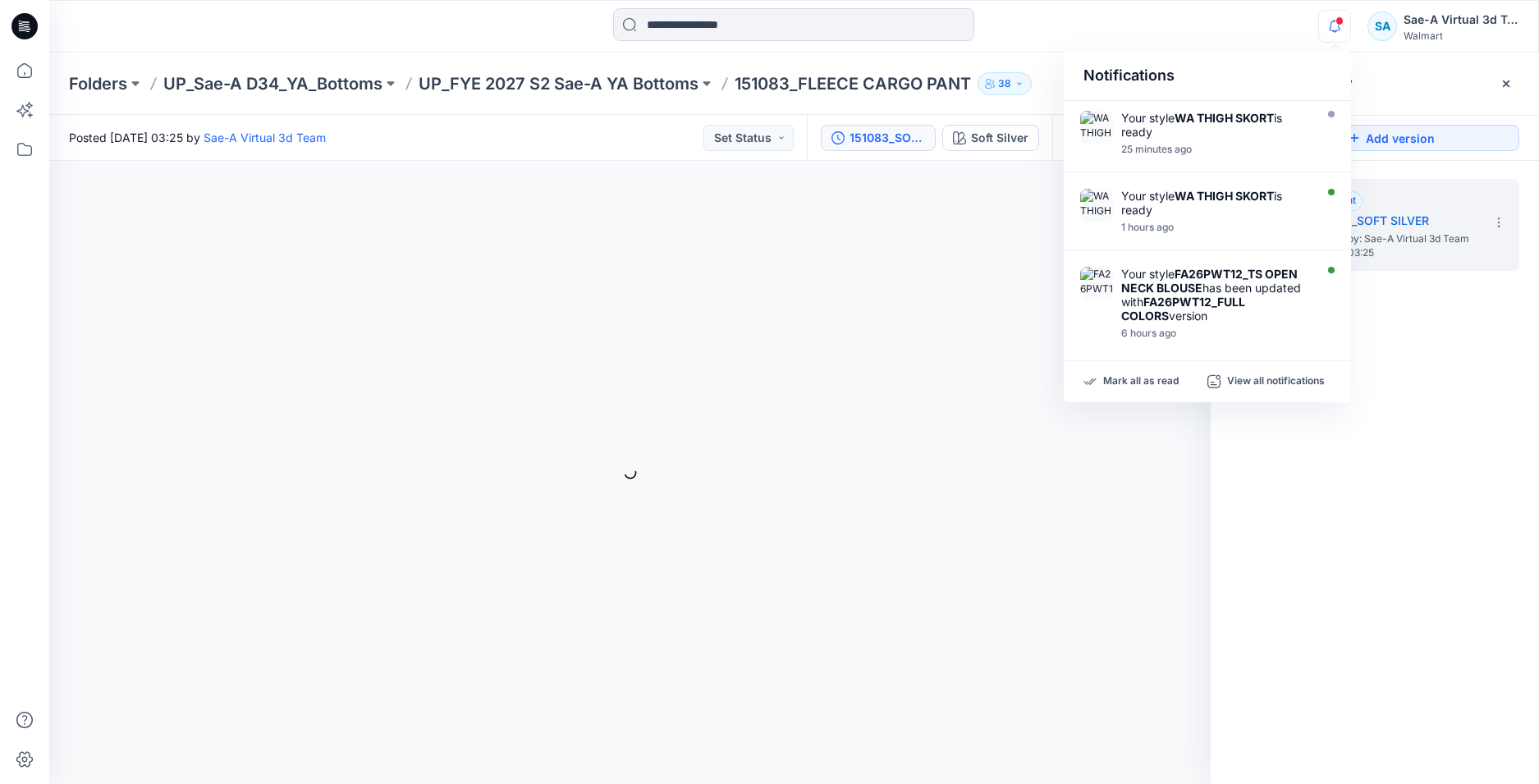
click at [1323, 30] on icon "button" at bounding box center [1335, 26] width 32 height 32
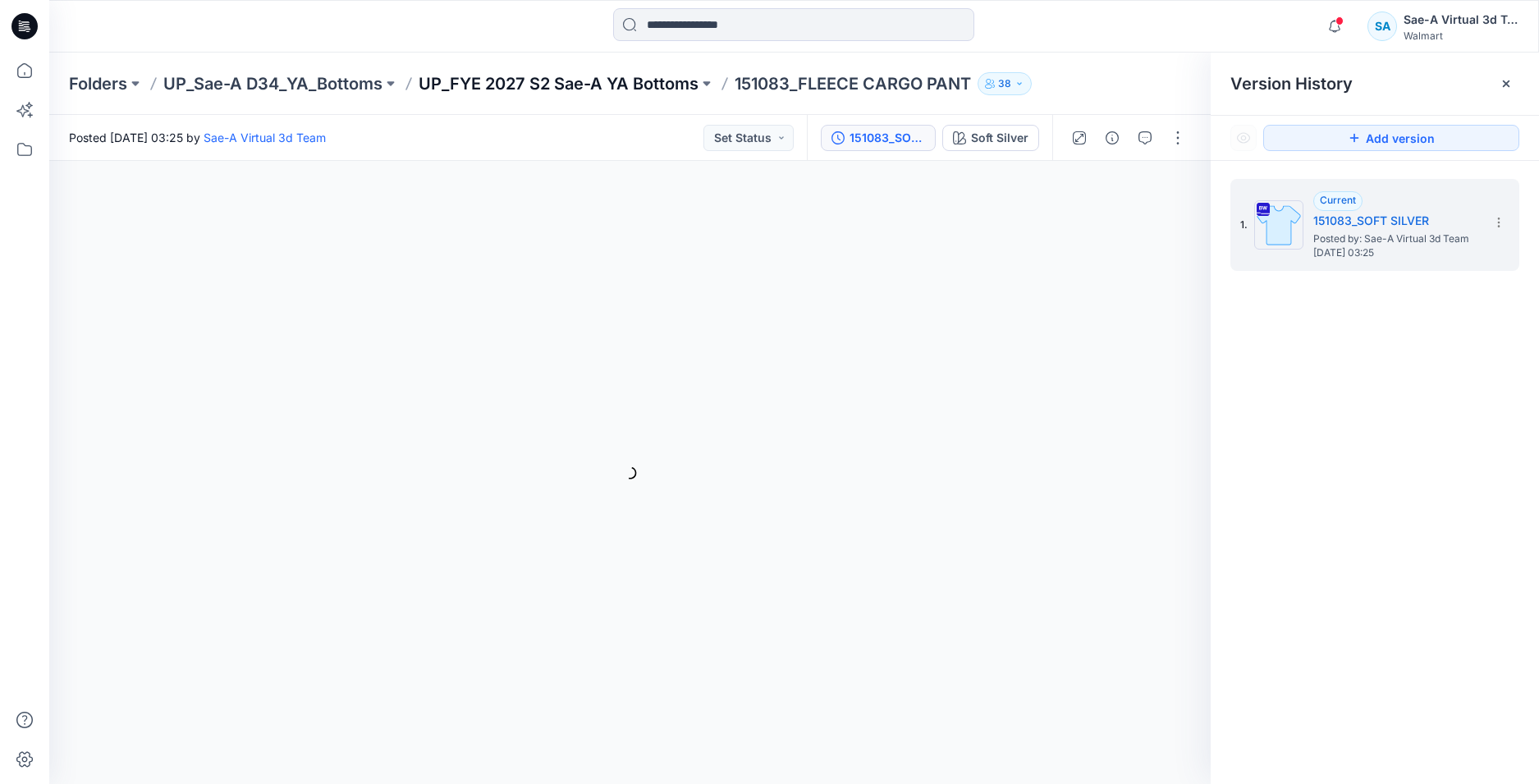
click at [629, 86] on p "UP_FYE 2027 S2 Sae-A YA Bottoms" at bounding box center [558, 84] width 280 height 23
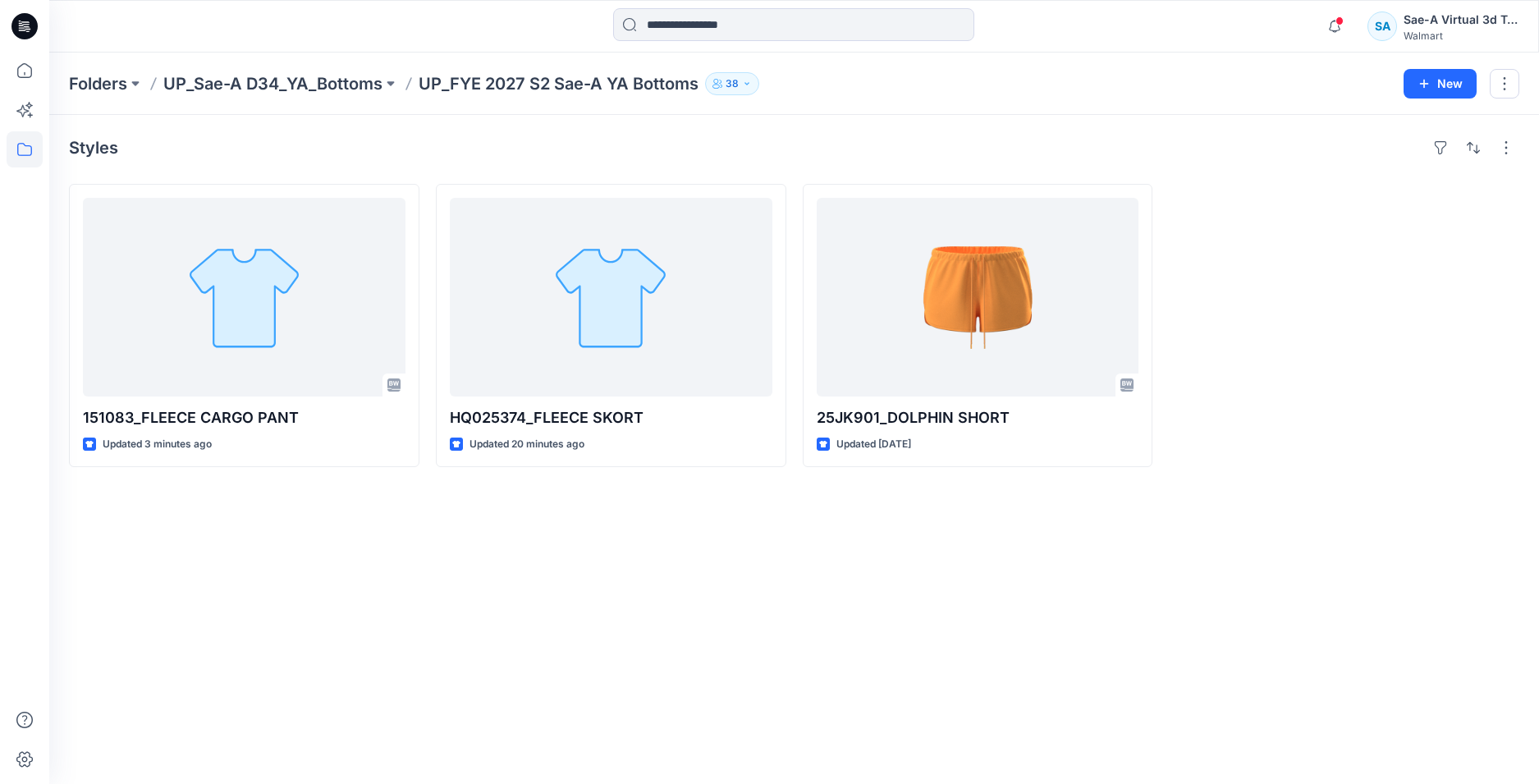
click at [415, 527] on div "Styles 151083_FLEECE CARGO PANT Updated 3 minutes ago HQ025374_FLEECE SKORT Upd…" at bounding box center [794, 449] width 1490 height 669
click at [565, 606] on div "Styles 151083_FLEECE CARGO PANT Updated 3 minutes ago HQ025374_FLEECE SKORT Upd…" at bounding box center [794, 449] width 1490 height 669
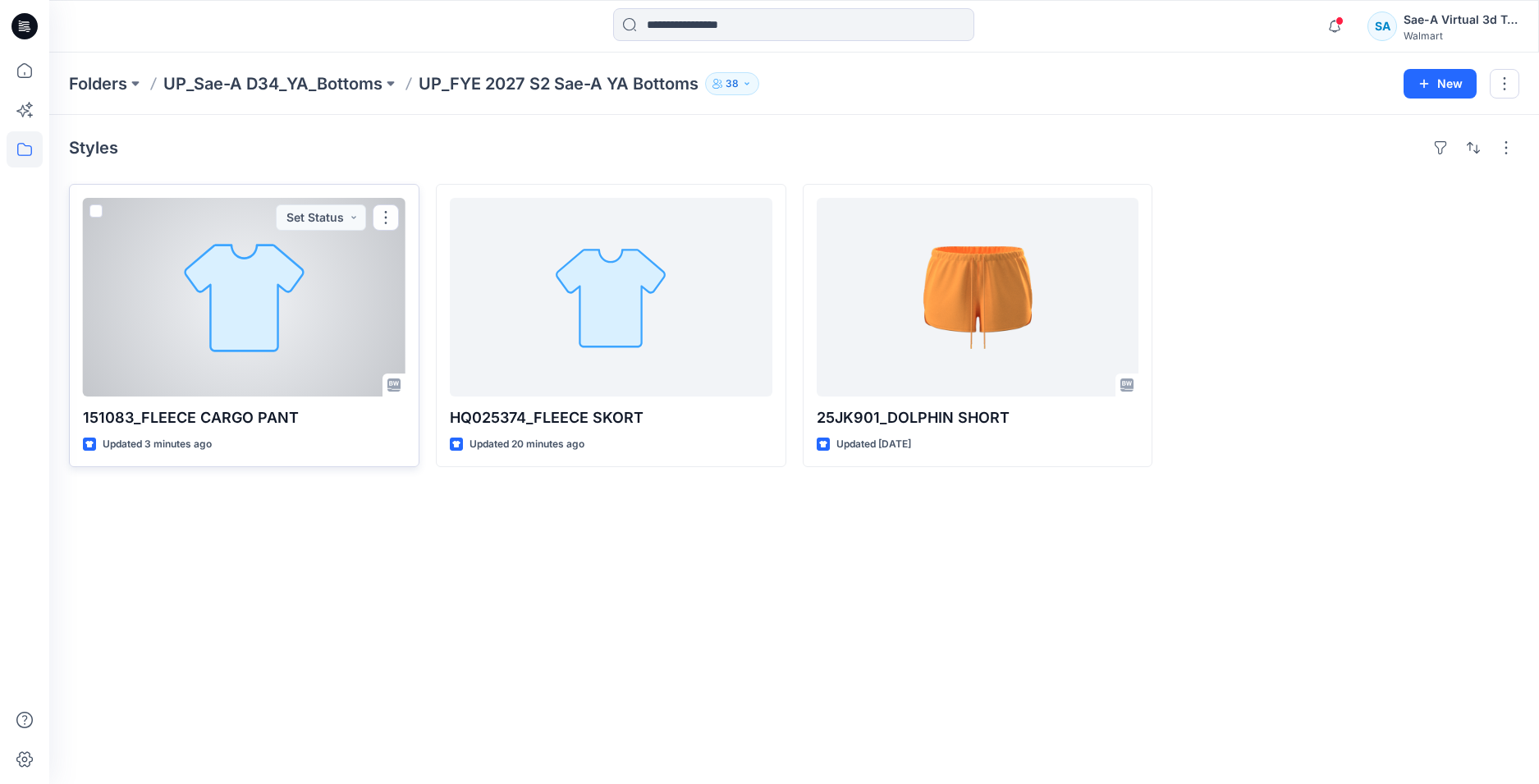
click at [313, 357] on div at bounding box center [244, 297] width 322 height 199
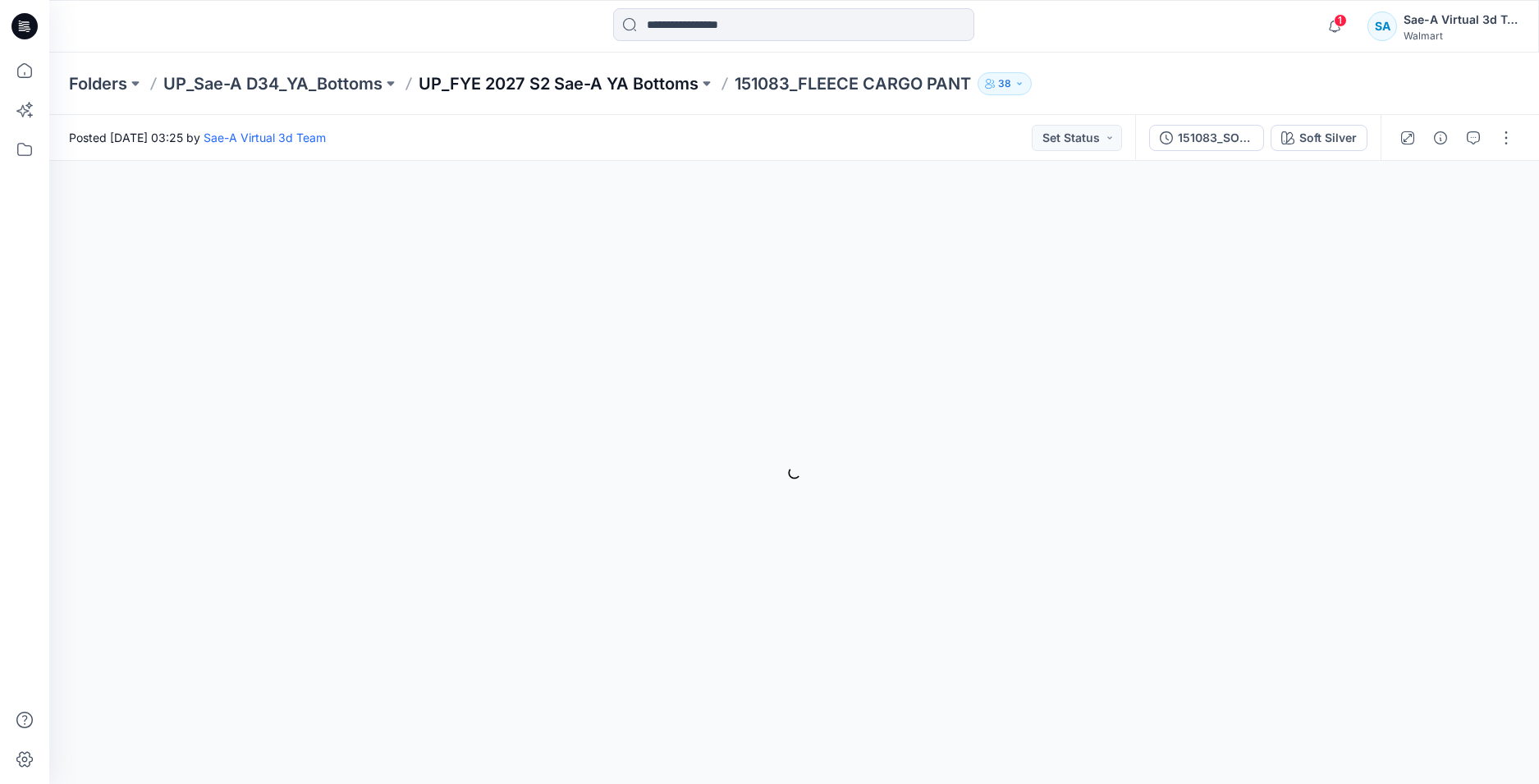
click at [632, 77] on p "UP_FYE 2027 S2 Sae-A YA Bottoms" at bounding box center [558, 84] width 280 height 23
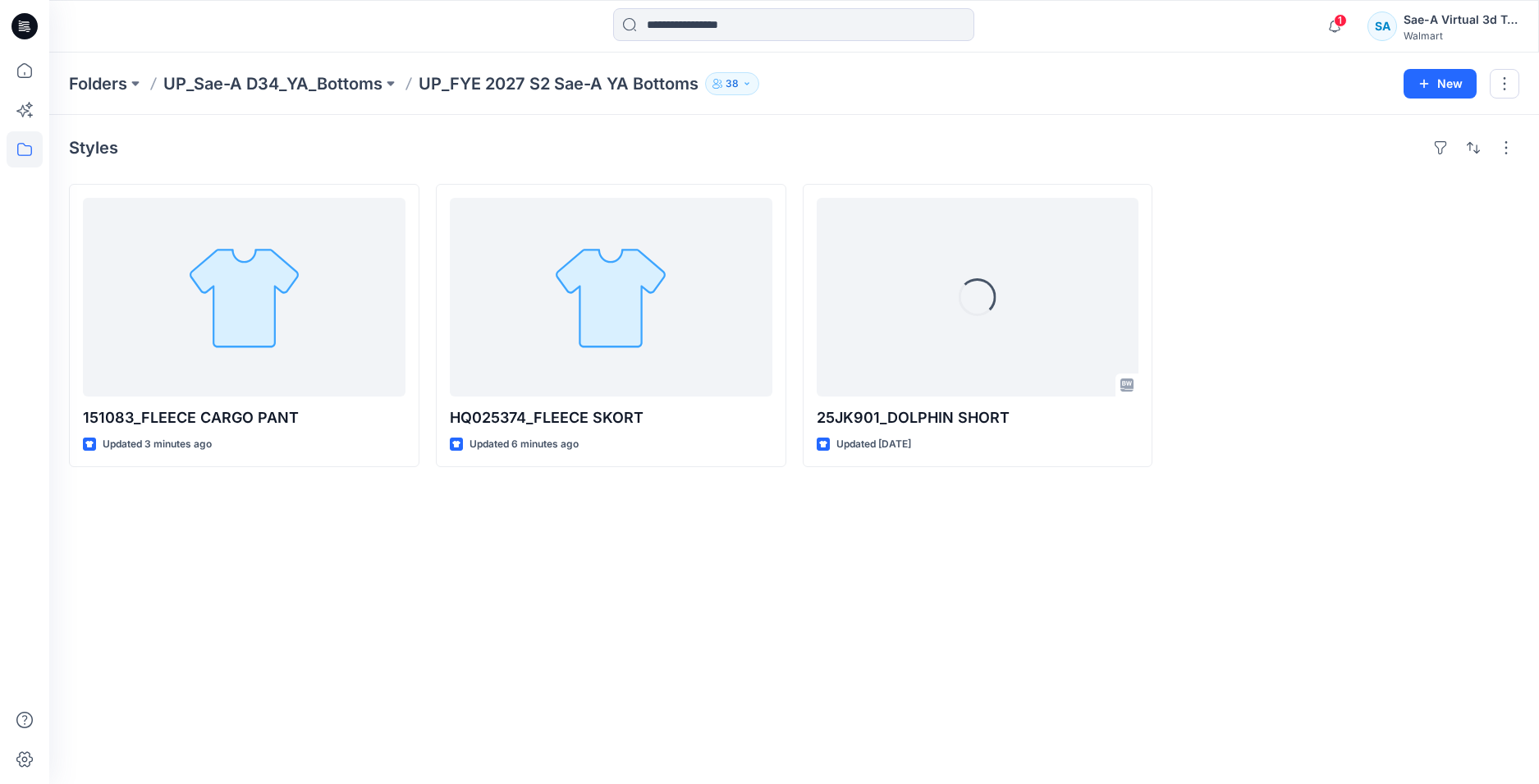
click at [1344, 24] on span "1" at bounding box center [1341, 20] width 14 height 14
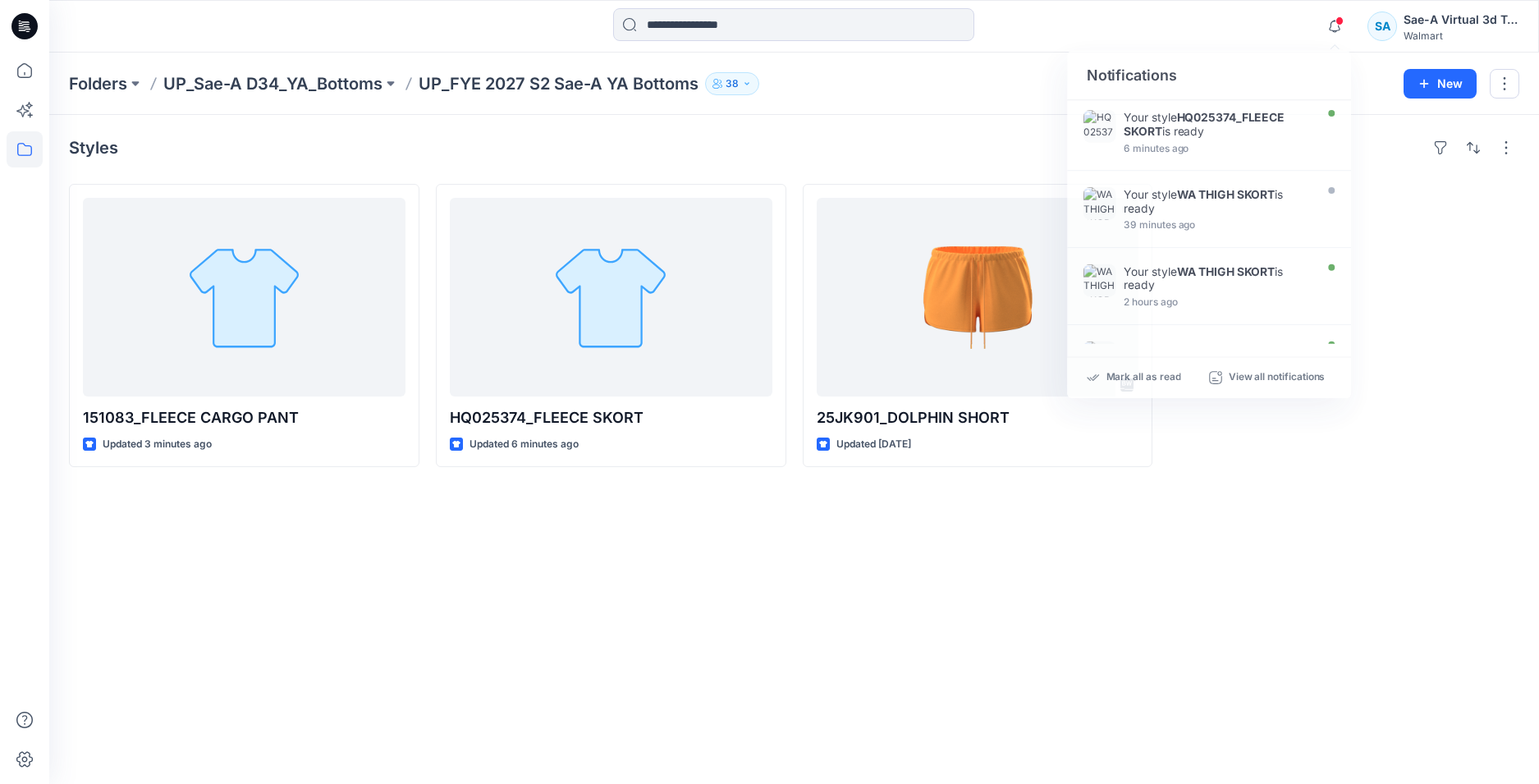
click at [526, 611] on div "Styles 151083_FLEECE CARGO PANT Updated 3 minutes ago HQ025374_FLEECE SKORT Upd…" at bounding box center [794, 449] width 1490 height 669
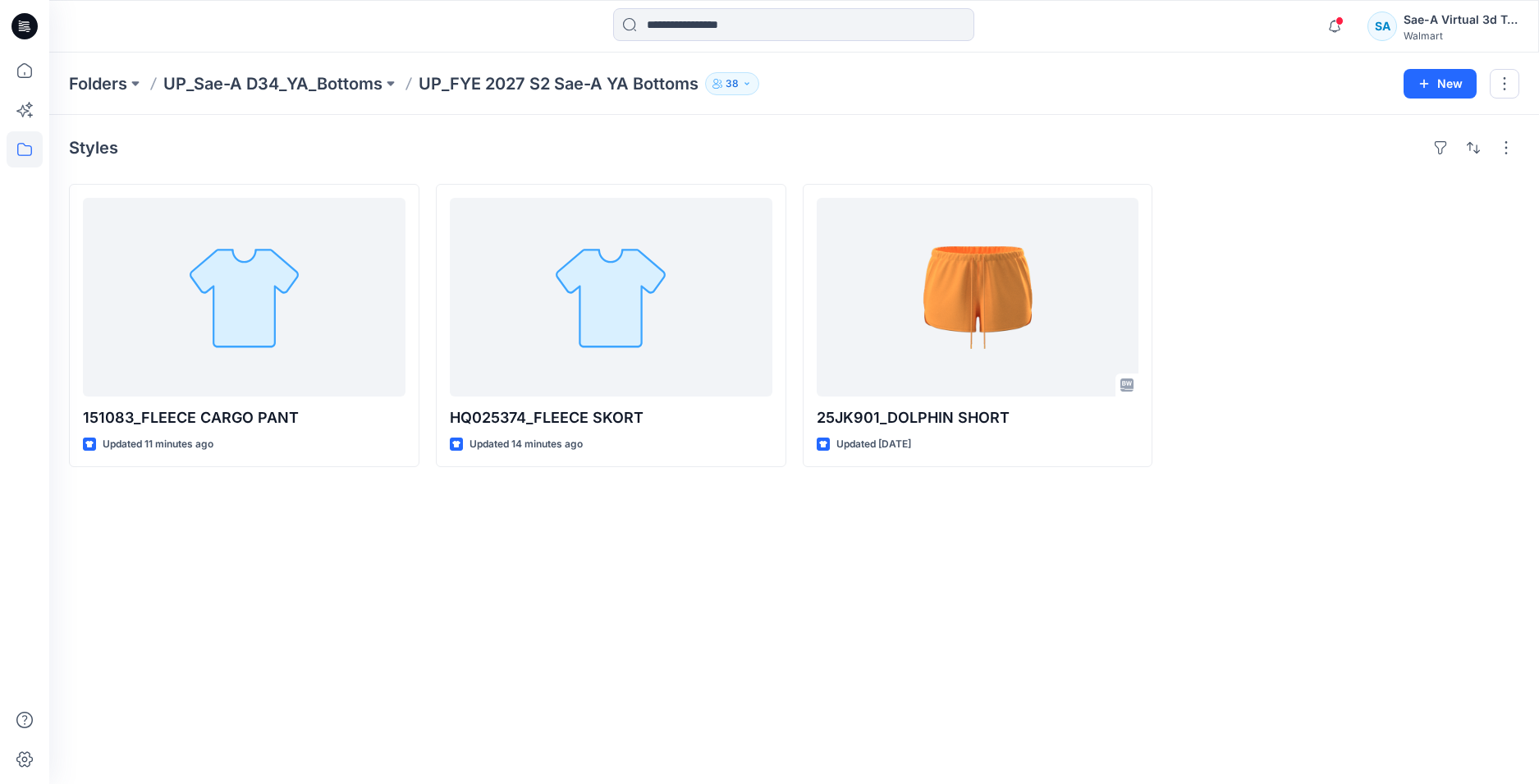
click at [1353, 26] on div "Notifications Your style HQ025374_FLEECE SKORT is ready 6 minutes ago Your styl…" at bounding box center [1418, 26] width 200 height 36
click at [1335, 26] on icon "button" at bounding box center [1335, 26] width 32 height 32
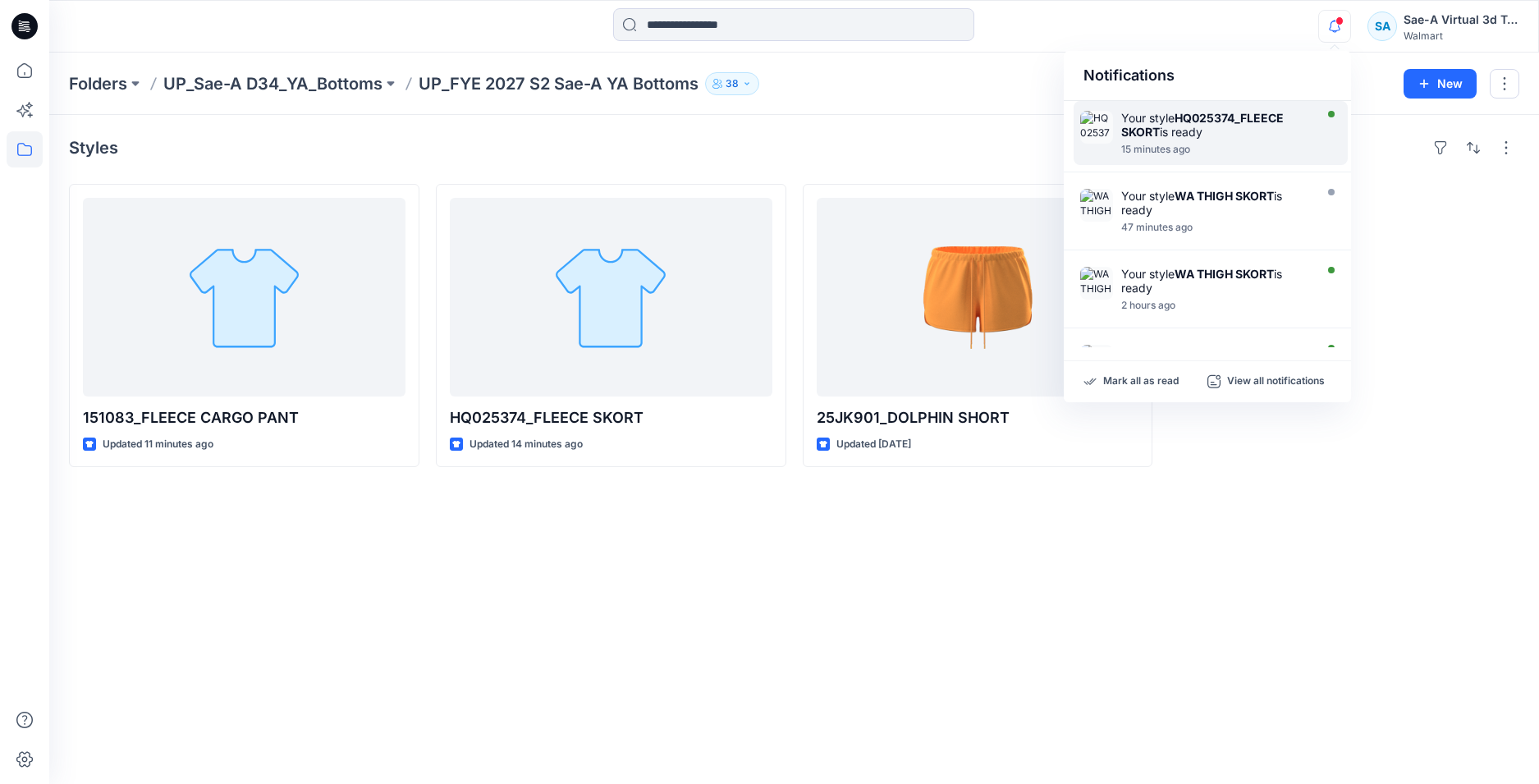
click at [1174, 137] on div "Your style HQ025374_FLEECE SKORT is ready" at bounding box center [1216, 124] width 189 height 28
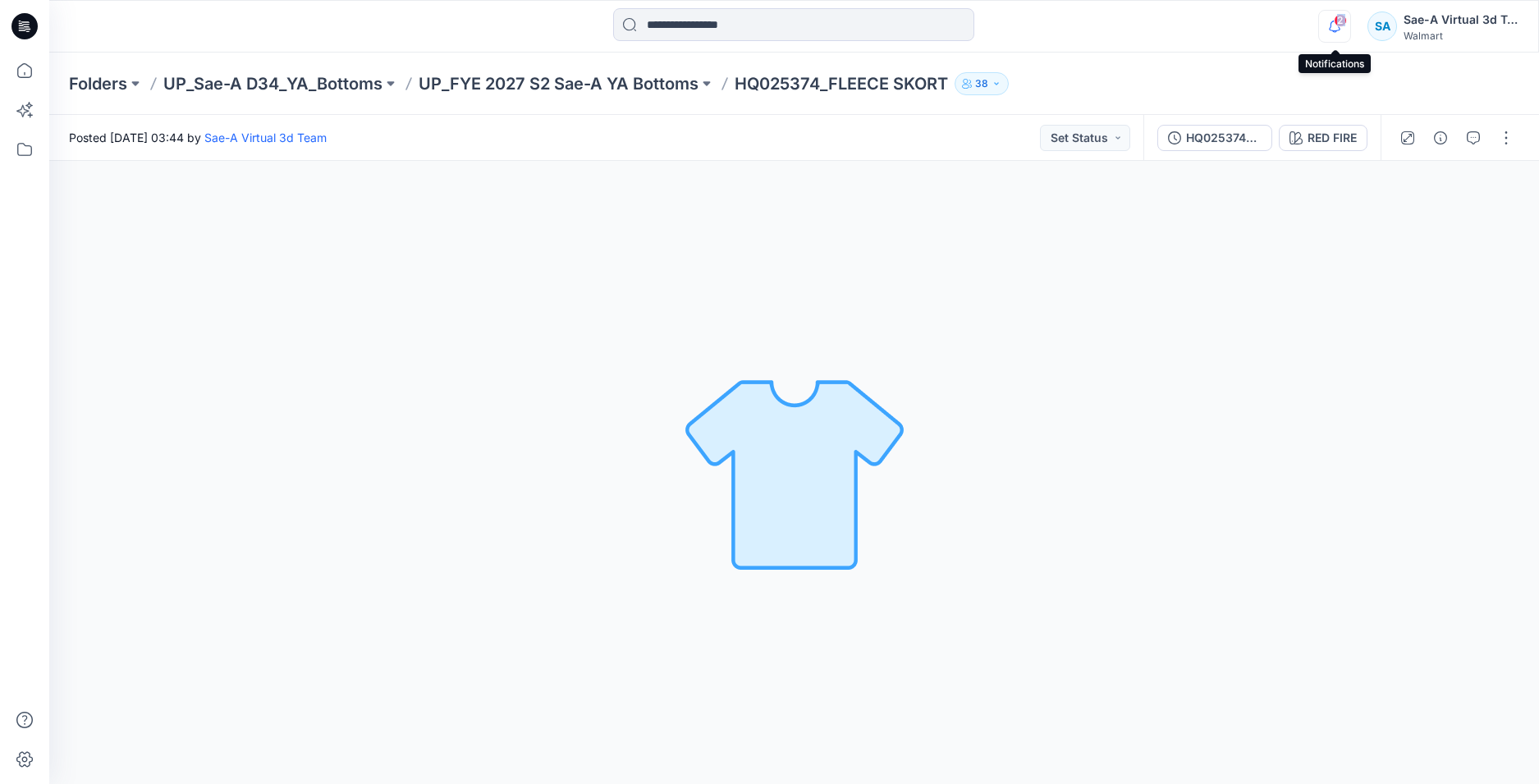
click at [1334, 19] on div "2" at bounding box center [1331, 16] width 26 height 14
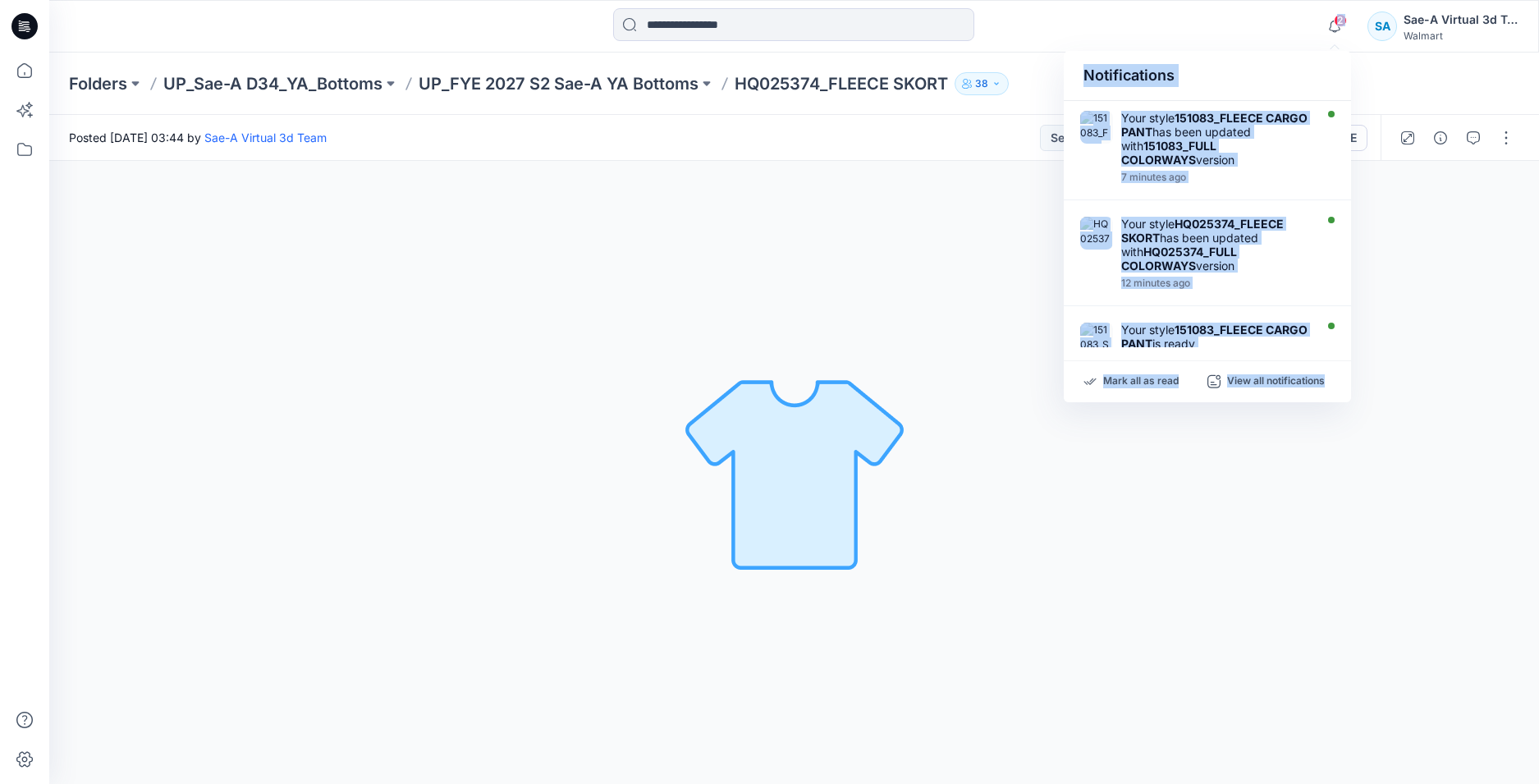
click at [1252, 51] on div "Notifications" at bounding box center [1208, 77] width 287 height 50
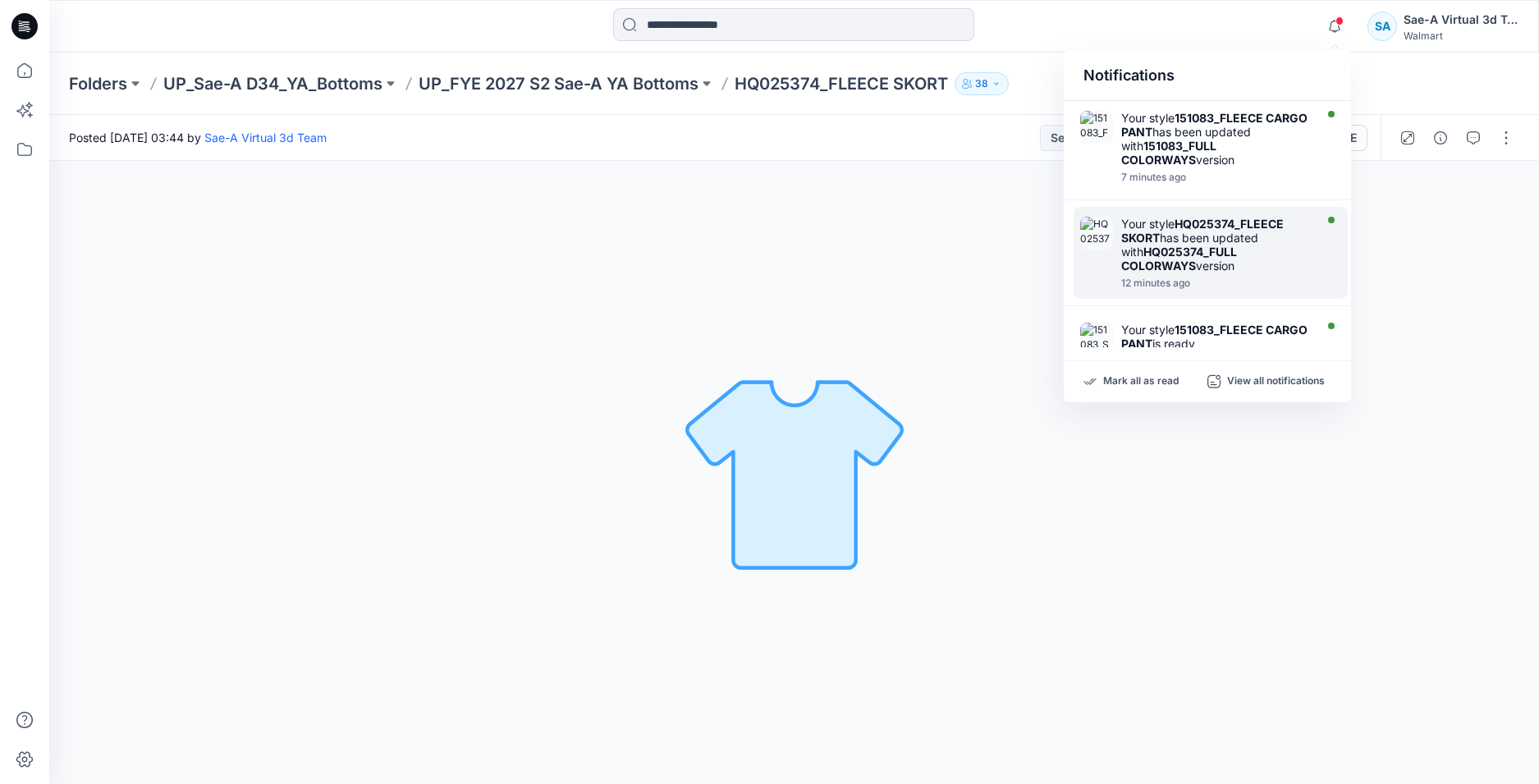
click at [1167, 264] on strong "HQ025374_FULL COLORWAYS" at bounding box center [1179, 258] width 116 height 28
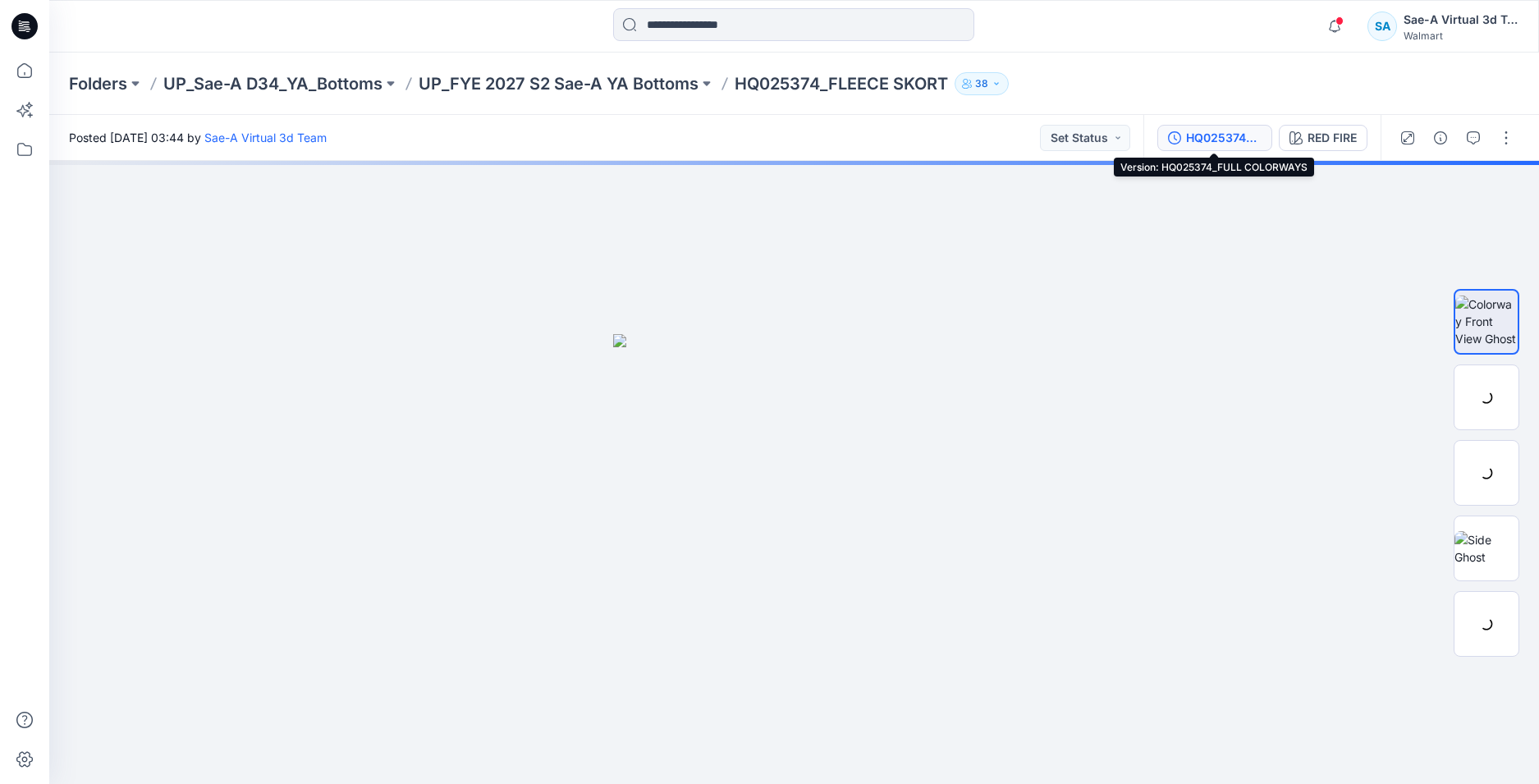
click at [1208, 132] on div "HQ025374_FULL COLORWAYS" at bounding box center [1224, 138] width 76 height 18
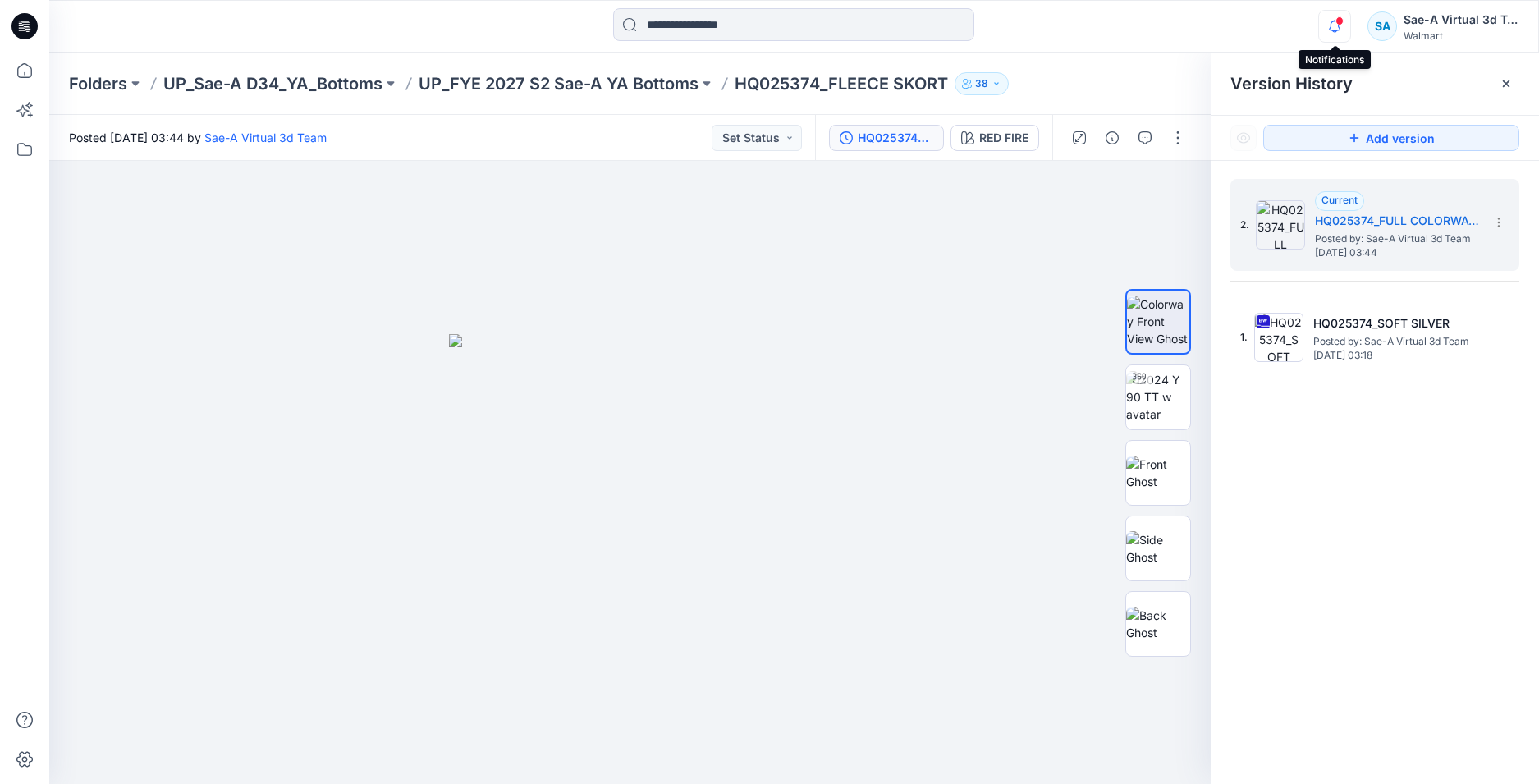
click at [1331, 20] on icon "button" at bounding box center [1335, 26] width 32 height 32
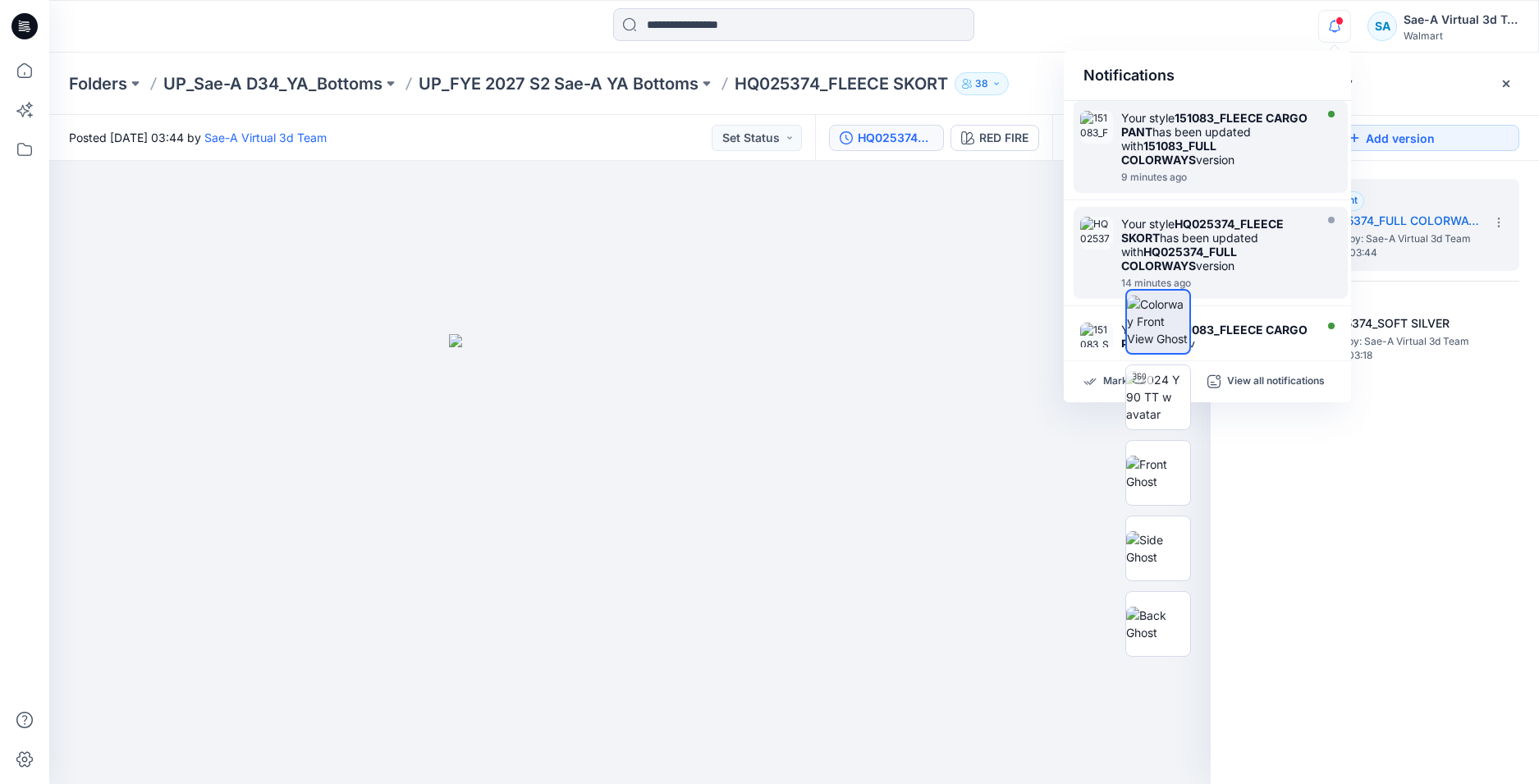
click at [1242, 153] on div "Your style 151083_FLEECE CARGO PANT has been updated with 151083_FULL COLORWAYS…" at bounding box center [1216, 139] width 189 height 56
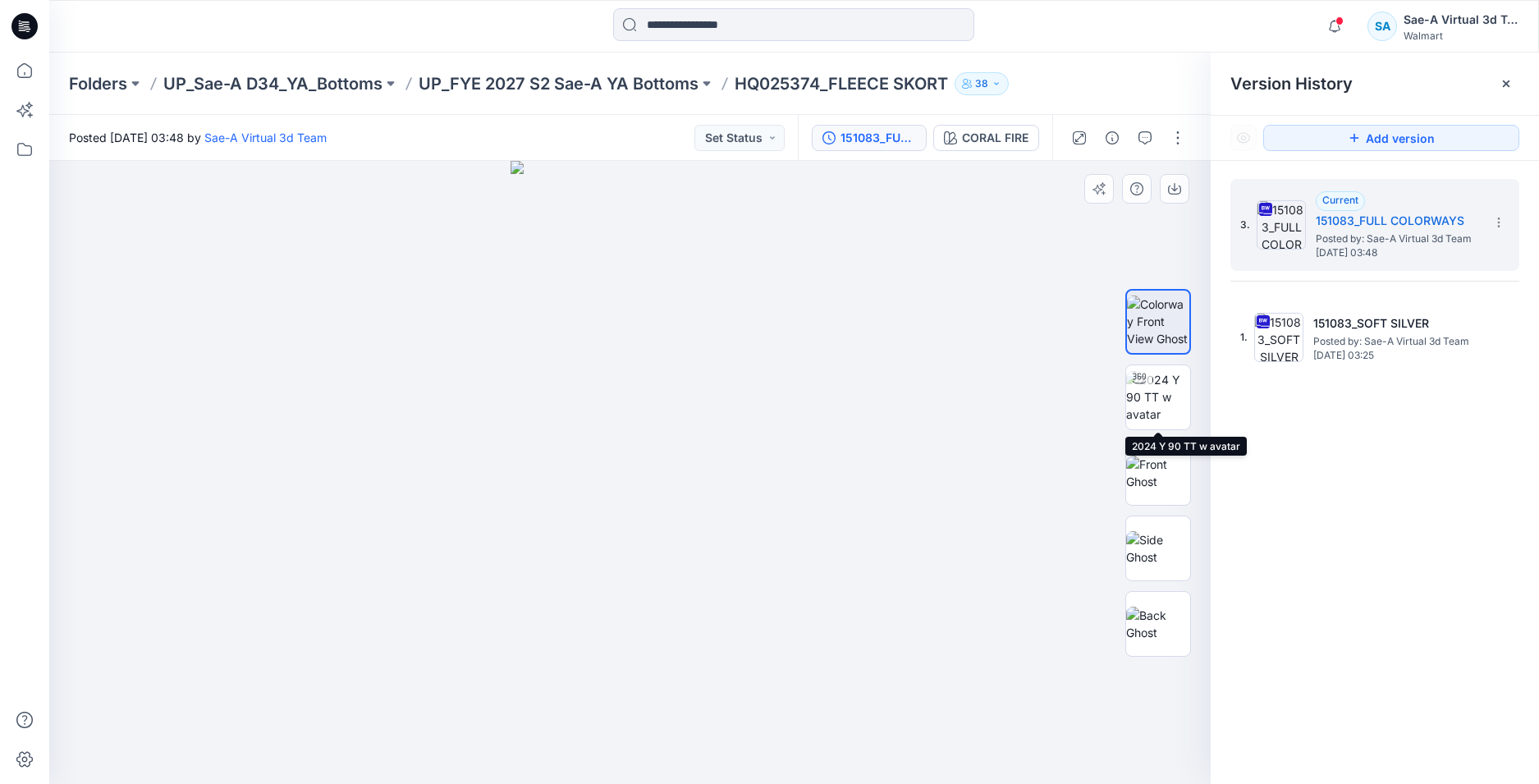
drag, startPoint x: 1169, startPoint y: 415, endPoint x: 1036, endPoint y: 383, distance: 136.8
click at [1169, 415] on img at bounding box center [1158, 396] width 64 height 51
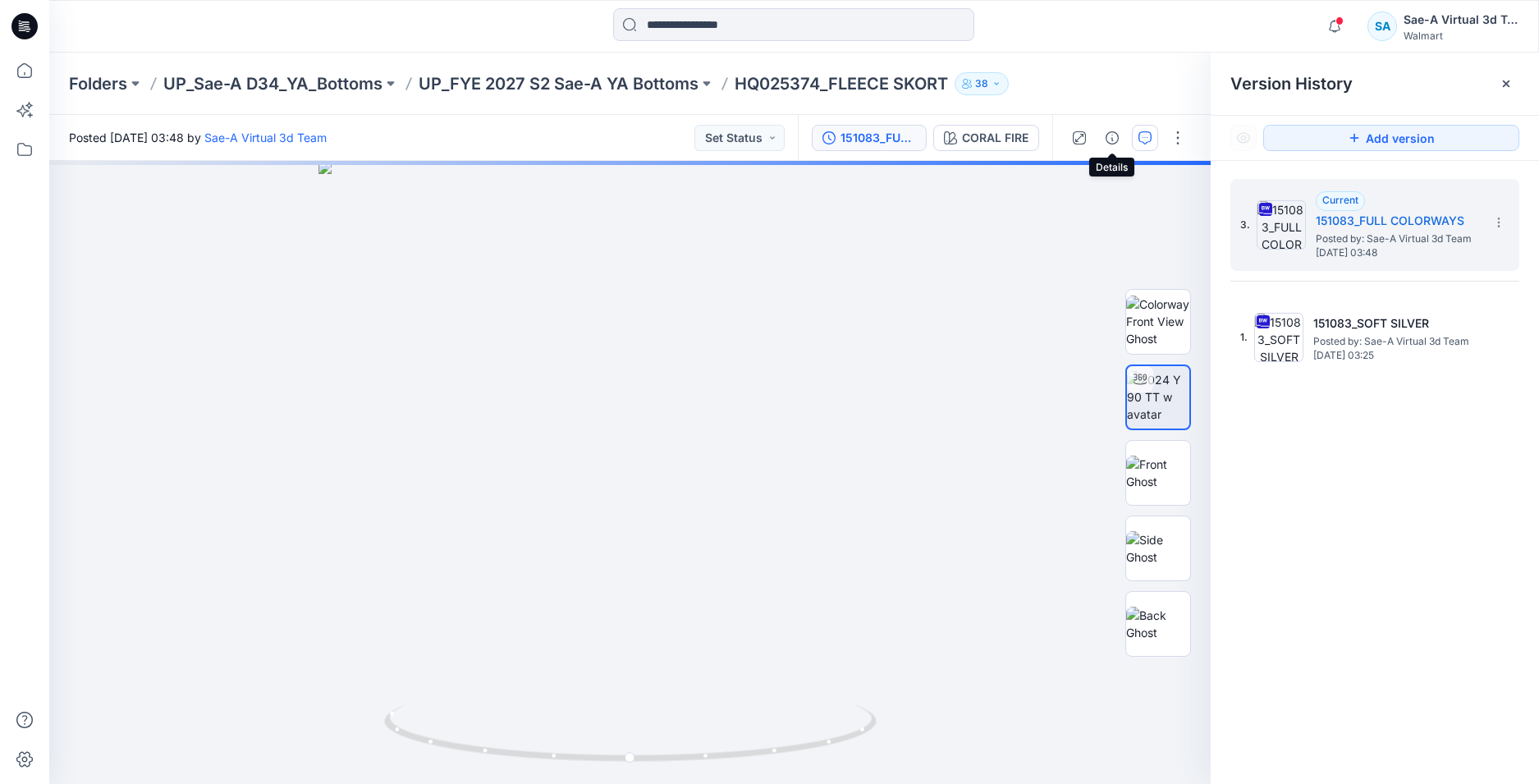
click at [1137, 137] on button "button" at bounding box center [1145, 138] width 26 height 26
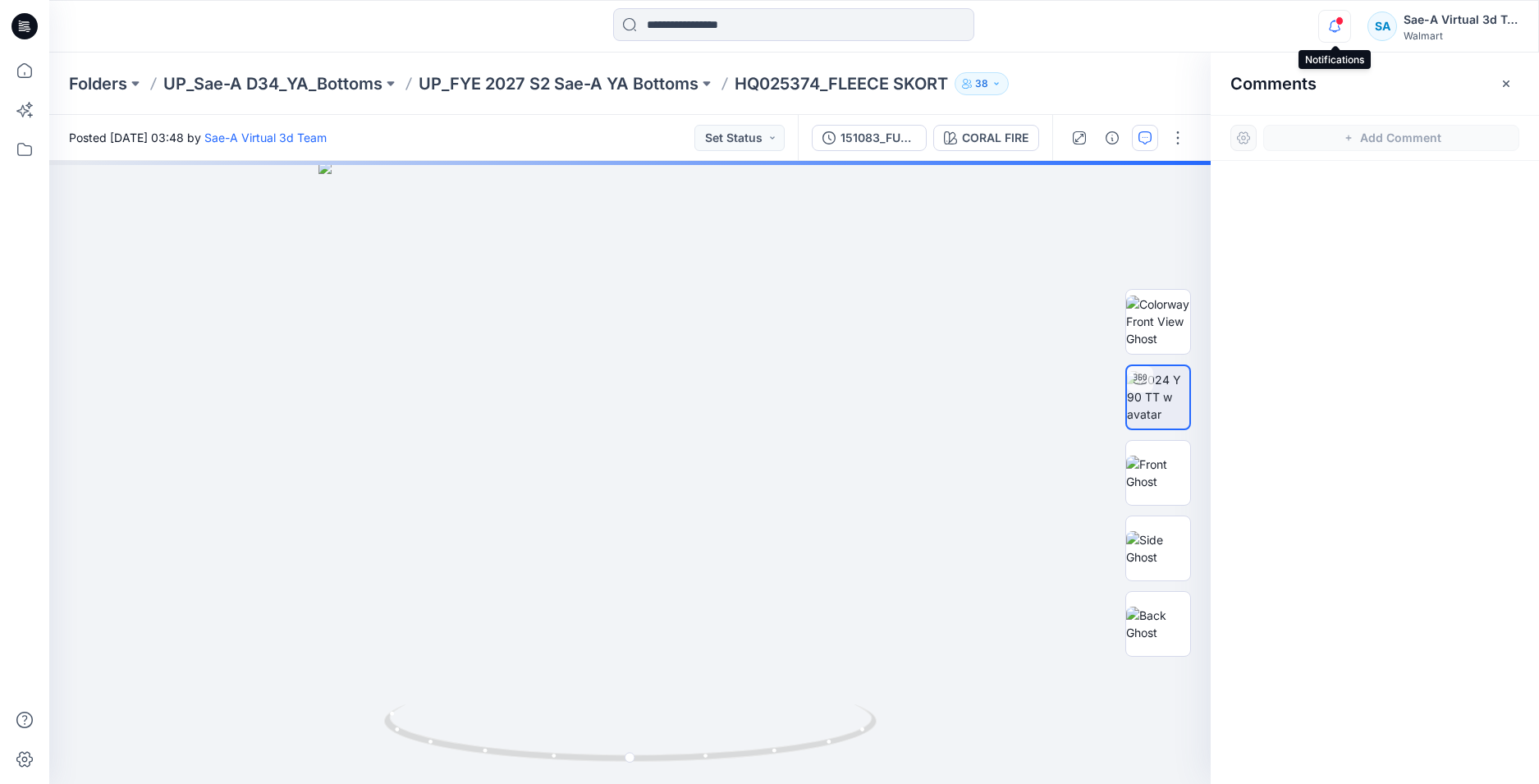
click at [1336, 24] on icon "button" at bounding box center [1335, 26] width 32 height 32
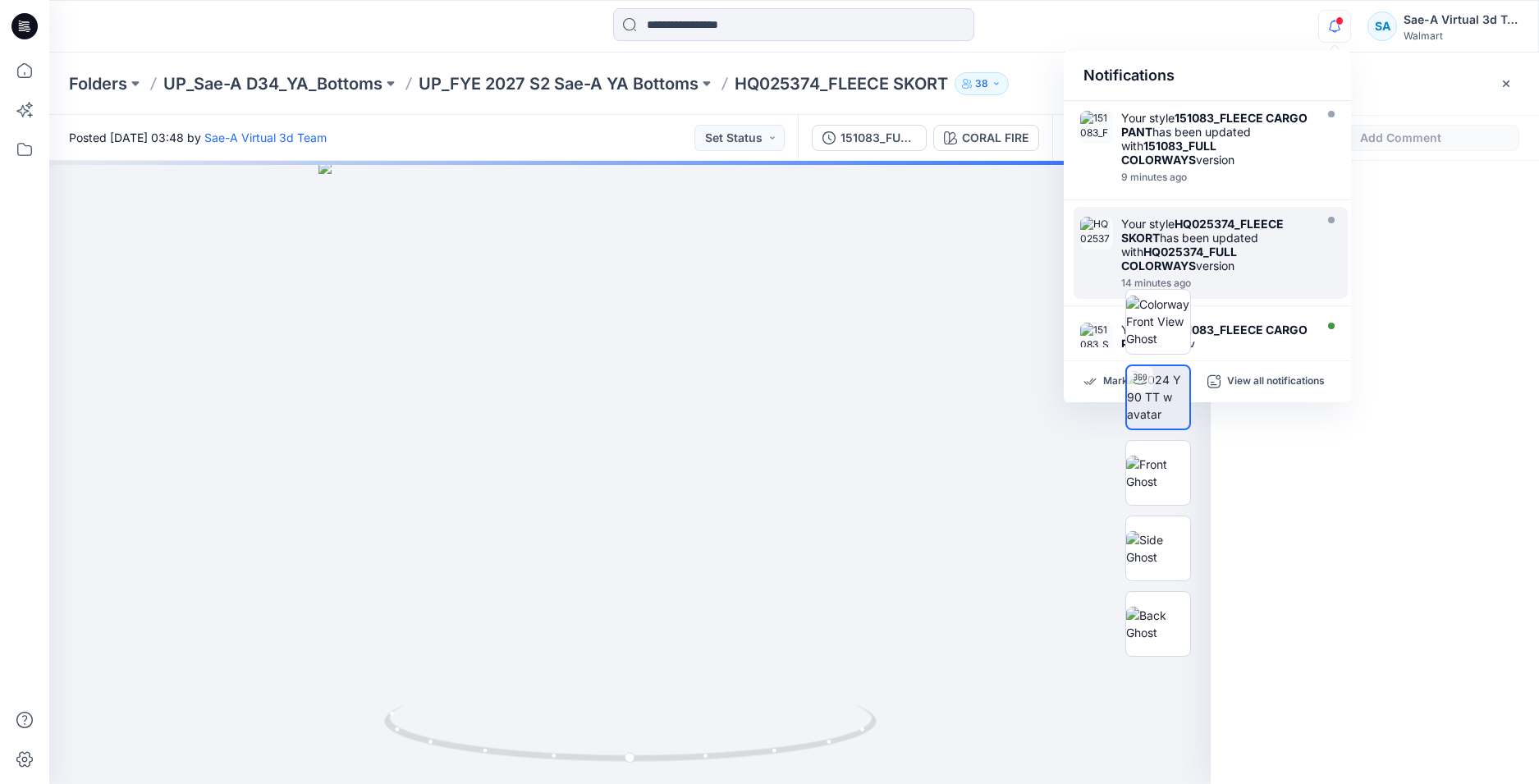
click at [1336, 24] on icon "button" at bounding box center [1335, 26] width 32 height 32
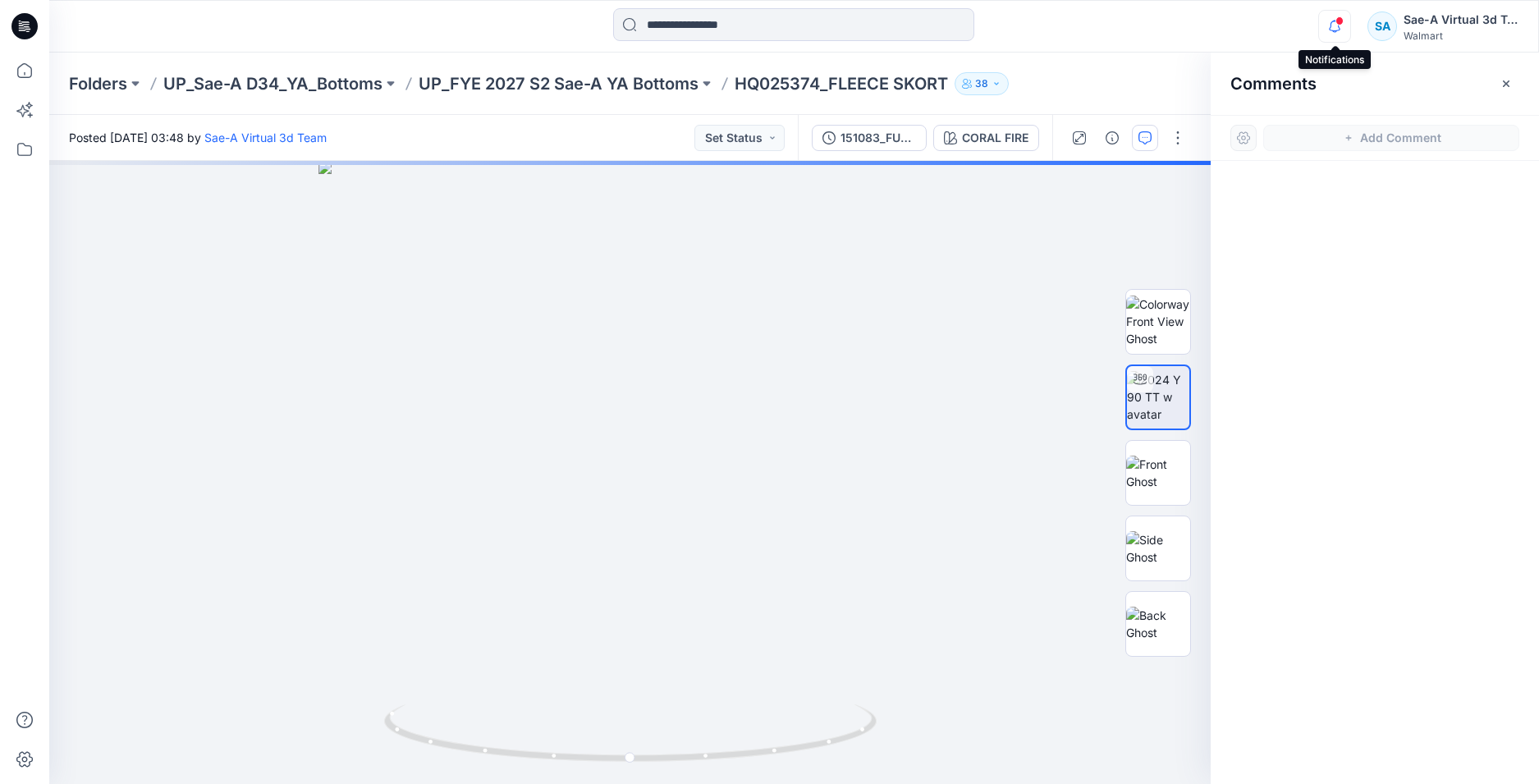
click at [1331, 24] on icon "button" at bounding box center [1335, 26] width 12 height 11
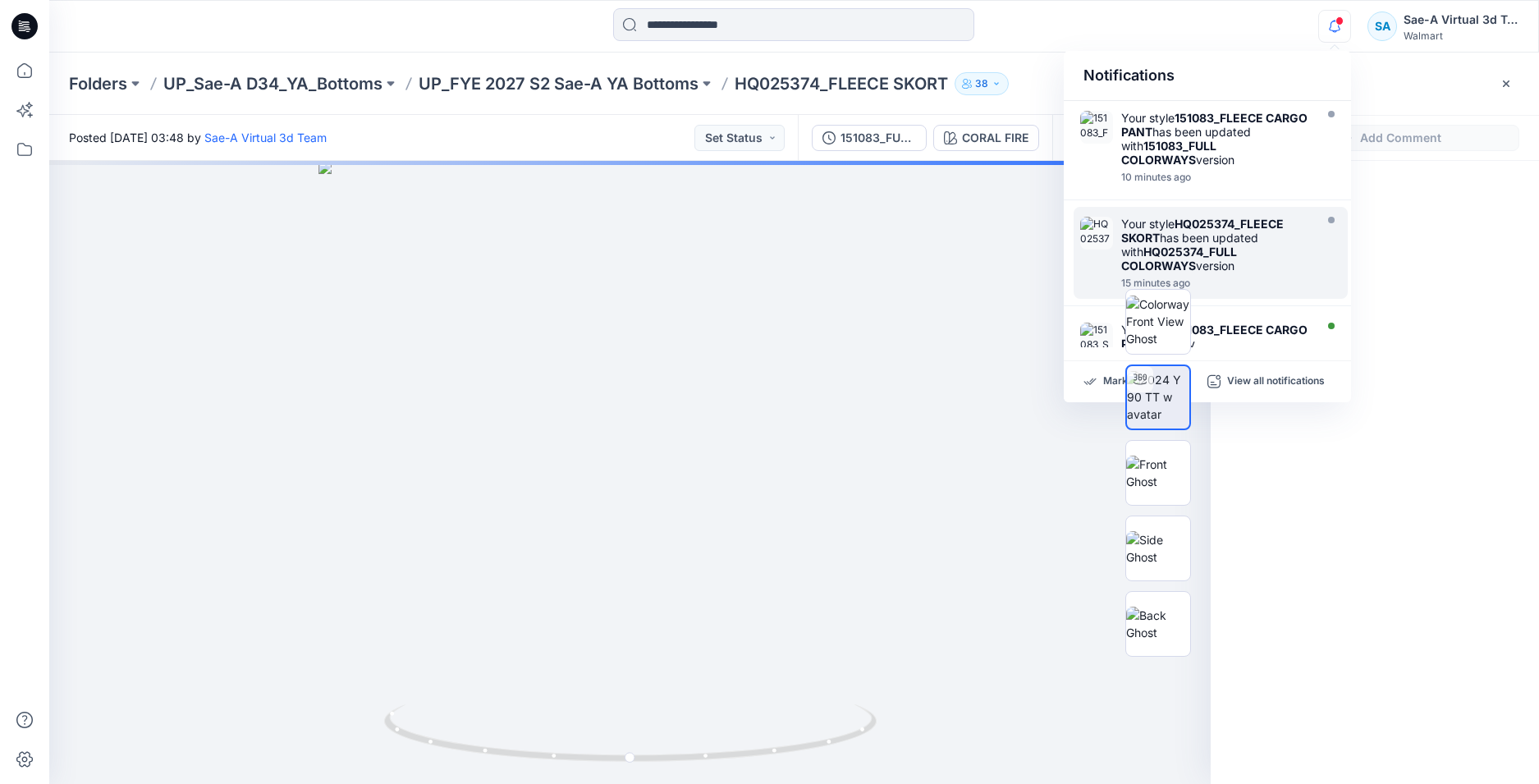
click at [1326, 23] on icon "button" at bounding box center [1335, 26] width 32 height 32
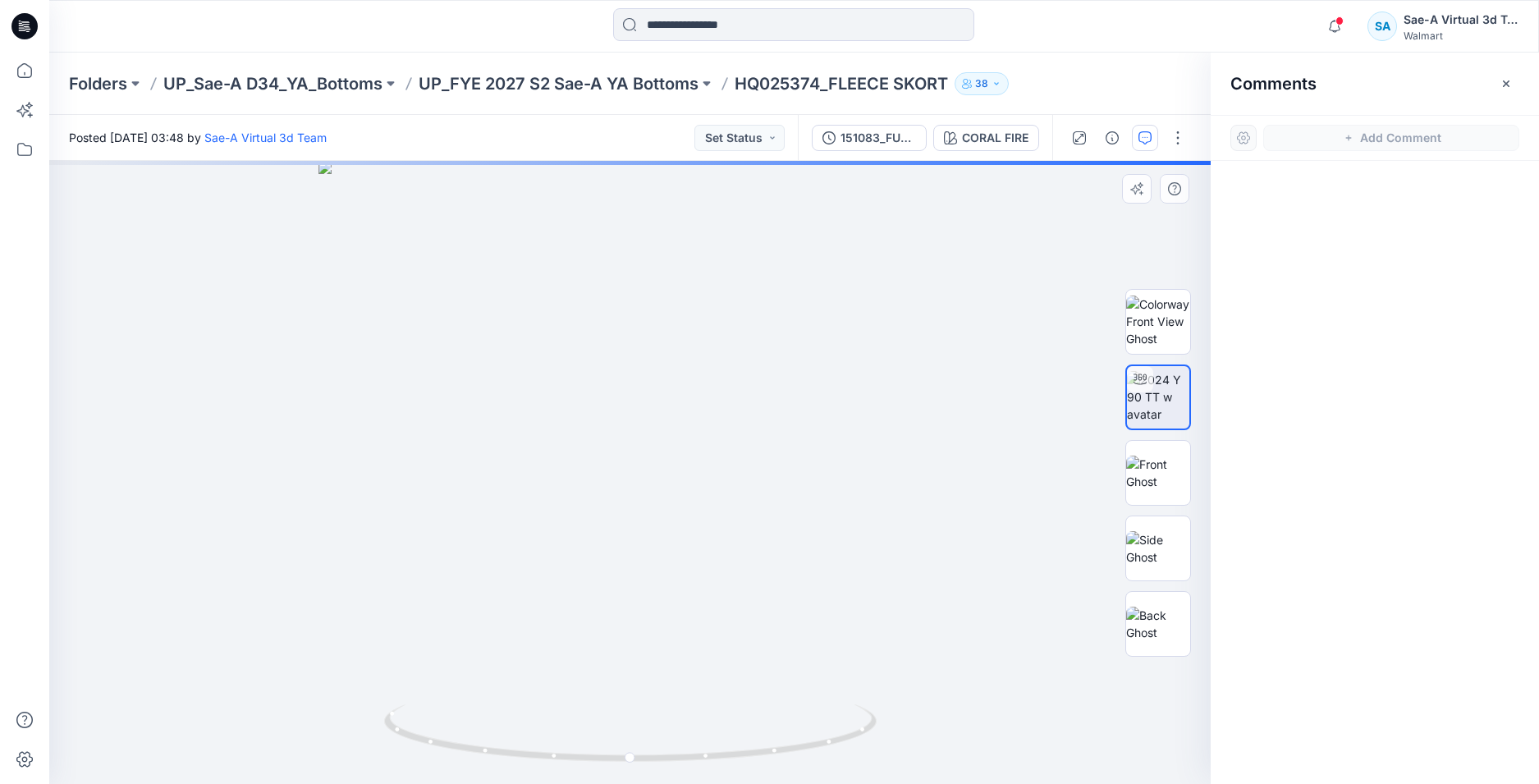
click at [345, 271] on div at bounding box center [630, 473] width 1162 height 623
click at [1400, 223] on div at bounding box center [1375, 442] width 329 height 563
click at [1475, 410] on div at bounding box center [1375, 442] width 329 height 563
click at [1334, 29] on icon "button" at bounding box center [1335, 26] width 32 height 32
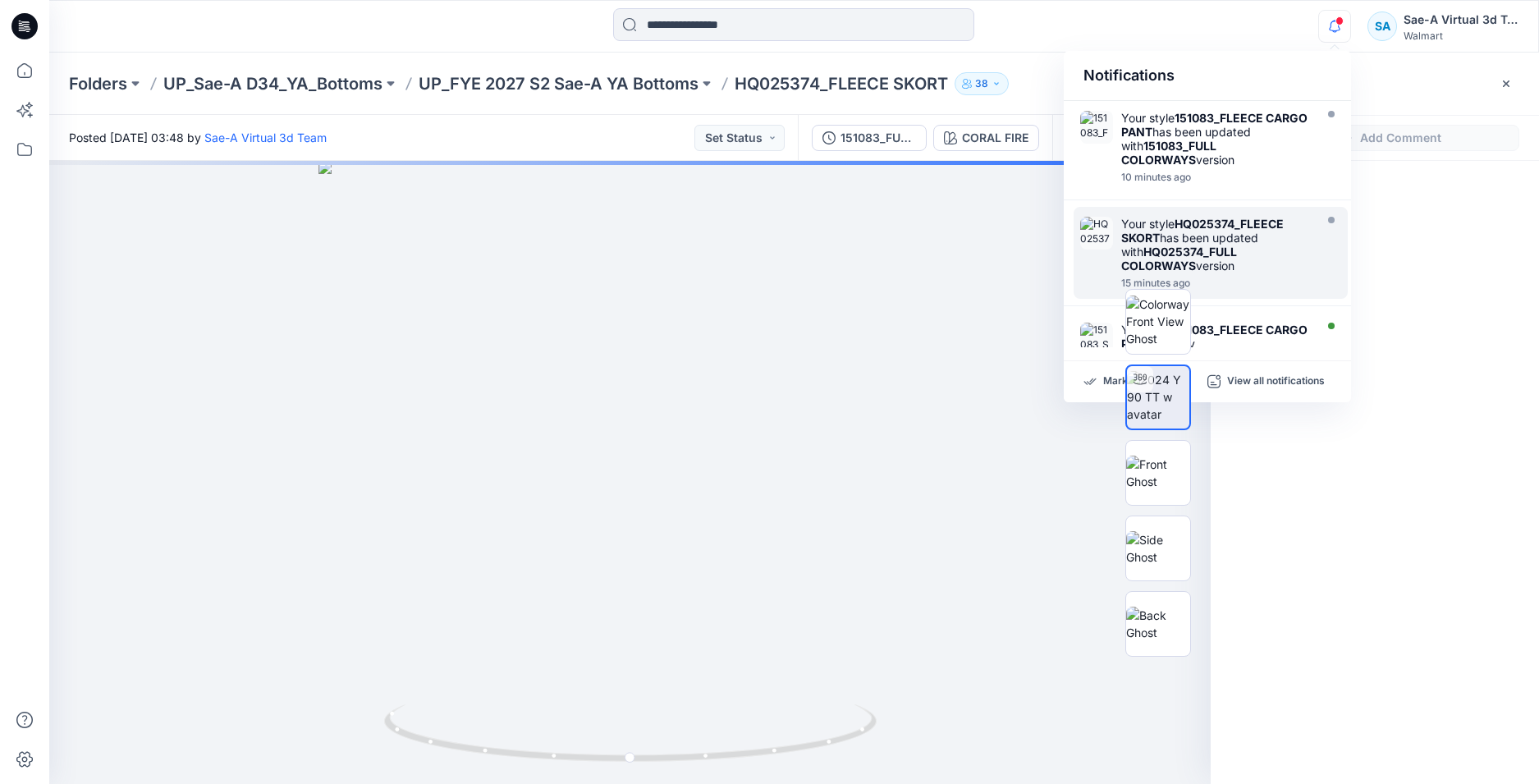
click at [1334, 29] on icon "button" at bounding box center [1335, 26] width 32 height 32
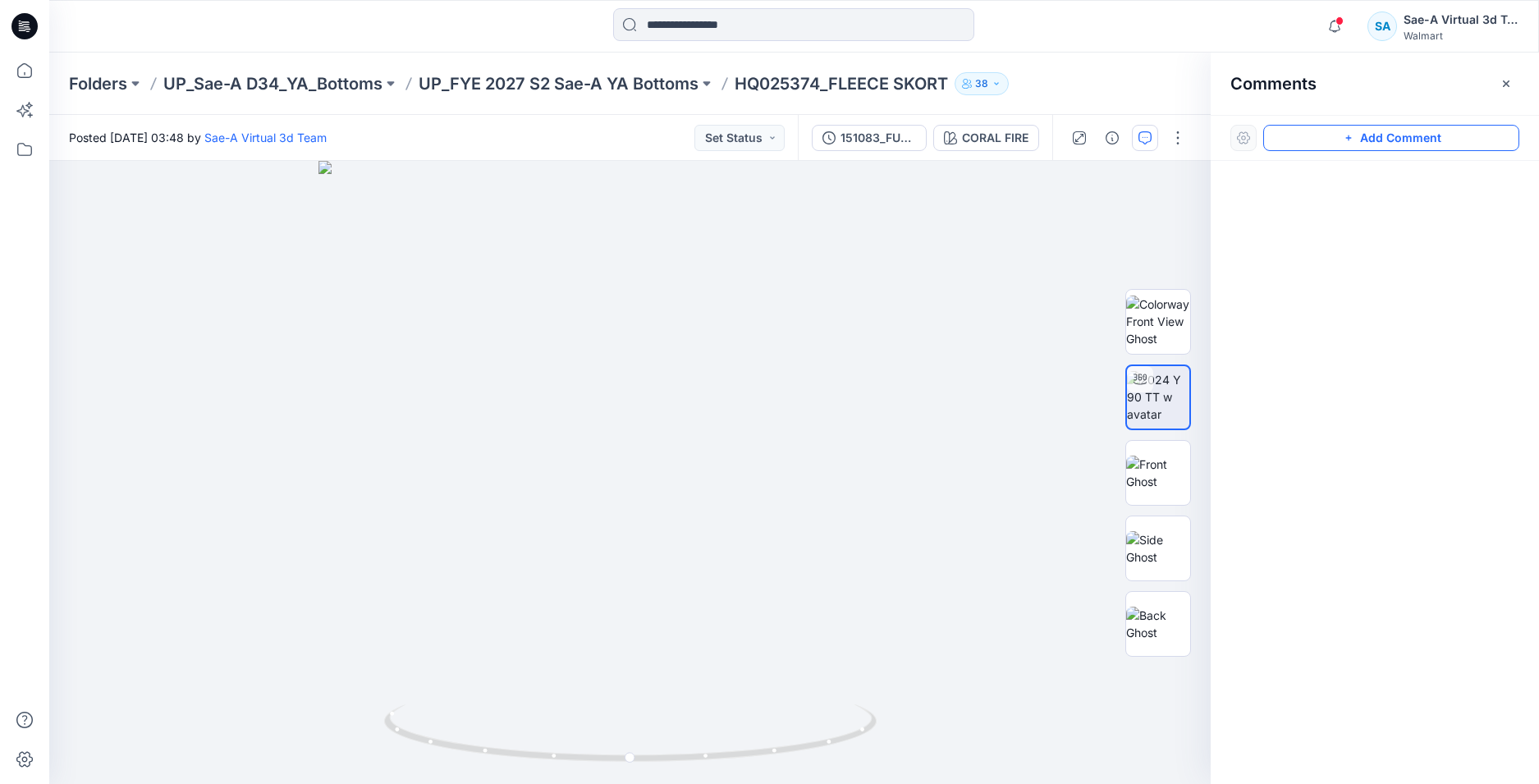
click at [1355, 148] on button "Add Comment" at bounding box center [1391, 138] width 256 height 26
click at [176, 191] on div "1" at bounding box center [630, 473] width 1162 height 623
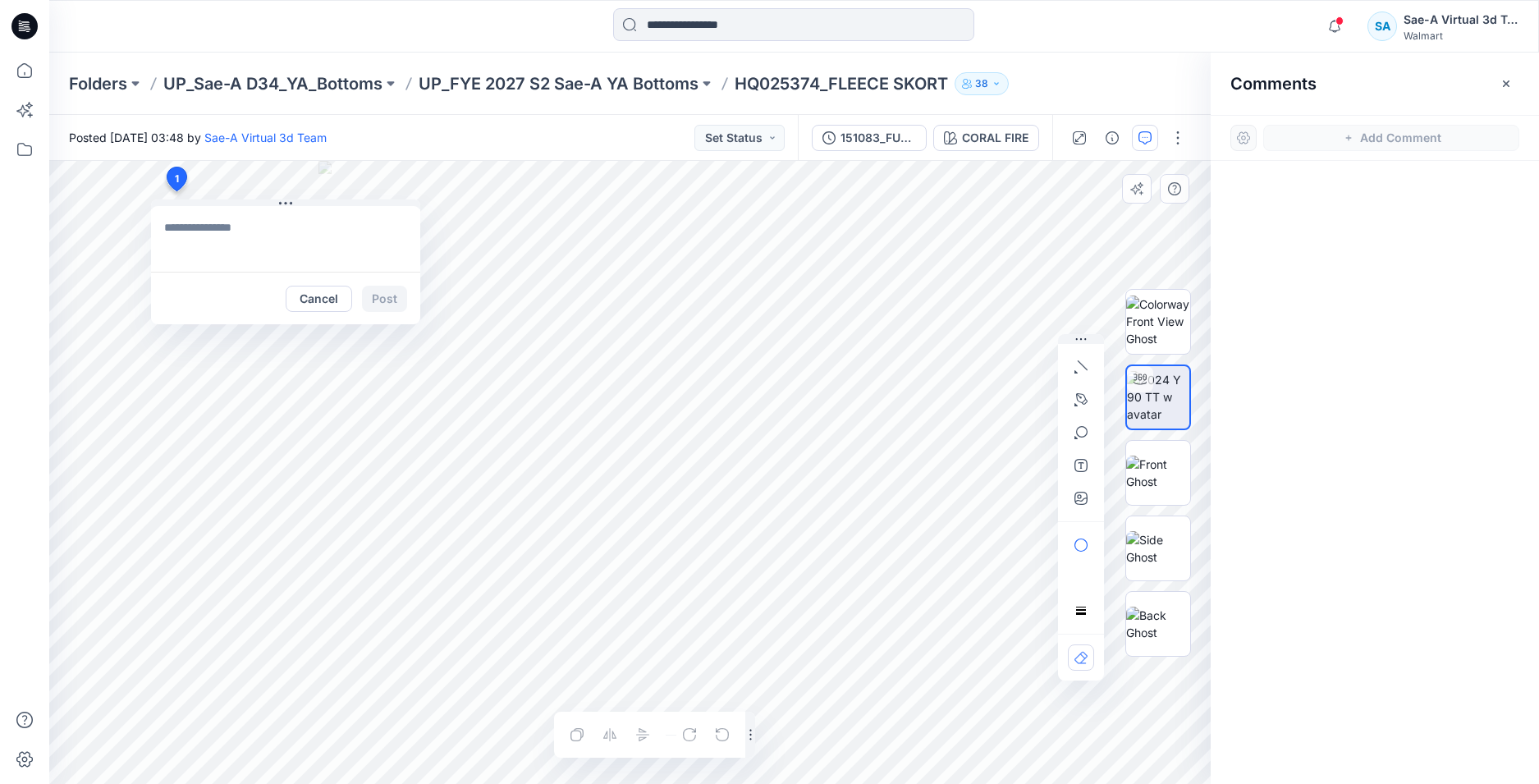
type textarea "**********"
click at [383, 296] on button "Post" at bounding box center [385, 298] width 45 height 26
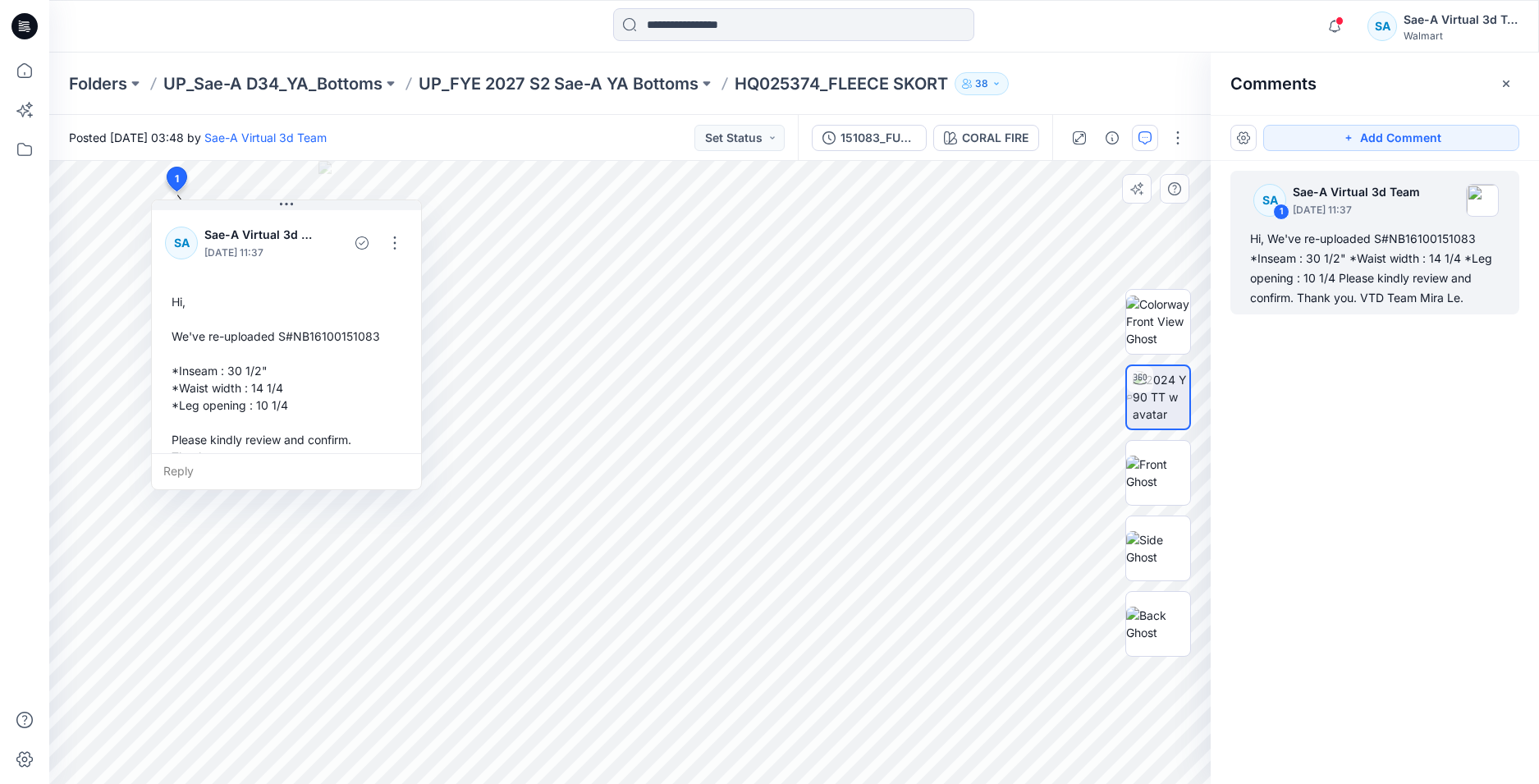
scroll to position [46, 0]
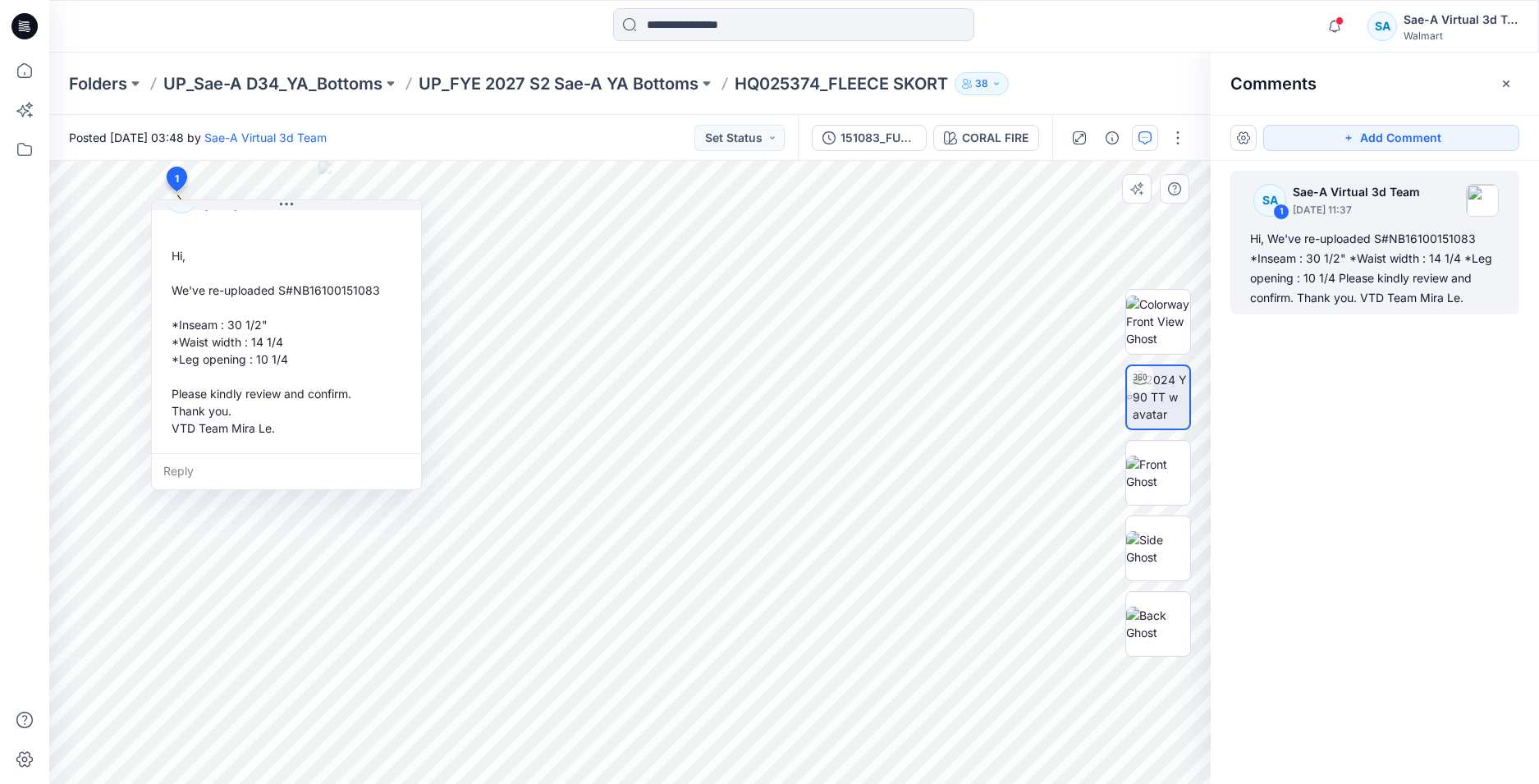
click at [395, 228] on div "SA Sae-A Virtual 3d Team September 25, 2025 11:37 Hi, We've re-uploaded S#NB161…" at bounding box center [286, 307] width 269 height 293
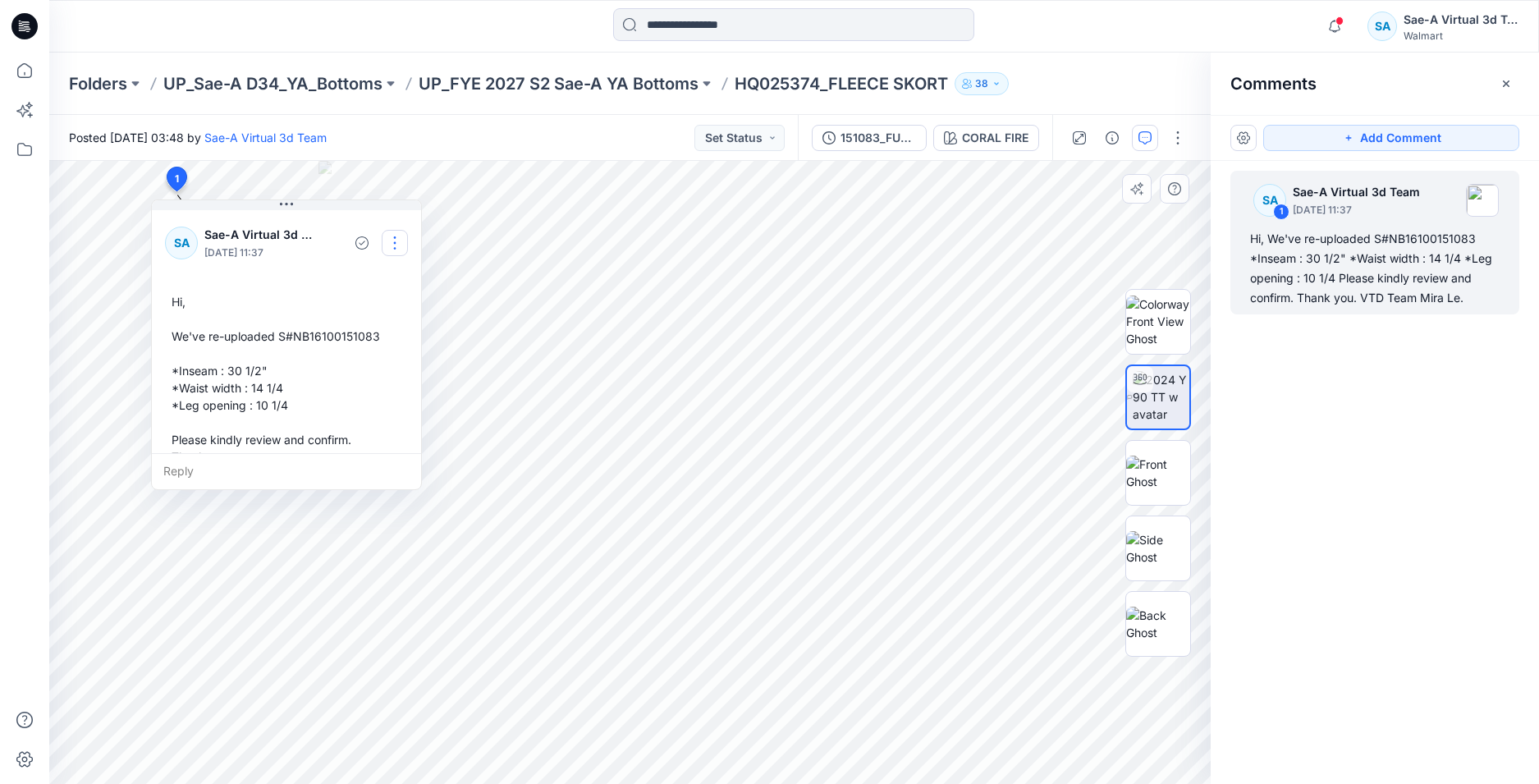
click at [403, 237] on button "button" at bounding box center [394, 242] width 26 height 26
click at [392, 286] on p "Edit comment" at bounding box center [399, 281] width 74 height 17
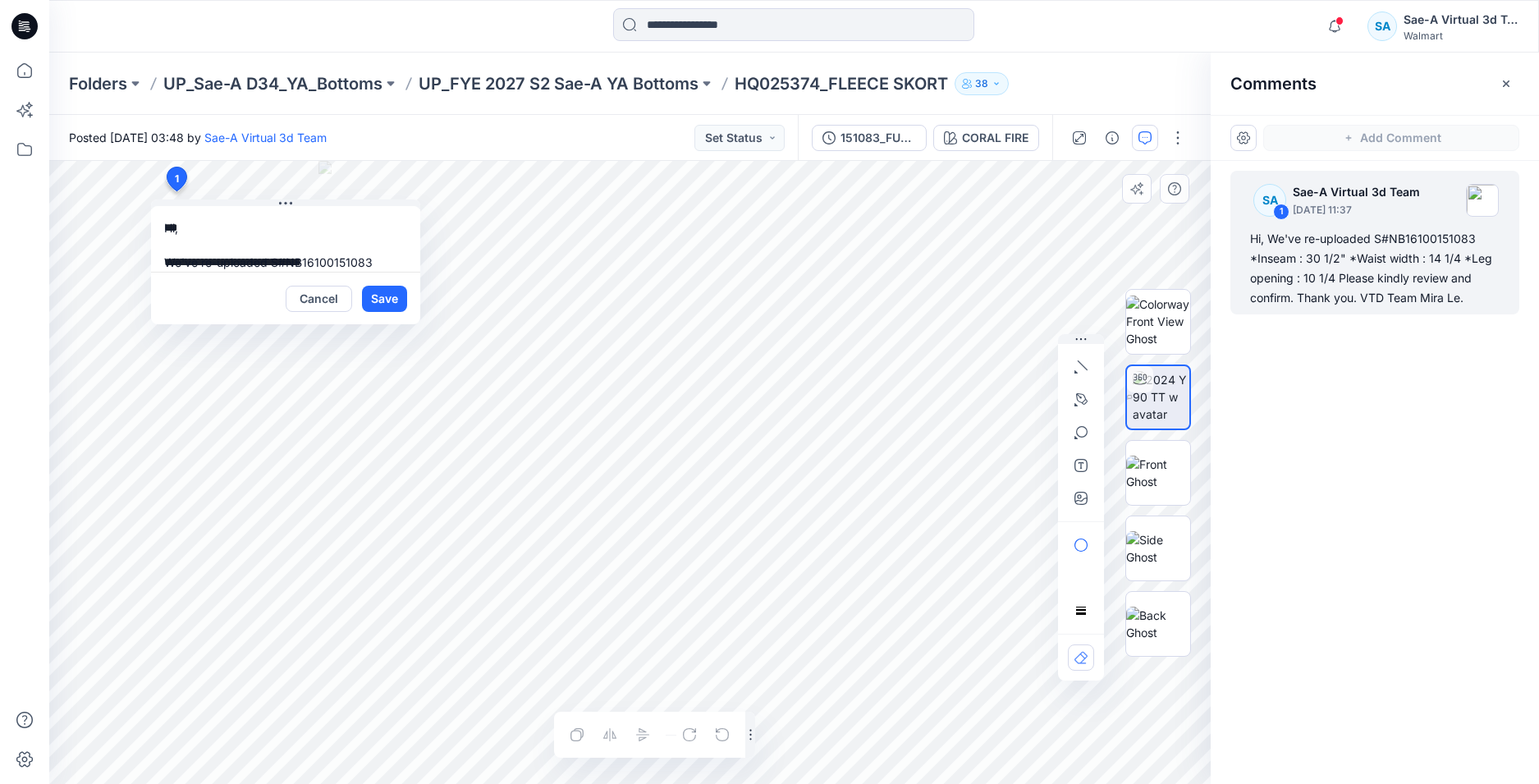
click at [216, 261] on textarea "**********" at bounding box center [285, 239] width 269 height 66
type textarea "**********"
click at [397, 293] on button "Save" at bounding box center [385, 298] width 45 height 26
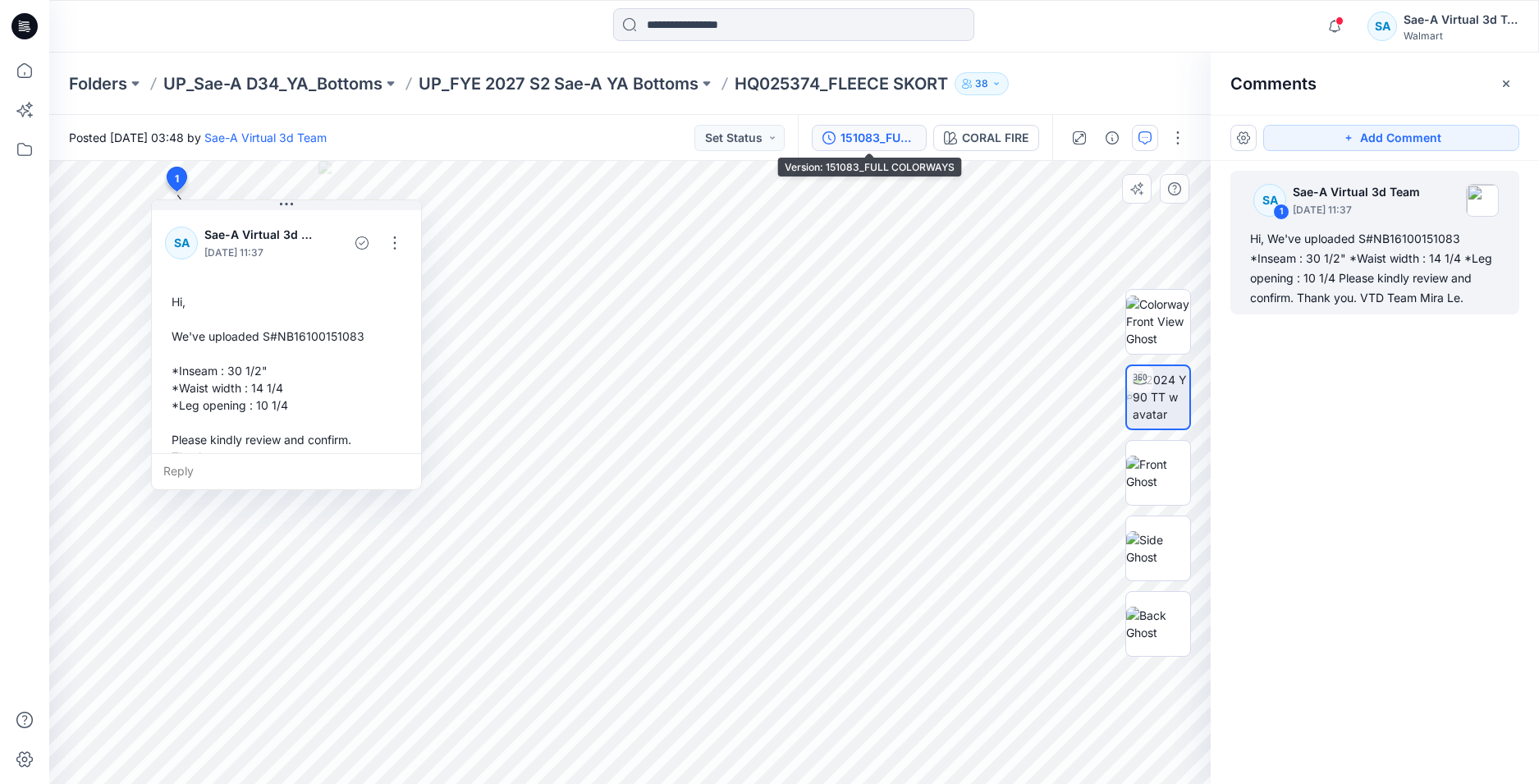
click at [865, 135] on div "151083_FULL COLORWAYS" at bounding box center [879, 138] width 76 height 18
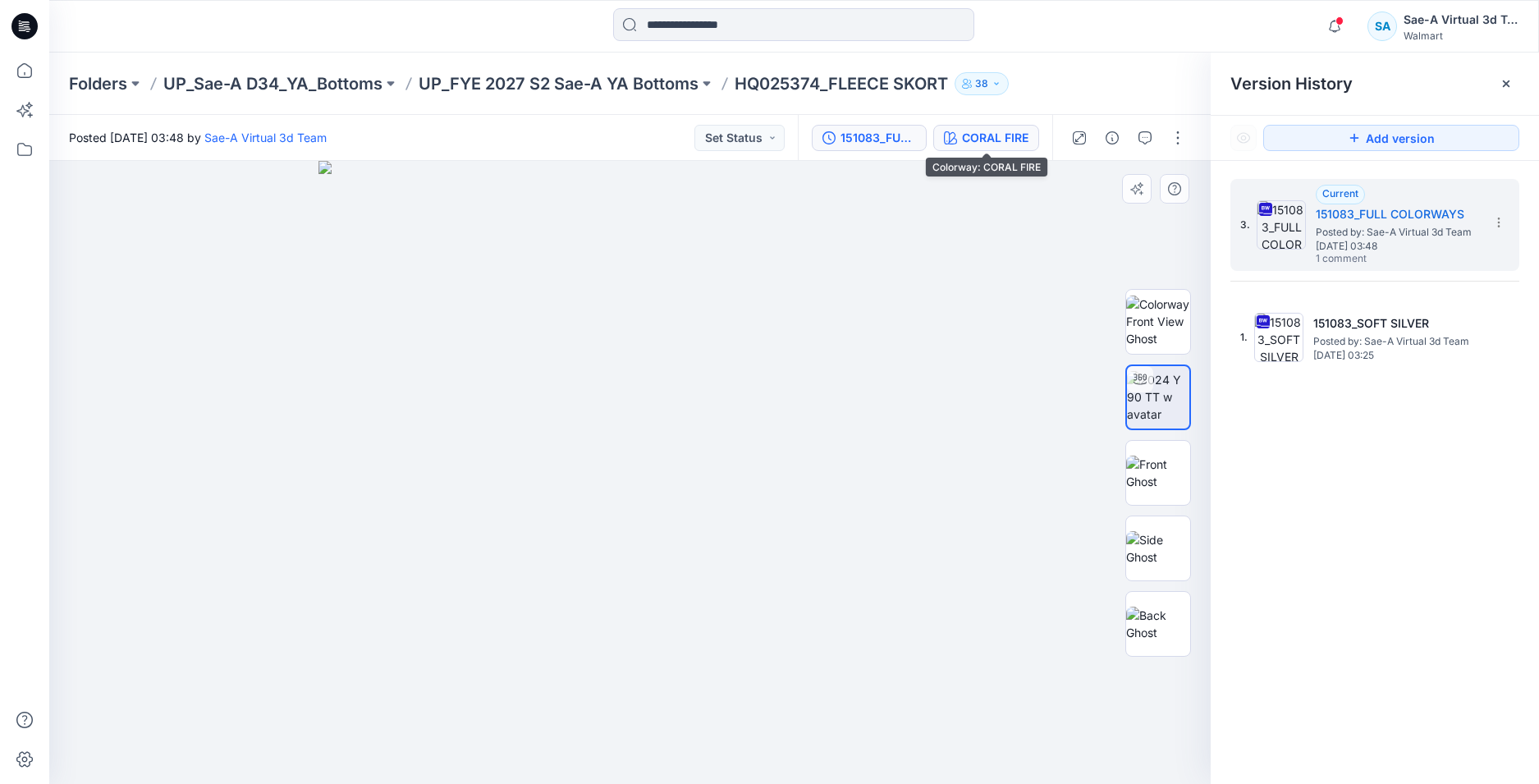
click at [1009, 146] on div "CORAL FIRE" at bounding box center [996, 138] width 67 height 18
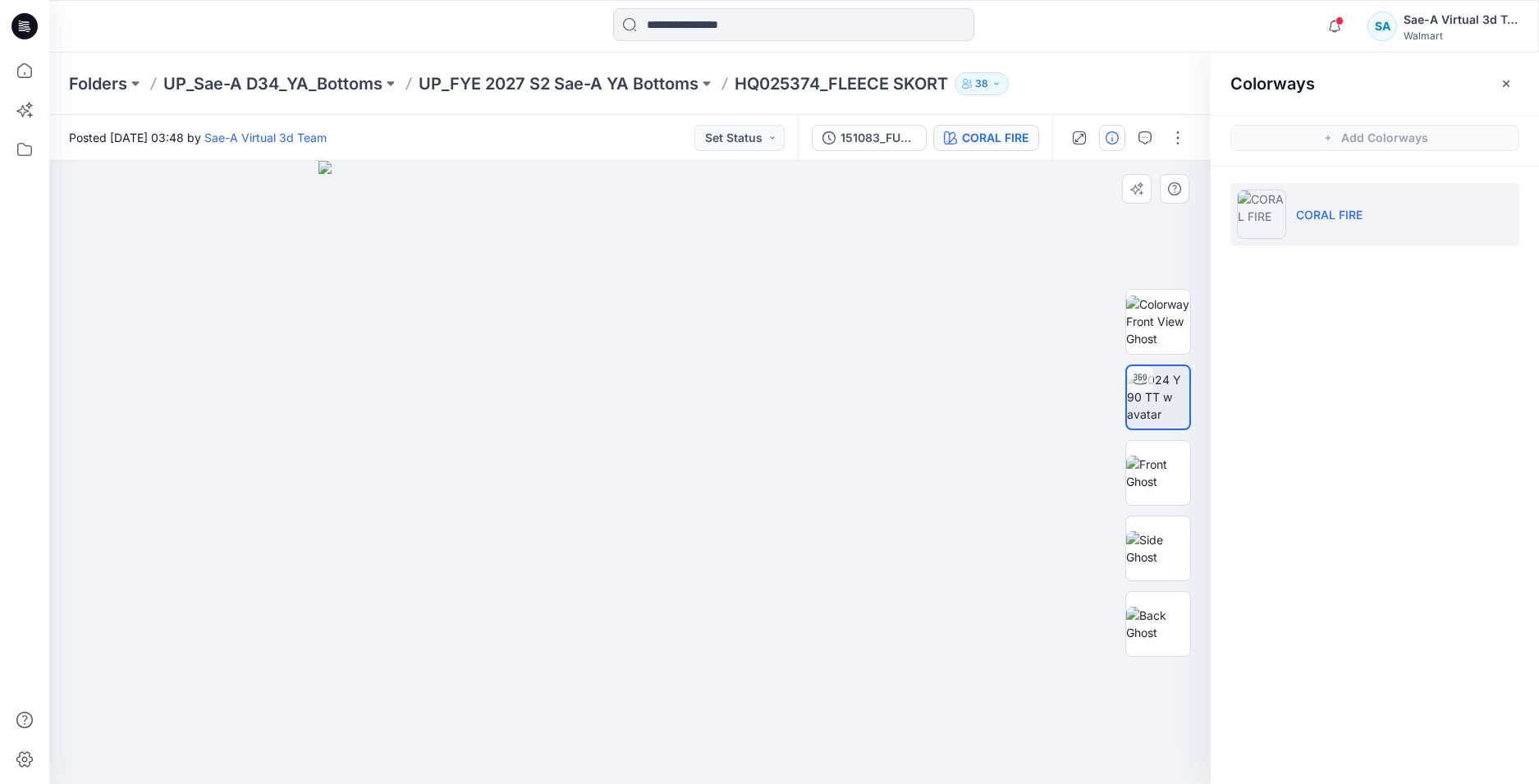
click at [1109, 138] on icon "button" at bounding box center [1112, 138] width 14 height 14
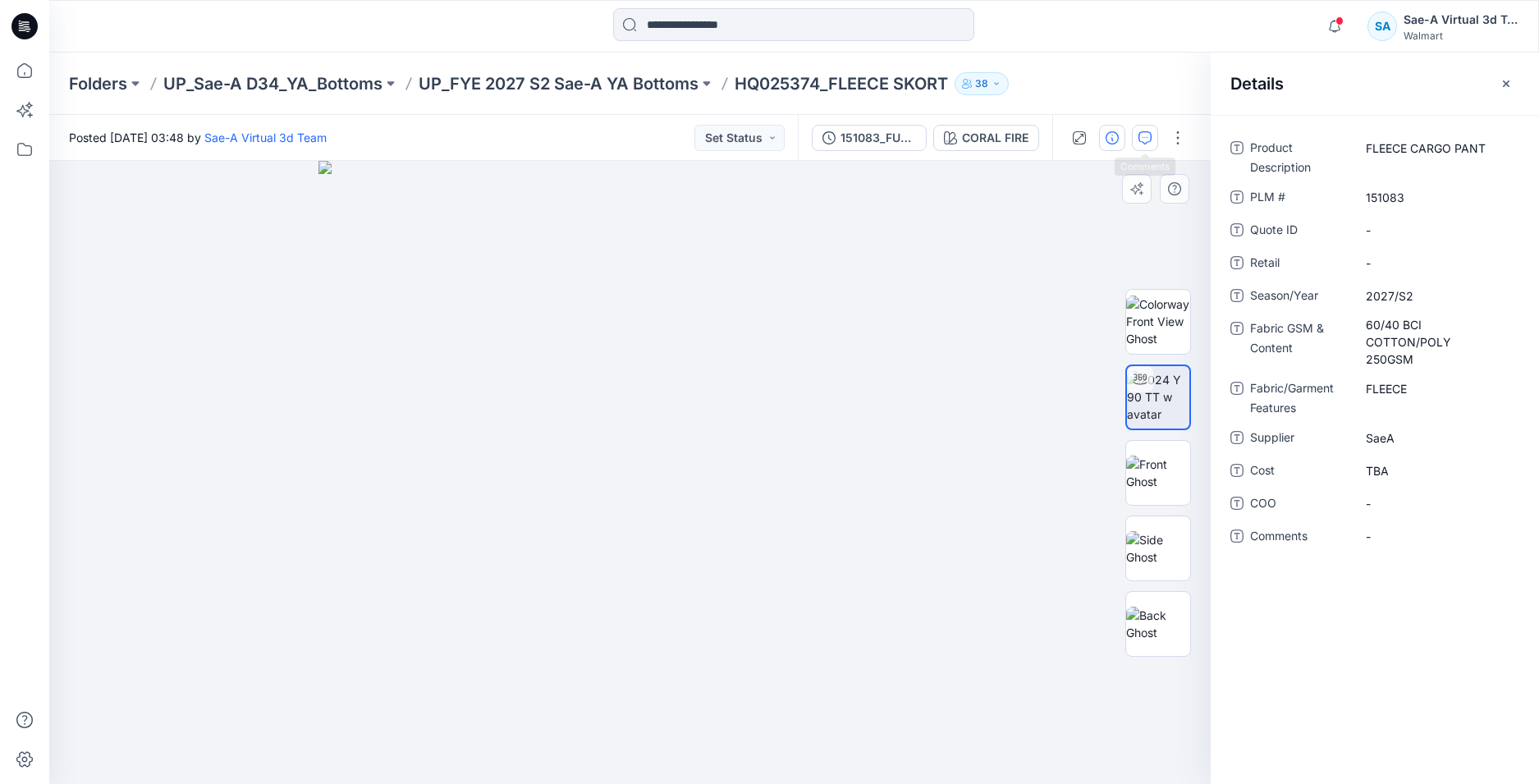
click at [1150, 136] on icon "button" at bounding box center [1145, 138] width 14 height 14
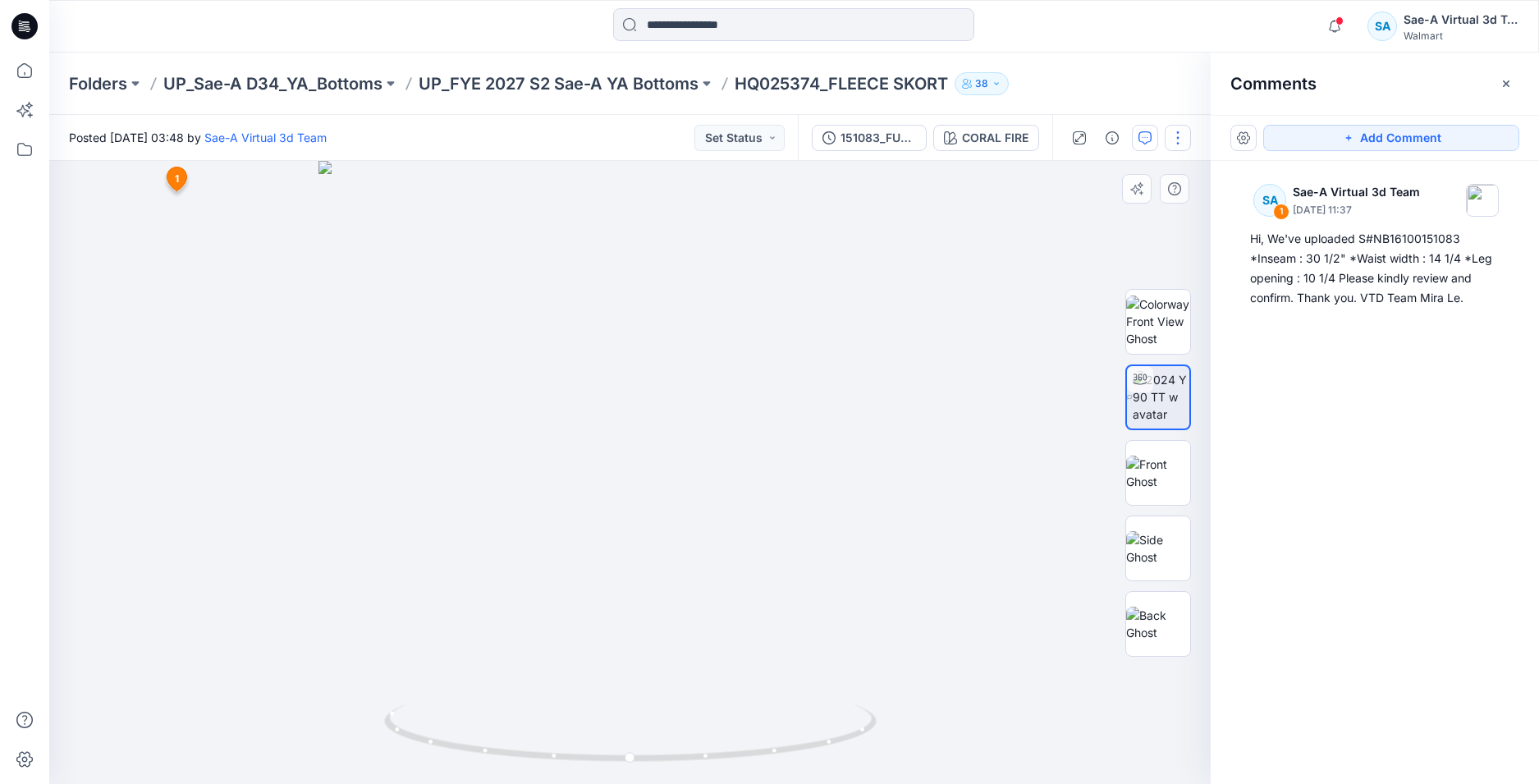
click at [1174, 147] on button "button" at bounding box center [1178, 138] width 26 height 26
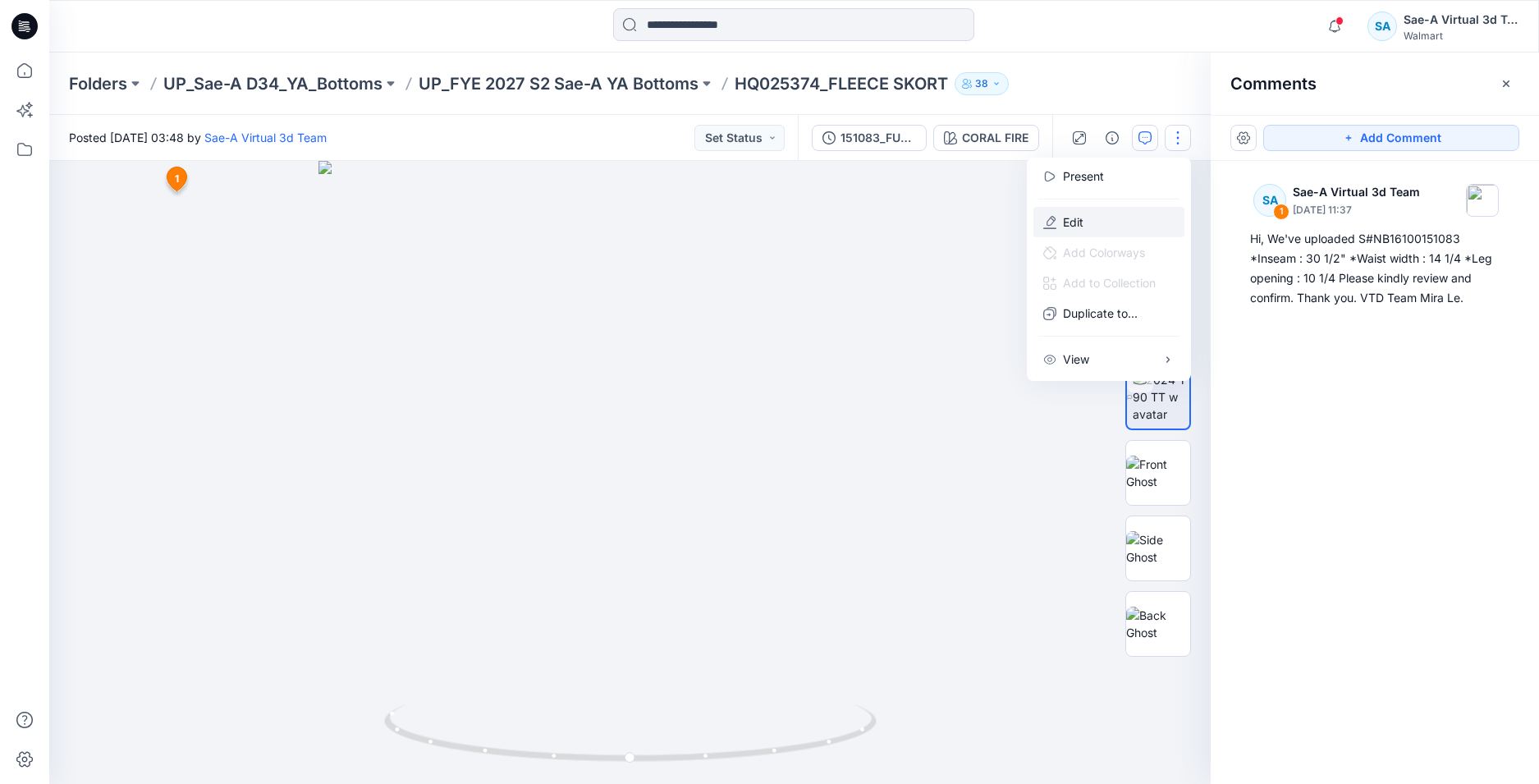
click at [1092, 219] on button "Edit" at bounding box center [1109, 222] width 151 height 31
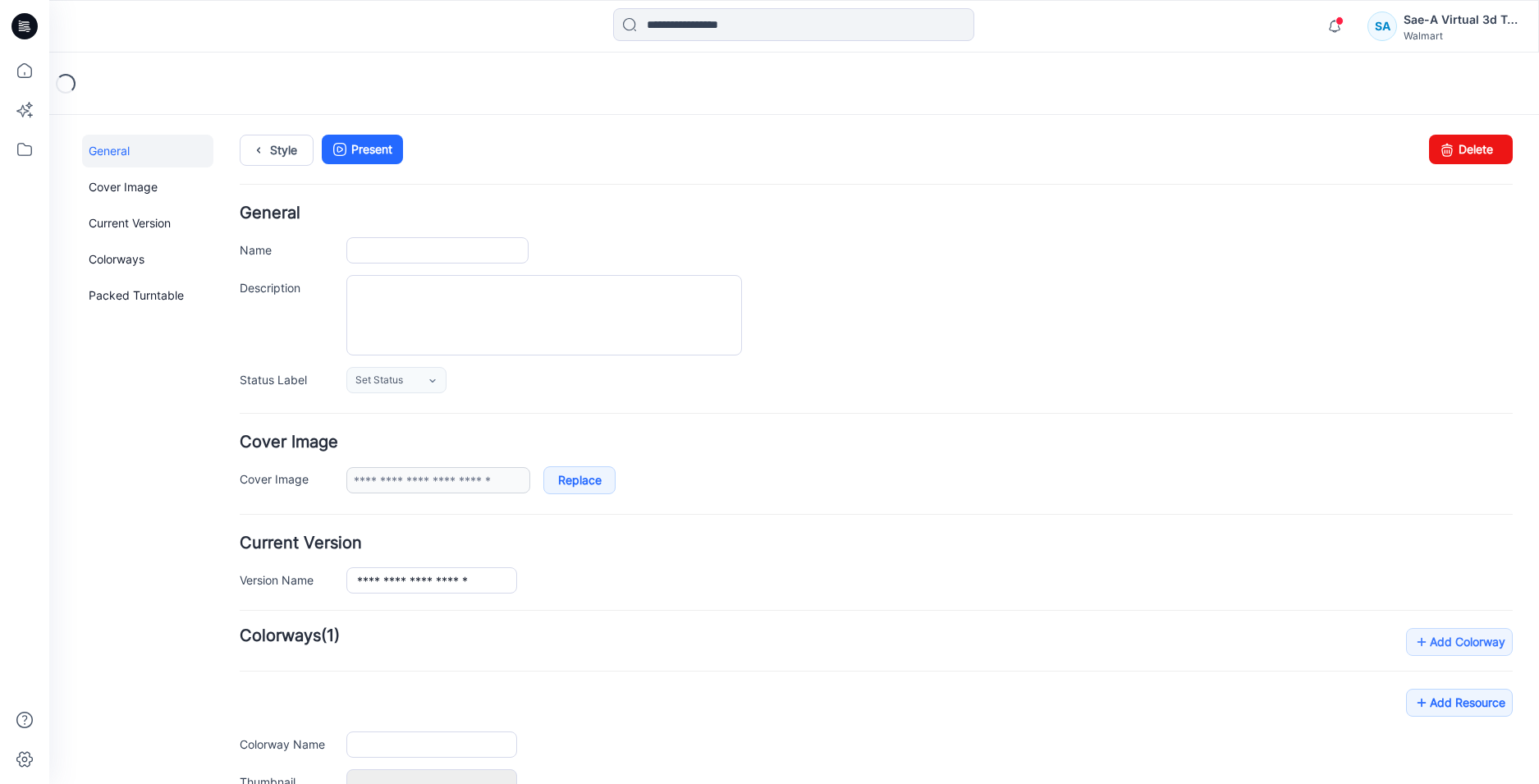
type input "**********"
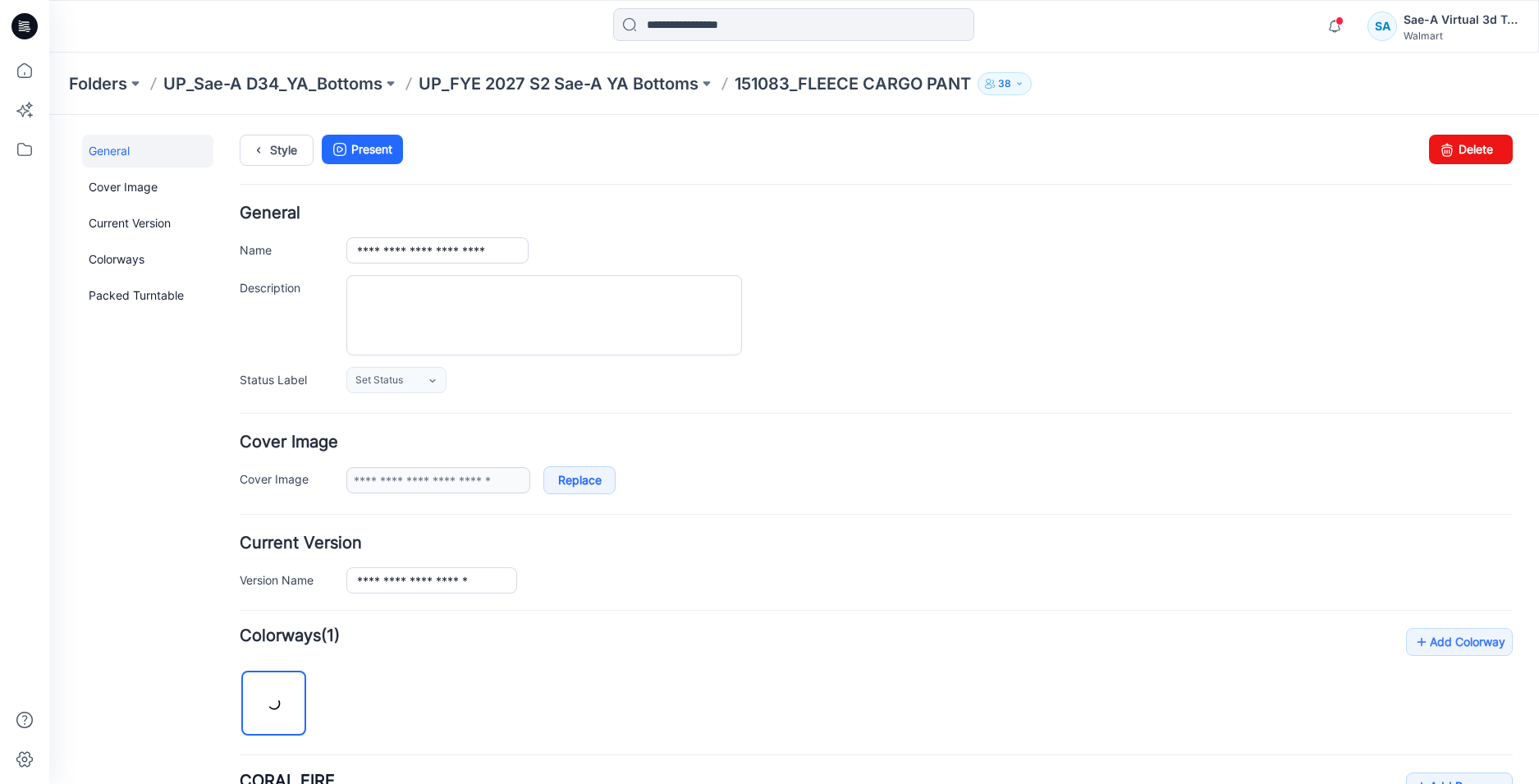
scroll to position [492, 0]
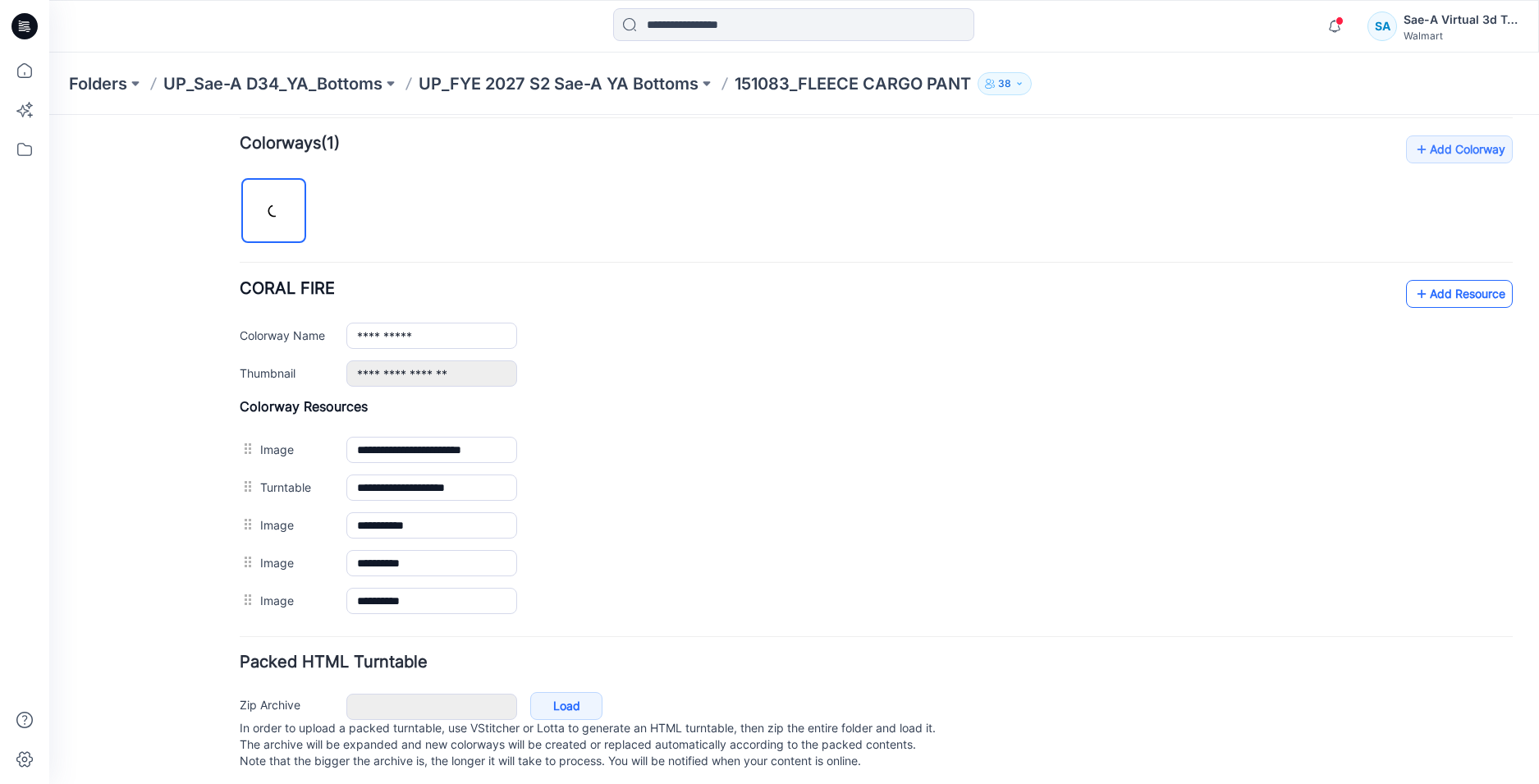
click at [1444, 284] on link "Add Resource" at bounding box center [1460, 293] width 107 height 28
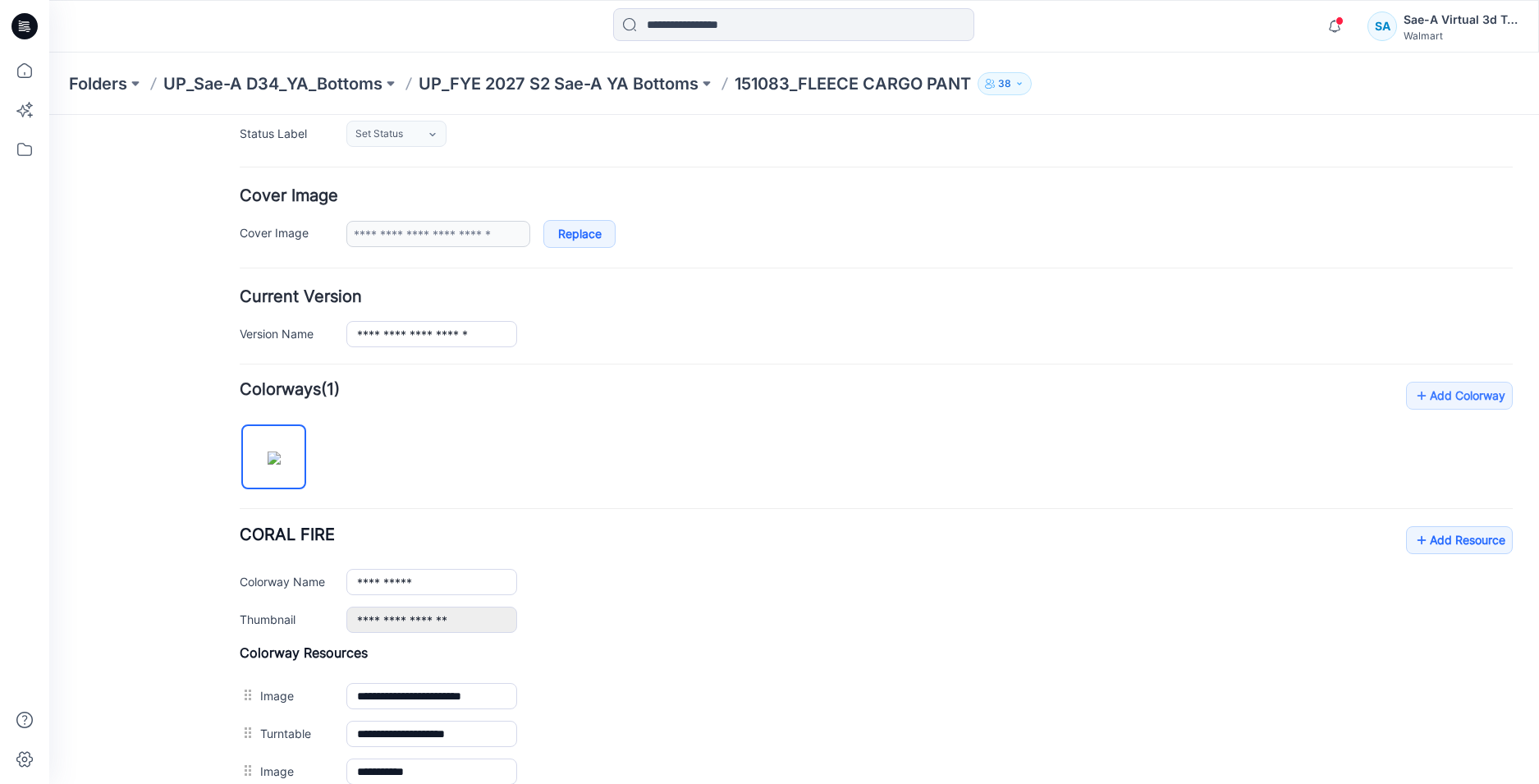
scroll to position [0, 0]
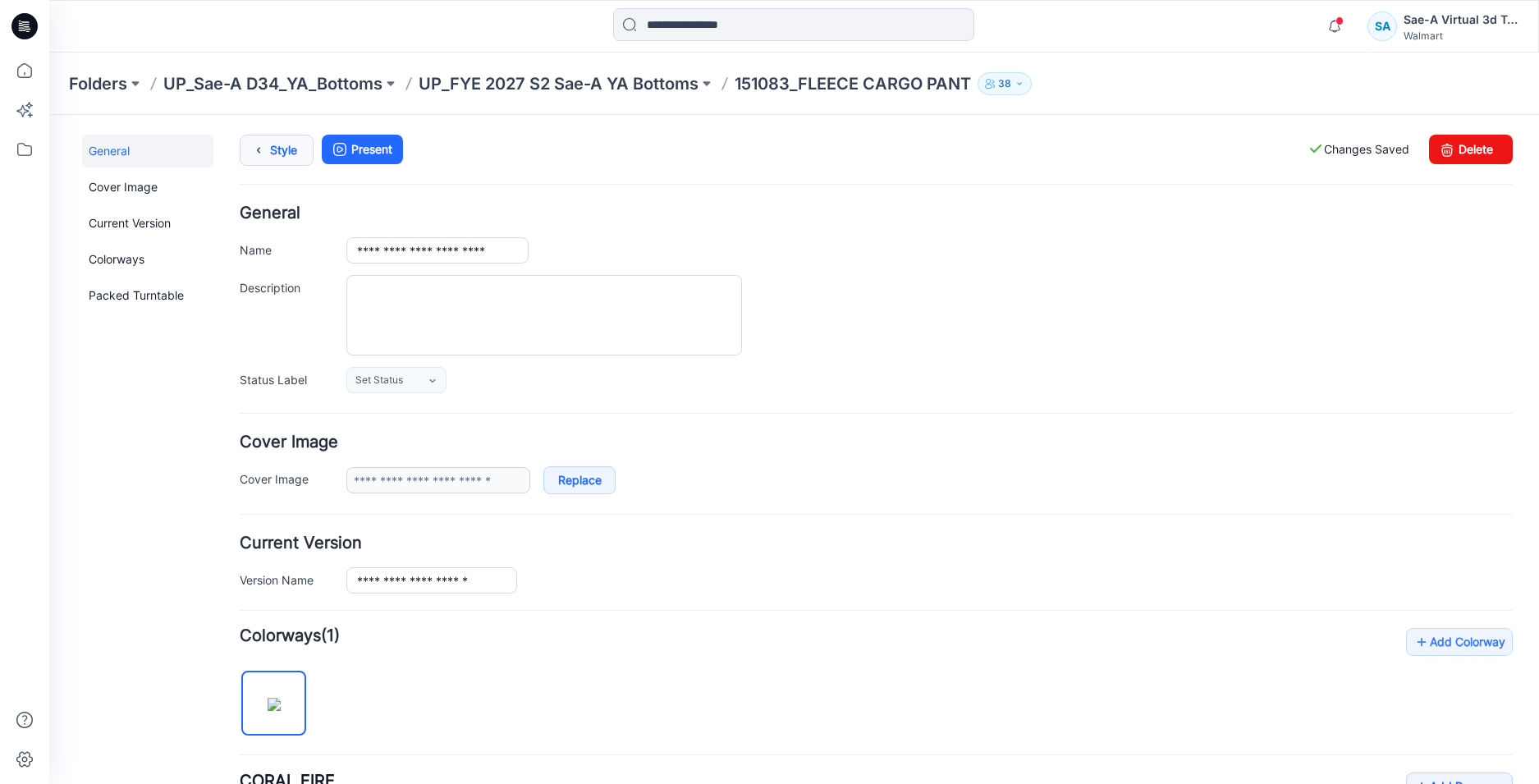
click at [286, 158] on link "Style" at bounding box center [276, 150] width 74 height 32
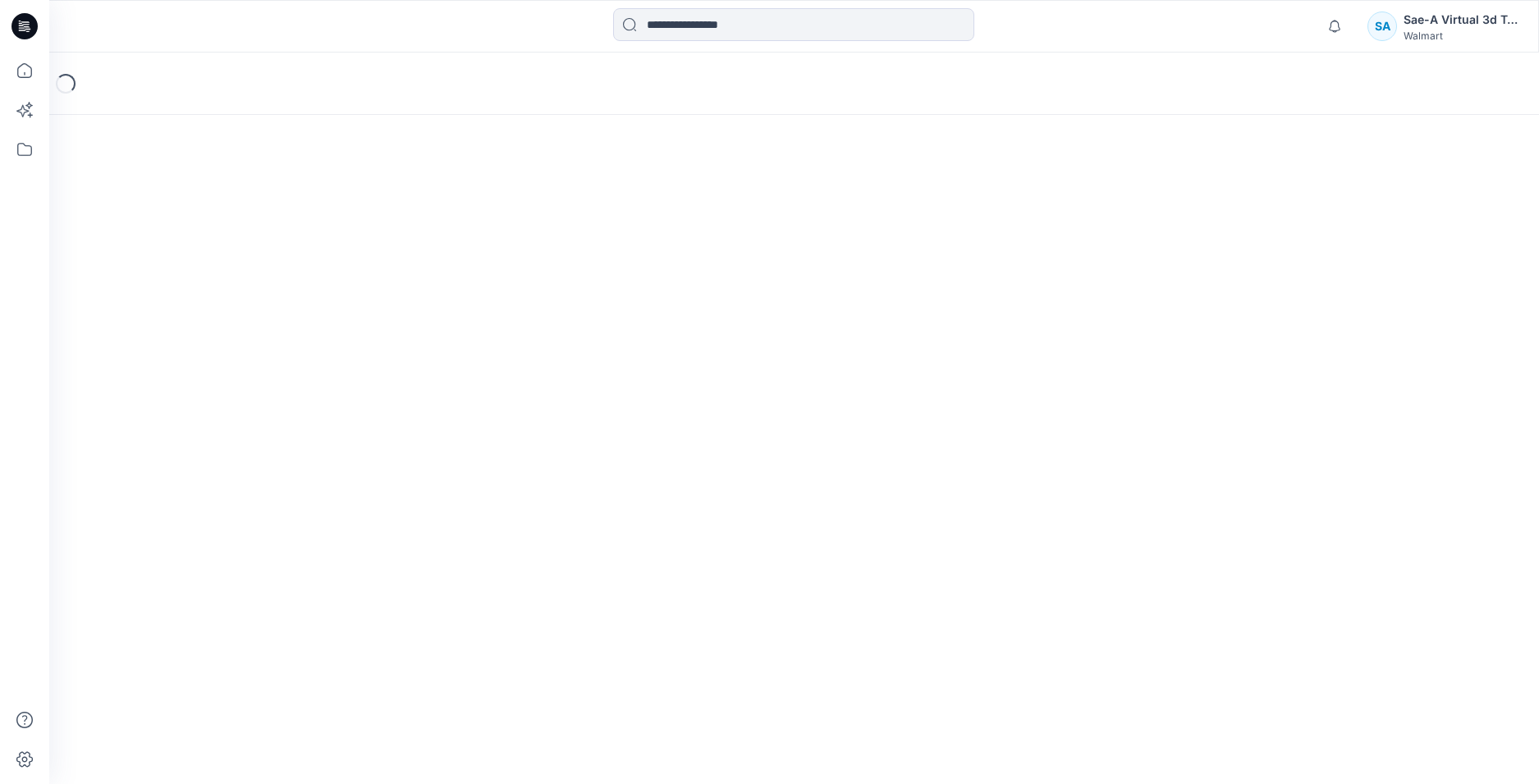
click at [258, 161] on div "Loading..." at bounding box center [794, 418] width 1490 height 731
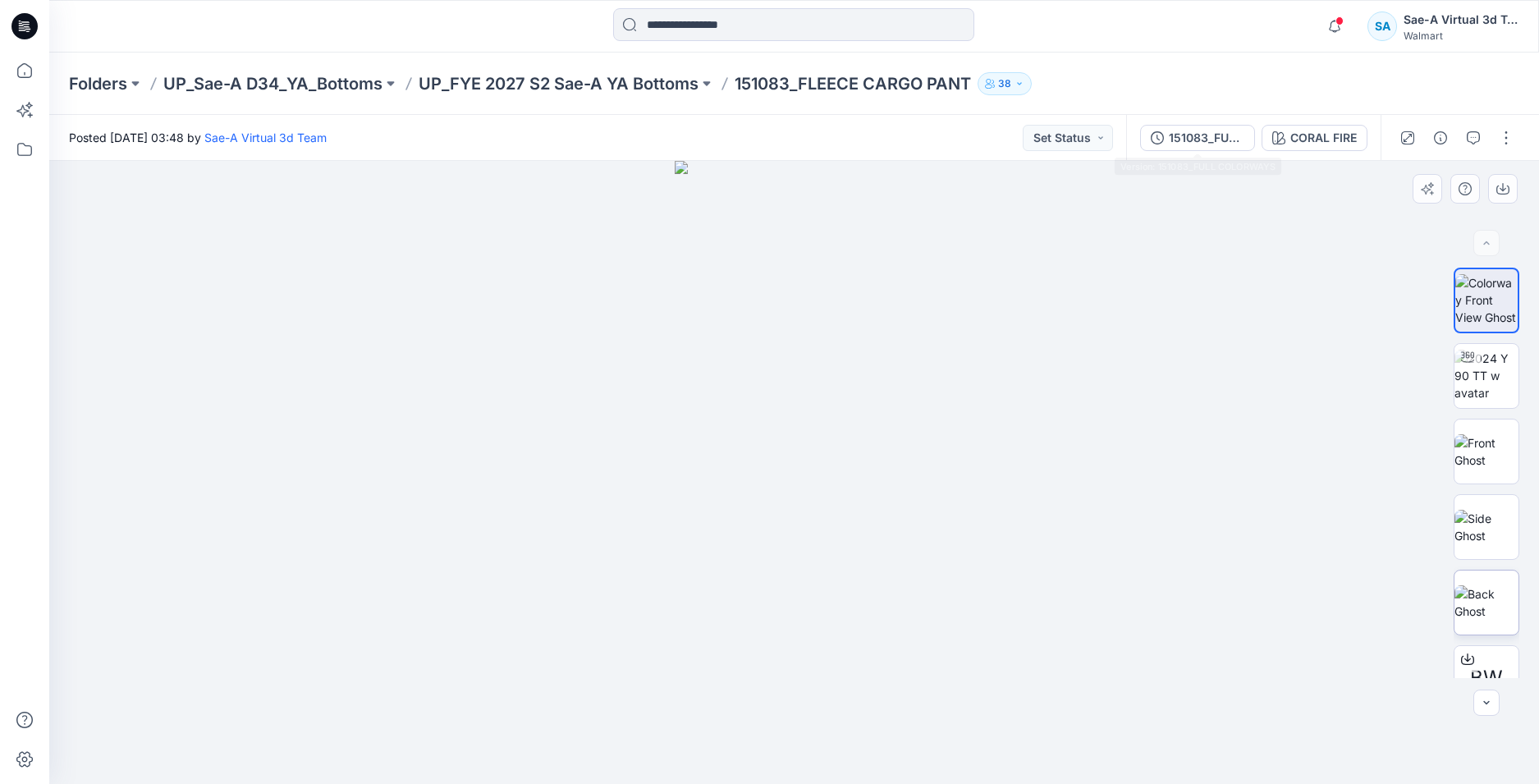
scroll to position [32, 0]
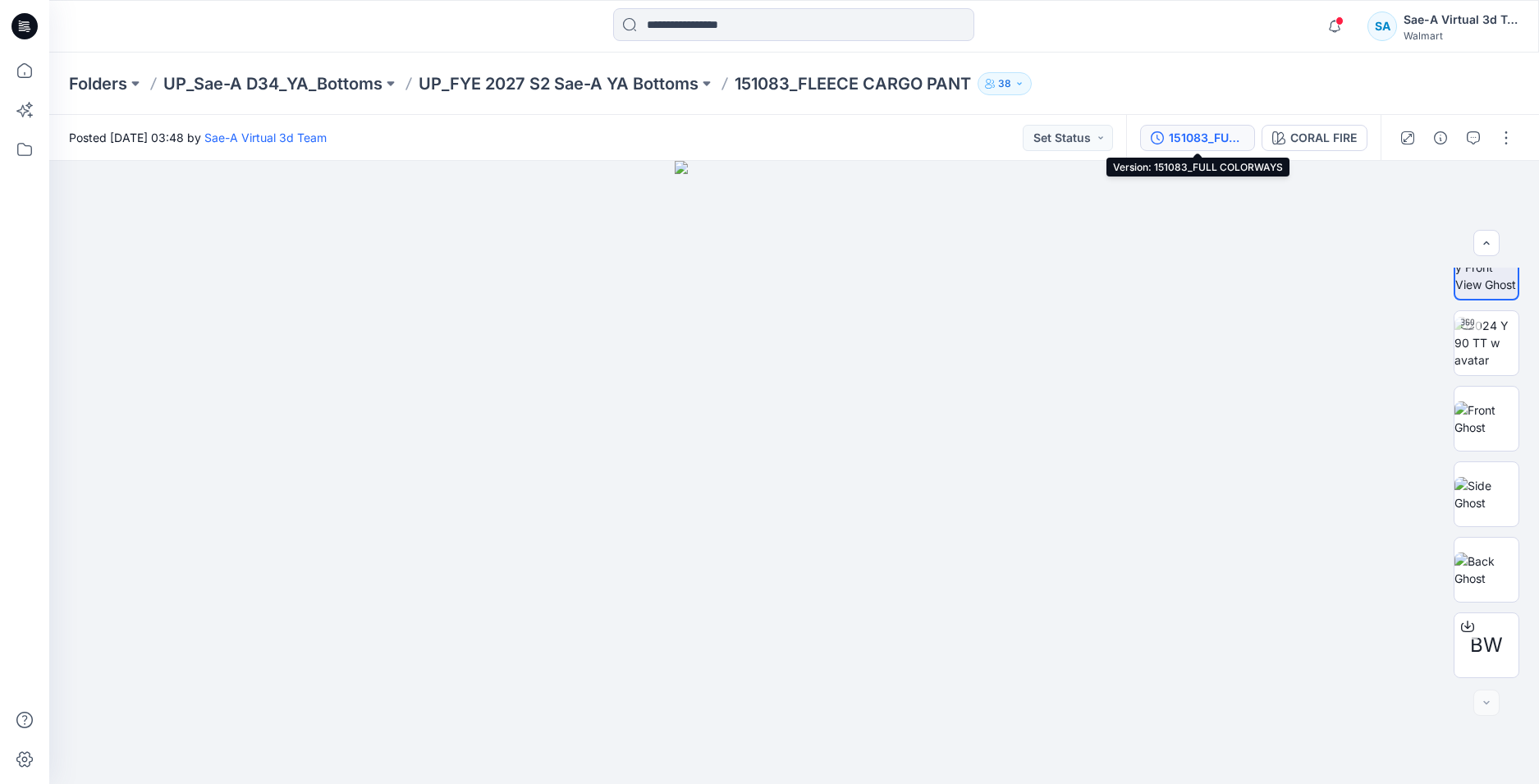
click at [1193, 140] on div "151083_FULL COLORWAYS" at bounding box center [1207, 138] width 76 height 18
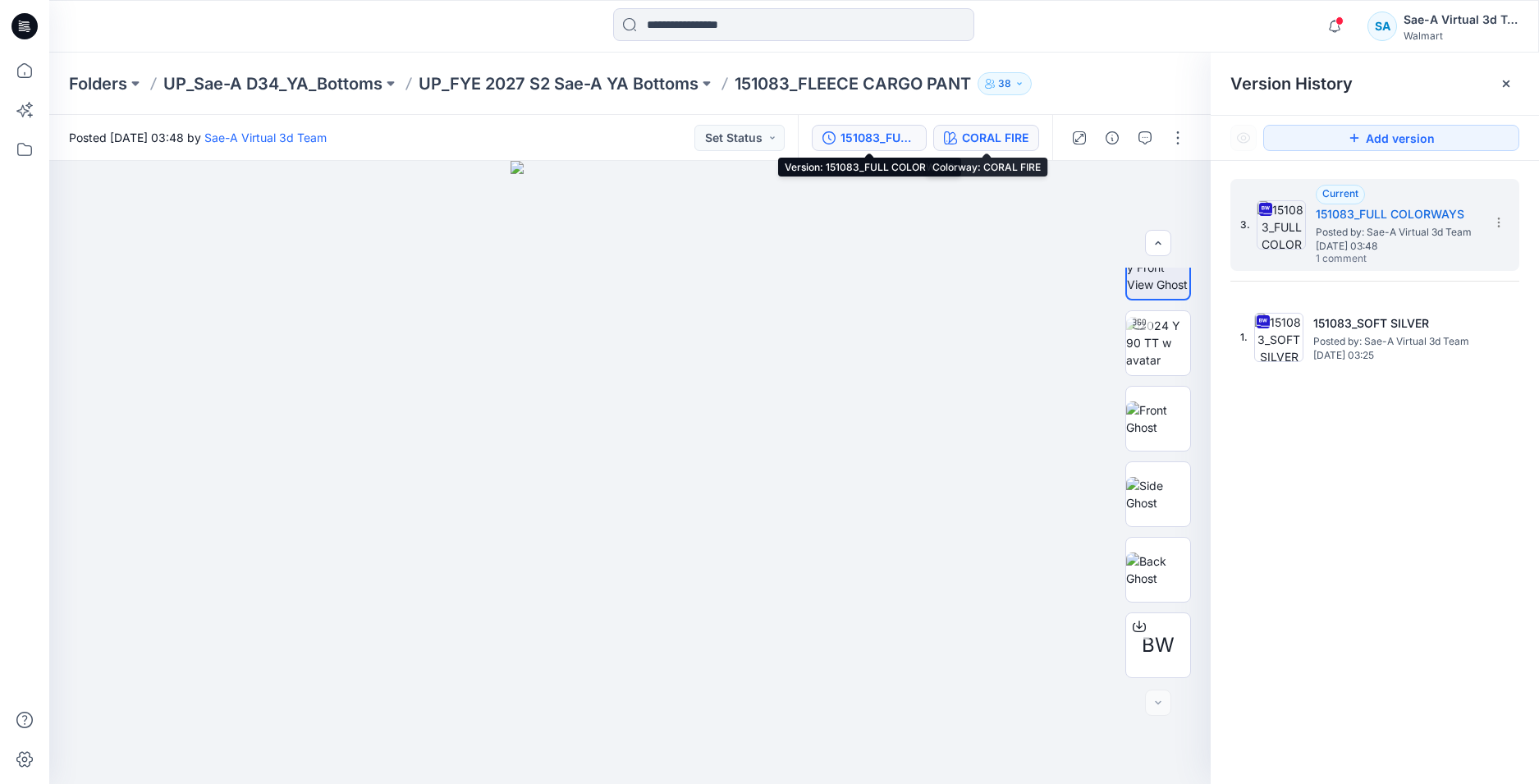
click at [986, 143] on div "CORAL FIRE" at bounding box center [996, 138] width 67 height 18
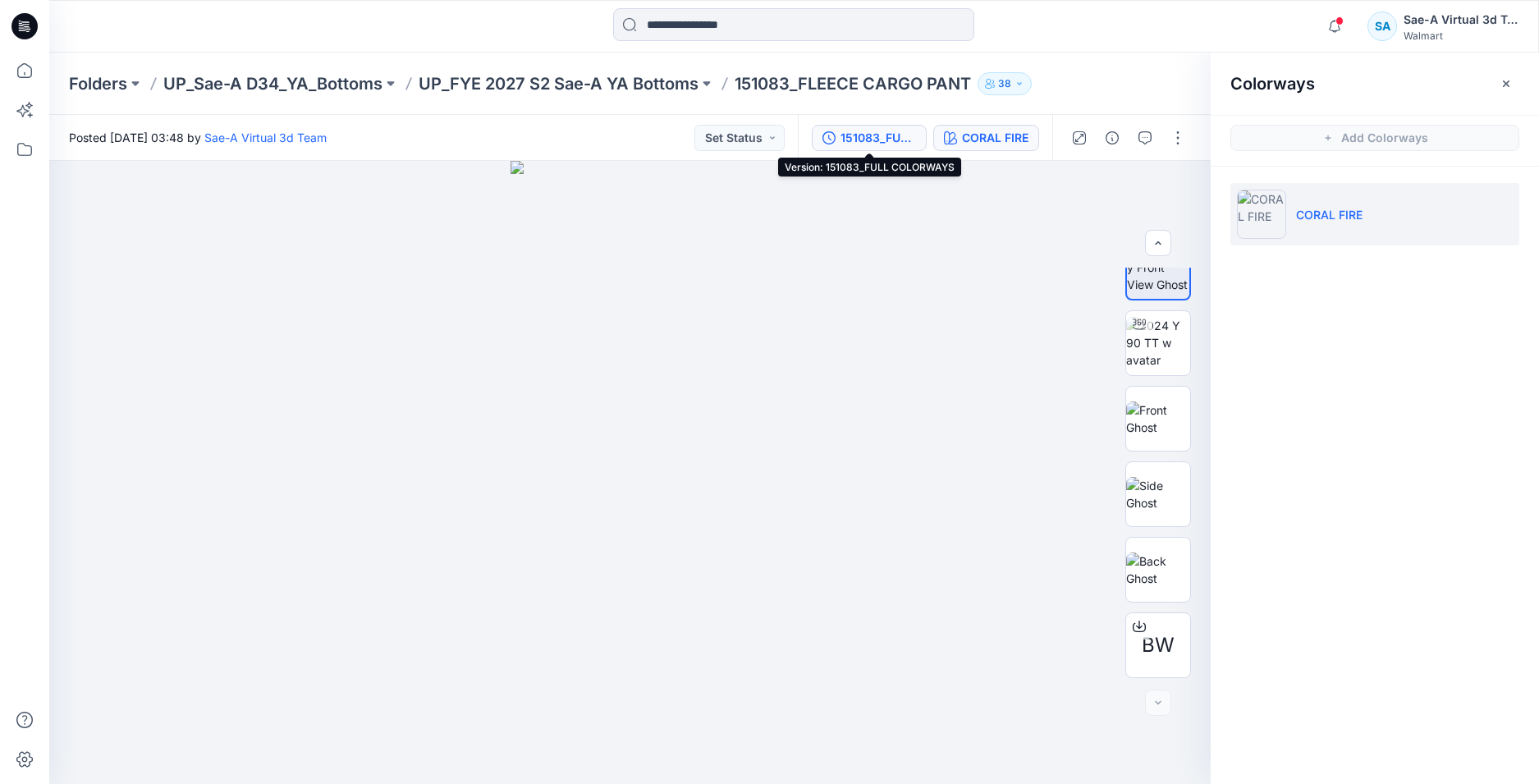
click at [860, 138] on div "151083_FULL COLORWAYS" at bounding box center [879, 138] width 76 height 18
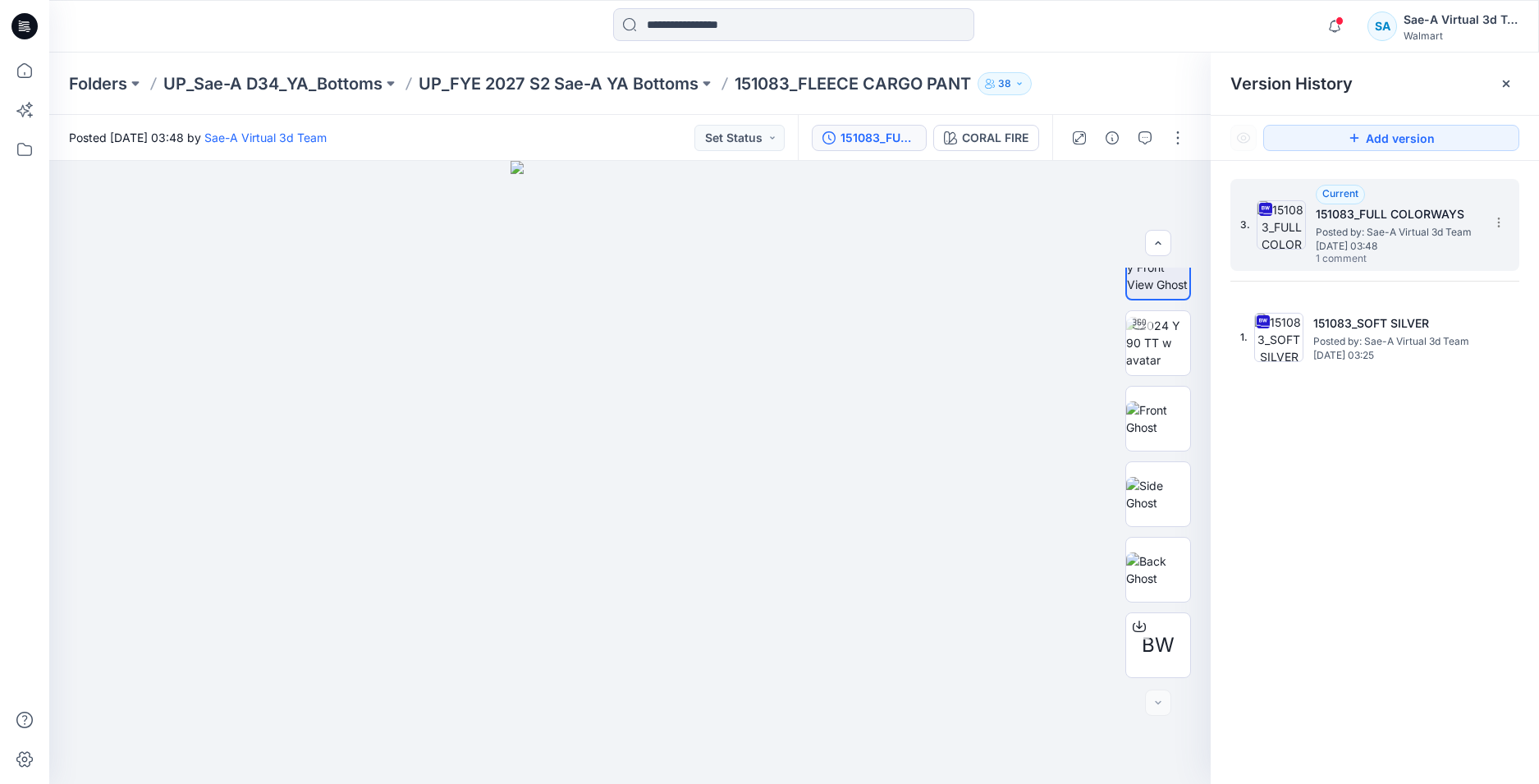
click at [1377, 252] on span "[DATE] 03:48" at bounding box center [1398, 246] width 164 height 12
click at [996, 137] on div "CORAL FIRE" at bounding box center [996, 138] width 67 height 18
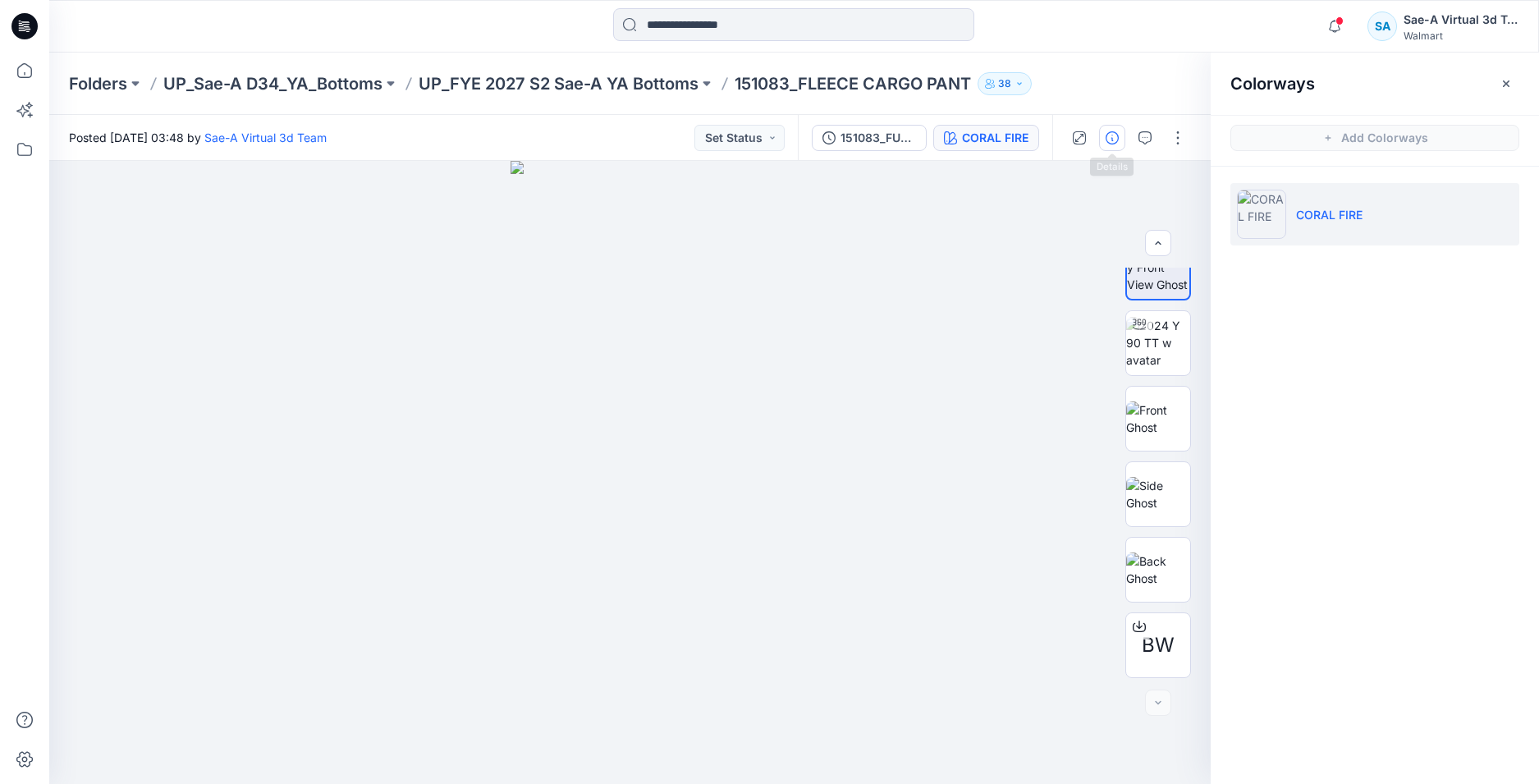
click at [1109, 135] on icon "button" at bounding box center [1112, 138] width 14 height 14
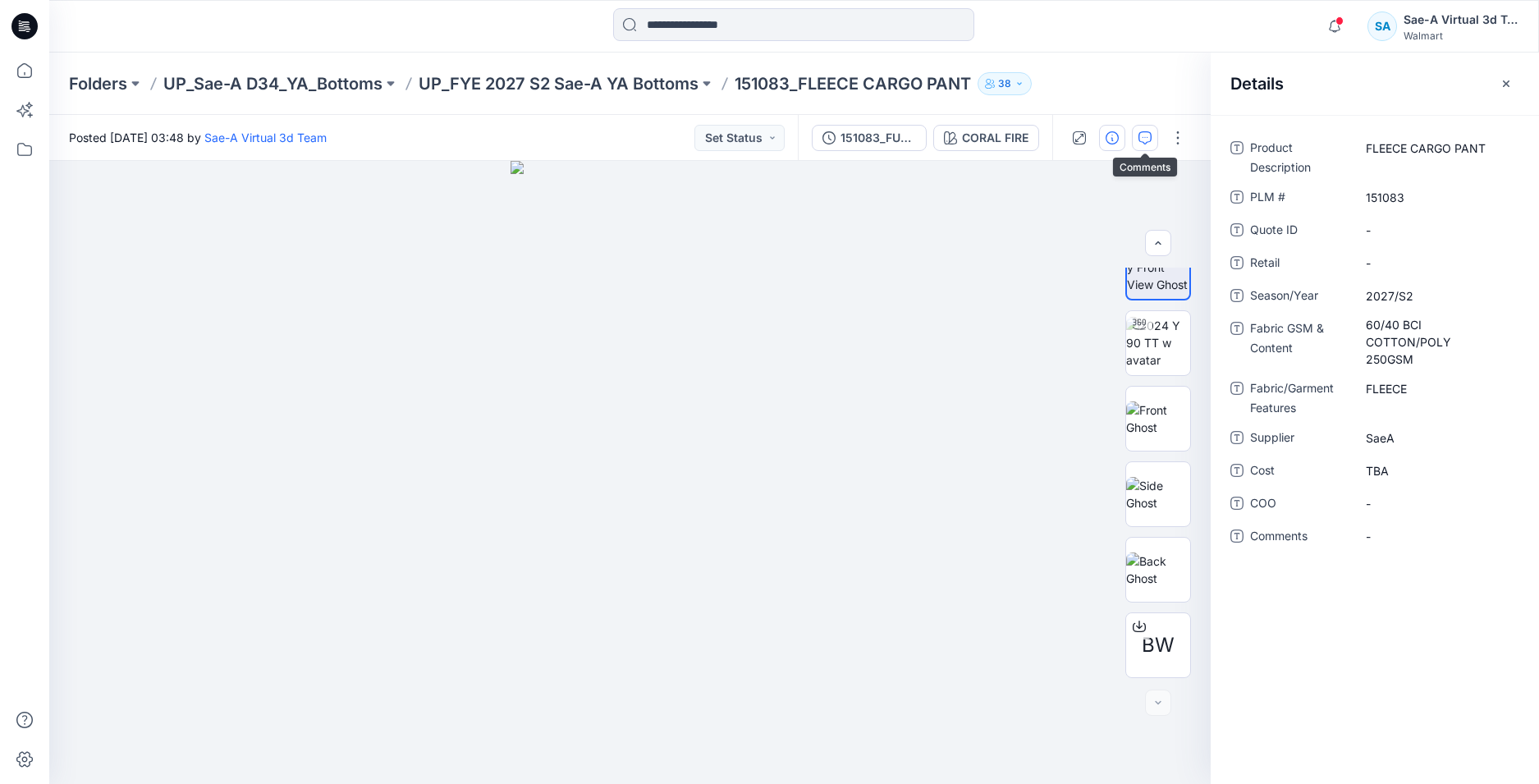
click at [1144, 135] on icon "button" at bounding box center [1145, 138] width 14 height 14
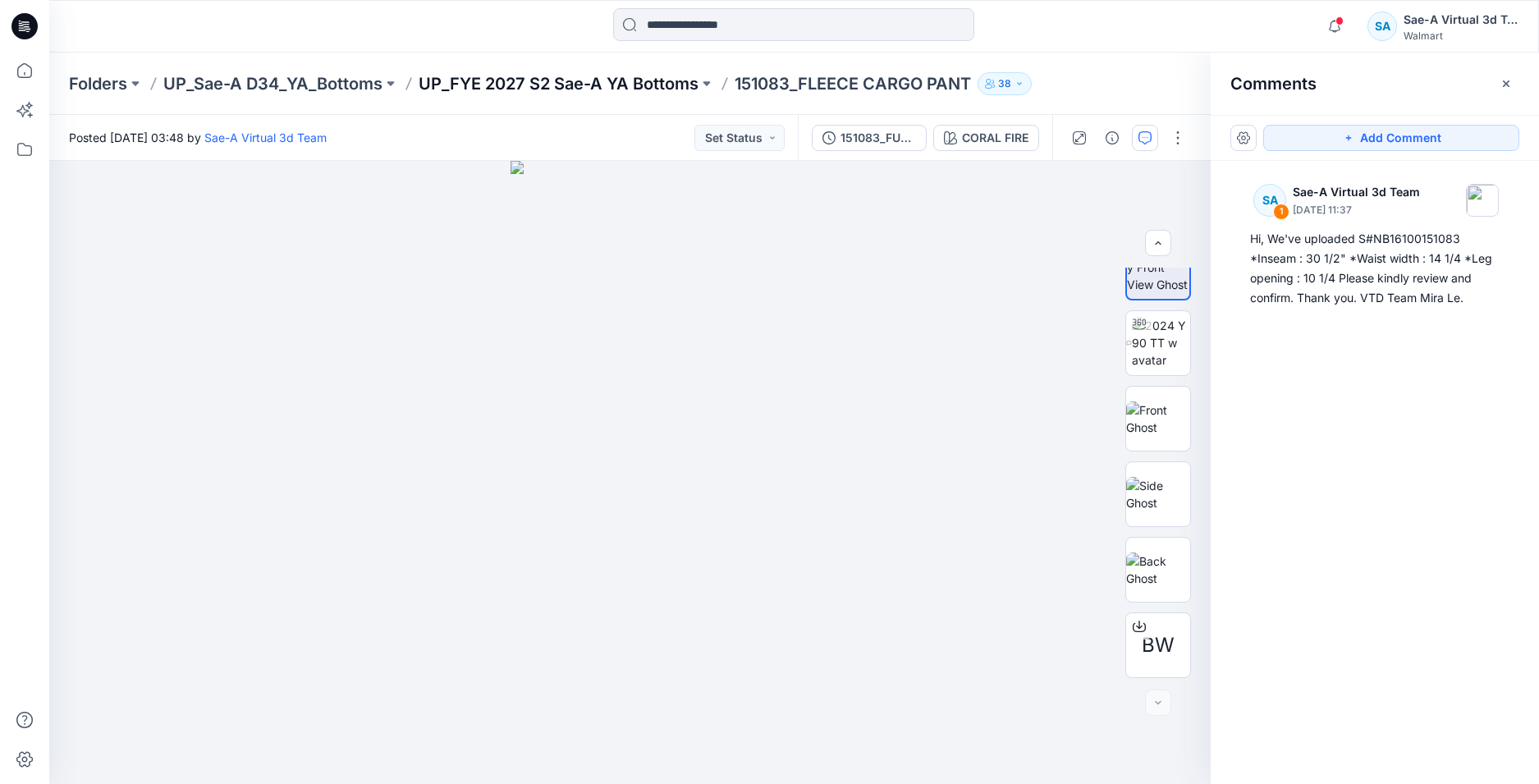
click at [627, 88] on p "UP_FYE 2027 S2 Sae-A YA Bottoms" at bounding box center [558, 84] width 280 height 23
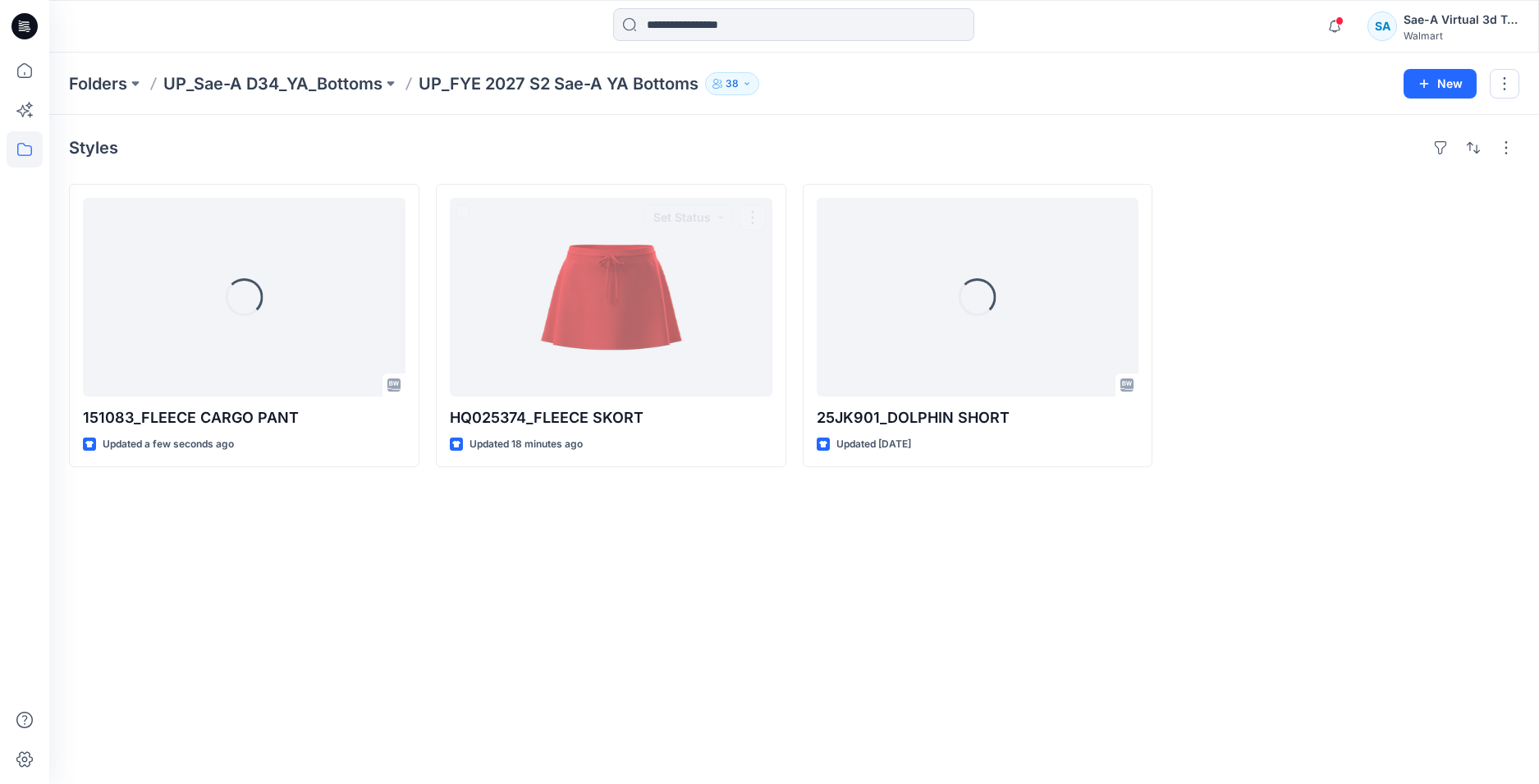
click at [508, 542] on div "Styles Loading... 151083_FLEECE CARGO PANT Updated a few seconds ago HQ025374_F…" at bounding box center [794, 449] width 1490 height 669
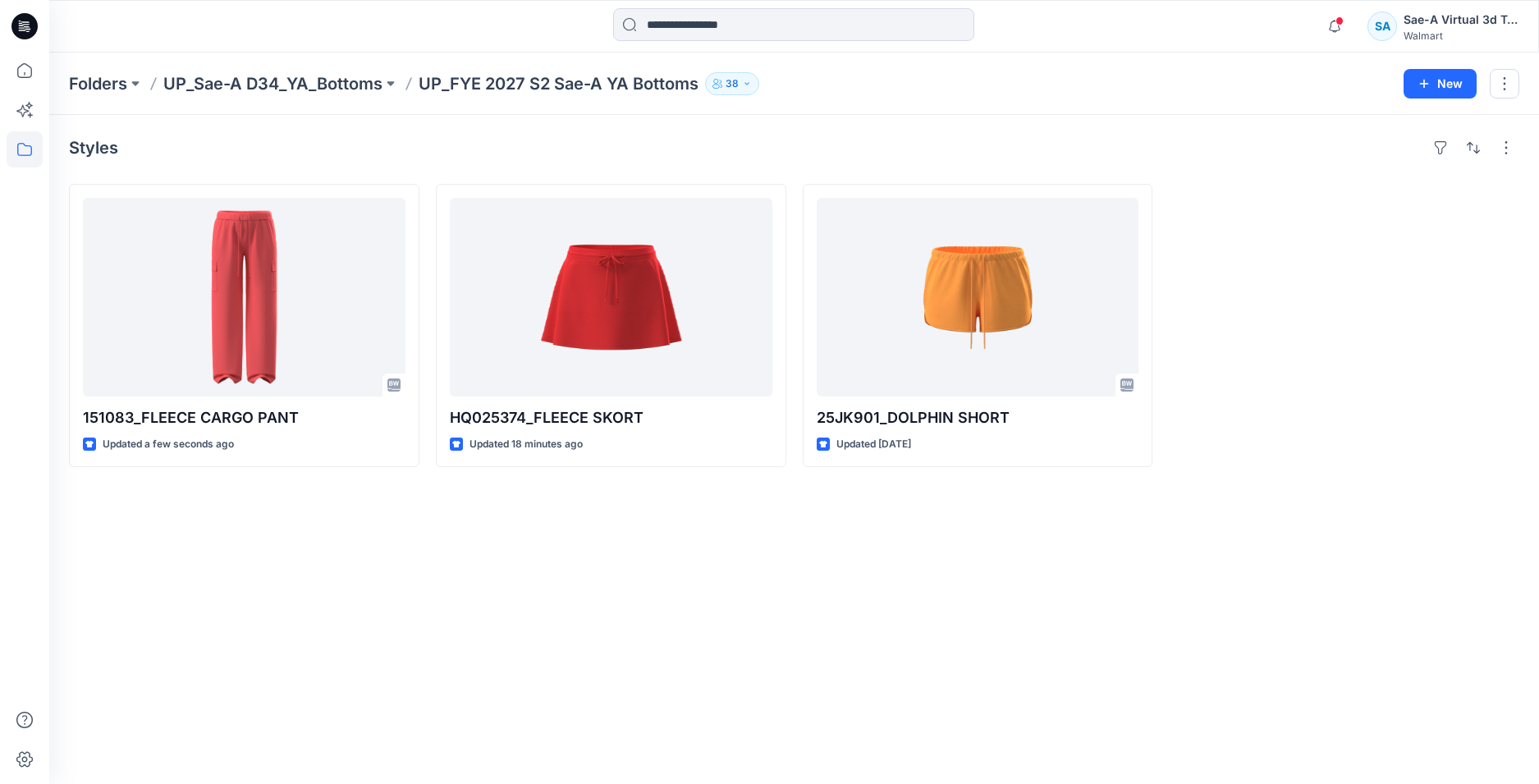
click at [653, 491] on div "Styles 151083_FLEECE CARGO PANT Updated a few seconds ago HQ025374_FLEECE SKORT…" at bounding box center [794, 449] width 1490 height 669
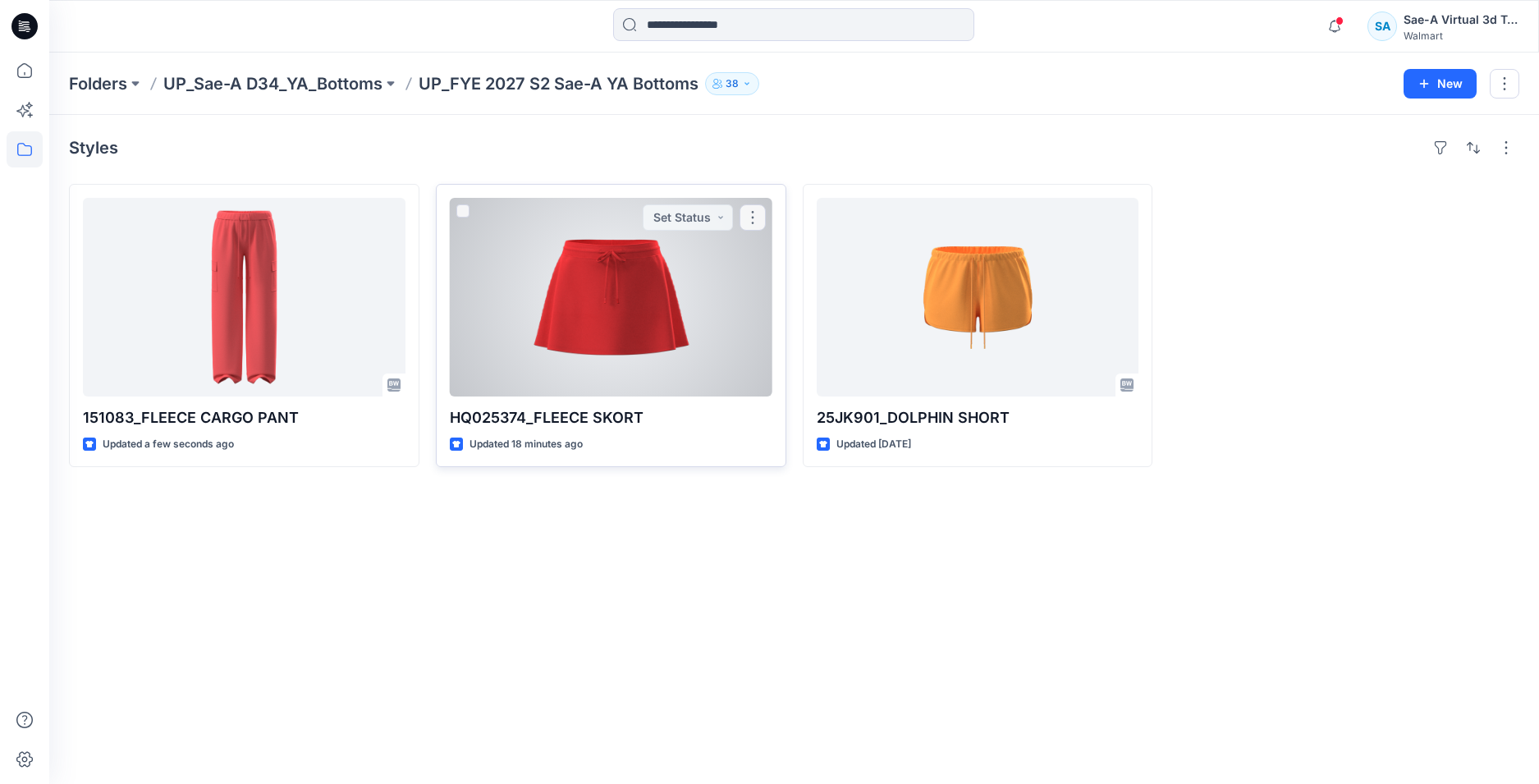
click at [658, 320] on div at bounding box center [611, 297] width 322 height 199
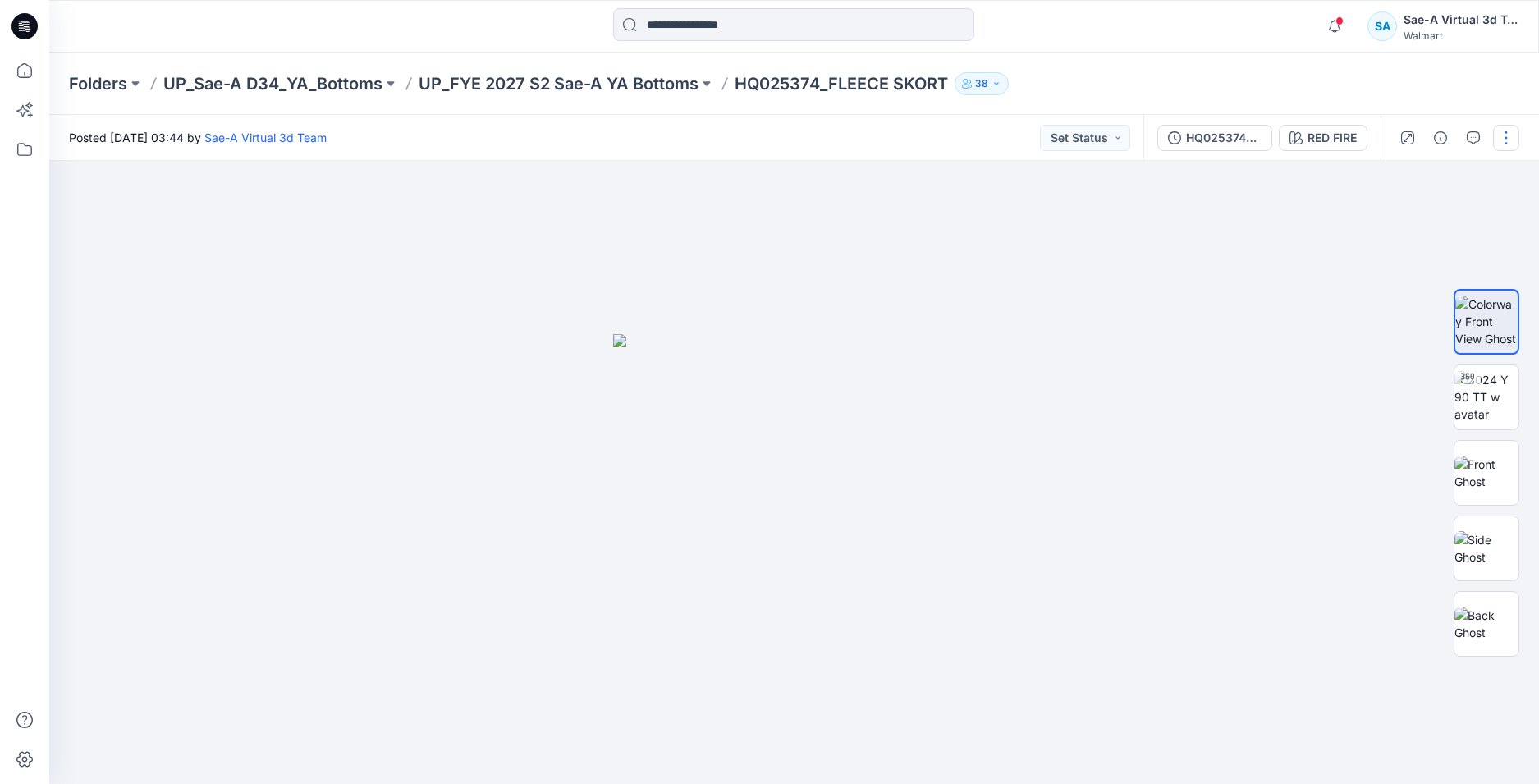
click at [1506, 138] on button "button" at bounding box center [1506, 138] width 26 height 26
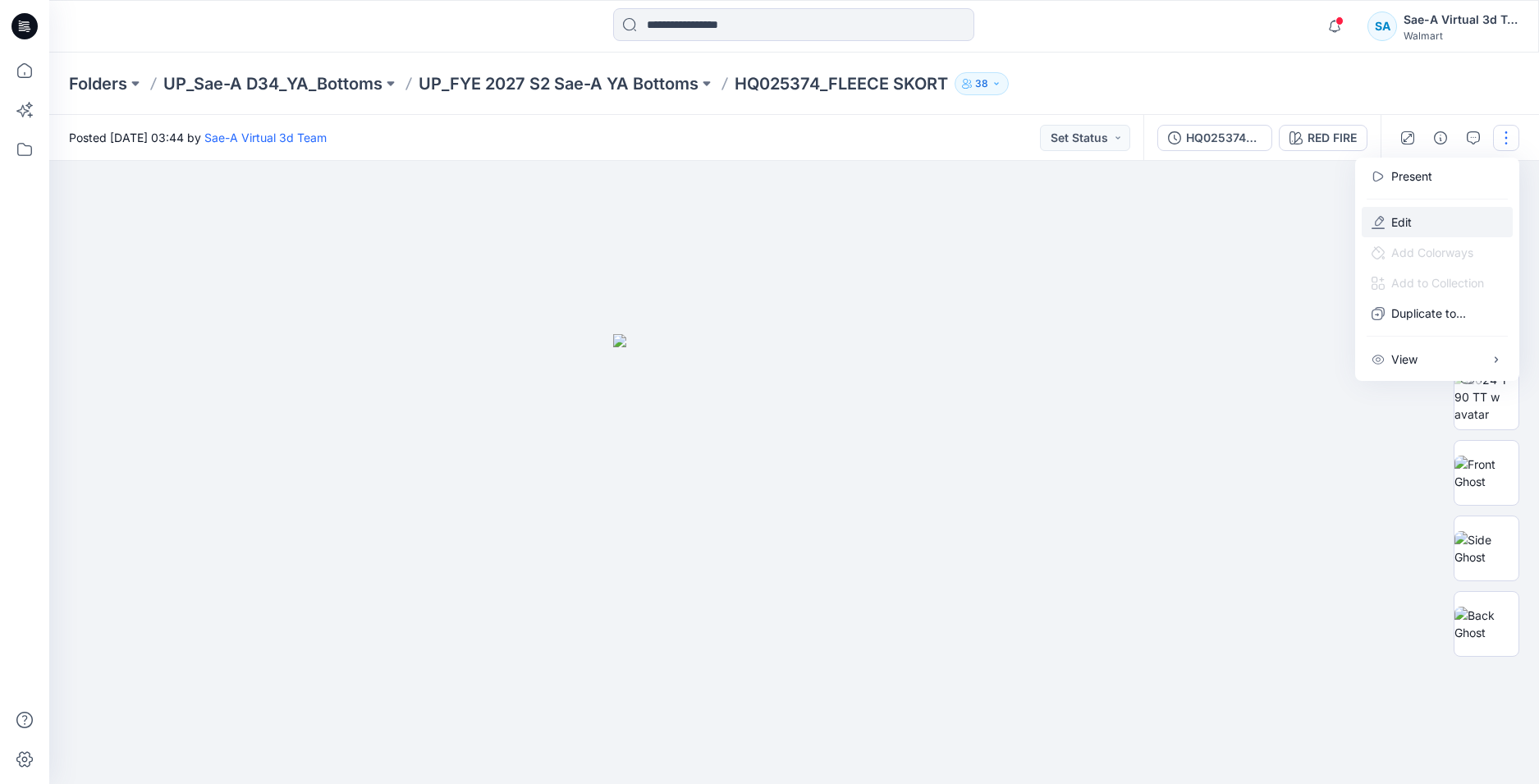
click at [1407, 219] on p "Edit" at bounding box center [1401, 221] width 21 height 17
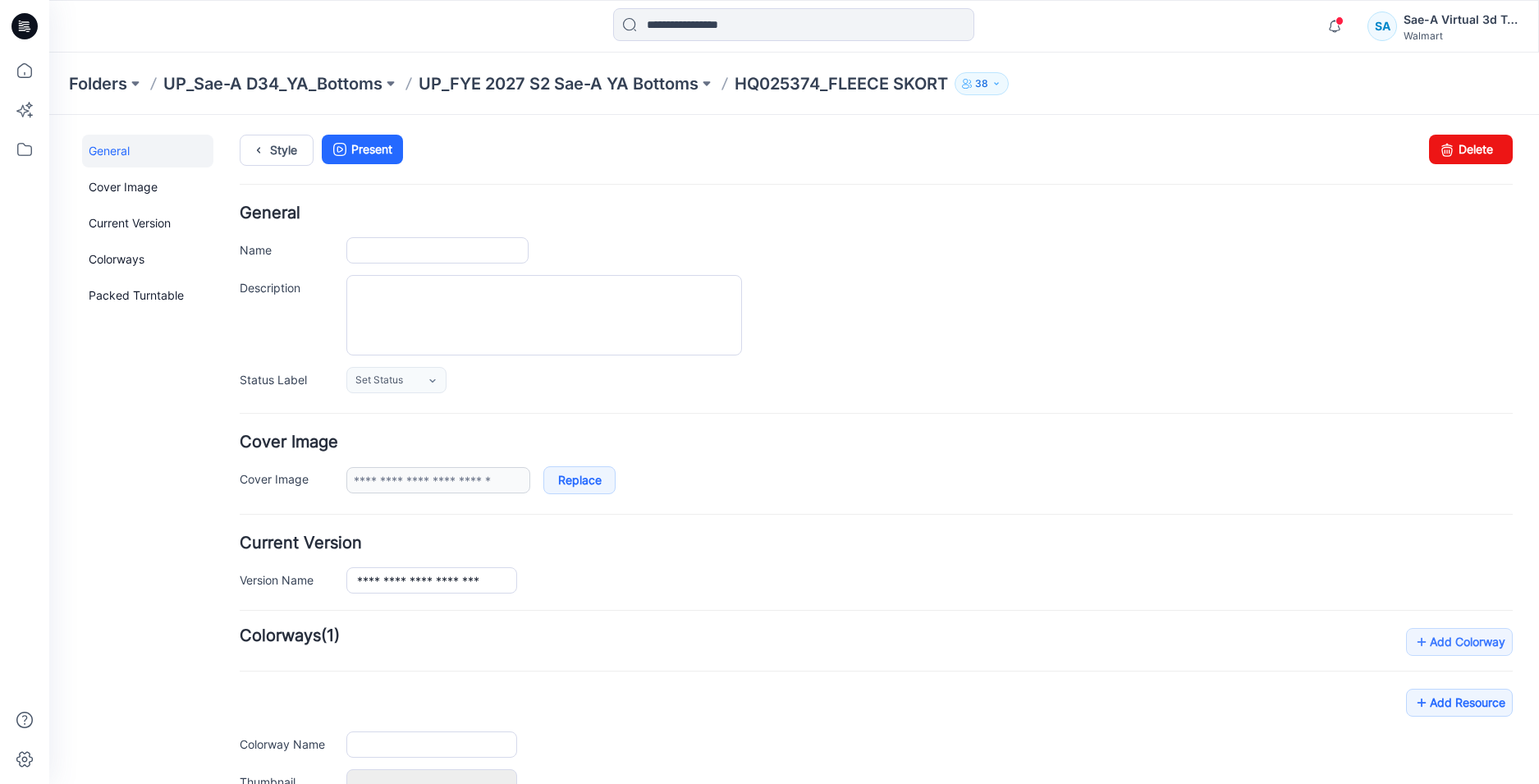
type input "**********"
type input "********"
type input "**********"
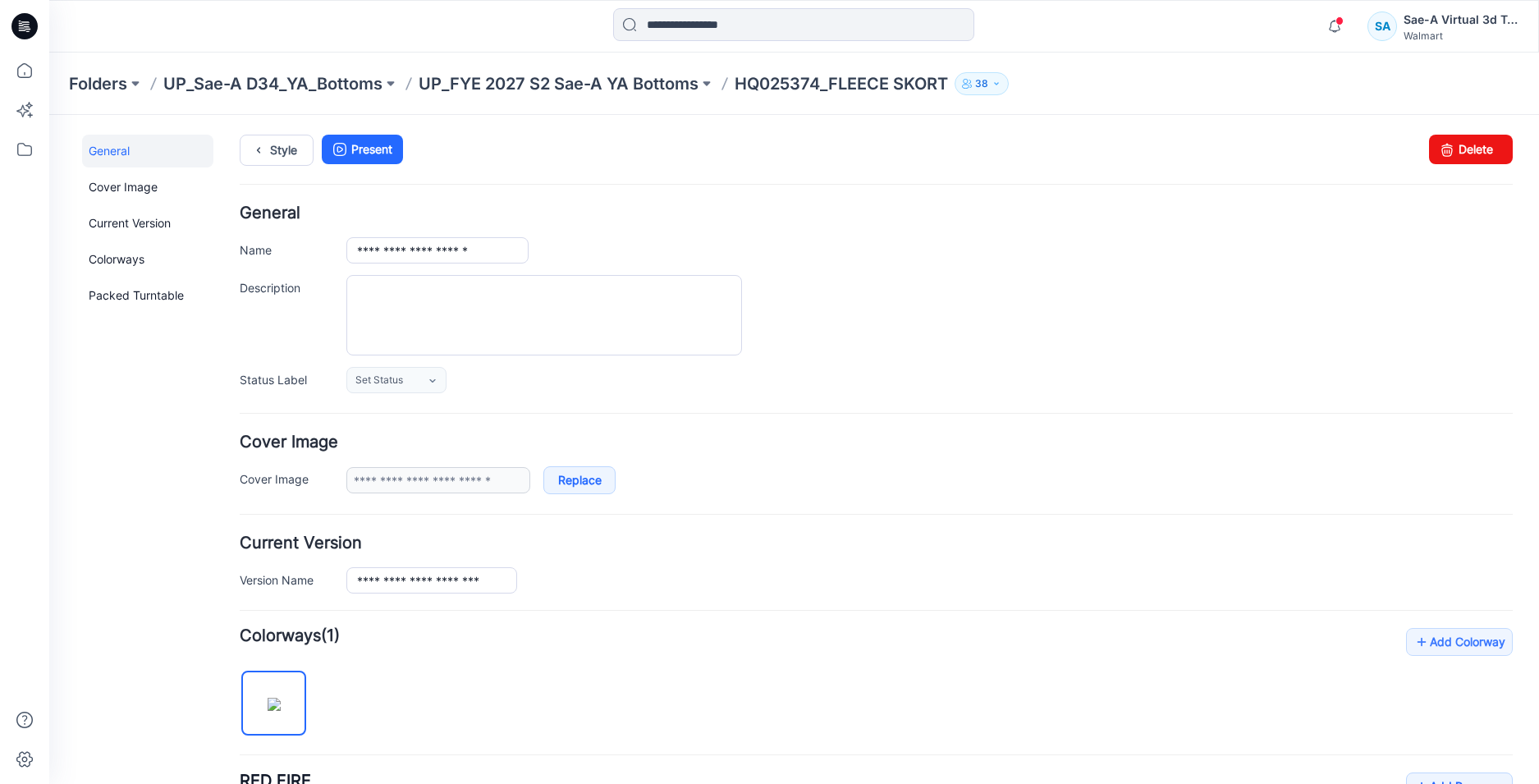
scroll to position [516, 0]
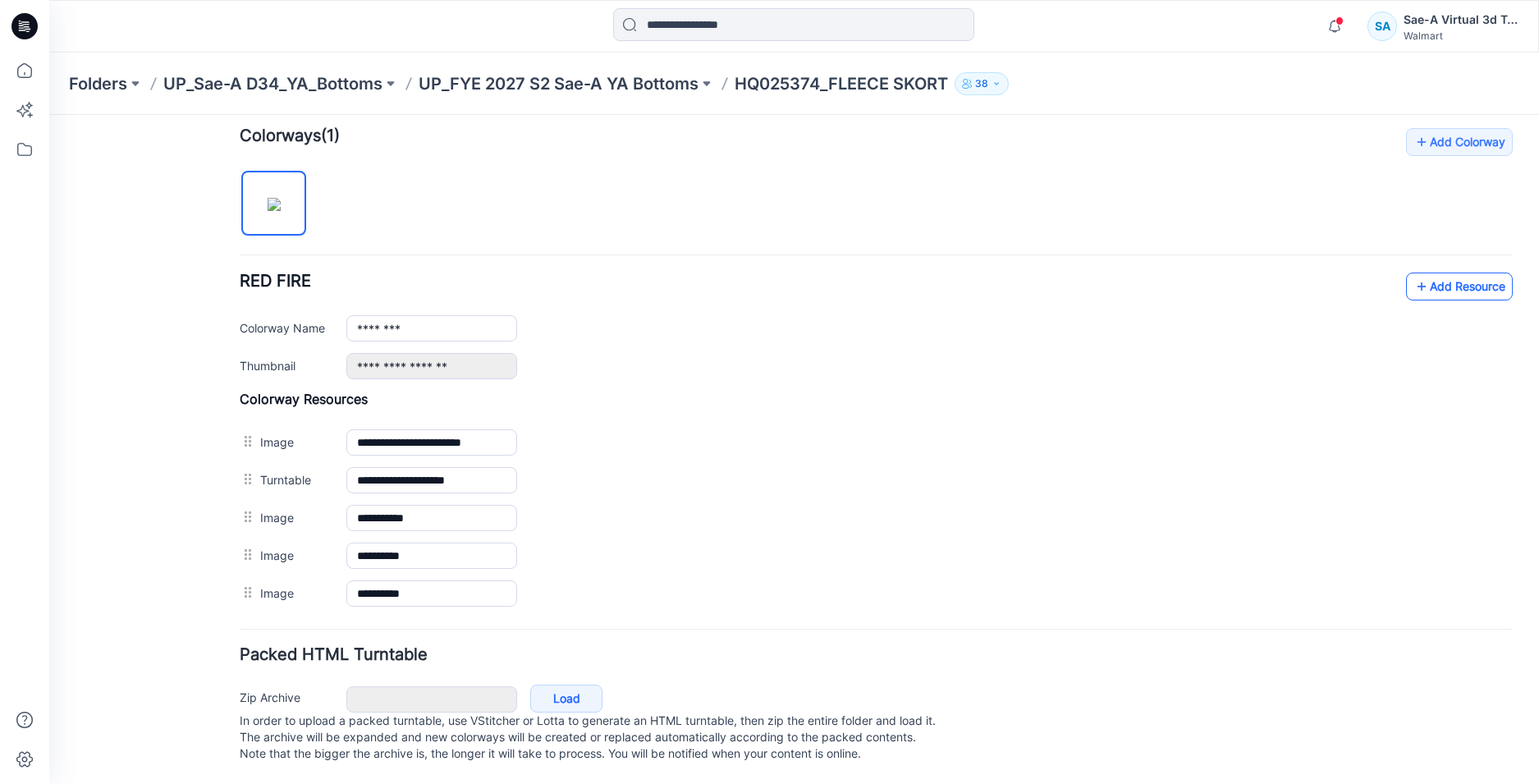
click at [1432, 283] on link "Add Resource" at bounding box center [1460, 286] width 107 height 28
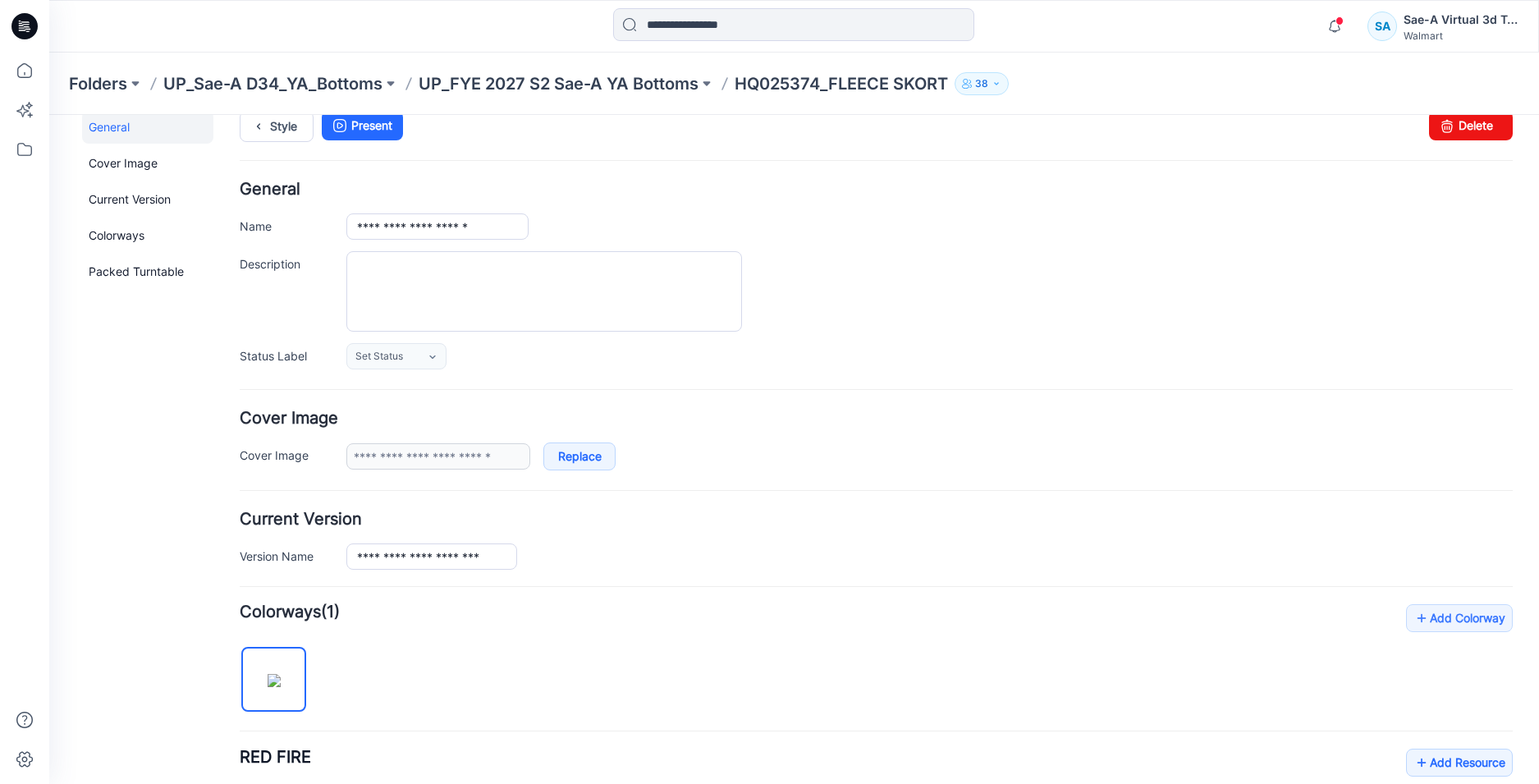
scroll to position [0, 0]
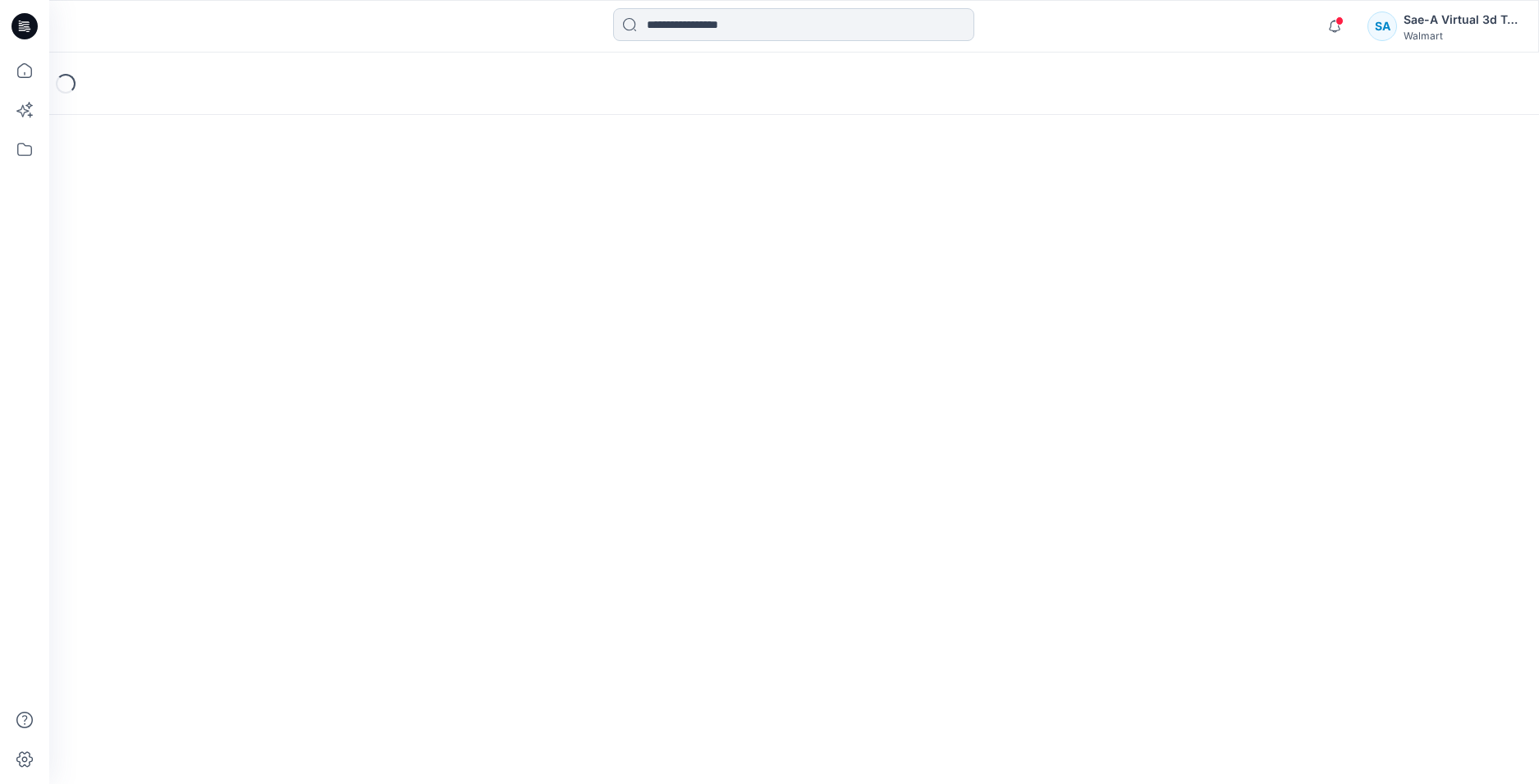
click at [672, 32] on input at bounding box center [793, 24] width 361 height 32
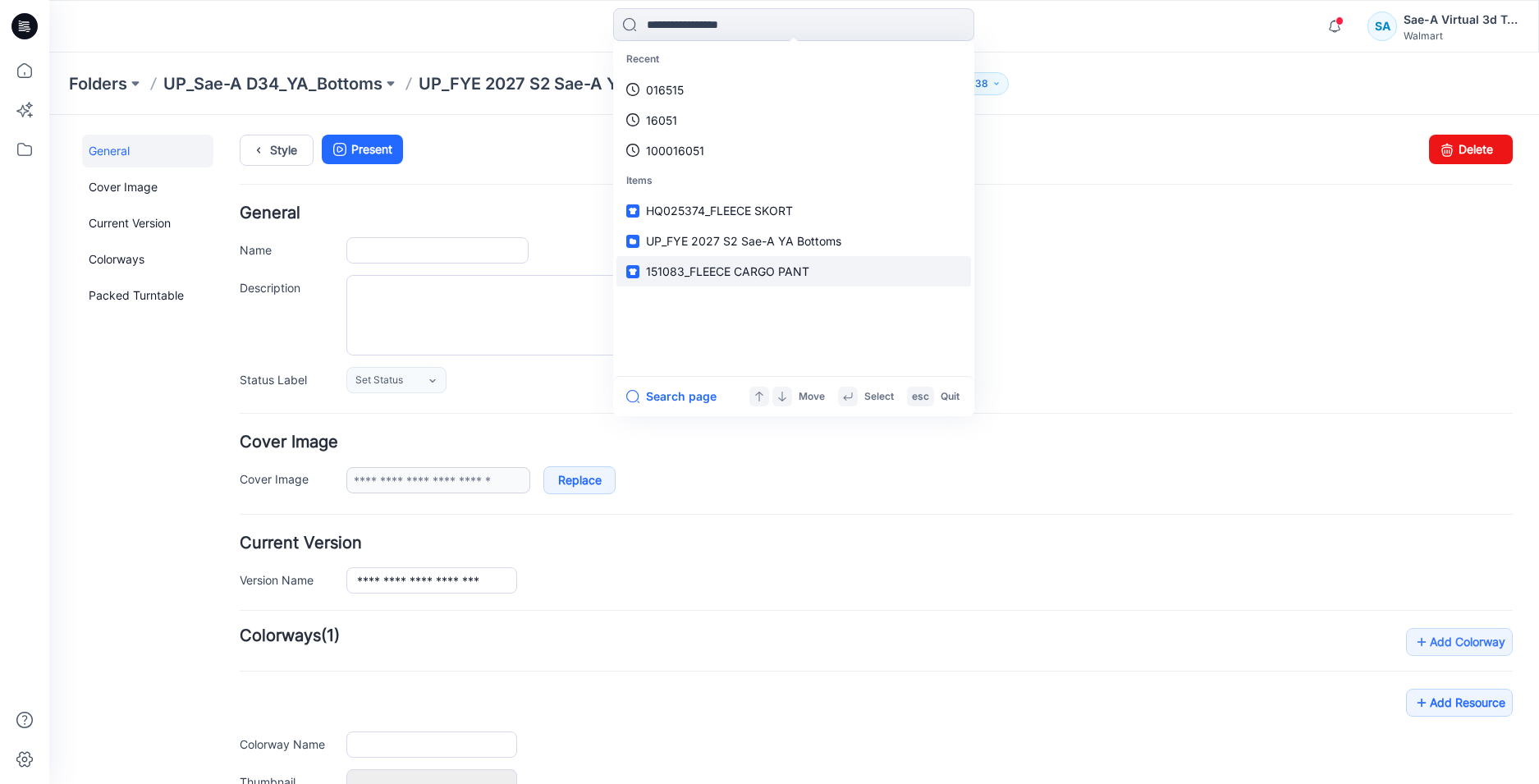
type input "**********"
type input "********"
type input "**********"
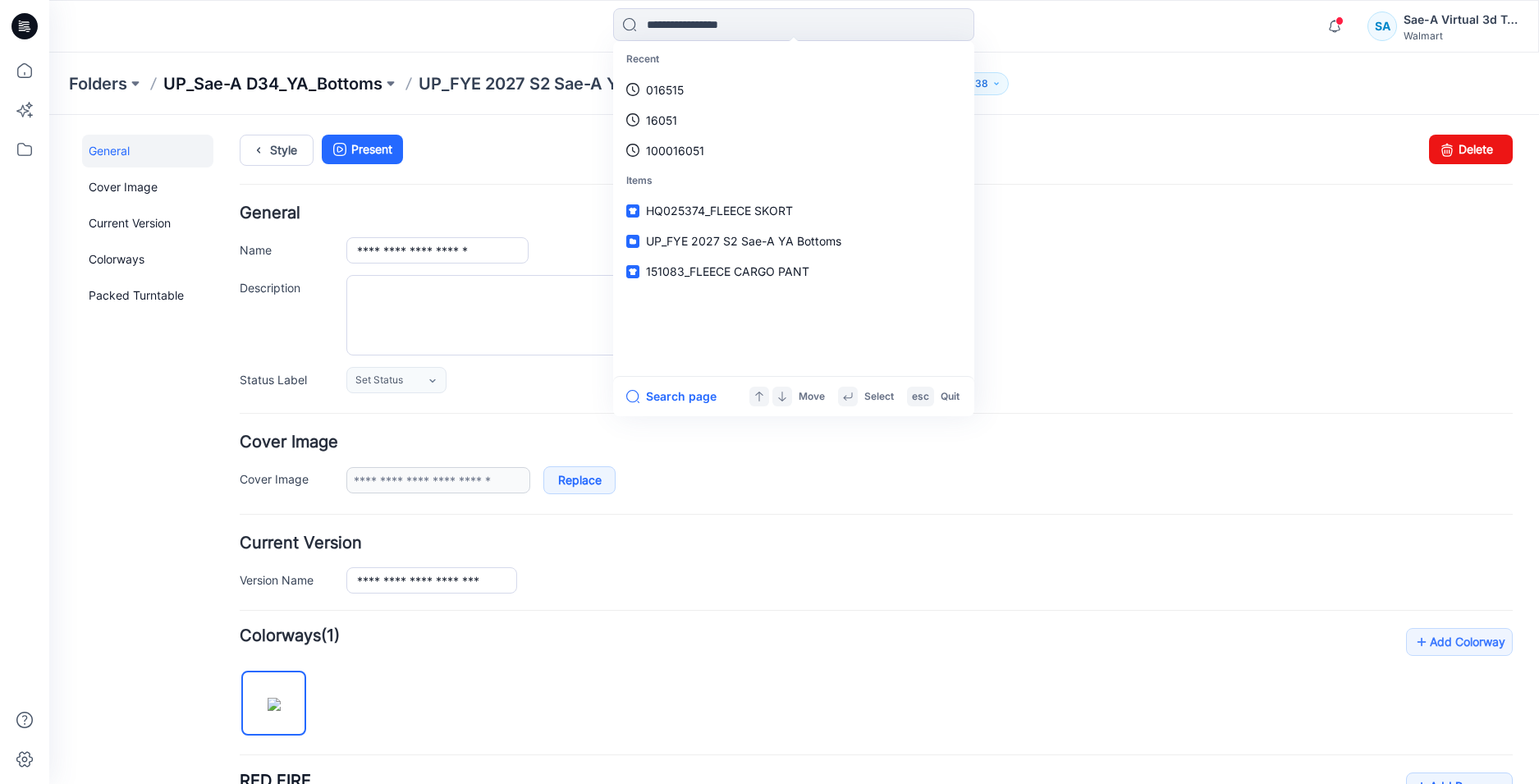
click at [348, 84] on p "UP_Sae-A D34_YA_Bottoms" at bounding box center [272, 84] width 219 height 23
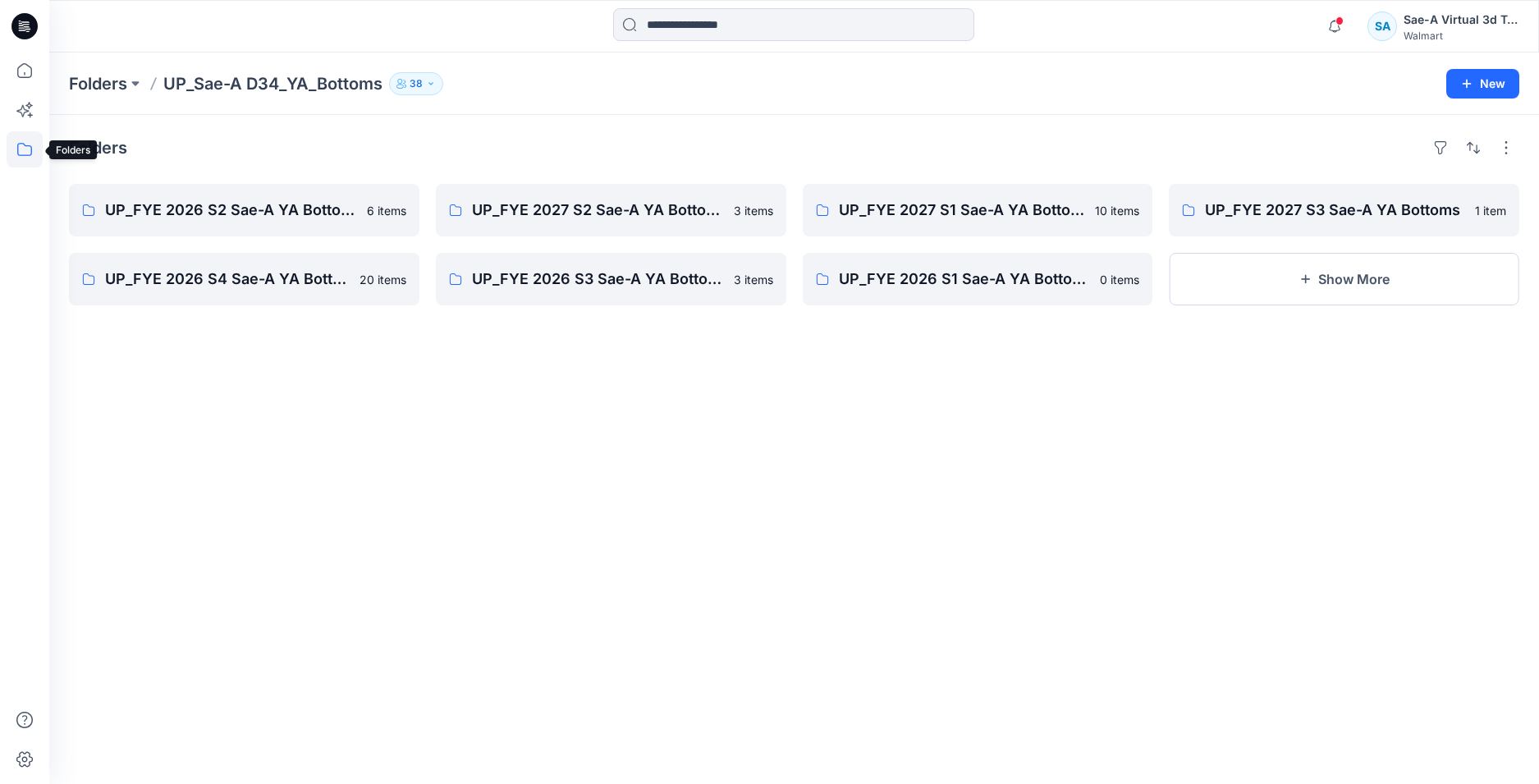
click at [23, 137] on icon at bounding box center [24, 149] width 36 height 36
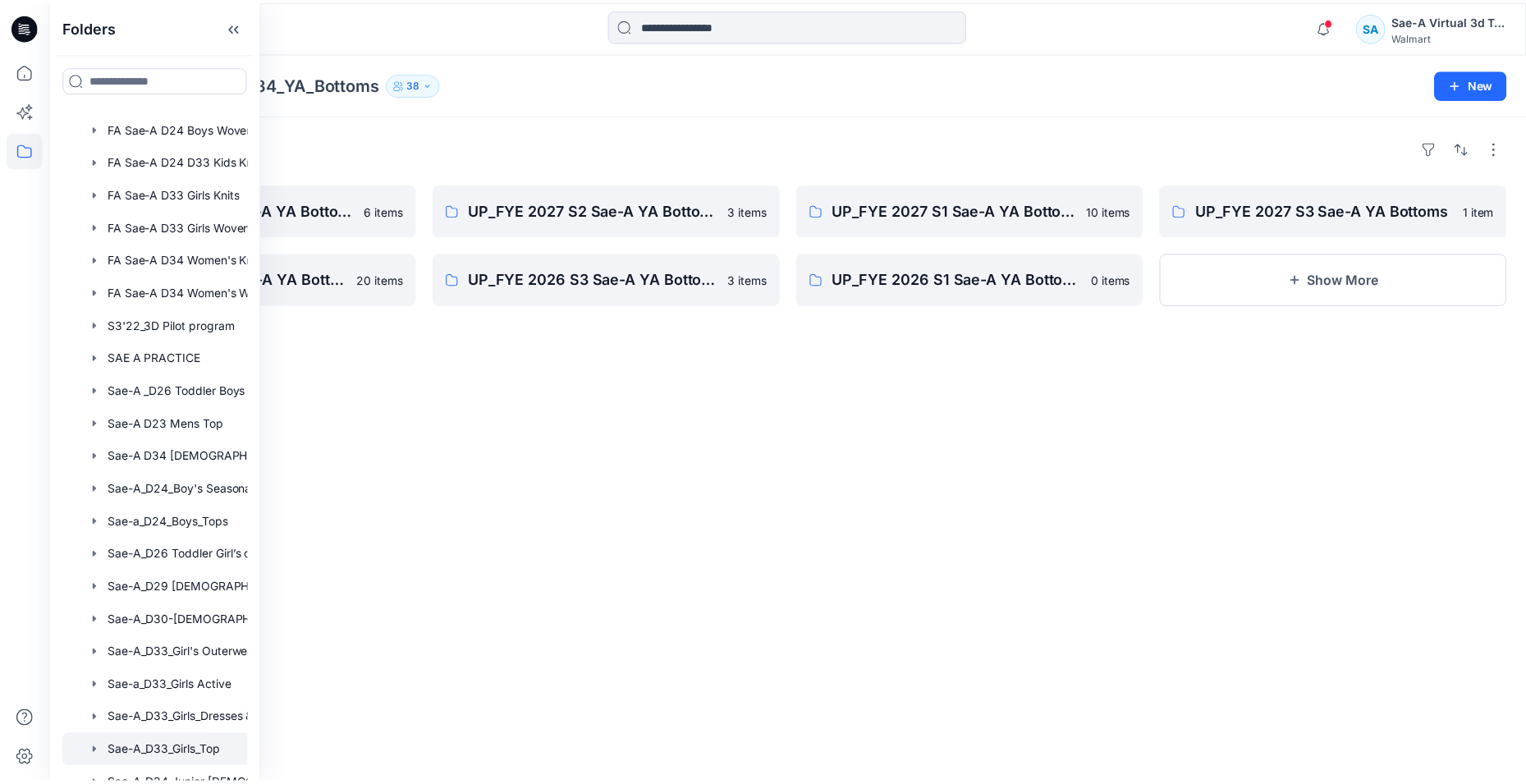
scroll to position [574, 0]
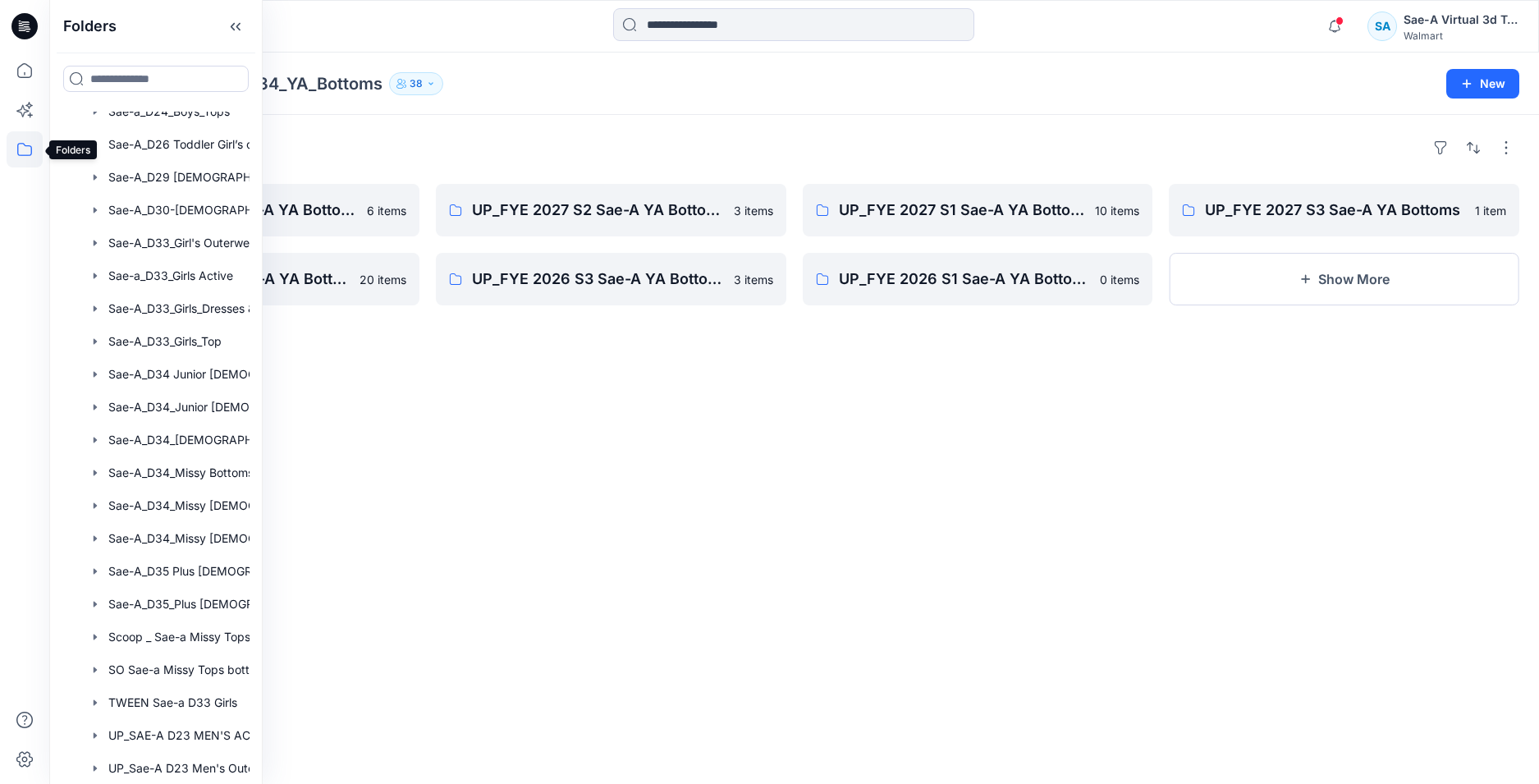
click at [20, 157] on icon at bounding box center [24, 149] width 36 height 36
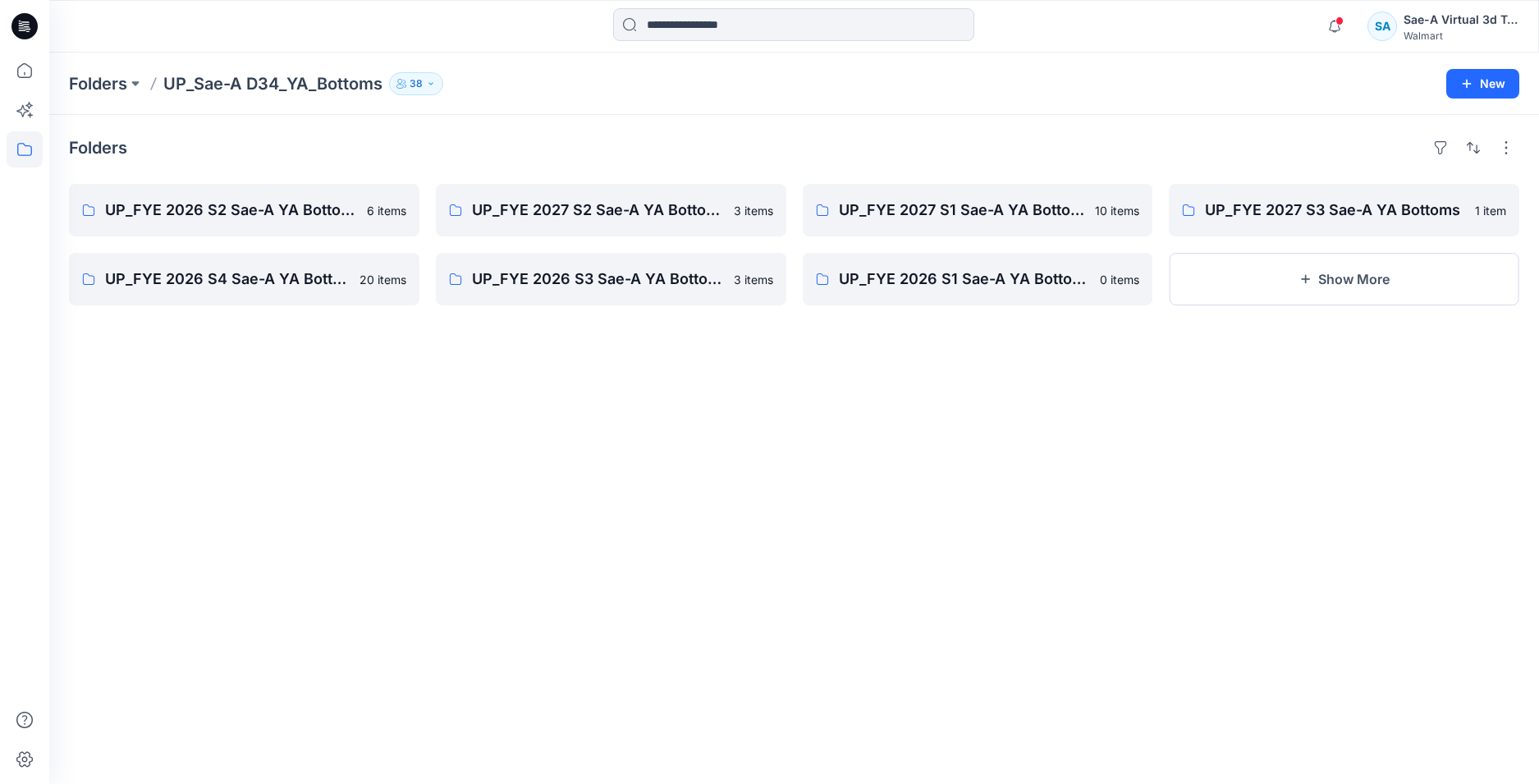
click at [20, 152] on icon at bounding box center [24, 149] width 36 height 36
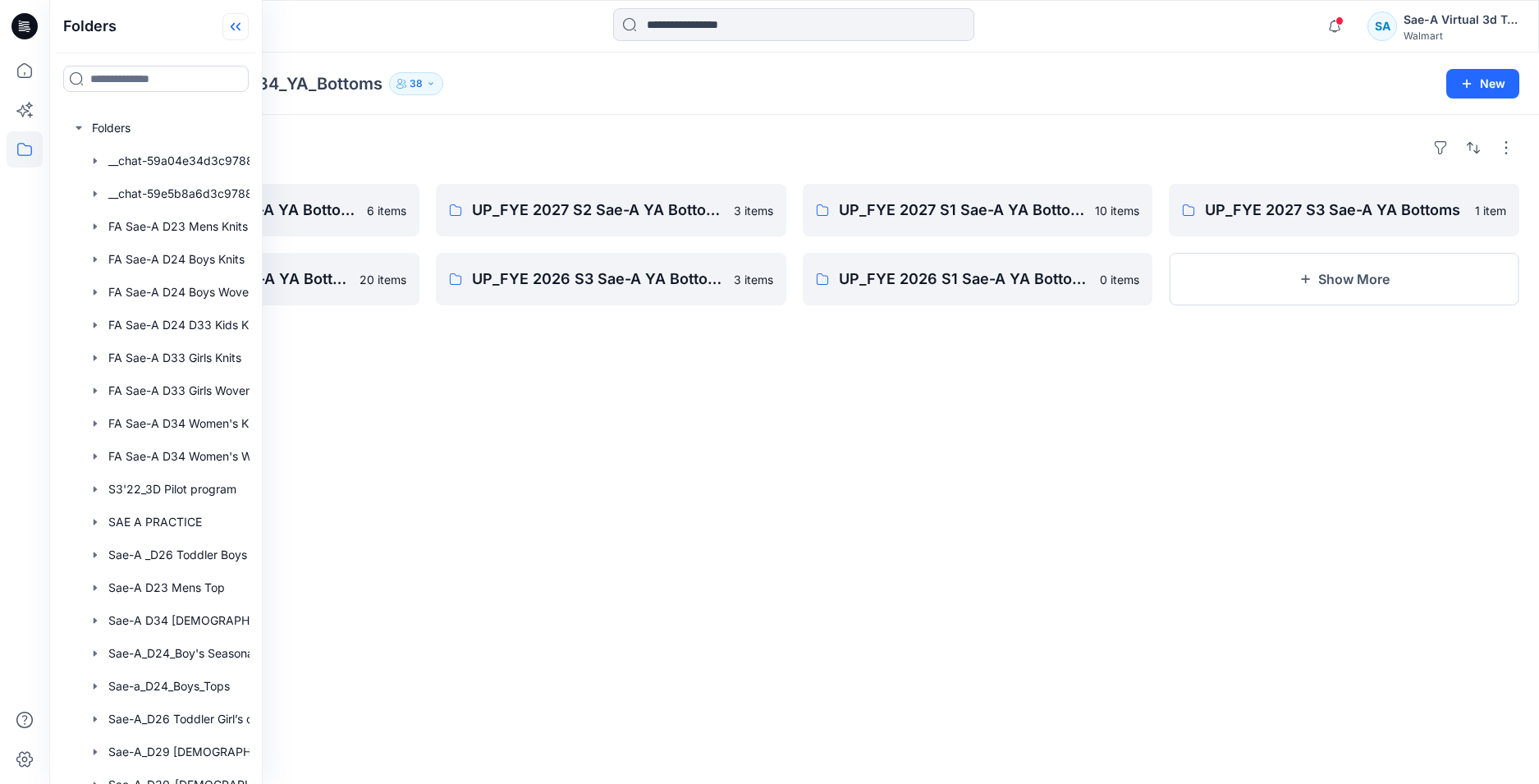
click at [231, 25] on icon at bounding box center [235, 27] width 26 height 27
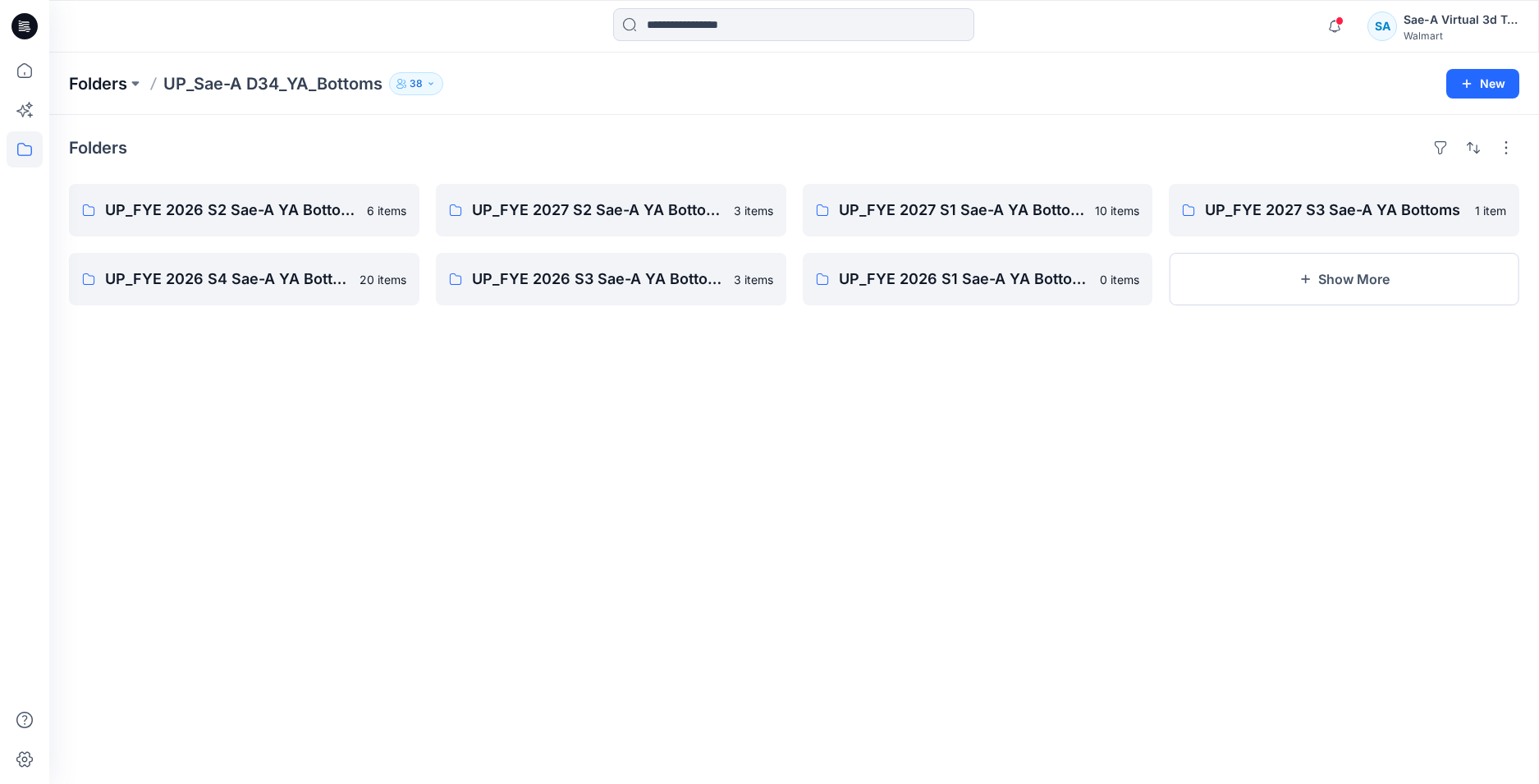
click at [92, 79] on p "Folders" at bounding box center [98, 84] width 59 height 23
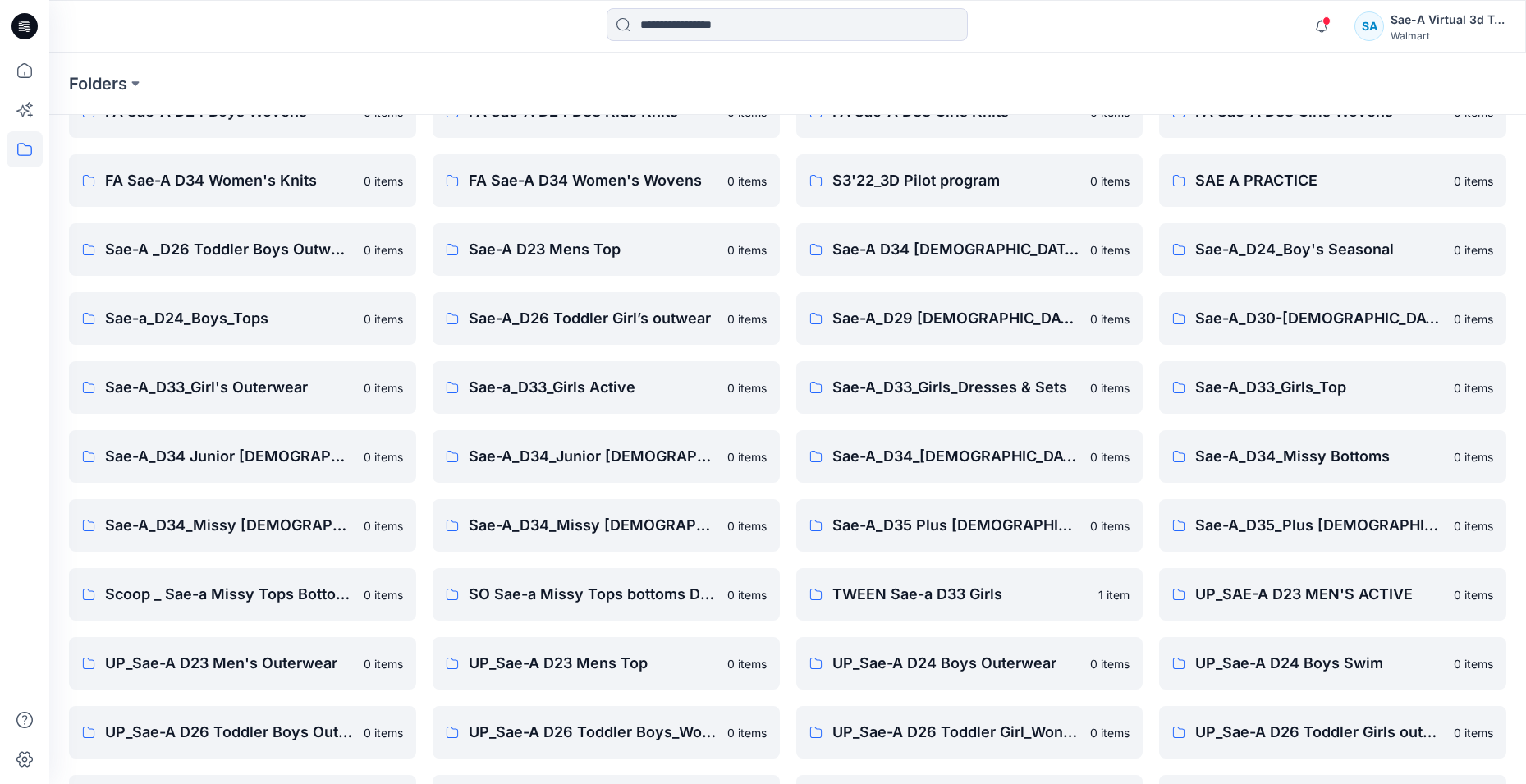
scroll to position [434, 0]
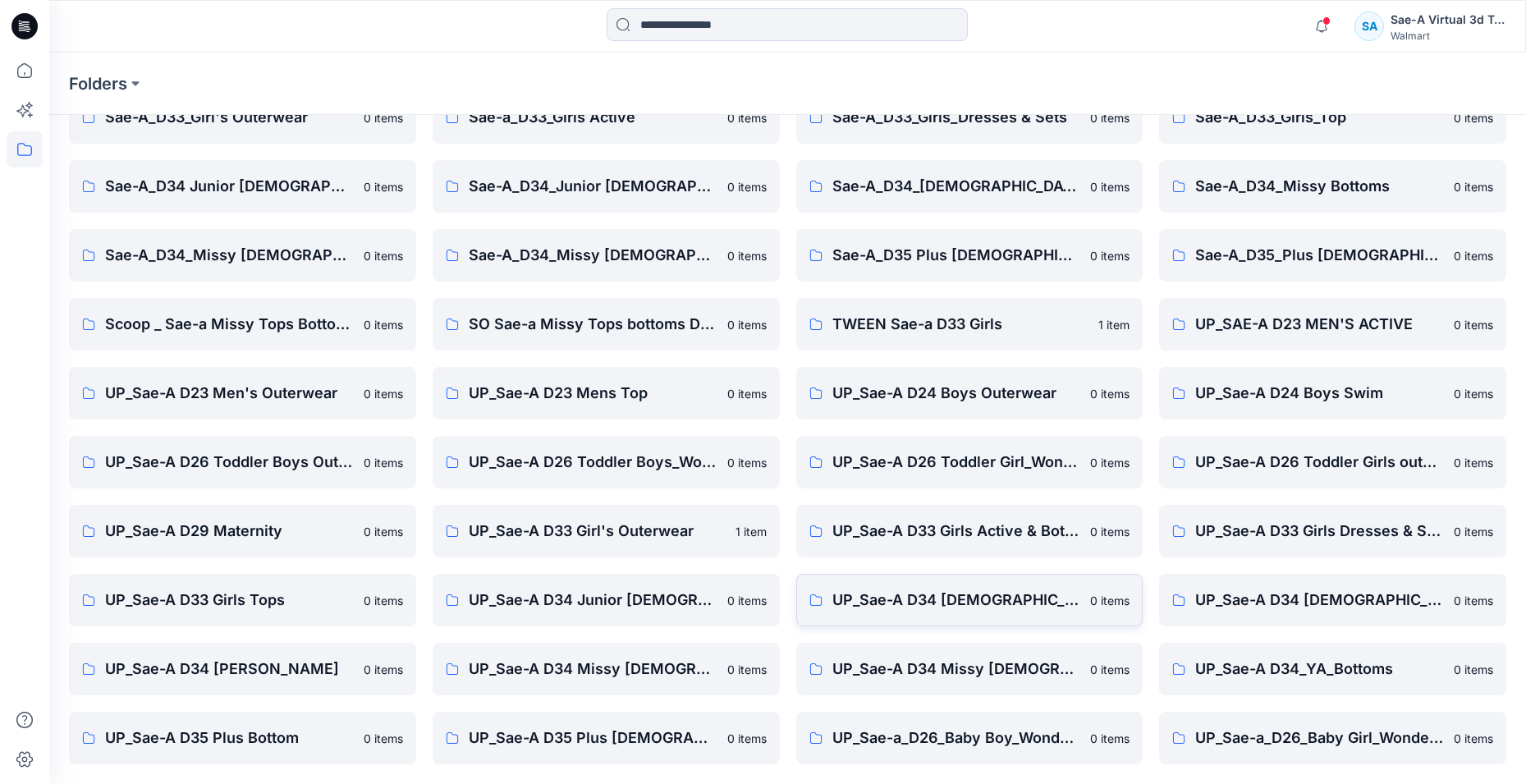
click at [1006, 607] on p "UP_Sae-A D34 [DEMOGRAPHIC_DATA] Knit Tops" at bounding box center [956, 600] width 248 height 23
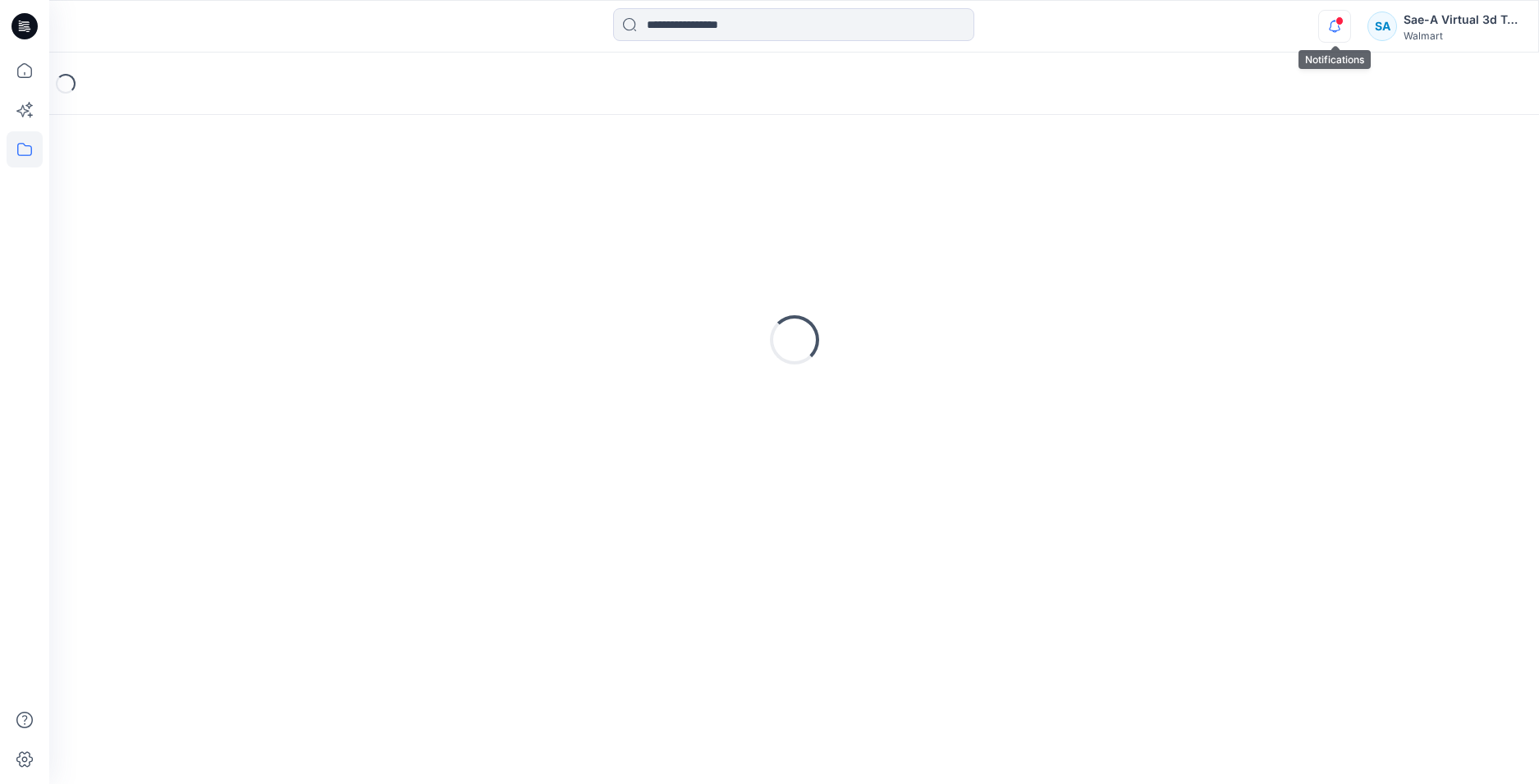
click at [1341, 30] on icon "button" at bounding box center [1335, 26] width 32 height 32
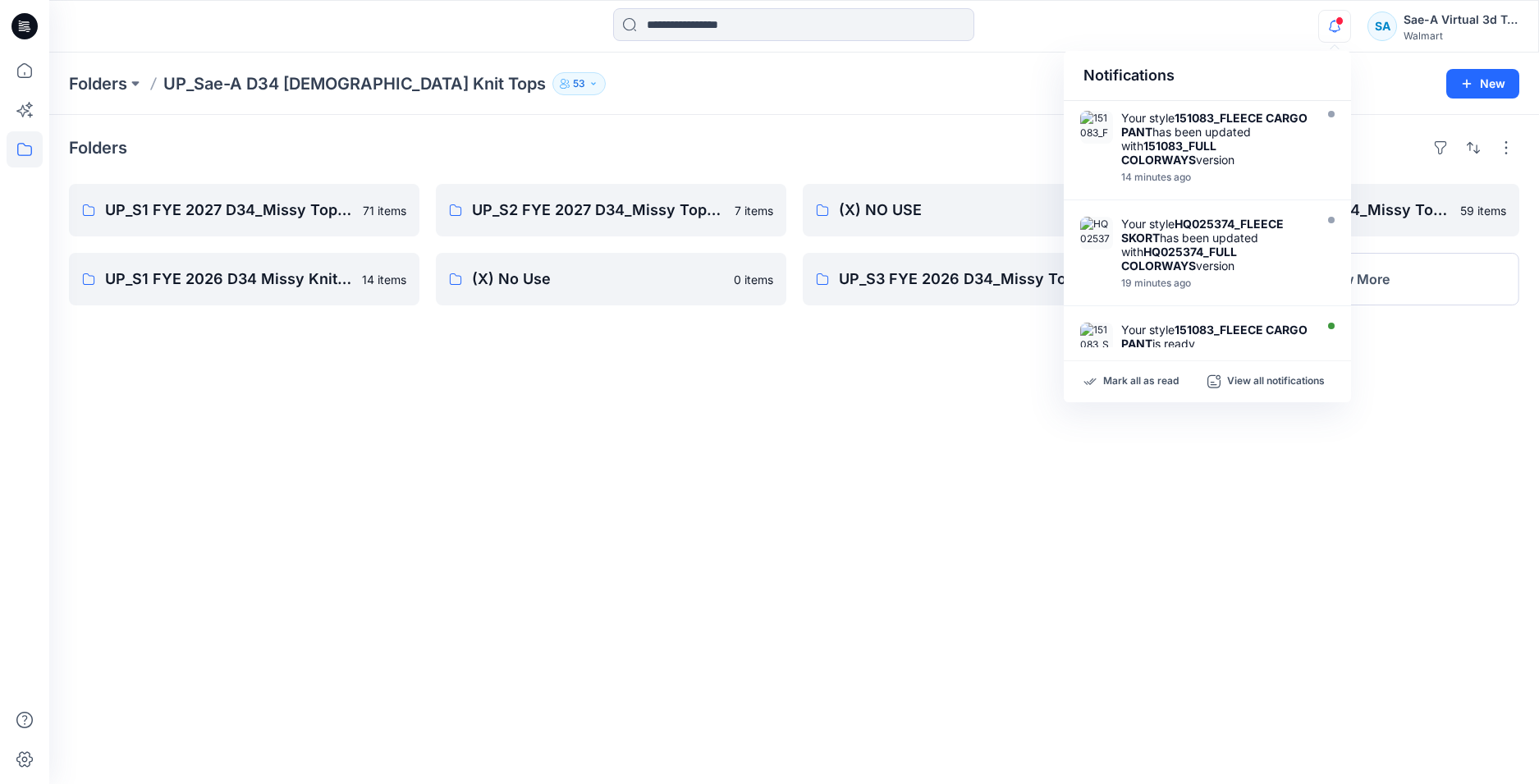
click at [1341, 30] on icon "button" at bounding box center [1335, 26] width 32 height 32
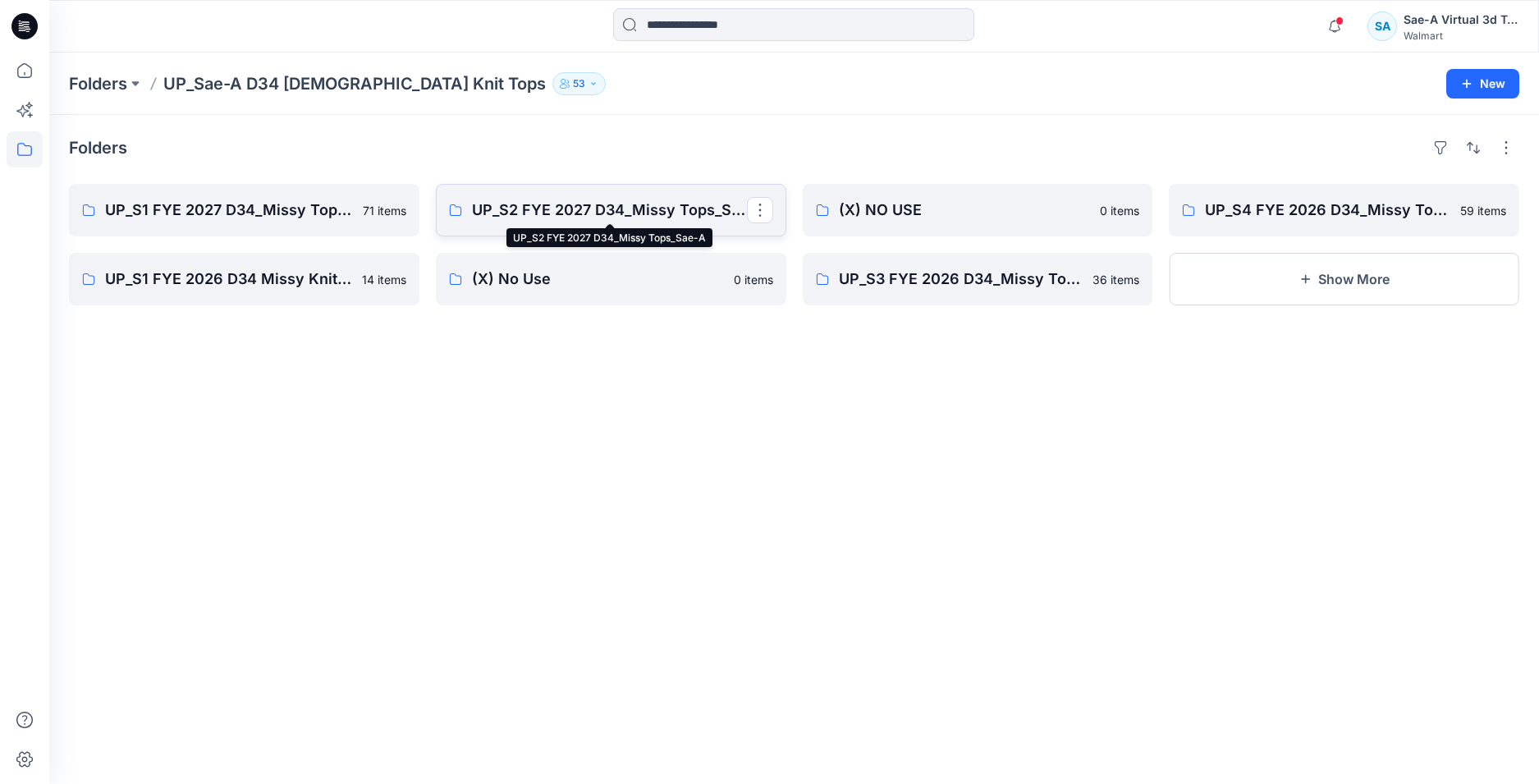
click at [617, 209] on p "UP_S2 FYE 2027 D34_Missy Tops_Sae-A" at bounding box center [609, 211] width 275 height 23
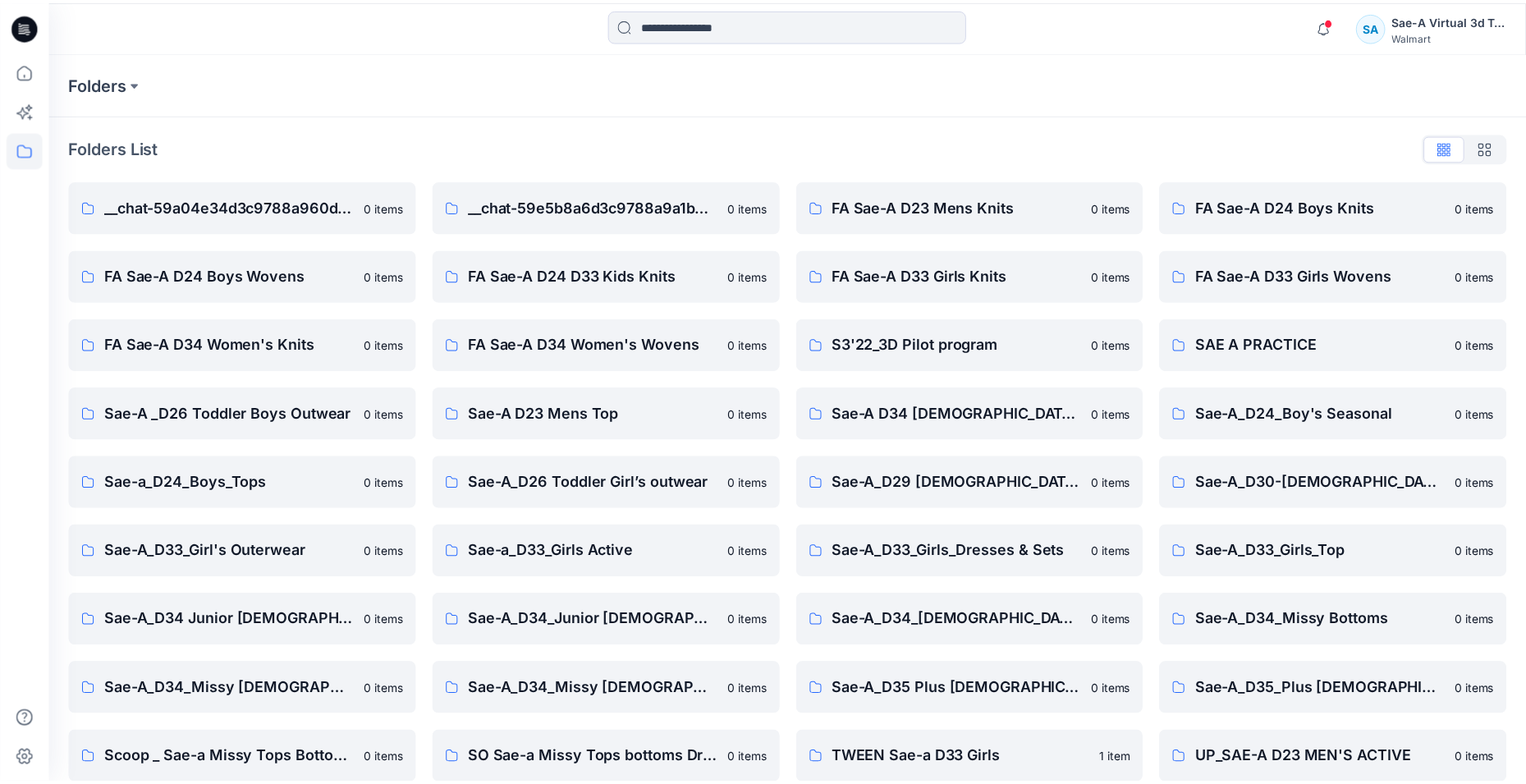
scroll to position [434, 0]
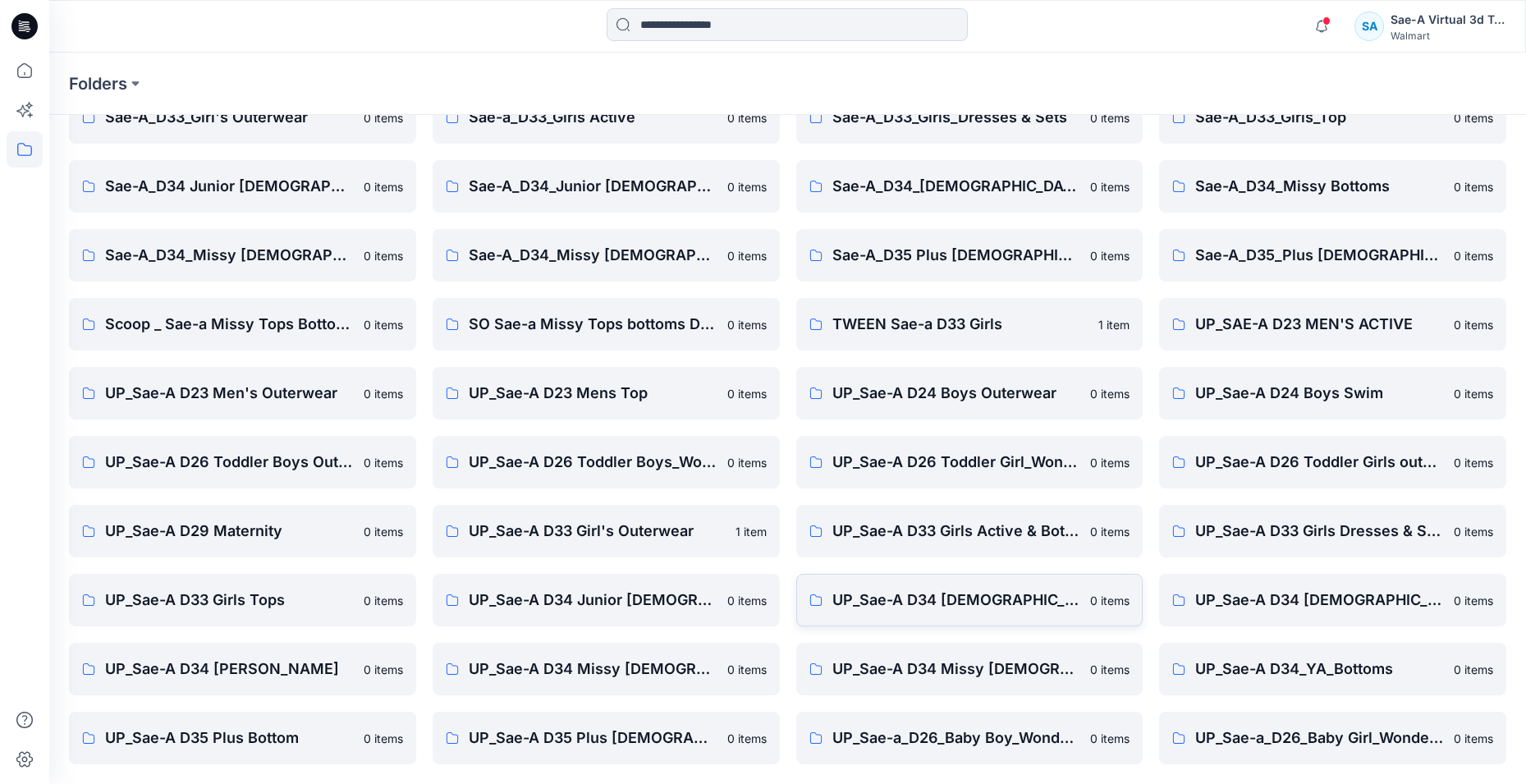
click at [1035, 608] on p "UP_Sae-A D34 [DEMOGRAPHIC_DATA] Knit Tops" at bounding box center [956, 600] width 248 height 23
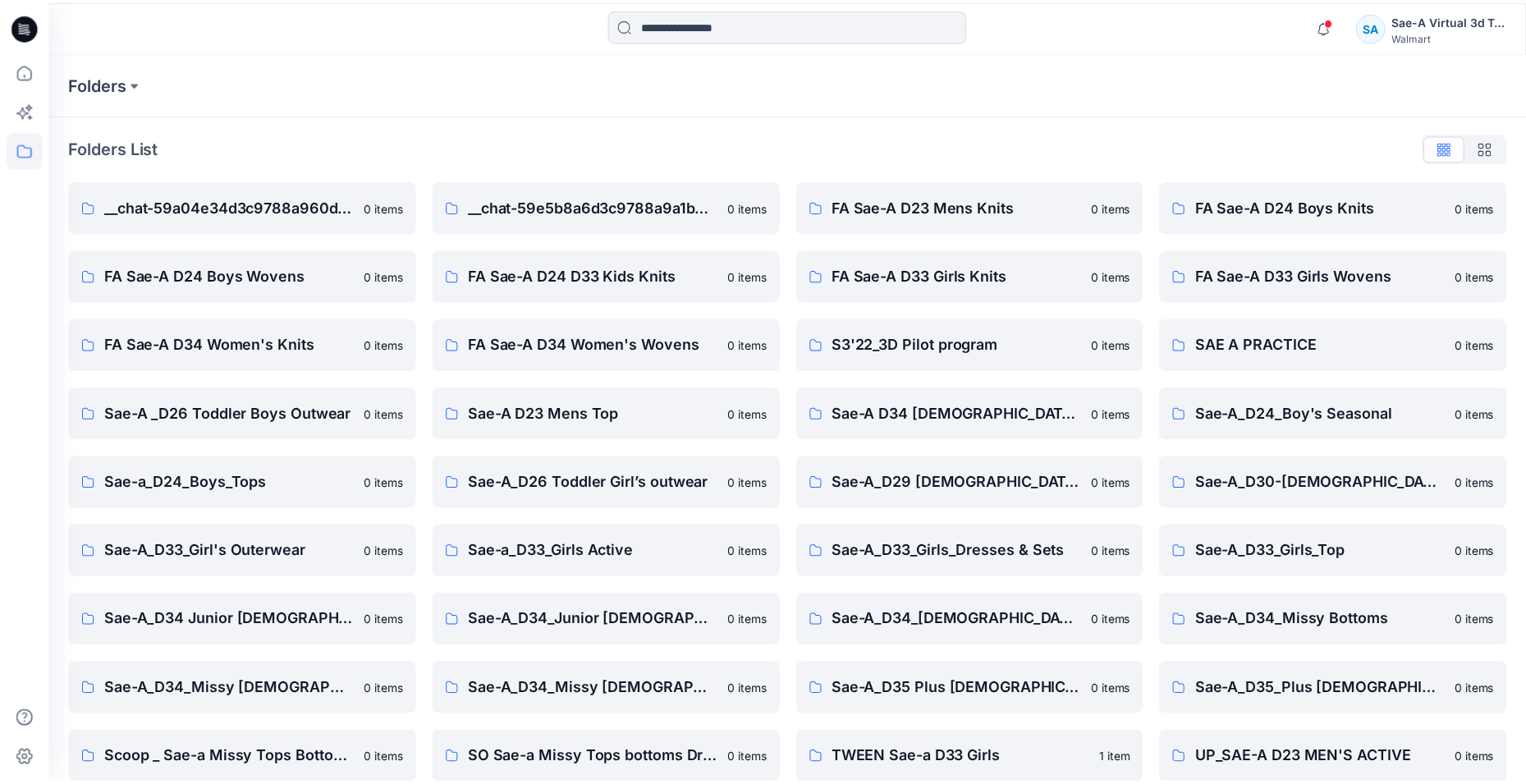
scroll to position [434, 0]
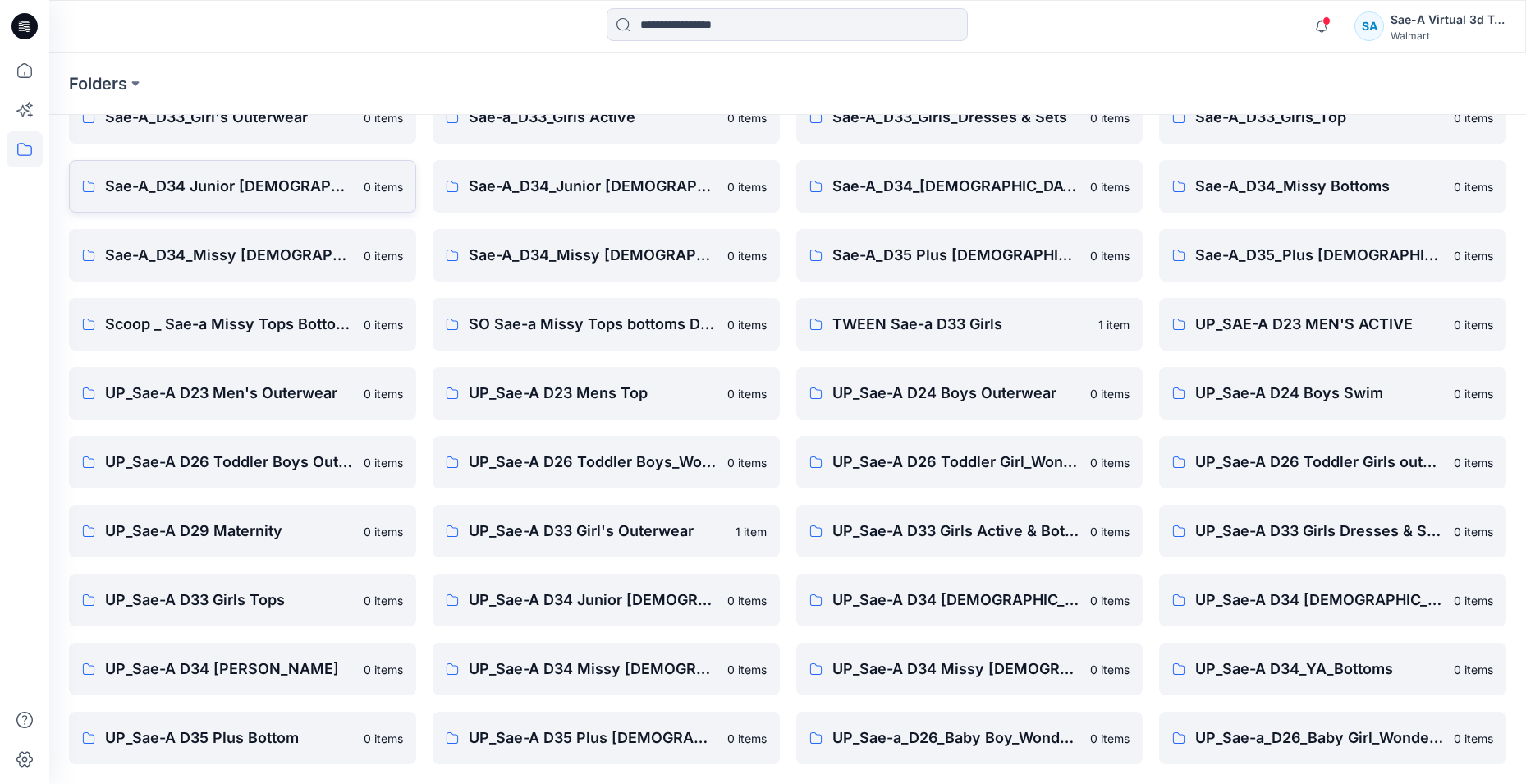
click at [257, 188] on p "Sae-A_D34 Junior [DEMOGRAPHIC_DATA] top" at bounding box center [230, 186] width 248 height 23
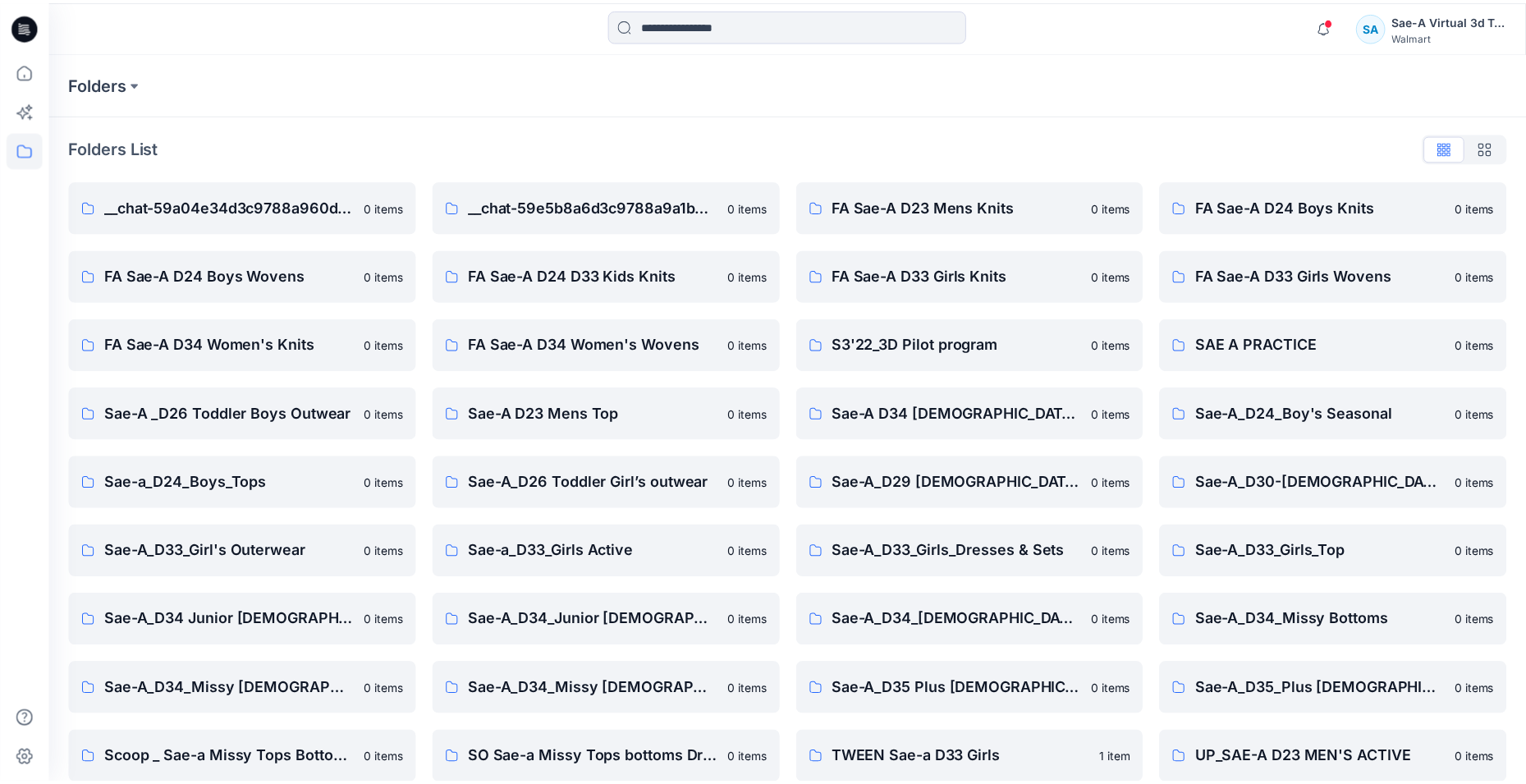
scroll to position [434, 0]
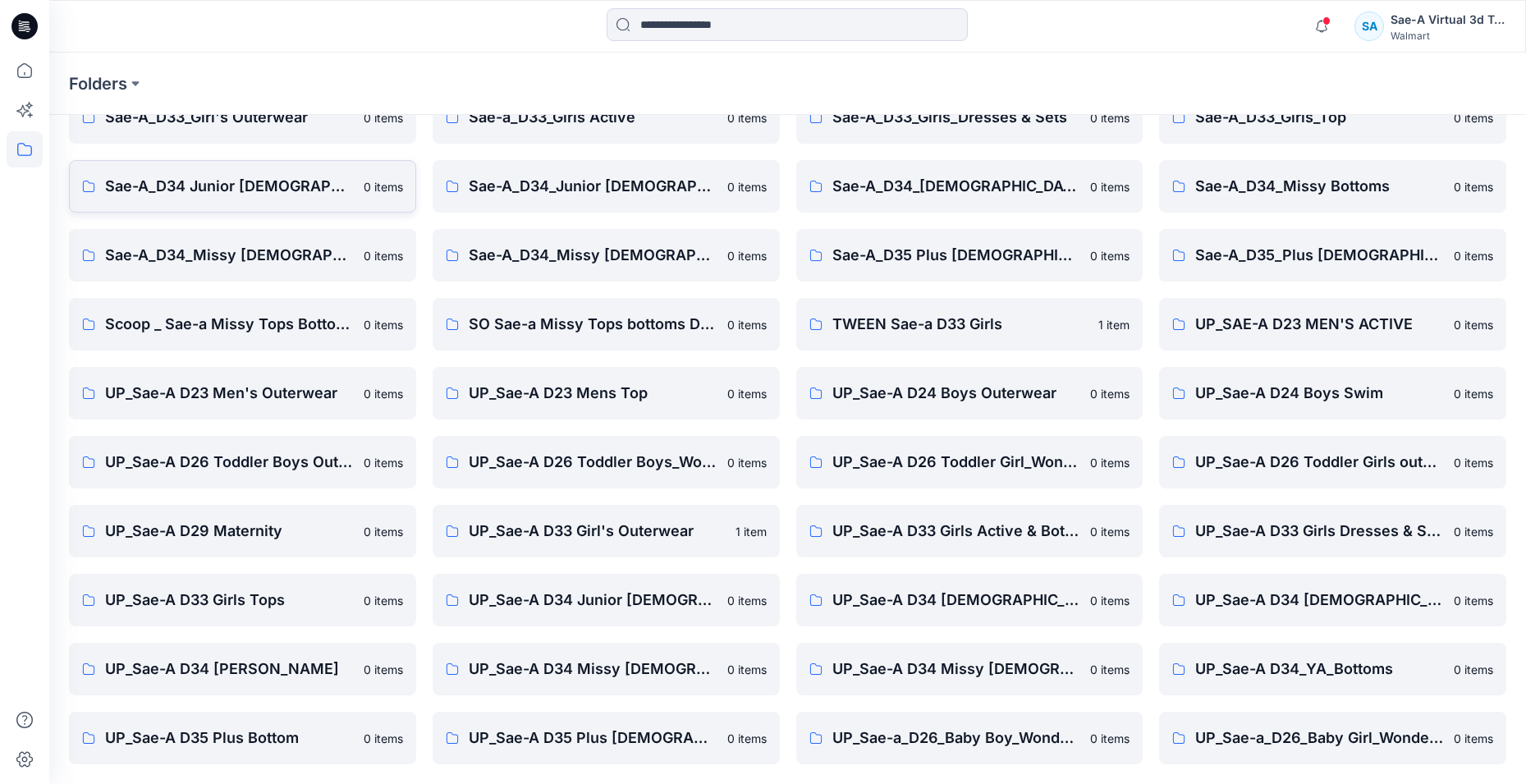
click at [286, 189] on p "Sae-A_D34 Junior [DEMOGRAPHIC_DATA] top" at bounding box center [230, 186] width 248 height 23
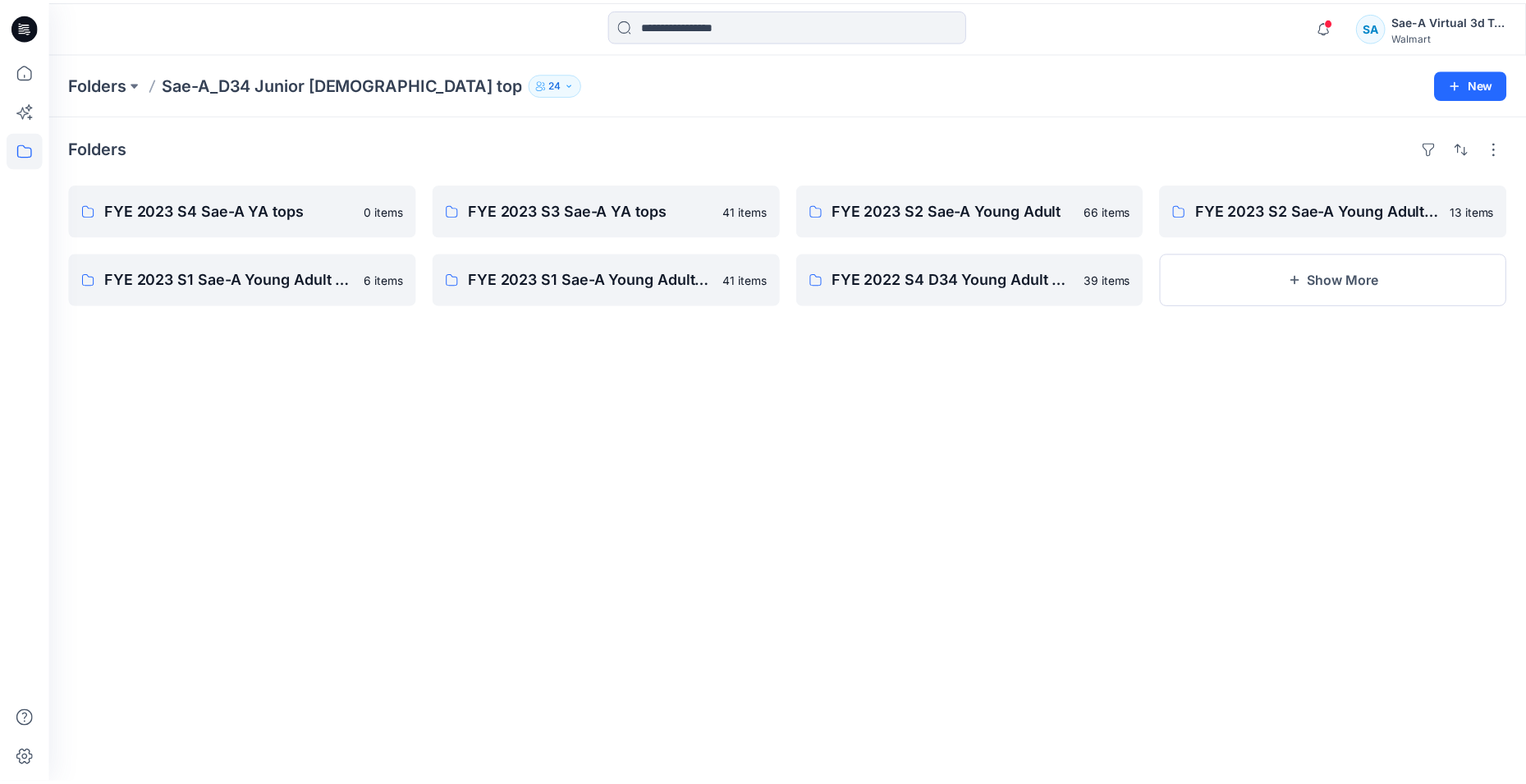
scroll to position [434, 0]
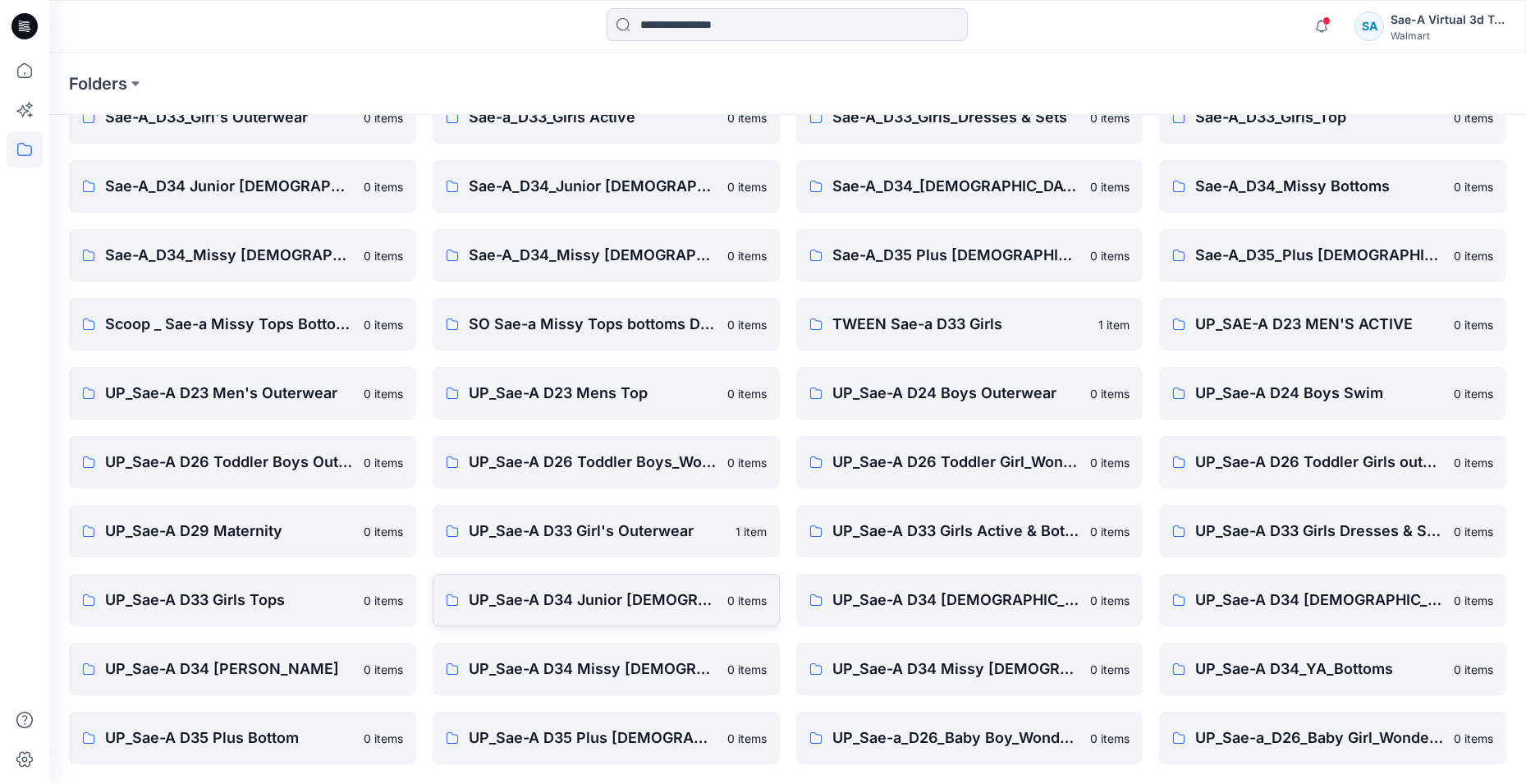
click at [637, 605] on p "UP_Sae-A D34 Junior [DEMOGRAPHIC_DATA] top" at bounding box center [593, 600] width 248 height 23
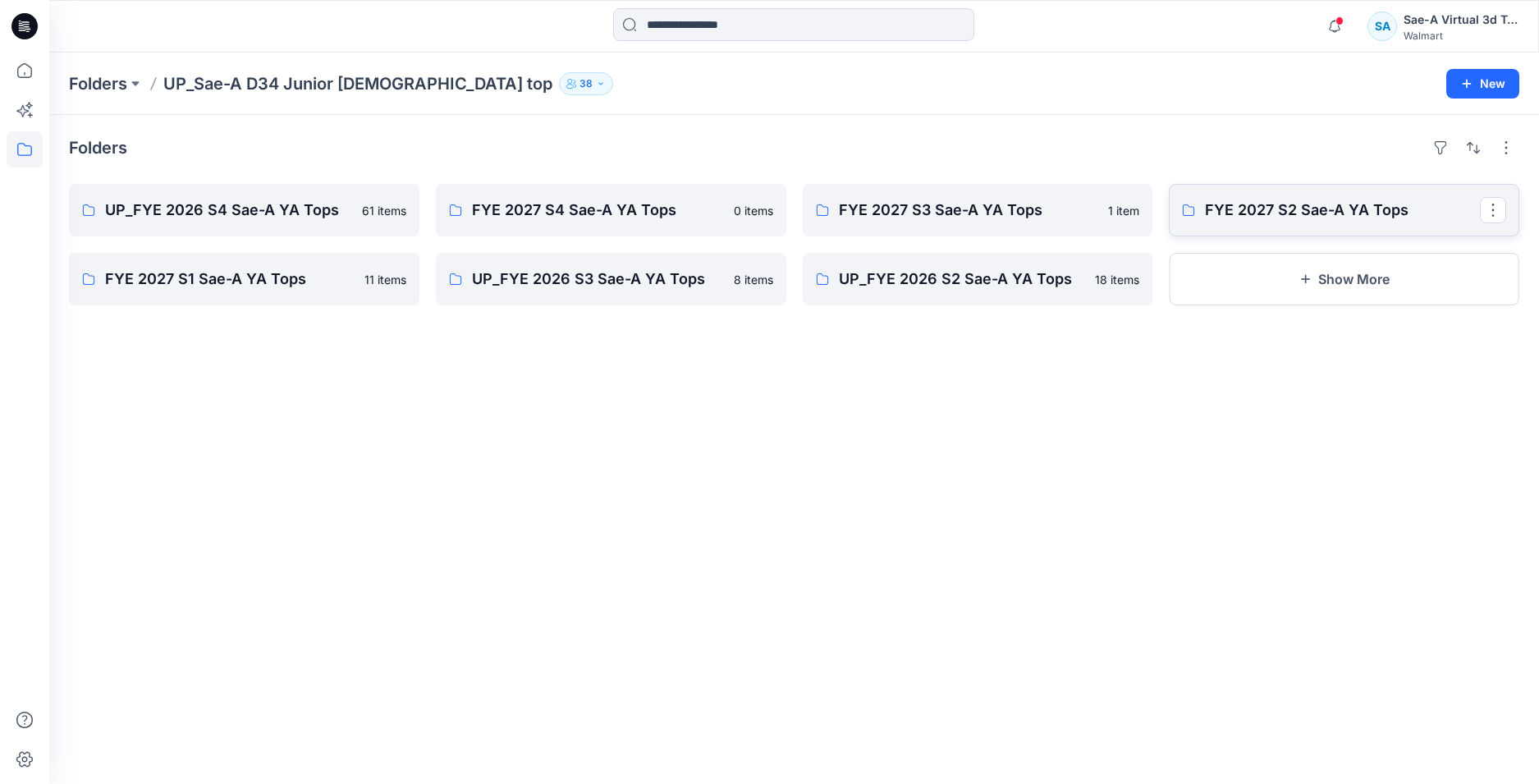
click at [1315, 219] on p "FYE 2027 S2 Sae-A YA Tops" at bounding box center [1342, 211] width 275 height 23
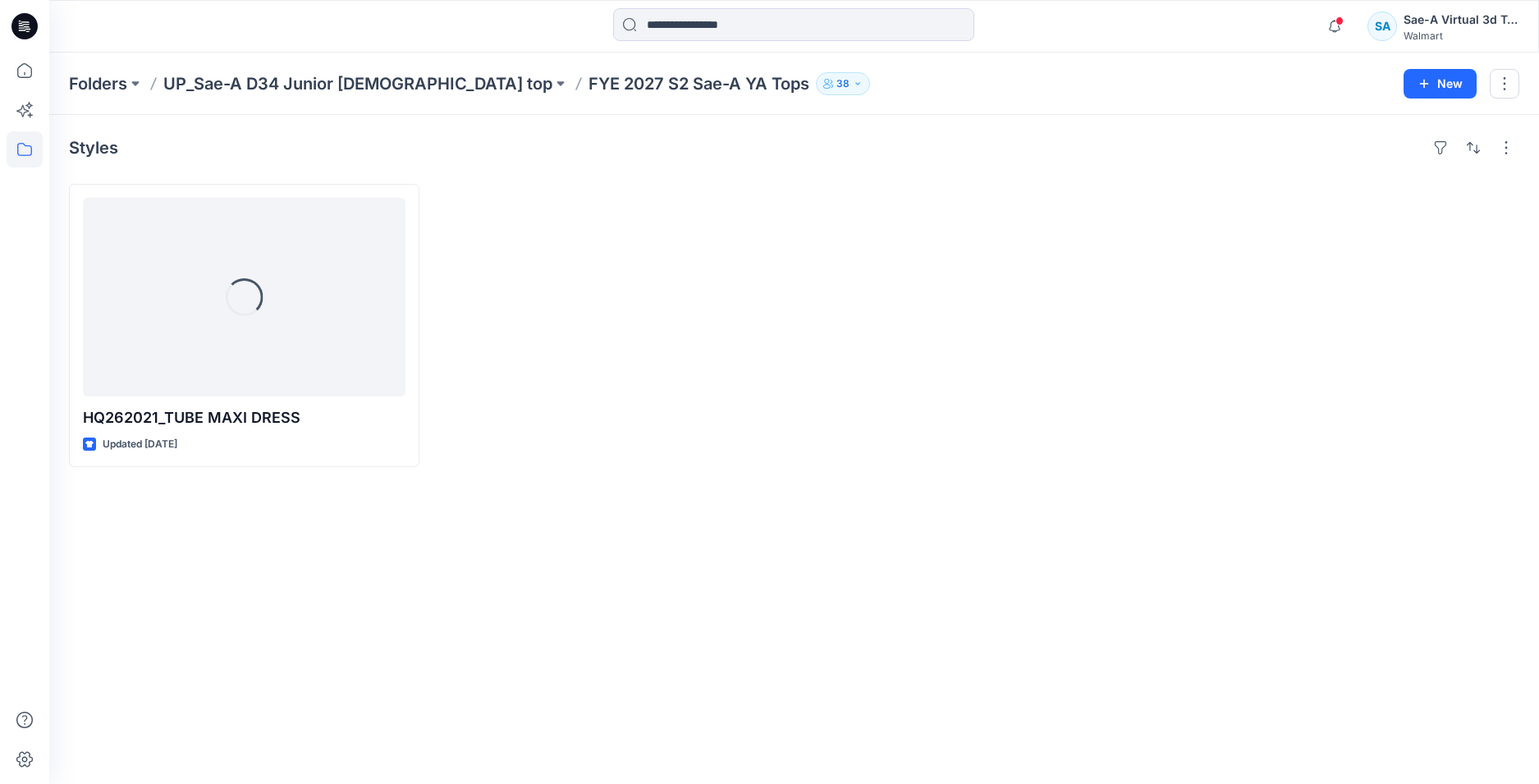
click at [702, 225] on div at bounding box center [611, 325] width 350 height 284
click at [386, 79] on p "UP_Sae-A D34 Junior [DEMOGRAPHIC_DATA] top" at bounding box center [358, 84] width 389 height 23
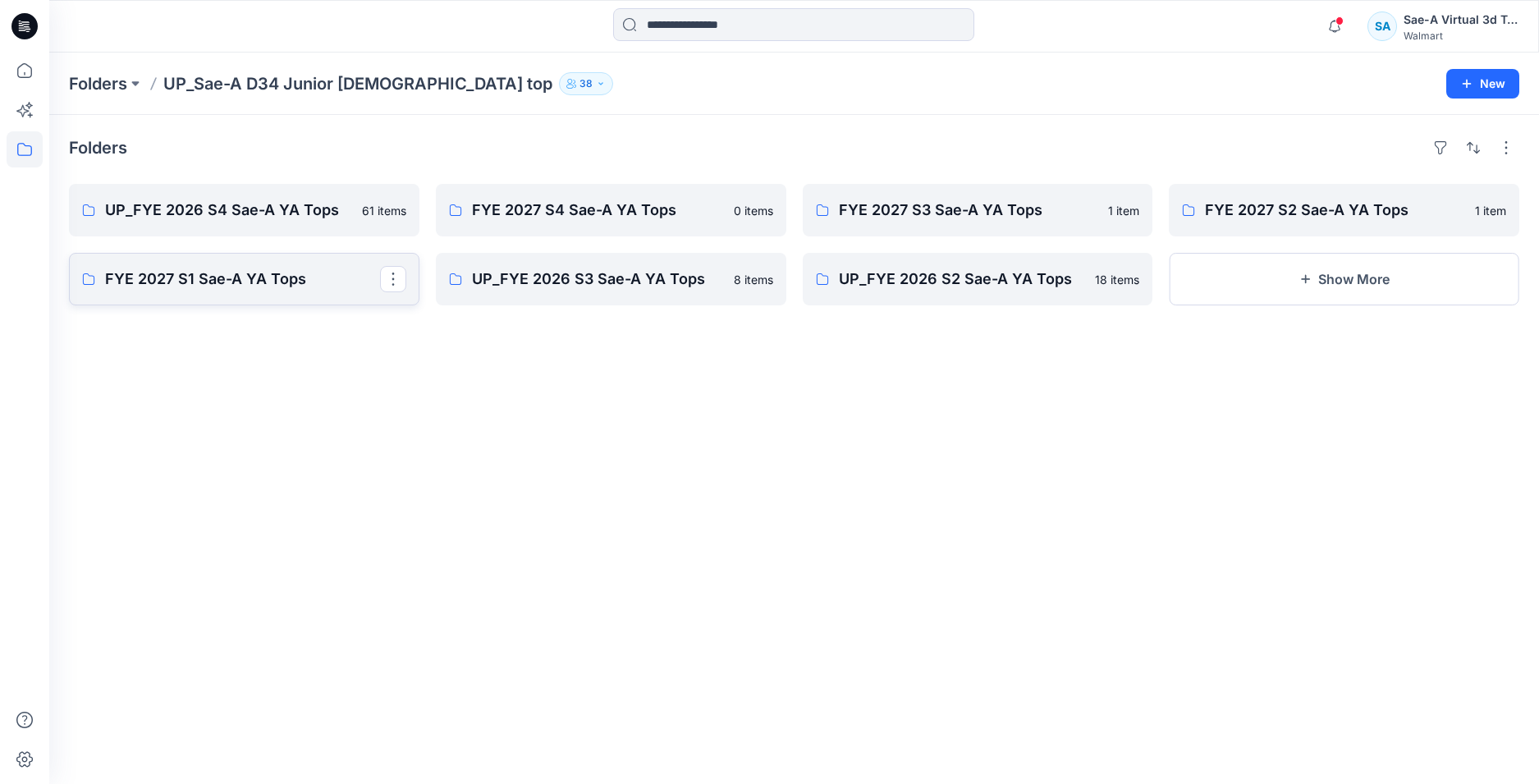
click at [259, 284] on p "FYE 2027 S1 Sae-A YA Tops" at bounding box center [242, 279] width 275 height 23
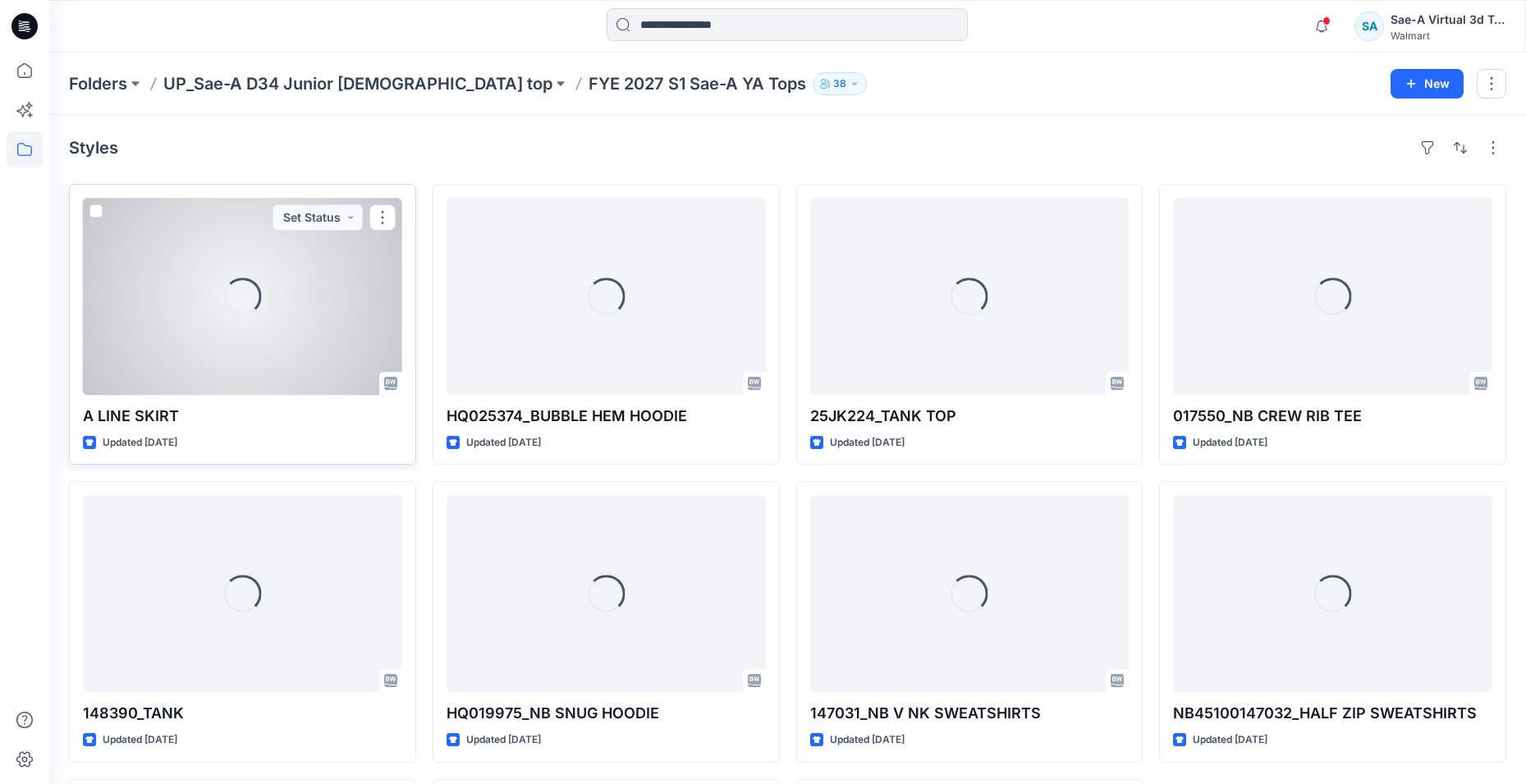
click at [219, 367] on div "Loading..." at bounding box center [242, 296] width 320 height 197
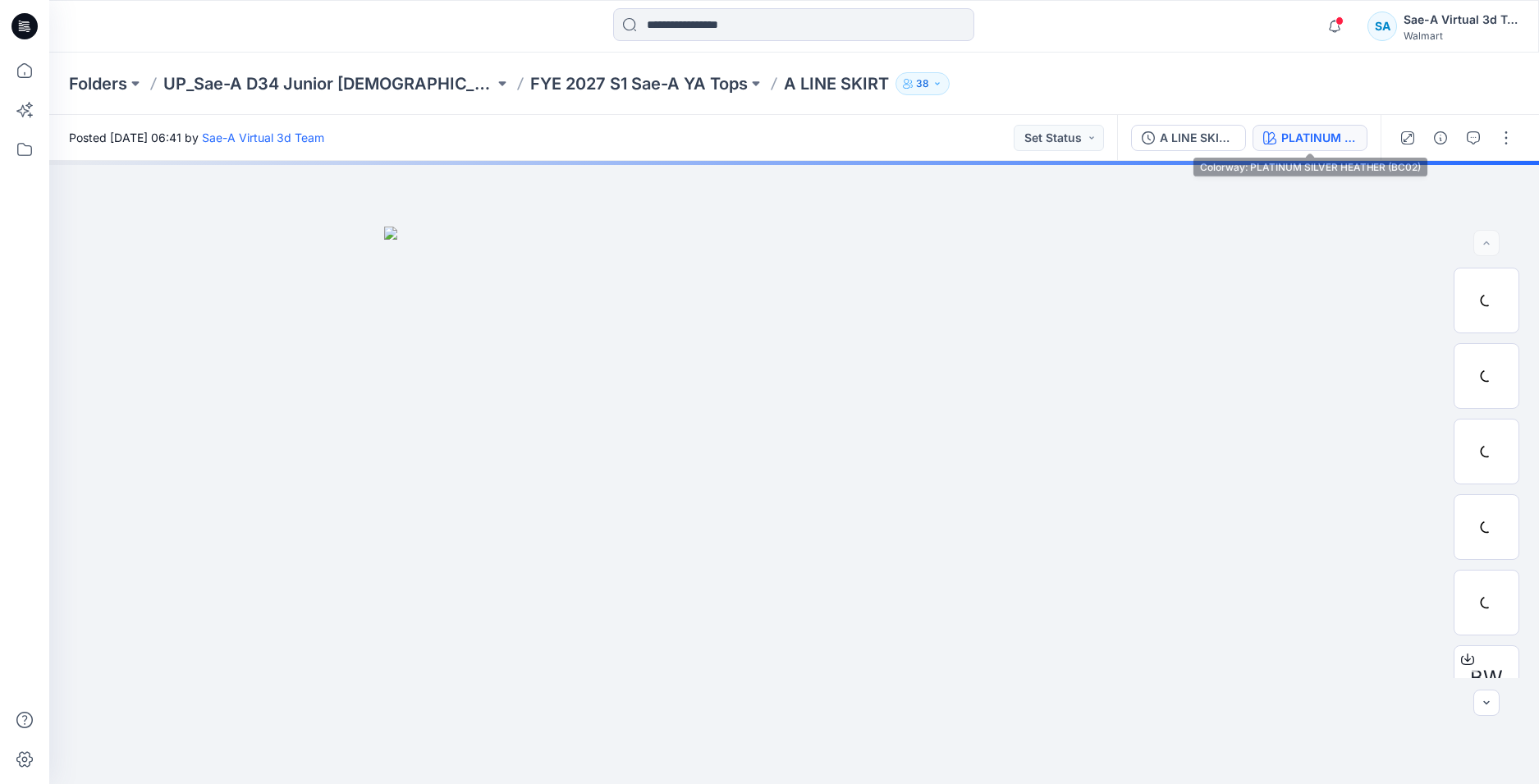
click at [1294, 147] on button "PLATINUM SILVER HEATHER (BC02)" at bounding box center [1310, 138] width 115 height 26
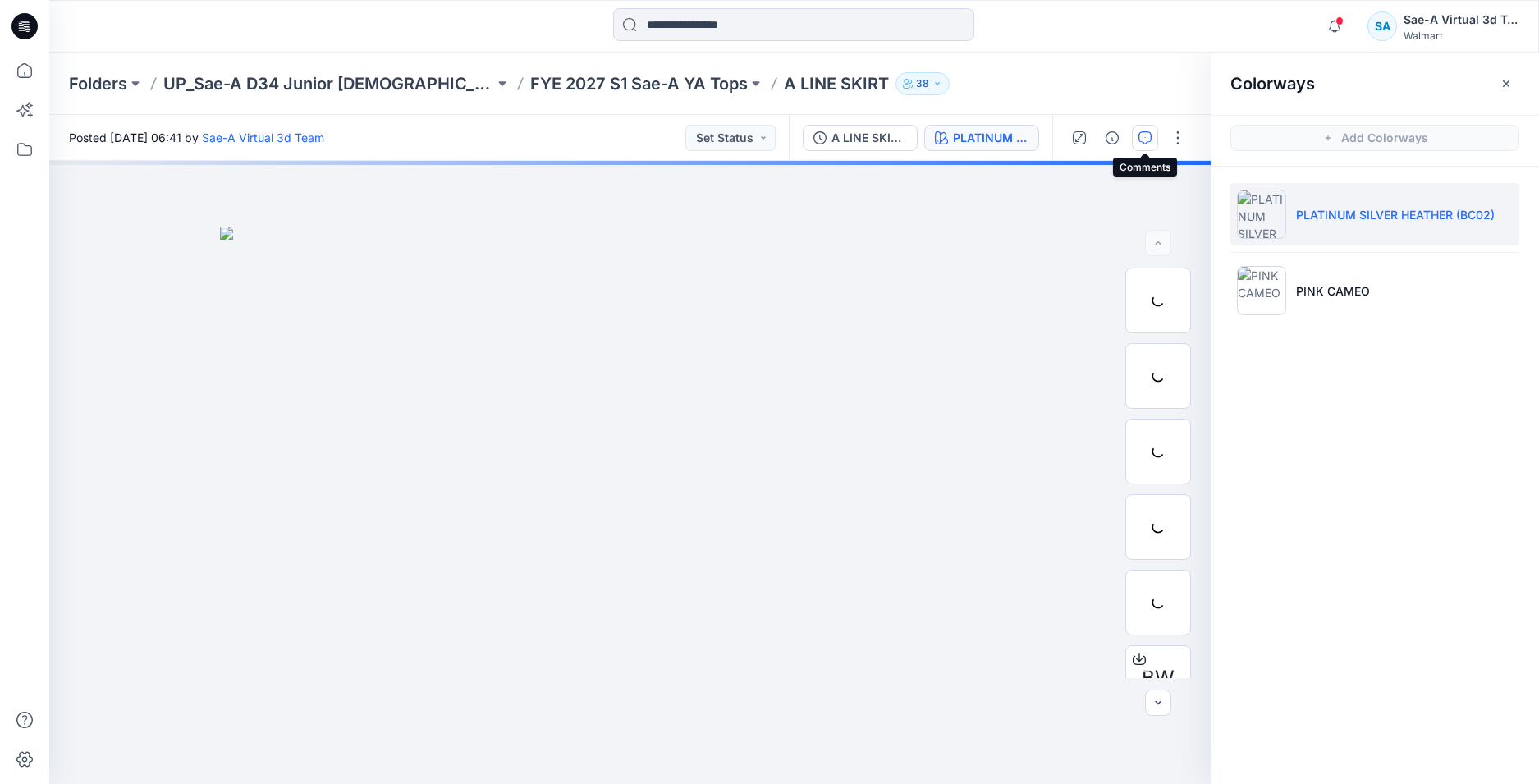
click at [1147, 139] on icon "button" at bounding box center [1145, 138] width 14 height 14
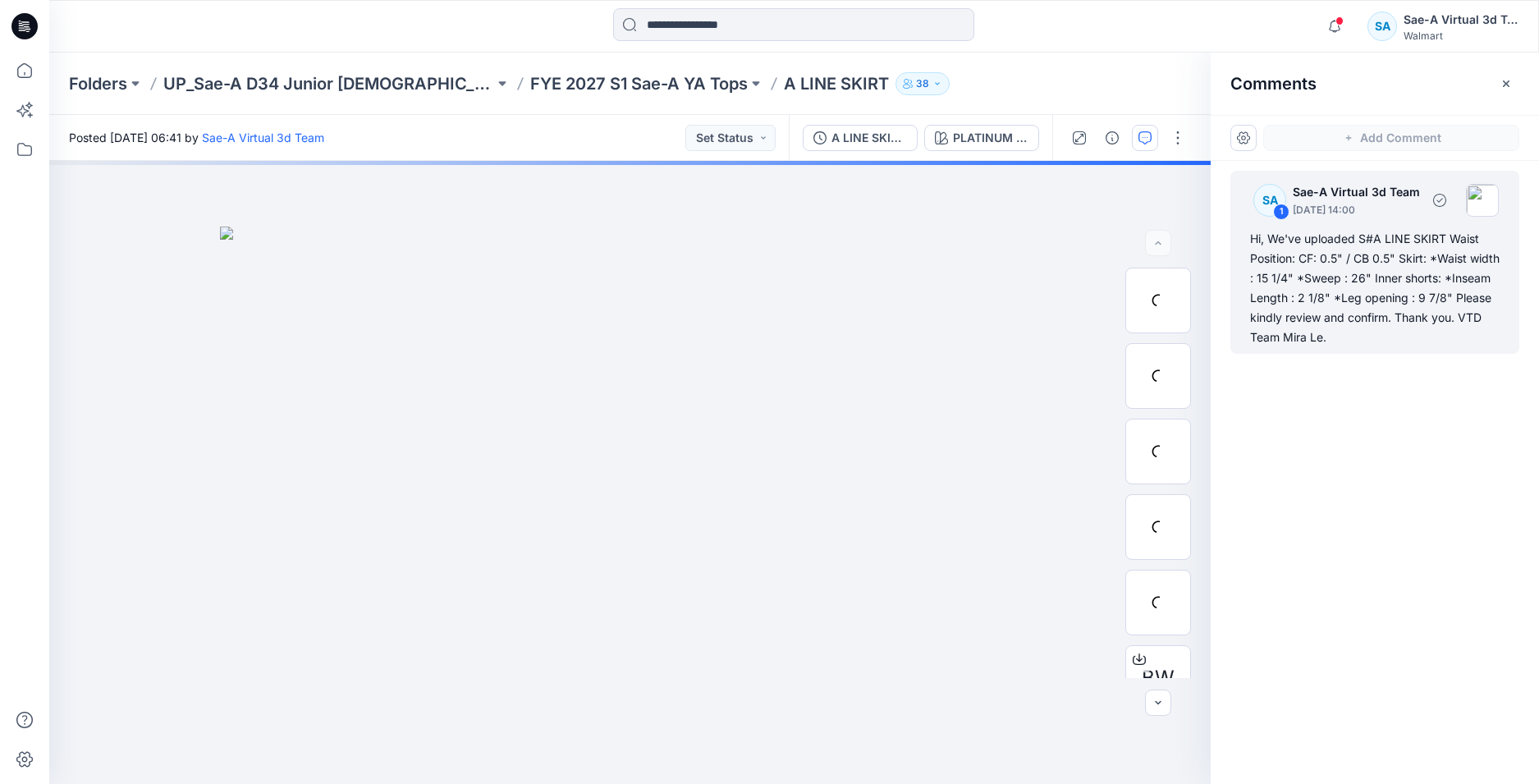
click at [1372, 311] on div "Hi, We've uploaded S#A LINE SKIRT Waist Position: CF: 0.5" / CB 0.5" Skirt: *Wa…" at bounding box center [1375, 287] width 249 height 118
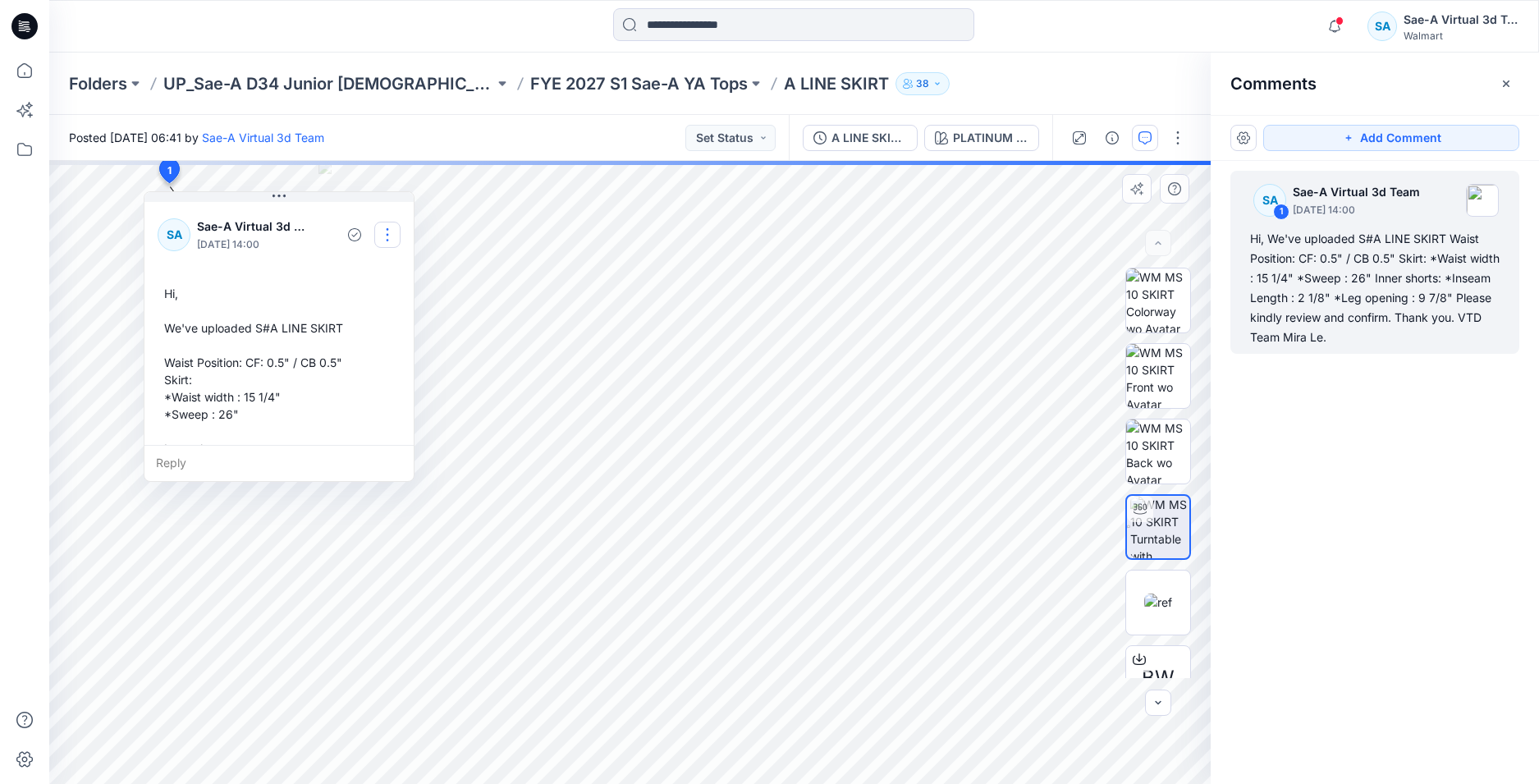
click at [381, 237] on button "button" at bounding box center [387, 234] width 26 height 26
click at [351, 278] on button "Edit comment" at bounding box center [387, 273] width 125 height 31
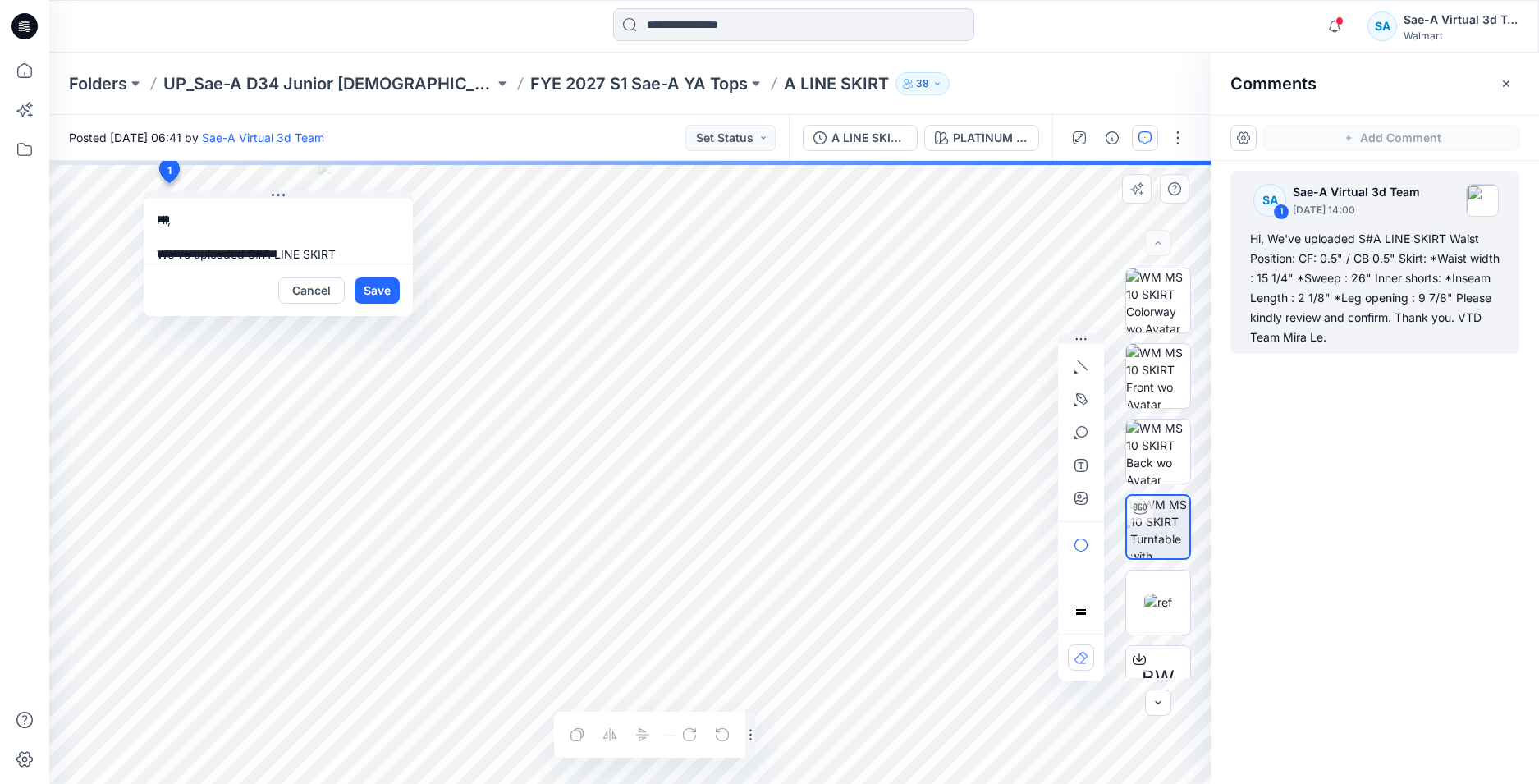
scroll to position [237, 0]
click at [310, 289] on button "Cancel" at bounding box center [312, 290] width 67 height 26
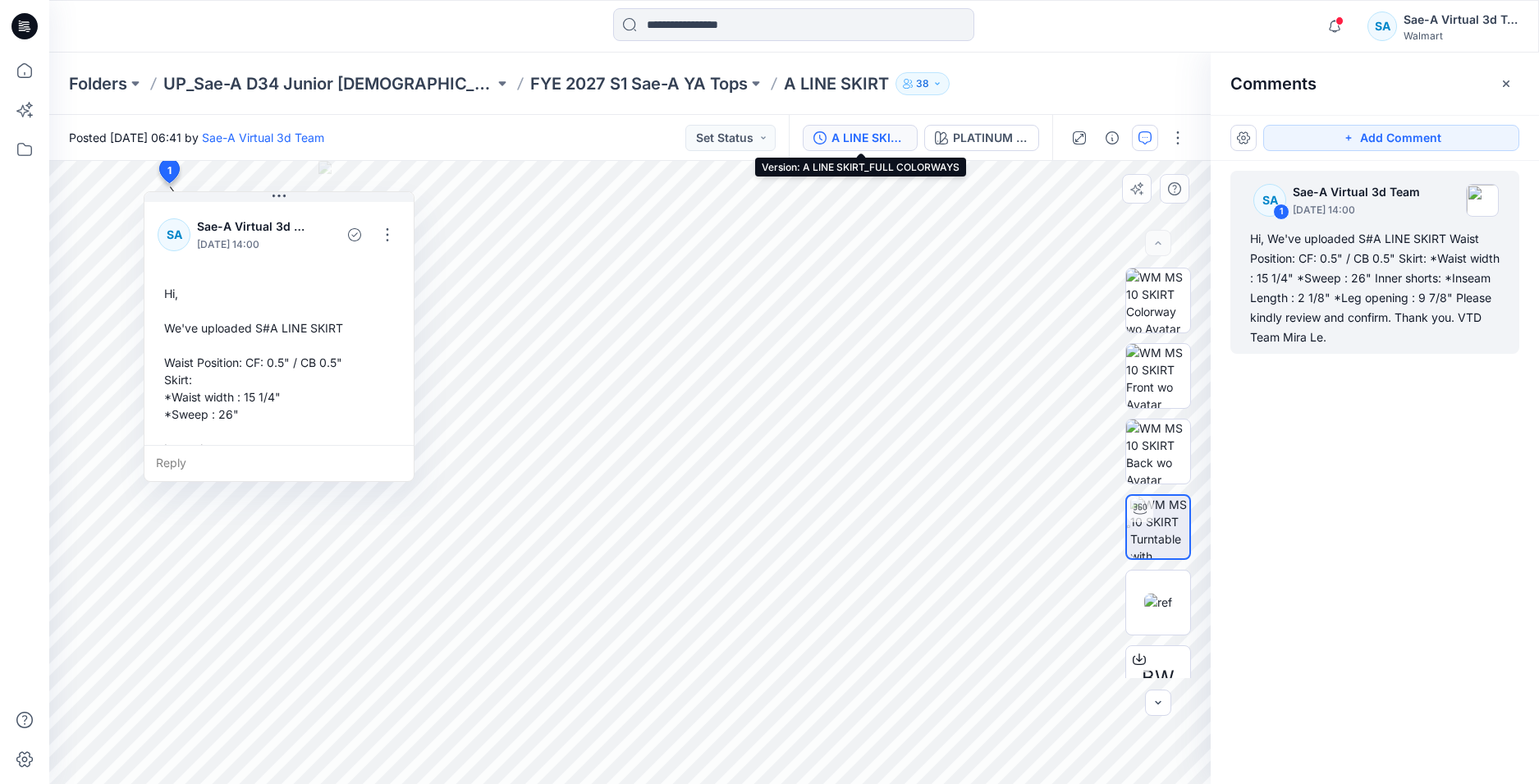
click at [884, 145] on div "A LINE SKIRT_FULL COLORWAYS" at bounding box center [870, 138] width 76 height 18
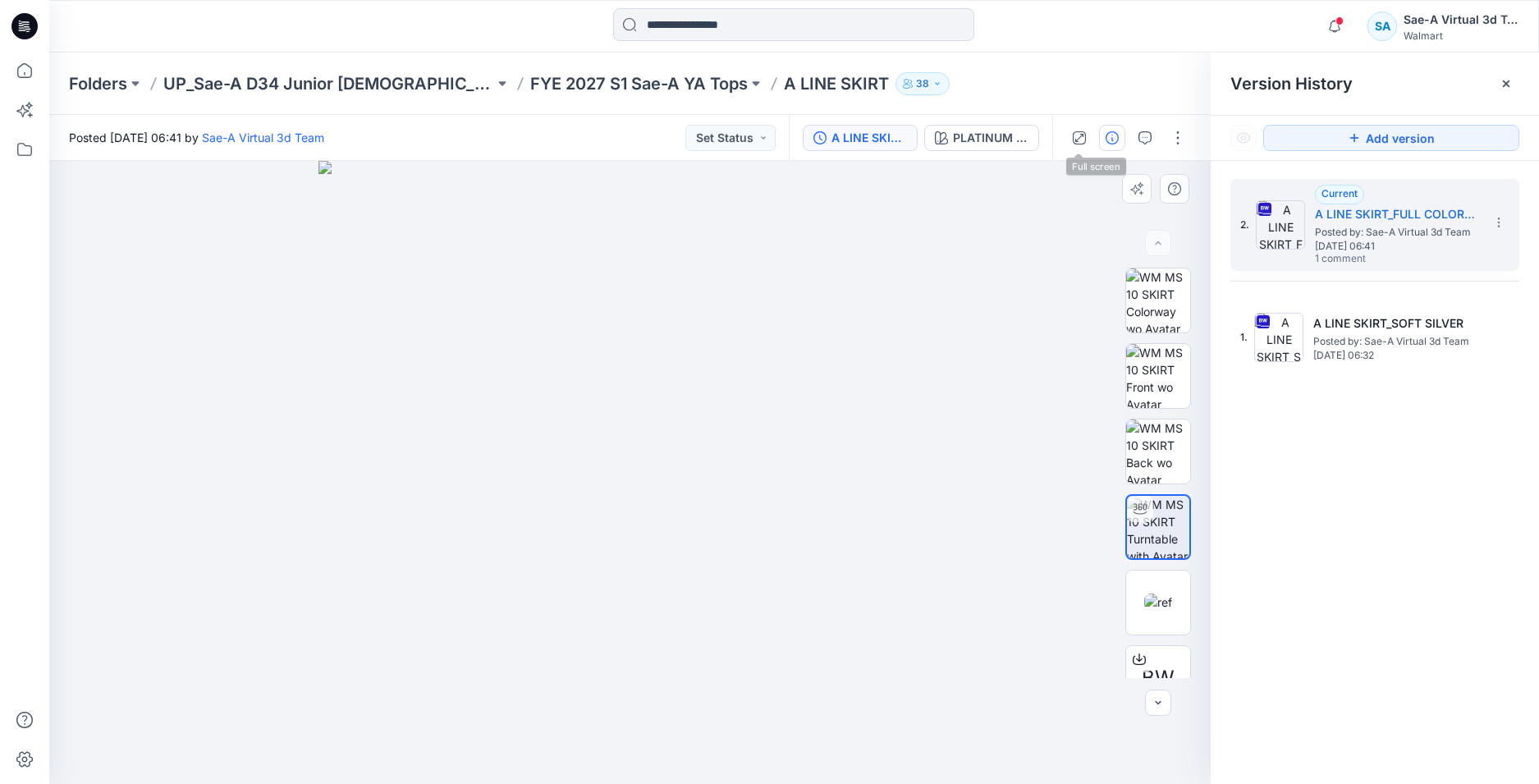
click at [1109, 137] on icon "button" at bounding box center [1112, 138] width 14 height 14
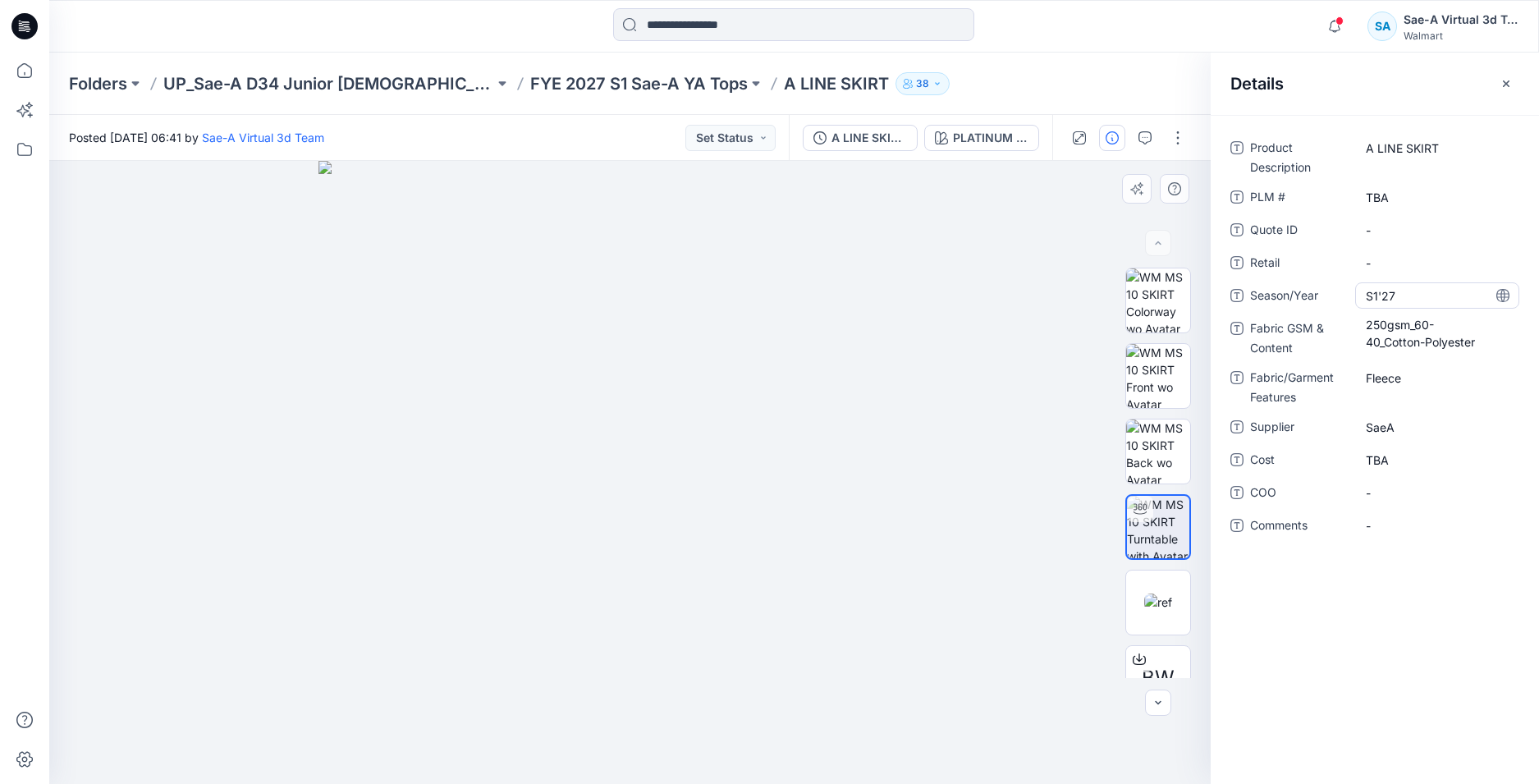
click at [1441, 297] on span "S1'27" at bounding box center [1437, 295] width 143 height 17
click at [1435, 337] on Content "250gsm_60-40_Cotton-Polyester" at bounding box center [1437, 333] width 143 height 34
click at [1418, 376] on Features "Fleece" at bounding box center [1437, 377] width 143 height 17
drag, startPoint x: 1136, startPoint y: 138, endPoint x: 1129, endPoint y: 149, distance: 13.0
click at [1136, 138] on button "button" at bounding box center [1145, 138] width 26 height 26
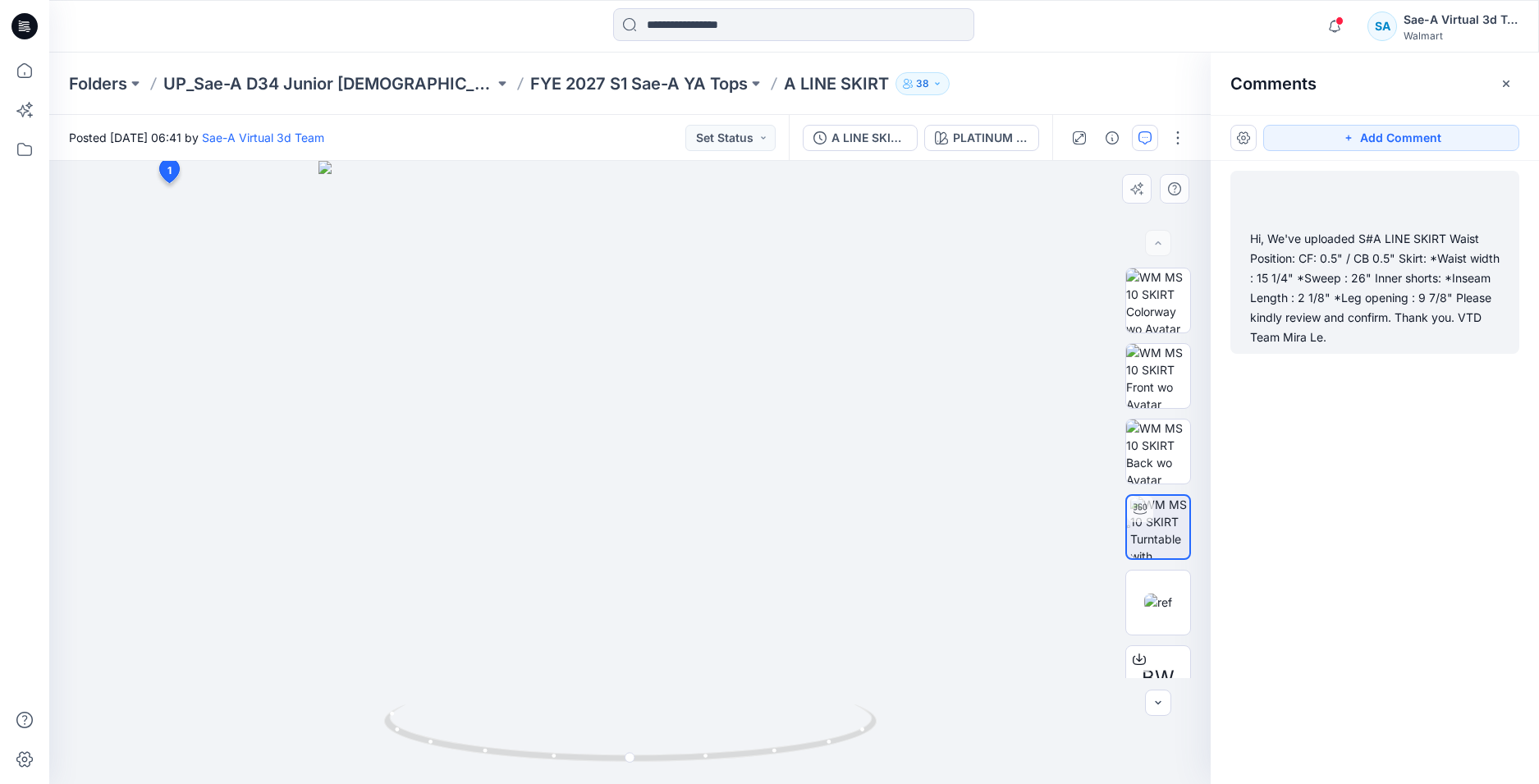
click at [1384, 281] on div "Hi, We've uploaded S#A LINE SKIRT Waist Position: CF: 0.5" / CB 0.5" Skirt: *Wa…" at bounding box center [1375, 287] width 249 height 118
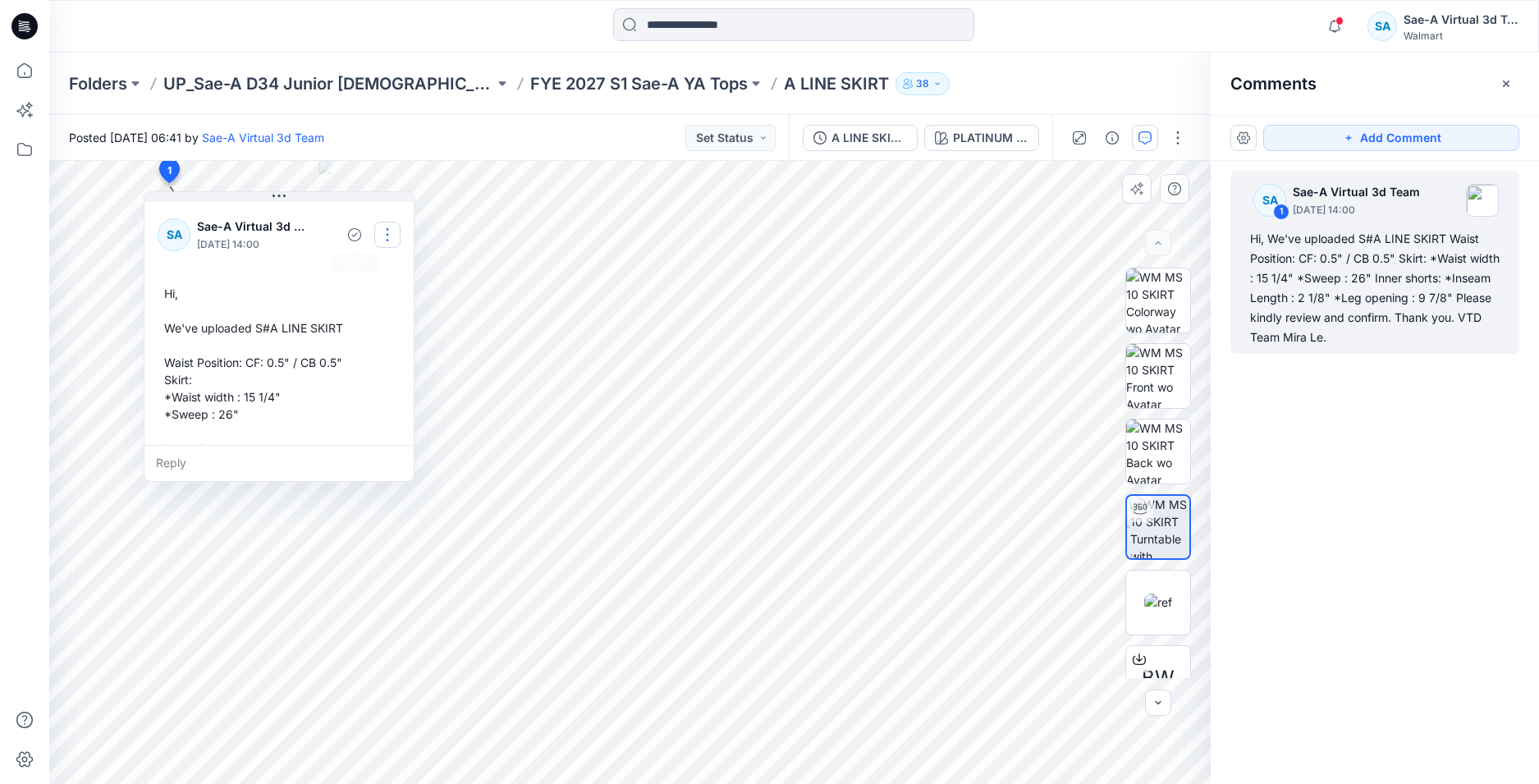
click at [384, 240] on button "button" at bounding box center [387, 234] width 26 height 26
click at [356, 273] on p "Edit comment" at bounding box center [392, 273] width 74 height 17
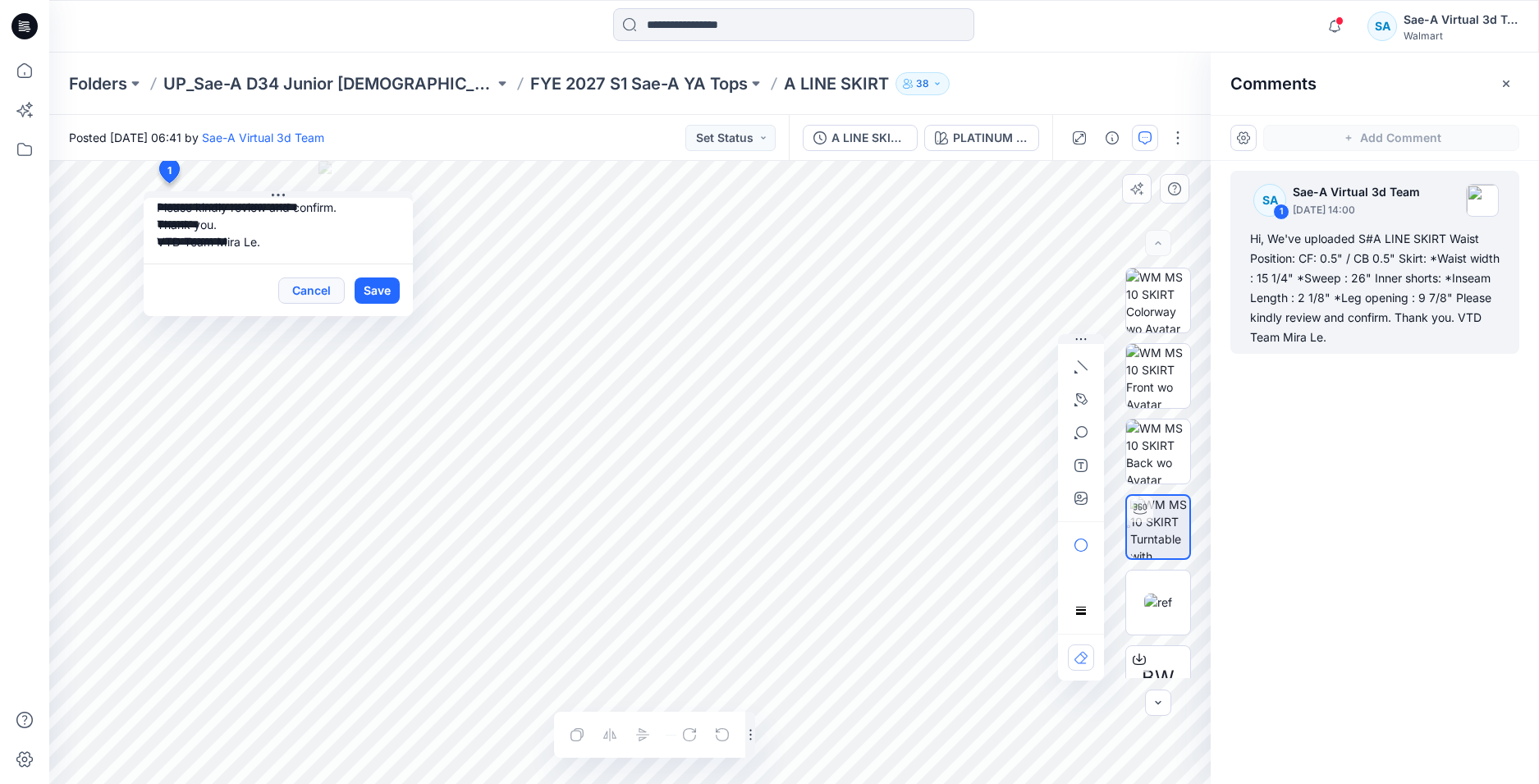
click at [321, 295] on button "Cancel" at bounding box center [312, 290] width 67 height 26
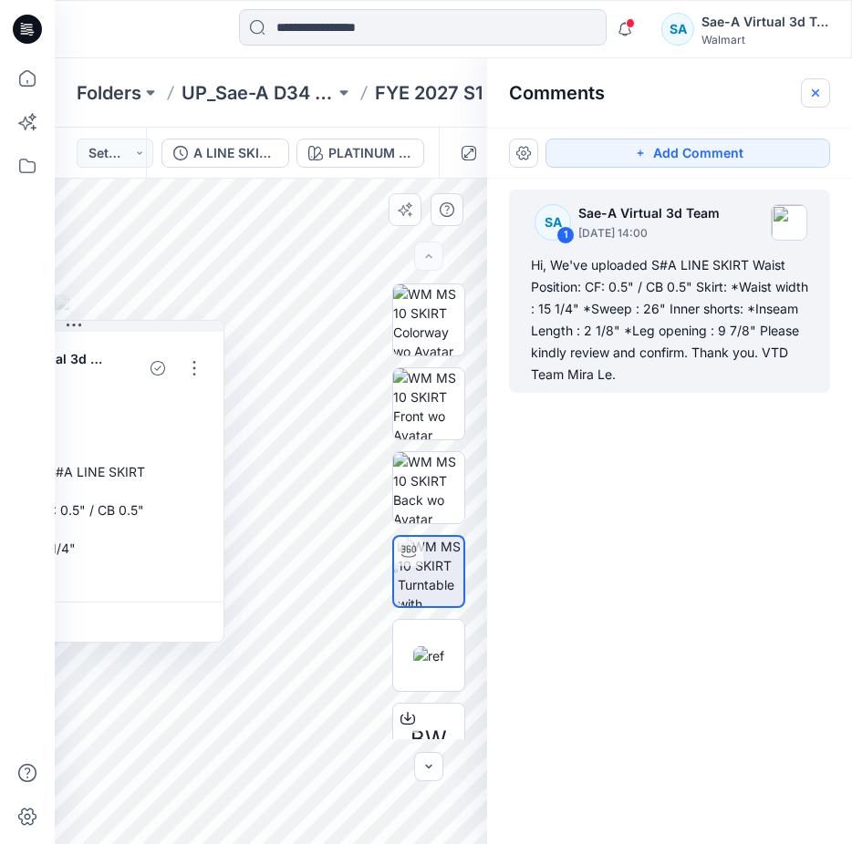
click at [811, 98] on icon "button" at bounding box center [815, 93] width 15 height 15
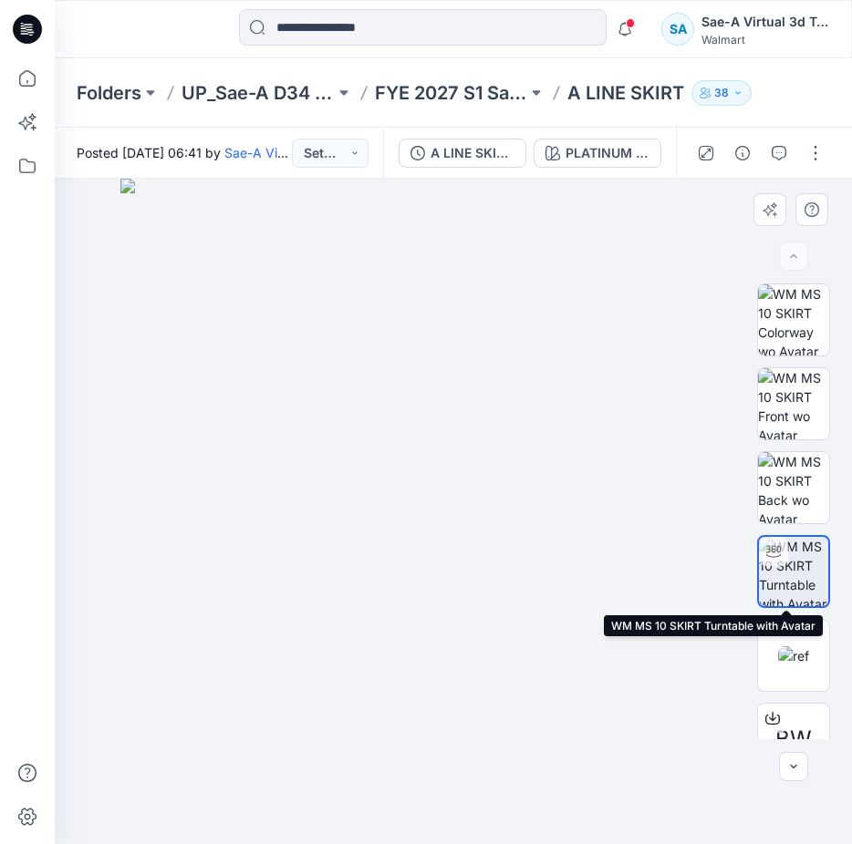
click at [789, 560] on img at bounding box center [793, 571] width 69 height 69
click at [759, 155] on div at bounding box center [760, 153] width 169 height 51
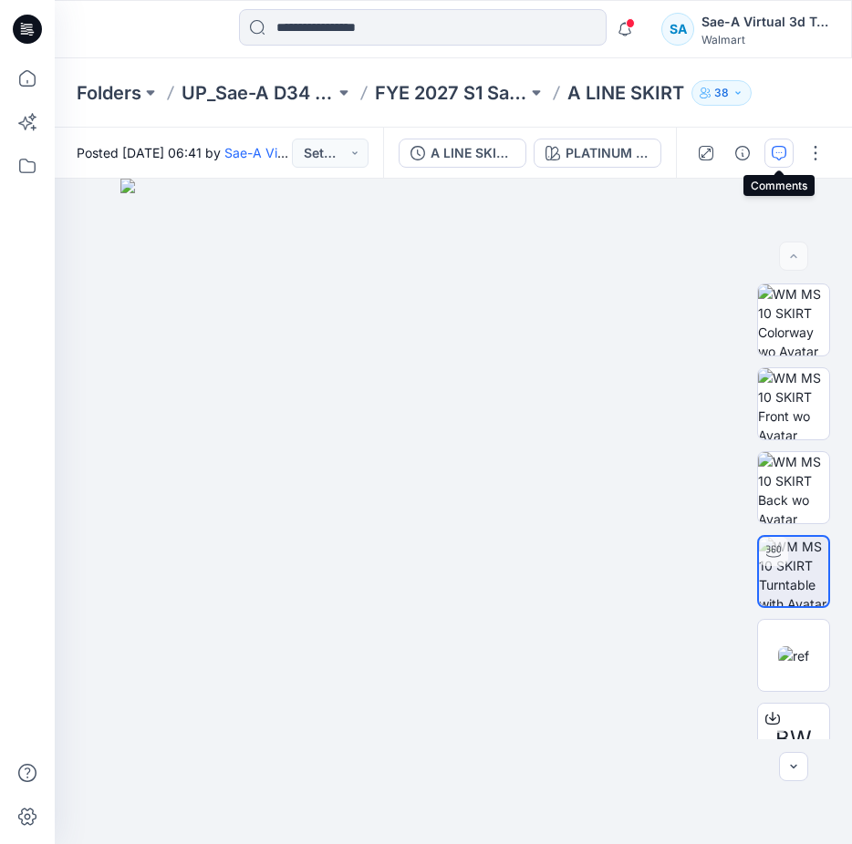
click at [767, 152] on button "button" at bounding box center [778, 153] width 29 height 29
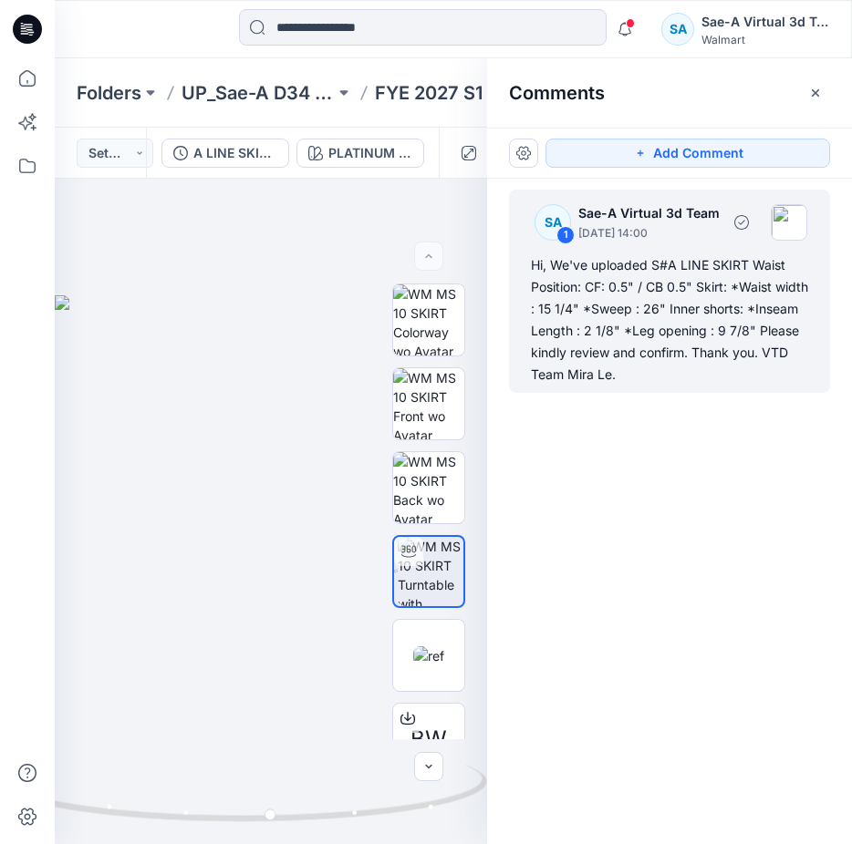
click at [651, 274] on div "Hi, We've uploaded S#A LINE SKIRT Waist Position: CF: 0.5" / CB 0.5" Skirt: *Wa…" at bounding box center [669, 319] width 277 height 131
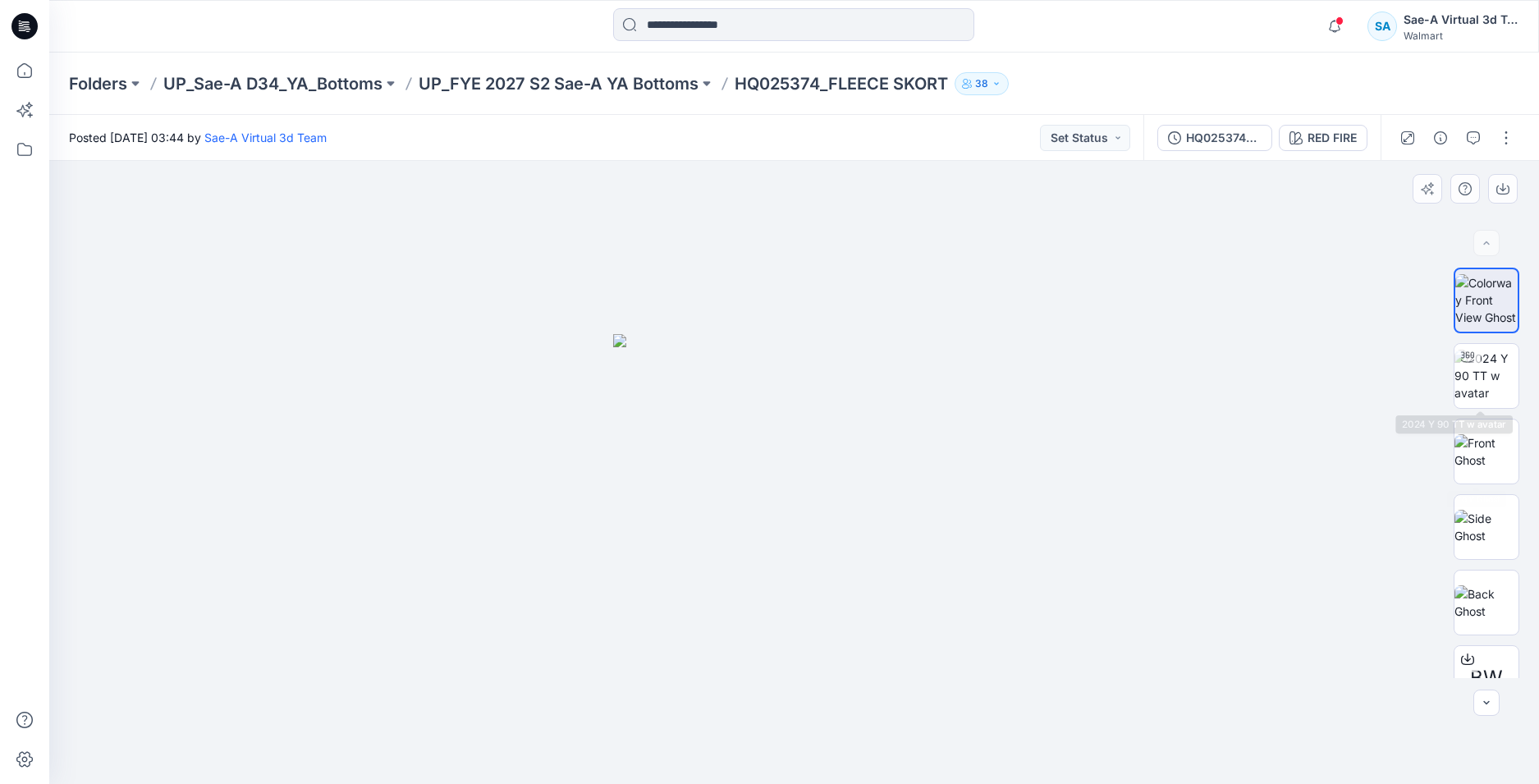
drag, startPoint x: 1475, startPoint y: 369, endPoint x: 1492, endPoint y: 336, distance: 37.1
click at [1478, 371] on img at bounding box center [1487, 374] width 64 height 51
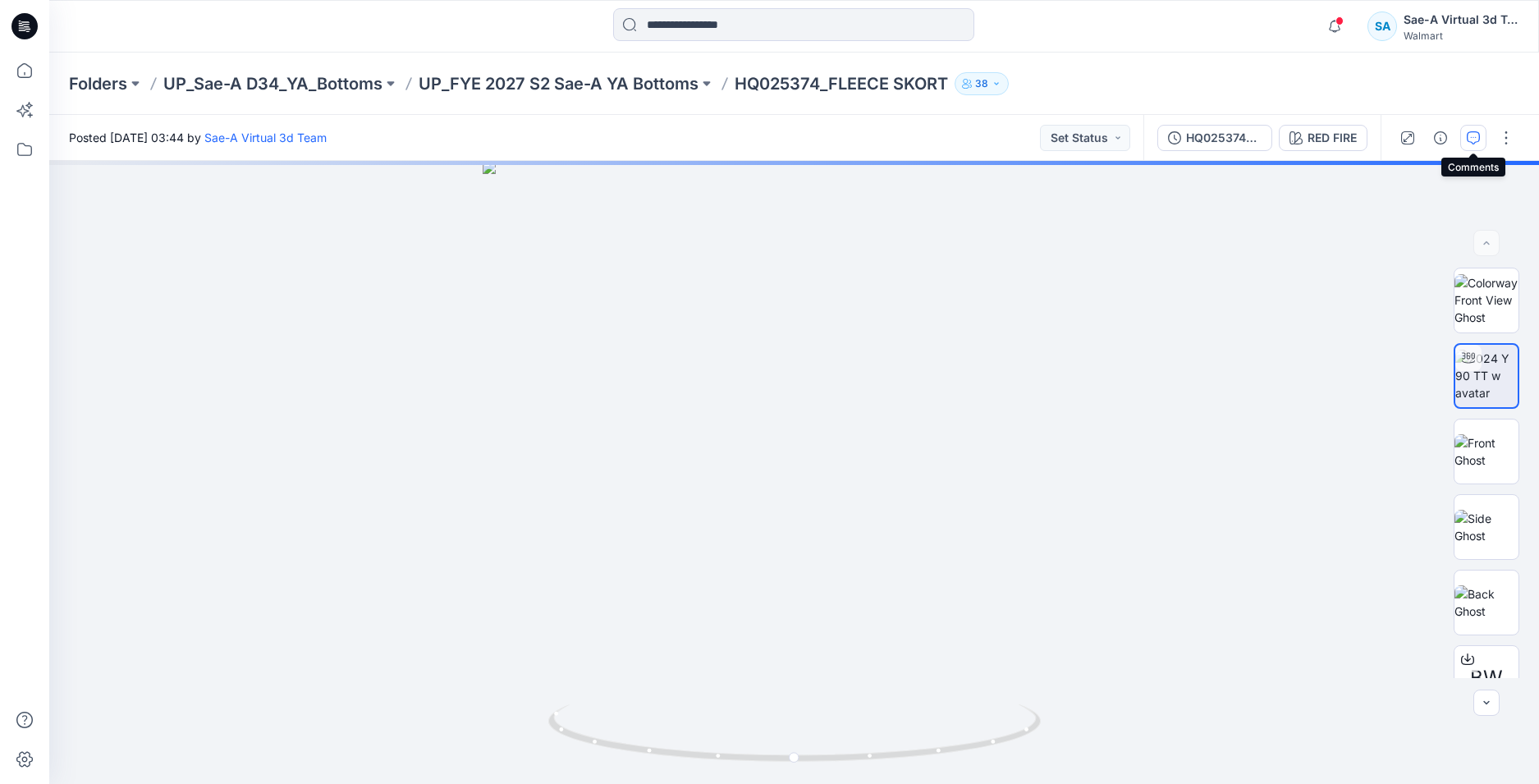
click at [1469, 131] on icon "button" at bounding box center [1473, 138] width 14 height 14
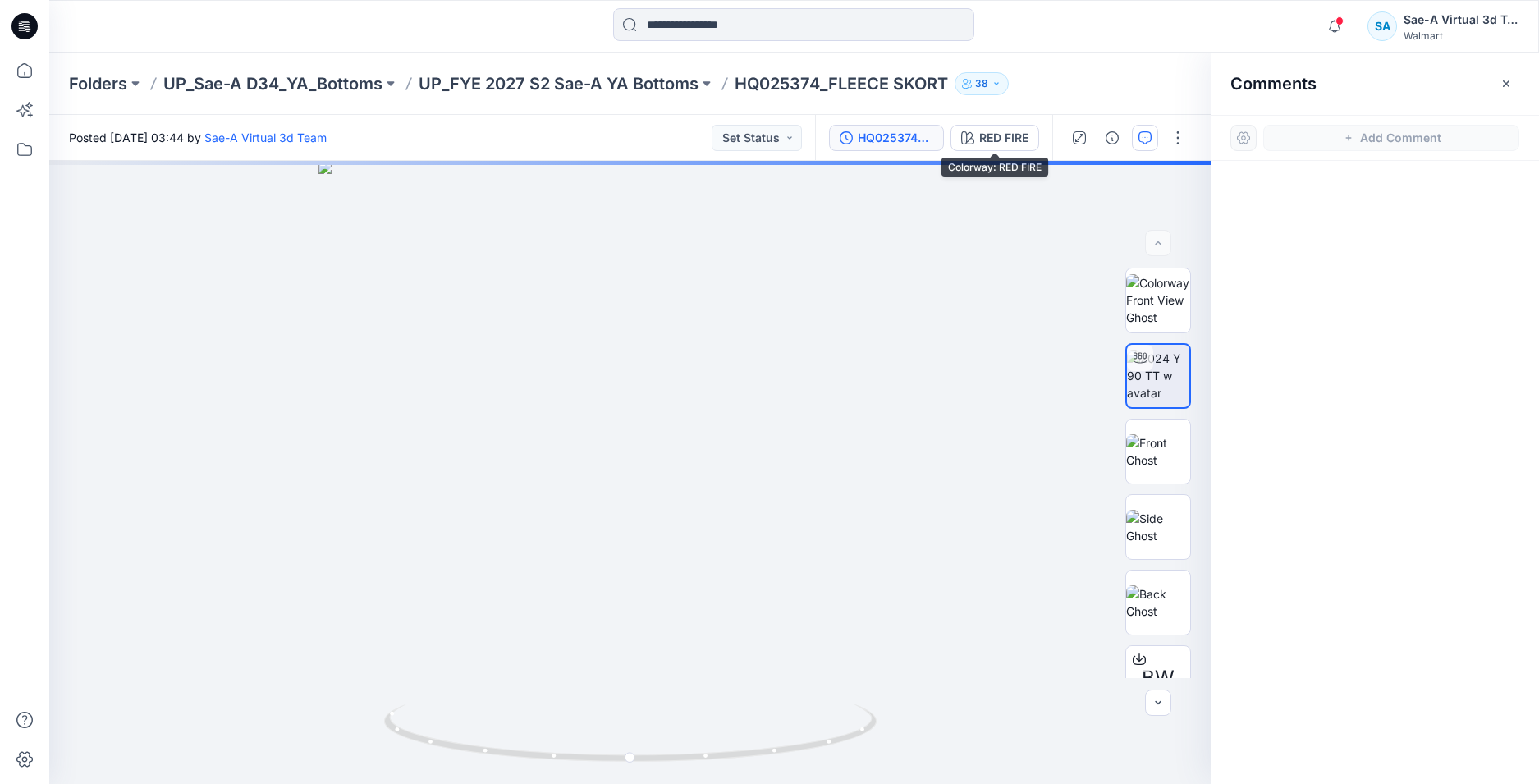
click at [885, 133] on div "HQ025374_FULL COLORWAYS" at bounding box center [896, 138] width 76 height 18
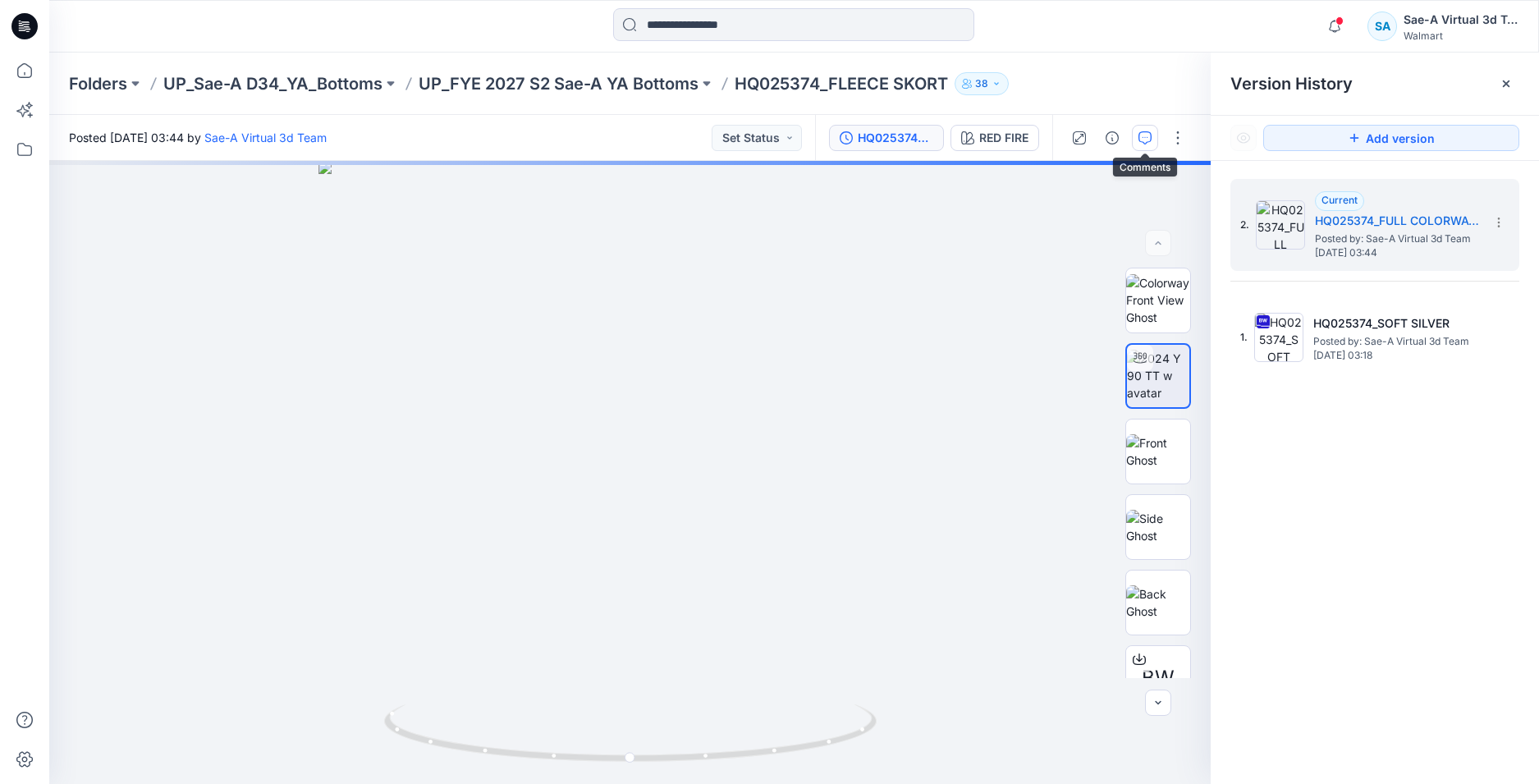
click at [1137, 147] on button "button" at bounding box center [1145, 138] width 26 height 26
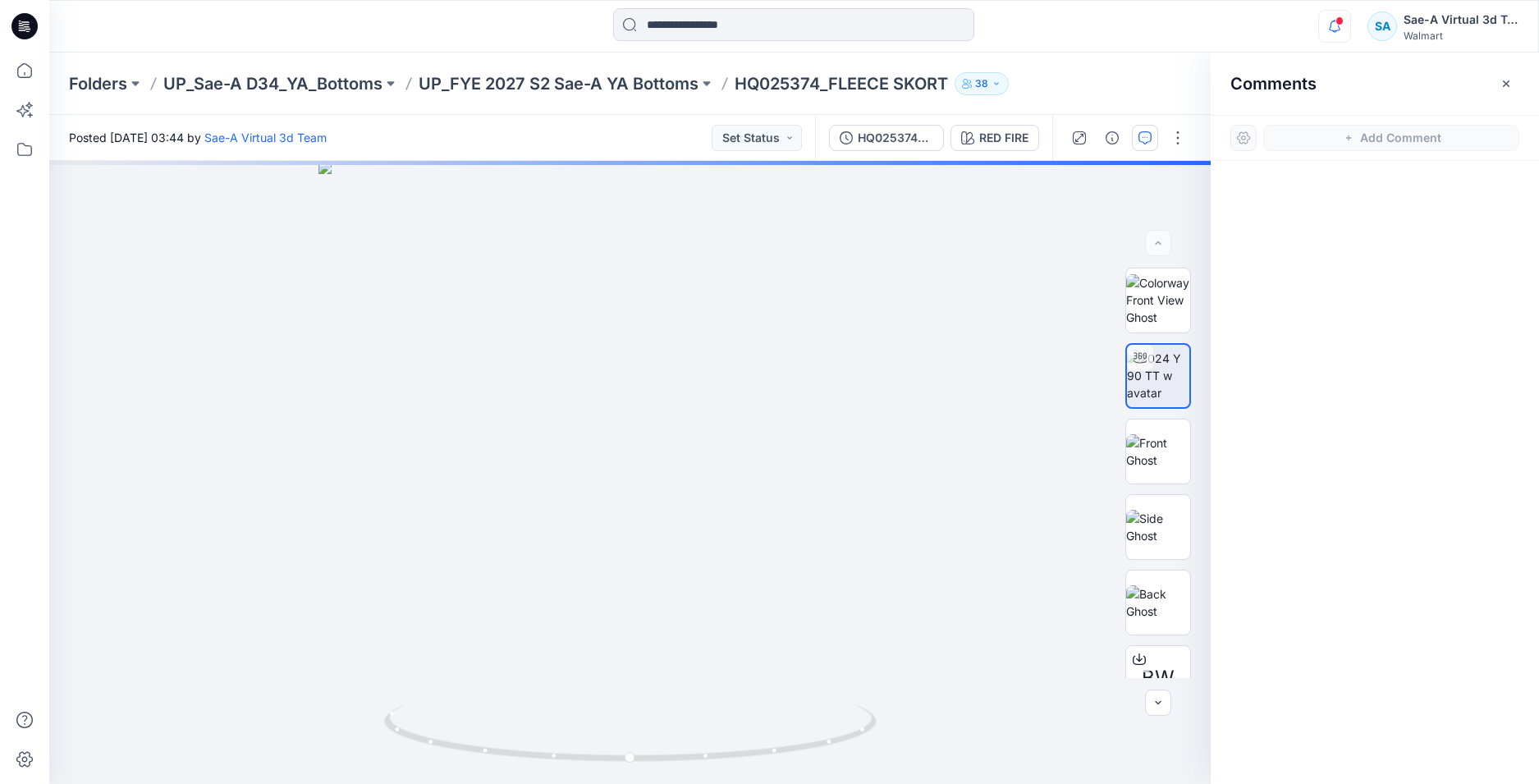
click at [1341, 41] on icon "button" at bounding box center [1335, 26] width 32 height 32
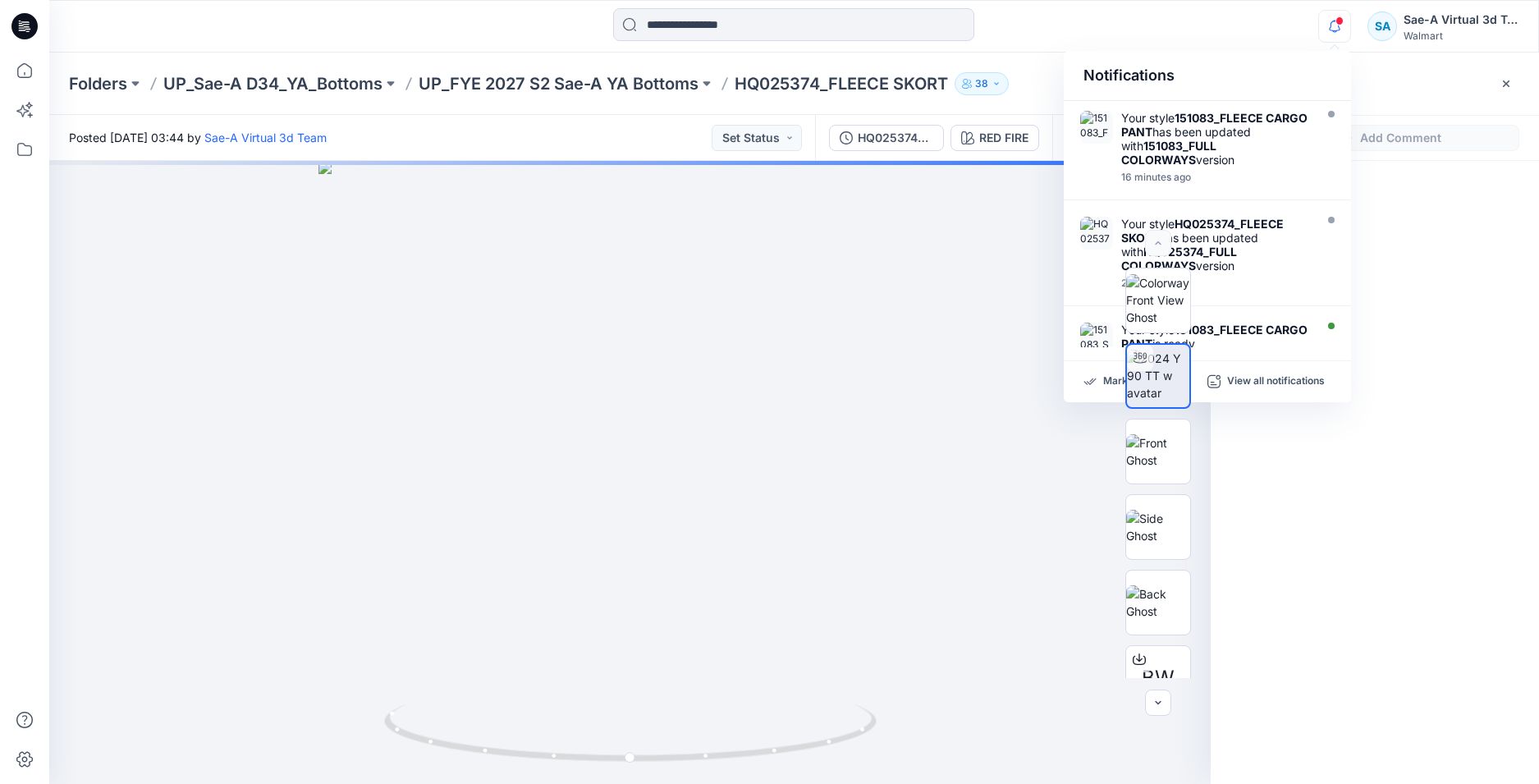
click at [1337, 30] on icon "button" at bounding box center [1335, 26] width 32 height 32
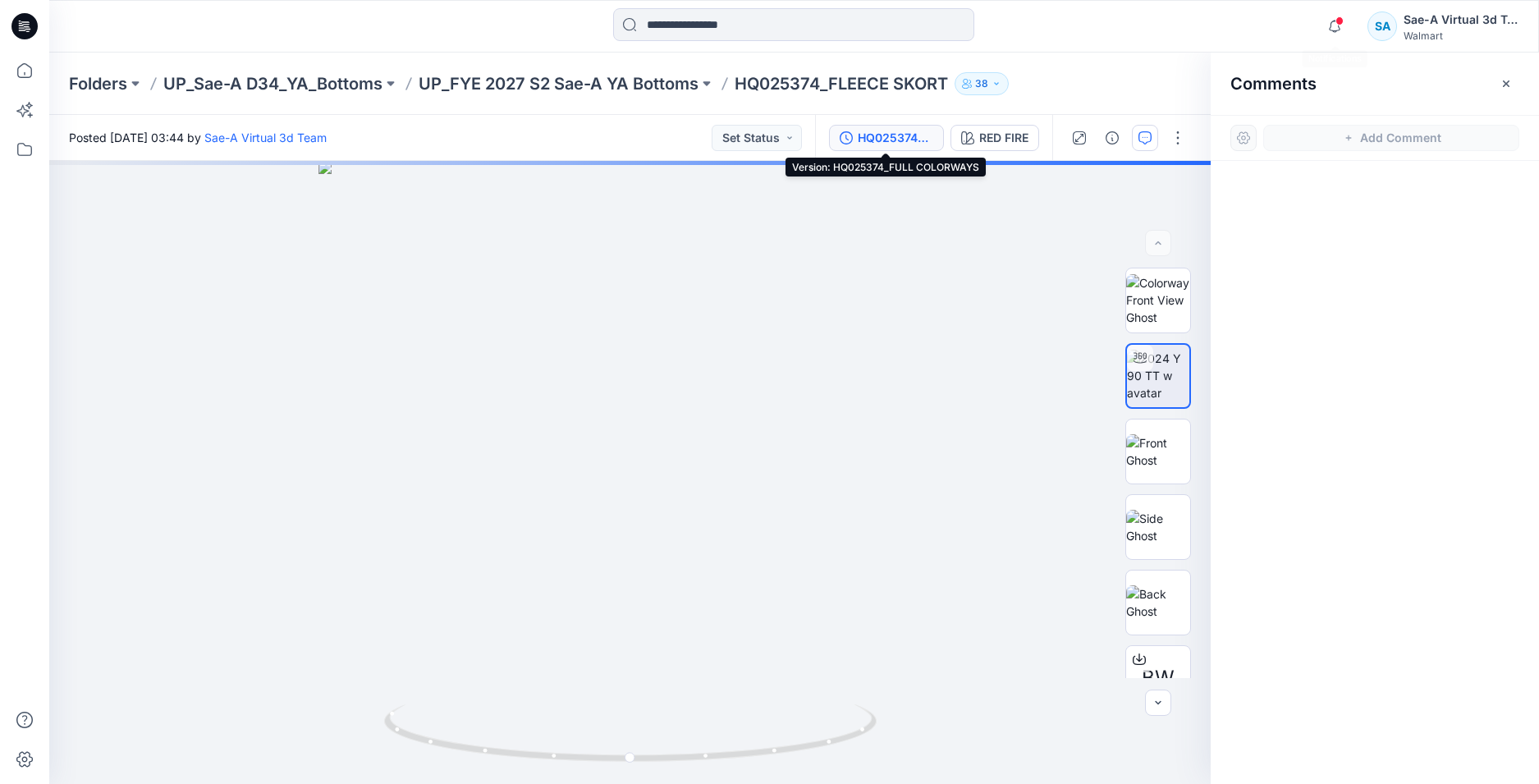
click at [913, 137] on div "HQ025374_FULL COLORWAYS" at bounding box center [896, 138] width 76 height 18
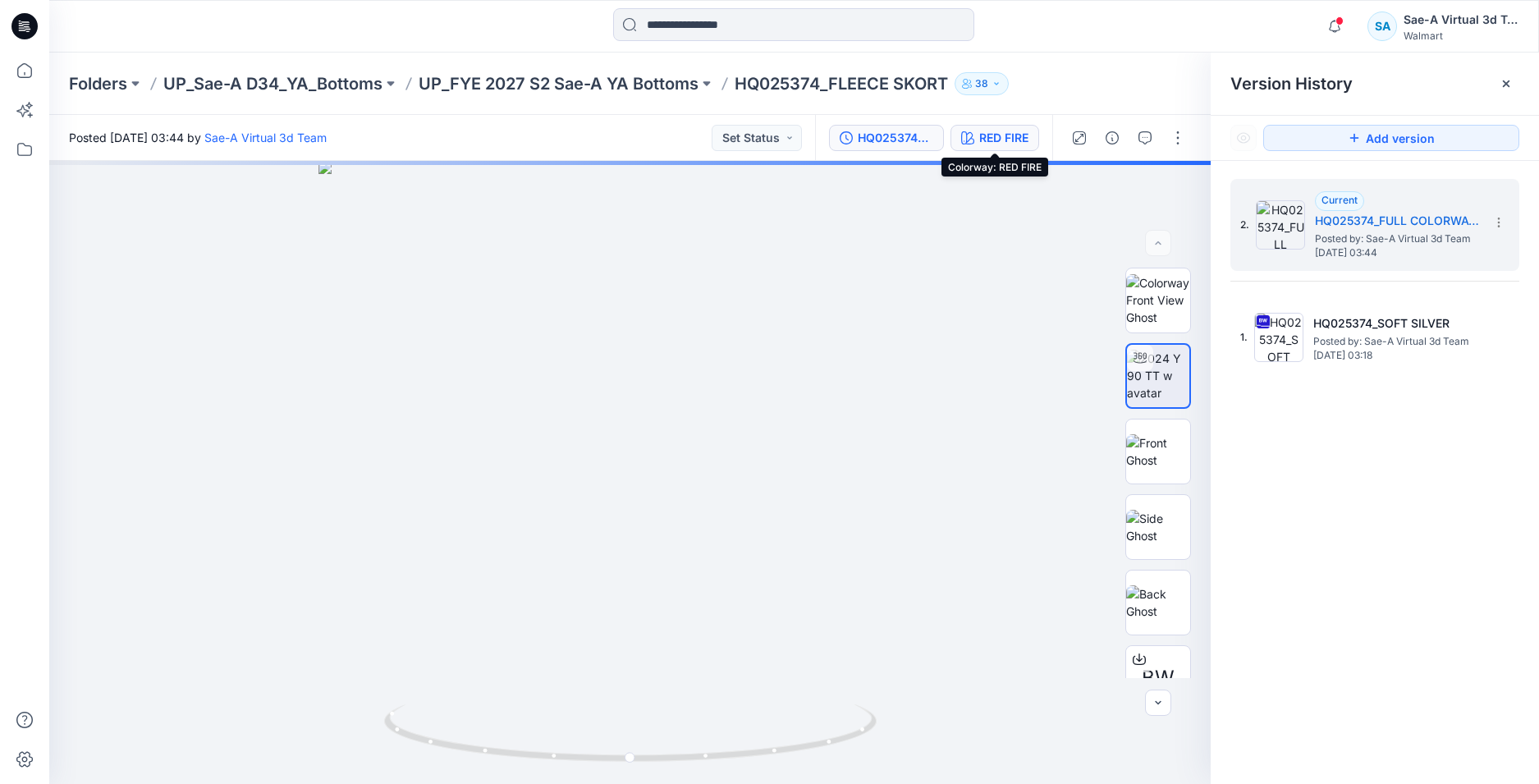
click at [978, 137] on button "RED FIRE" at bounding box center [995, 138] width 88 height 26
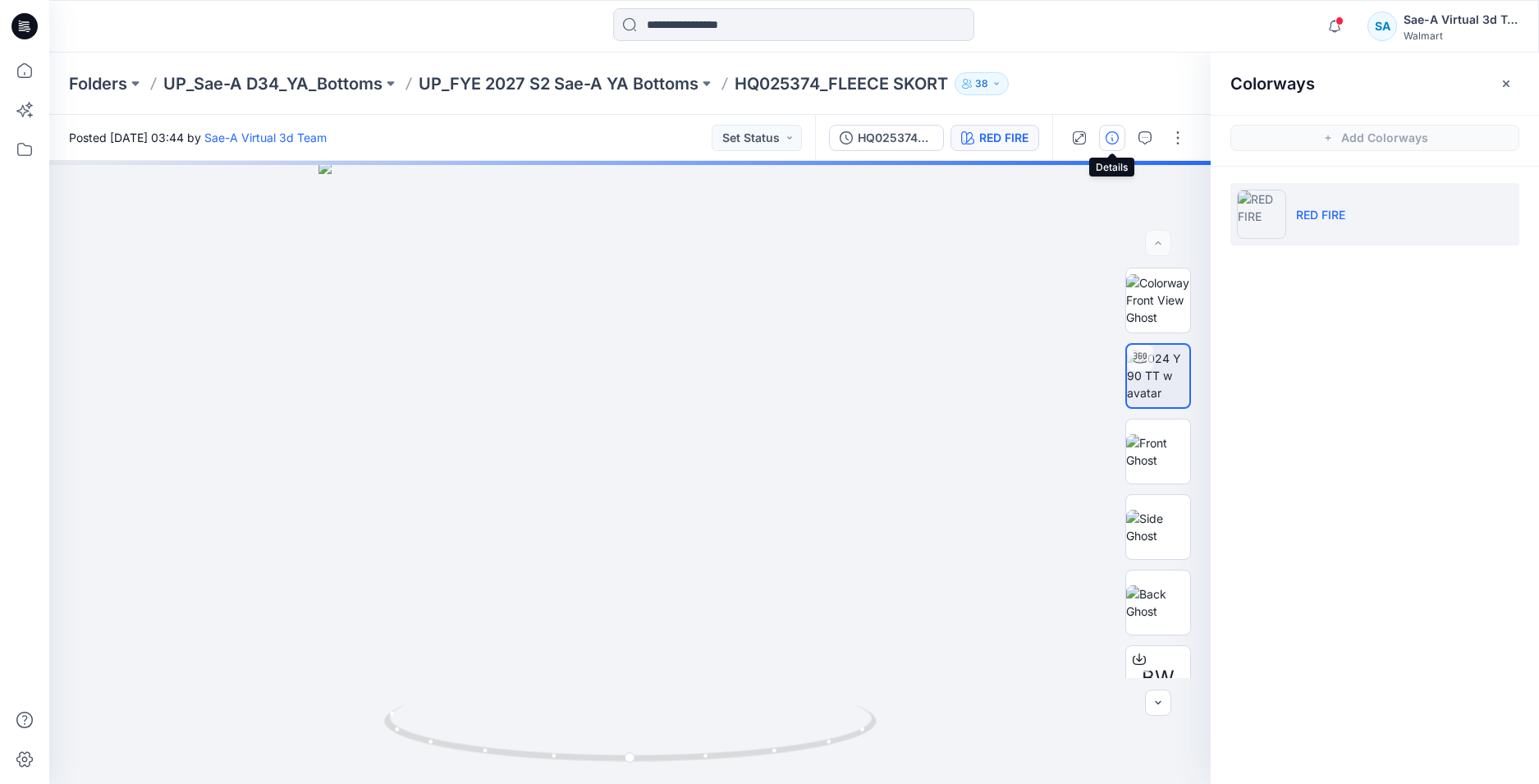
click at [1122, 138] on button "button" at bounding box center [1112, 138] width 26 height 26
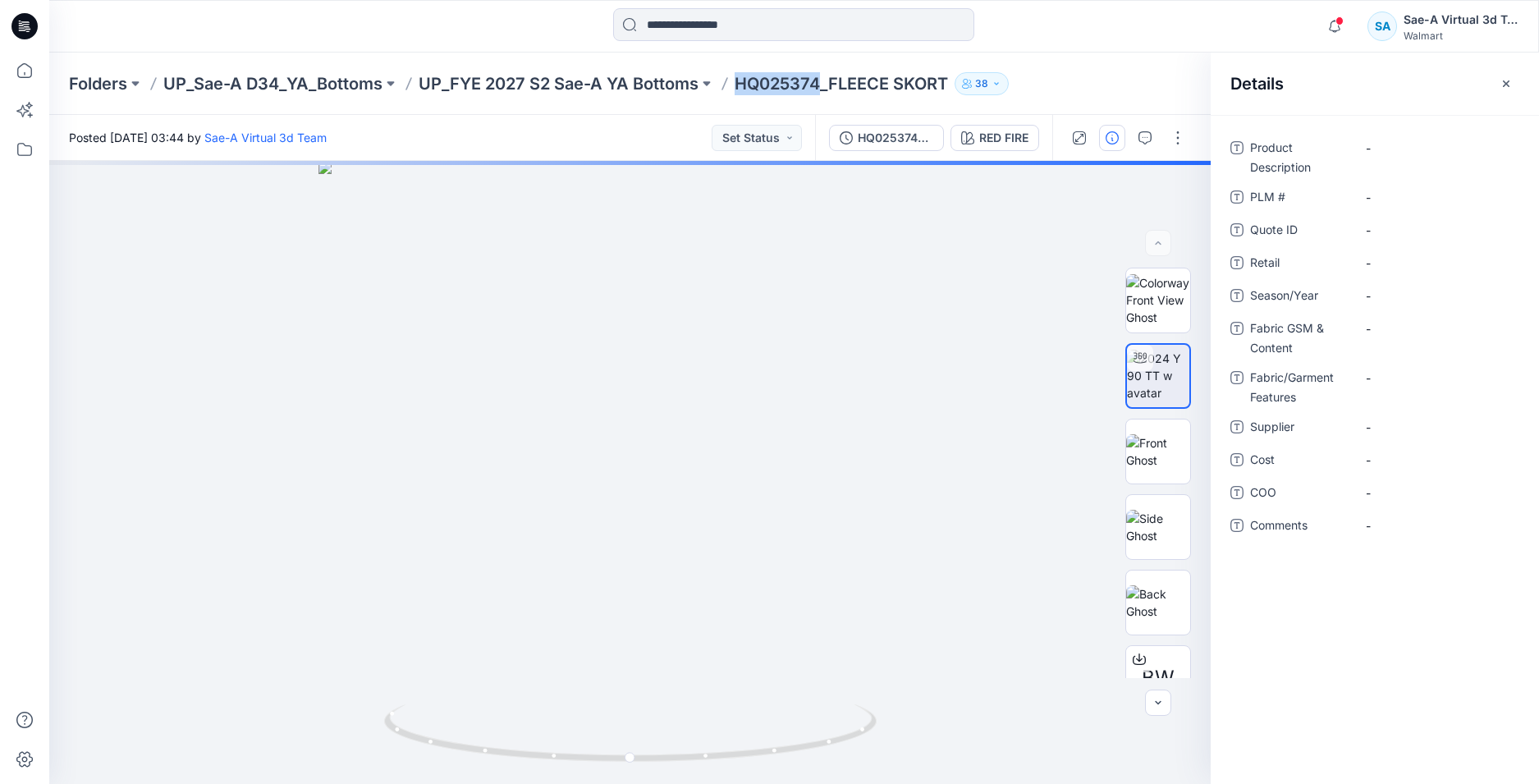
drag, startPoint x: 827, startPoint y: 79, endPoint x: 743, endPoint y: 84, distance: 84.1
click at [743, 84] on p "HQ025374_FLEECE SKORT" at bounding box center [841, 84] width 213 height 23
copy p "HQ025374"
click at [1387, 191] on \ "-" at bounding box center [1437, 197] width 143 height 17
click at [1409, 644] on div "Product Description - PLM # HQ025374 Quote ID - Retail - Season/Year - Fabric G…" at bounding box center [1375, 449] width 329 height 669
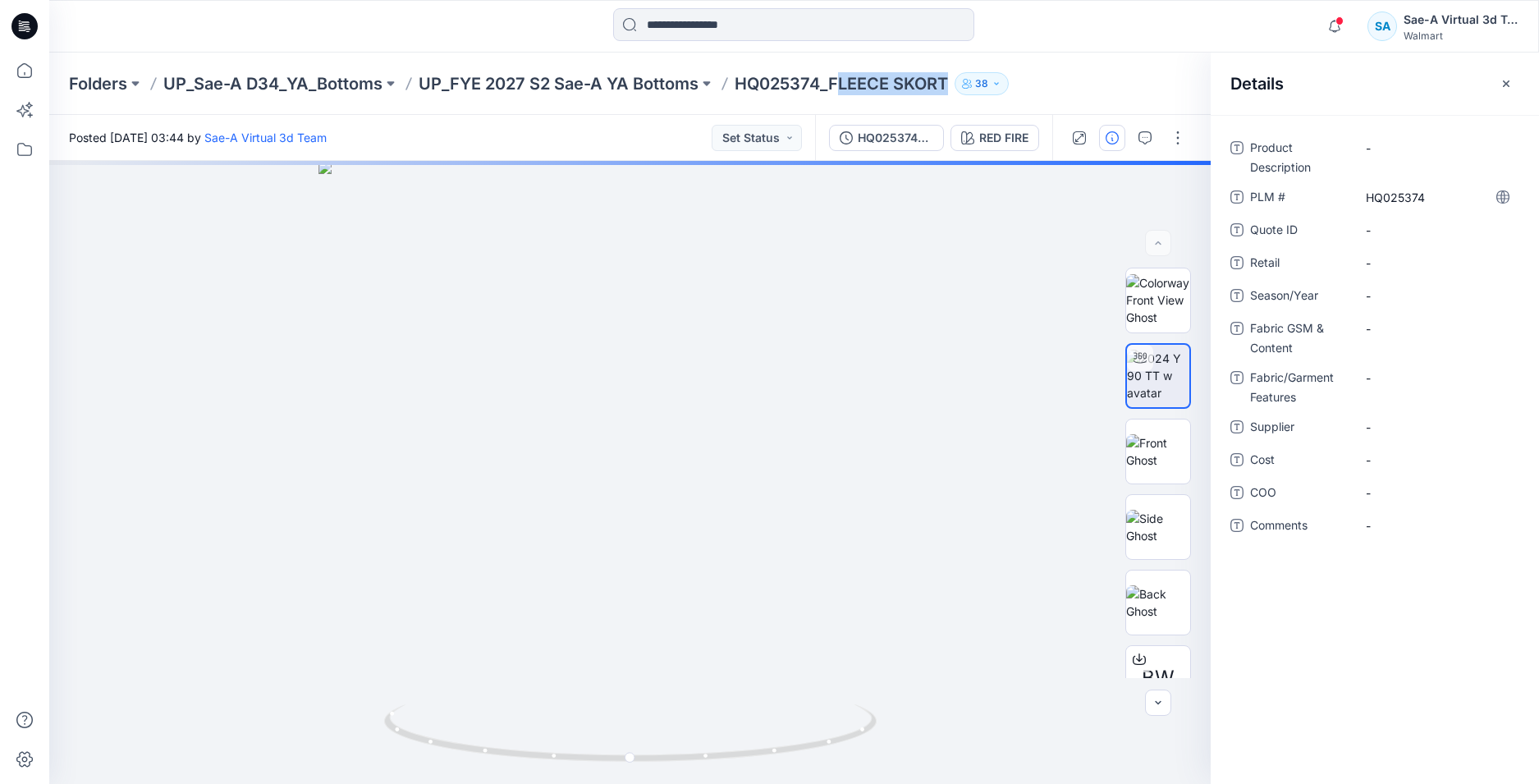
drag, startPoint x: 843, startPoint y: 84, endPoint x: 973, endPoint y: 82, distance: 130.0
click at [973, 82] on div "Folders UP_Sae-A D34_YA_Bottoms UP_FYE 2027 S2 Sae-A YA Bottoms HQ025374_FLEECE…" at bounding box center [730, 84] width 1323 height 23
click at [948, 83] on p "HQ025374_FLEECE SKORT" at bounding box center [841, 84] width 213 height 23
drag, startPoint x: 845, startPoint y: 83, endPoint x: 953, endPoint y: 87, distance: 108.1
click at [948, 87] on p "HQ025374_FLEECE SKORT" at bounding box center [841, 84] width 213 height 23
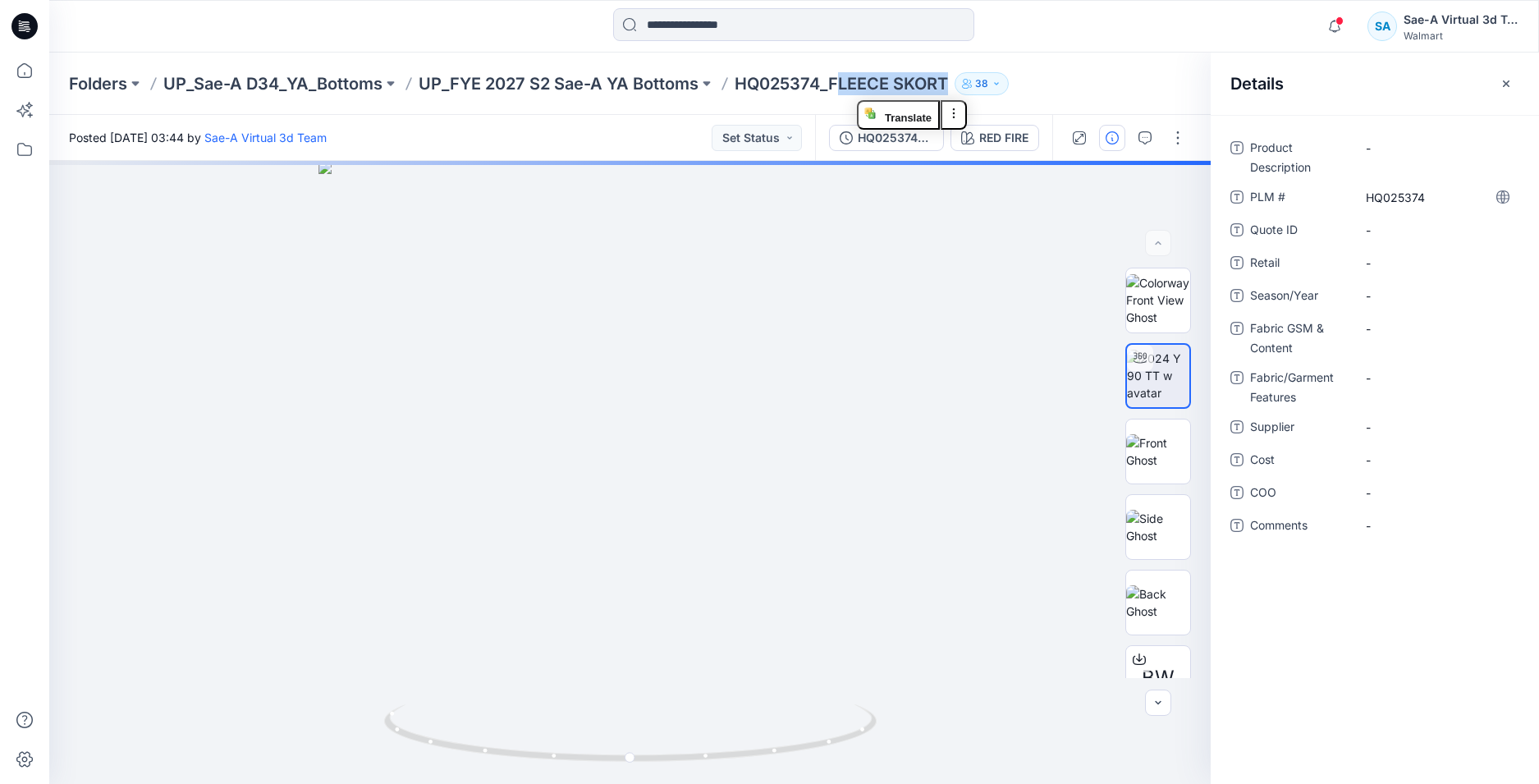
copy p "[PERSON_NAME] SKORT"
click at [1456, 137] on div "-" at bounding box center [1437, 148] width 164 height 26
type textarea "**********"
click at [1411, 605] on div "**********" at bounding box center [1375, 449] width 329 height 669
click at [1372, 294] on span "-" at bounding box center [1437, 295] width 143 height 17
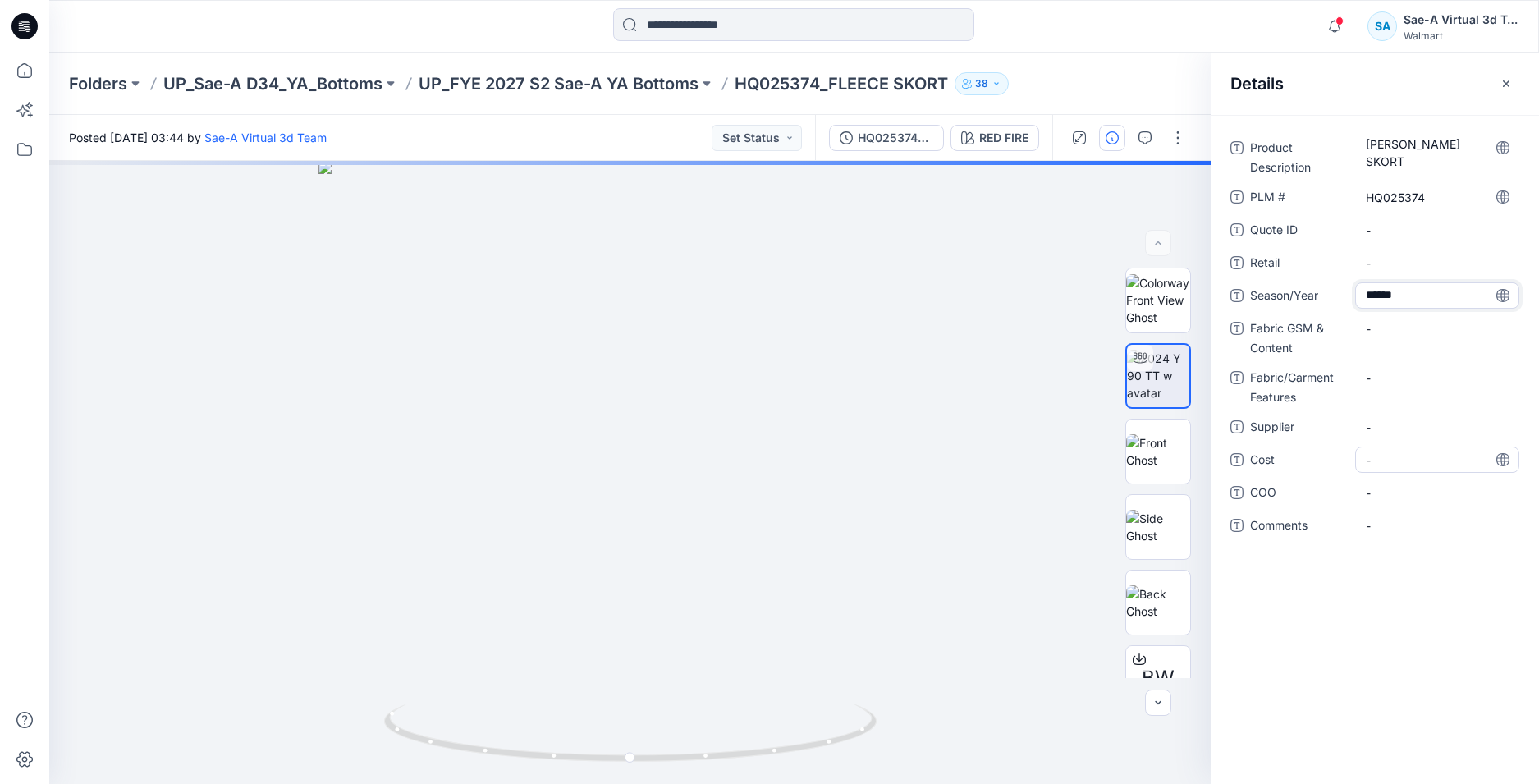
type textarea "*******"
click at [1399, 615] on div "Product Description [PERSON_NAME] SKORT PLM # HQ025374 Quote ID - Retail - Seas…" at bounding box center [1375, 449] width 329 height 669
click at [1385, 338] on div "-" at bounding box center [1437, 328] width 164 height 26
type textarea "**********"
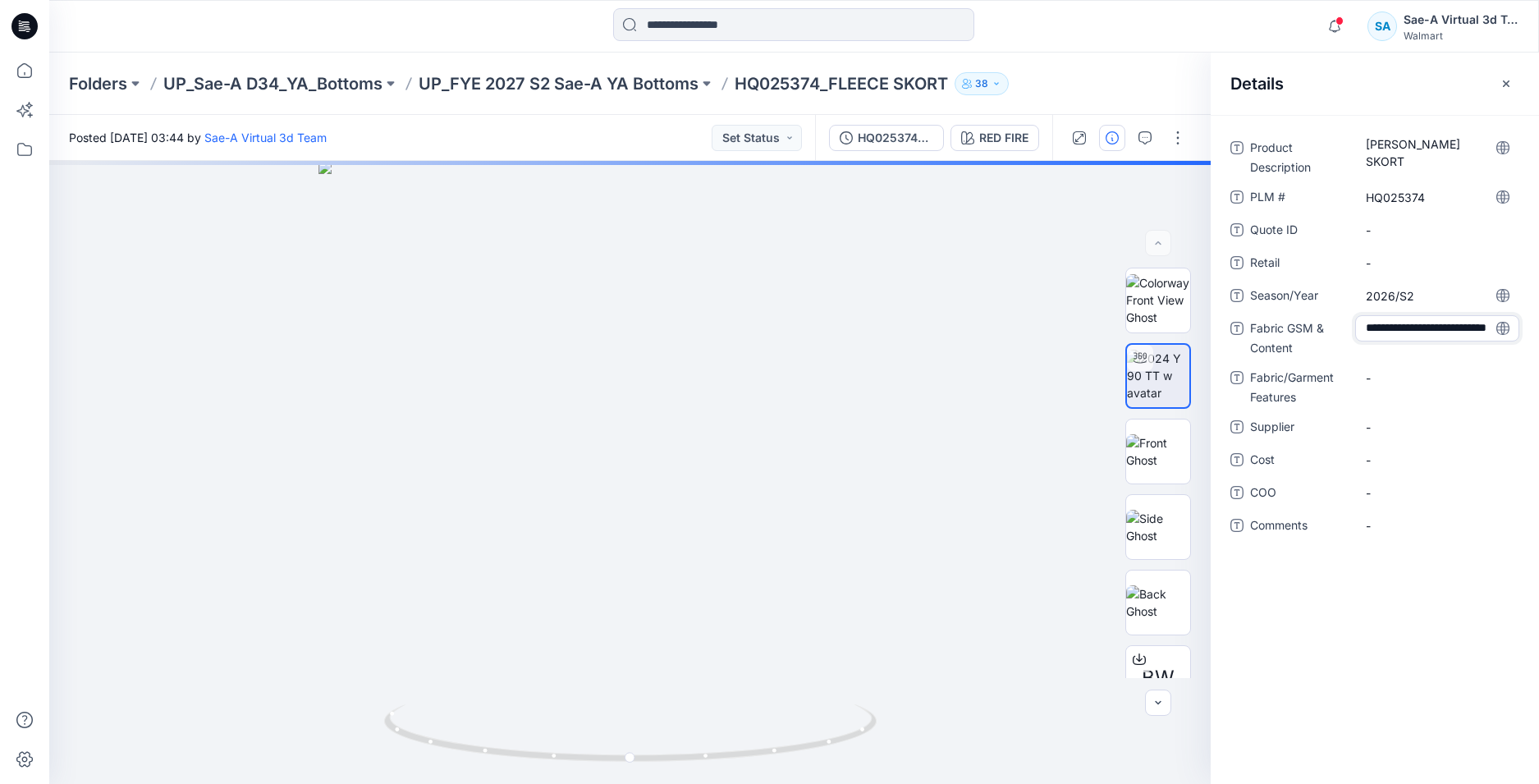
click at [1418, 617] on div "**********" at bounding box center [1375, 449] width 329 height 669
drag, startPoint x: 1383, startPoint y: 373, endPoint x: 1372, endPoint y: 454, distance: 81.7
click at [1383, 373] on Features "-" at bounding box center [1437, 377] width 143 height 17
type textarea "******"
click at [1402, 623] on div "Product Description [PERSON_NAME] SKORT PLM # HQ025374 Quote ID - Retail - Seas…" at bounding box center [1375, 449] width 329 height 669
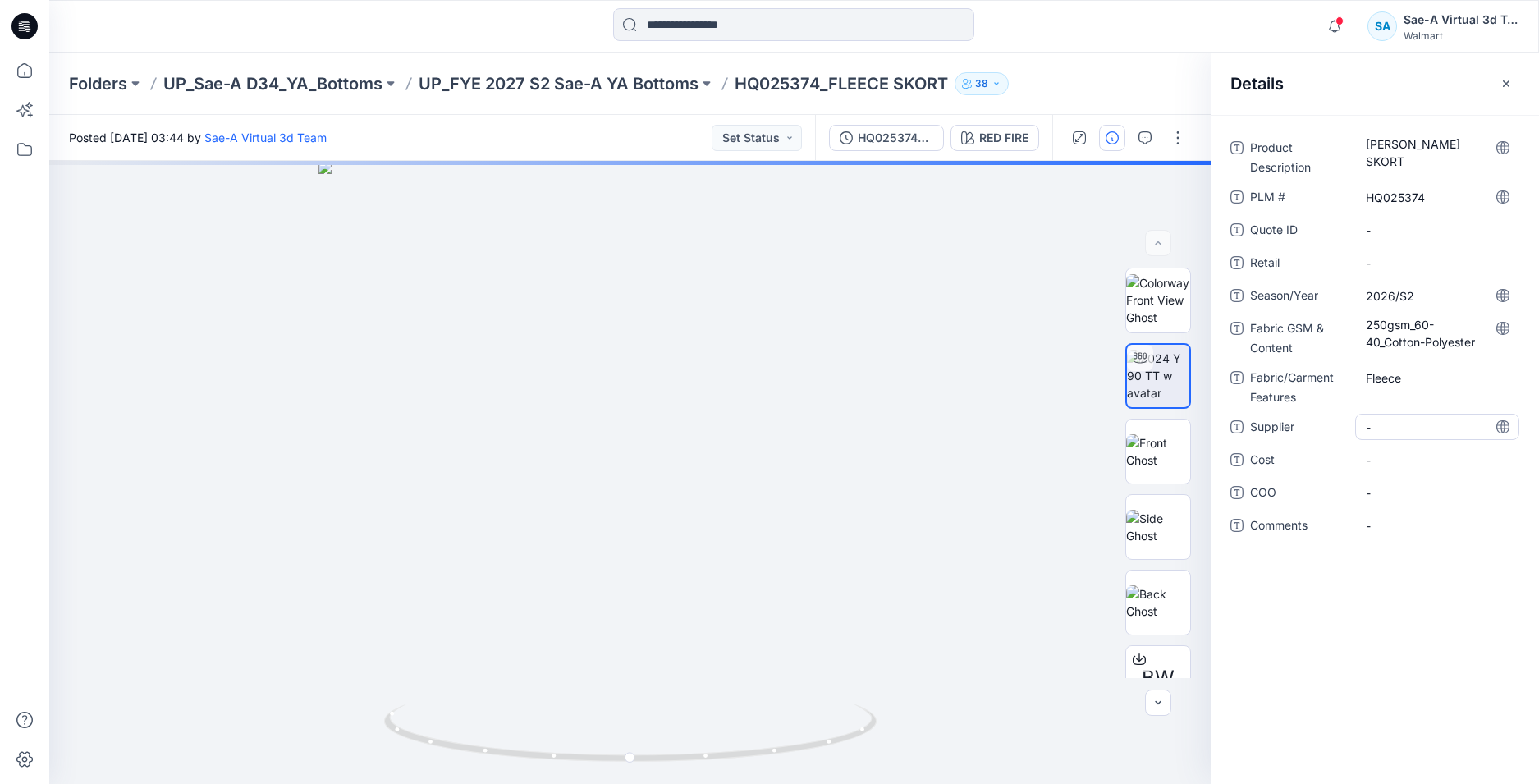
click at [1385, 429] on span "-" at bounding box center [1437, 427] width 143 height 17
type textarea "****"
click at [1389, 463] on span "-" at bounding box center [1437, 459] width 143 height 17
type textarea "***"
click at [1441, 662] on div "Product Description [PERSON_NAME] SKORT PLM # HQ025374 Quote ID - Retail - Seas…" at bounding box center [1375, 449] width 329 height 669
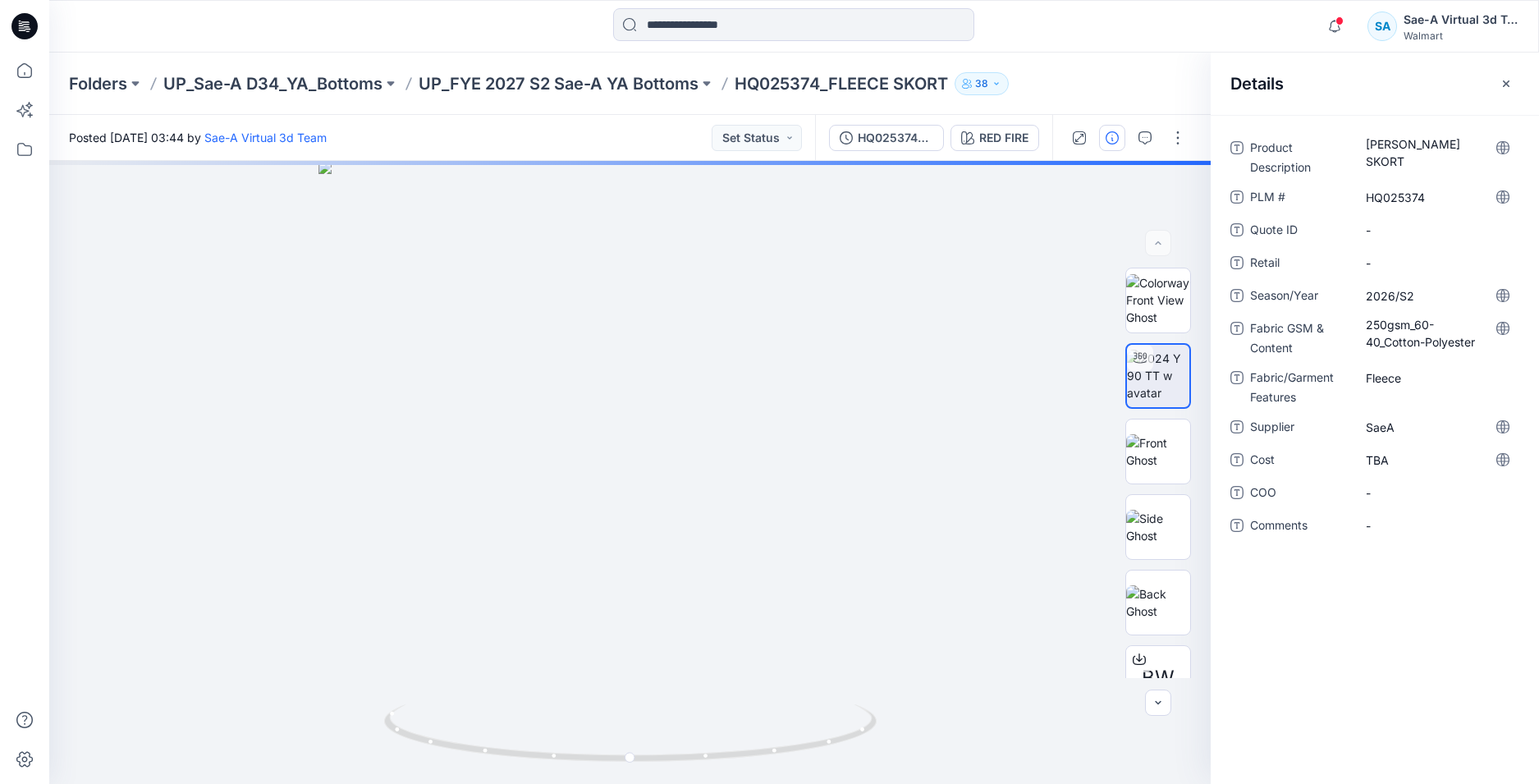
drag, startPoint x: 1489, startPoint y: 670, endPoint x: 1411, endPoint y: 100, distance: 575.3
click at [1474, 619] on div "Product Description [PERSON_NAME] SKORT PLM # HQ025374 Quote ID - Retail - Seas…" at bounding box center [1375, 449] width 329 height 669
click at [1143, 144] on button "button" at bounding box center [1145, 138] width 26 height 26
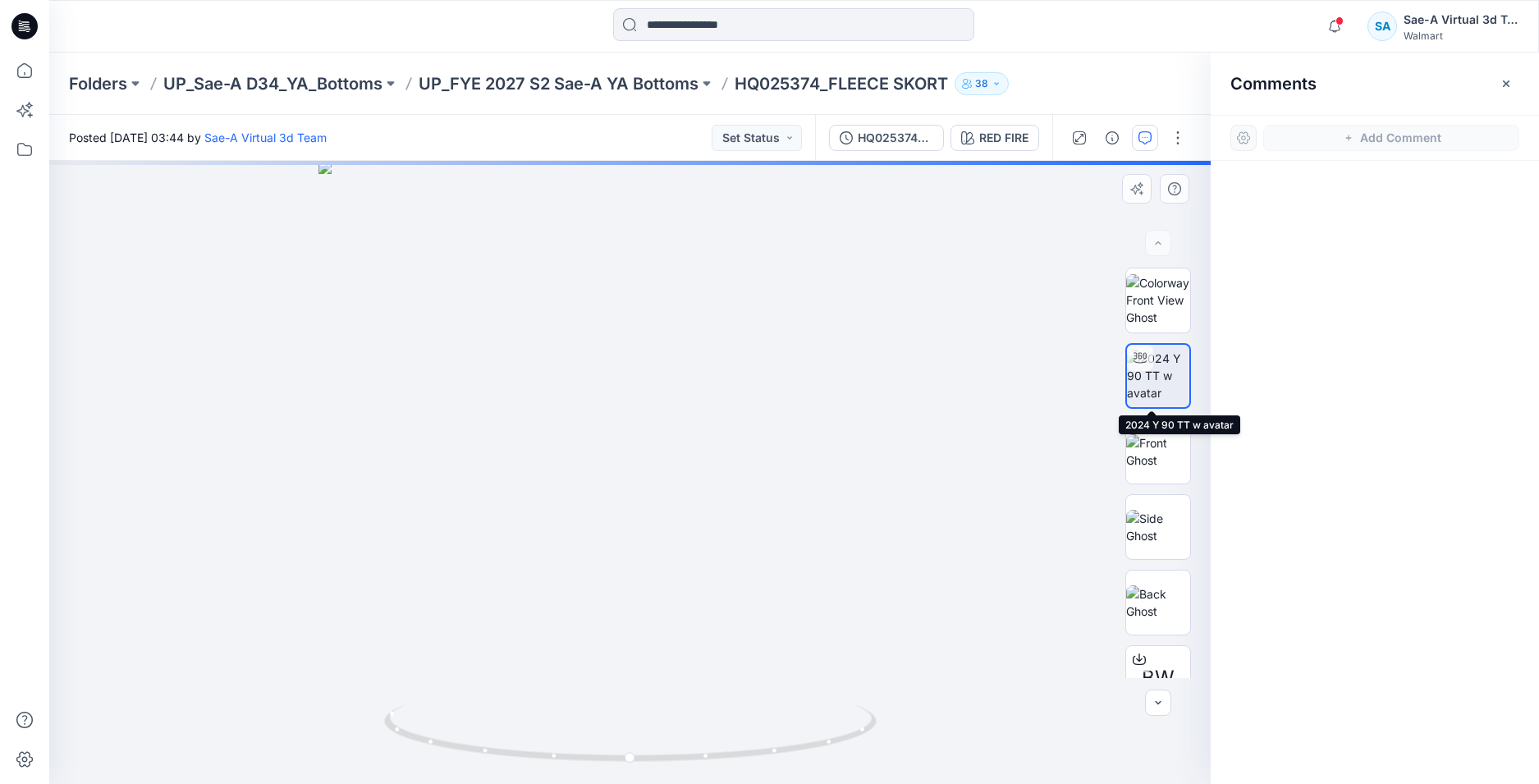
click at [1151, 364] on img at bounding box center [1158, 374] width 62 height 51
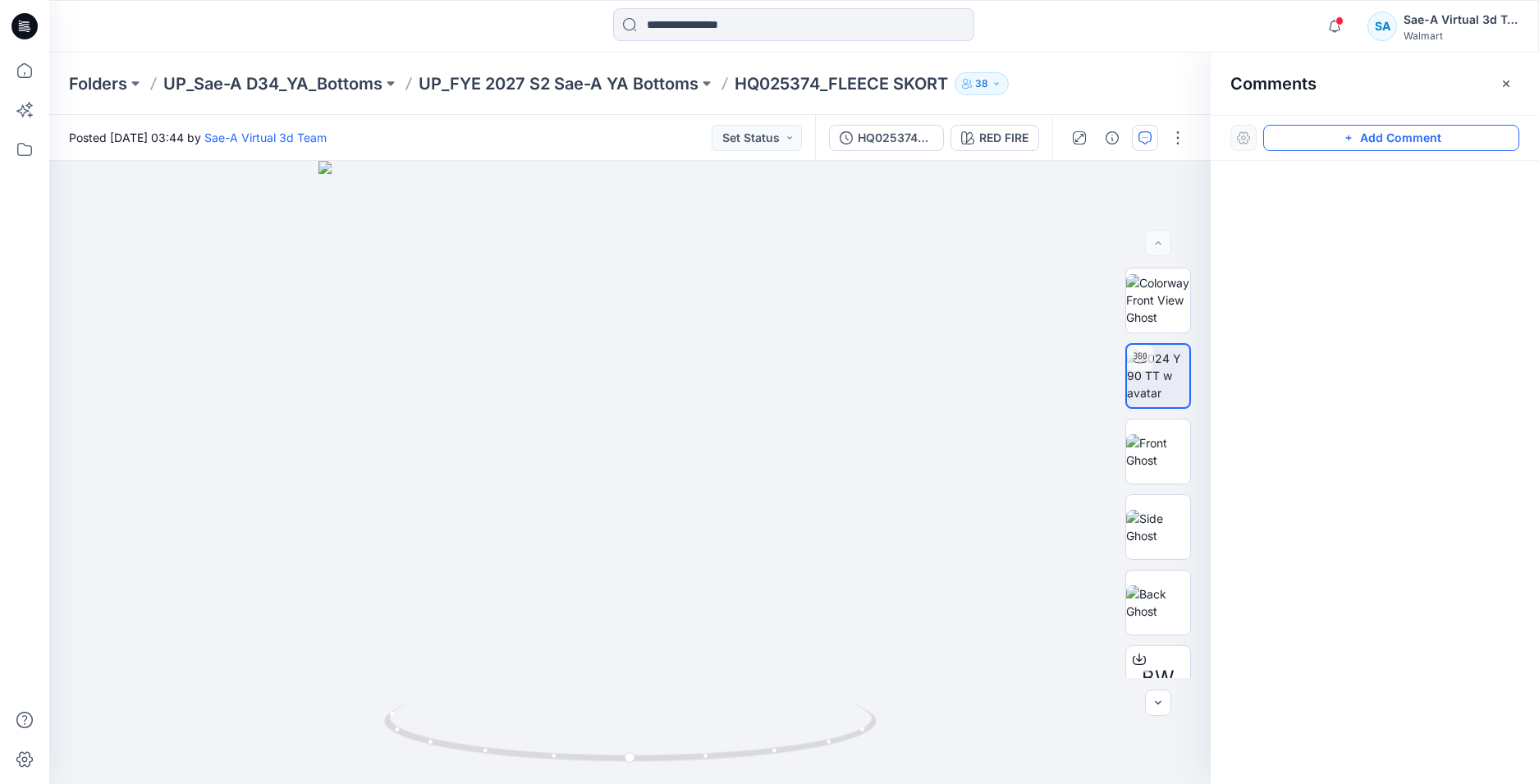
click at [1439, 130] on button "Add Comment" at bounding box center [1391, 138] width 256 height 26
click at [127, 183] on div "1" at bounding box center [630, 473] width 1162 height 623
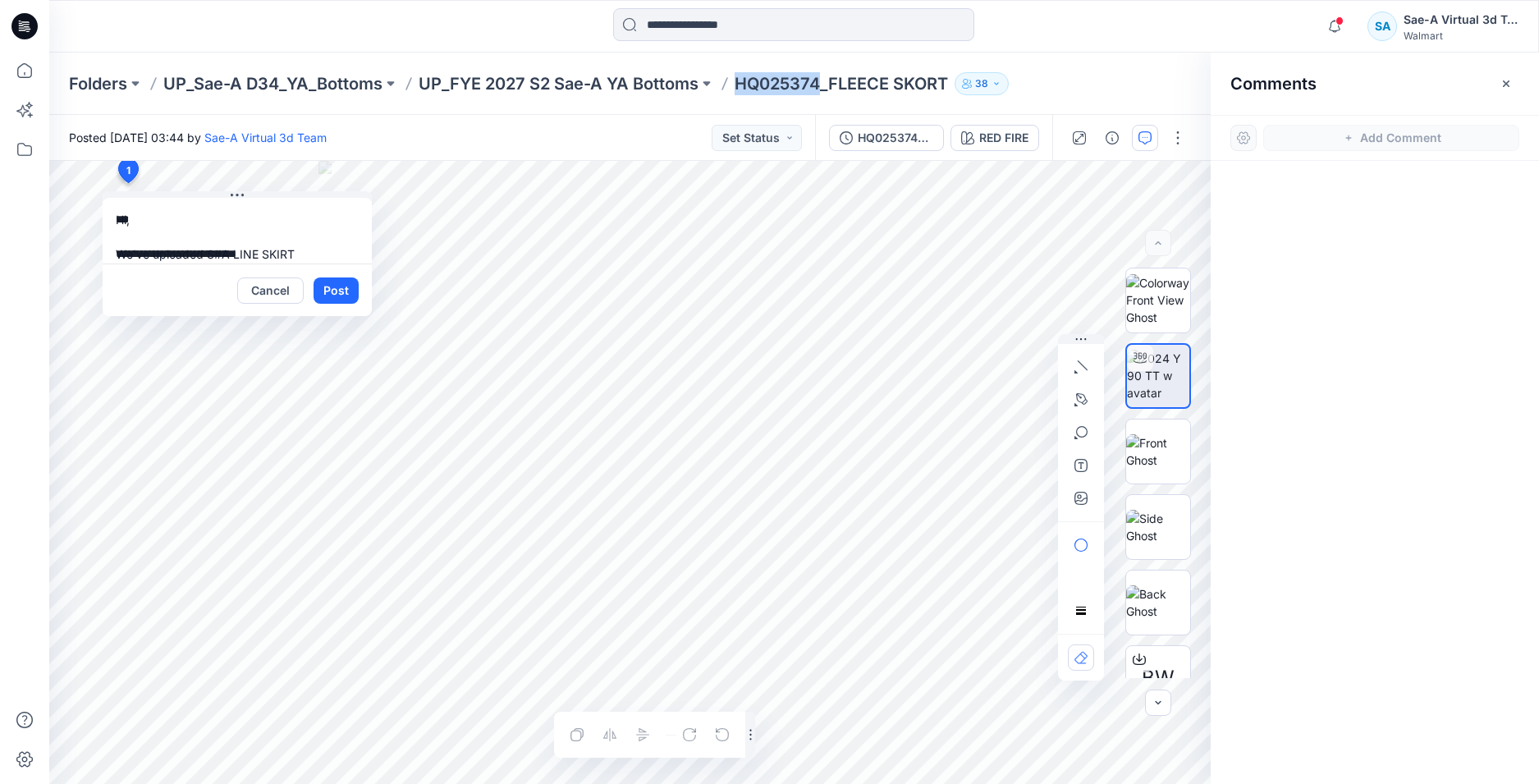
drag, startPoint x: 822, startPoint y: 86, endPoint x: 738, endPoint y: 86, distance: 84.0
click at [738, 86] on div "Folders UP_Sae-A D34_YA_Bottoms UP_FYE 2027 S2 Sae-A YA Bottoms HQ025374_FLEECE…" at bounding box center [730, 84] width 1323 height 23
copy p "HQ025374"
click at [255, 255] on textarea "**********" at bounding box center [237, 230] width 269 height 66
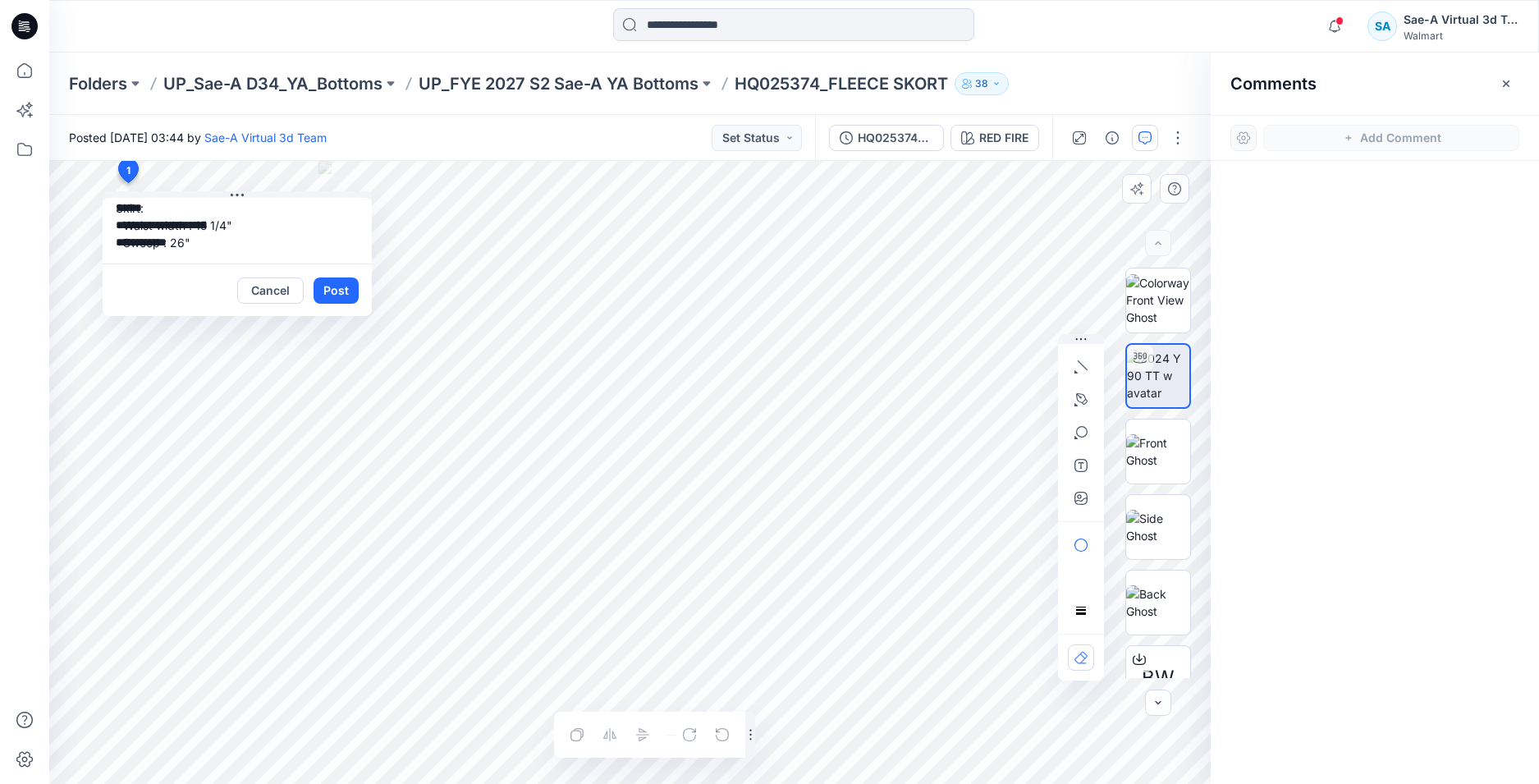
scroll to position [104, 0]
drag, startPoint x: 304, startPoint y: 256, endPoint x: 258, endPoint y: 240, distance: 48.7
click at [249, 240] on textarea "**********" at bounding box center [237, 230] width 269 height 66
click at [275, 235] on textarea "**********" at bounding box center [237, 230] width 269 height 66
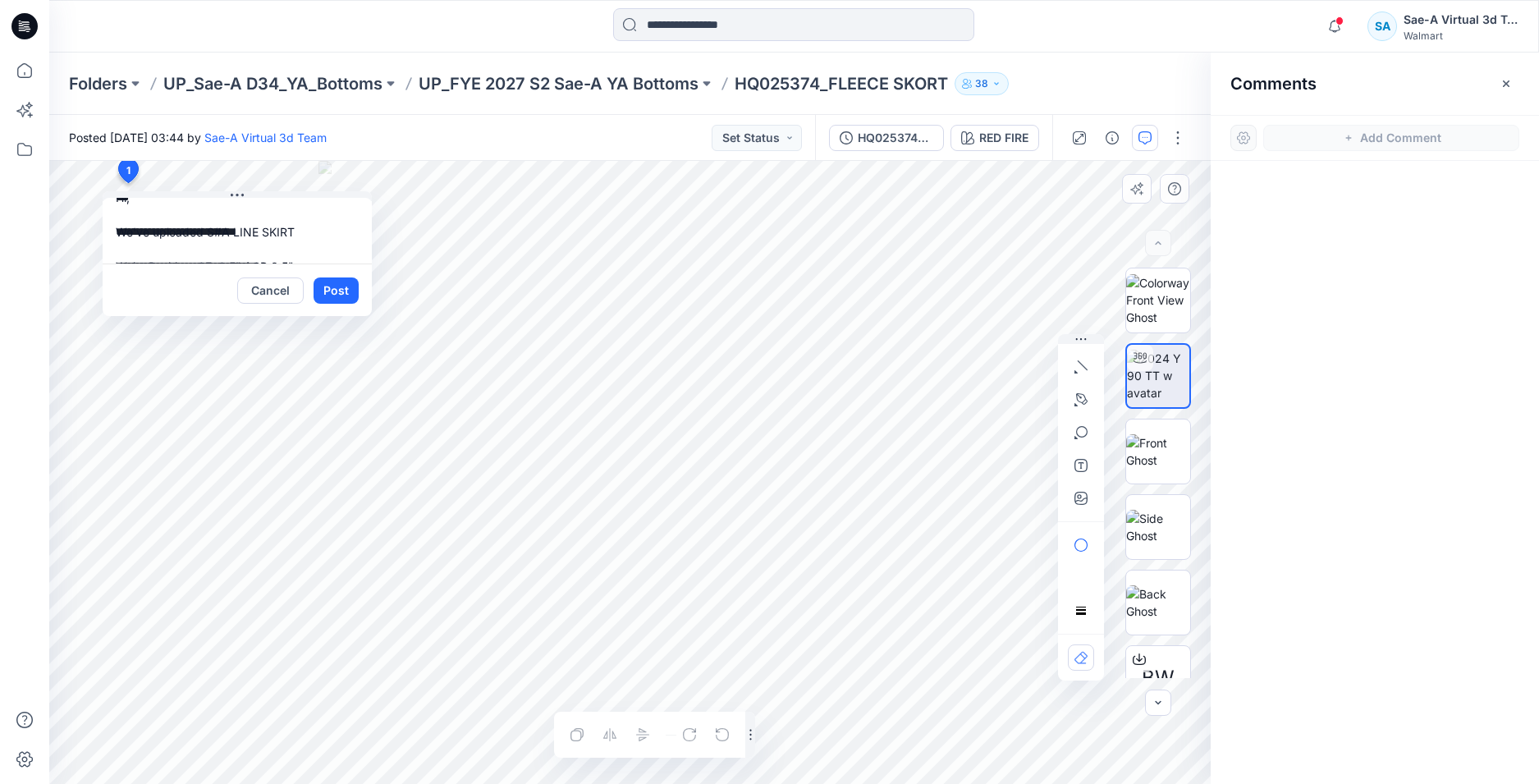
drag, startPoint x: 283, startPoint y: 230, endPoint x: 220, endPoint y: 228, distance: 63.0
click at [220, 228] on textarea "**********" at bounding box center [237, 230] width 269 height 66
paste textarea
type textarea "**********"
click at [311, 221] on textarea "**********" at bounding box center [237, 230] width 269 height 66
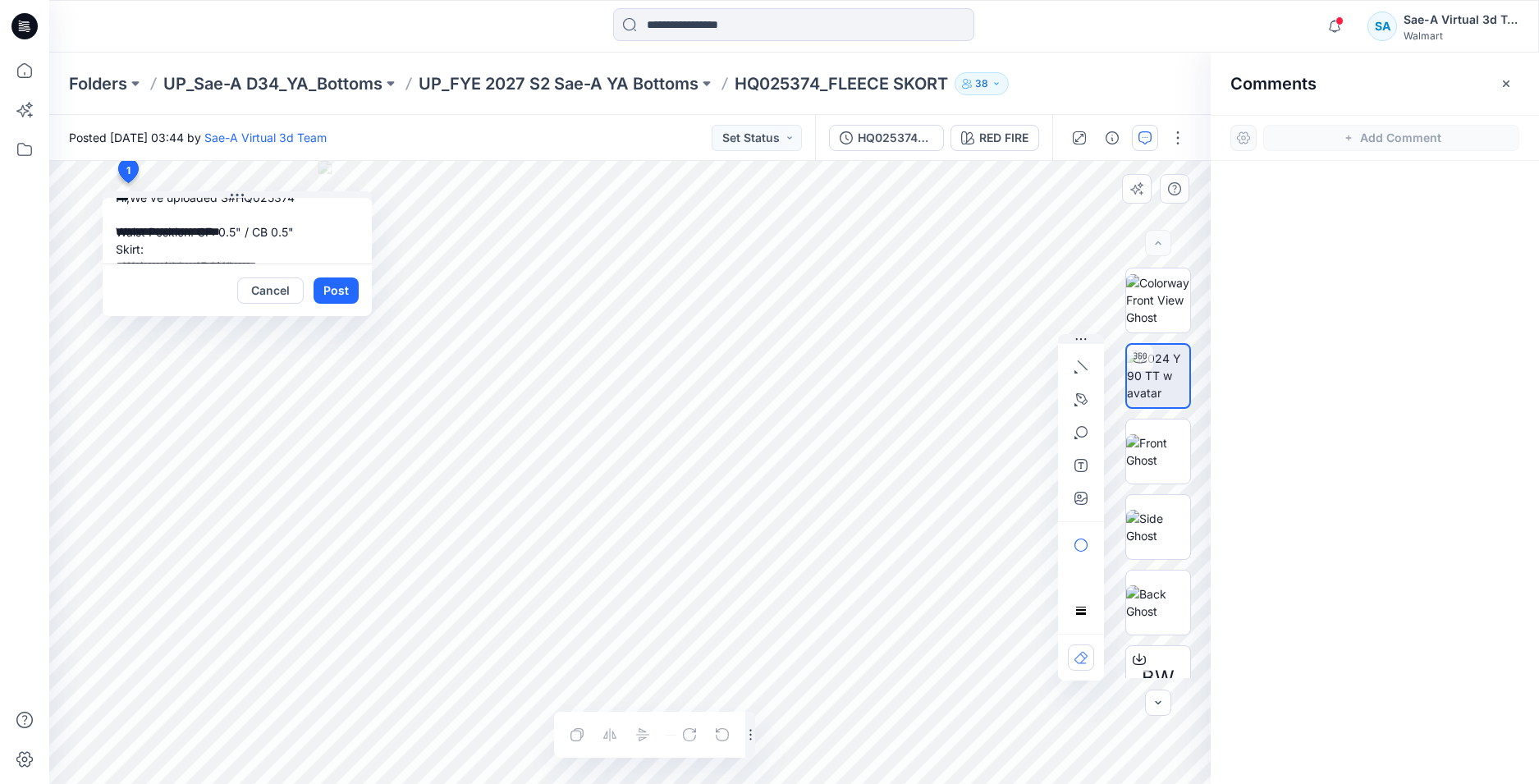
scroll to position [104, 0]
click at [266, 223] on textarea "**********" at bounding box center [237, 230] width 269 height 66
click at [233, 236] on textarea "**********" at bounding box center [237, 230] width 269 height 66
click at [338, 286] on button "Post" at bounding box center [336, 290] width 45 height 26
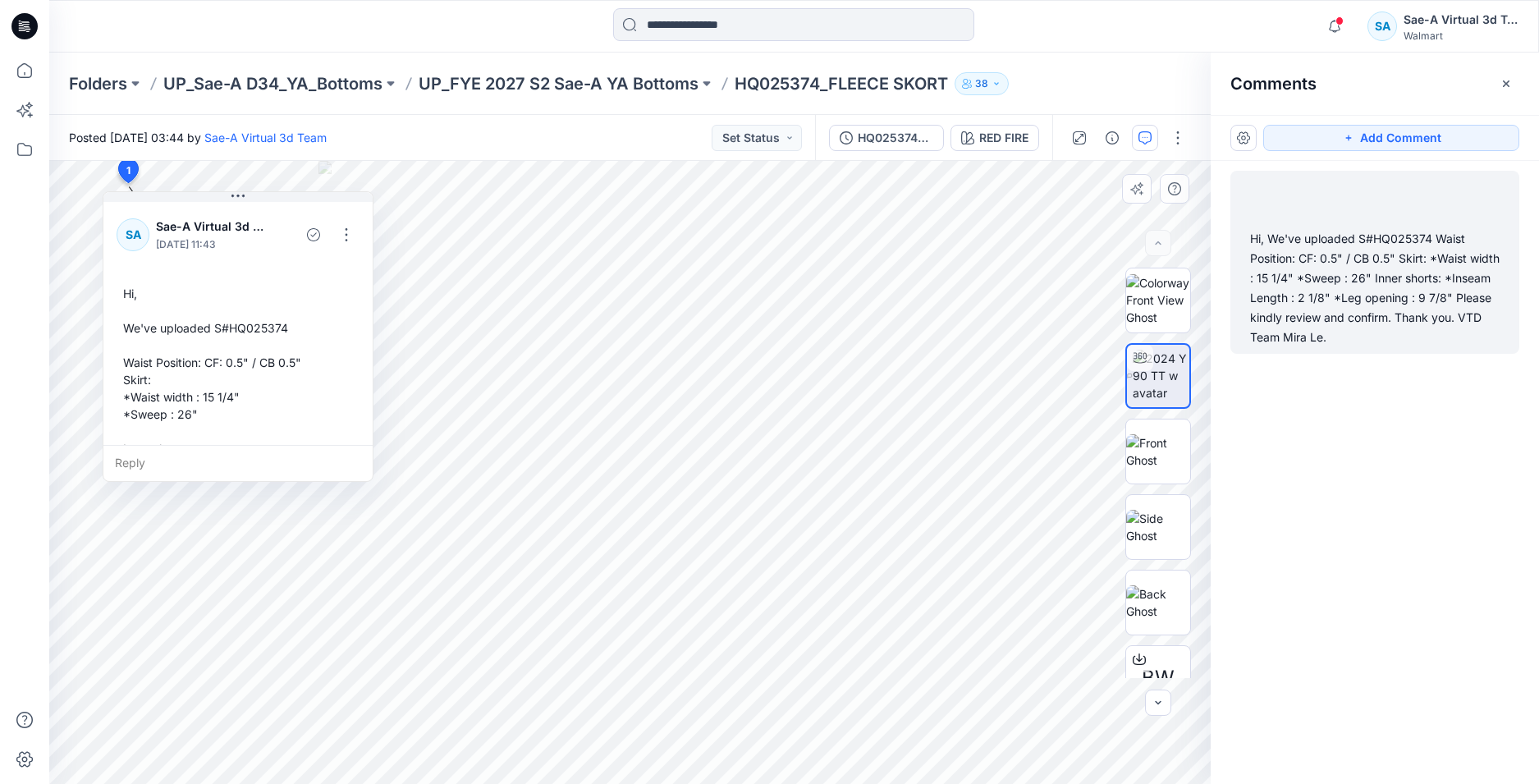
scroll to position [82, 0]
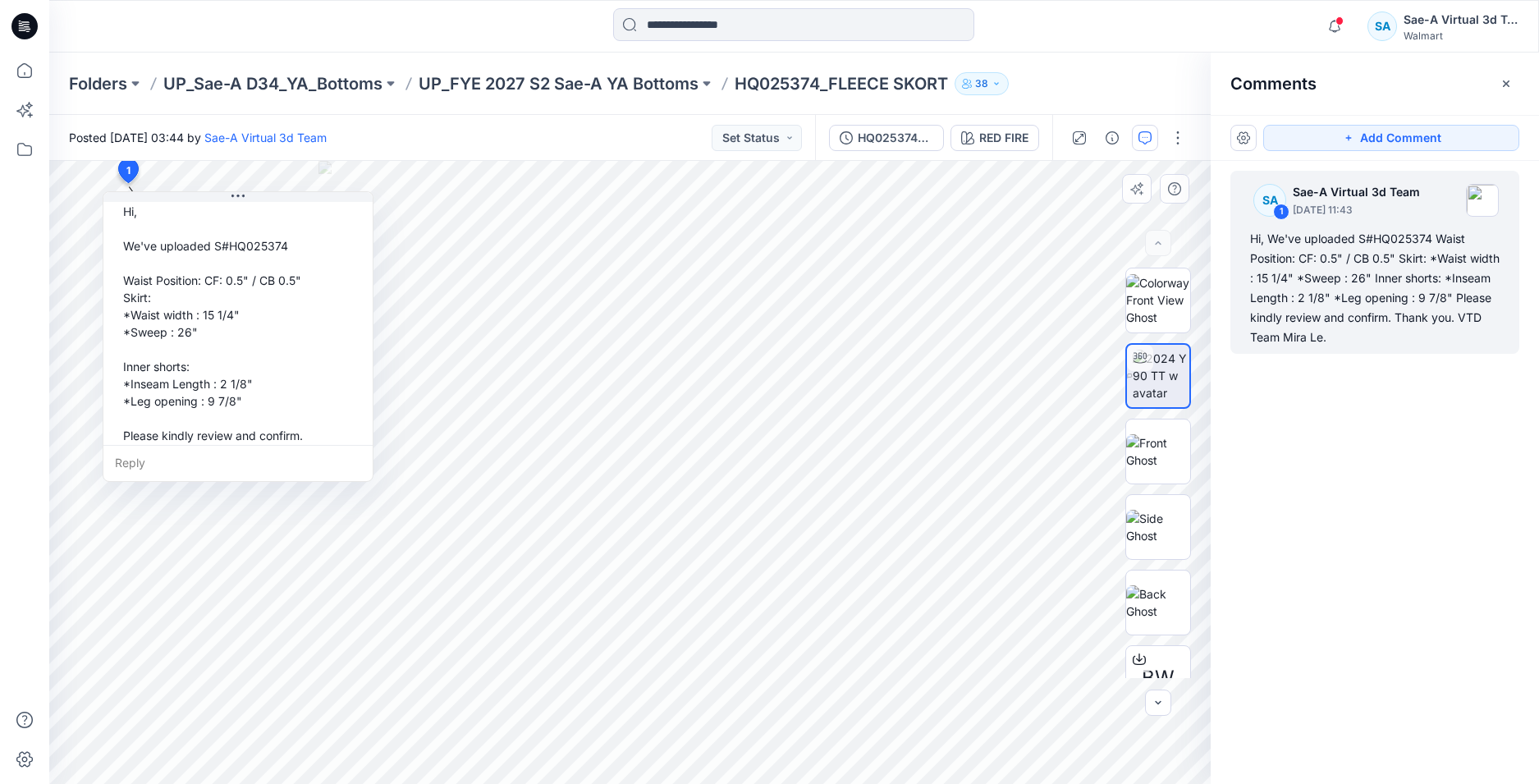
click at [325, 265] on div "Hi, We've uploaded S#HQ025374 Waist Position: CF: 0.5" / CB 0.5" Skirt: *Waist …" at bounding box center [238, 340] width 243 height 289
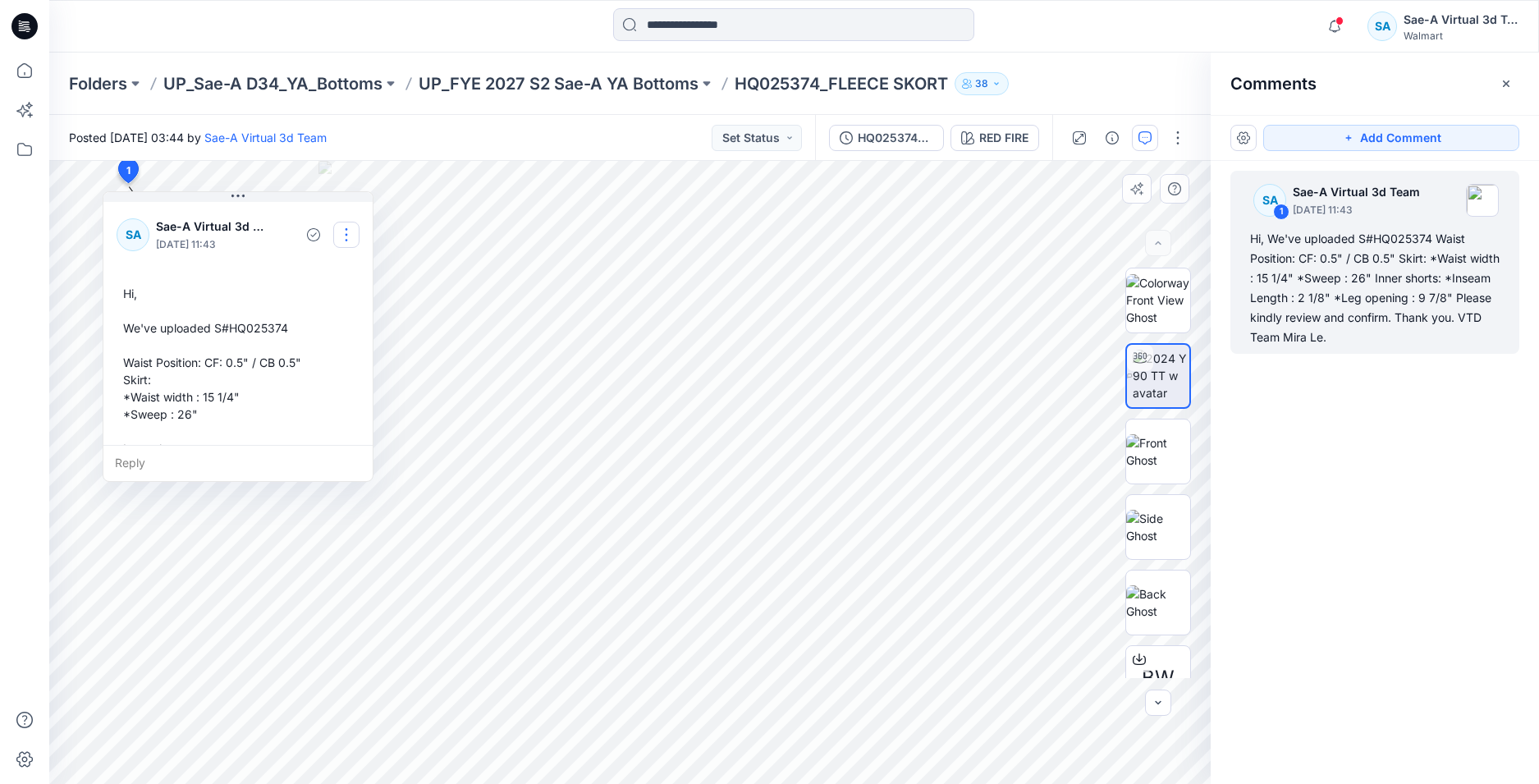
click at [343, 237] on button "button" at bounding box center [346, 234] width 26 height 26
click at [329, 274] on p "Edit comment" at bounding box center [350, 273] width 74 height 17
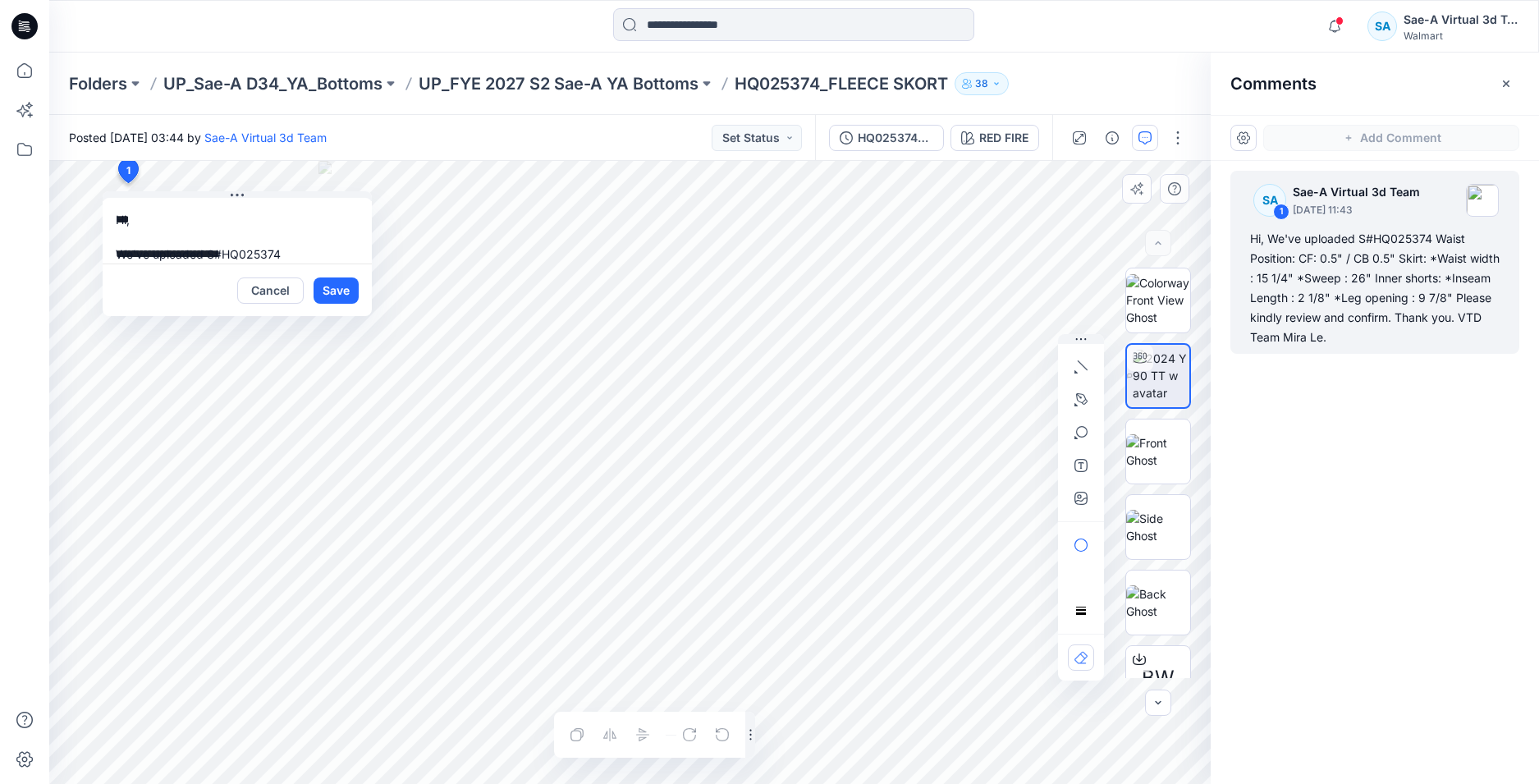
scroll to position [237, 0]
click at [272, 288] on button "Cancel" at bounding box center [270, 290] width 67 height 26
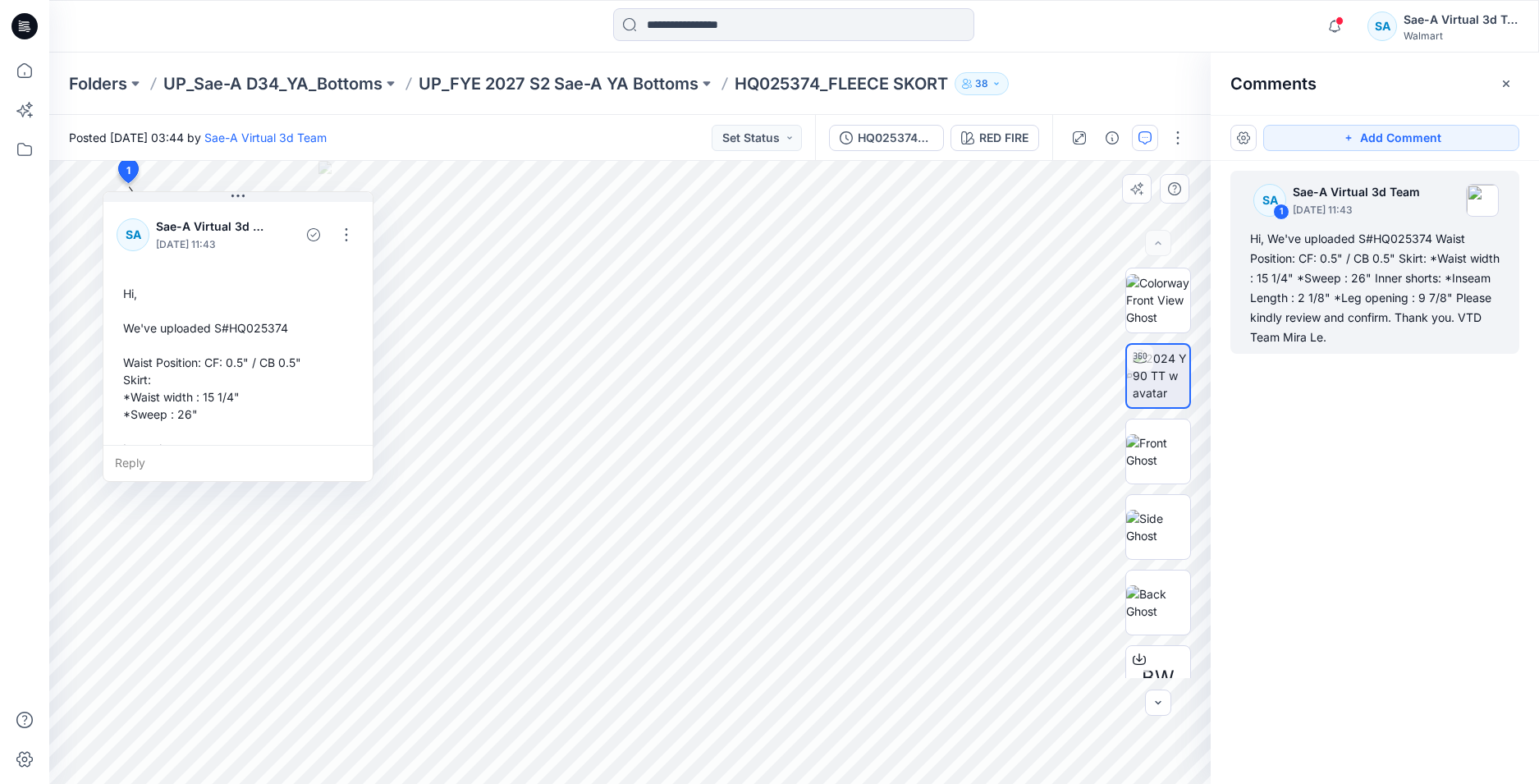
click at [303, 275] on div "SA Sae-A Virtual 3d Team [DATE] 11:43 Hi, We've uploaded S#HQ025374 Waist Posit…" at bounding box center [238, 388] width 269 height 378
click at [339, 233] on button "button" at bounding box center [346, 234] width 26 height 26
click at [340, 269] on p "Edit comment" at bounding box center [350, 273] width 74 height 17
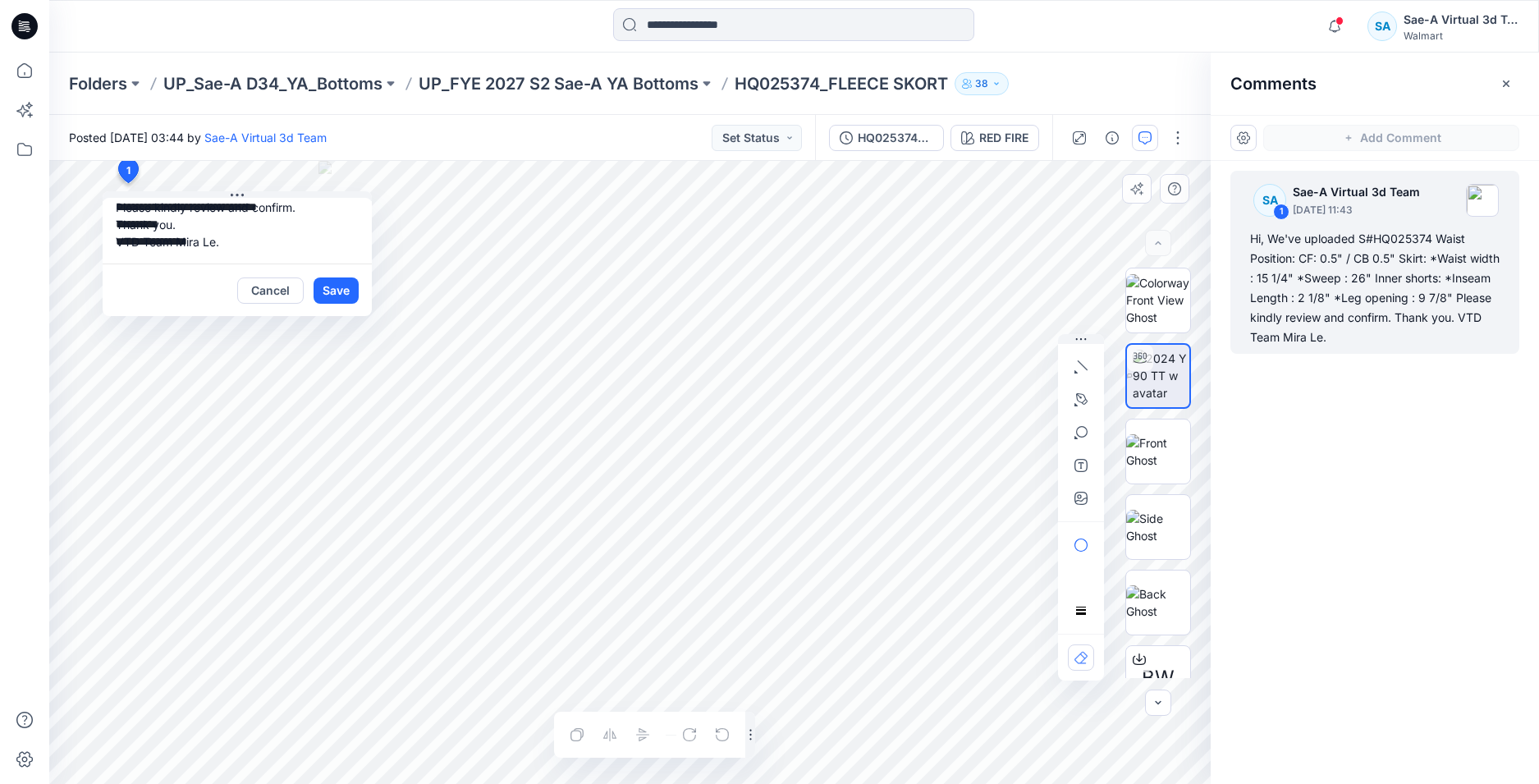
type textarea "**********"
click at [333, 291] on button "Save" at bounding box center [336, 290] width 45 height 26
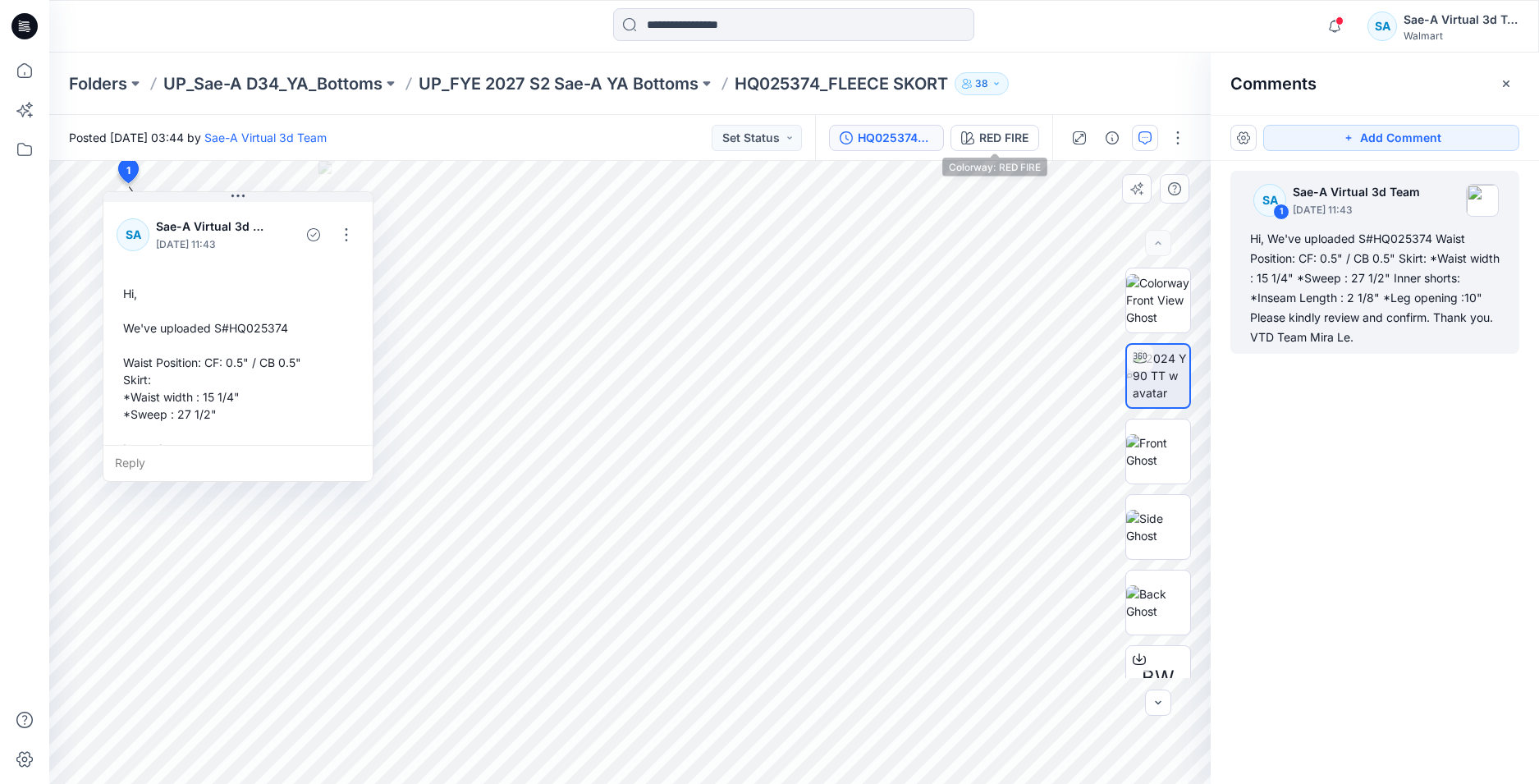
drag, startPoint x: 912, startPoint y: 135, endPoint x: 932, endPoint y: 134, distance: 20.0
click at [912, 135] on div "HQ025374_FULL COLORWAYS" at bounding box center [896, 138] width 76 height 18
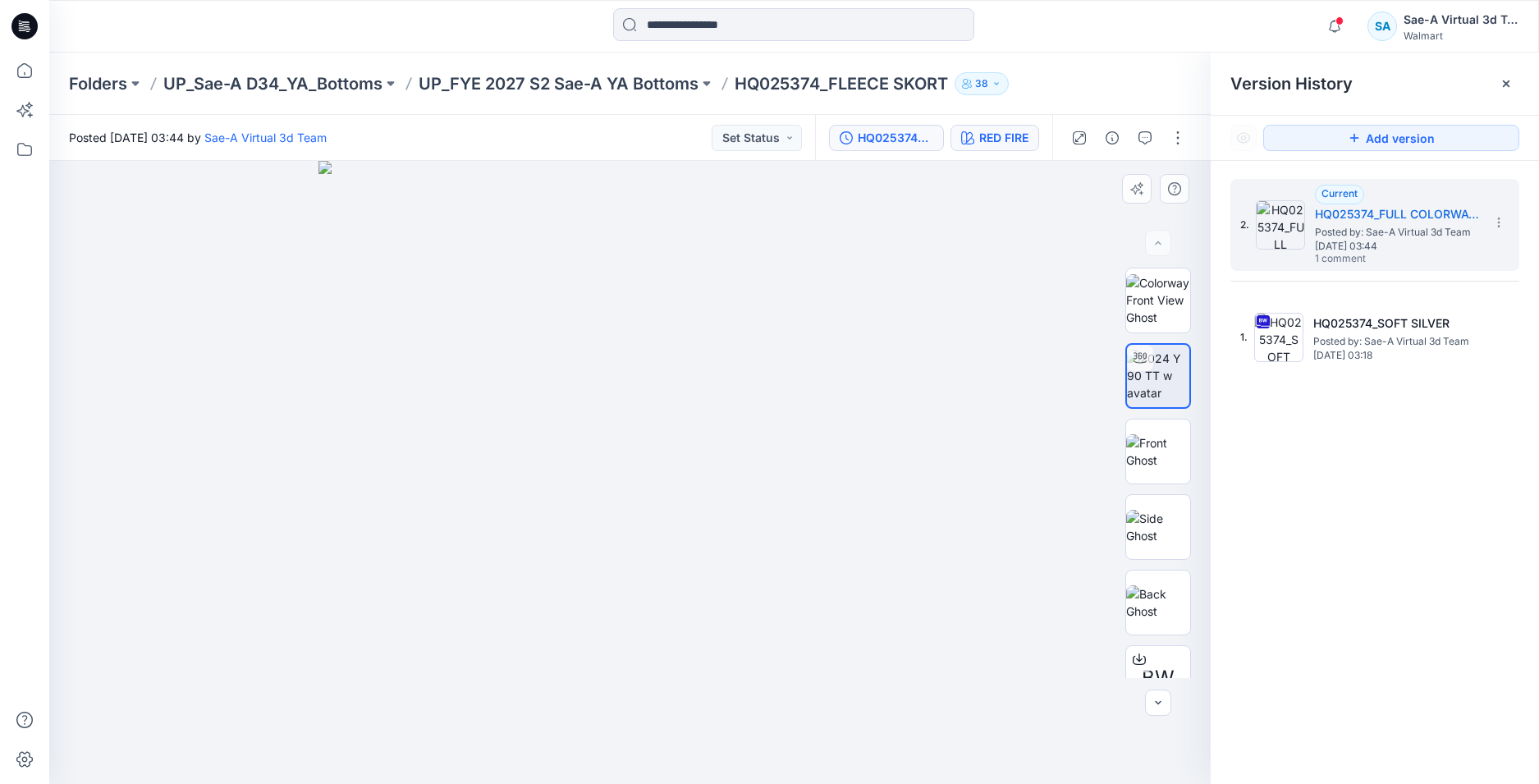
drag, startPoint x: 997, startPoint y: 139, endPoint x: 1014, endPoint y: 139, distance: 17.0
click at [999, 139] on div "RED FIRE" at bounding box center [1004, 138] width 50 height 18
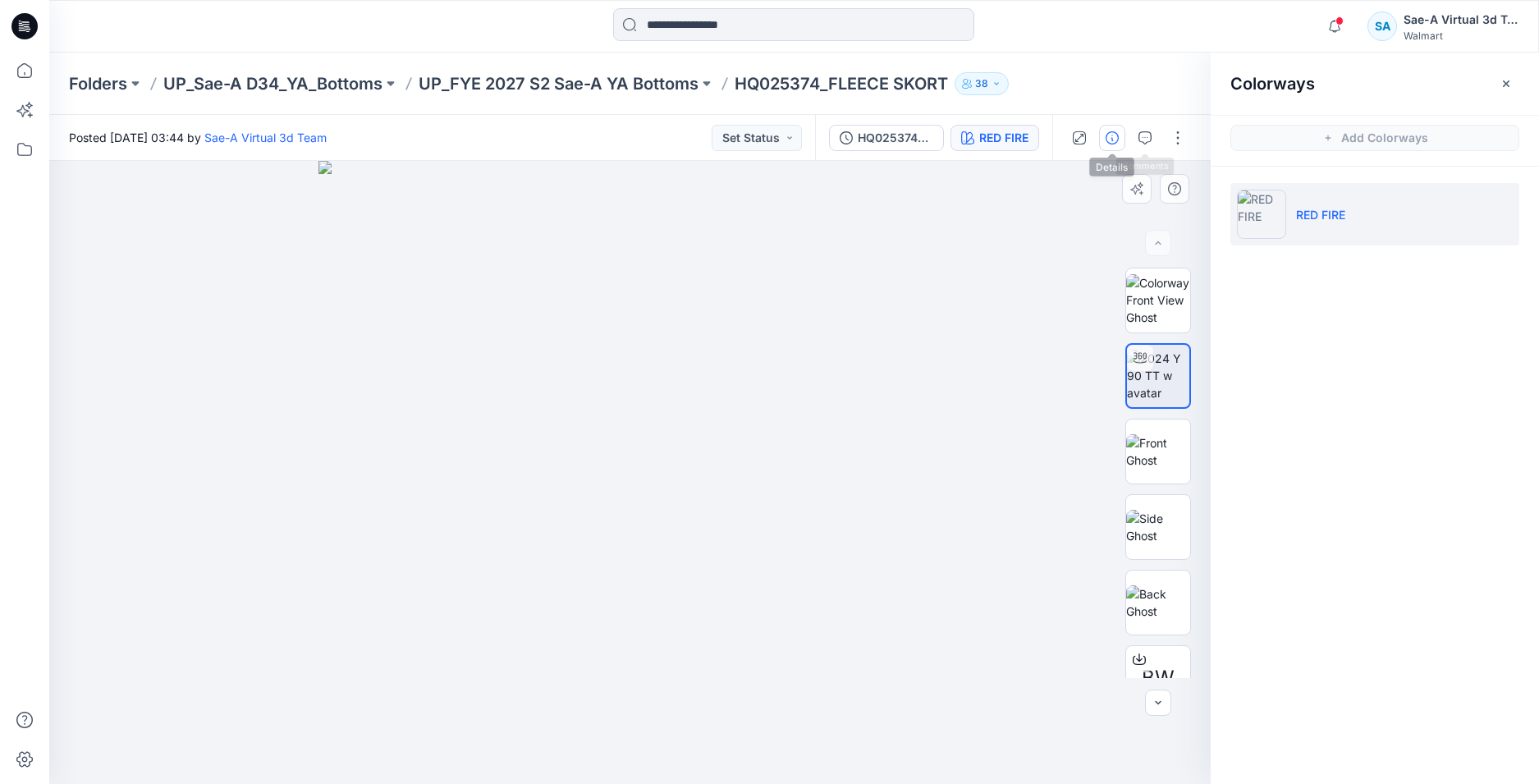
click at [1121, 138] on button "button" at bounding box center [1112, 138] width 26 height 26
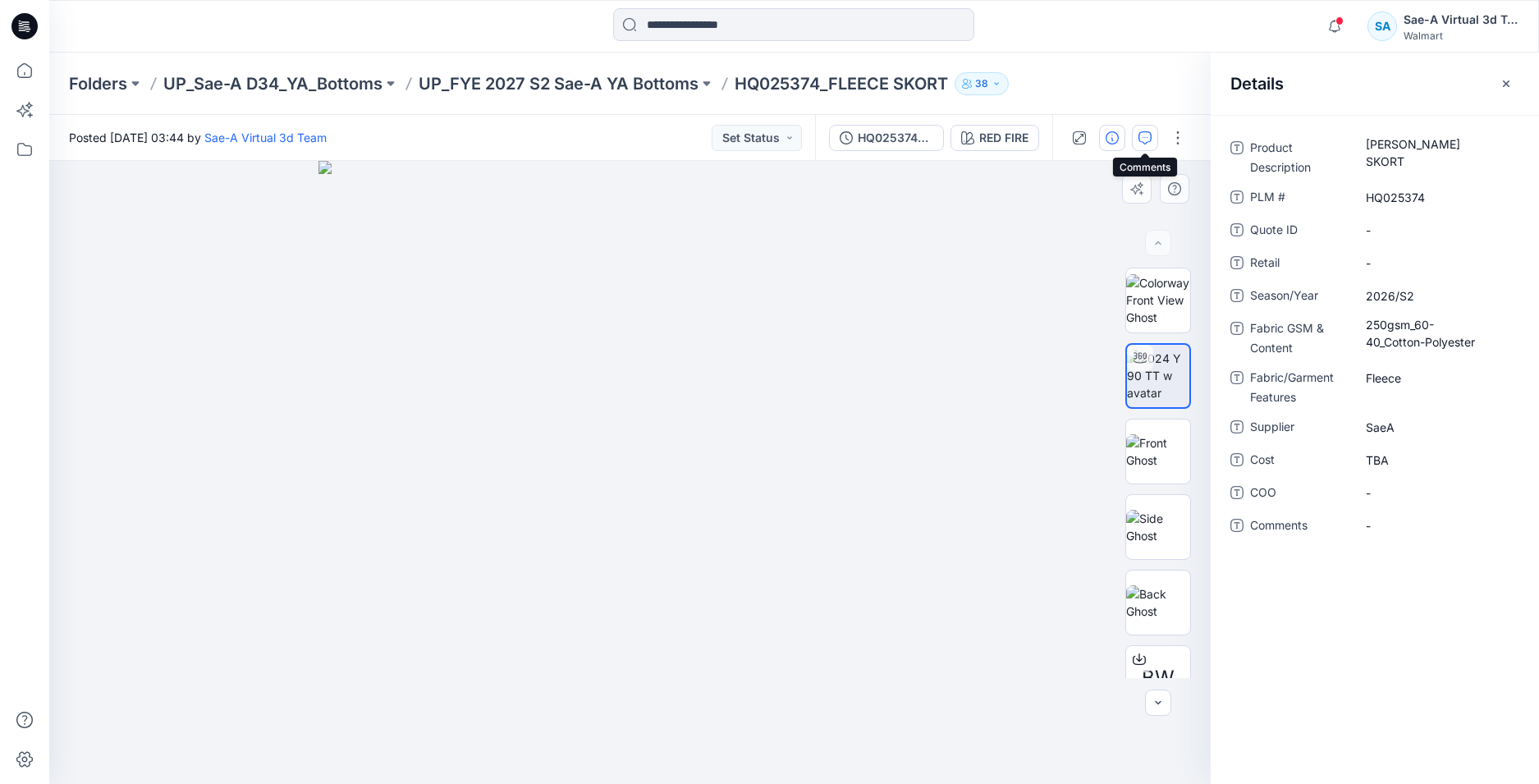
click at [1150, 135] on icon "button" at bounding box center [1145, 138] width 14 height 14
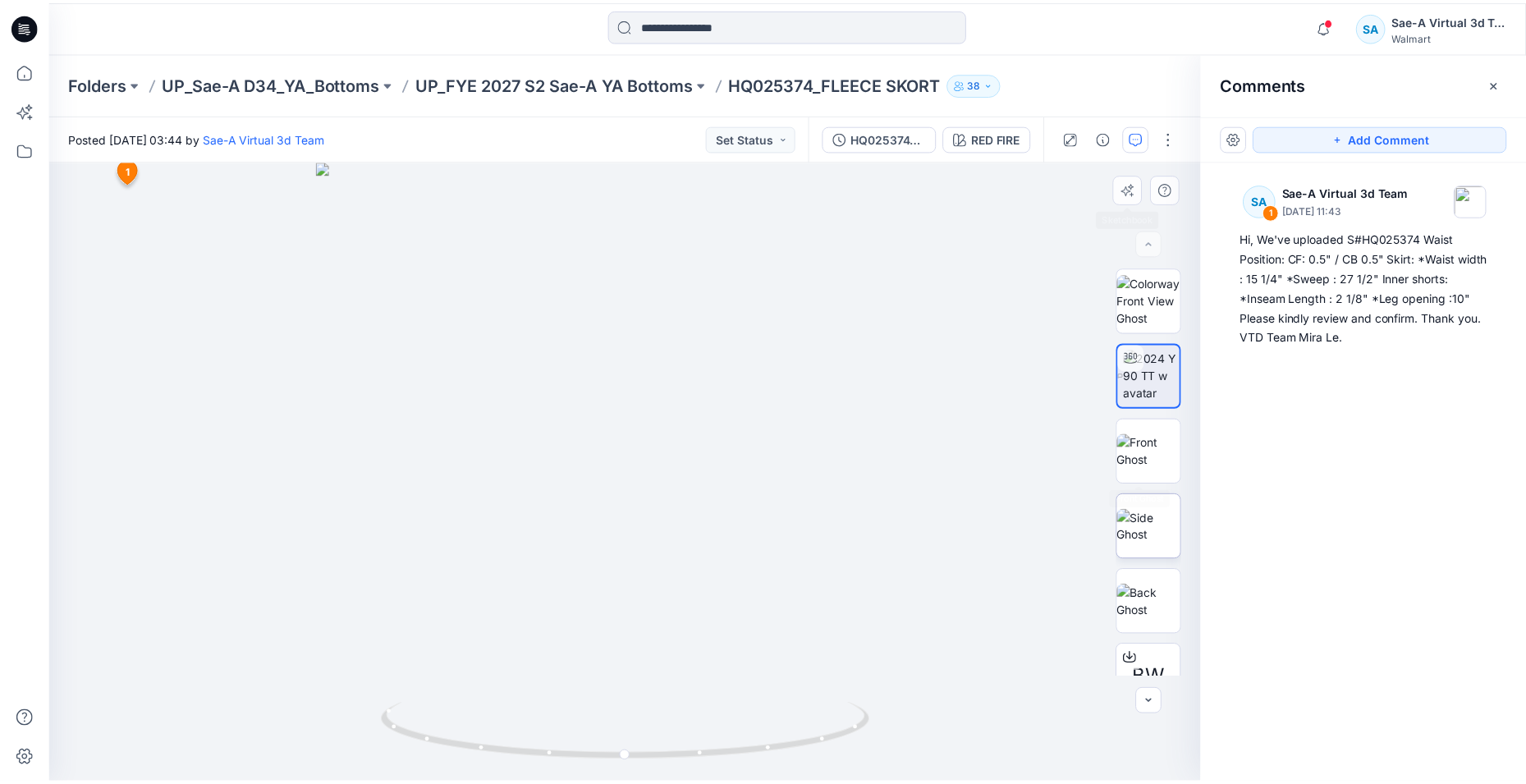
scroll to position [32, 0]
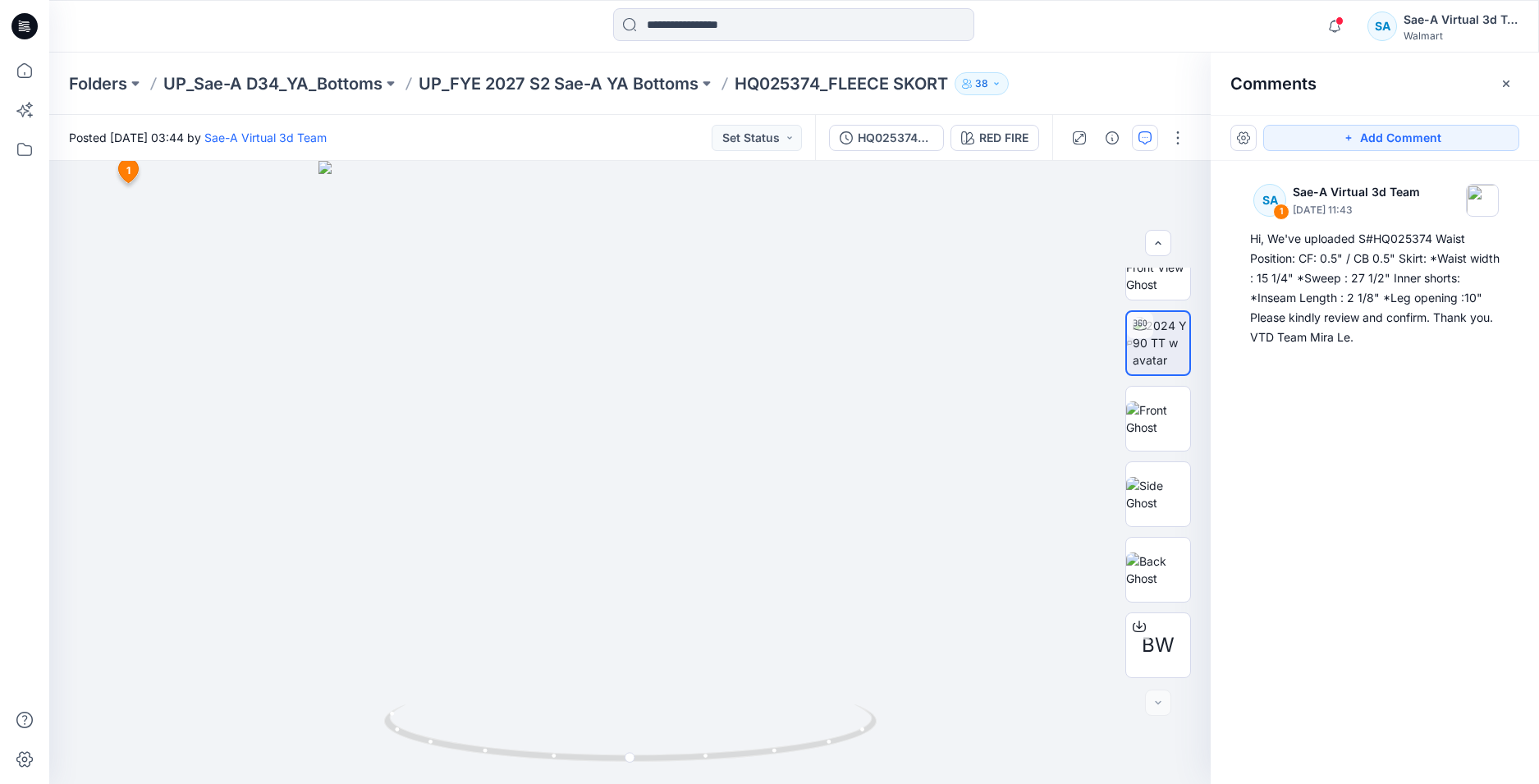
click at [22, 32] on icon at bounding box center [24, 26] width 26 height 26
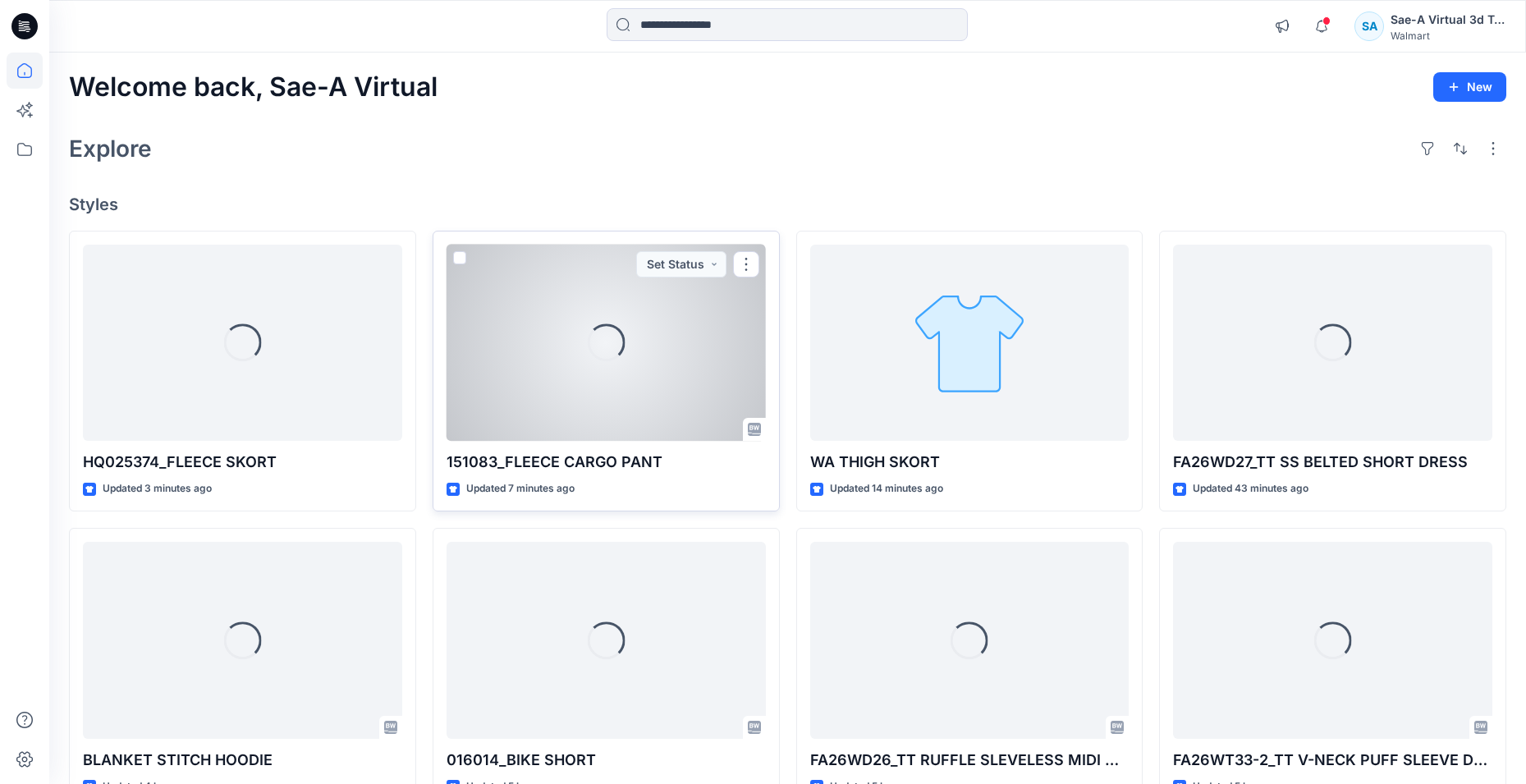
click at [607, 371] on div "Loading..." at bounding box center [606, 343] width 320 height 197
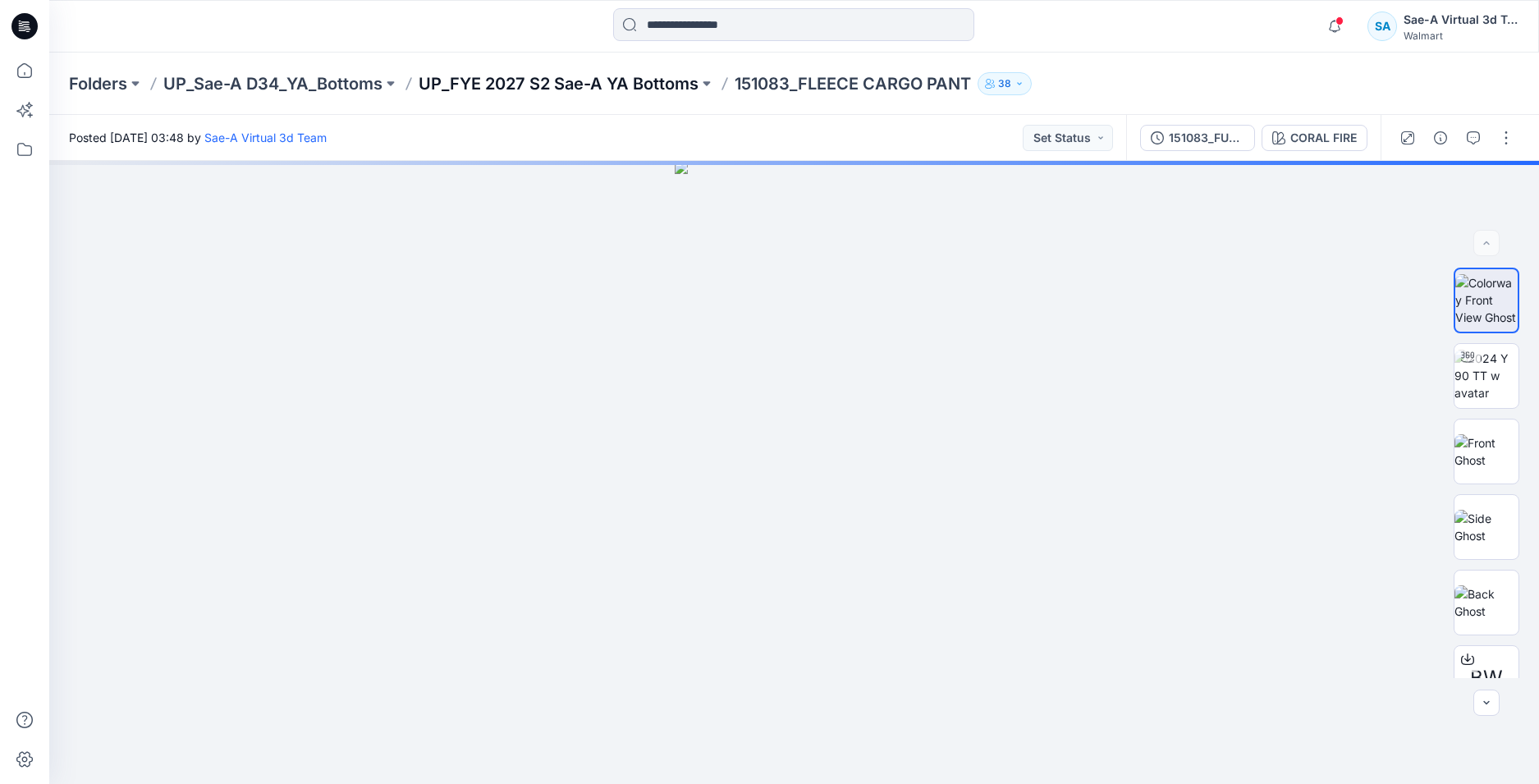
click at [666, 90] on p "UP_FYE 2027 S2 Sae-A YA Bottoms" at bounding box center [558, 84] width 280 height 23
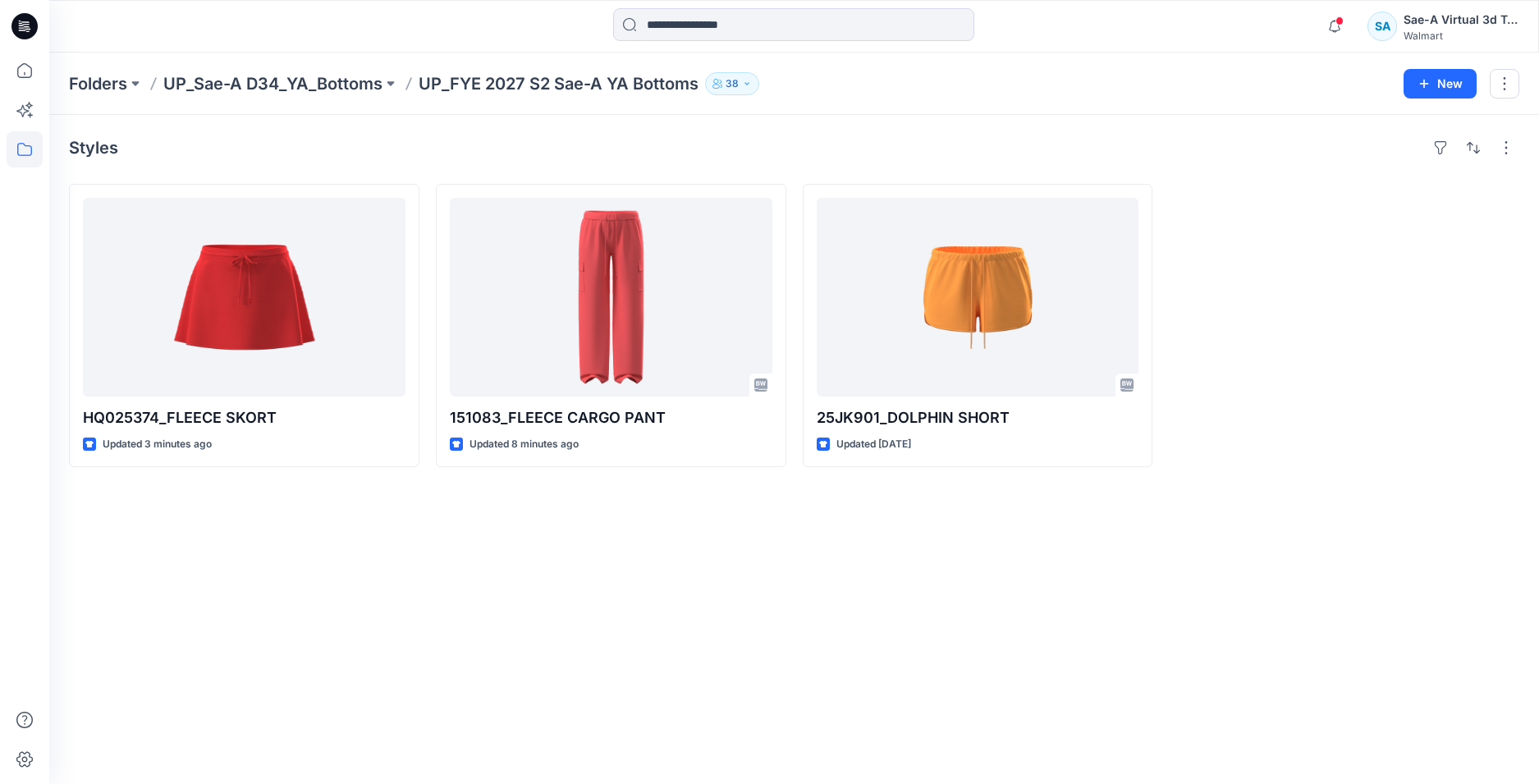
click at [22, 18] on icon at bounding box center [24, 26] width 26 height 26
